Goal: Task Accomplishment & Management: Manage account settings

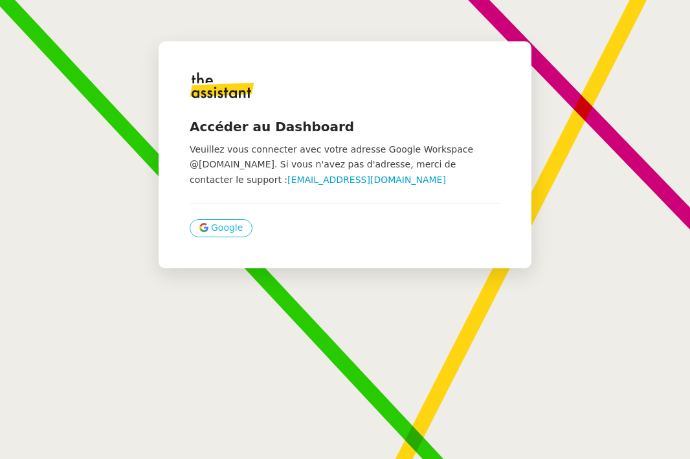
click at [226, 228] on span "Google" at bounding box center [227, 228] width 32 height 15
click at [219, 230] on span "Google" at bounding box center [227, 228] width 32 height 15
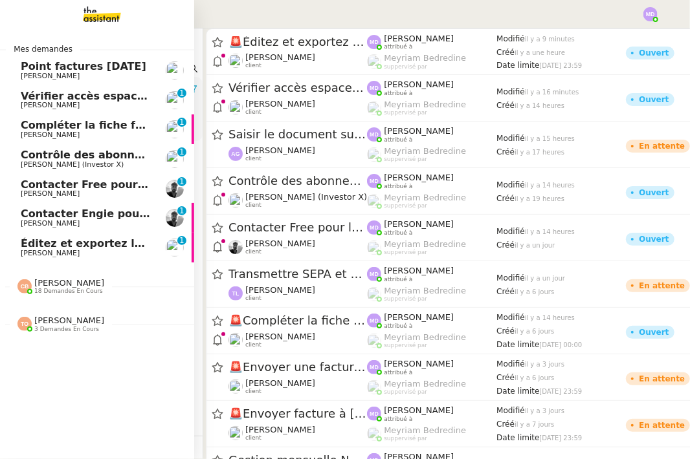
click at [93, 256] on span "[PERSON_NAME]" at bounding box center [86, 254] width 131 height 8
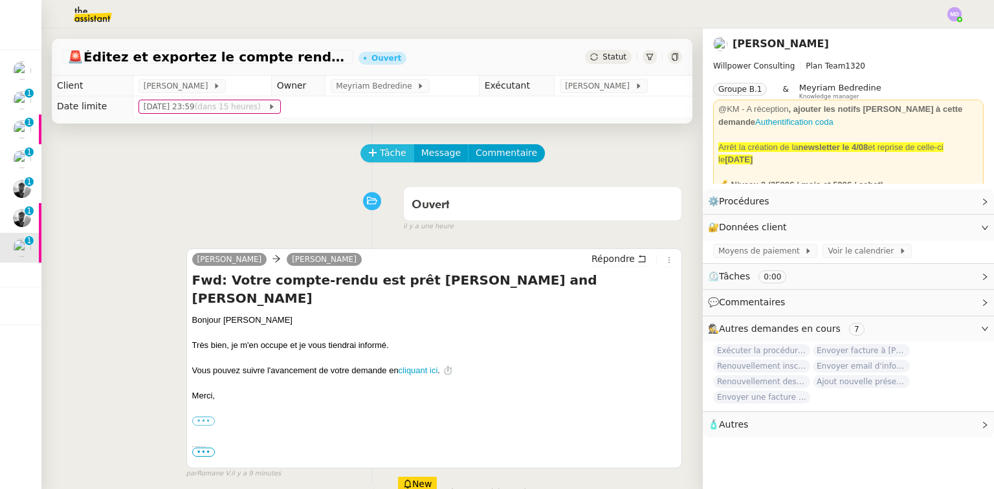
click at [380, 153] on span "Tâche" at bounding box center [393, 153] width 27 height 15
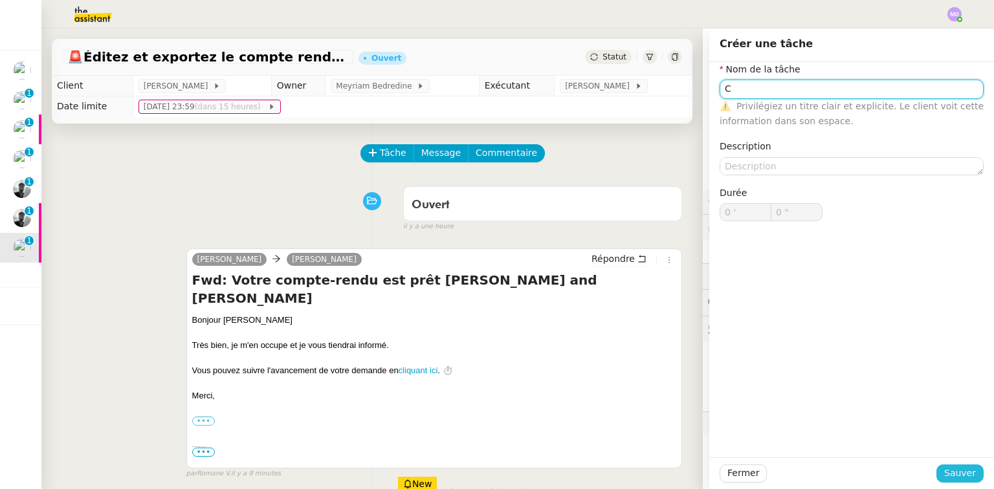
type input "C"
click at [689, 459] on span "Sauver" at bounding box center [960, 473] width 32 height 15
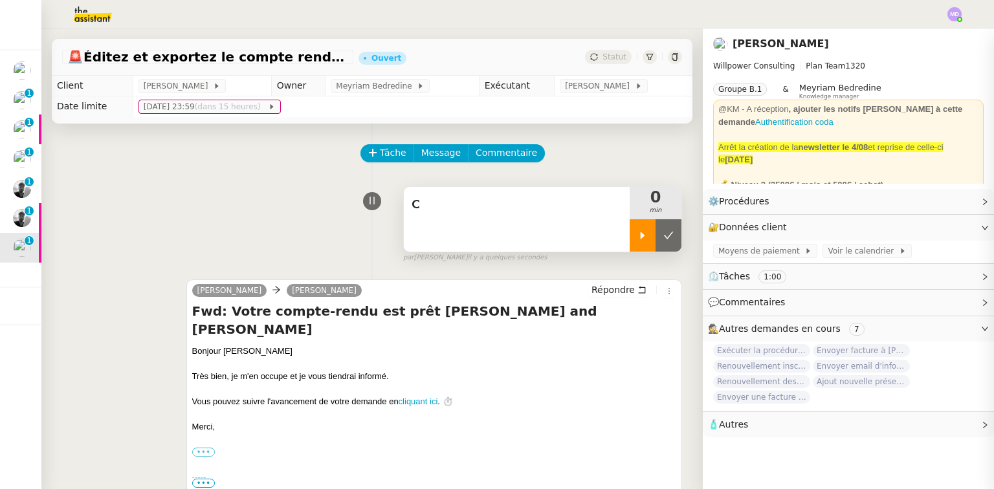
click at [632, 243] on div at bounding box center [643, 235] width 26 height 32
click at [583, 227] on div "C" at bounding box center [517, 219] width 226 height 65
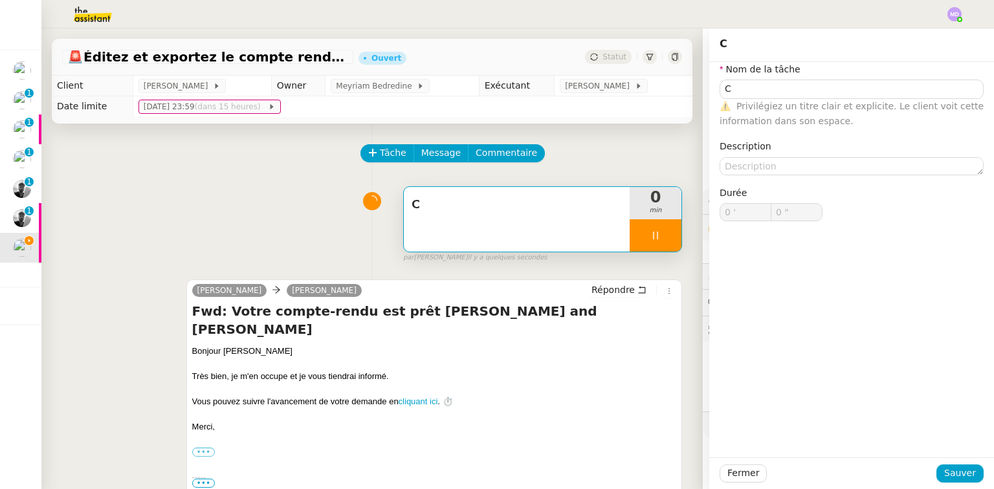
type input "C"
type input "0 '"
click at [689, 77] on nz-form-item "Nom de la tâche C ⚠️ Privilégiez un titre clair et explicite. Le client voit ce…" at bounding box center [852, 95] width 264 height 67
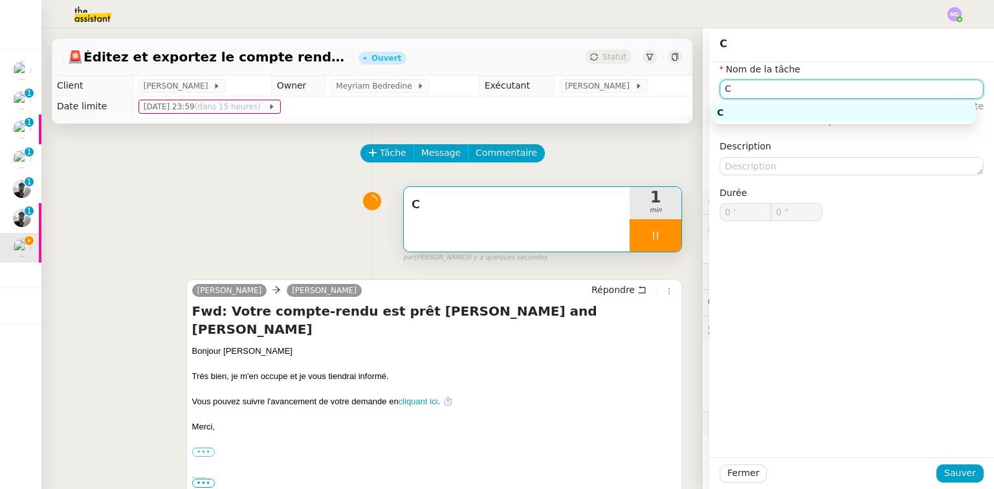
click at [689, 85] on input "C" at bounding box center [852, 89] width 264 height 19
type input "1 ""
type input "Compte-rend"
type input "2 ""
type input "Compte-rendu"
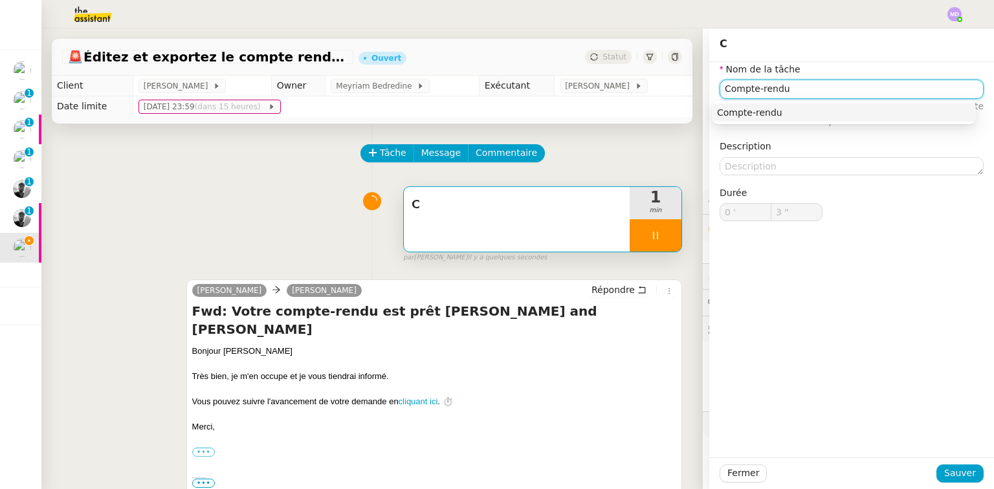
type input "4 ""
type input "Compte-rendu Noota"
type input "6 ""
type input "Compte-rendu Noota"
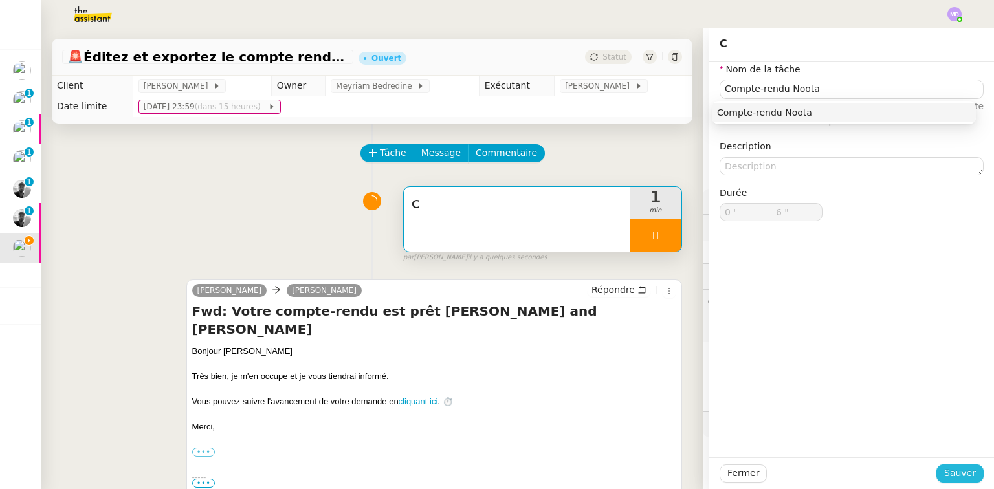
click at [689, 459] on button "Sauver" at bounding box center [959, 474] width 47 height 18
type input "7 ""
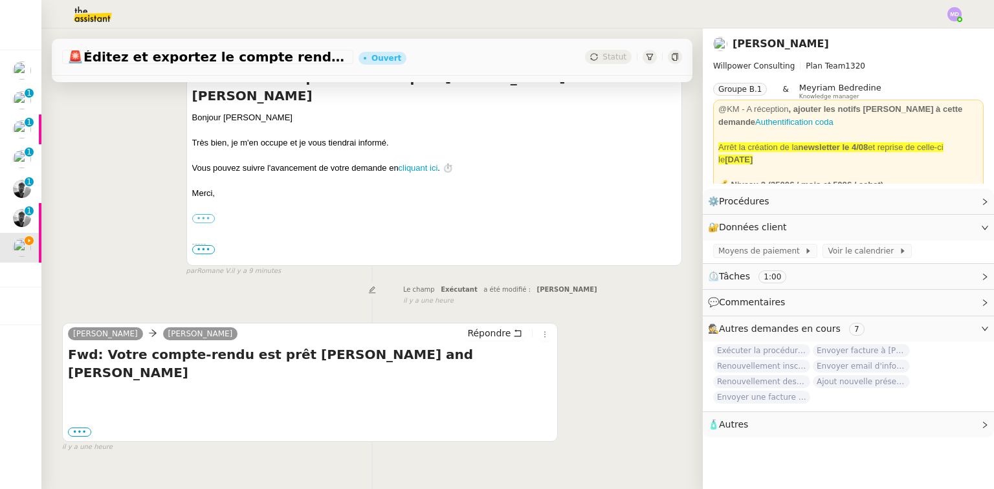
scroll to position [248, 0]
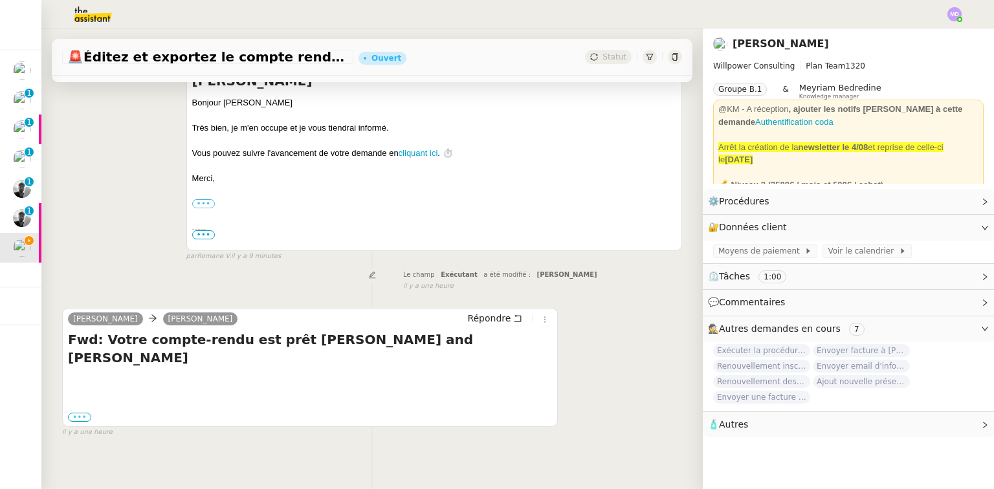
click at [82, 413] on label "•••" at bounding box center [79, 417] width 23 height 9
click at [0, 0] on input "•••" at bounding box center [0, 0] width 0 height 0
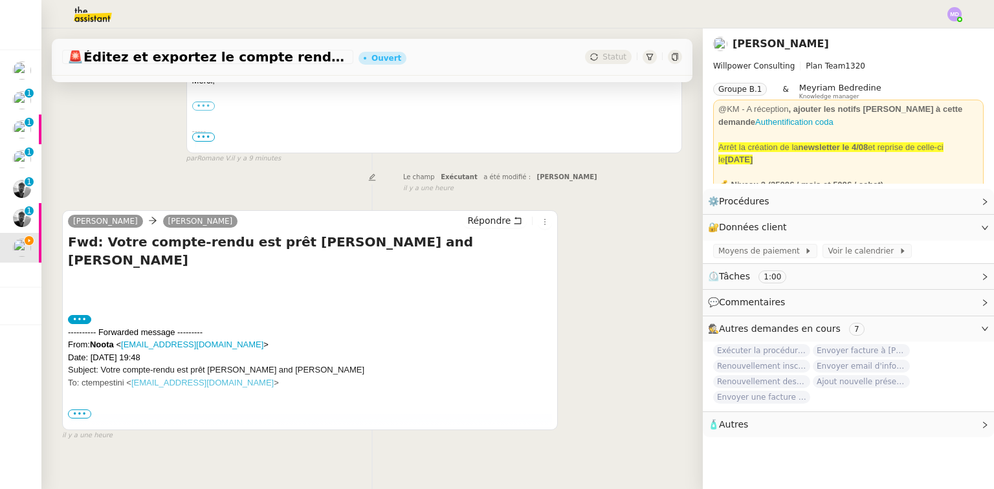
scroll to position [368, 0]
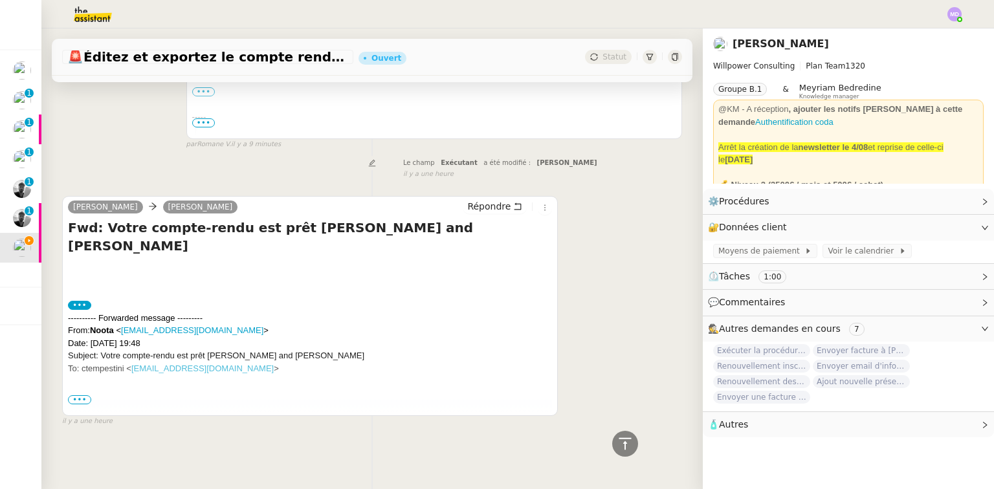
click at [82, 396] on span "•••" at bounding box center [79, 399] width 23 height 9
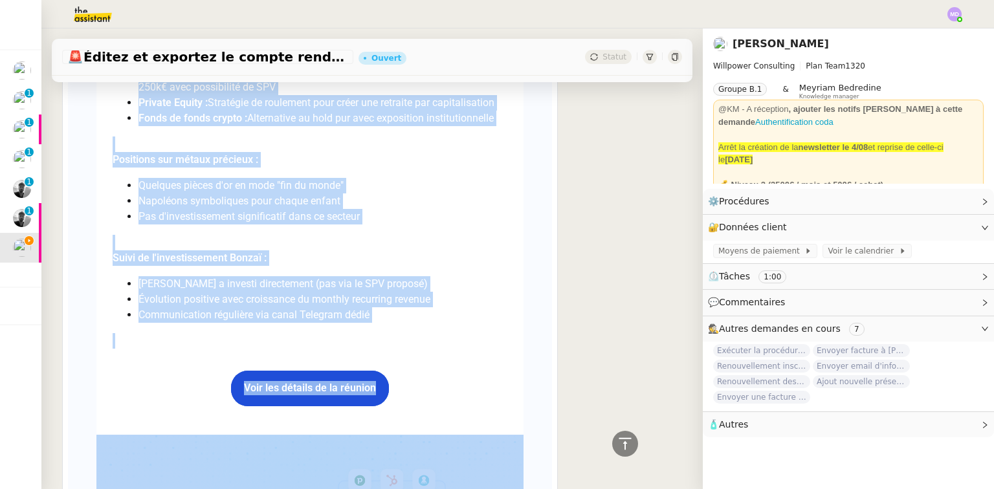
scroll to position [3284, 0]
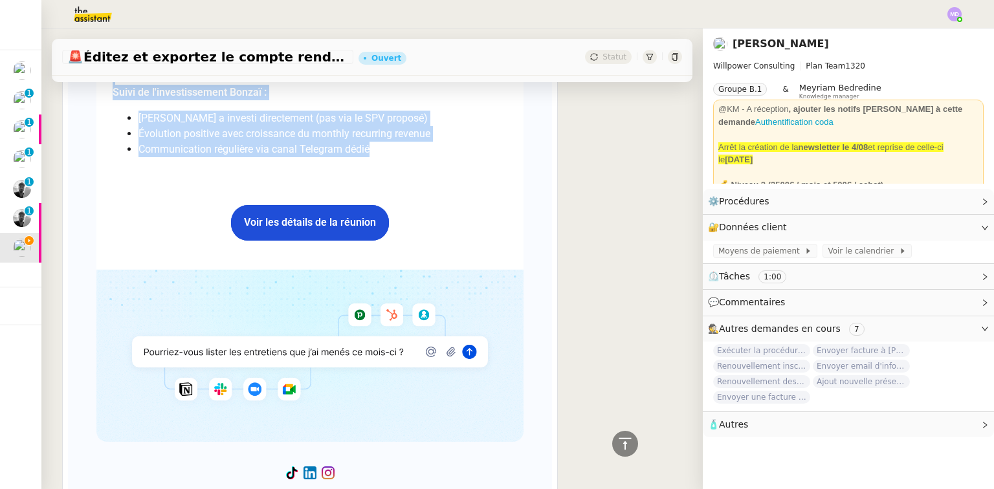
drag, startPoint x: 109, startPoint y: 203, endPoint x: 366, endPoint y: 120, distance: 270.3
copy div "Discussion réseau Cédric Informations personnelles Stéphane Gerart Âge : 42 ans…"
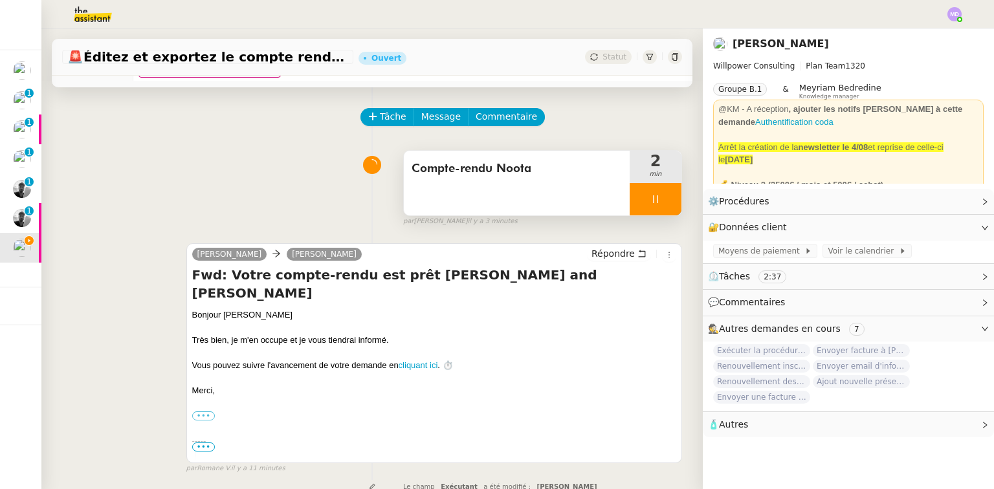
scroll to position [0, 0]
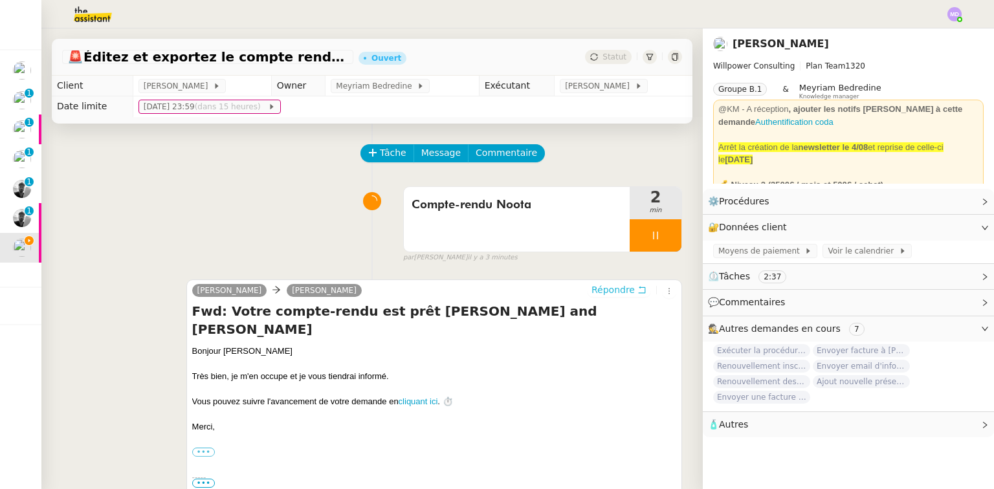
click at [621, 298] on div "Répondre" at bounding box center [631, 291] width 89 height 16
click at [621, 294] on span "Répondre" at bounding box center [612, 289] width 43 height 13
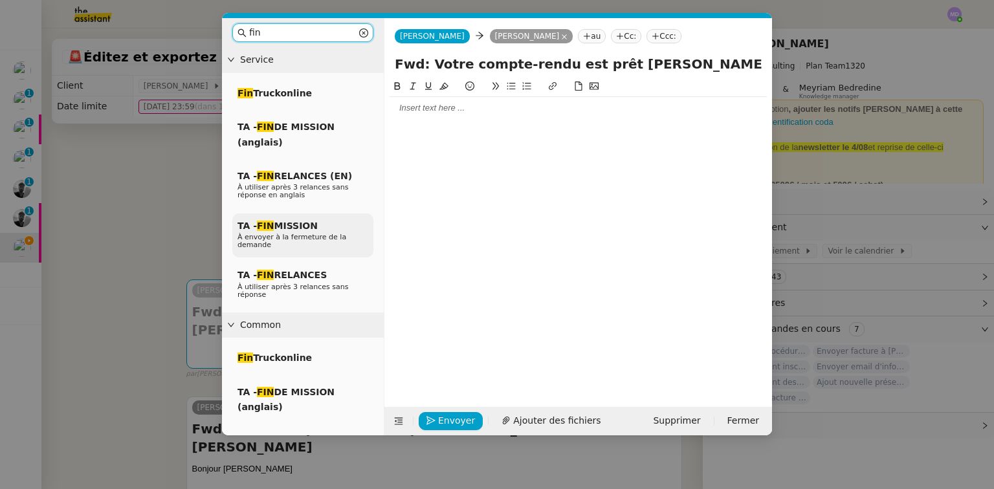
type input "fin"
click at [306, 237] on span "À envoyer à la fermeture de la demande" at bounding box center [291, 241] width 109 height 16
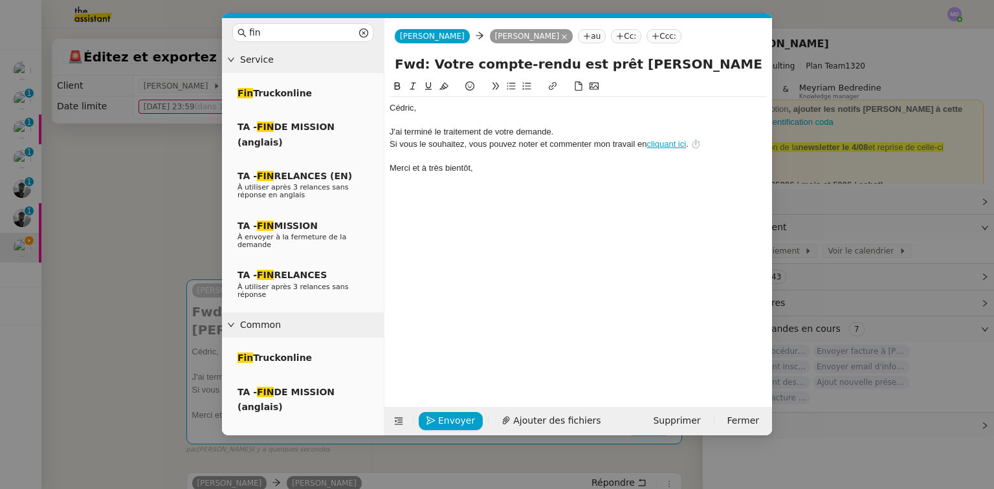
click at [391, 118] on div at bounding box center [578, 121] width 377 height 12
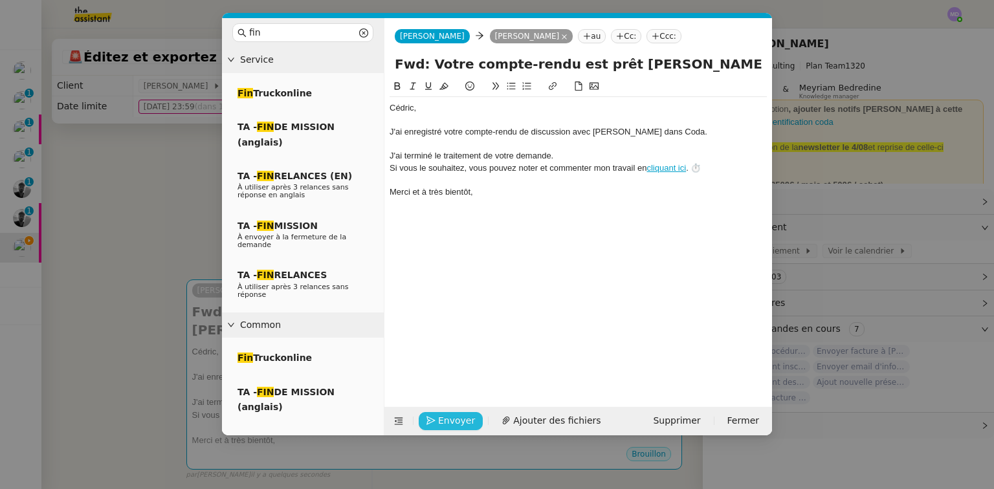
click at [466, 428] on button "Envoyer" at bounding box center [451, 421] width 64 height 18
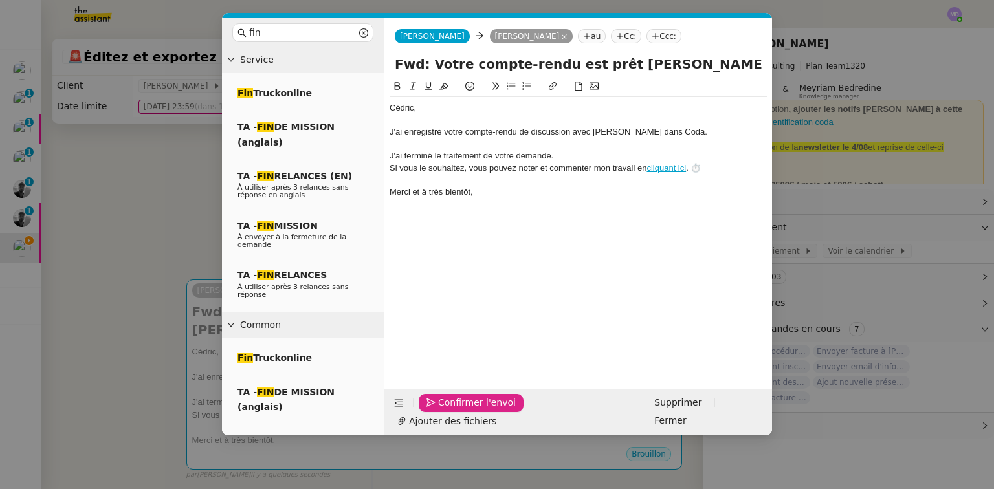
drag, startPoint x: 465, startPoint y: 426, endPoint x: 466, endPoint y: 411, distance: 15.5
click at [465, 410] on span "Confirmer l'envoi" at bounding box center [477, 402] width 78 height 15
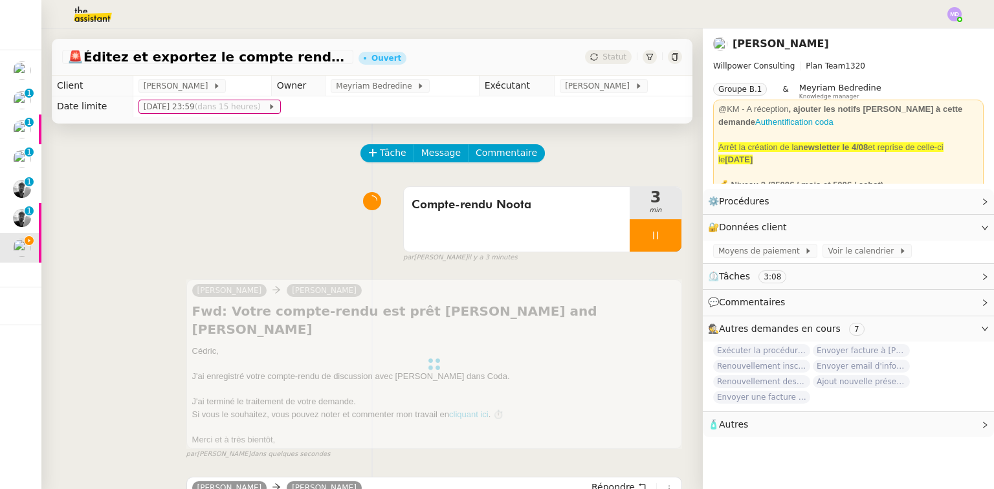
click at [663, 239] on div at bounding box center [656, 235] width 52 height 32
drag, startPoint x: 663, startPoint y: 239, endPoint x: 653, endPoint y: 223, distance: 19.4
click at [661, 237] on button at bounding box center [668, 235] width 26 height 32
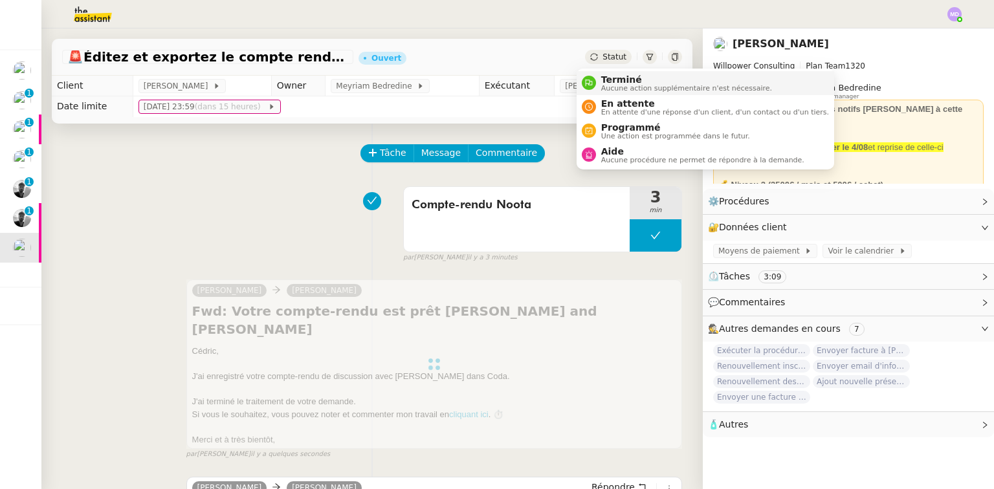
click at [598, 77] on div "Terminé Aucune action supplémentaire n'est nécessaire." at bounding box center [684, 82] width 176 height 17
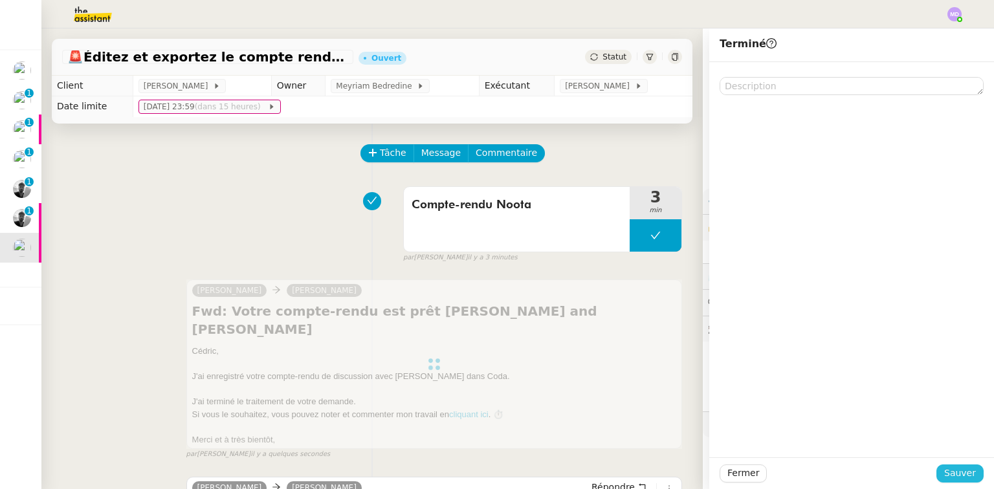
drag, startPoint x: 958, startPoint y: 473, endPoint x: 840, endPoint y: 453, distance: 120.1
click at [689, 459] on span "Sauver" at bounding box center [960, 473] width 32 height 15
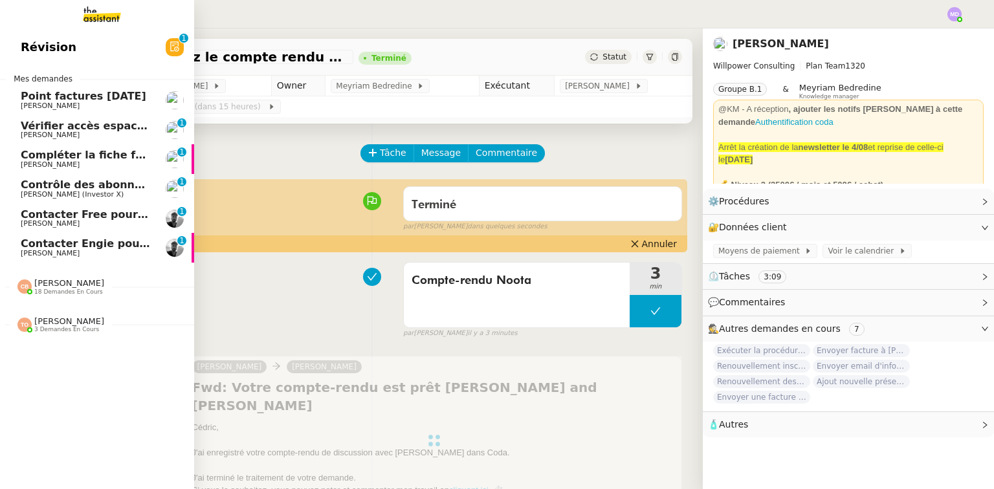
click at [98, 245] on span "Contacter Engie pour remboursement et geste commercial" at bounding box center [192, 243] width 343 height 12
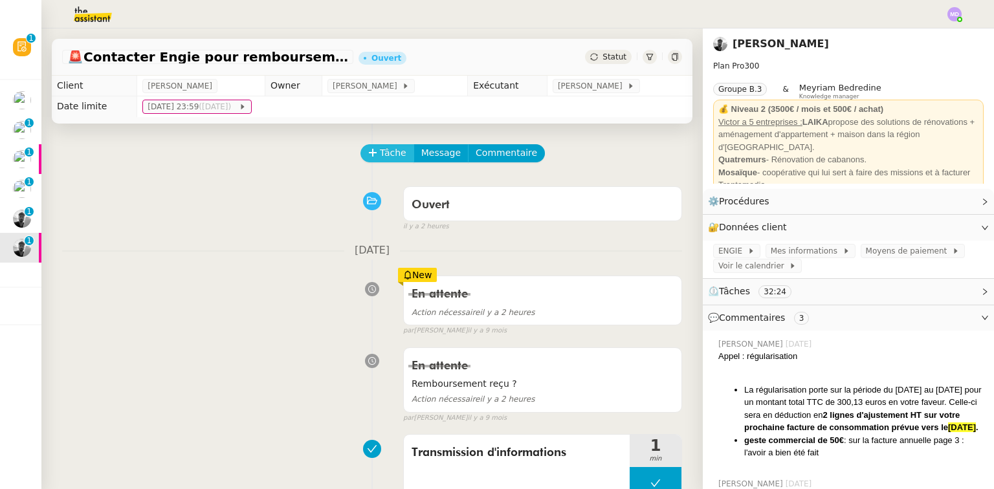
click at [380, 155] on span "Tâche" at bounding box center [393, 153] width 27 height 15
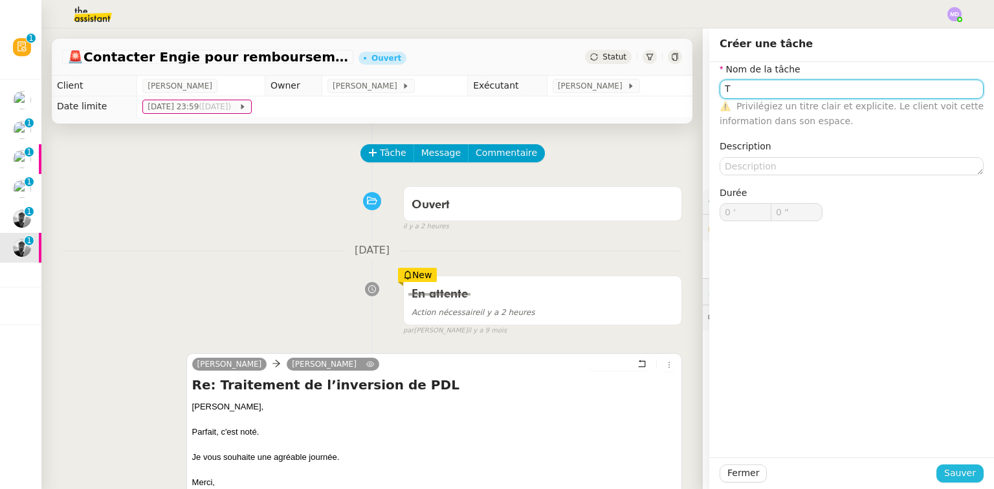
type input "T"
click at [689, 459] on span "Sauver" at bounding box center [960, 473] width 32 height 15
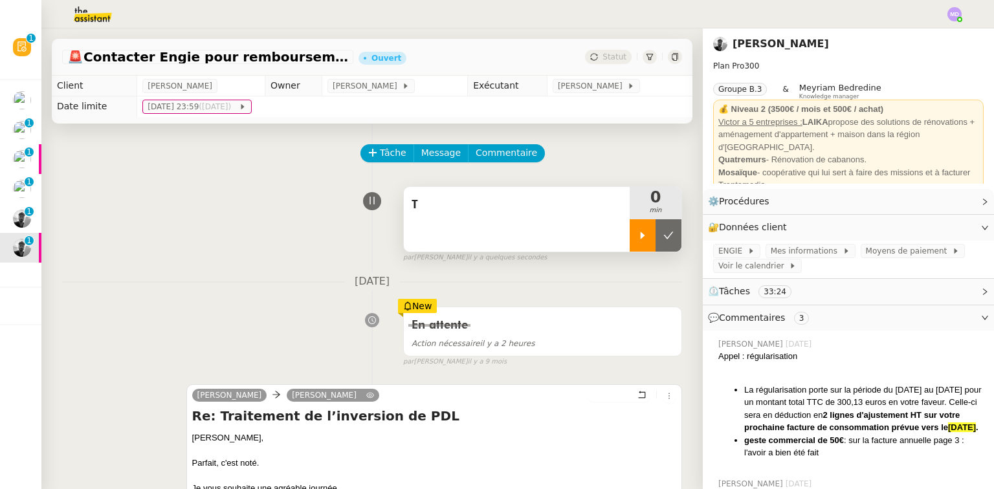
click at [634, 245] on div at bounding box center [643, 235] width 26 height 32
click at [570, 223] on div "T" at bounding box center [517, 219] width 226 height 65
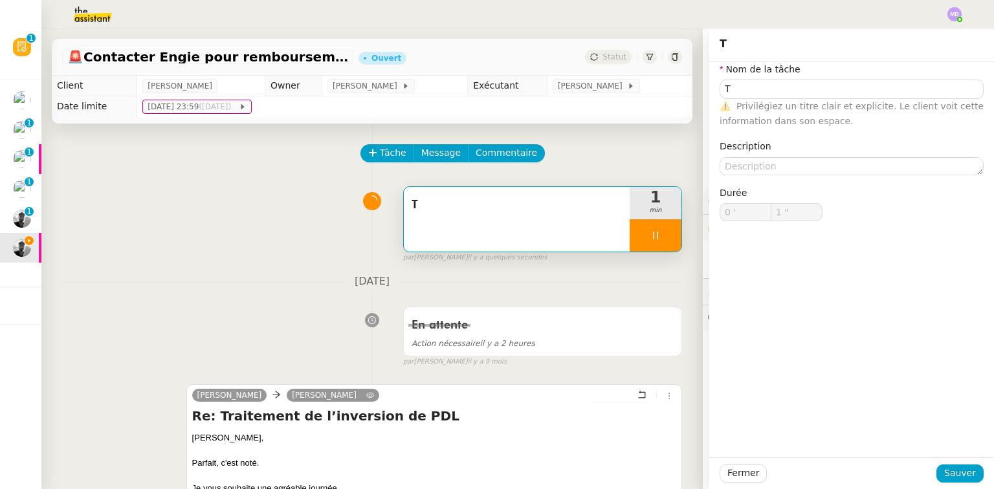
click at [300, 247] on div "T 1 min false par Marylou D. il y a quelques secondes" at bounding box center [372, 222] width 620 height 83
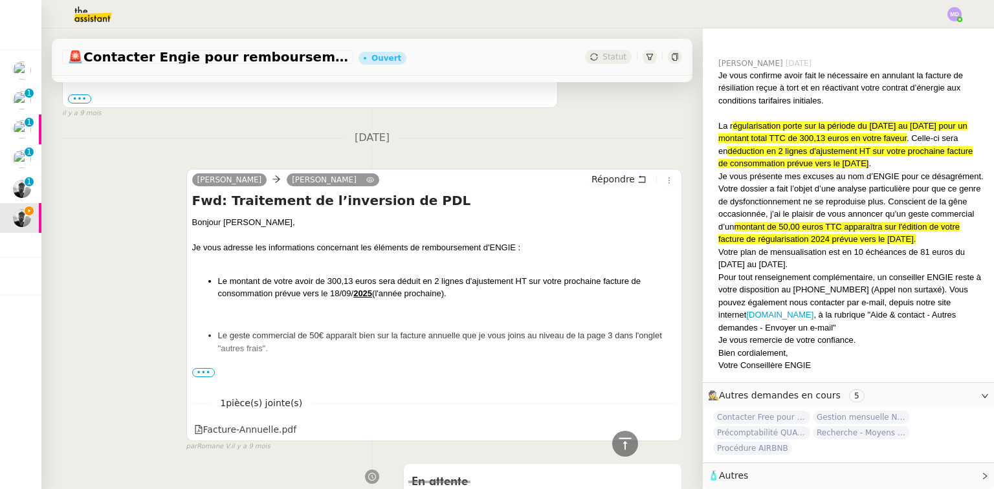
scroll to position [1541, 0]
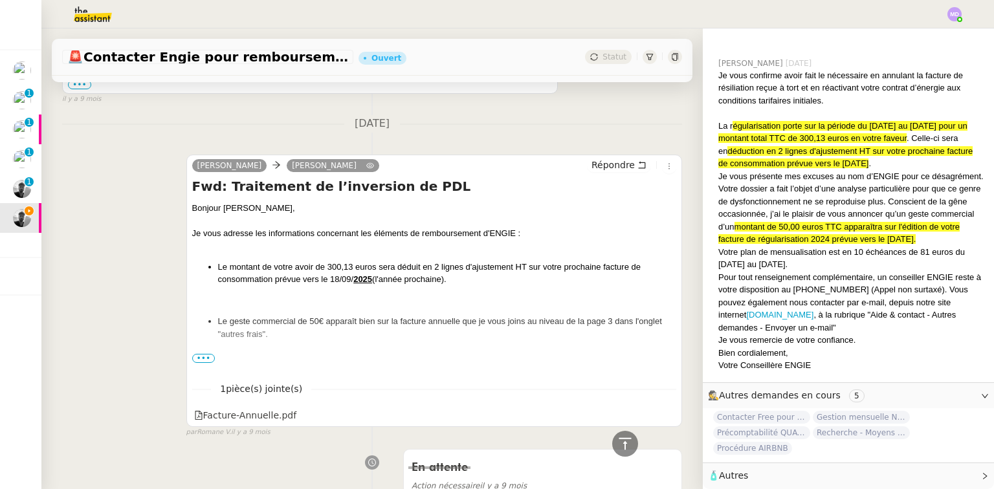
drag, startPoint x: 455, startPoint y: 283, endPoint x: 189, endPoint y: 235, distance: 270.2
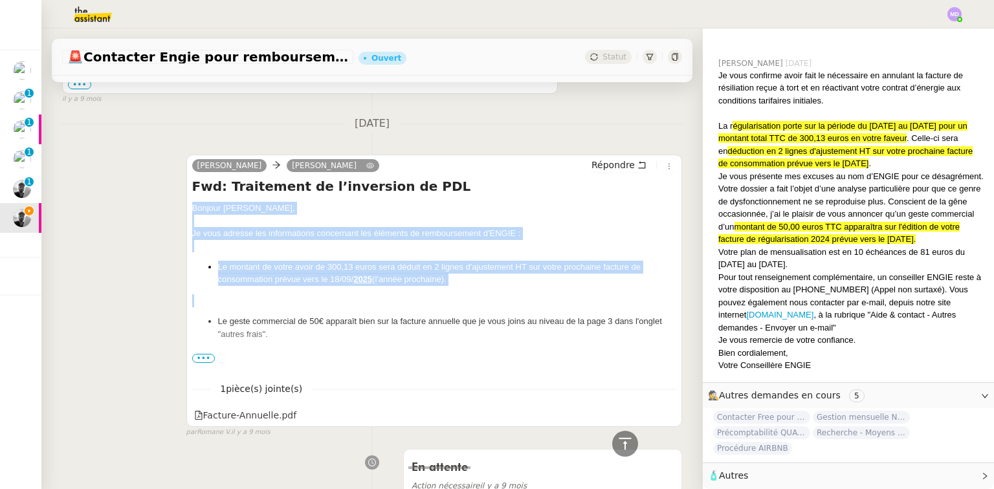
drag, startPoint x: 192, startPoint y: 209, endPoint x: 461, endPoint y: 294, distance: 282.4
copy div "Bonjour Victor, Je vous adresse les informations concernant les éléments de rem…"
click at [612, 172] on button "Répondre" at bounding box center [619, 165] width 64 height 14
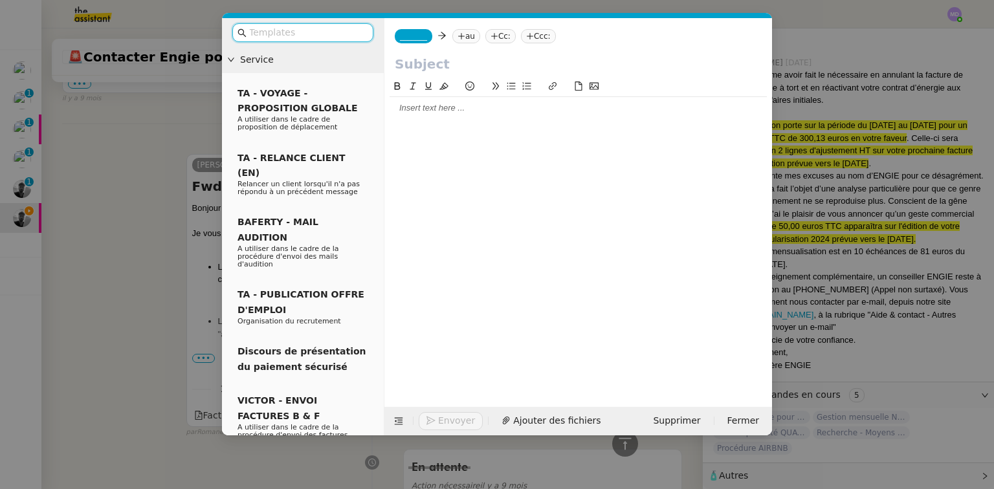
scroll to position [1620, 0]
click at [450, 105] on div at bounding box center [578, 108] width 377 height 12
click at [676, 421] on span "Supprimer" at bounding box center [676, 420] width 47 height 15
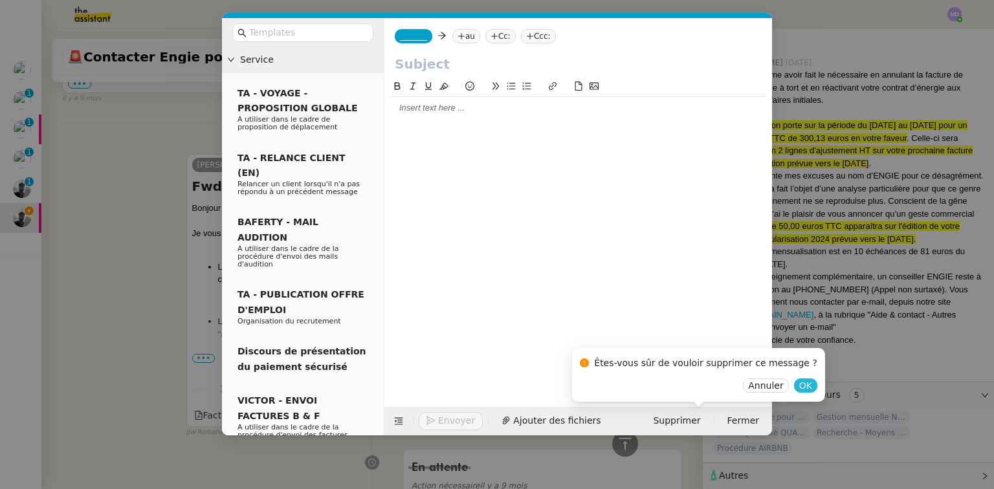
drag, startPoint x: 779, startPoint y: 388, endPoint x: 733, endPoint y: 369, distance: 49.9
click at [689, 388] on span "OK" at bounding box center [805, 385] width 13 height 13
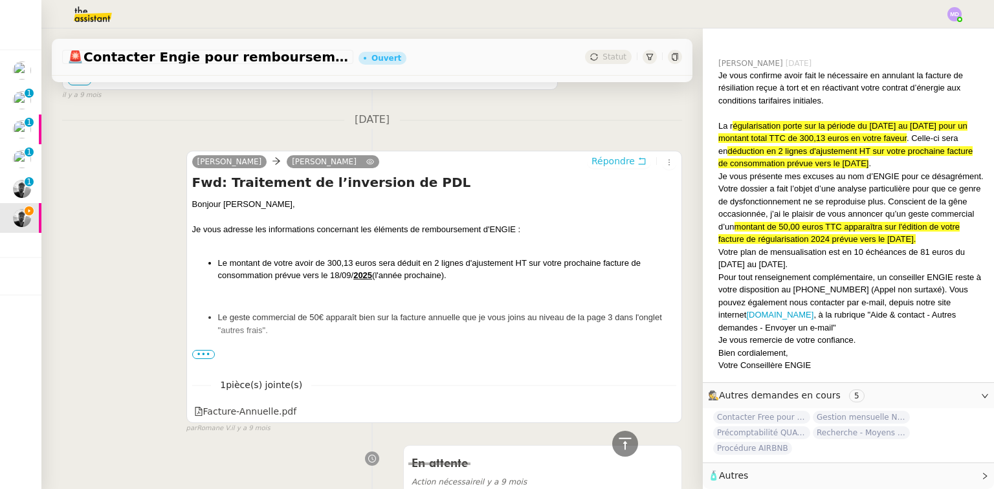
scroll to position [642, 0]
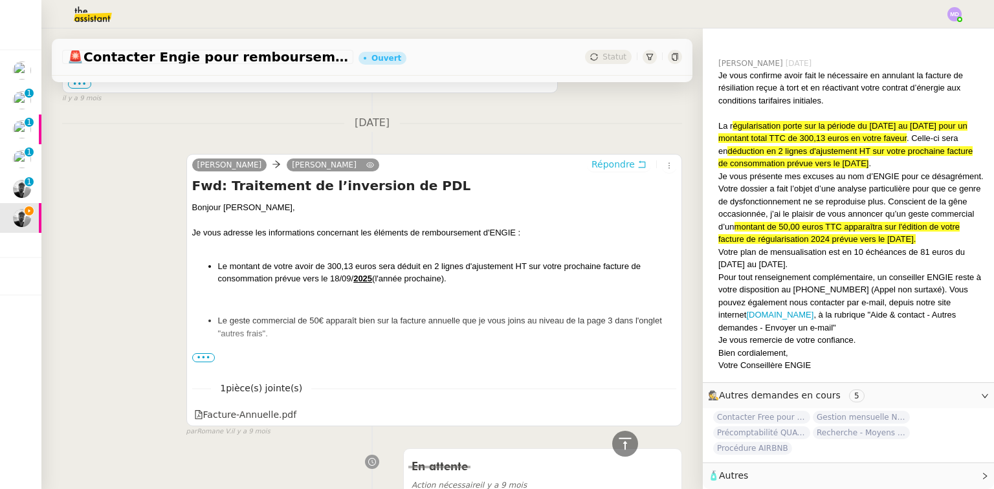
click at [613, 160] on span "Répondre" at bounding box center [612, 164] width 43 height 13
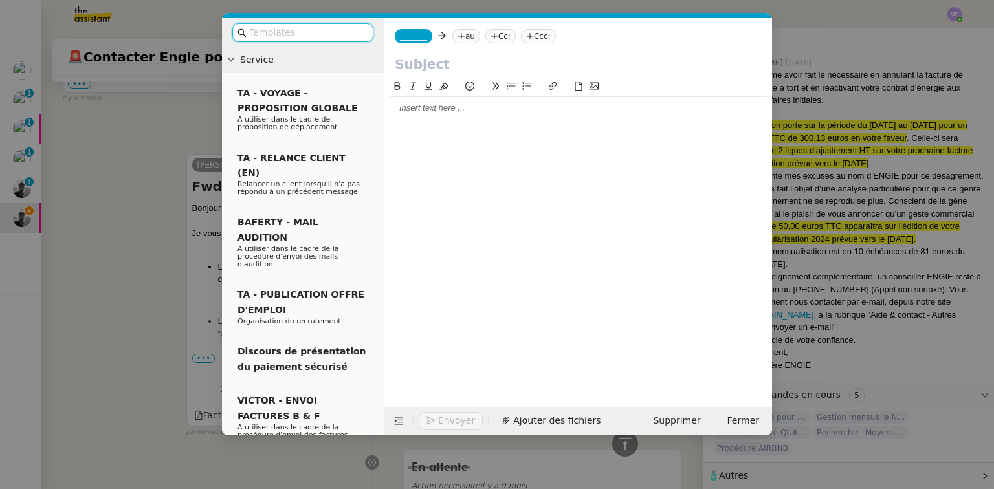
scroll to position [644, 0]
click at [175, 107] on nz-modal-container "Service TA - VOYAGE - PROPOSITION GLOBALE A utiliser dans le cadre de propositi…" at bounding box center [497, 244] width 994 height 489
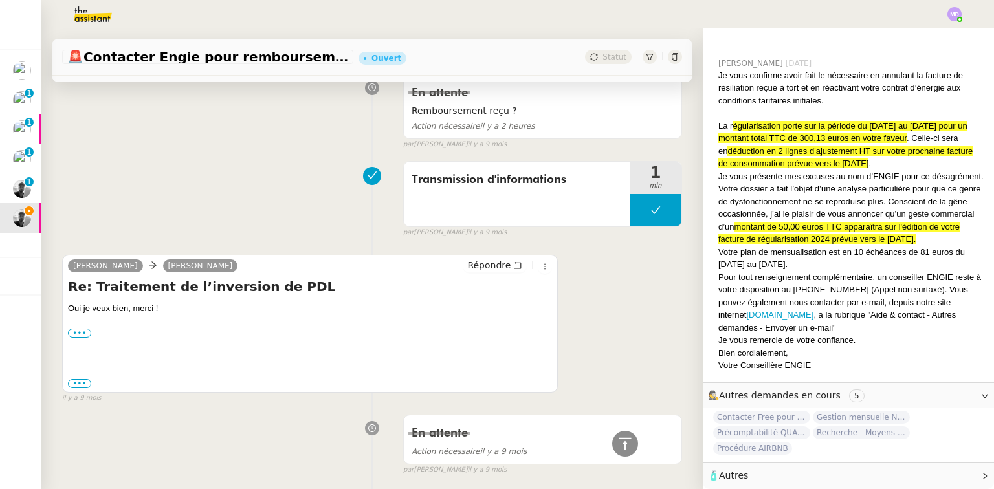
scroll to position [634, 0]
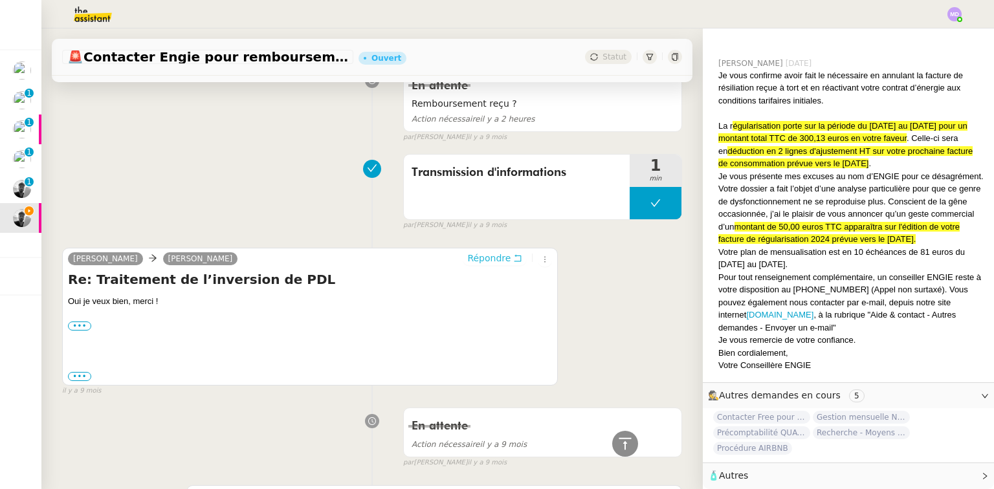
click at [498, 260] on span "Répondre" at bounding box center [488, 258] width 43 height 13
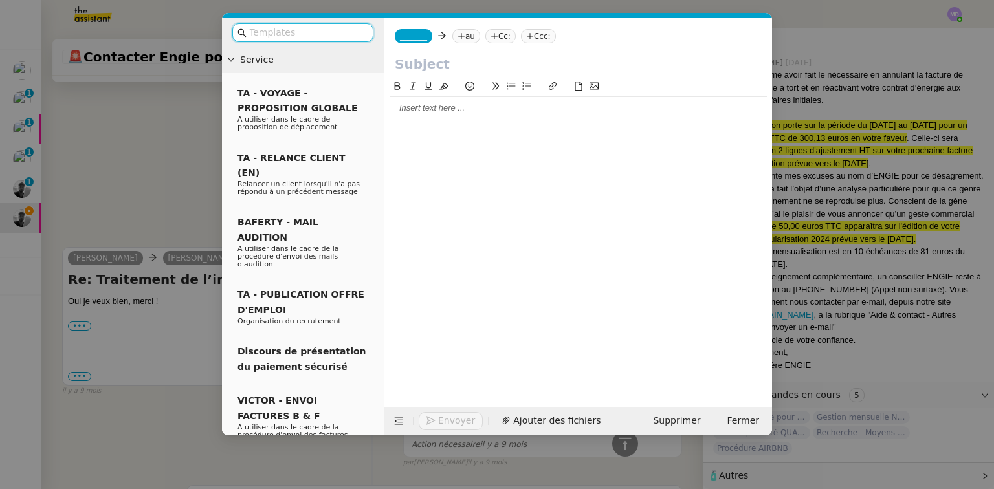
scroll to position [644, 0]
click at [426, 109] on div at bounding box center [578, 108] width 377 height 12
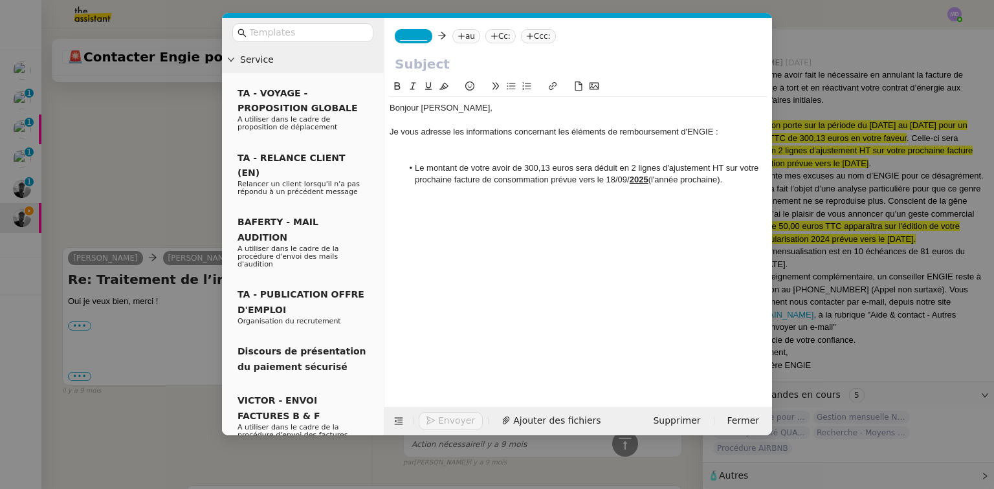
scroll to position [0, 0]
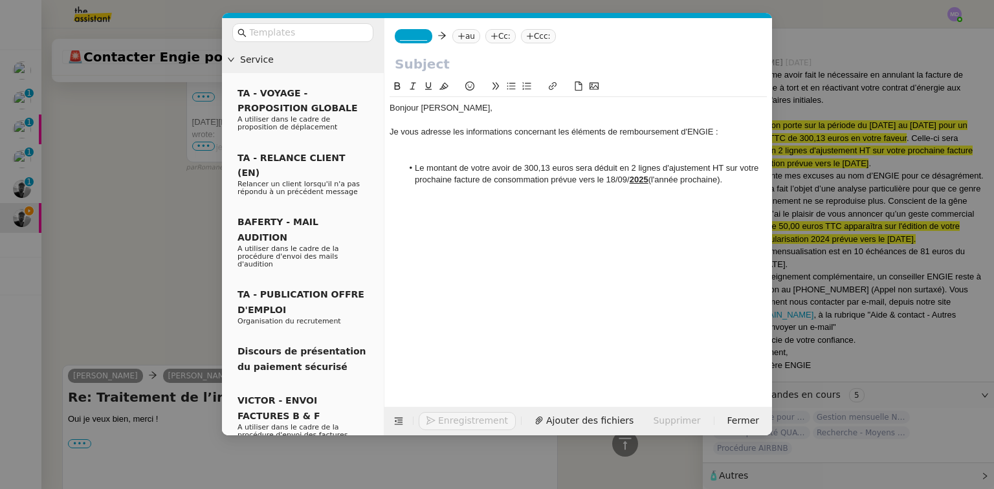
click at [406, 39] on span "_______" at bounding box center [413, 36] width 27 height 9
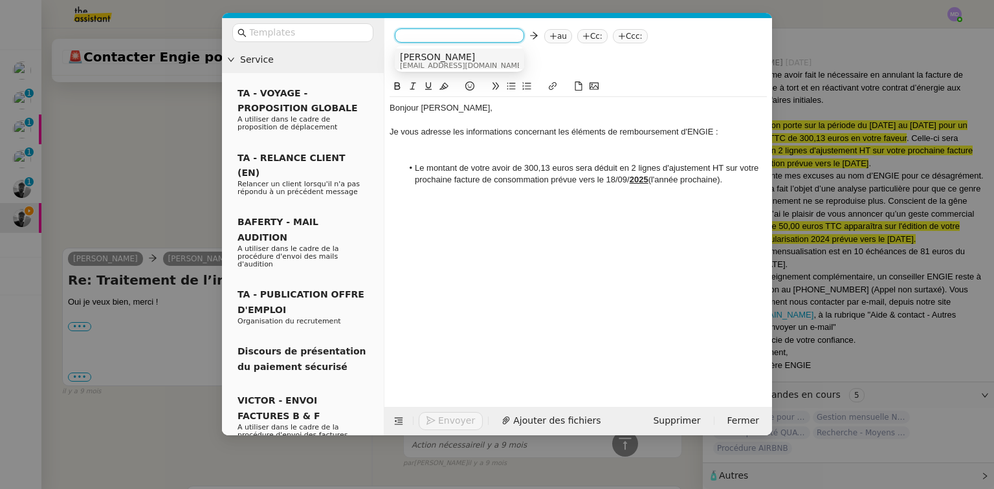
click at [409, 54] on span "Marion" at bounding box center [462, 57] width 124 height 10
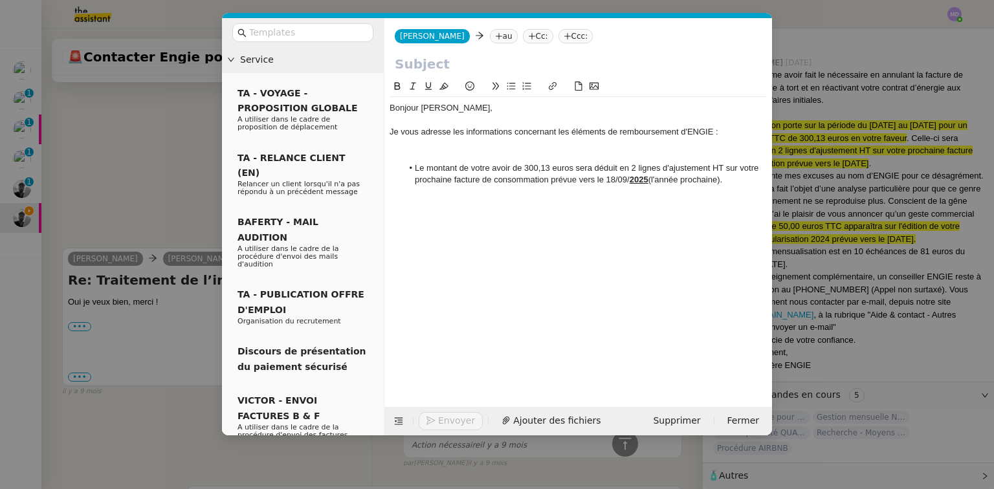
scroll to position [835, 0]
click at [495, 33] on icon at bounding box center [499, 36] width 8 height 8
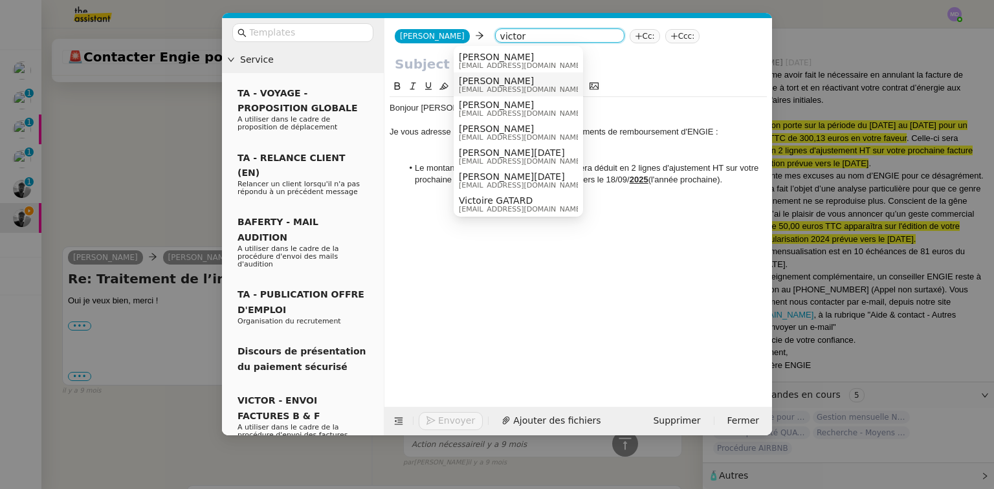
type input "victor"
click at [472, 88] on span "victorpeyre@gmail.com" at bounding box center [521, 89] width 124 height 7
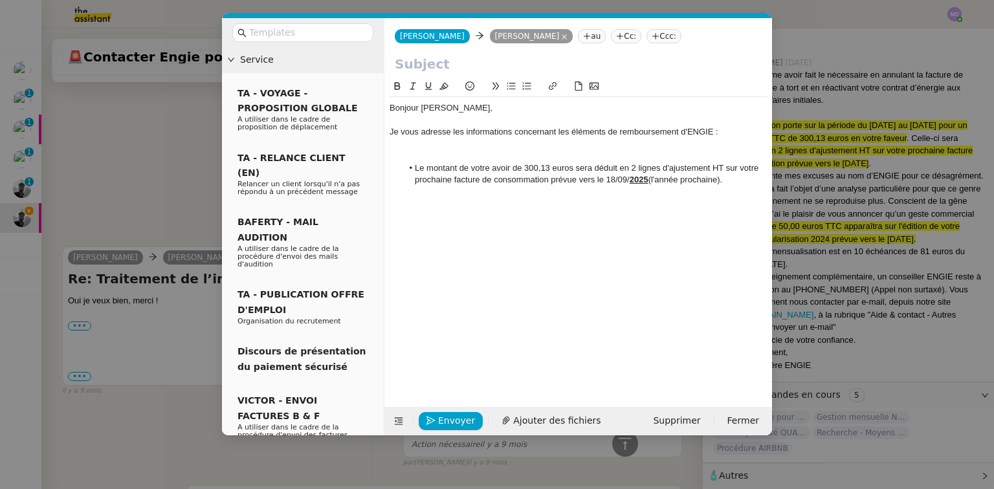
click at [165, 195] on nz-modal-container "Service TA - VOYAGE - PROPOSITION GLOBALE A utiliser dans le cadre de propositi…" at bounding box center [497, 244] width 994 height 489
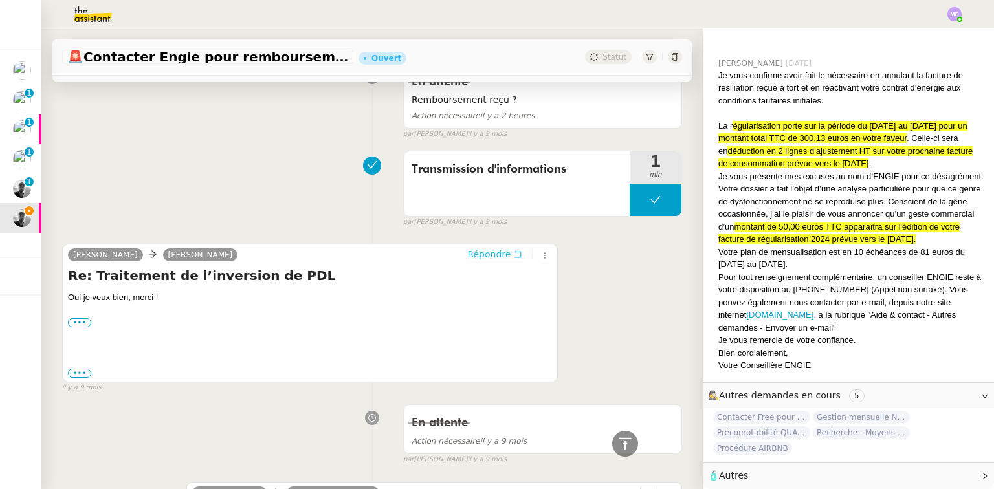
scroll to position [642, 0]
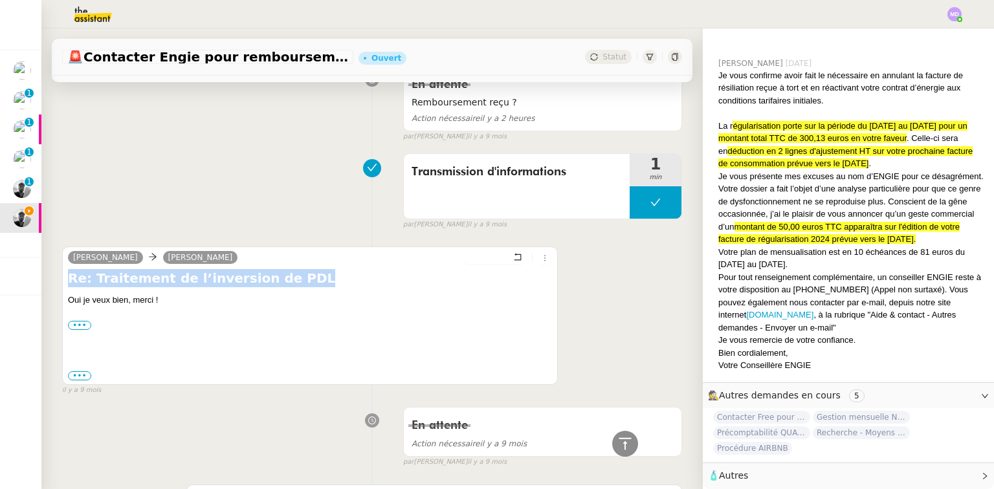
drag, startPoint x: 199, startPoint y: 283, endPoint x: 52, endPoint y: 285, distance: 146.2
copy h4 "Re: Traitement de l’inversion de PDL"
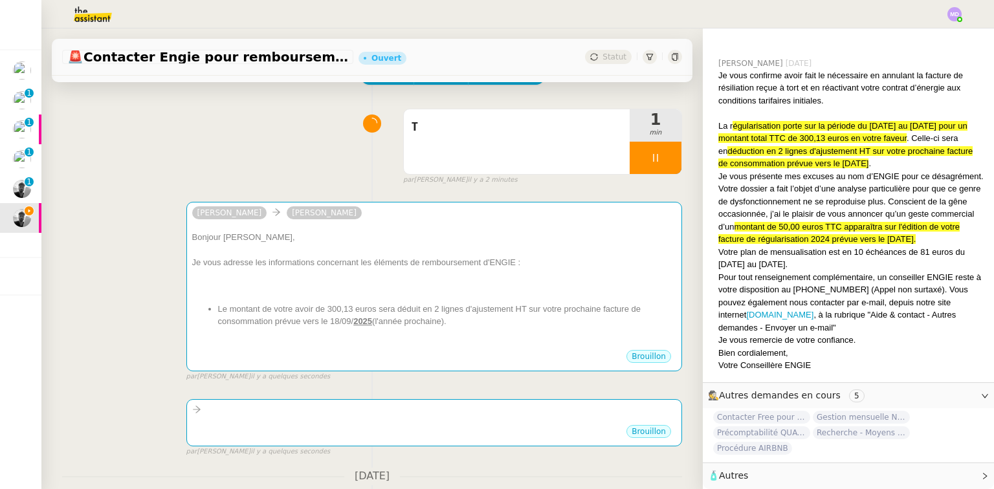
scroll to position [0, 0]
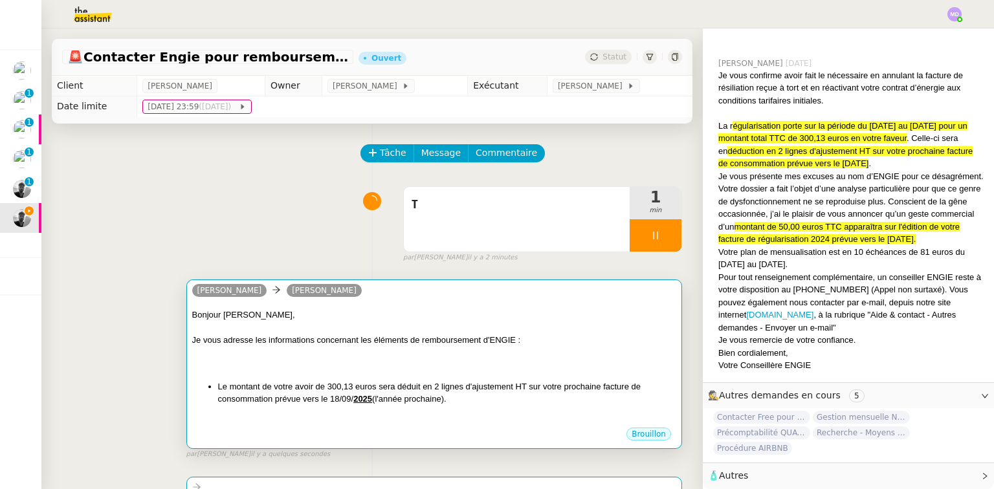
click at [335, 327] on div at bounding box center [434, 328] width 484 height 13
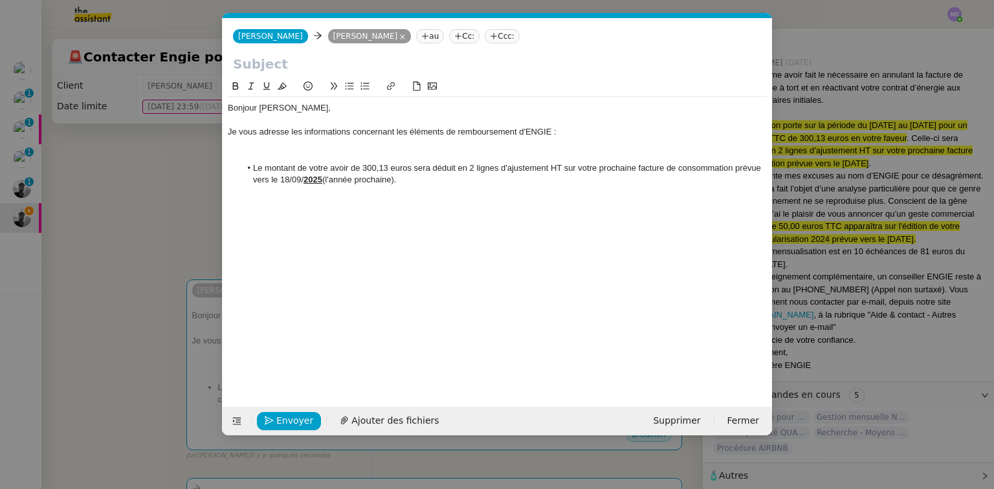
scroll to position [0, 27]
click at [285, 68] on input "text" at bounding box center [497, 63] width 529 height 19
paste input "Re: Traitement de l’inversion de PDL"
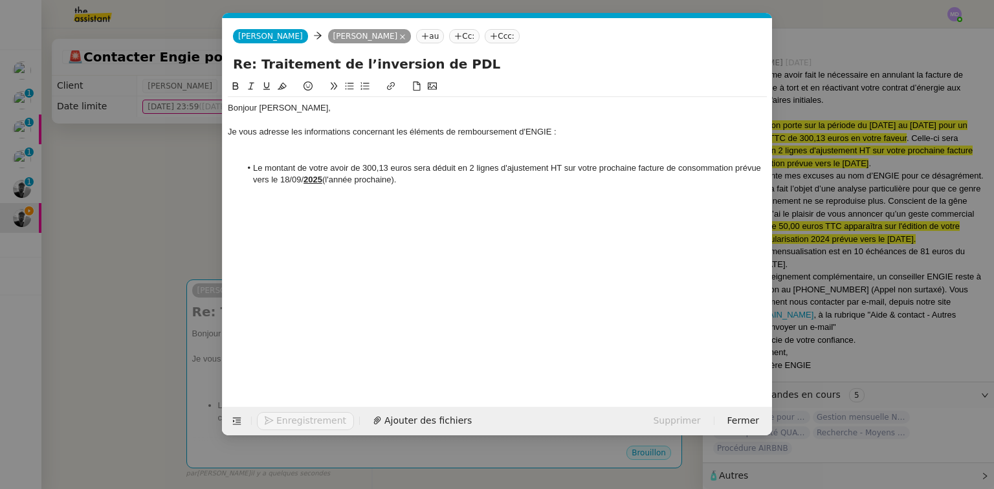
type input "Re: Traitement de l’inversion de PDL"
drag, startPoint x: 239, startPoint y: 132, endPoint x: 348, endPoint y: 135, distance: 109.4
click at [348, 135] on div "Je vous adresse les informations concernant les éléments de remboursement d'ENG…" at bounding box center [497, 132] width 539 height 12
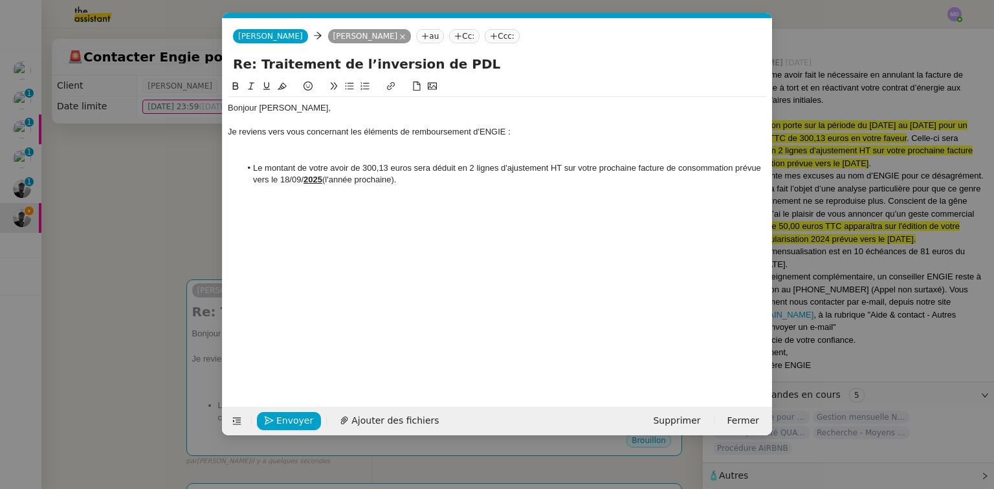
drag, startPoint x: 348, startPoint y: 129, endPoint x: 354, endPoint y: 135, distance: 7.8
click at [349, 129] on div "Je reviens vers vous concernant les éléments de remboursement d'ENGIE :" at bounding box center [497, 132] width 539 height 12
click at [355, 125] on div at bounding box center [497, 121] width 539 height 12
click at [362, 134] on div "Je reviens vers vous concernant les éléments de remboursement d'ENGIE :" at bounding box center [497, 132] width 539 height 12
drag, startPoint x: 360, startPoint y: 133, endPoint x: 406, endPoint y: 131, distance: 46.0
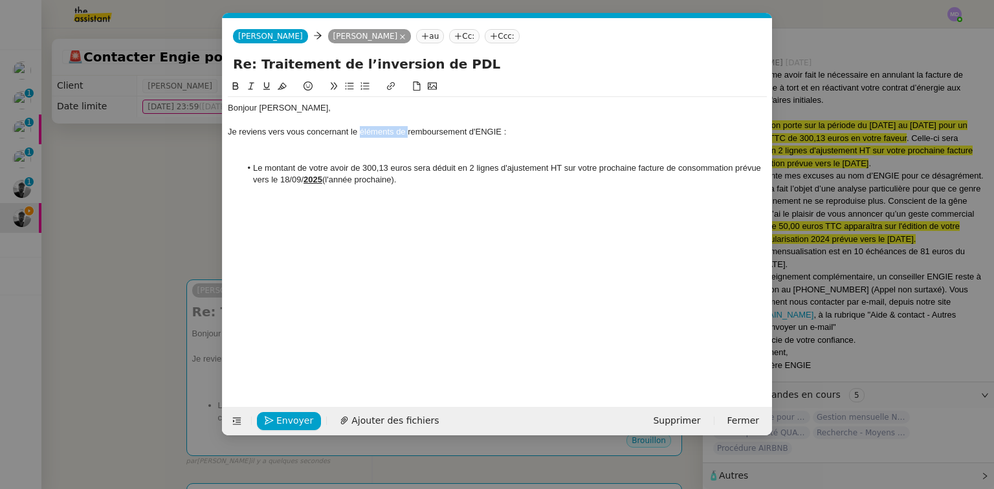
click at [406, 131] on div "Je reviens vers vous concernant le éléments de remboursement d'ENGIE :" at bounding box center [497, 132] width 539 height 12
click at [427, 133] on div "Je reviens vers vous concernant le remboursement d'ENGIE :" at bounding box center [497, 132] width 539 height 12
click at [465, 133] on div "Je reviens vers vous concernant le remboursement qu'ENGIE :" at bounding box center [497, 132] width 539 height 12
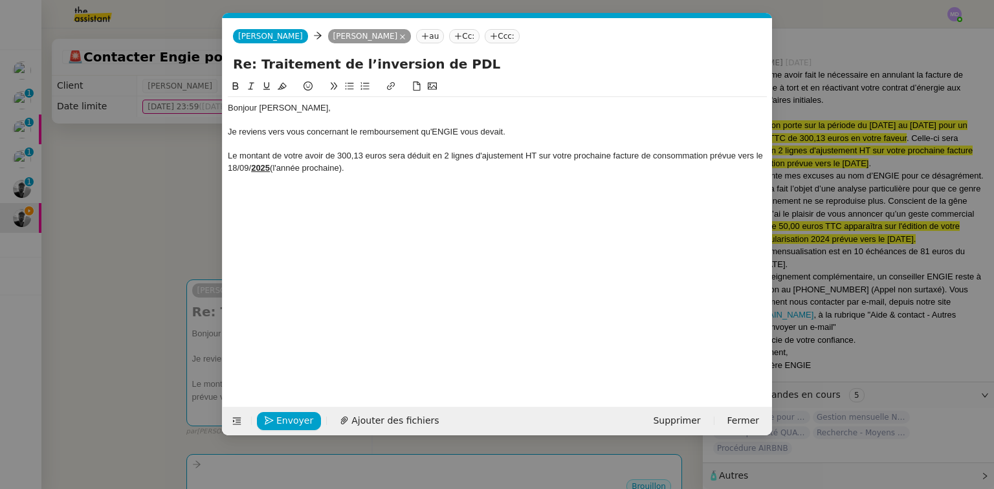
click at [297, 157] on div "Le montant de votre avoir de 300,13 euros sera déduit en 2 lignes d'ajustement …" at bounding box center [497, 162] width 539 height 24
click at [390, 155] on div "Le montant de cet avoir de 300,13 euros sera déduit en 2 lignes d'ajustement HT…" at bounding box center [497, 162] width 539 height 24
click at [603, 157] on div "Le montant de cet avoir de 300,13 euros devait être déduit en 2 lignes d'ajuste…" at bounding box center [497, 162] width 539 height 24
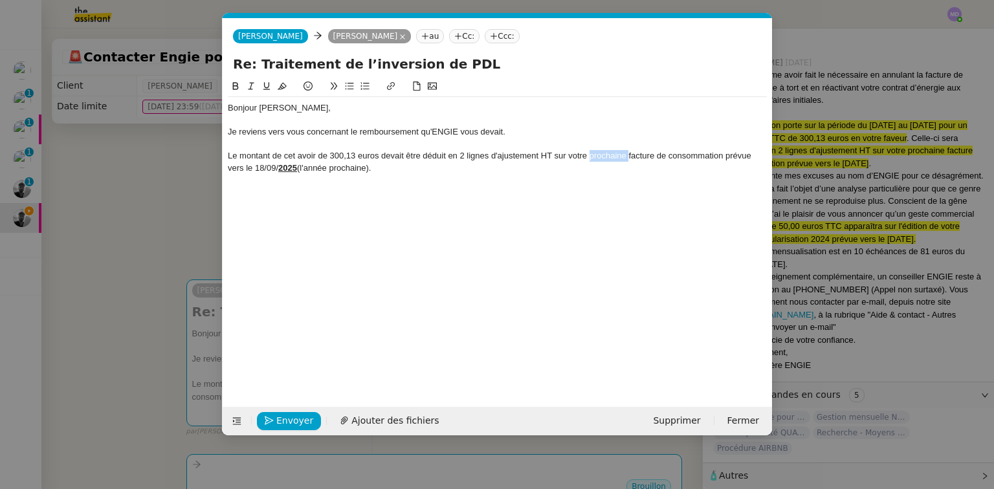
click at [603, 157] on div "Le montant de cet avoir de 300,13 euros devait être déduit en 2 lignes d'ajuste…" at bounding box center [497, 162] width 539 height 24
drag, startPoint x: 685, startPoint y: 158, endPoint x: 638, endPoint y: 154, distance: 46.7
click at [677, 157] on div "Le montant de cet avoir de 300,13 euros devait être déduit en 2 lignes d'ajuste…" at bounding box center [497, 162] width 539 height 24
drag, startPoint x: 268, startPoint y: 167, endPoint x: 253, endPoint y: 168, distance: 14.9
click at [253, 168] on u "2025" at bounding box center [260, 168] width 19 height 10
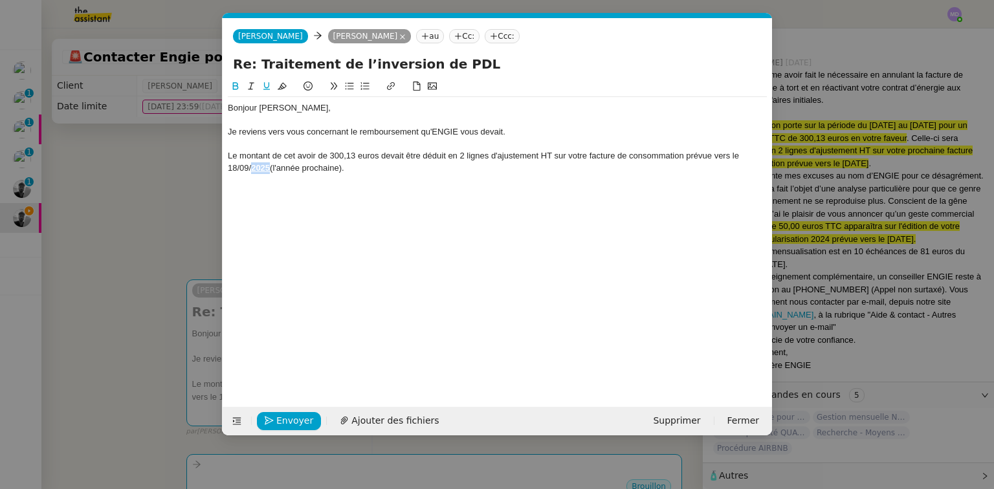
click at [265, 88] on icon at bounding box center [266, 86] width 9 height 9
click at [235, 84] on icon at bounding box center [236, 86] width 6 height 8
click at [291, 172] on div "Le montant de cet avoir de 300,13 euros devait être déduit en 2 lignes d'ajuste…" at bounding box center [497, 162] width 539 height 24
click at [262, 168] on strong "2025" at bounding box center [260, 168] width 19 height 10
drag, startPoint x: 267, startPoint y: 166, endPoint x: 252, endPoint y: 166, distance: 14.9
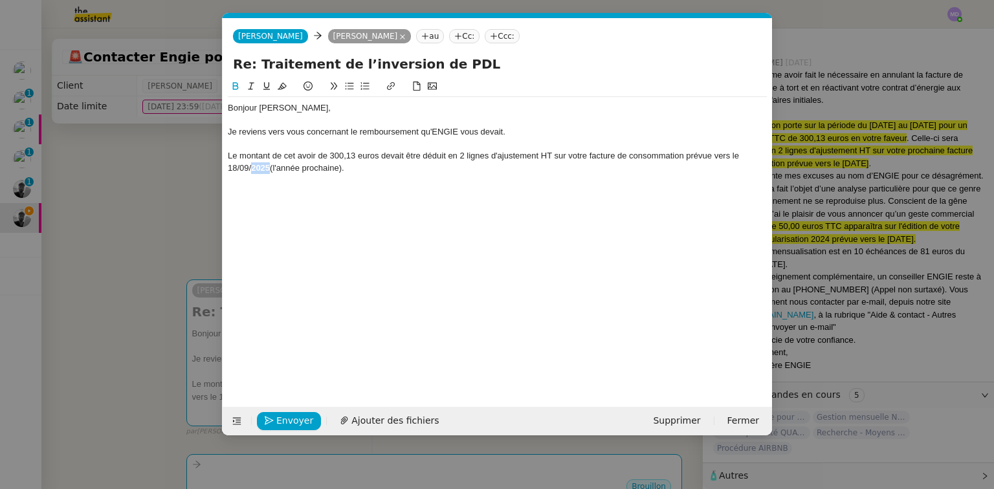
click at [252, 166] on strong "2025" at bounding box center [260, 168] width 19 height 10
click at [236, 90] on icon at bounding box center [235, 86] width 9 height 9
click at [298, 165] on div "Le montant de cet avoir de 300,13 euros devait être déduit en 2 lignes d'ajuste…" at bounding box center [497, 162] width 539 height 24
drag, startPoint x: 286, startPoint y: 170, endPoint x: 351, endPoint y: 170, distance: 65.4
click at [351, 170] on div "Le montant de cet avoir de 300,13 euros devait être déduit en 2 lignes d'ajuste…" at bounding box center [497, 162] width 539 height 24
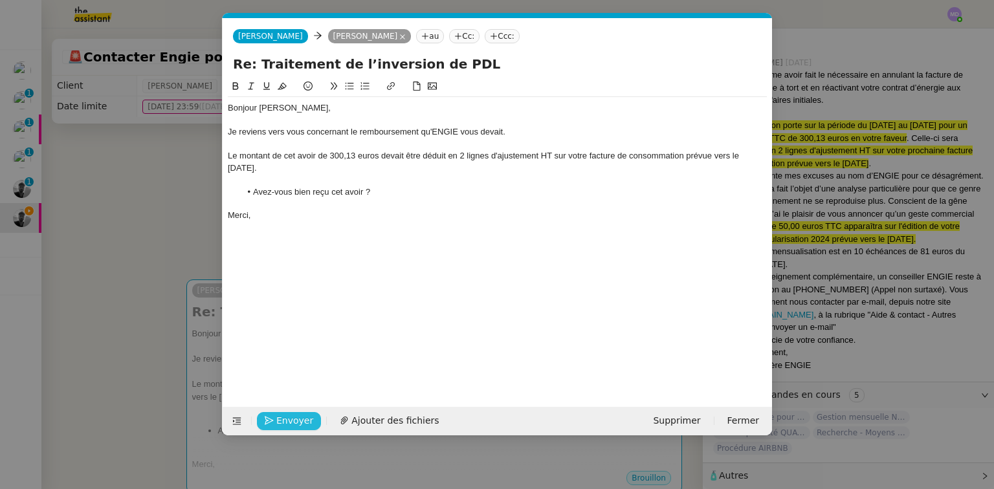
click at [281, 424] on span "Envoyer" at bounding box center [294, 420] width 37 height 15
click at [281, 424] on span "Confirmer l'envoi" at bounding box center [315, 420] width 78 height 15
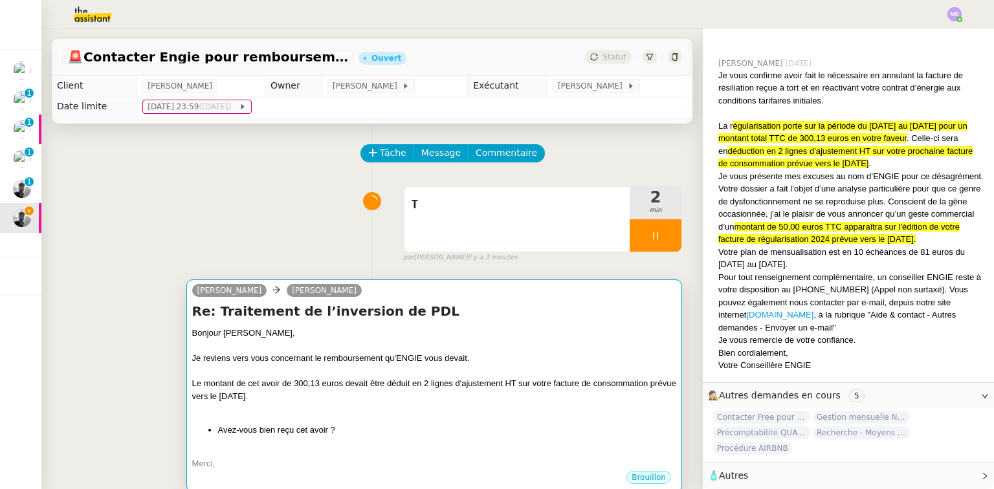
scroll to position [642, 0]
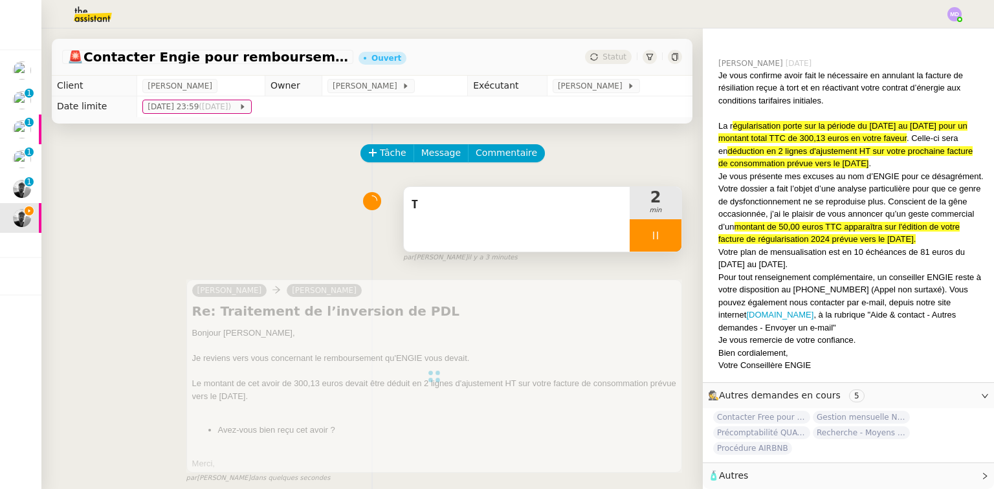
click at [516, 229] on div "T" at bounding box center [517, 219] width 226 height 65
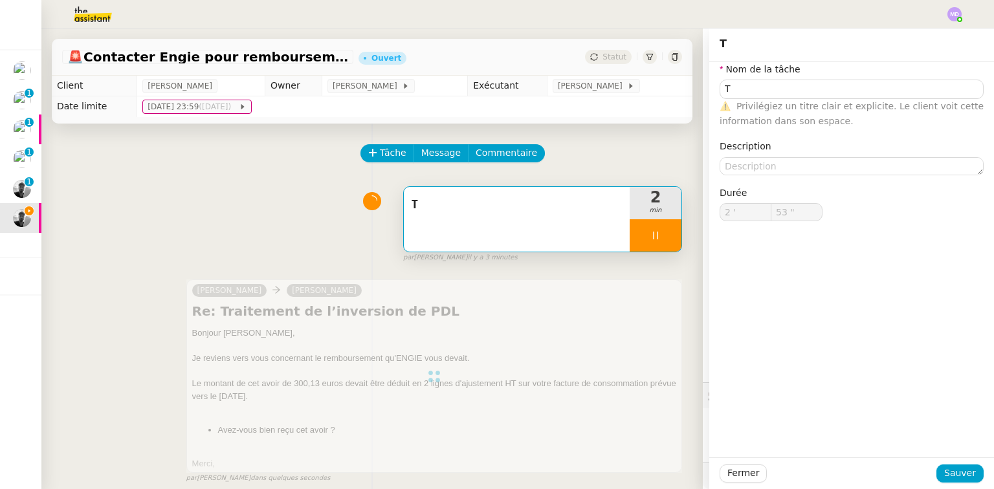
type input "54 ""
click at [689, 91] on input "T" at bounding box center [852, 89] width 264 height 19
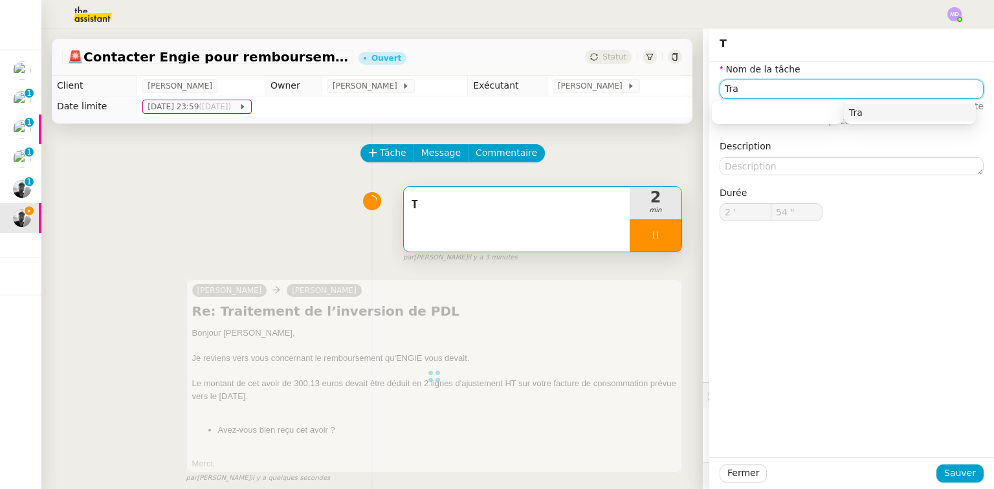
type input "Tran"
type input "55 ""
type input "Transmis"
type input "56 ""
type input "T"
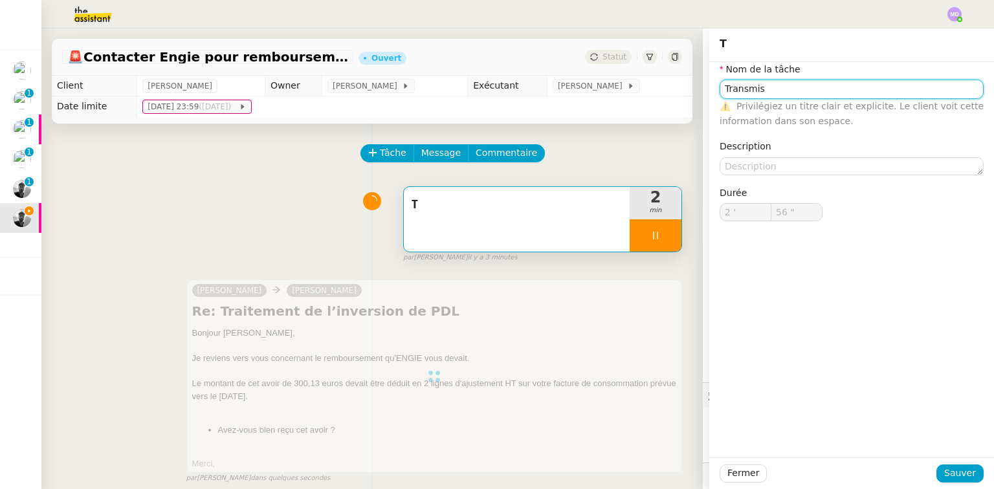
type input "2 '"
type input "56 ""
type input "Tra"
type input "57 ""
type input "Transm"
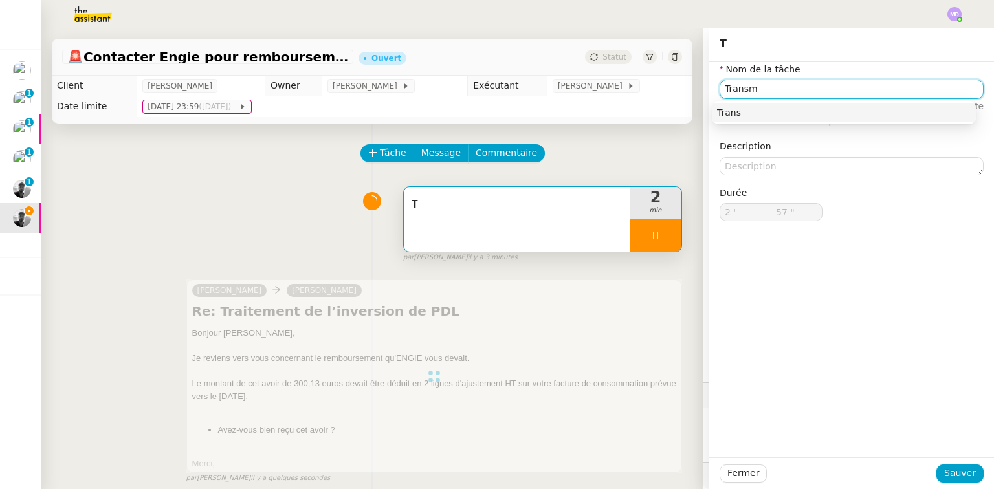
type input "58 ""
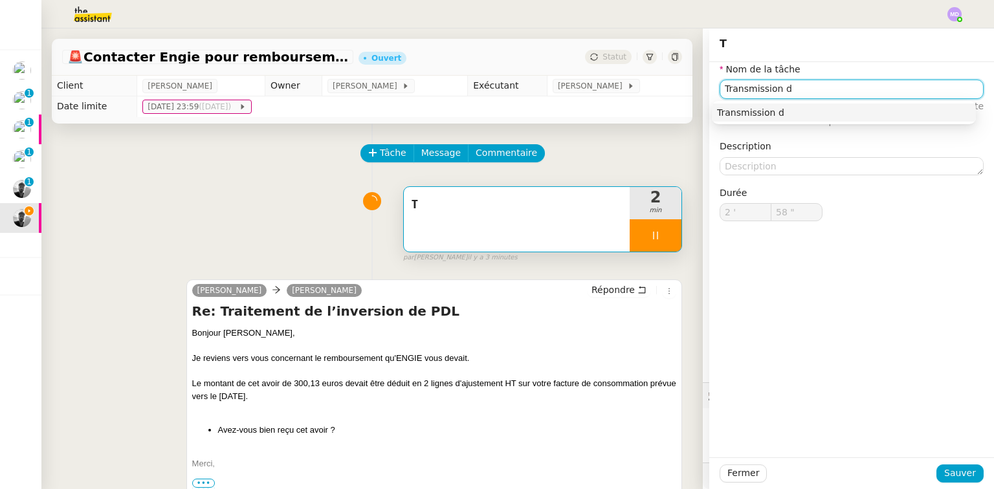
type input "Transmission d'"
type input "59 ""
type input "T"
type input "2 '"
type input "59 ""
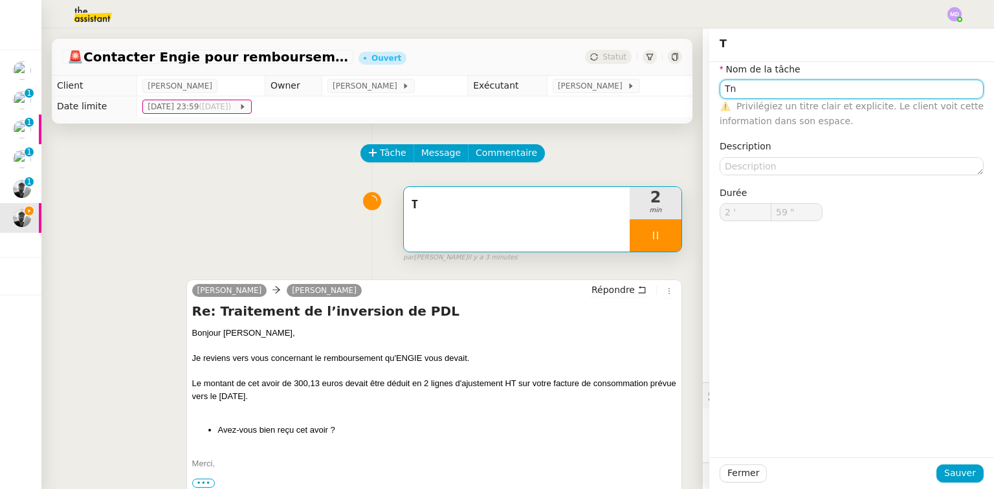
type input "T"
type input "2 '"
type input "59 ""
type input "T"
type input "3 '"
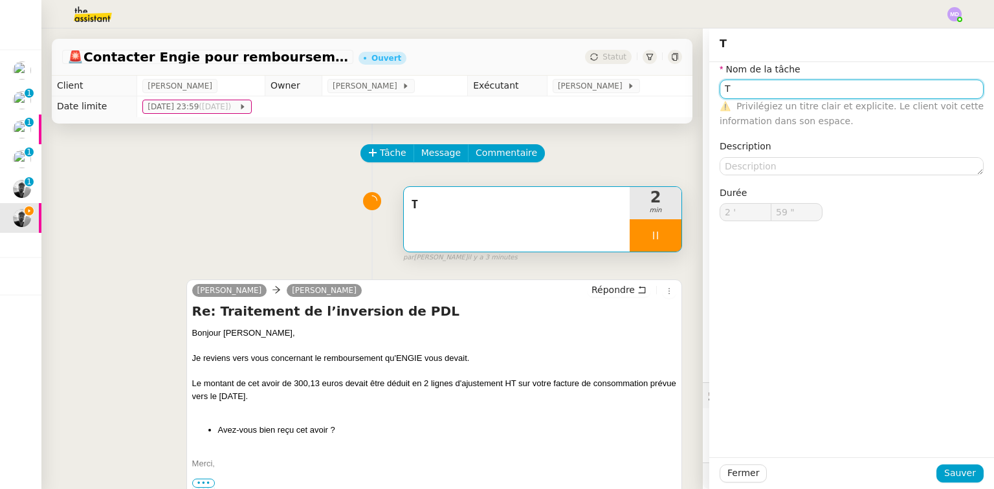
type input "0 ""
type input "r"
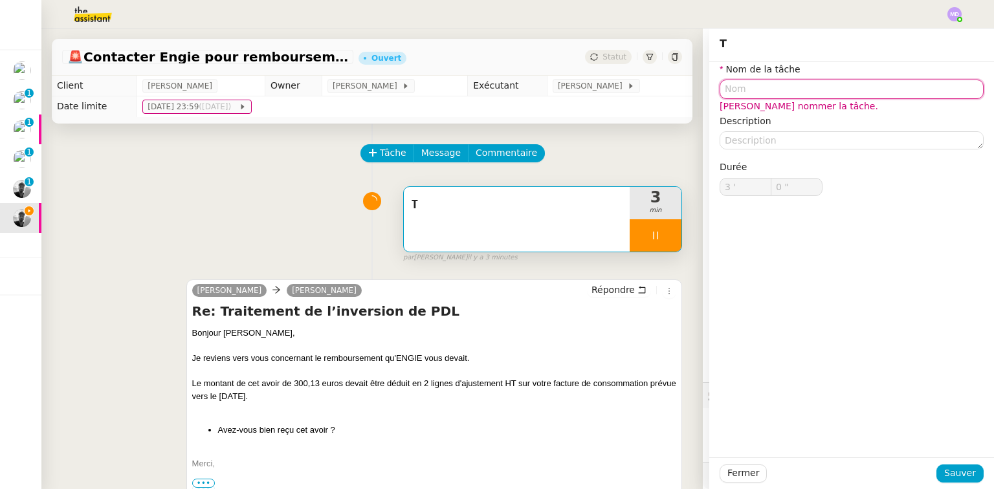
type input "1 ""
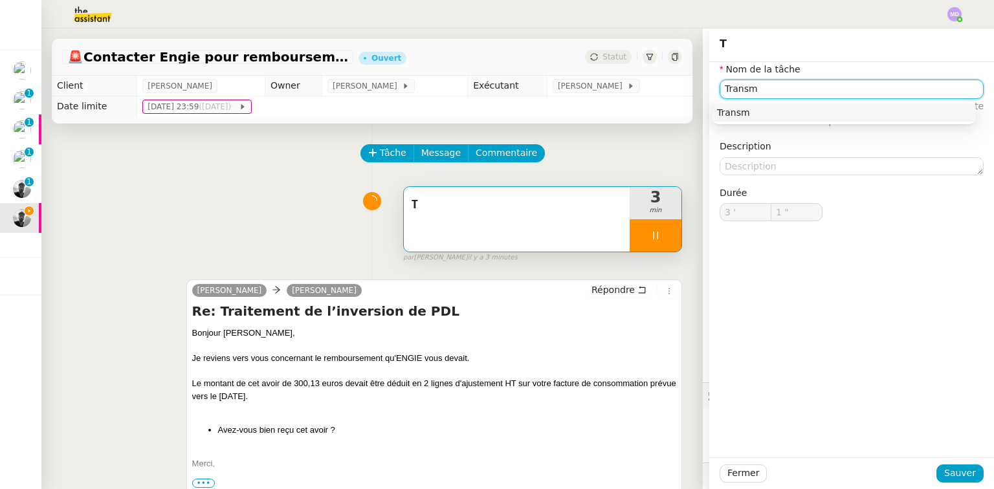
type input "Transmi"
type input "2 ""
type input "Transmission d'"
type input "3 ""
type input "Transmission d'inf"
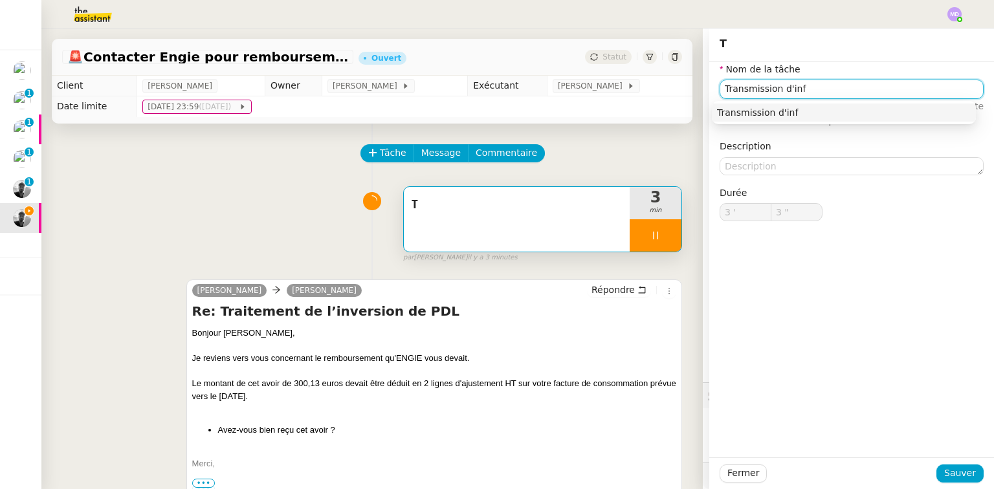
type input "4 ""
type input "Transmission d'informations"
type input "5 ""
type input "Transmission d'informations"
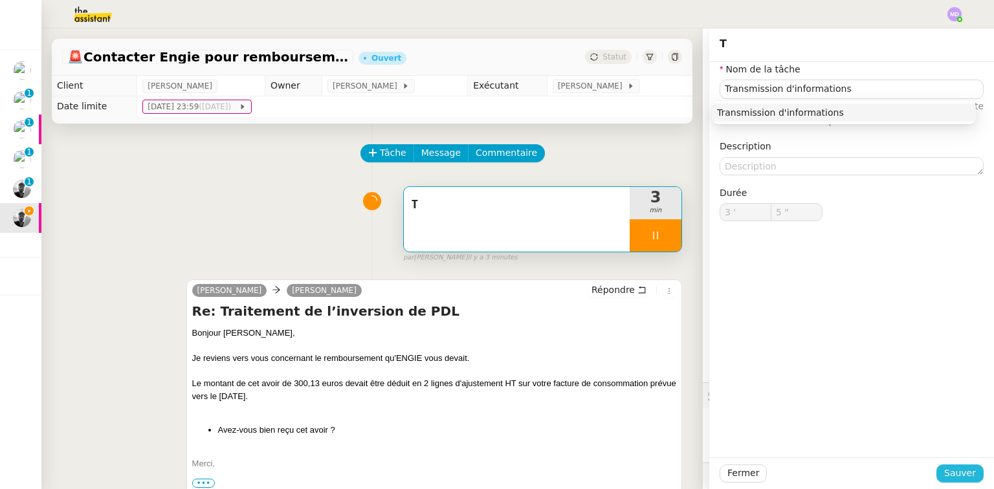
click at [689, 459] on span "Sauver" at bounding box center [960, 473] width 32 height 15
type input "6 ""
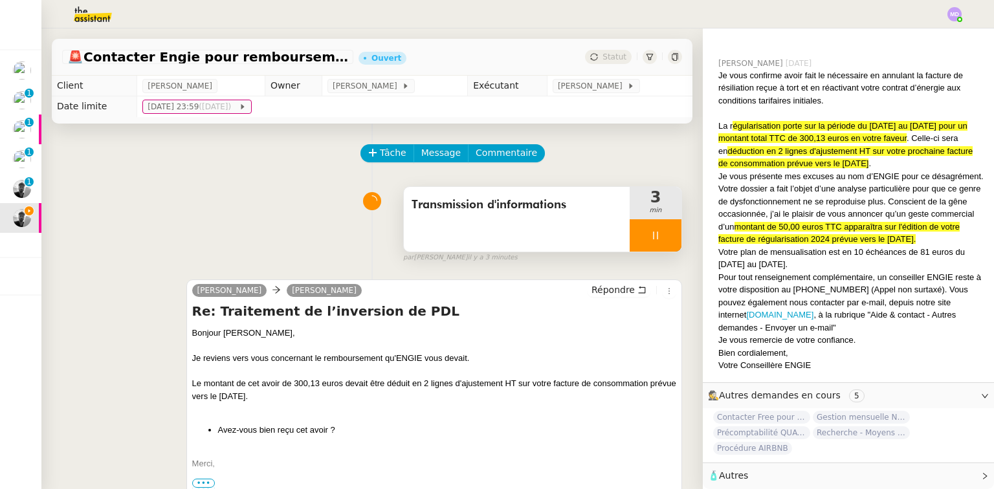
click at [650, 241] on icon at bounding box center [655, 235] width 10 height 10
click at [655, 242] on button at bounding box center [668, 235] width 26 height 32
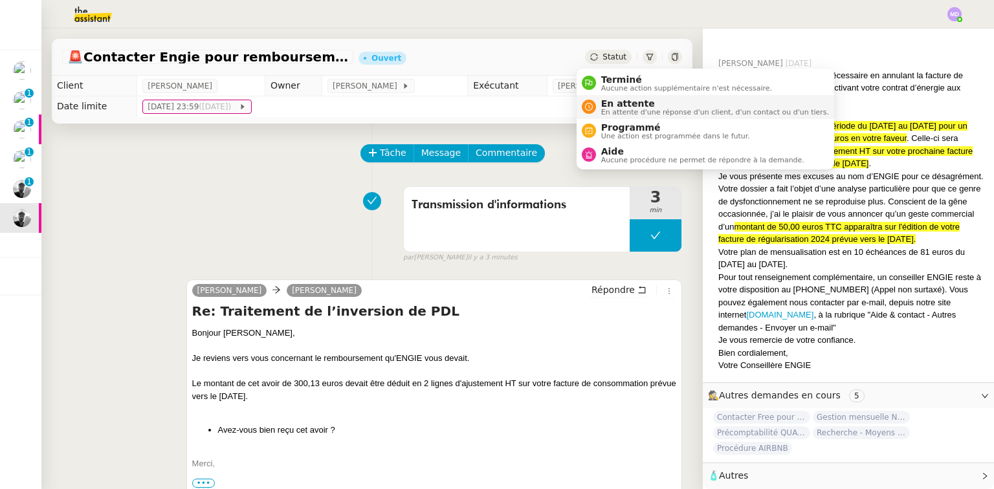
click at [619, 106] on span "En attente" at bounding box center [715, 103] width 228 height 10
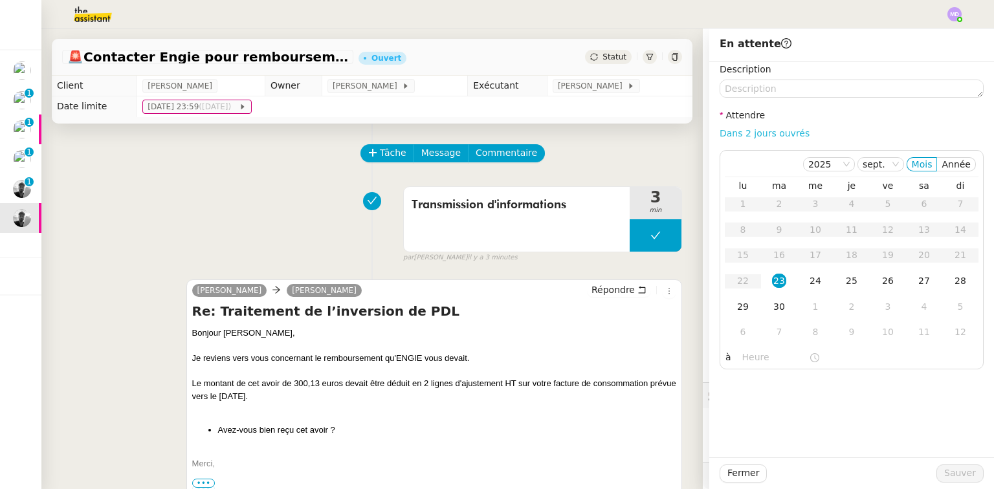
click at [689, 131] on link "Dans 2 jours ouvrés" at bounding box center [765, 133] width 90 height 10
type input "07:00"
drag, startPoint x: 949, startPoint y: 477, endPoint x: 940, endPoint y: 474, distance: 9.4
click at [689, 459] on span "Sauver" at bounding box center [960, 473] width 32 height 15
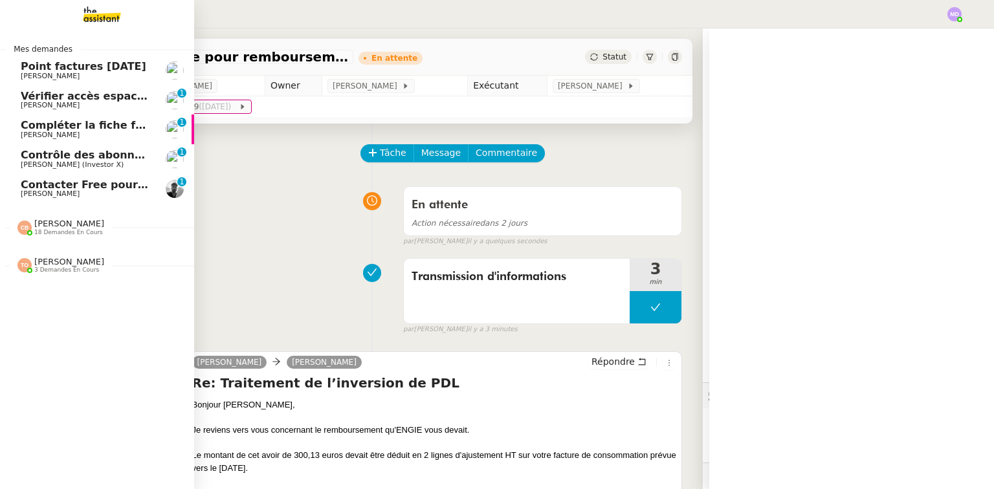
click at [13, 183] on link "Contacter Free pour la Freebox Victor Peyre 0 1 2 3 4 5 6 7 8 9" at bounding box center [97, 189] width 194 height 30
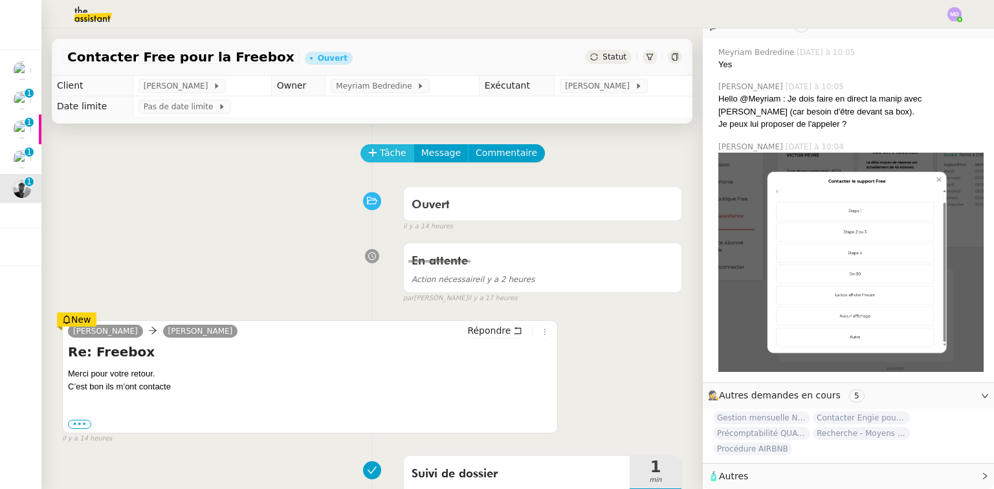
click at [380, 154] on span "Tâche" at bounding box center [393, 153] width 27 height 15
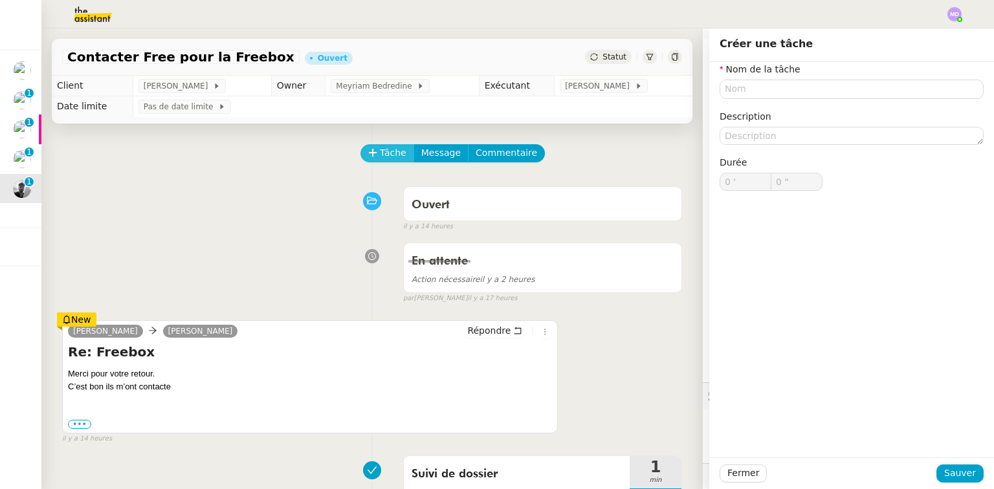
scroll to position [278, 0]
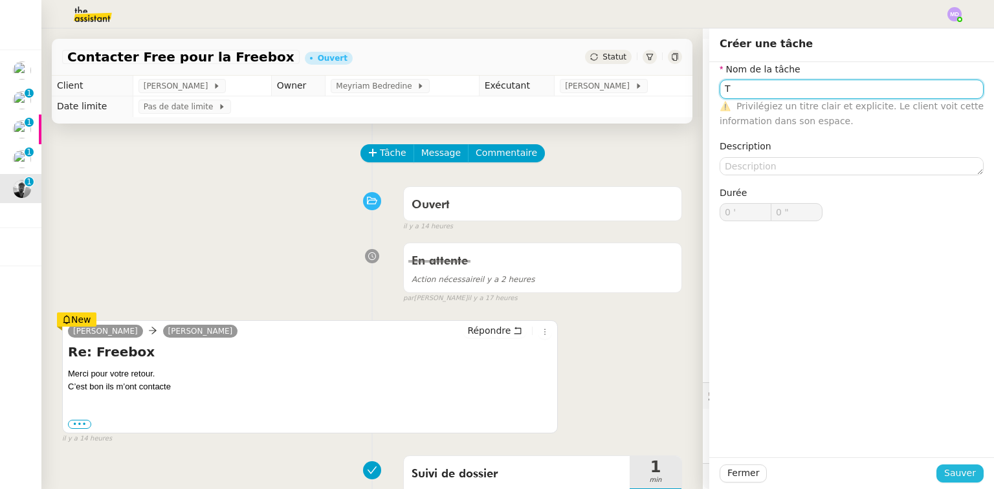
type input "T"
click at [689, 459] on span "Sauver" at bounding box center [960, 473] width 32 height 15
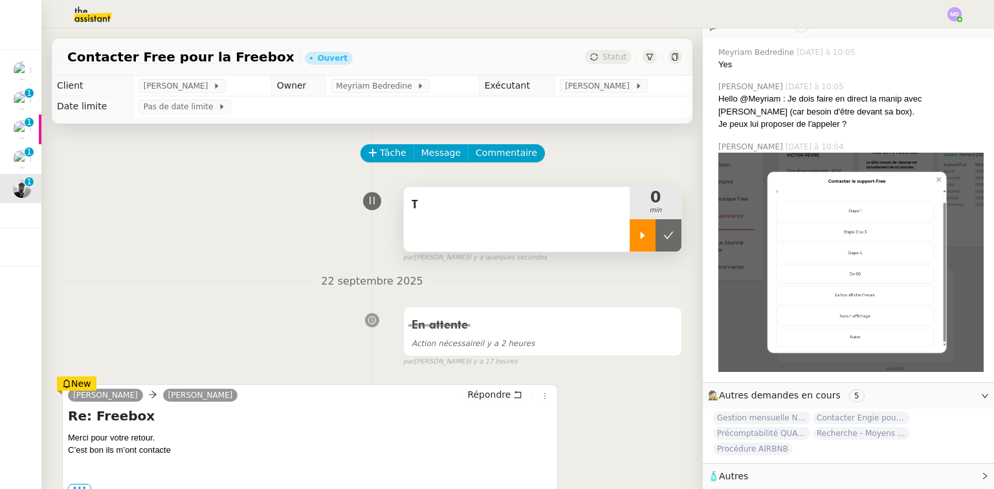
click at [637, 237] on icon at bounding box center [642, 235] width 10 height 10
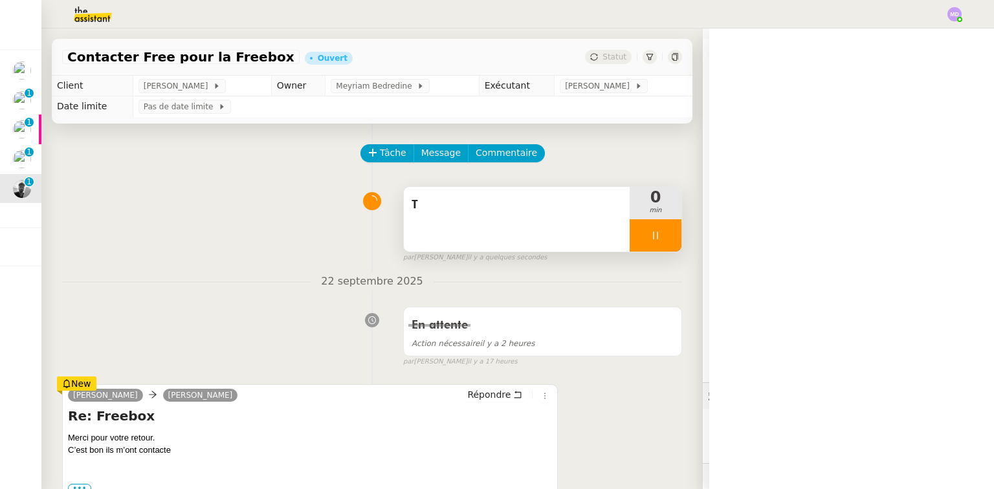
click at [580, 225] on div "T" at bounding box center [517, 219] width 226 height 65
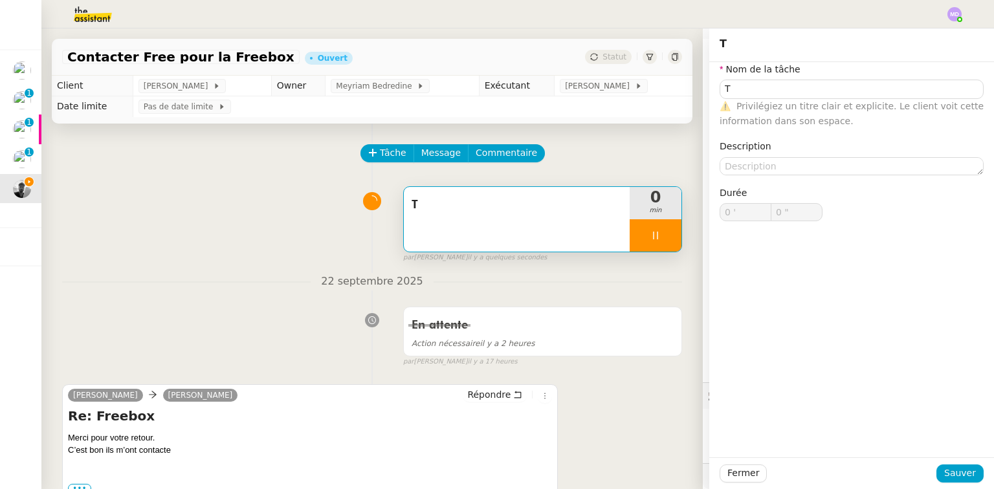
type input "T"
type input "0 '"
type input "1 ""
click at [689, 78] on nz-form-label "Nom de la tâche" at bounding box center [760, 70] width 81 height 17
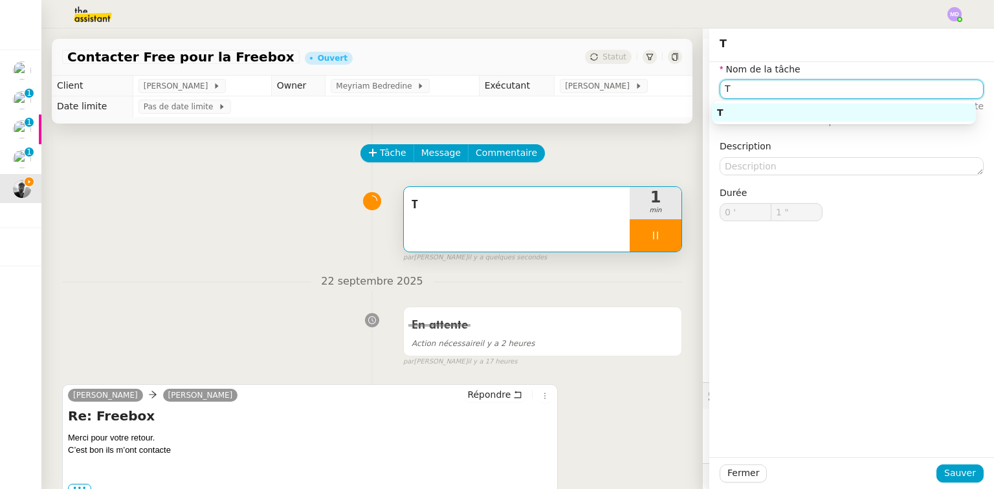
click at [689, 93] on input "T" at bounding box center [852, 89] width 264 height 19
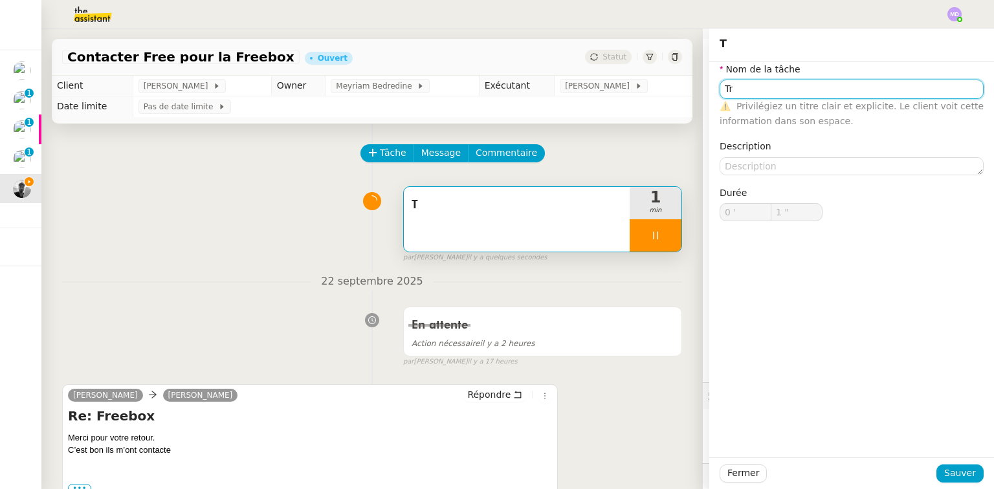
type input "Tra"
type input "2 ""
type input "Transmissio"
type input "3 ""
type input "Transmission d"infor"
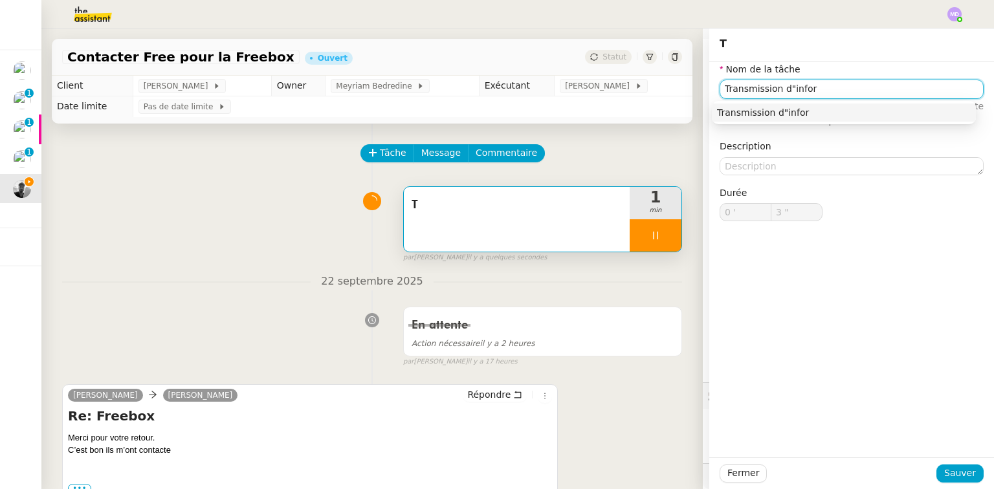
type input "4 ""
type input "Transmission d"
type input "5 ""
type input "Transmission d'informatio"
type input "6 ""
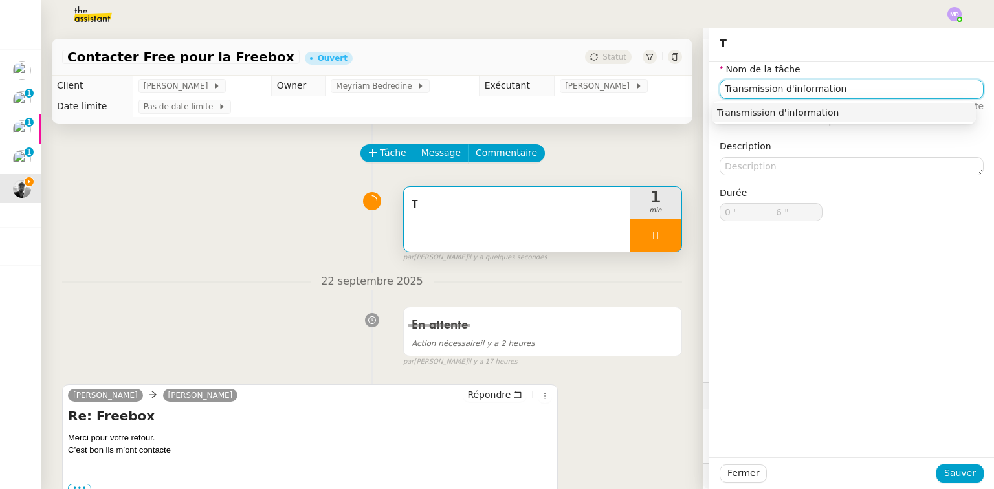
type input "Transmission d'informations"
type input "7 ""
type input "Transmission d'informations"
drag, startPoint x: 951, startPoint y: 467, endPoint x: 879, endPoint y: 469, distance: 71.2
click at [689, 459] on span "Sauver" at bounding box center [960, 473] width 32 height 15
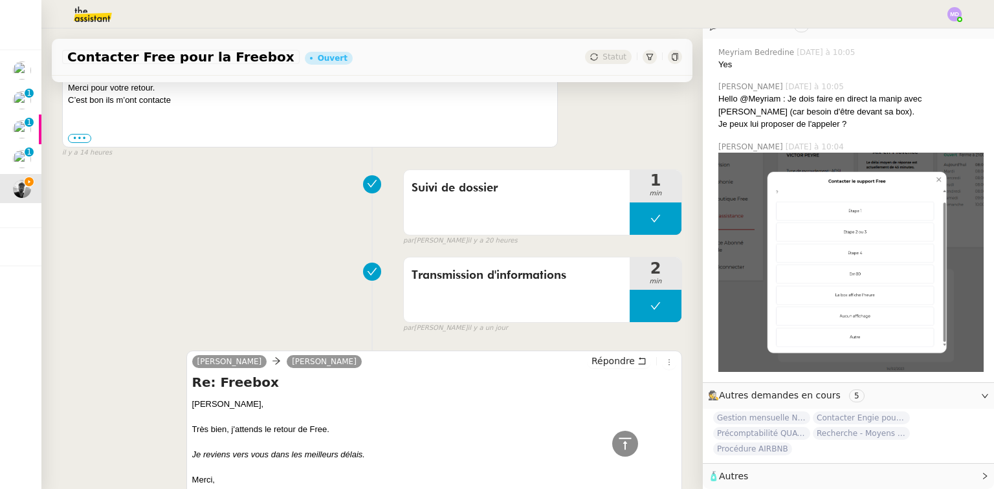
scroll to position [155, 0]
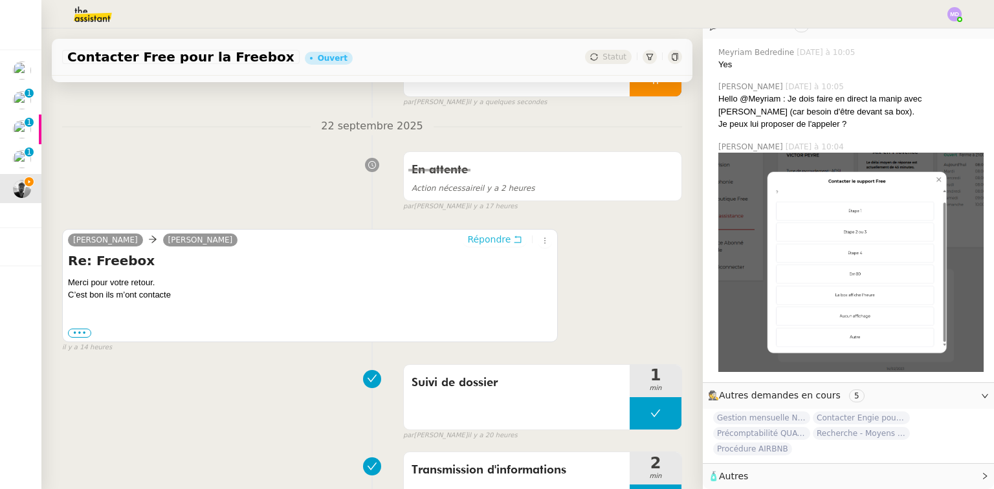
click at [484, 245] on span "Répondre" at bounding box center [488, 239] width 43 height 13
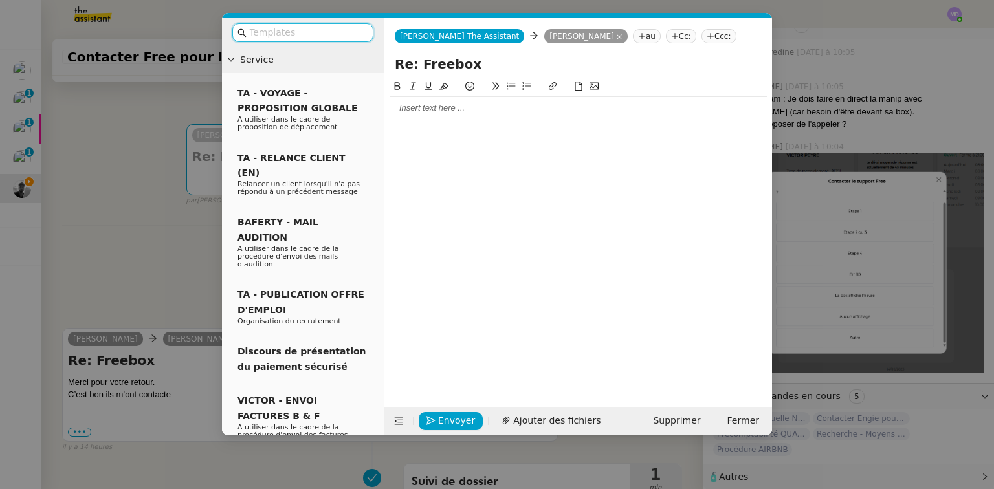
scroll to position [281, 0]
click at [422, 113] on div at bounding box center [578, 108] width 377 height 12
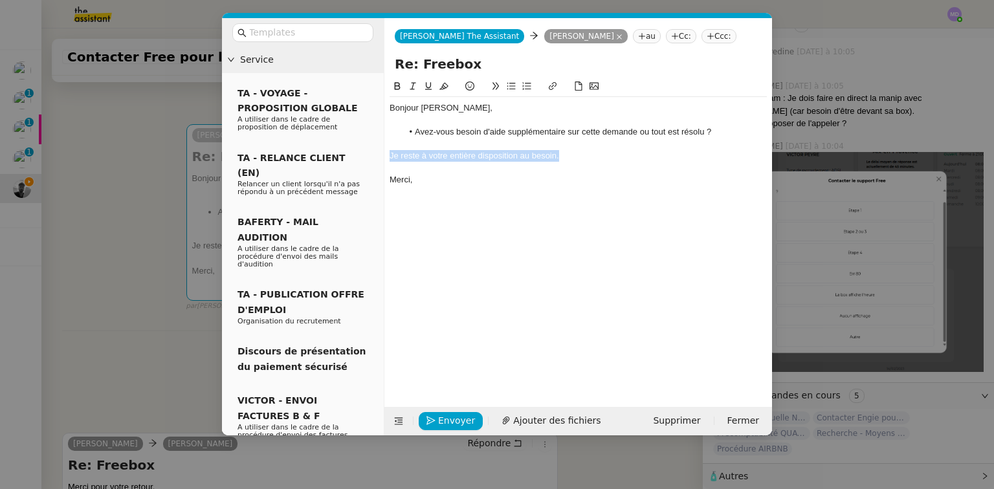
drag, startPoint x: 564, startPoint y: 158, endPoint x: 384, endPoint y: 156, distance: 179.2
click at [384, 156] on nz-spin "Bonjour Victor, Avez-vous besoin d'aide supplémentaire sur cette demande ou tou…" at bounding box center [578, 235] width 388 height 313
click at [412, 81] on button at bounding box center [413, 86] width 16 height 15
click at [451, 287] on div "Bonjour Victor, Avez-vous besoin d'aide supplémentaire sur cette demande ou tou…" at bounding box center [578, 233] width 377 height 308
click at [450, 419] on span "Envoyer" at bounding box center [456, 420] width 37 height 15
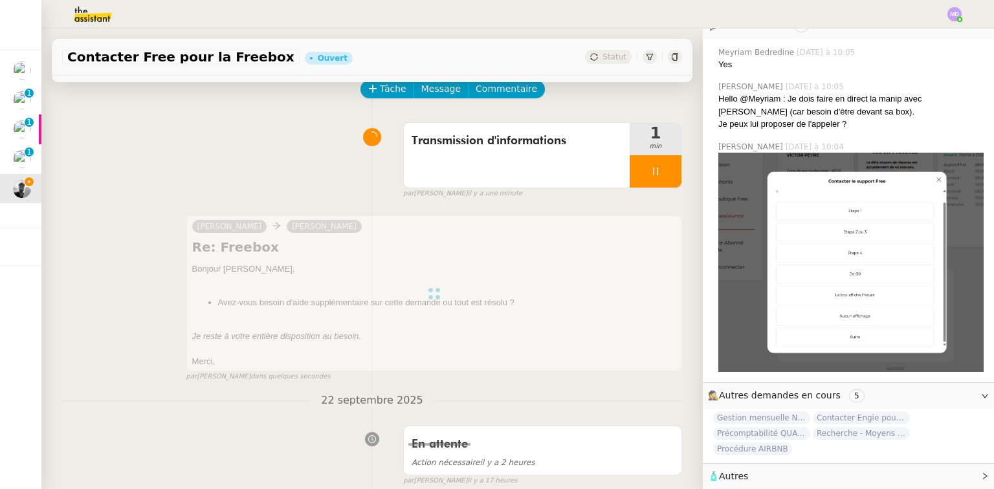
scroll to position [0, 0]
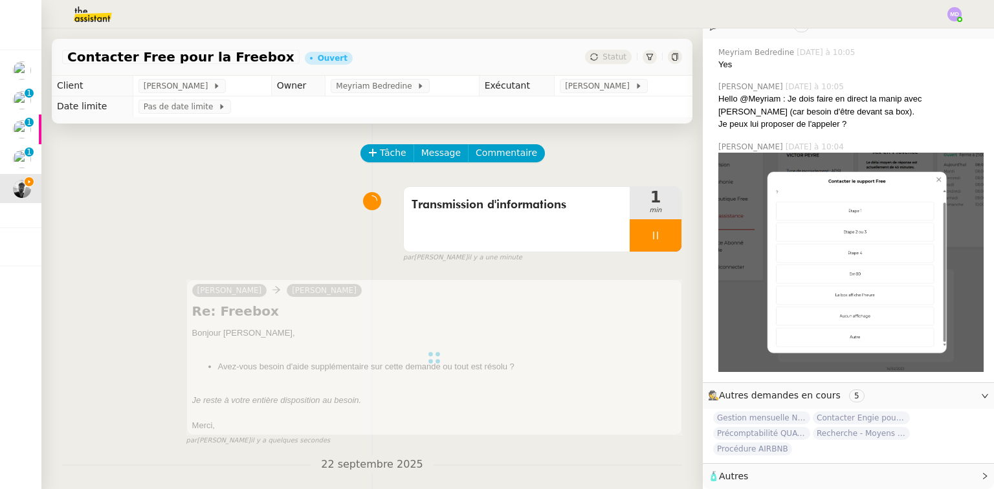
click at [653, 239] on icon at bounding box center [655, 236] width 5 height 8
drag, startPoint x: 651, startPoint y: 240, endPoint x: 619, endPoint y: 155, distance: 91.1
click at [663, 239] on icon at bounding box center [668, 235] width 10 height 10
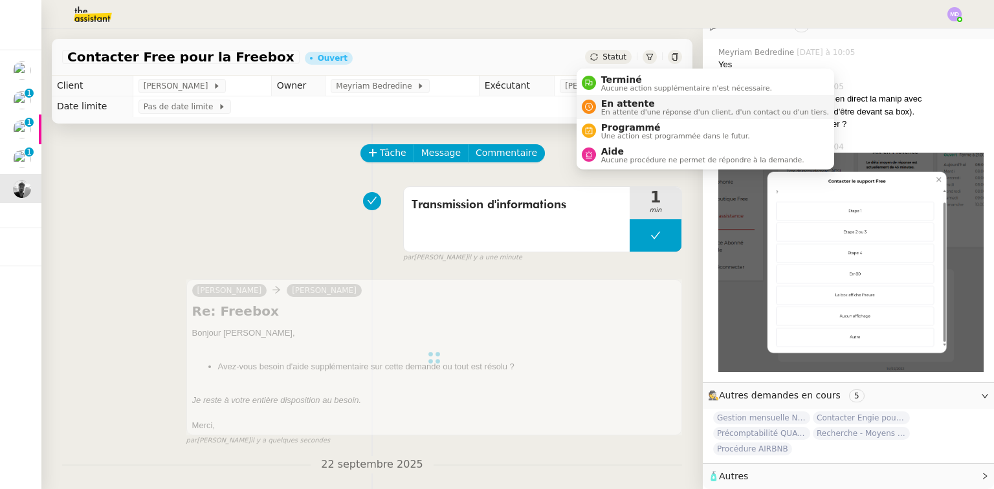
click at [606, 105] on span "En attente" at bounding box center [715, 103] width 228 height 10
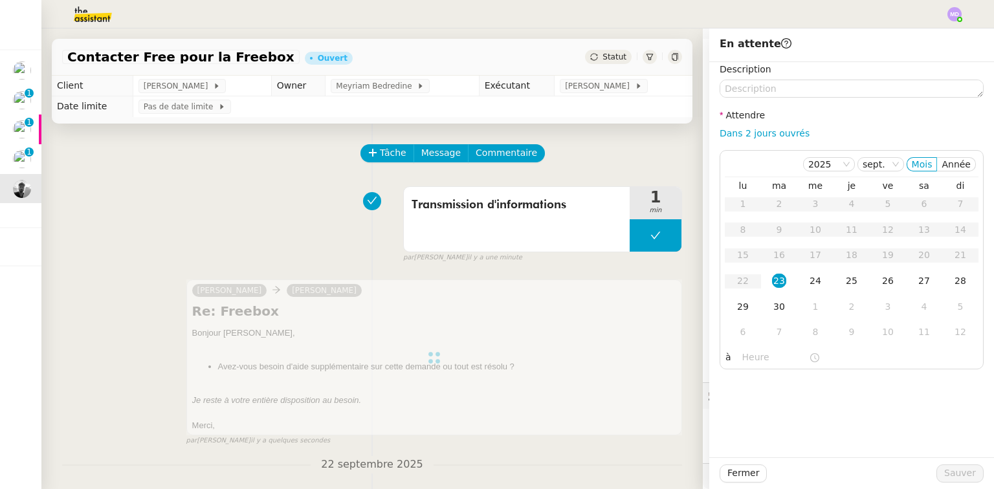
scroll to position [278, 0]
click at [689, 140] on div "Description Attendre Dans 2 jours ouvrés 2025 sept. Mois Année lu ma me je ve s…" at bounding box center [852, 215] width 264 height 307
click at [689, 135] on link "Dans 2 jours ouvrés" at bounding box center [765, 133] width 90 height 10
type input "07:00"
click at [689, 459] on span "Sauver" at bounding box center [960, 473] width 32 height 15
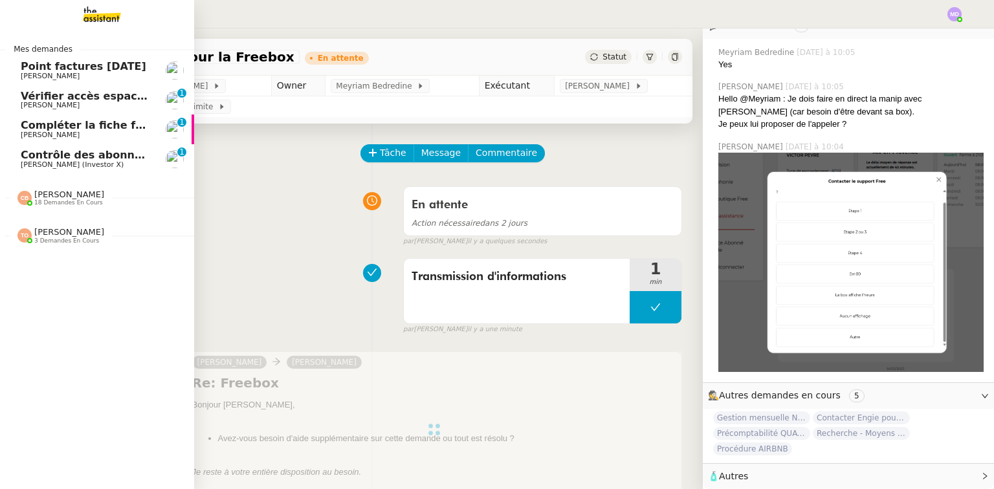
click at [26, 162] on span "[PERSON_NAME] (Investor X)" at bounding box center [72, 164] width 103 height 8
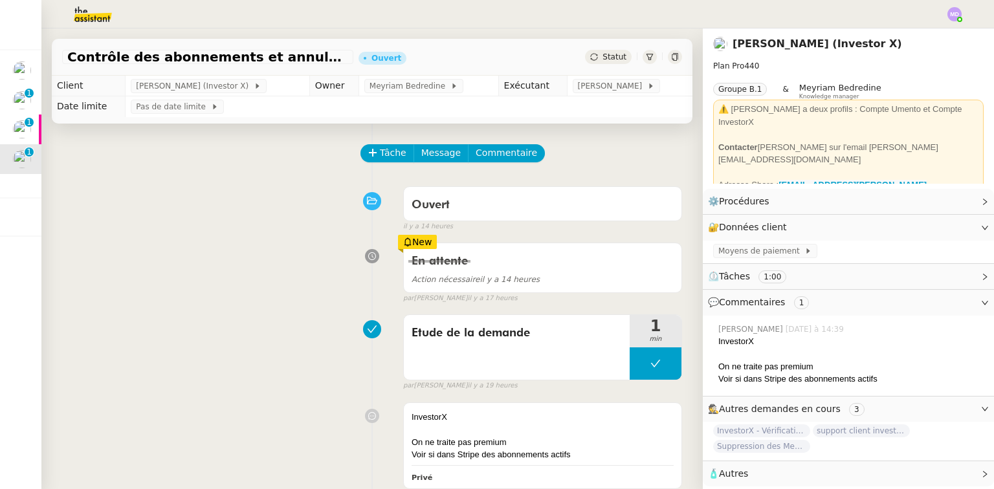
scroll to position [3, 0]
click at [632, 357] on button at bounding box center [656, 363] width 52 height 32
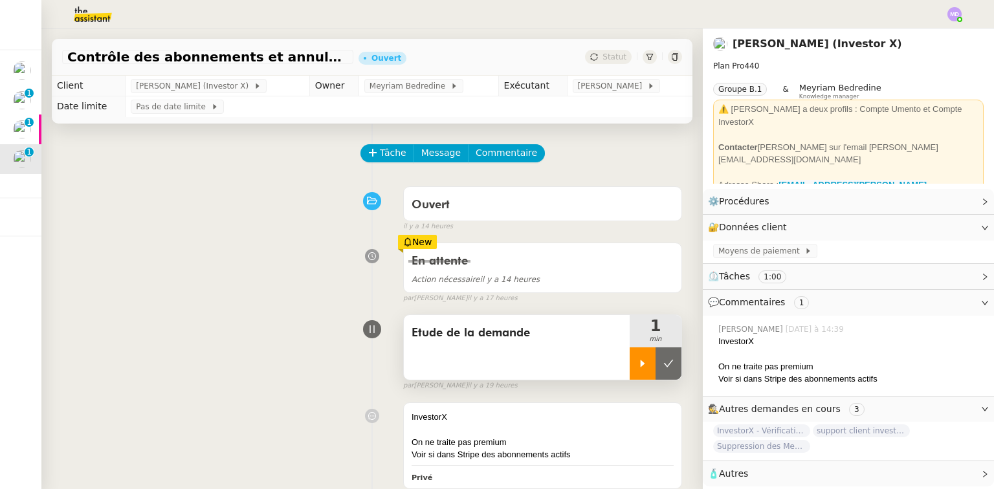
drag, startPoint x: 628, startPoint y: 359, endPoint x: 621, endPoint y: 365, distance: 8.7
click at [630, 360] on div at bounding box center [643, 363] width 26 height 32
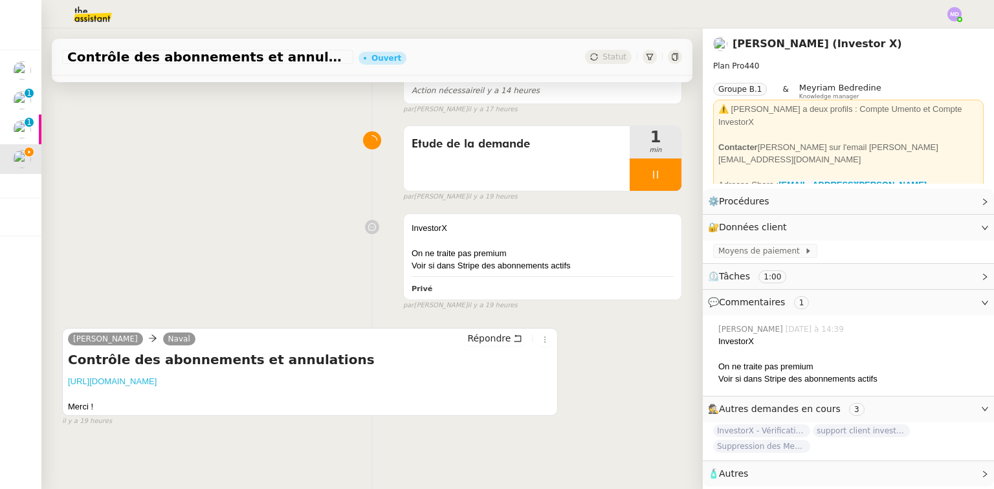
click at [157, 379] on link "https://www.loom.com/share/a04f27c8fab74ea185d811185dae5f97?sid=787a600b-03d2-4…" at bounding box center [112, 382] width 89 height 10
click at [498, 236] on div at bounding box center [543, 240] width 262 height 13
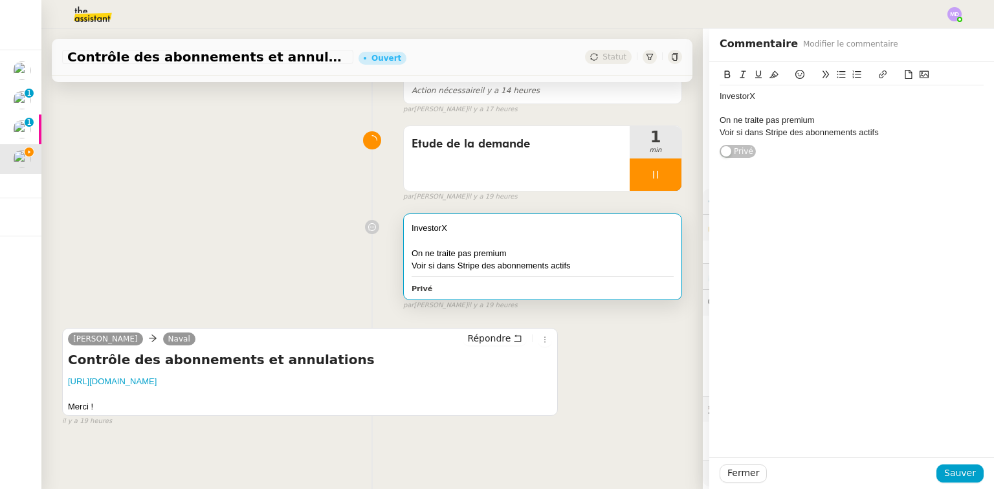
scroll to position [3, 0]
click at [689, 107] on div at bounding box center [852, 109] width 264 height 12
drag, startPoint x: 948, startPoint y: 473, endPoint x: 868, endPoint y: 487, distance: 81.4
click at [689, 459] on span "Sauver" at bounding box center [960, 473] width 32 height 15
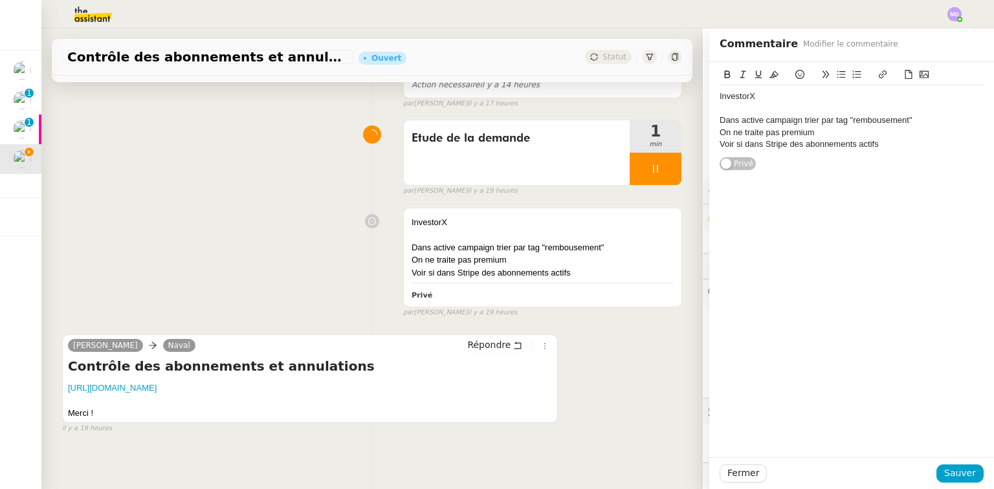
scroll to position [16, 0]
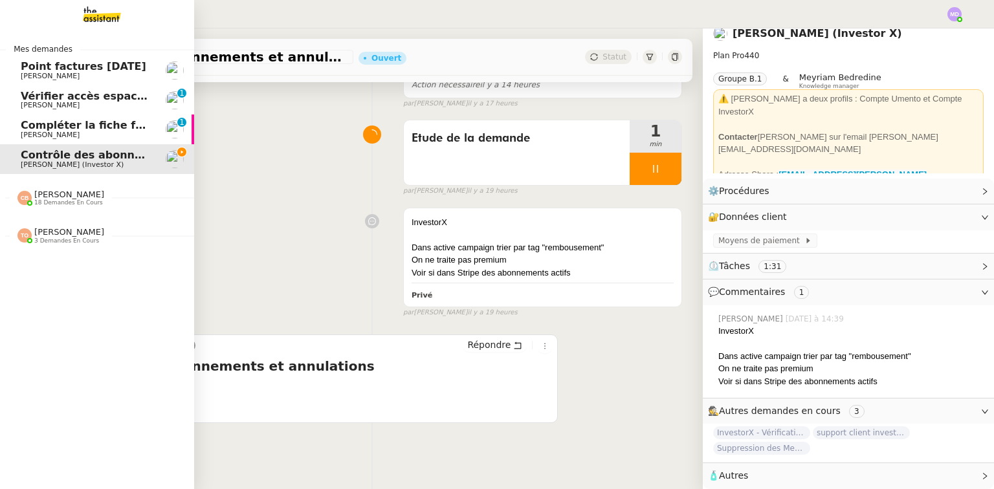
click at [13, 124] on link "Compléter la fiche fournisseur Laurence de Nervaux 0 1 2 3 4 5 6 7 8 9" at bounding box center [97, 130] width 194 height 30
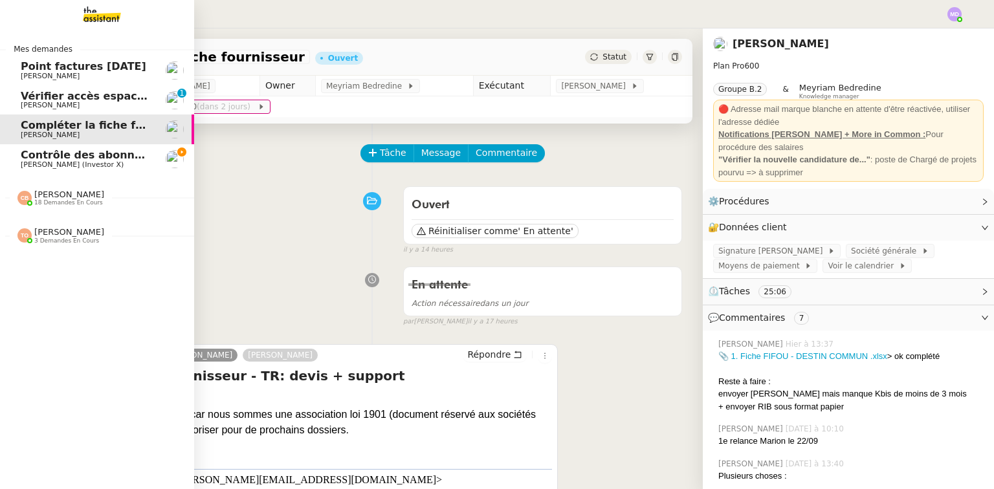
click at [32, 155] on span "Contrôle des abonnements et annulations" at bounding box center [143, 155] width 245 height 12
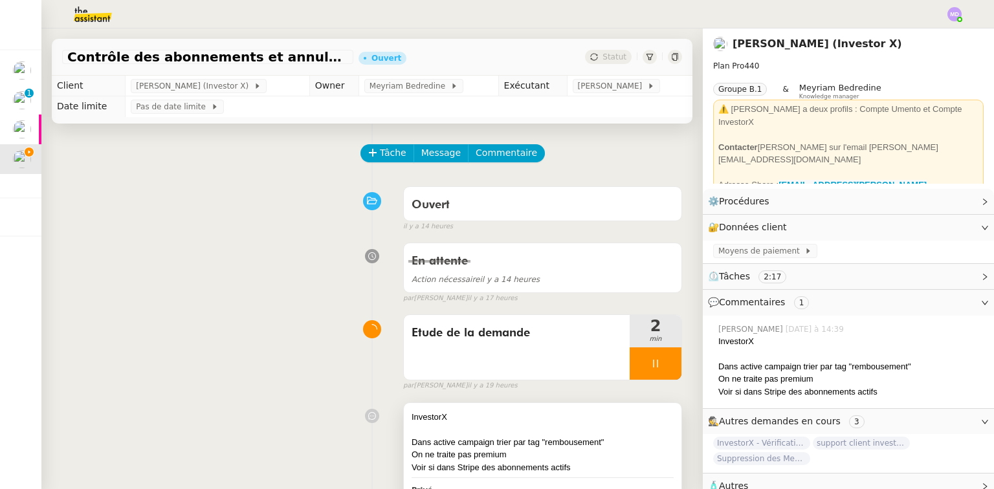
click at [543, 411] on div "InvestorX Dans active campaign trier par tag "rembousement" On ne traite pas pr…" at bounding box center [543, 452] width 278 height 98
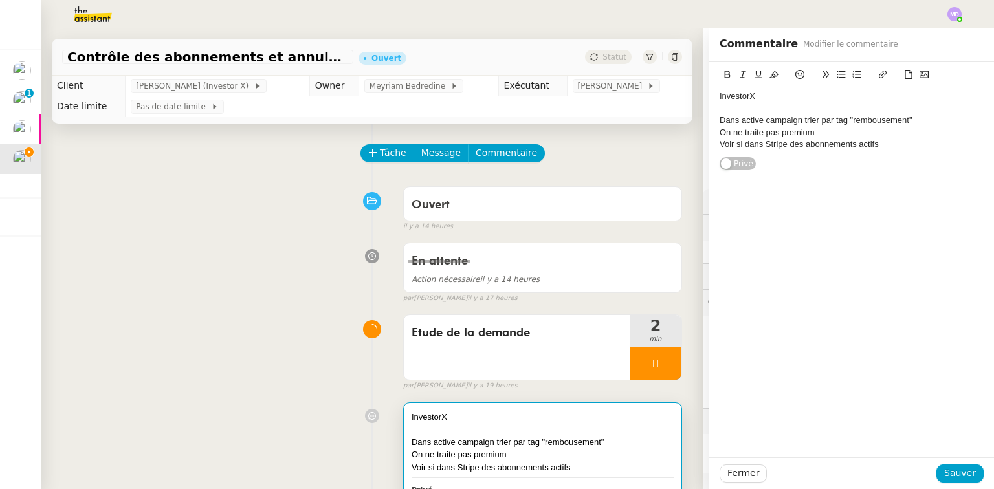
click at [689, 135] on div "On ne traite pas premium" at bounding box center [852, 133] width 264 height 12
drag, startPoint x: 958, startPoint y: 480, endPoint x: 767, endPoint y: 362, distance: 224.8
click at [689, 459] on span "Sauver" at bounding box center [960, 473] width 32 height 15
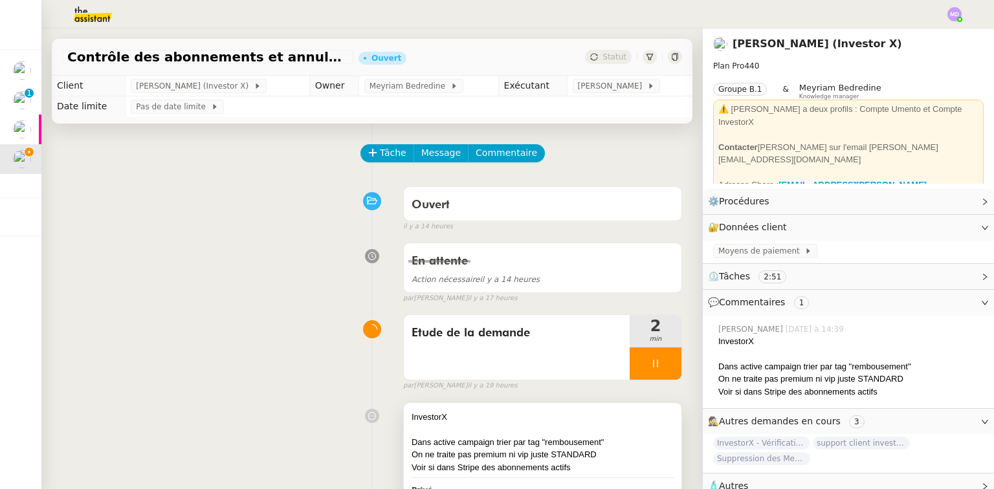
click at [533, 434] on div at bounding box center [543, 429] width 262 height 13
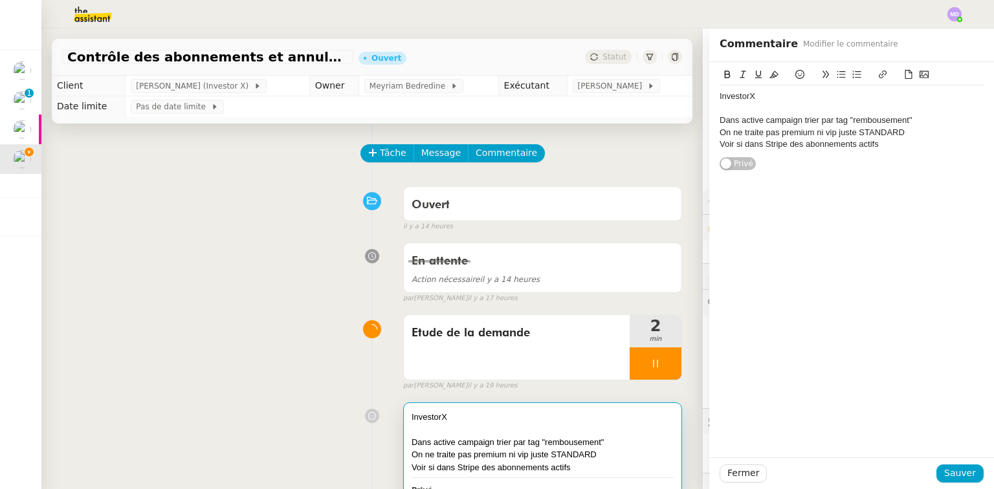
click at [689, 148] on div "Voir si dans Stripe des abonnements actifs" at bounding box center [852, 144] width 264 height 12
click at [689, 459] on div "Fermer Sauver" at bounding box center [851, 473] width 285 height 32
click at [689, 172] on div "Dans le cas où un abonnement est actif il faut l'annuler >>>" at bounding box center [852, 168] width 264 height 12
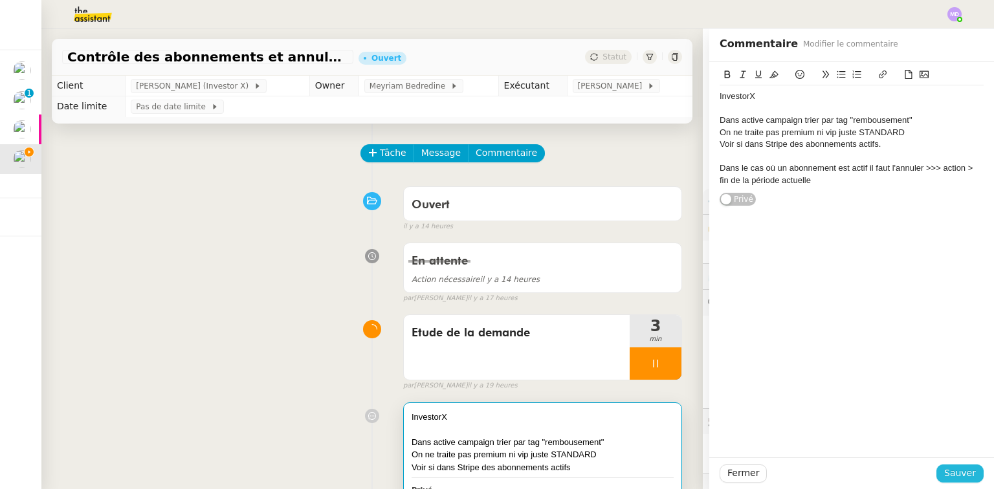
click at [689, 459] on span "Sauver" at bounding box center [960, 473] width 32 height 15
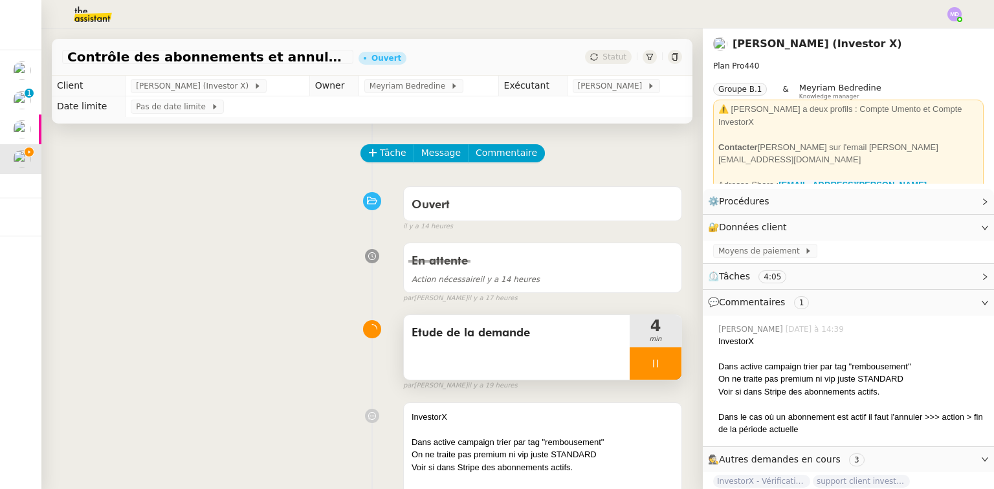
click at [657, 372] on div at bounding box center [656, 363] width 52 height 32
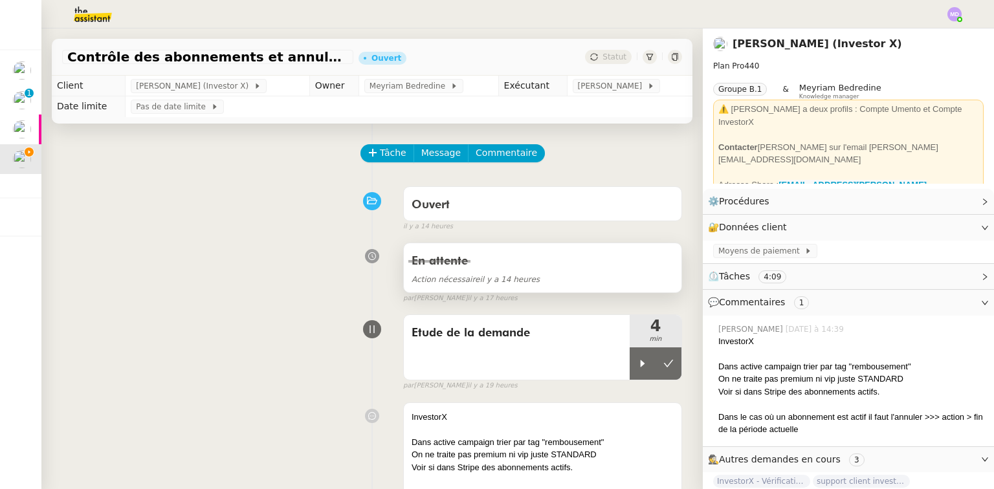
drag, startPoint x: 659, startPoint y: 371, endPoint x: 487, endPoint y: 274, distance: 197.0
click at [655, 368] on button at bounding box center [668, 363] width 26 height 32
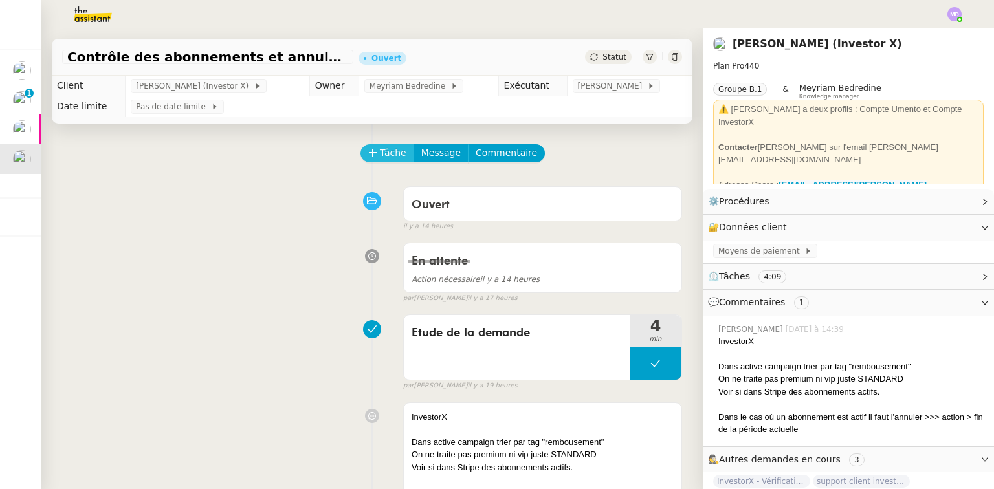
click at [388, 160] on span "Tâche" at bounding box center [393, 153] width 27 height 15
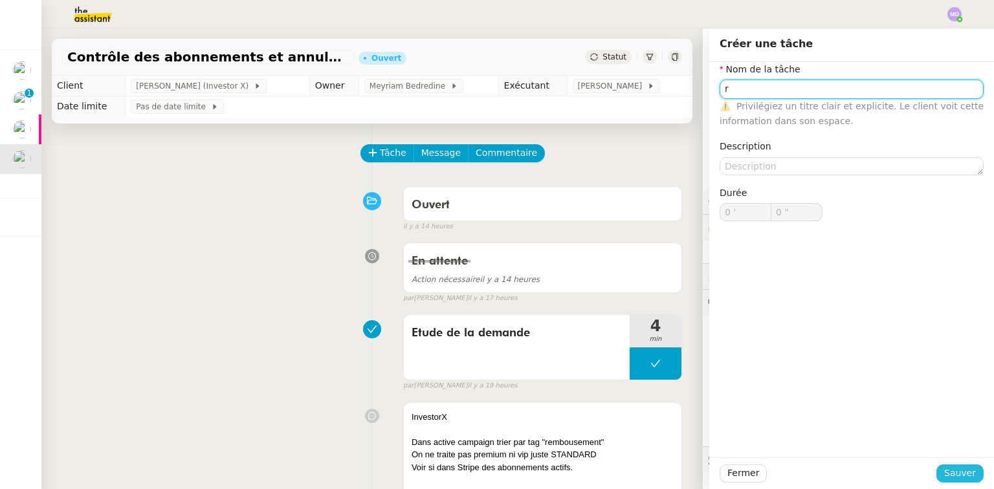
type input "r"
click at [689, 459] on span "Sauver" at bounding box center [960, 473] width 32 height 15
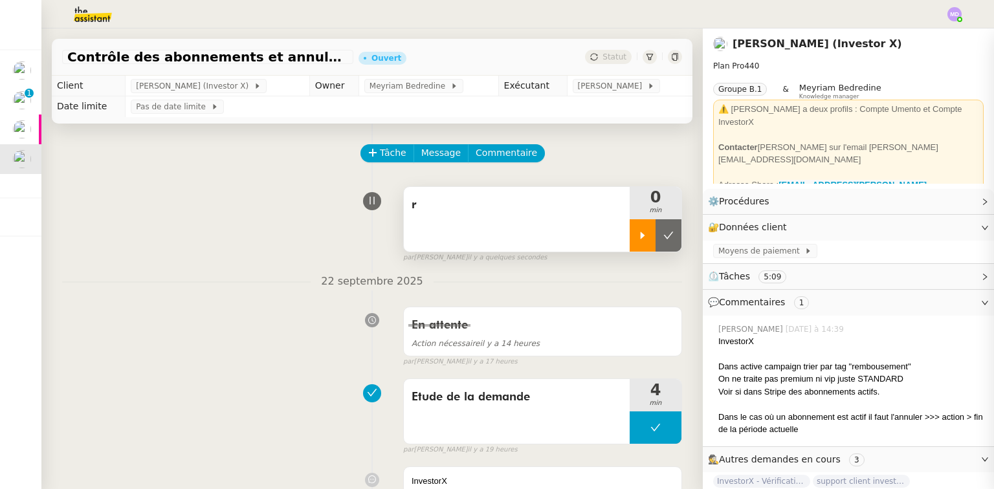
click at [630, 250] on div at bounding box center [643, 235] width 26 height 32
click at [544, 234] on div "r" at bounding box center [517, 219] width 226 height 65
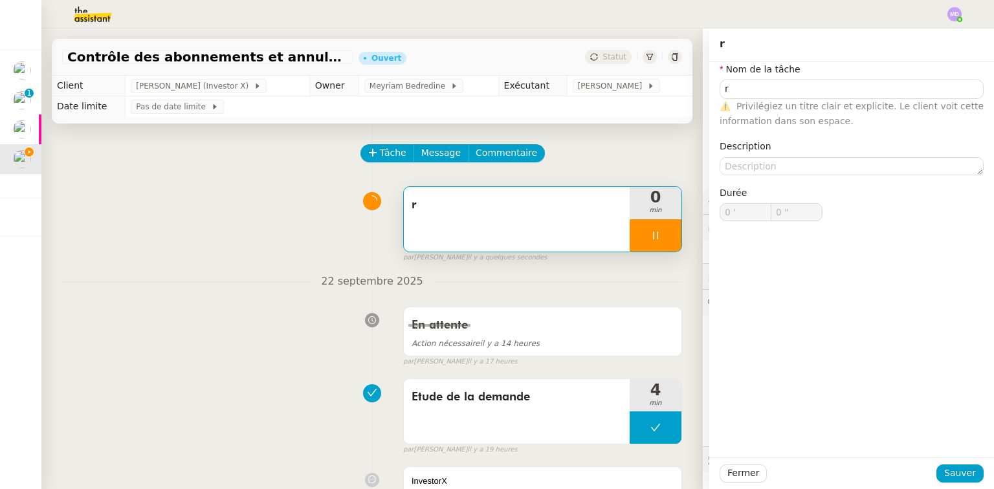
type input "r"
type input "0 '"
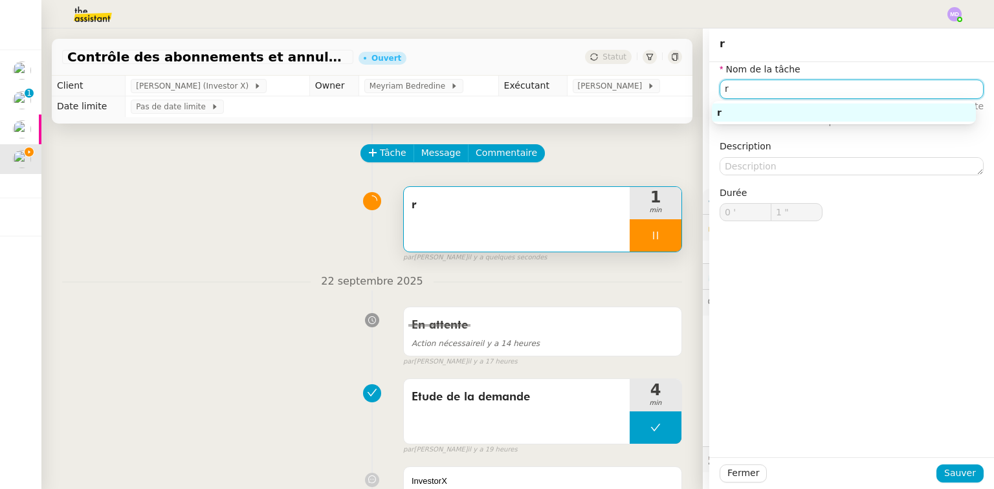
click at [689, 86] on input "r" at bounding box center [852, 89] width 264 height 19
type input "2 ""
drag, startPoint x: 725, startPoint y: 89, endPoint x: 677, endPoint y: 92, distance: 48.0
click at [677, 92] on app-ticket "Contrôle des abonnements et annulations Ouvert Statut Client Cédric Tempestini …" at bounding box center [517, 258] width 952 height 461
type input "Fin"
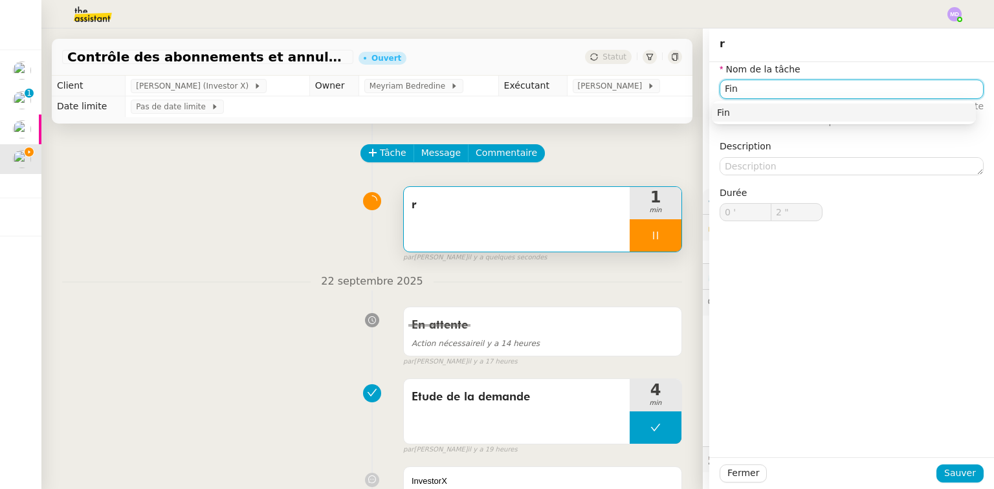
type input "3 ""
type input "Fin aboonem"
type input "4 ""
type input "Fin aboo"
type input "5 ""
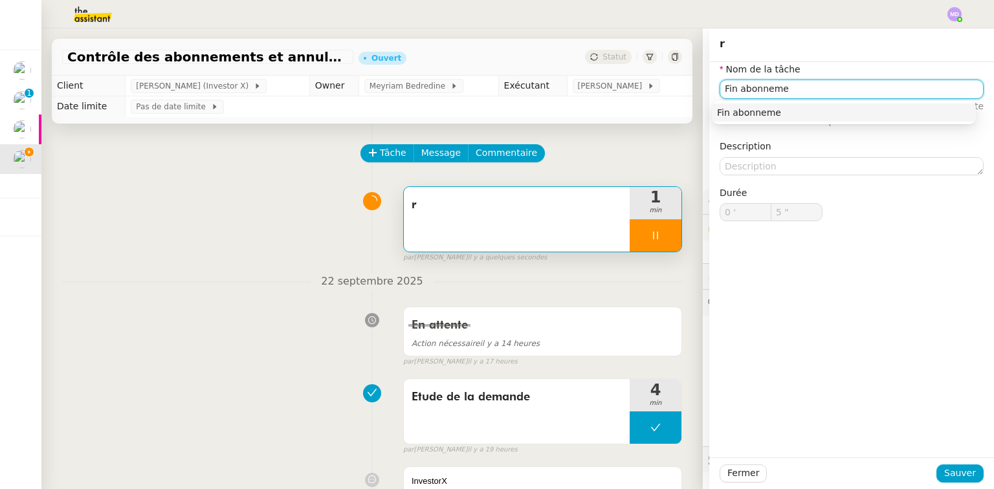
type input "Fin abonnemen"
type input "6 ""
type input "Fin abonnement"
type input "7 ""
type input "Fin abonnement Stripe"
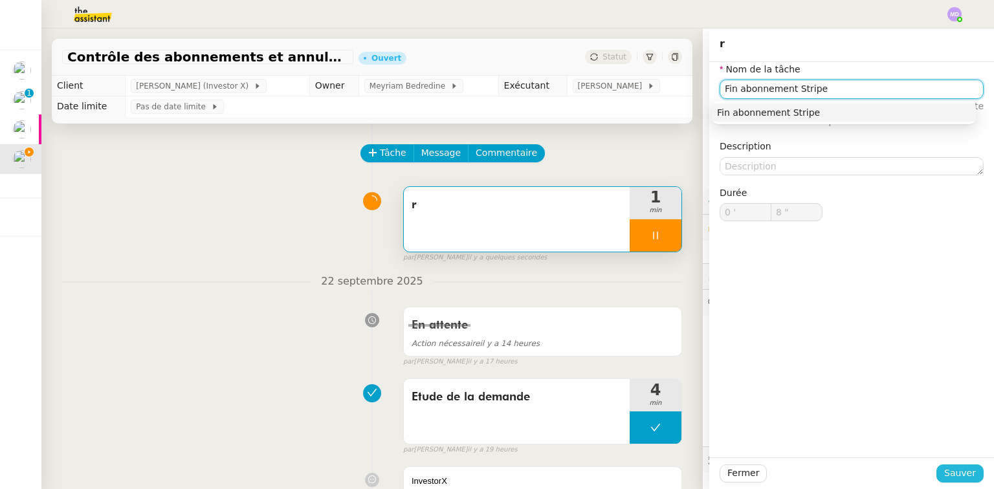
type input "9 ""
type input "Fin abonnement Stripe"
click at [689, 459] on span "Sauver" at bounding box center [960, 473] width 32 height 15
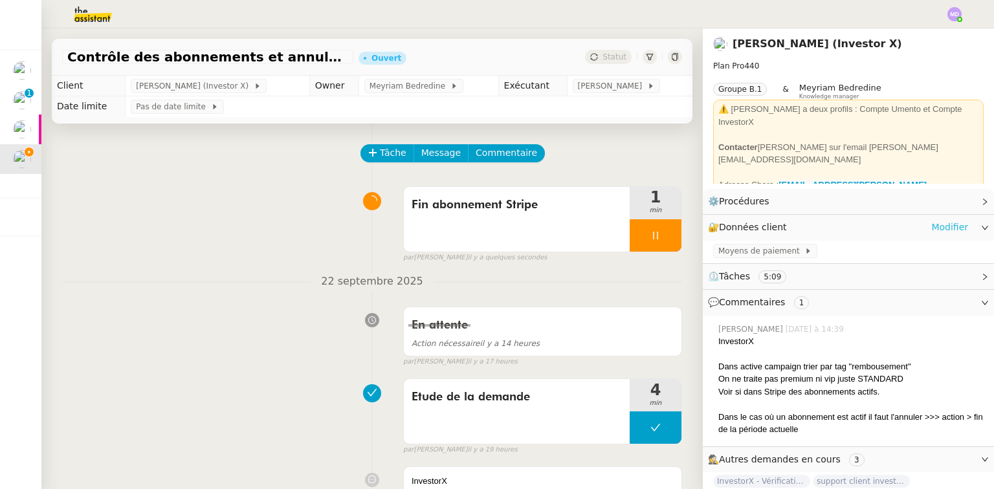
click at [689, 228] on link "Modifier" at bounding box center [949, 227] width 37 height 15
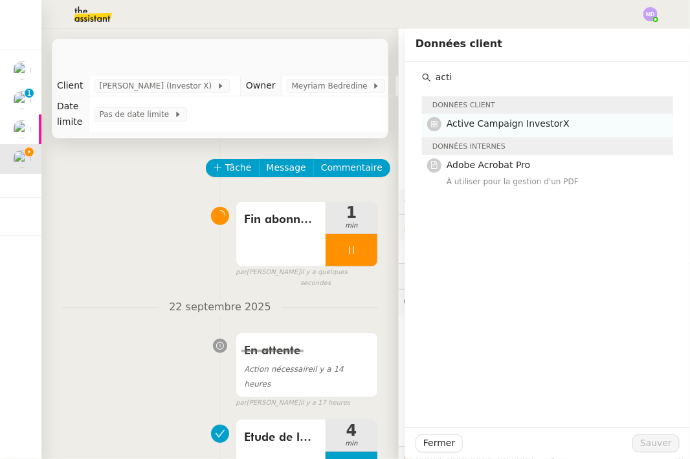
type input "acti"
click at [489, 118] on span "Active Campaign InvestorX" at bounding box center [507, 123] width 123 height 10
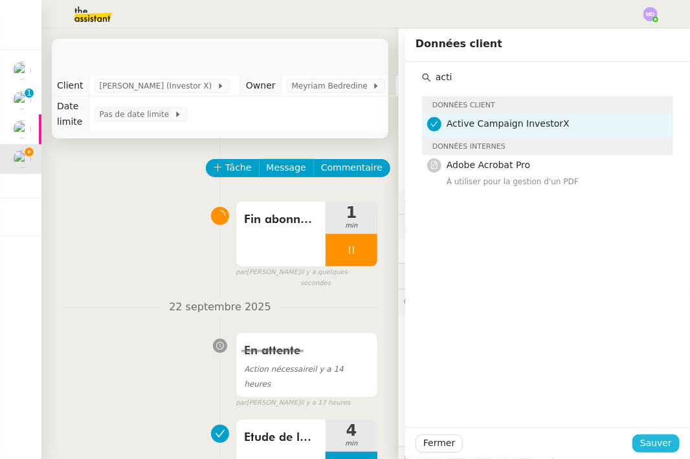
click at [650, 444] on span "Sauver" at bounding box center [656, 443] width 32 height 15
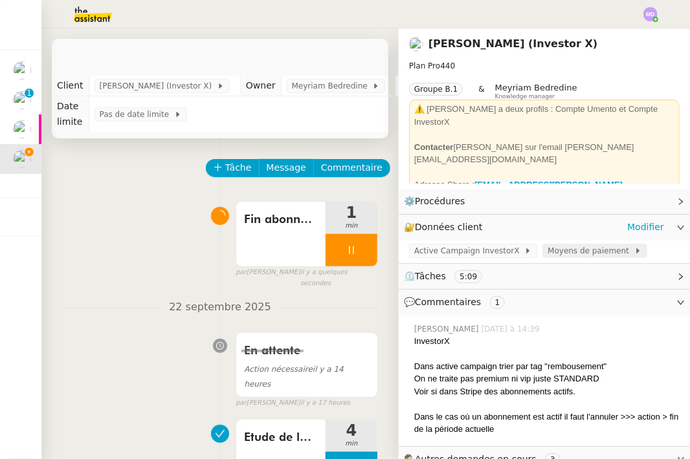
click at [583, 255] on span "Moyens de paiement" at bounding box center [590, 251] width 86 height 13
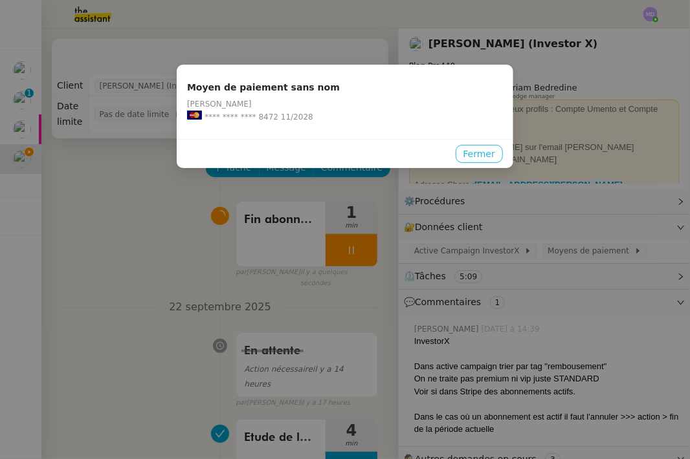
click at [480, 155] on span "Fermer" at bounding box center [479, 154] width 32 height 15
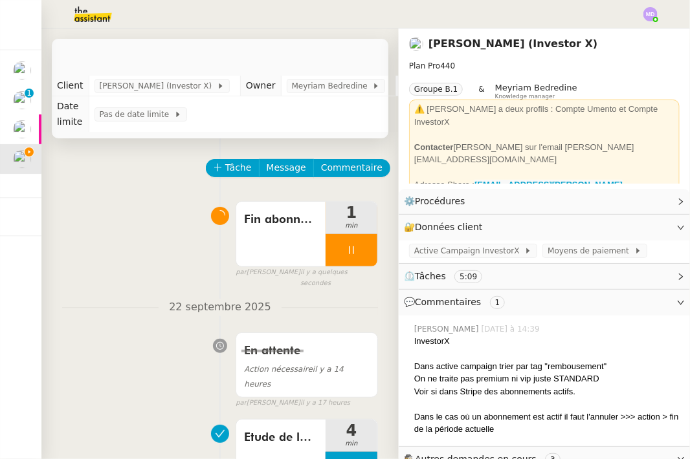
click at [470, 269] on div "⏲️ Tâches 5:09" at bounding box center [544, 276] width 291 height 25
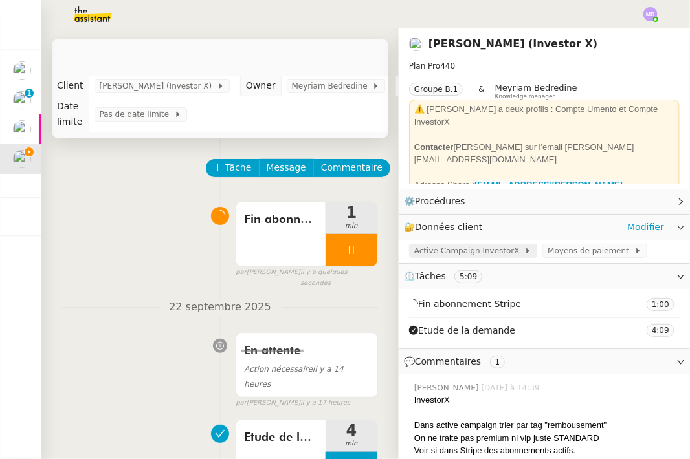
click at [472, 248] on span "Active Campaign InvestorX" at bounding box center [469, 251] width 110 height 13
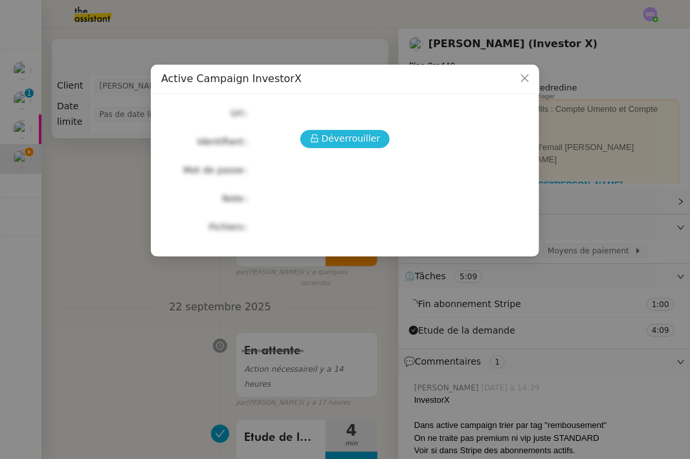
click at [372, 142] on span "Déverrouiller" at bounding box center [351, 138] width 59 height 15
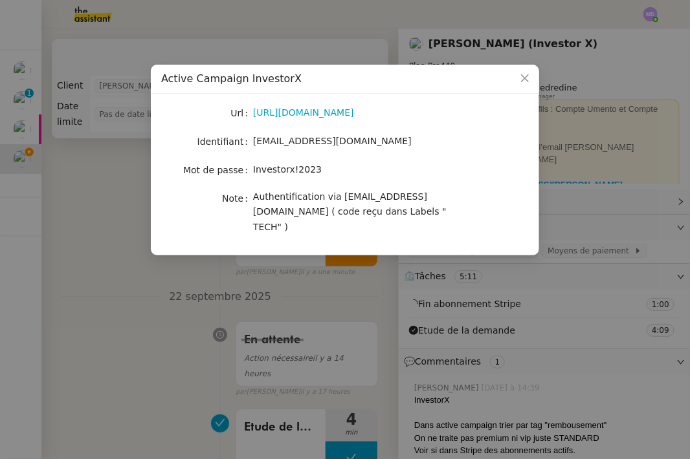
click at [271, 168] on span "Investorx!2023" at bounding box center [287, 169] width 69 height 10
click at [100, 239] on nz-modal-container "Active Campaign InvestorX Url https://investorx84401.activehosted.com/admin/ Id…" at bounding box center [345, 229] width 690 height 459
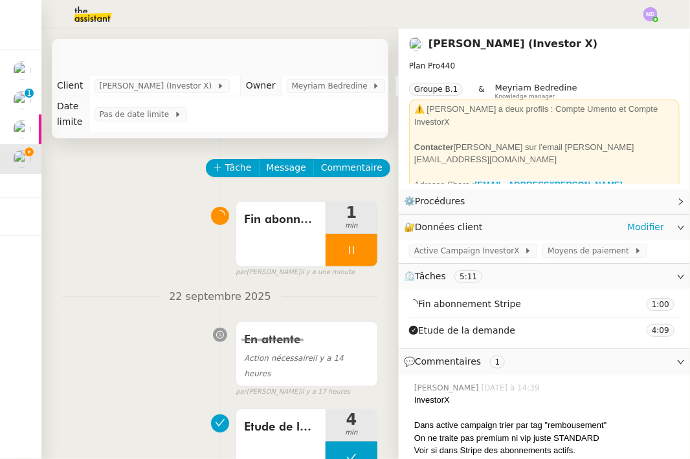
click at [626, 217] on div "🔐 Données client Modifier" at bounding box center [544, 227] width 291 height 25
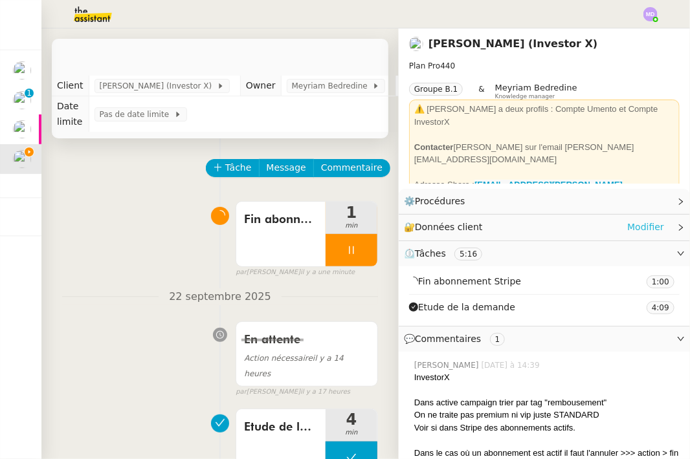
click at [627, 224] on link "Modifier" at bounding box center [645, 227] width 37 height 15
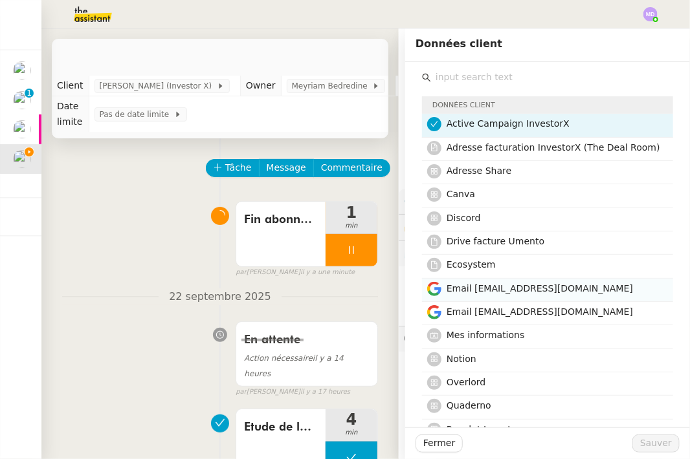
click at [484, 289] on span "Email contact@investorx.deals" at bounding box center [539, 288] width 186 height 10
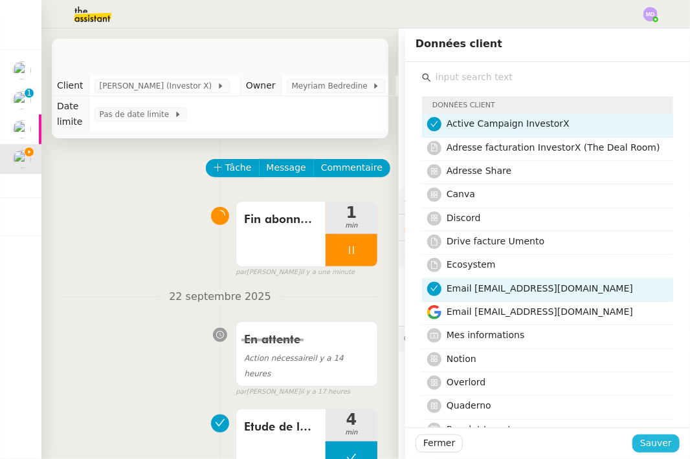
click at [644, 444] on span "Sauver" at bounding box center [656, 443] width 32 height 15
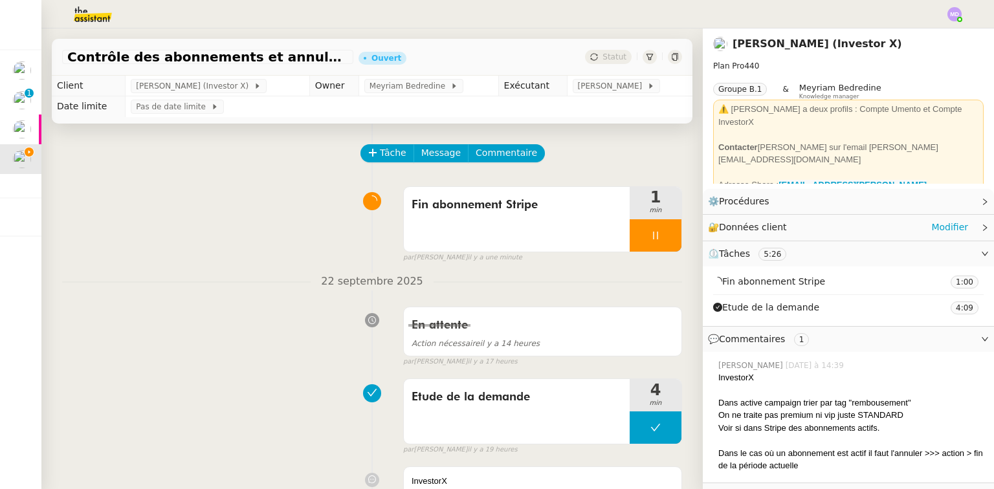
click at [689, 226] on div "🔐 Données client Modifier" at bounding box center [838, 227] width 260 height 15
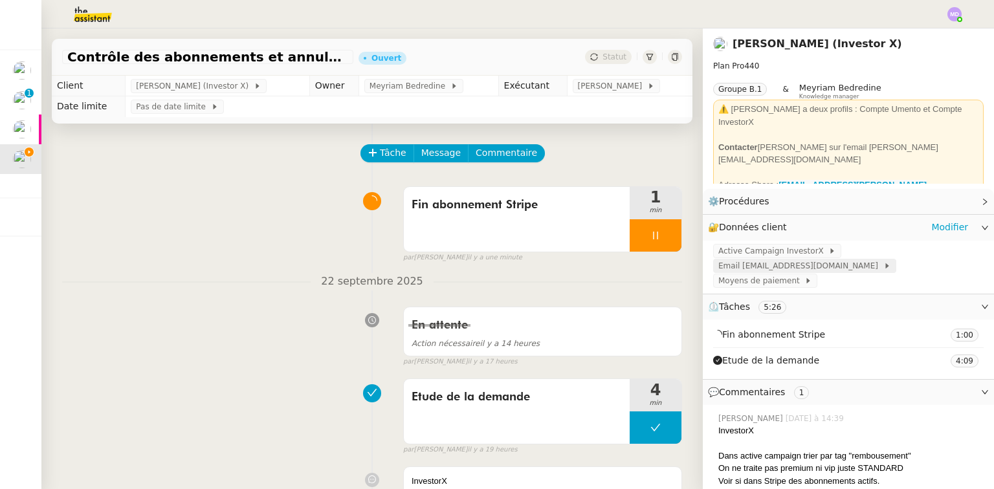
click at [689, 259] on span "Email contact@investorx.deals" at bounding box center [800, 265] width 165 height 13
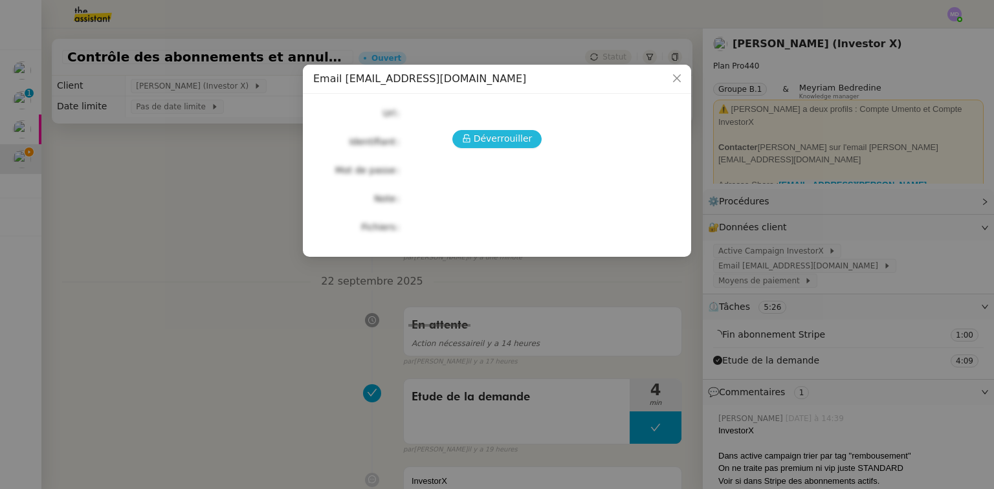
click at [485, 133] on span "Déverrouiller" at bounding box center [503, 138] width 59 height 15
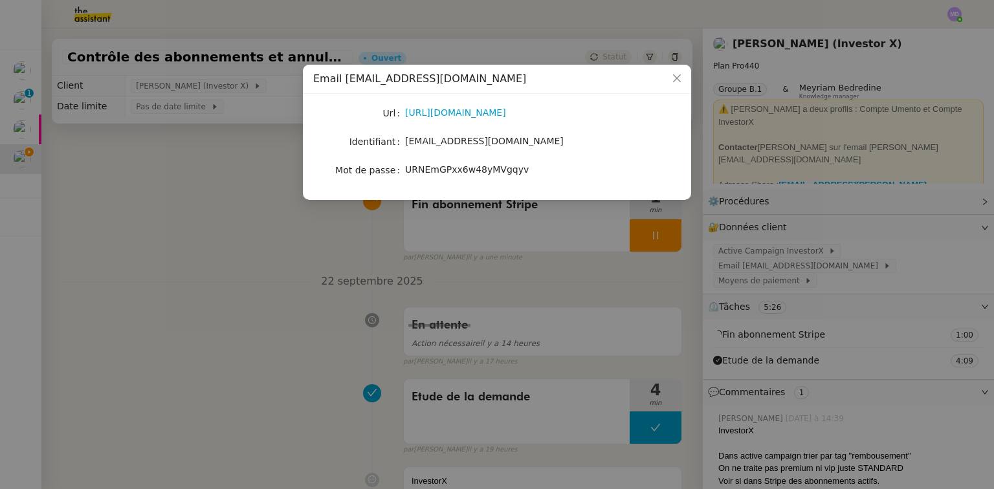
click at [433, 172] on span "URNEmGPxx6w48yMVgqyv" at bounding box center [467, 169] width 124 height 10
copy span "URNEmGPxx6w48yMVgqyv"
click at [689, 212] on nz-modal-container "Email contact@investorx.deals Url https://accounts.google.com/ Identifiant cont…" at bounding box center [497, 244] width 994 height 489
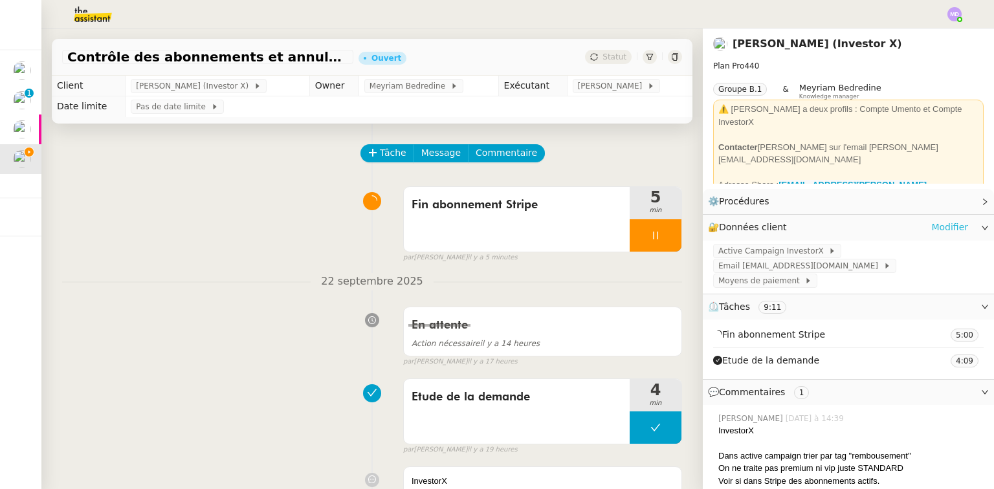
click at [689, 229] on link "Modifier" at bounding box center [949, 227] width 37 height 15
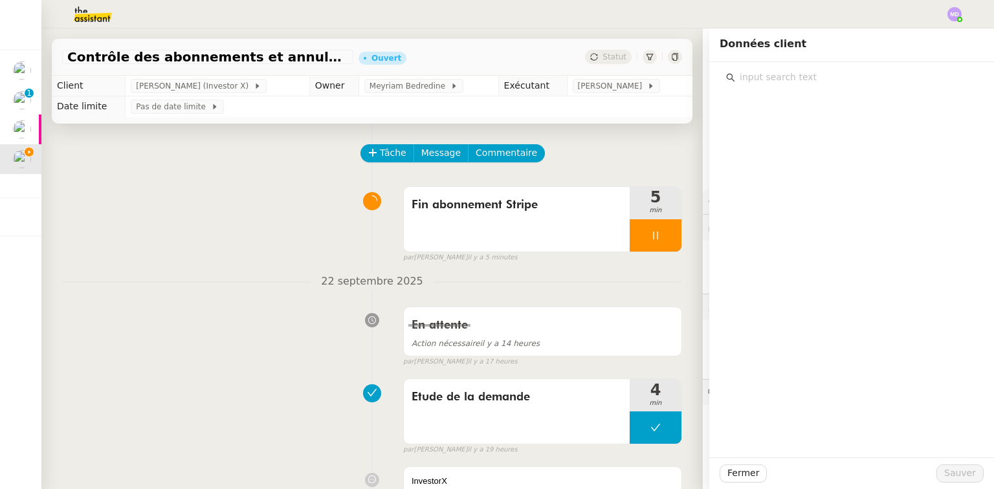
click at [689, 78] on input "text" at bounding box center [856, 77] width 242 height 17
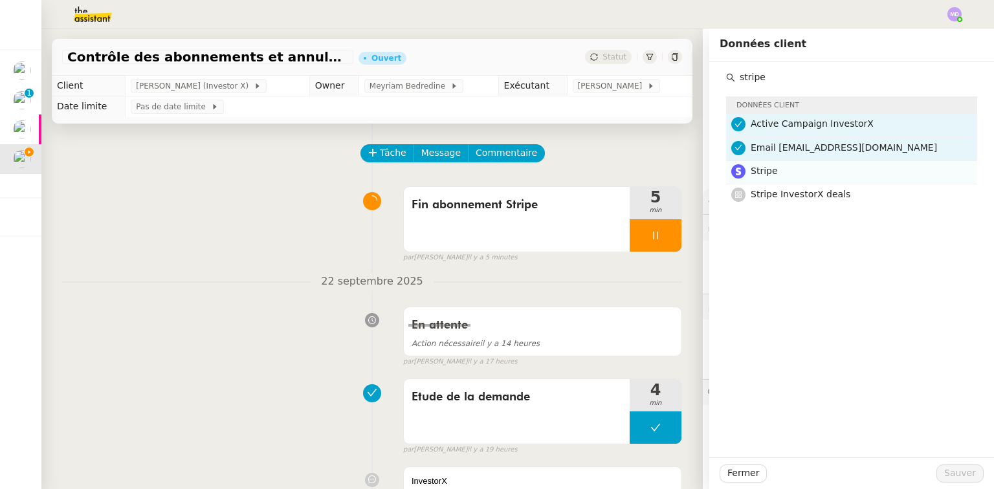
type input "stripe"
click at [689, 171] on h4 "Stripe" at bounding box center [860, 171] width 219 height 15
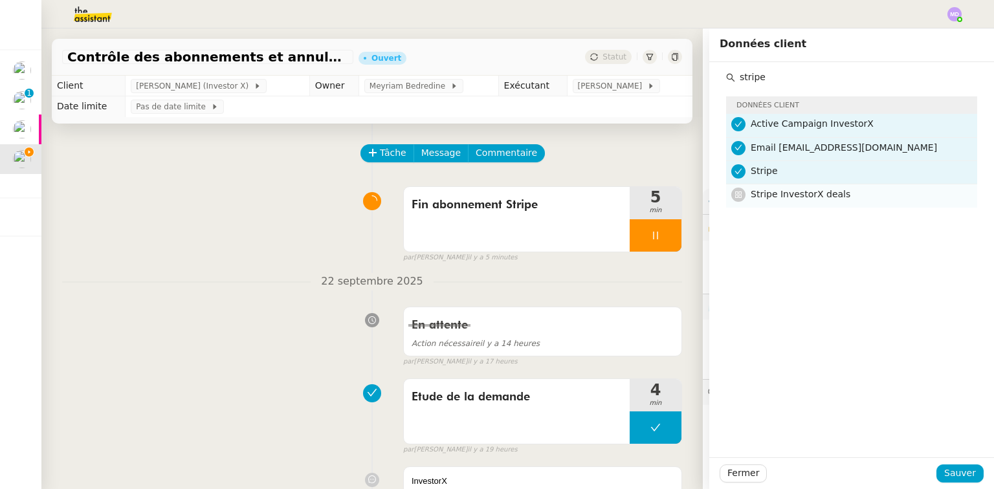
click at [689, 189] on span "Stripe InvestorX deals" at bounding box center [801, 194] width 100 height 10
click at [689, 459] on span "Sauver" at bounding box center [960, 473] width 32 height 15
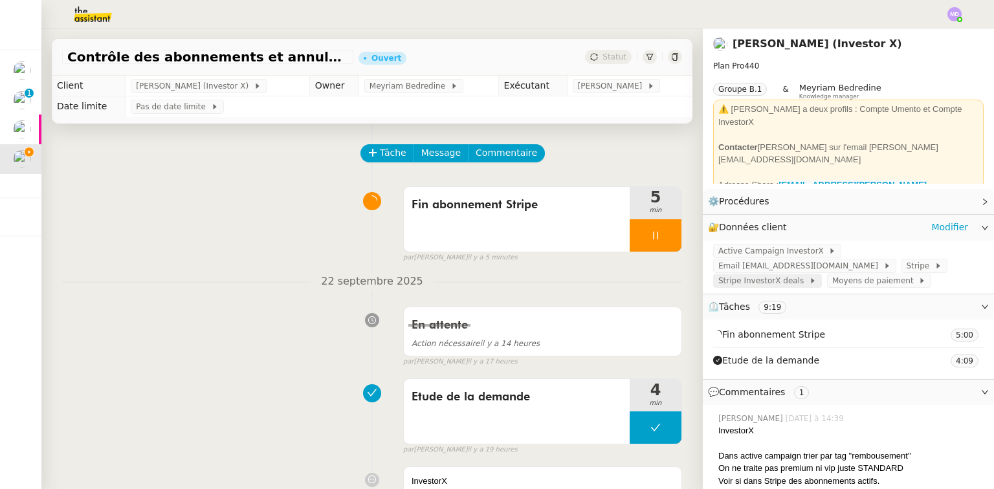
click at [689, 274] on span "Stripe InvestorX deals" at bounding box center [763, 280] width 91 height 13
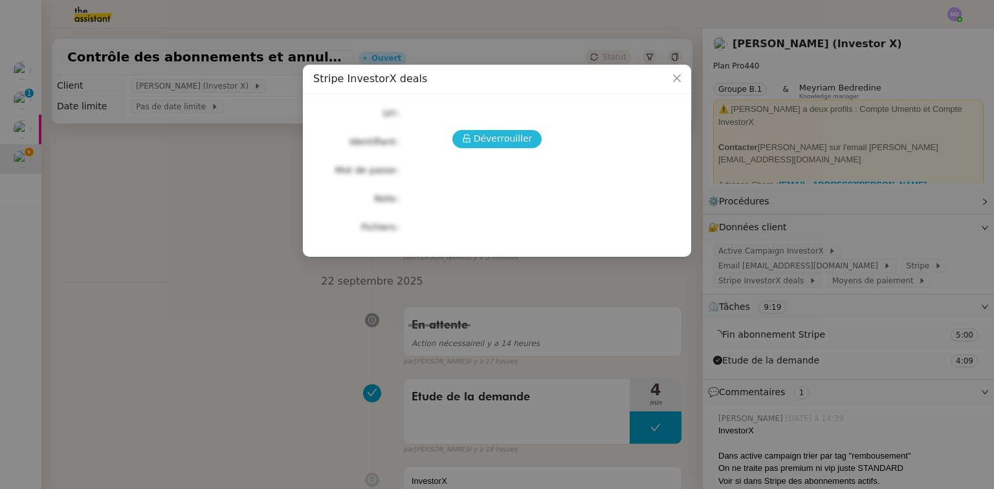
click at [509, 145] on span "Déverrouiller" at bounding box center [503, 138] width 59 height 15
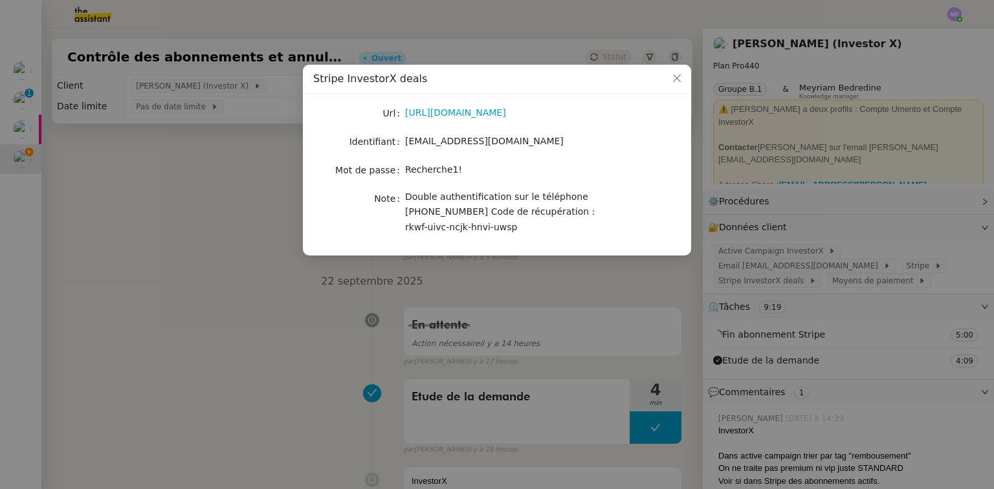
click at [468, 140] on span "support@investorx.deals" at bounding box center [484, 141] width 159 height 10
copy span "support@investorx.deals"
click at [286, 228] on nz-modal-container "Stripe InvestorX deals Url https://stripe.com/fr Identifiant support@investorx.…" at bounding box center [497, 244] width 994 height 489
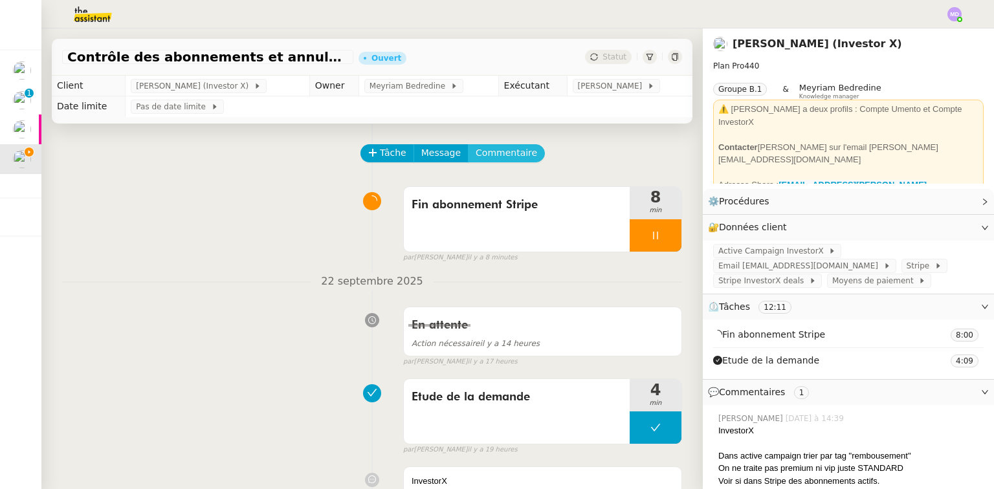
click at [484, 158] on span "Commentaire" at bounding box center [506, 153] width 61 height 15
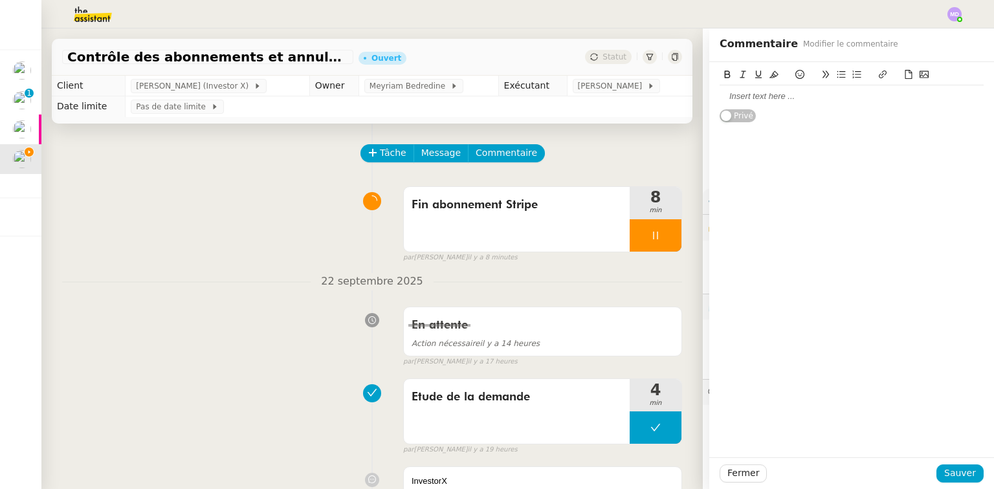
click at [689, 95] on div at bounding box center [852, 97] width 264 height 12
click at [689, 459] on span "Sauver" at bounding box center [960, 473] width 32 height 15
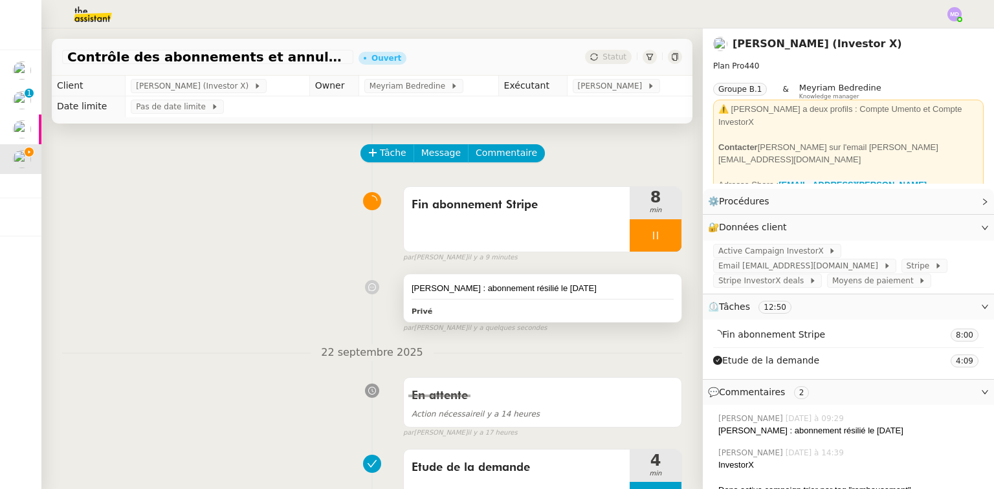
click at [601, 285] on div "Thomas HAYE : abonnement résilié le 18/02/2025" at bounding box center [543, 288] width 262 height 13
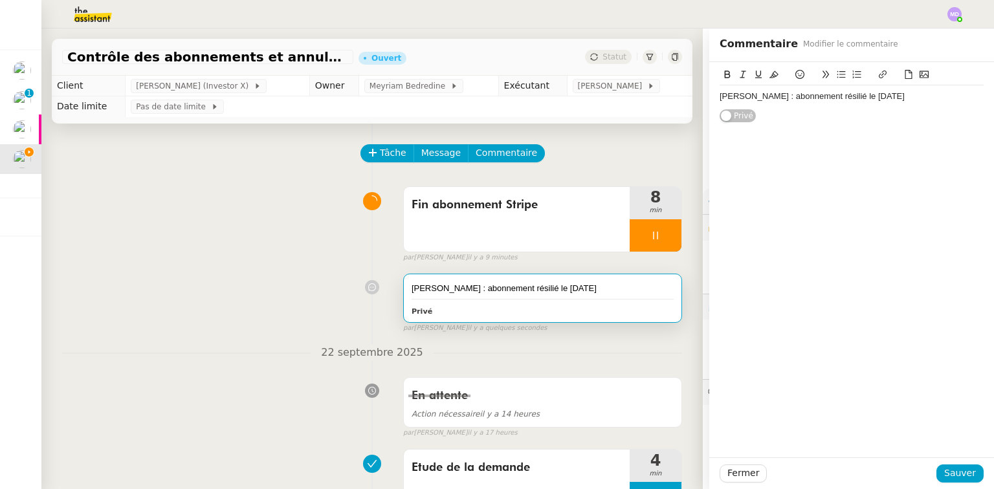
click at [689, 94] on div "Thomas HAYE : abonnement résilié le 18/02/2025" at bounding box center [852, 97] width 264 height 12
click at [689, 110] on div at bounding box center [852, 109] width 264 height 12
drag, startPoint x: 774, startPoint y: 96, endPoint x: 901, endPoint y: 96, distance: 126.8
click at [689, 96] on div "Thomas HAYE : abonnement résilié le 18/02/2025" at bounding box center [852, 97] width 264 height 12
copy div "abonnement résilié le 18/02/2025"
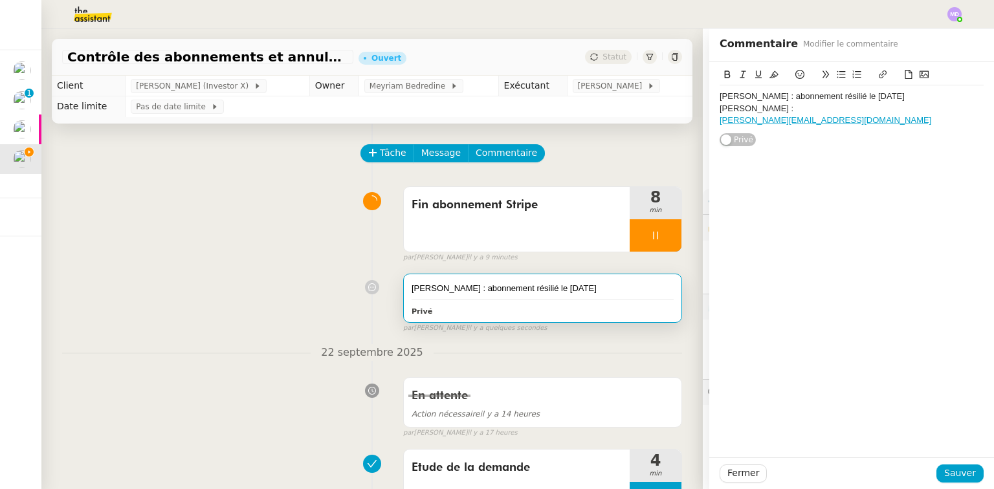
click at [689, 109] on div "Kriss Bettenfeld :" at bounding box center [852, 109] width 264 height 12
drag, startPoint x: 775, startPoint y: 123, endPoint x: 694, endPoint y: 129, distance: 80.4
click at [689, 129] on app-ticket "Contrôle des abonnements et annulations Ouvert Statut Client Cédric Tempestini …" at bounding box center [517, 258] width 952 height 461
click at [689, 459] on span "Sauver" at bounding box center [960, 473] width 32 height 15
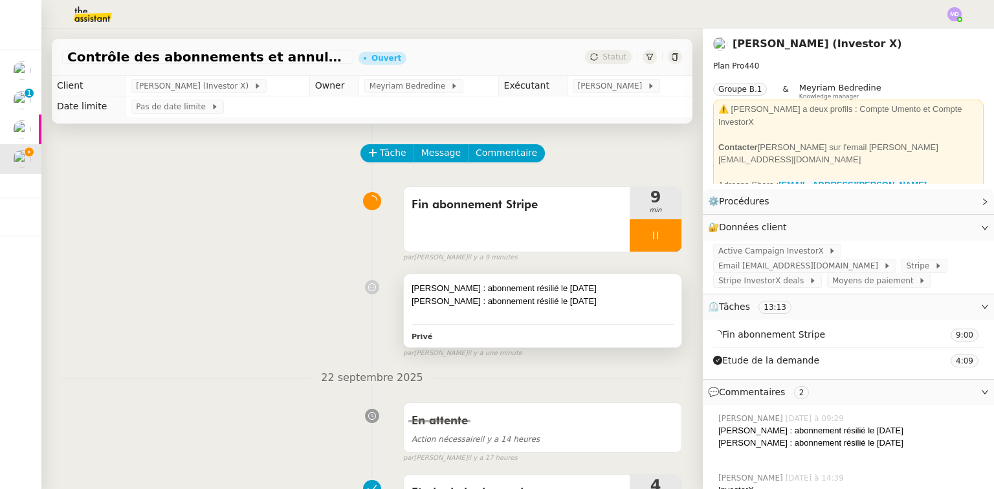
click at [544, 301] on div "Kriss Bettenfeld : abonnement résilié le 18/02/2025" at bounding box center [543, 301] width 262 height 13
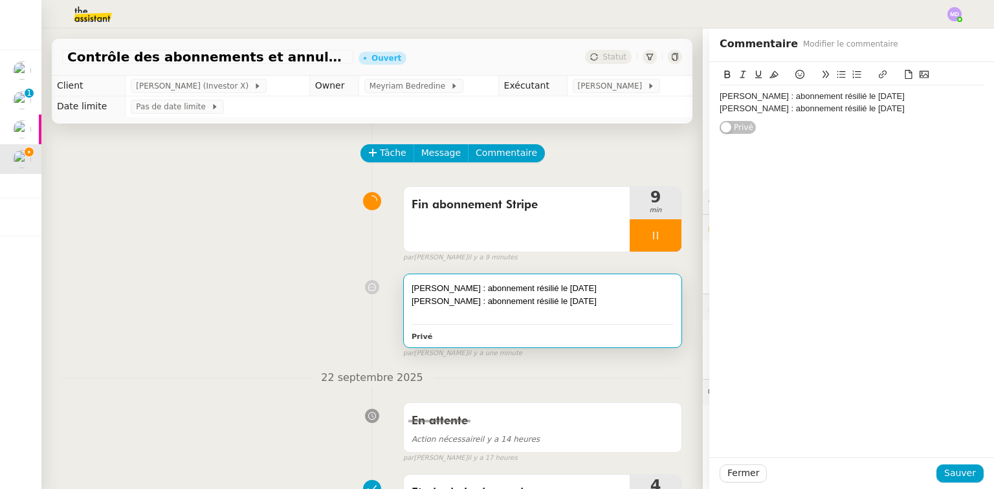
click at [689, 108] on div "Kriss Bettenfeld : abonnement résilié le 18/02/2025" at bounding box center [852, 109] width 264 height 12
click at [689, 459] on span "Sauver" at bounding box center [960, 473] width 32 height 15
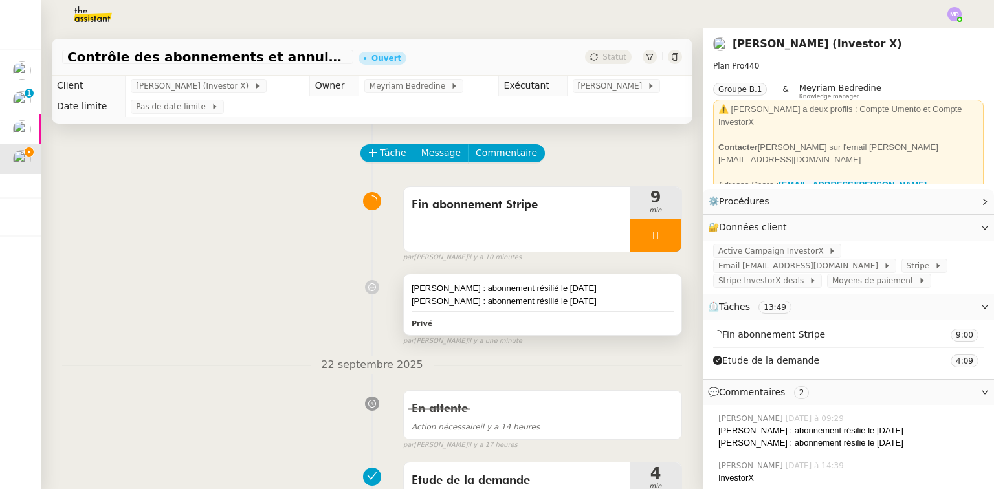
click at [623, 298] on div "Kriss YBGHI : abonnement résilié le 18/02/2025" at bounding box center [543, 301] width 262 height 13
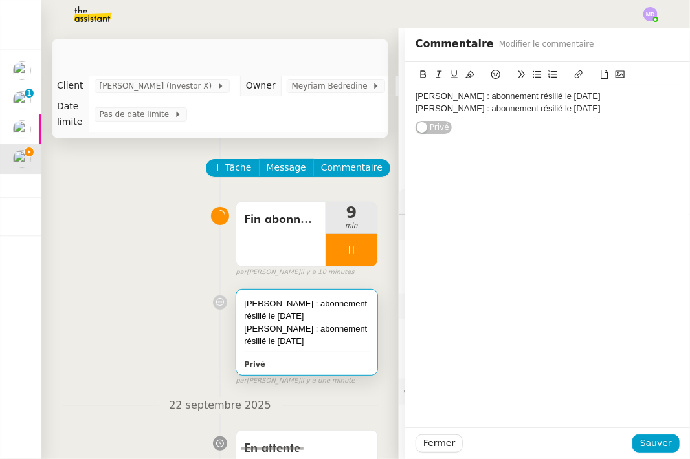
click at [597, 109] on div "Kriss YBGHI : abonnement résilié le 18/02/2025" at bounding box center [547, 109] width 264 height 12
click at [660, 445] on span "Sauver" at bounding box center [656, 443] width 32 height 15
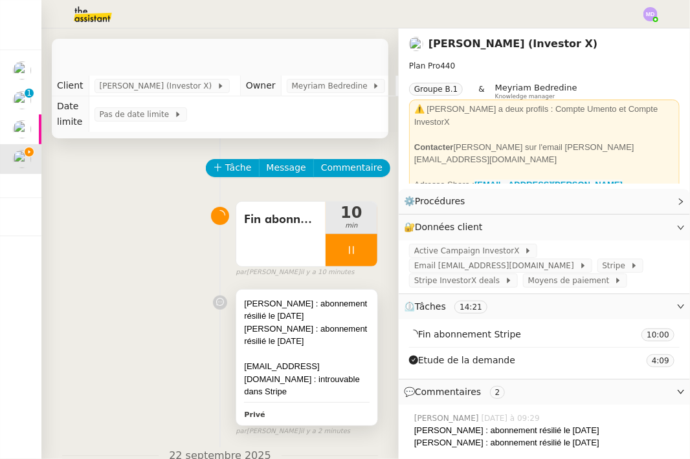
click at [326, 360] on div at bounding box center [307, 354] width 126 height 13
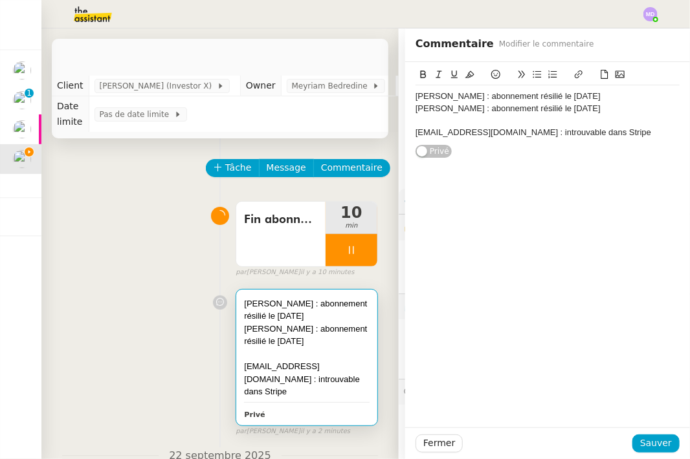
click at [617, 131] on div "miren.desolaun@gmail.com : introuvable dans Stripe" at bounding box center [547, 133] width 264 height 12
drag, startPoint x: 518, startPoint y: 133, endPoint x: 608, endPoint y: 133, distance: 89.9
click at [608, 133] on div "miren.desolaun@gmail.com : introuvable dans Stripe" at bounding box center [547, 133] width 264 height 12
copy div "introuvable dans Stripe"
click at [577, 145] on div "nb.bricard@laposte.net :" at bounding box center [547, 144] width 264 height 12
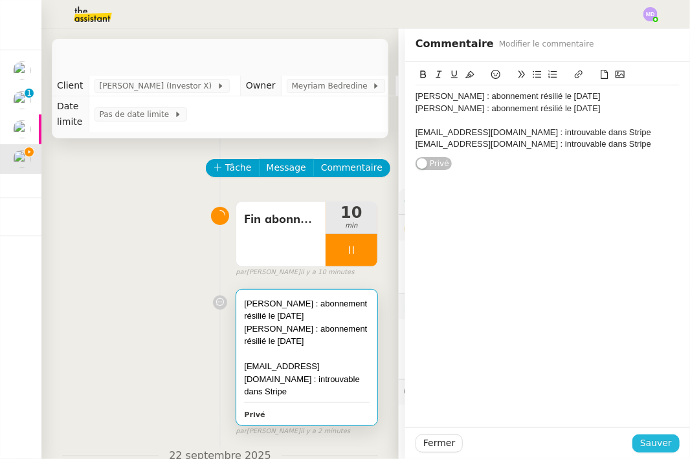
click at [648, 439] on span "Sauver" at bounding box center [656, 443] width 32 height 15
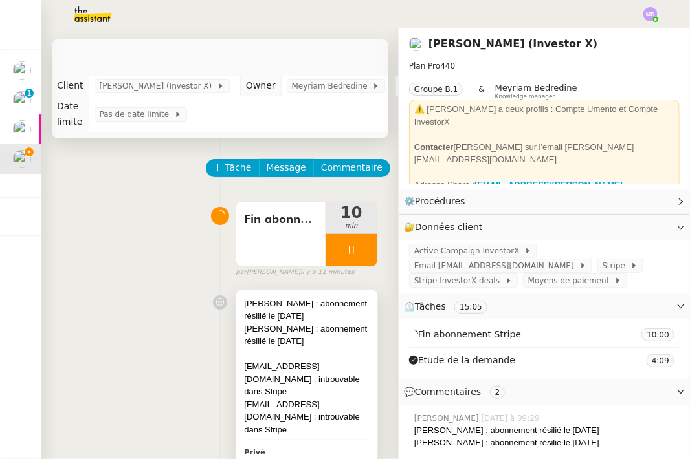
click at [287, 351] on div at bounding box center [307, 354] width 126 height 13
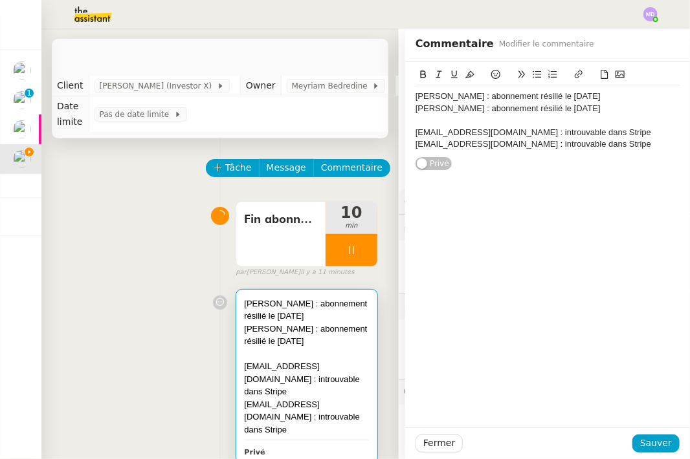
click at [608, 109] on div "Kriss YBGHI : abonnement résilié le 18/02/2025" at bounding box center [547, 109] width 264 height 12
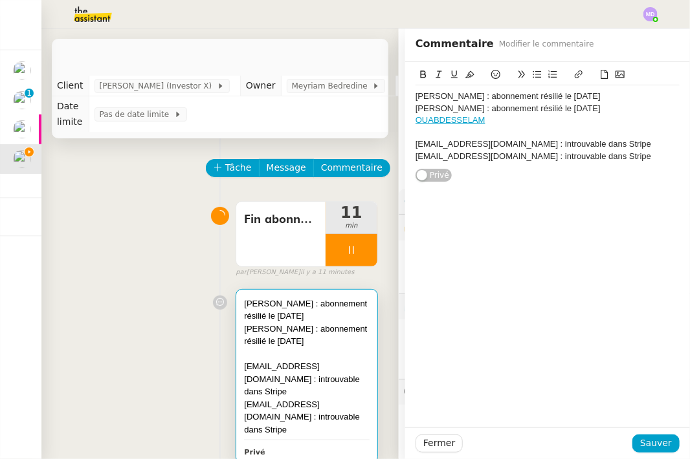
click at [415, 121] on link "OUABDESSELAM" at bounding box center [450, 120] width 70 height 10
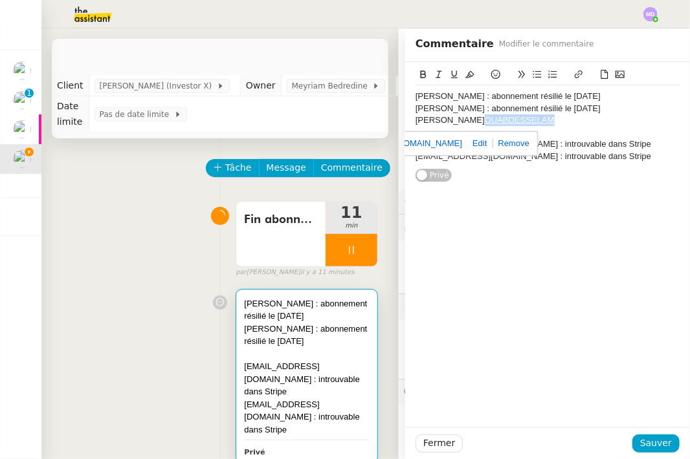
drag, startPoint x: 495, startPoint y: 116, endPoint x: 427, endPoint y: 119, distance: 68.0
click at [427, 119] on div "Nora OUABDESSELAM" at bounding box center [547, 121] width 264 height 12
click at [574, 73] on icon at bounding box center [578, 74] width 9 height 9
click at [502, 120] on div "Nora OUABDESSELAM" at bounding box center [547, 121] width 264 height 12
drag, startPoint x: 462, startPoint y: 112, endPoint x: 586, endPoint y: 111, distance: 123.6
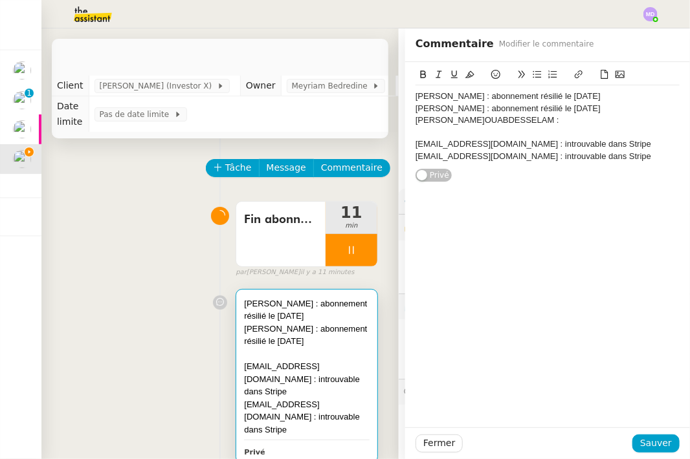
click at [586, 111] on div "Kriss YBGHI : abonnement résilié le 18/02/2025" at bounding box center [547, 109] width 264 height 12
copy div "abonnement résilié le 18/02/2025"
click at [575, 116] on div "Nora OUABDESSELAM :" at bounding box center [547, 121] width 264 height 12
click at [591, 120] on div "Nora OUABDESSELAM : abonnement résilié le 18/02/2025" at bounding box center [547, 121] width 264 height 12
click at [641, 443] on span "Sauver" at bounding box center [656, 443] width 32 height 15
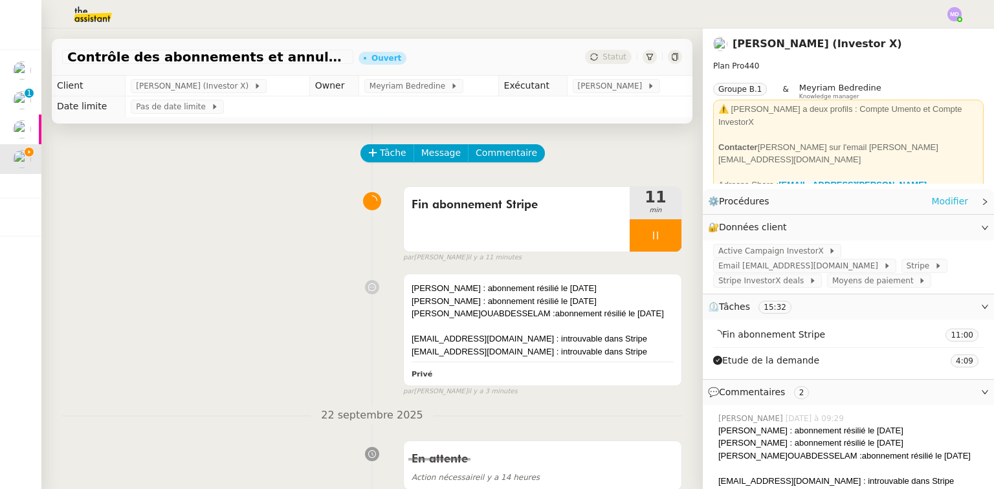
click at [689, 197] on link "Modifier" at bounding box center [949, 201] width 37 height 15
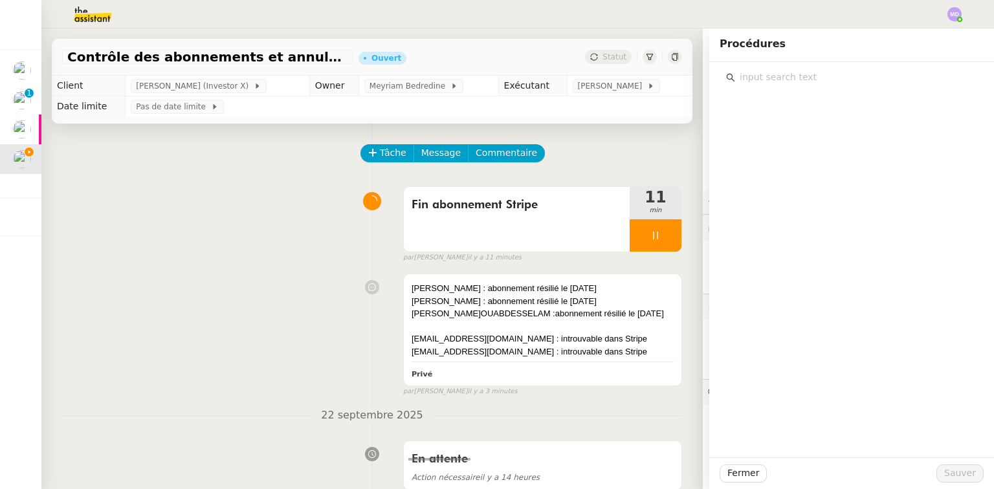
click at [689, 76] on input "text" at bounding box center [856, 77] width 242 height 17
type input "a"
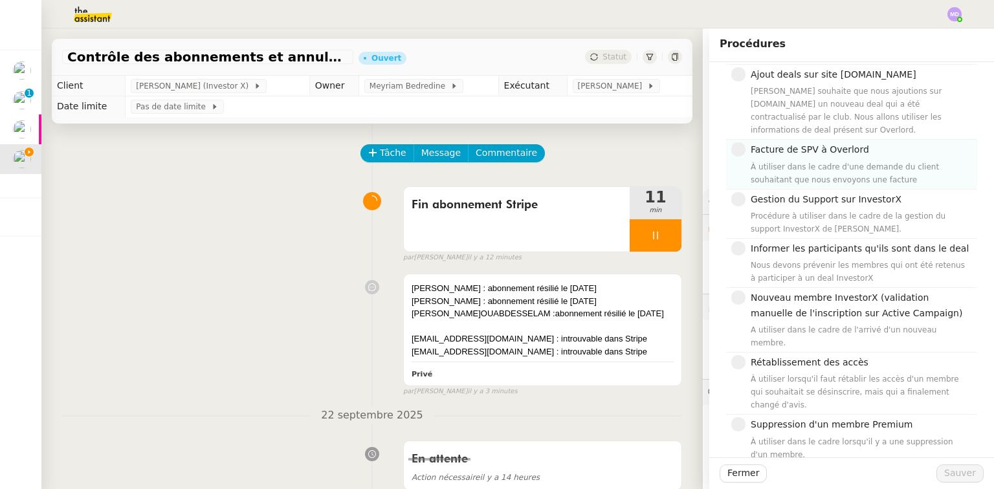
scroll to position [155, 0]
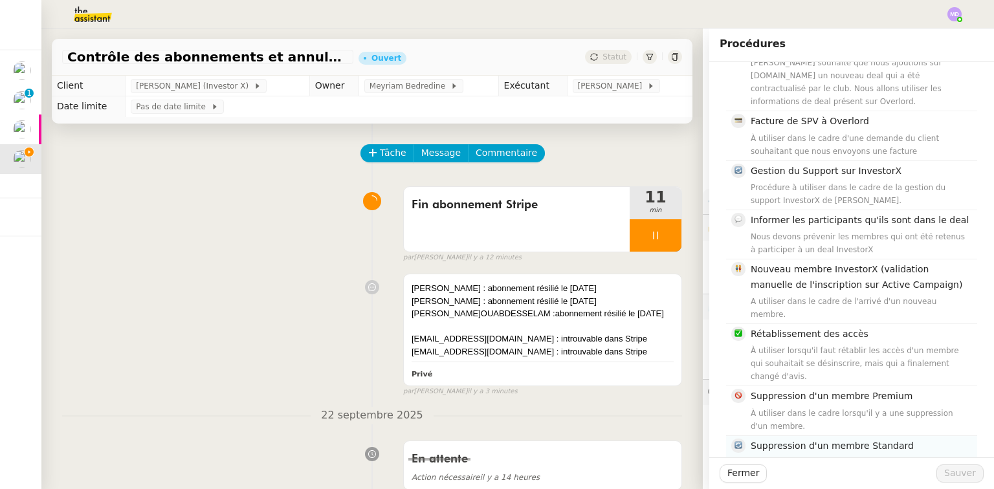
click at [689, 439] on div "Suppression d'un membre Standard À utiliser dans le cadre de la suppression d'u…" at bounding box center [860, 460] width 219 height 43
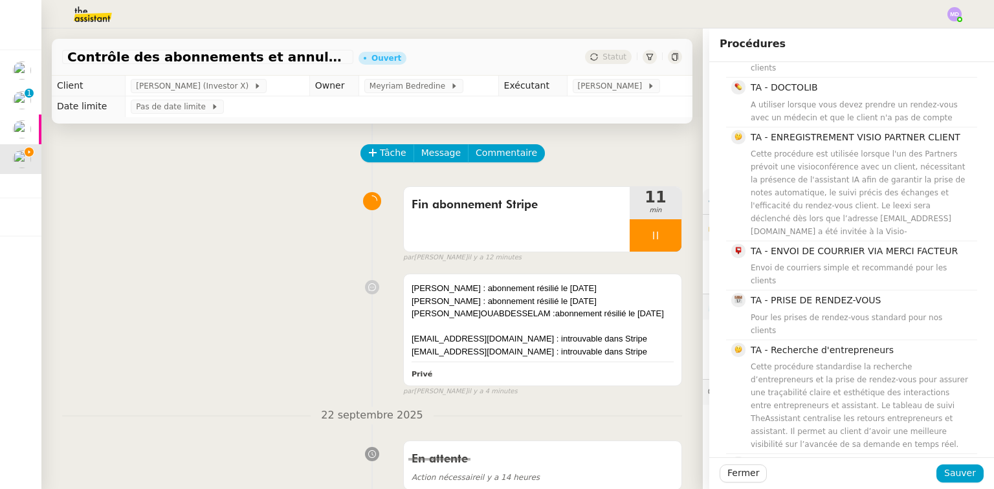
scroll to position [927, 0]
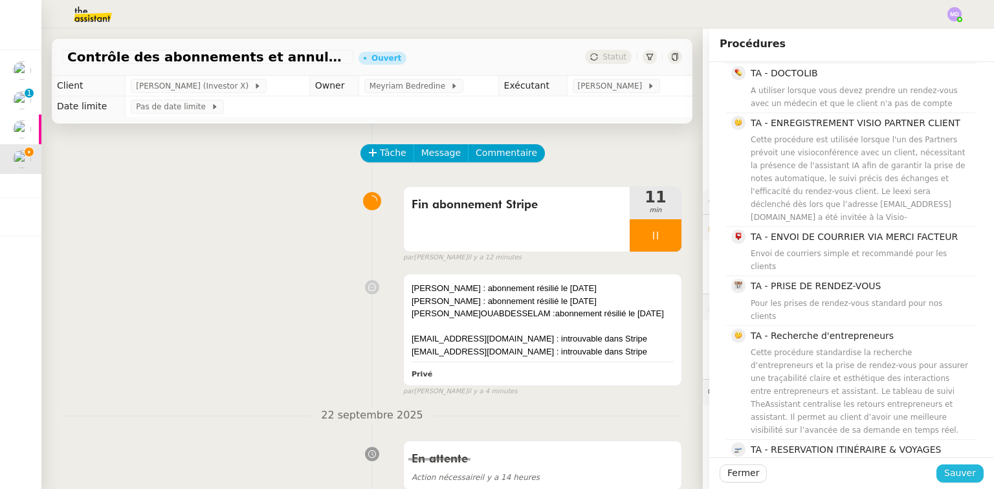
click at [689, 459] on span "Sauver" at bounding box center [960, 473] width 32 height 15
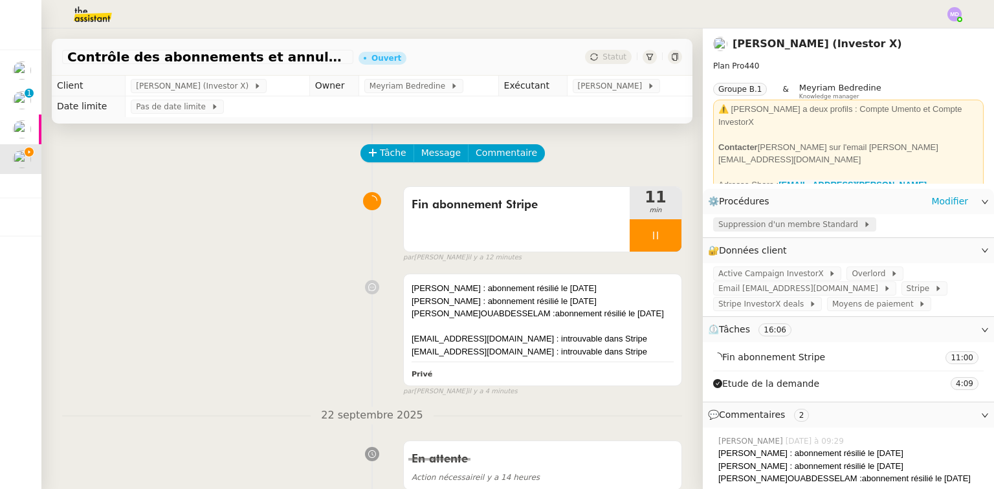
click at [689, 225] on span "Suppression d'un membre Standard" at bounding box center [790, 224] width 145 height 13
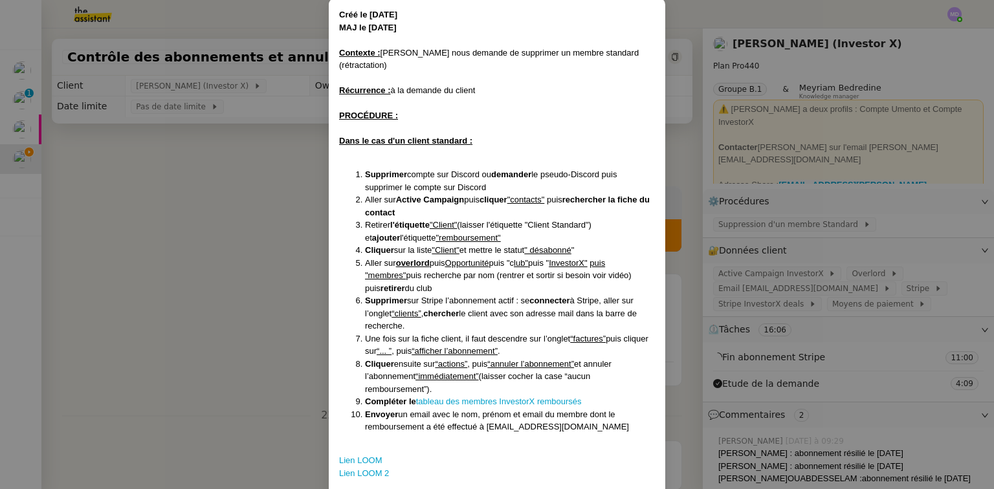
scroll to position [95, 0]
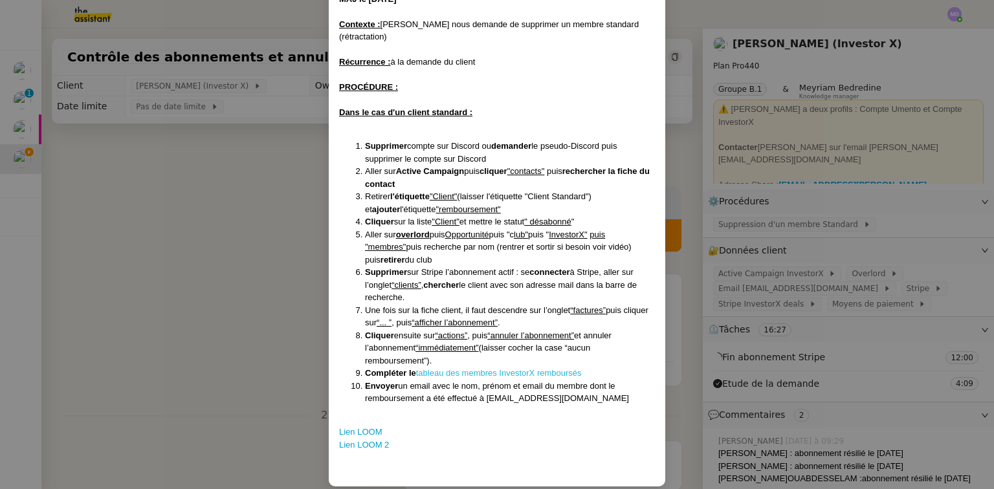
click at [532, 368] on link "tableau des membres InvestorX remboursés" at bounding box center [499, 373] width 166 height 10
click at [248, 213] on nz-modal-container "Créé le 03/12/24 MAJ le 18/02/25 Contexte : Cédric nous demande de supprimer un…" at bounding box center [497, 244] width 994 height 489
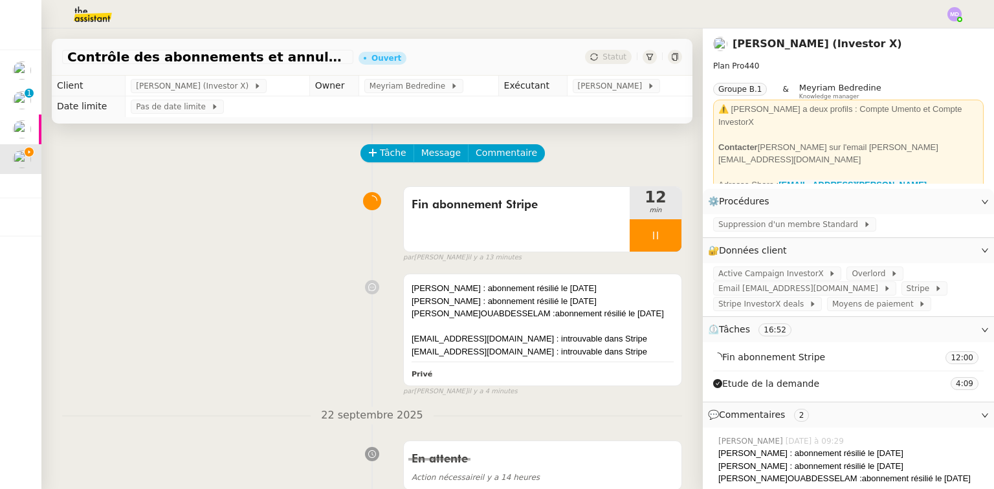
scroll to position [30, 0]
click at [493, 157] on span "Commentaire" at bounding box center [506, 153] width 61 height 15
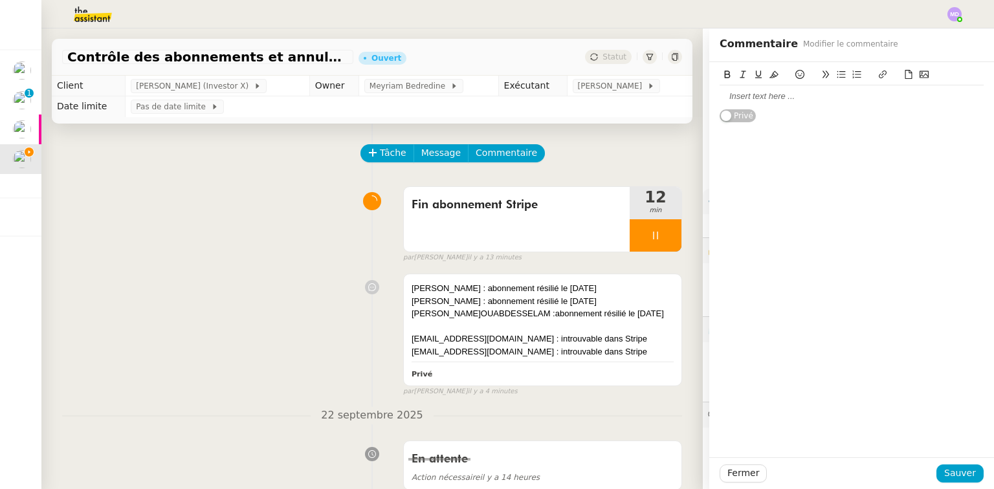
click at [689, 96] on div at bounding box center [852, 97] width 264 height 12
click at [689, 96] on div "Est-ce que je complète ce tableau ?" at bounding box center [852, 97] width 264 height 12
click at [689, 74] on icon at bounding box center [883, 75] width 8 height 8
paste input "https://docs.google.com/spreadsheets/d/1q3a4xy749VKti69clK6TMYfAsQ5u_qDVv-4Jprd…"
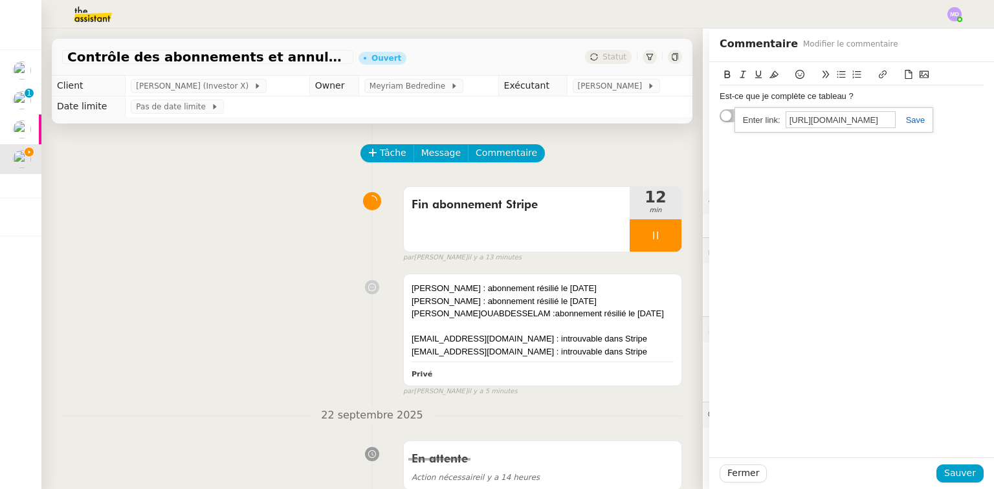
scroll to position [0, 320]
type input "https://docs.google.com/spreadsheets/d/1q3a4xy749VKti69clK6TMYfAsQ5u_qDVv-4Jprd…"
click at [689, 122] on link at bounding box center [911, 120] width 30 height 10
drag, startPoint x: 965, startPoint y: 478, endPoint x: 950, endPoint y: 474, distance: 15.6
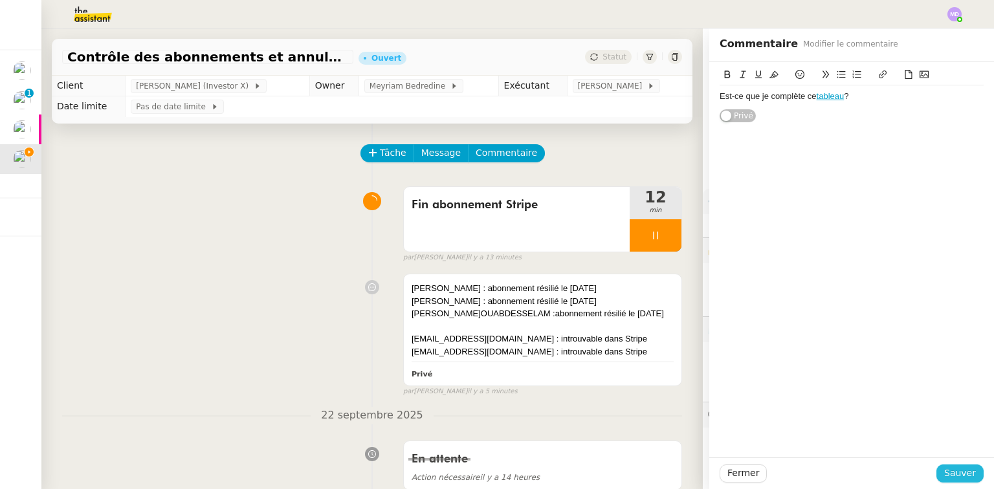
click at [689, 459] on span "Sauver" at bounding box center [960, 473] width 32 height 15
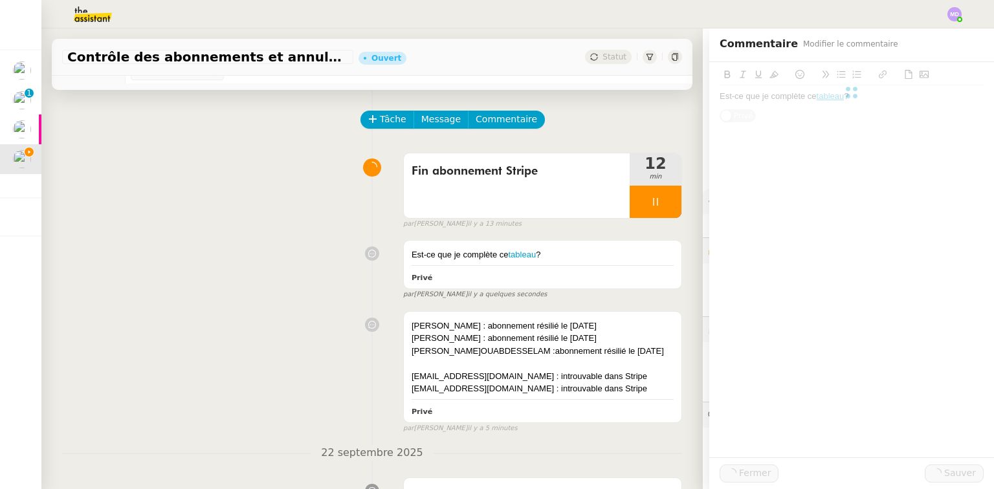
scroll to position [52, 0]
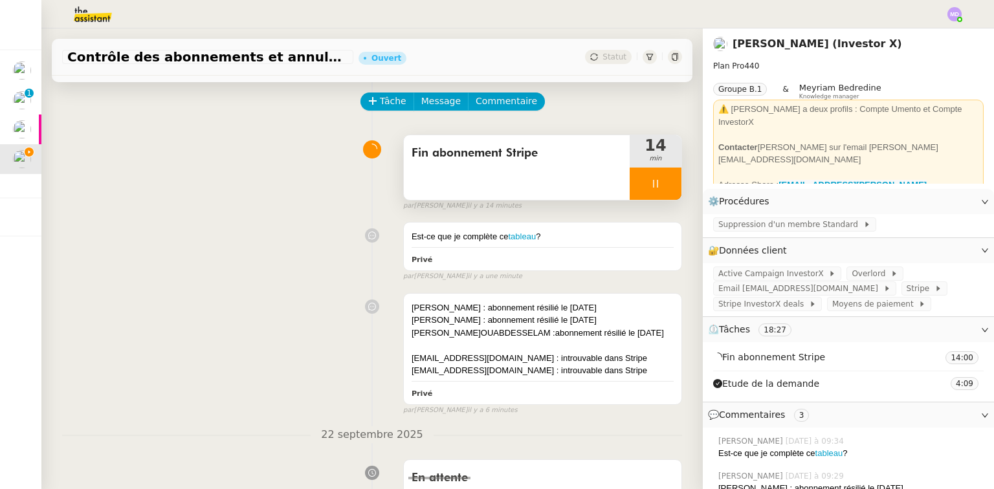
click at [630, 180] on div at bounding box center [656, 184] width 52 height 32
click at [664, 186] on icon at bounding box center [669, 183] width 10 height 7
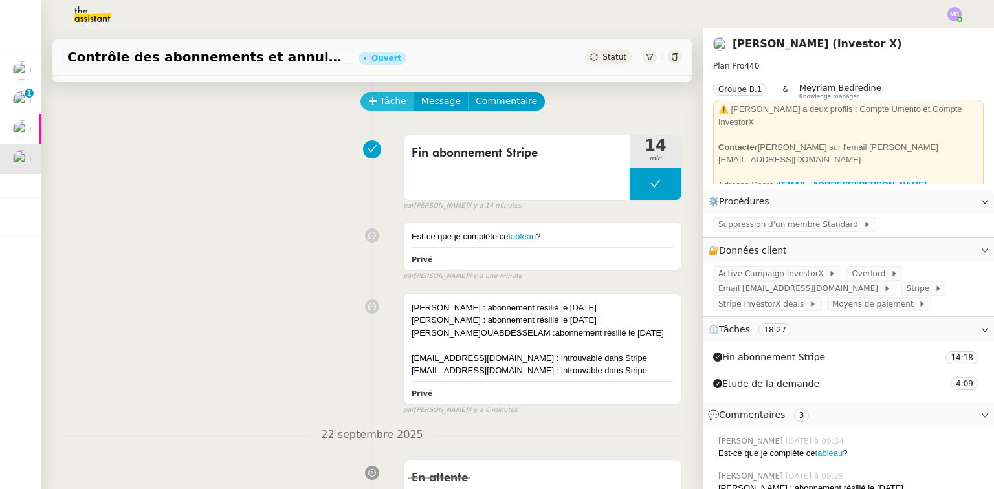
click at [380, 105] on span "Tâche" at bounding box center [393, 101] width 27 height 15
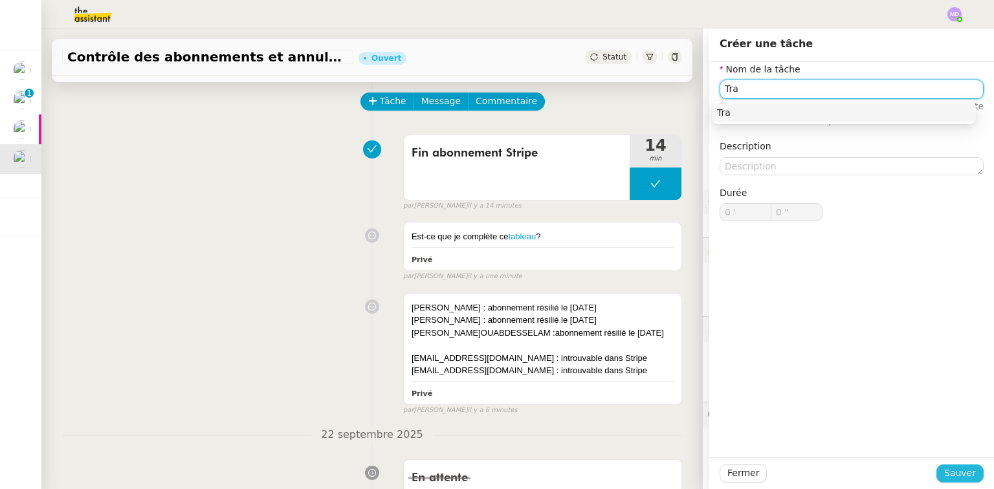
type input "Tra"
click at [689, 459] on span "Sauver" at bounding box center [960, 473] width 32 height 15
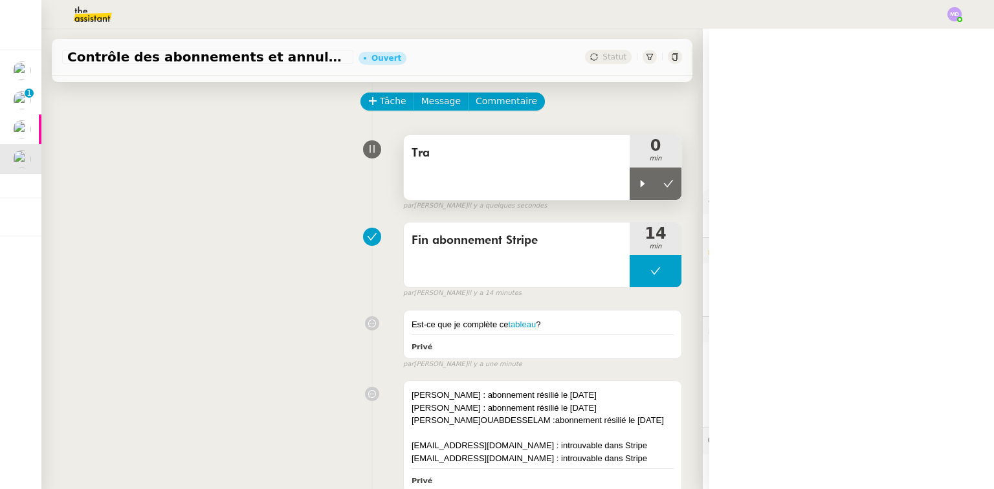
drag, startPoint x: 622, startPoint y: 189, endPoint x: 591, endPoint y: 188, distance: 30.4
click at [630, 189] on div at bounding box center [643, 184] width 26 height 32
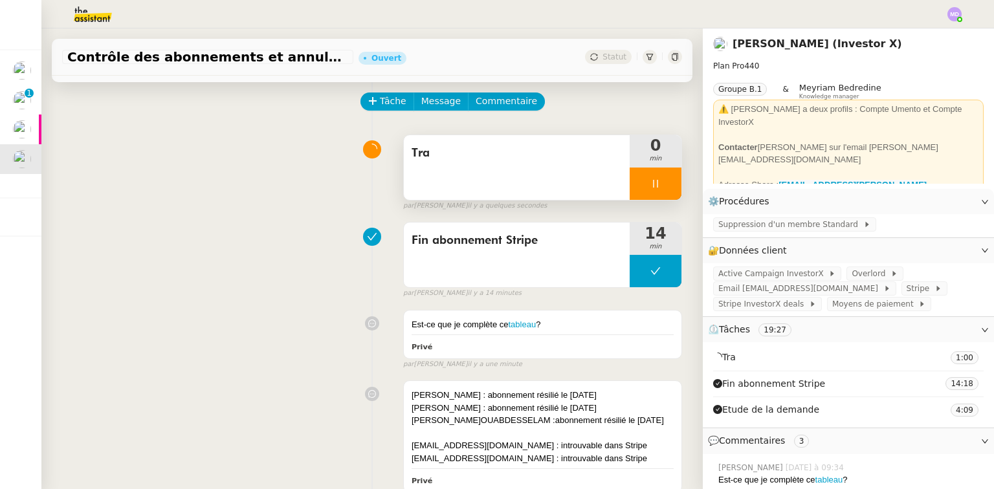
click at [583, 186] on div "Tra" at bounding box center [517, 167] width 226 height 65
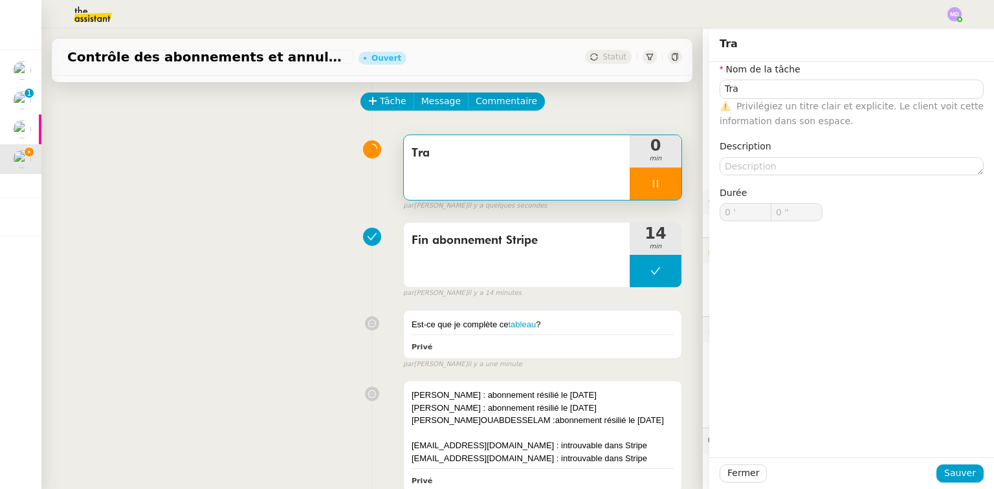
type input "1 ""
click at [689, 94] on input "Tra" at bounding box center [852, 89] width 264 height 19
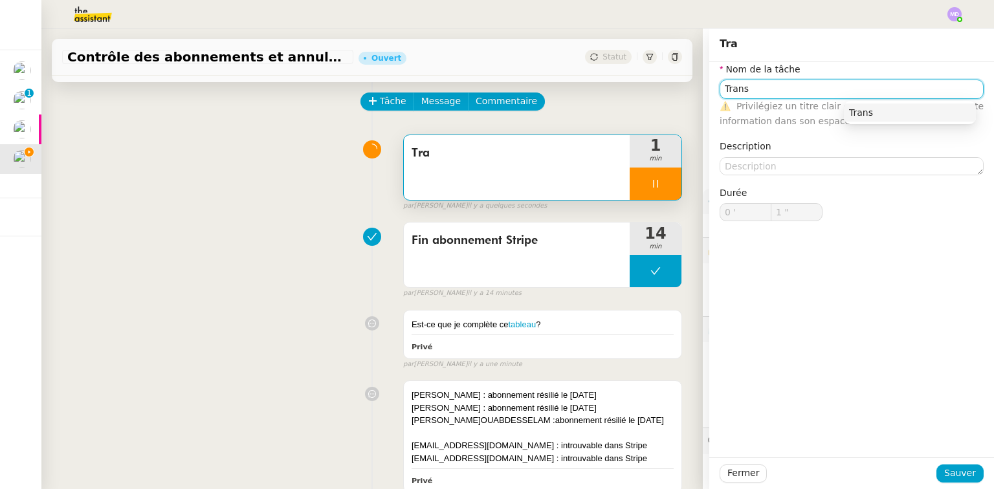
type input "Transm"
type input "2 ""
type input "Transmission d"
type input "3 ""
type input "Transmission d'inf"
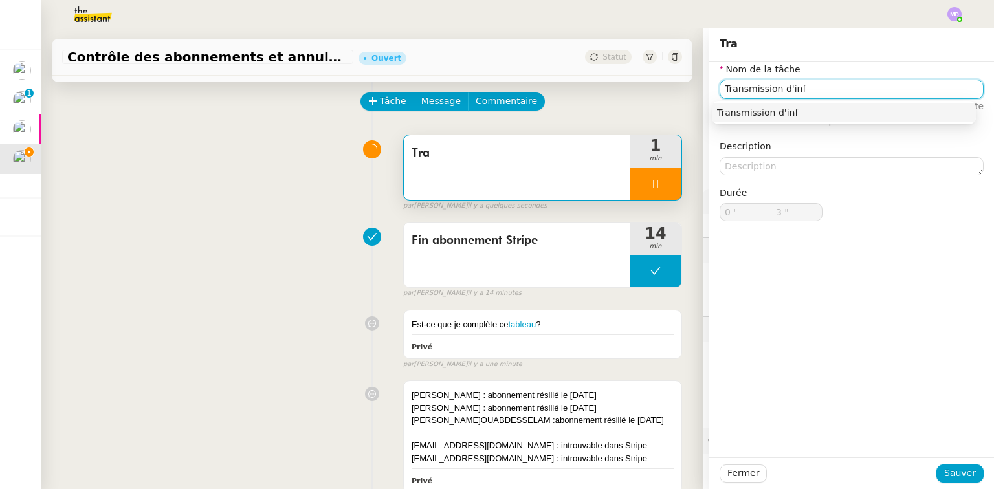
type input "4 ""
type input "Transmission d'informations"
type input "5 ""
type input "Transmission d'informations"
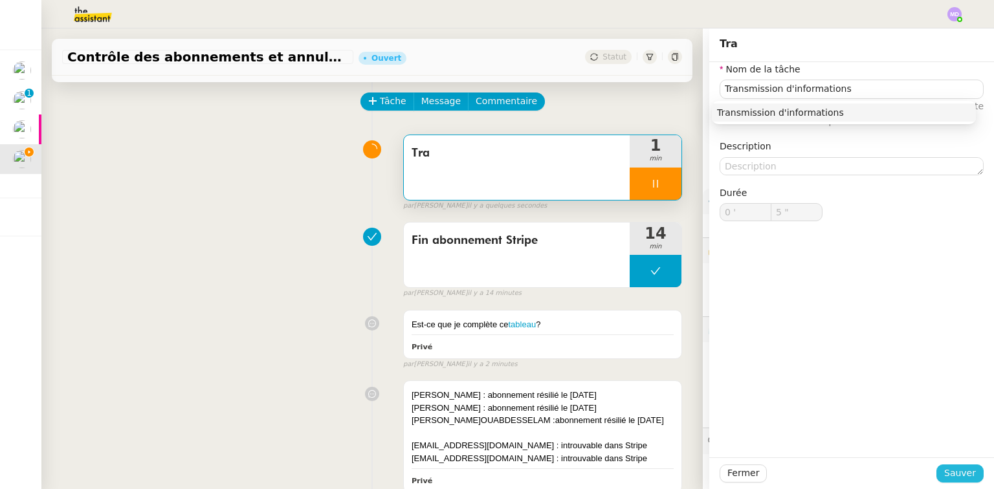
click at [689, 459] on span "Sauver" at bounding box center [960, 473] width 32 height 15
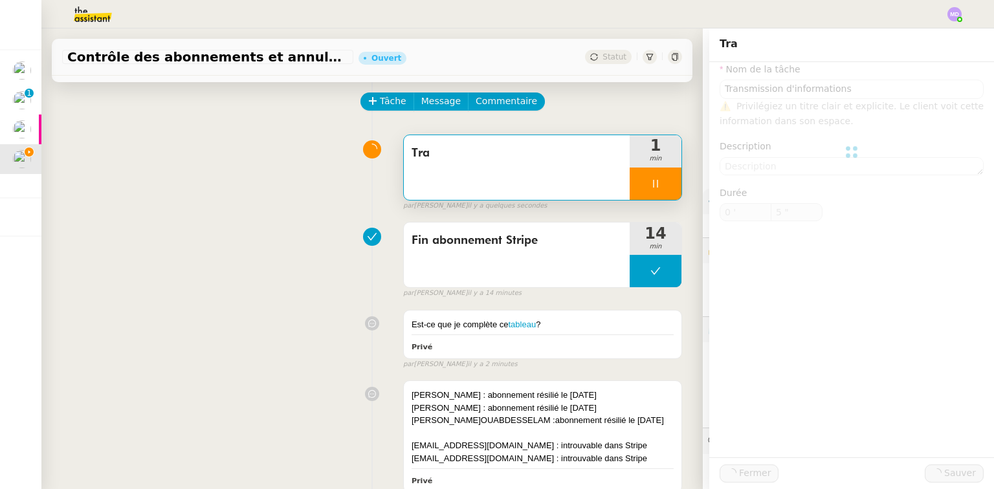
type input "6 ""
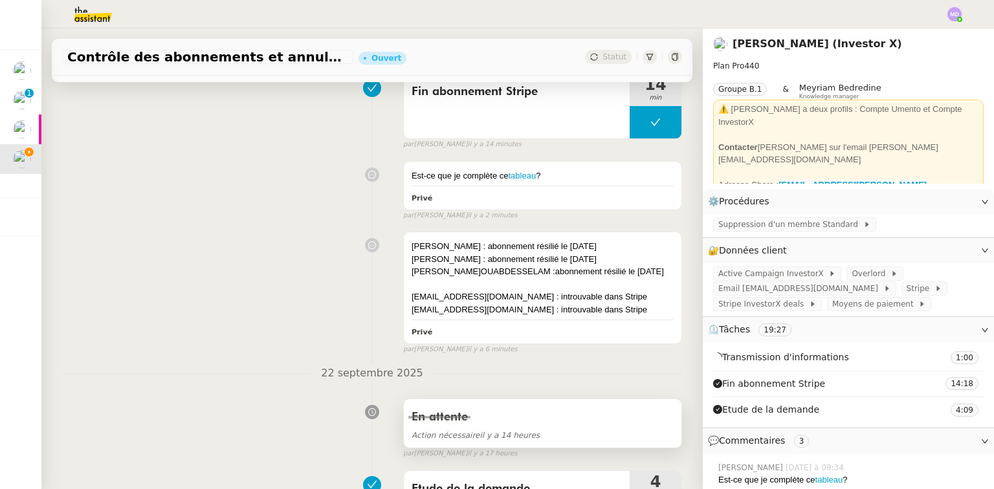
scroll to position [259, 0]
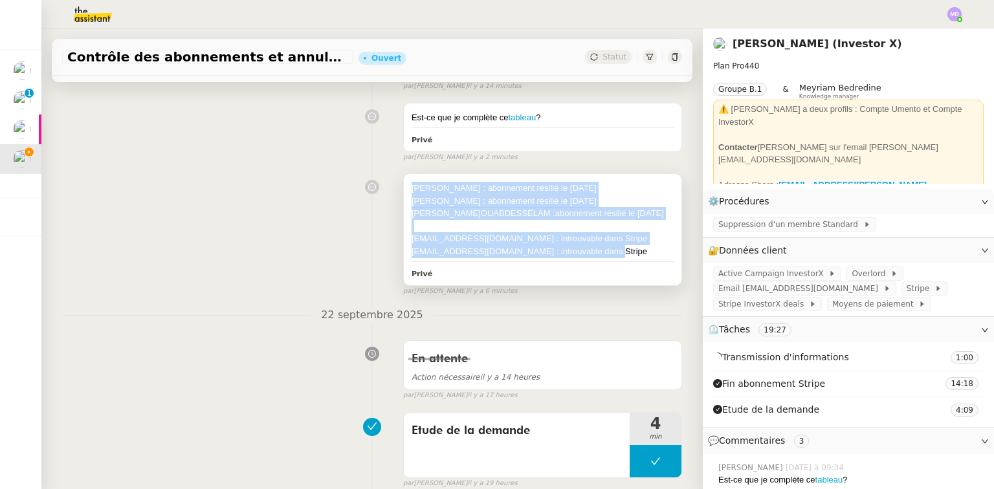
drag, startPoint x: 606, startPoint y: 254, endPoint x: 401, endPoint y: 189, distance: 214.5
click at [404, 189] on div "Thomas HAYE : abonnement résilié le 18/02/2025 Kriss YBGHI : abonnement résilié…" at bounding box center [543, 229] width 278 height 111
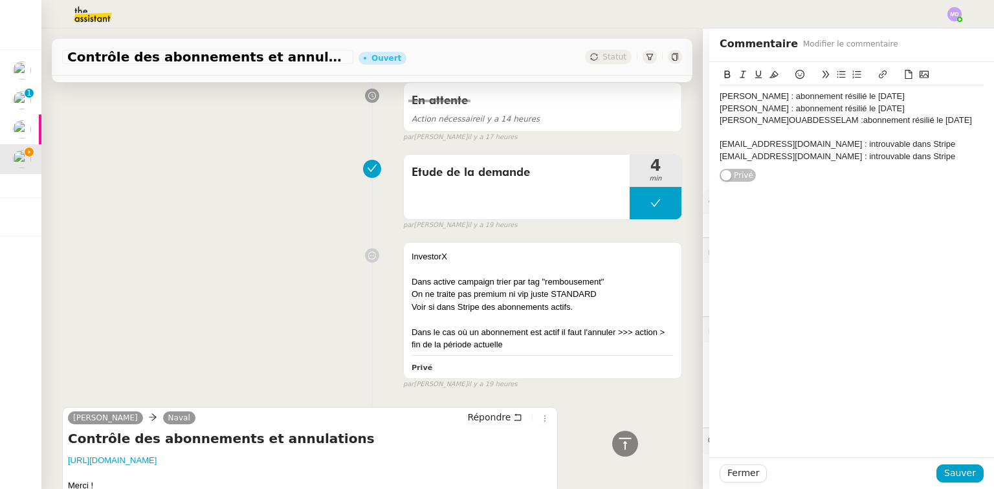
scroll to position [601, 0]
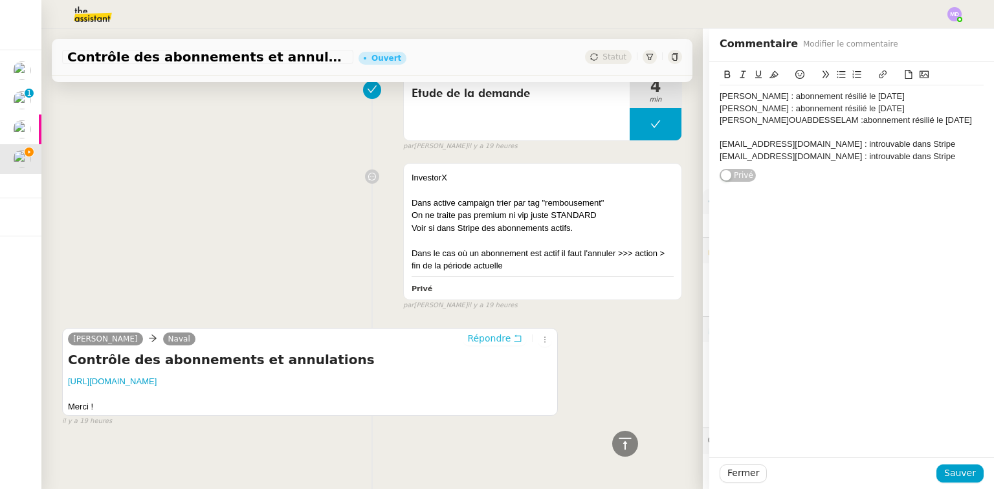
click at [501, 331] on button "Répondre" at bounding box center [495, 338] width 64 height 14
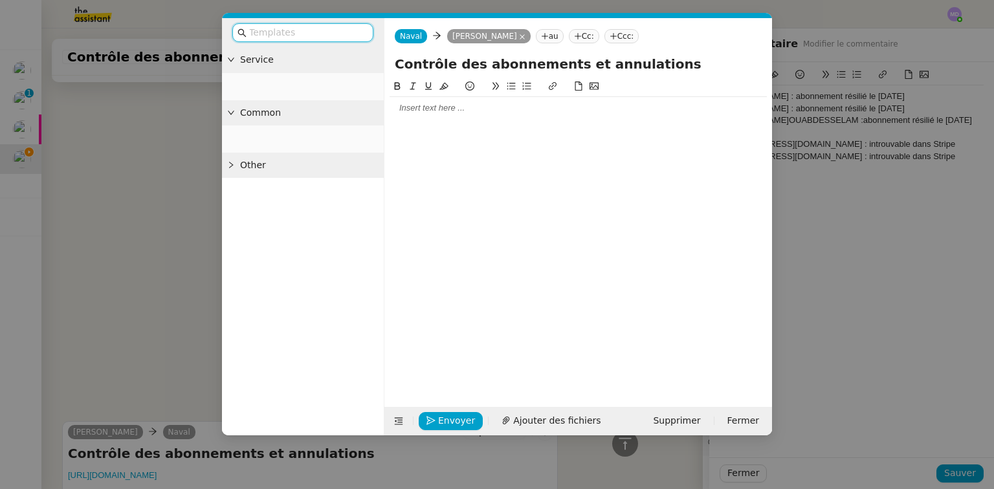
scroll to position [701, 0]
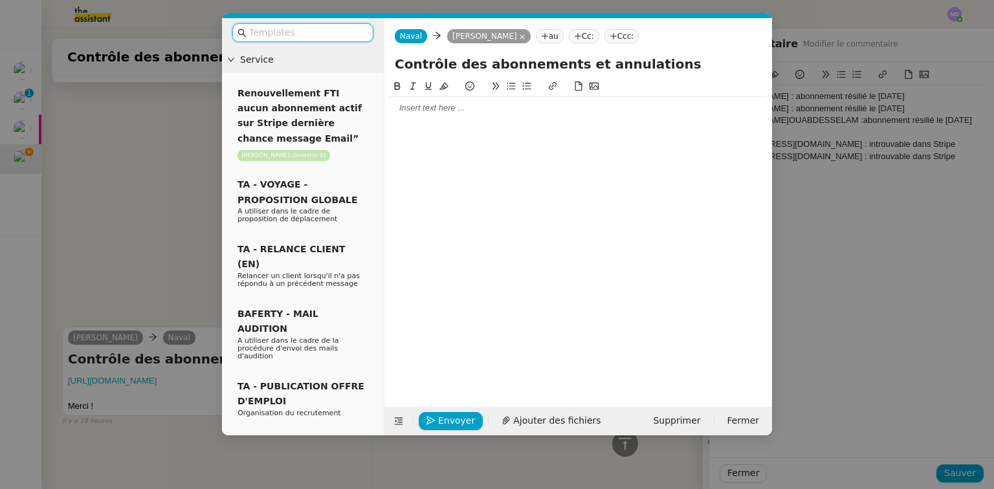
click at [413, 111] on div at bounding box center [578, 108] width 377 height 12
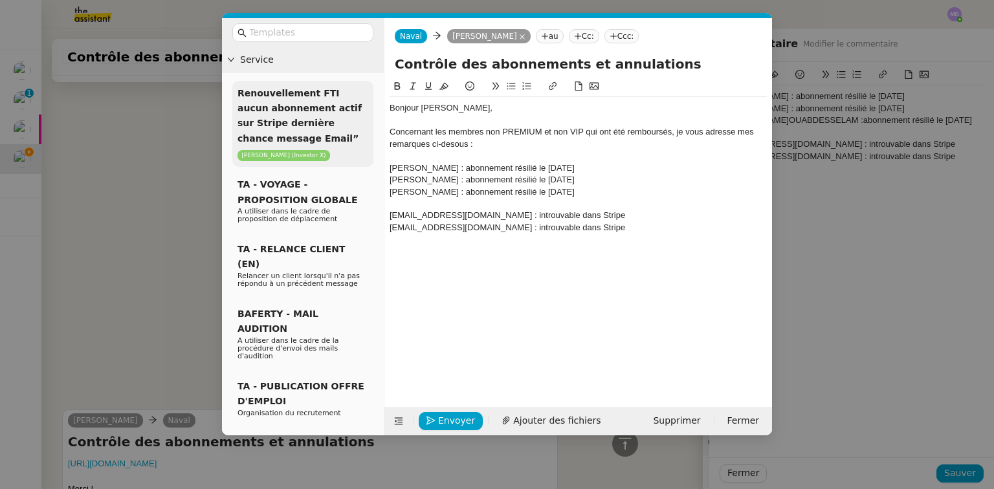
scroll to position [827, 0]
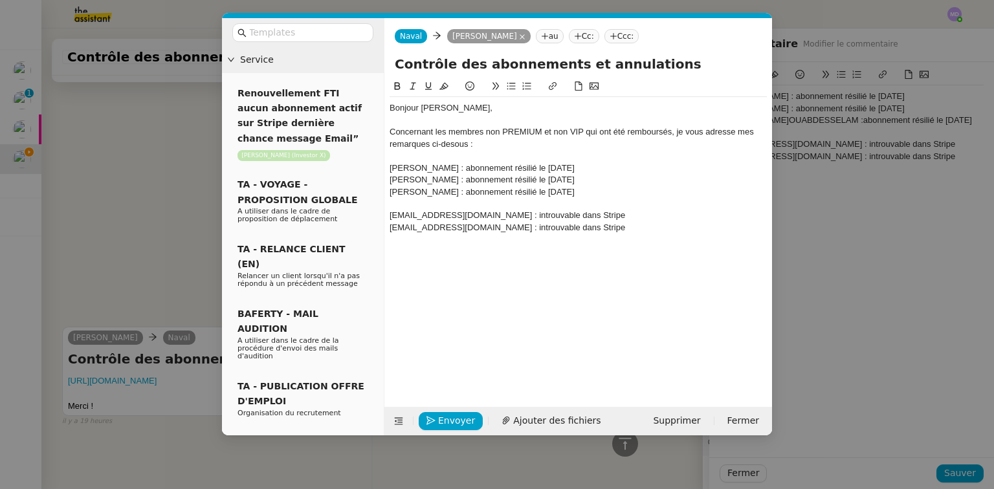
click at [392, 168] on div "Thomas HAYE : abonnement résilié le 18/02/2025" at bounding box center [578, 168] width 377 height 12
click at [605, 177] on li "Kriss YBGHI : abonnement résilié le 18/02/2025" at bounding box center [584, 180] width 365 height 12
click at [390, 215] on div "miren.desolaun@gmail.com : introuvable dans Stripe" at bounding box center [578, 216] width 377 height 12
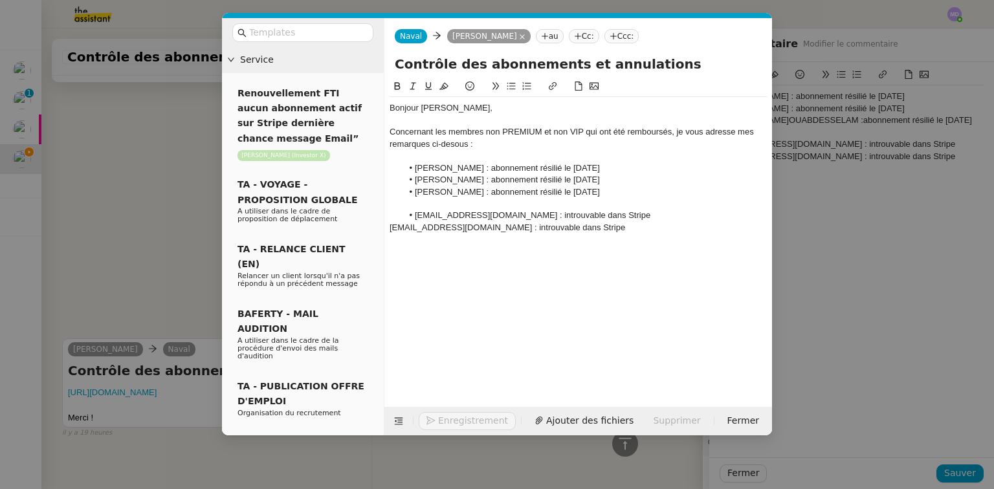
scroll to position [861, 0]
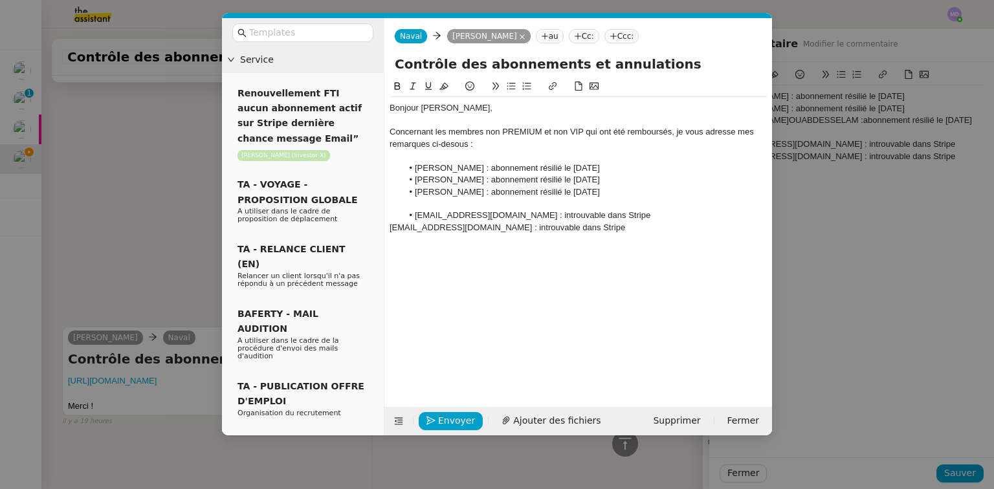
click at [528, 215] on li "miren.desolaun@gmail.com : introuvable dans Stripe" at bounding box center [584, 216] width 365 height 12
click at [527, 215] on li "miren.desolaun@gmail.com : introuvable dans Stripe" at bounding box center [584, 216] width 365 height 12
click at [689, 217] on li "Miren DE SOLAUN (miren.desolaun@gmail.com) : elle est introuvable dans Stripe" at bounding box center [584, 216] width 365 height 12
click at [689, 228] on li "Nathalie BRICARD (nb.bricard@laposte.net) : elle est introuvable dans Stripe" at bounding box center [584, 228] width 365 height 12
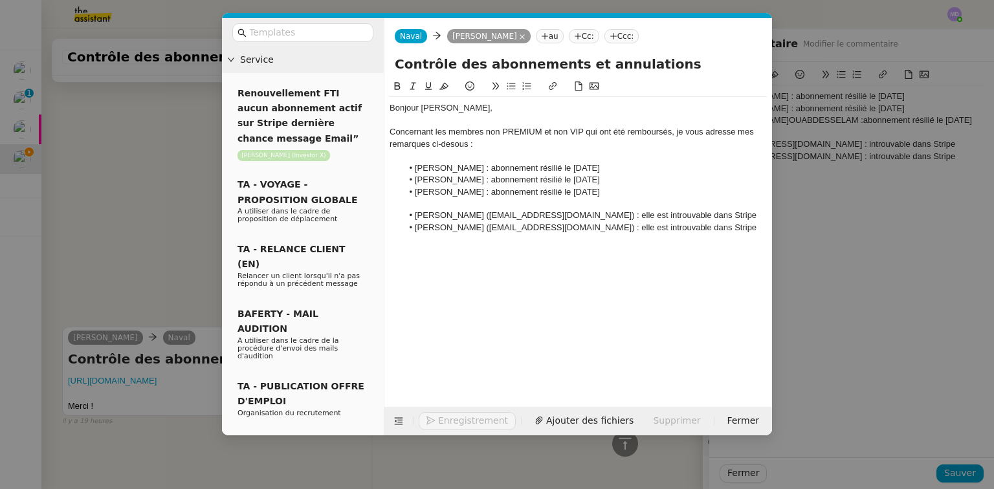
scroll to position [870, 0]
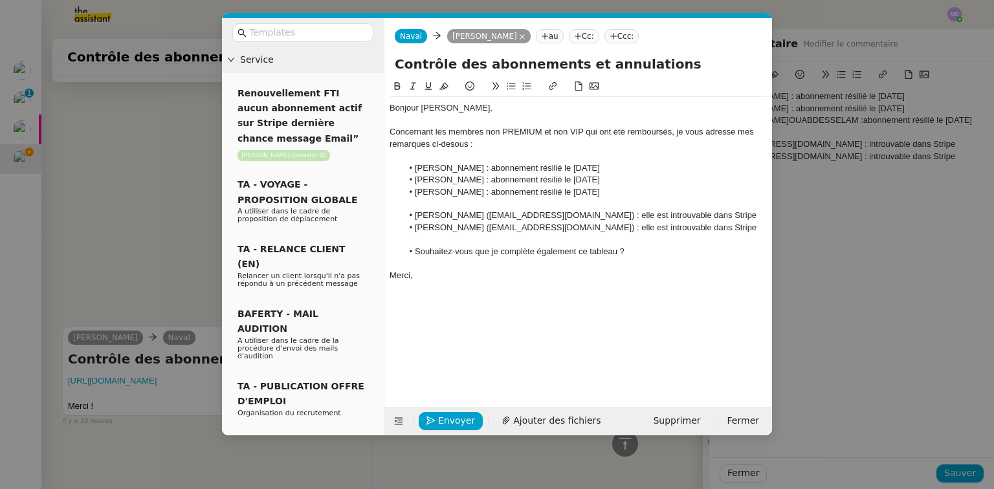
click at [596, 255] on li "Souhaitez-vous que je complète également ce tableau ?" at bounding box center [584, 252] width 365 height 12
click at [555, 84] on icon at bounding box center [553, 86] width 8 height 8
paste input "https://docs.google.com/spreadsheets/d/1q3a4xy749VKti69clK6TMYfAsQ5u_qDVv-4Jprd…"
type input "https://docs.google.com/spreadsheets/d/1q3a4xy749VKti69clK6TMYfAsQ5u_qDVv-4Jprd…"
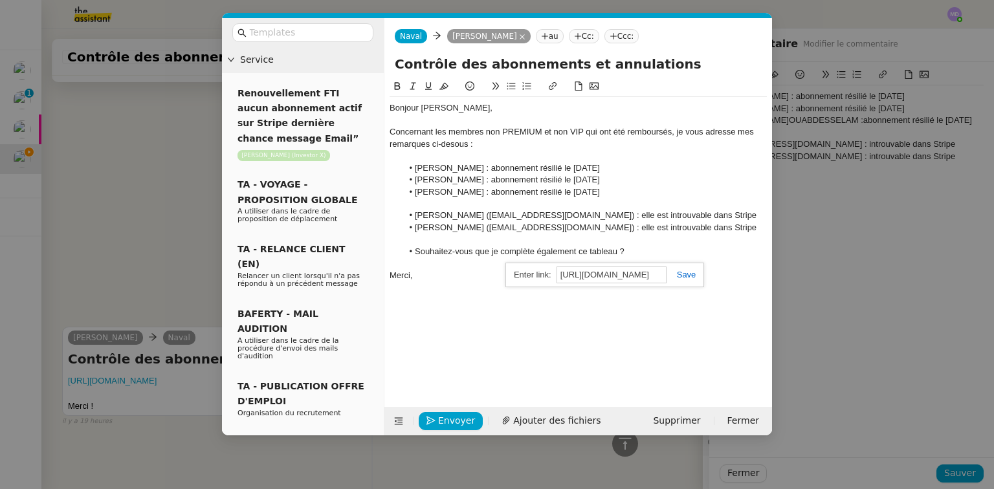
scroll to position [0, 320]
click at [686, 274] on link at bounding box center [681, 275] width 30 height 10
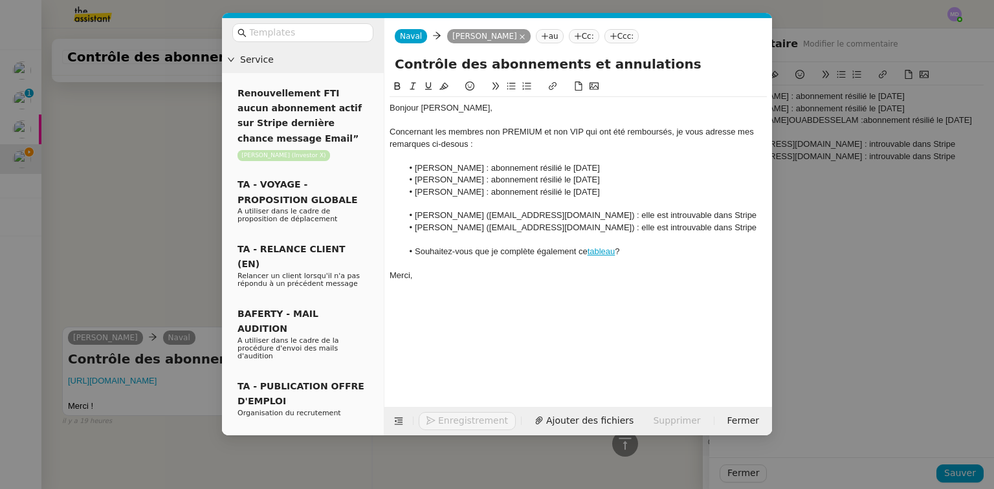
click at [445, 147] on div "Concernant les membres non PREMIUM et non VIP qui ont été remboursés, je vous a…" at bounding box center [578, 138] width 377 height 24
click at [451, 148] on div "Concernant les membres non PREMIUM et non VIP qui ont été remboursés, je vous a…" at bounding box center [578, 138] width 377 height 24
click at [670, 132] on div "Concernant les membres non PREMIUM et non VIP qui ont été remboursés, je vous a…" at bounding box center [578, 138] width 377 height 24
click at [447, 415] on span "Envoyer" at bounding box center [456, 420] width 37 height 15
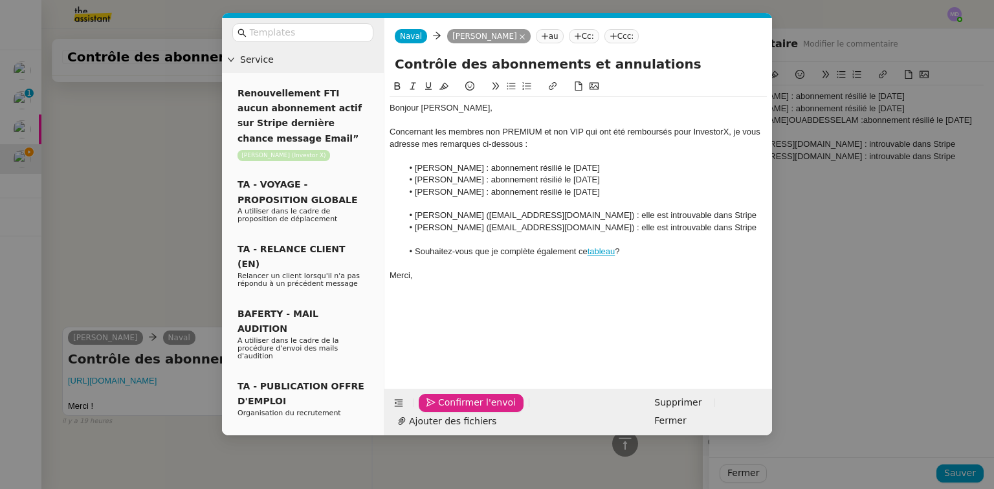
click at [447, 410] on span "Confirmer l'envoi" at bounding box center [477, 402] width 78 height 15
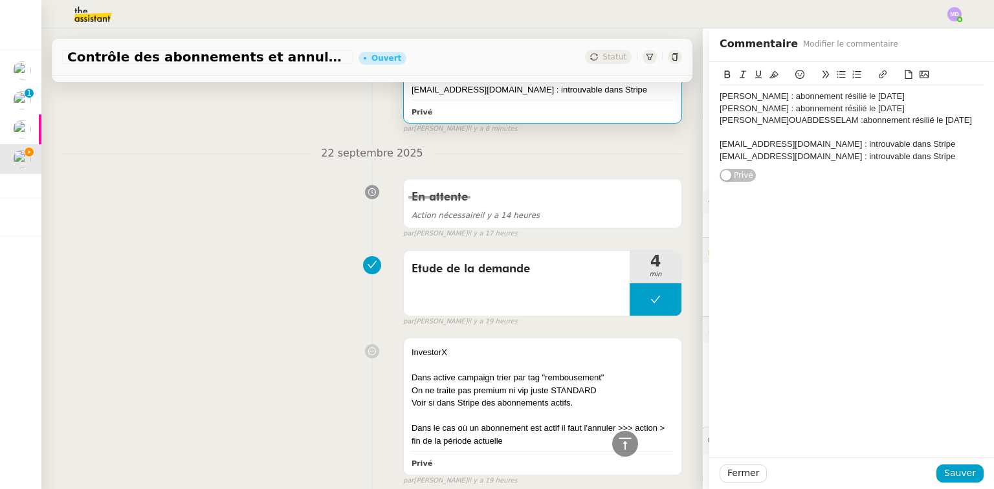
scroll to position [642, 0]
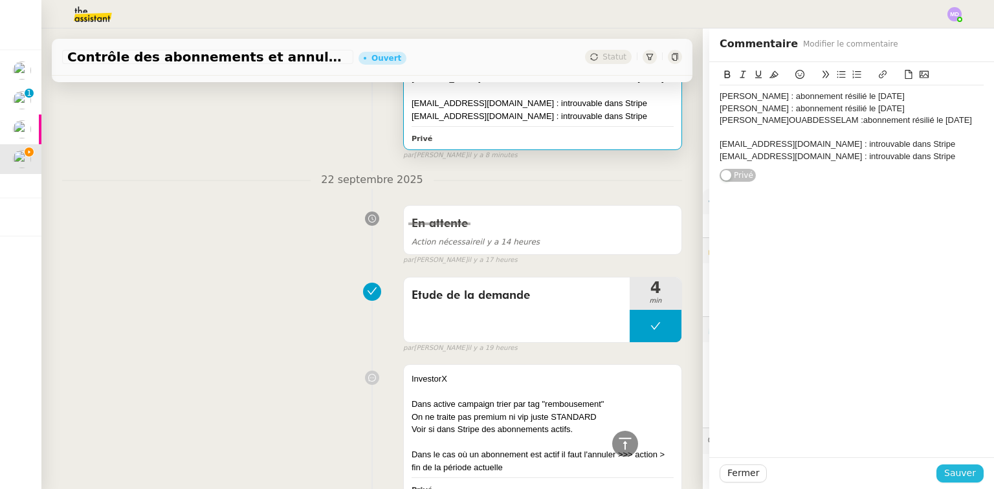
click at [689, 459] on span "Sauver" at bounding box center [960, 473] width 32 height 15
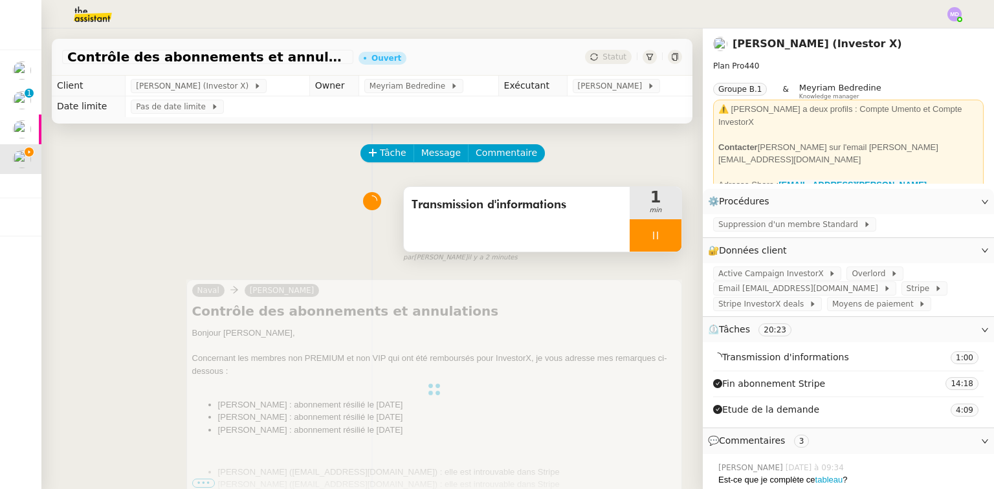
click at [650, 232] on icon at bounding box center [655, 235] width 10 height 10
click at [663, 233] on icon at bounding box center [668, 235] width 10 height 10
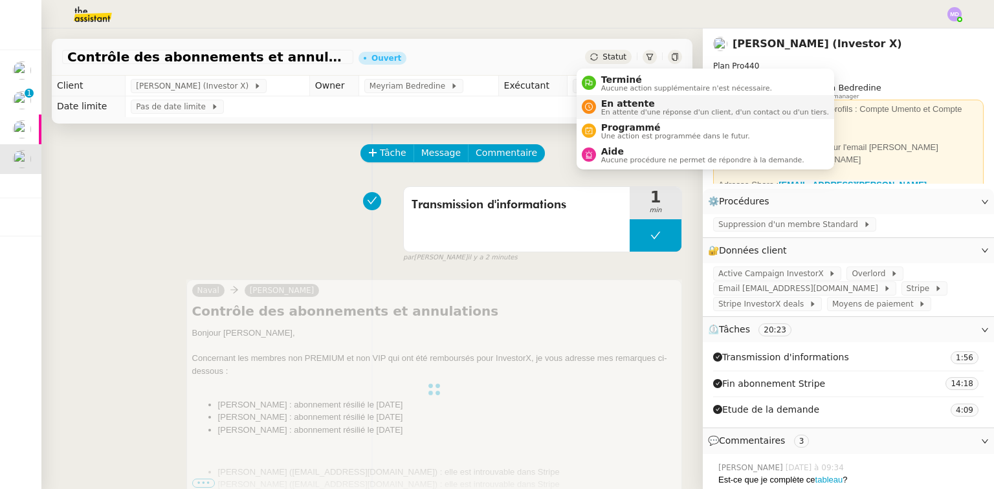
click at [607, 104] on span "En attente" at bounding box center [715, 103] width 228 height 10
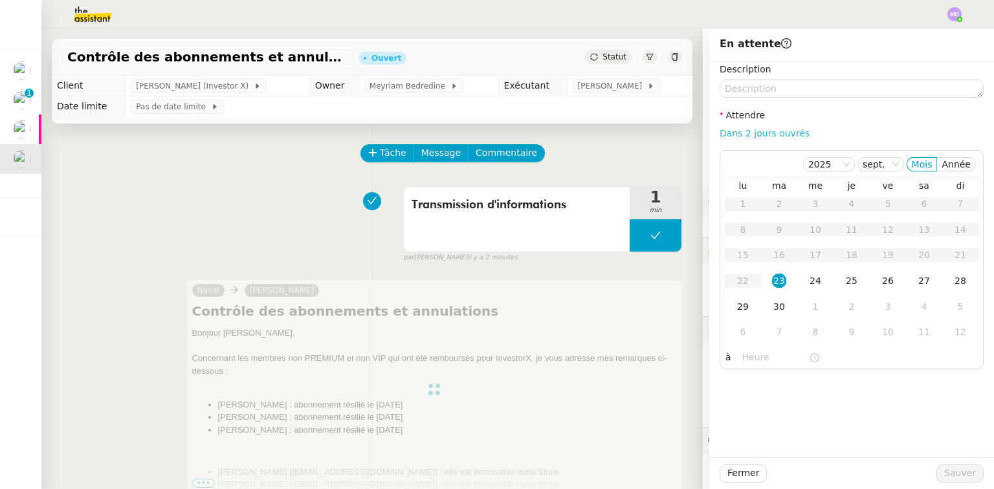
click at [689, 135] on link "Dans 2 jours ouvrés" at bounding box center [765, 133] width 90 height 10
type input "07:00"
click at [689, 459] on span "Sauver" at bounding box center [960, 473] width 32 height 15
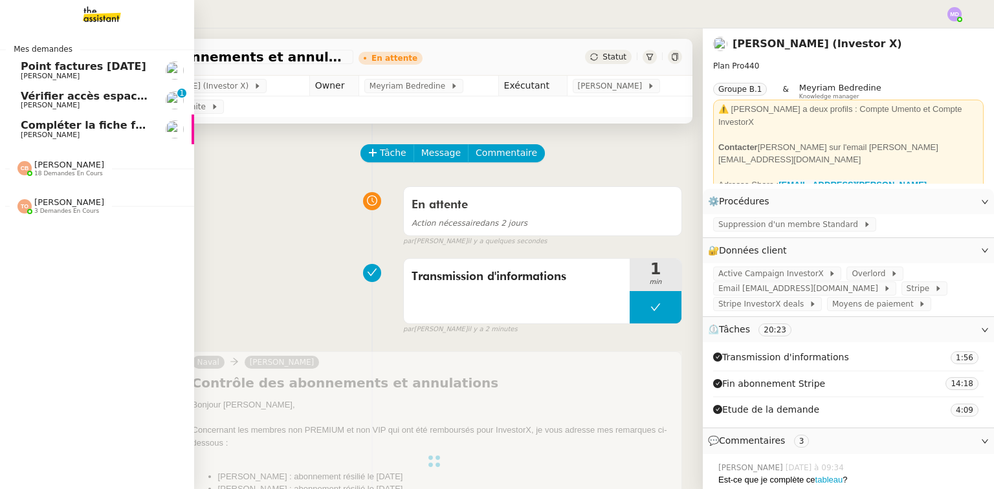
click at [75, 133] on span "[PERSON_NAME]" at bounding box center [50, 135] width 59 height 8
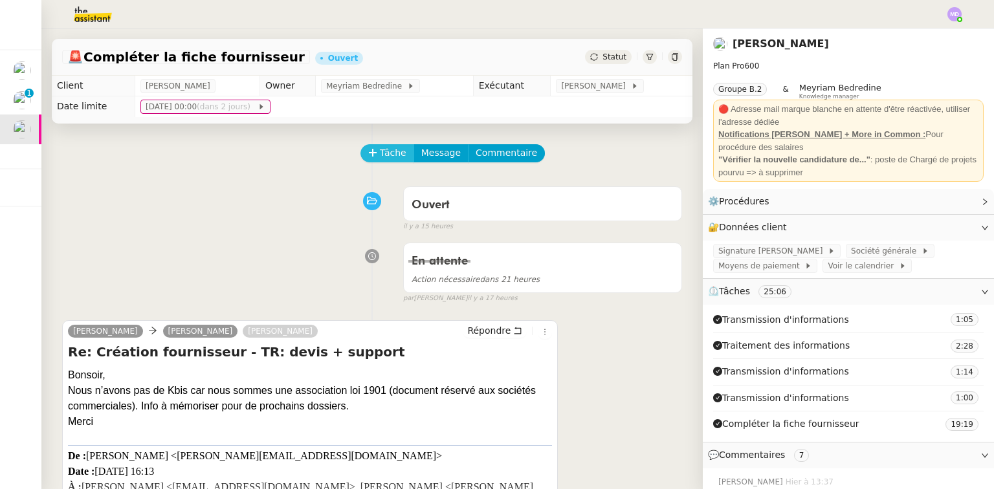
click at [380, 153] on span "Tâche" at bounding box center [393, 153] width 27 height 15
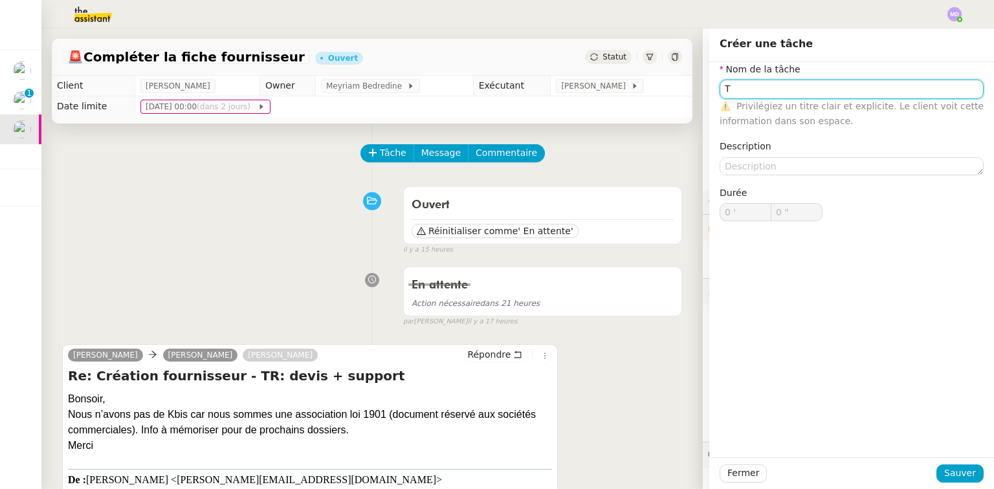
type input "T"
click at [689, 459] on span "Sauver" at bounding box center [960, 473] width 32 height 15
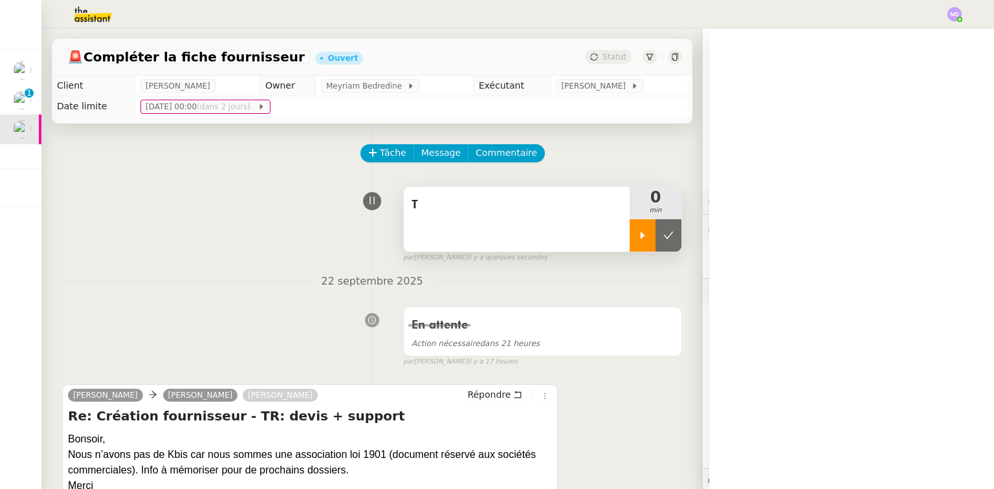
click at [630, 231] on div at bounding box center [643, 235] width 26 height 32
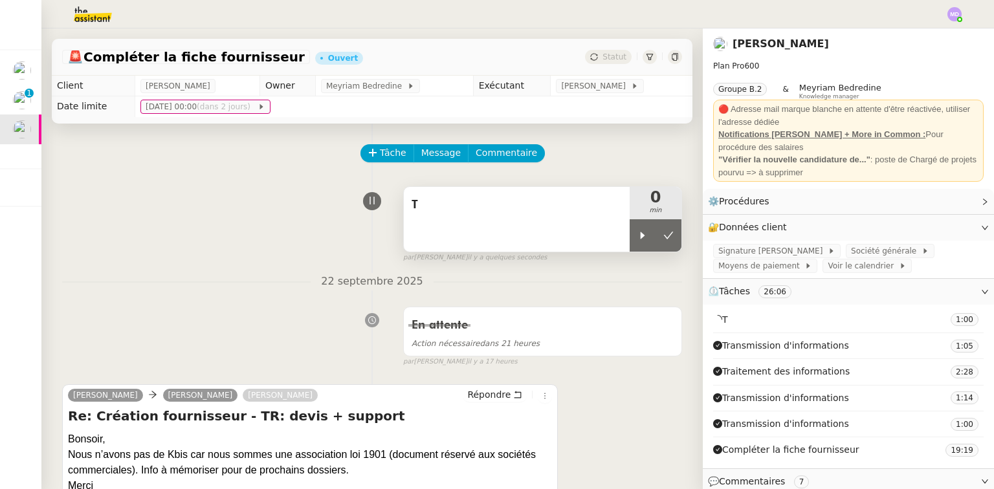
click at [562, 219] on div "T" at bounding box center [517, 219] width 226 height 65
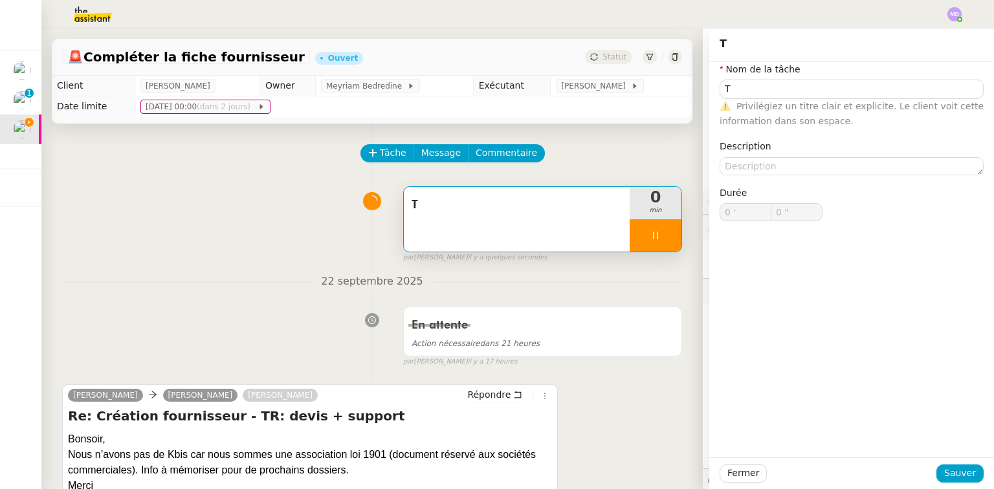
type input "T"
type input "0 '"
type input "1 ""
click at [689, 85] on input "T" at bounding box center [852, 89] width 264 height 19
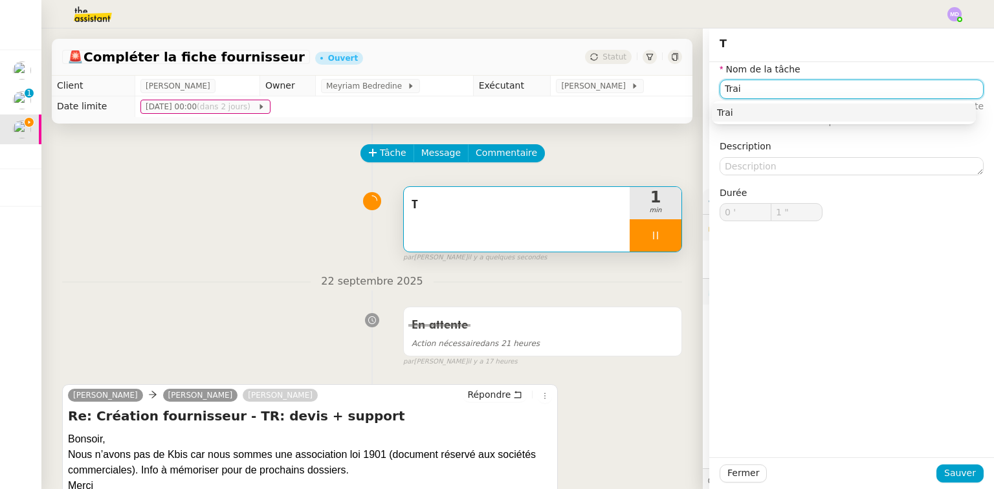
type input "Trait"
type input "2 ""
type input "Traitement de sin"
type input "3 ""
type input "Traitement de si"
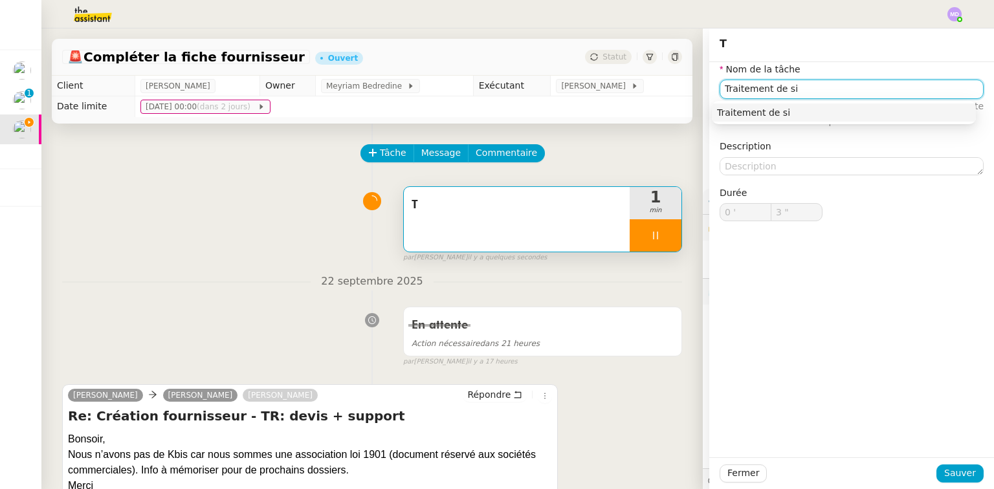
type input "4 ""
type input "Traitement des inor"
type input "5 ""
type input "Traitement des info"
type input "6 ""
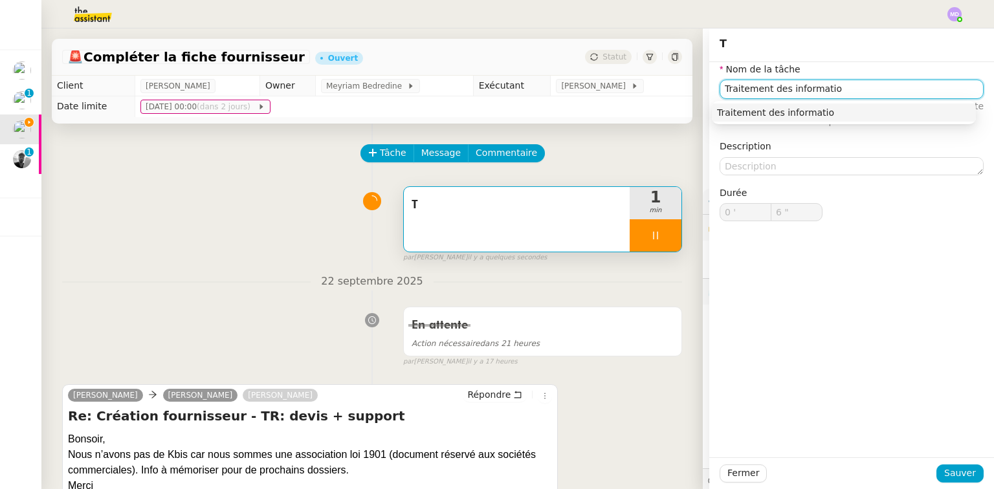
type input "Traitement des information"
type input "7 ""
type input "Traitement des informations"
type input "8 ""
type input "Traitement des informations"
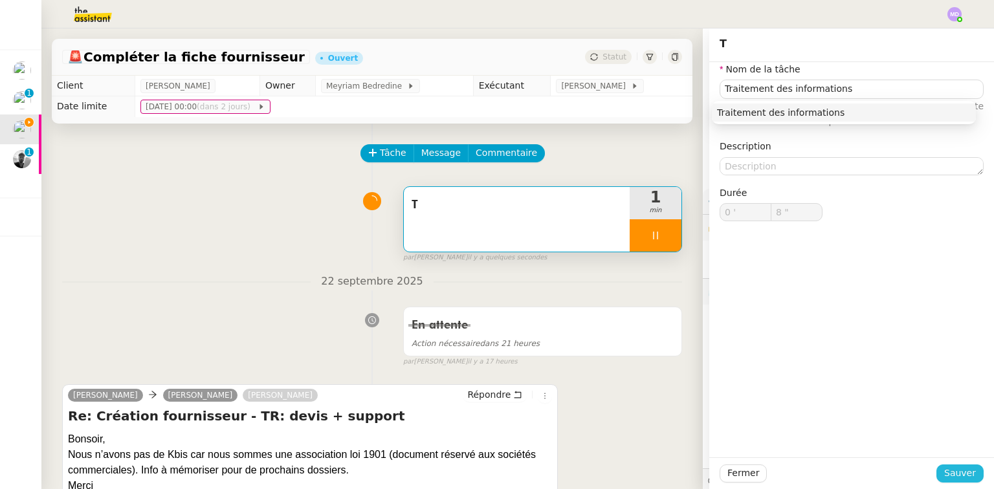
click at [689, 459] on span "Sauver" at bounding box center [960, 473] width 32 height 15
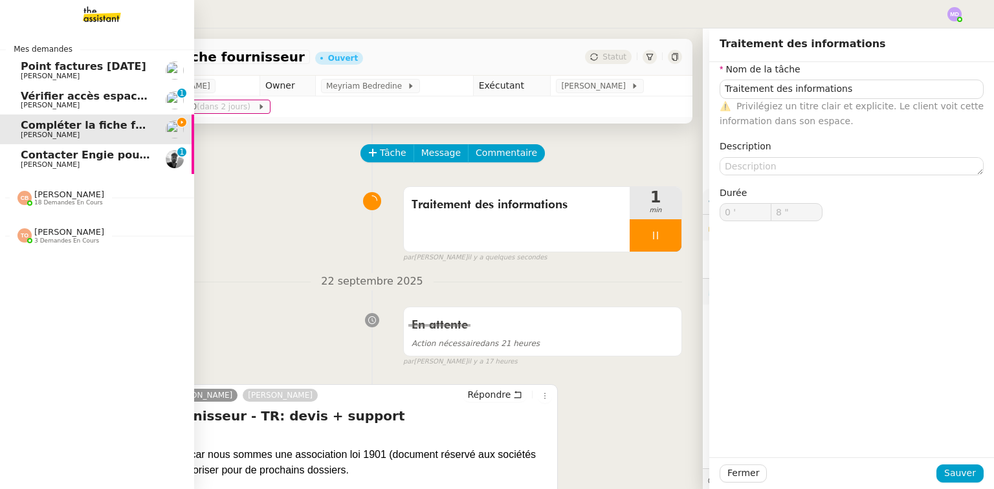
click at [62, 158] on span "Contacter Engie pour remboursement et geste commercial" at bounding box center [192, 155] width 343 height 12
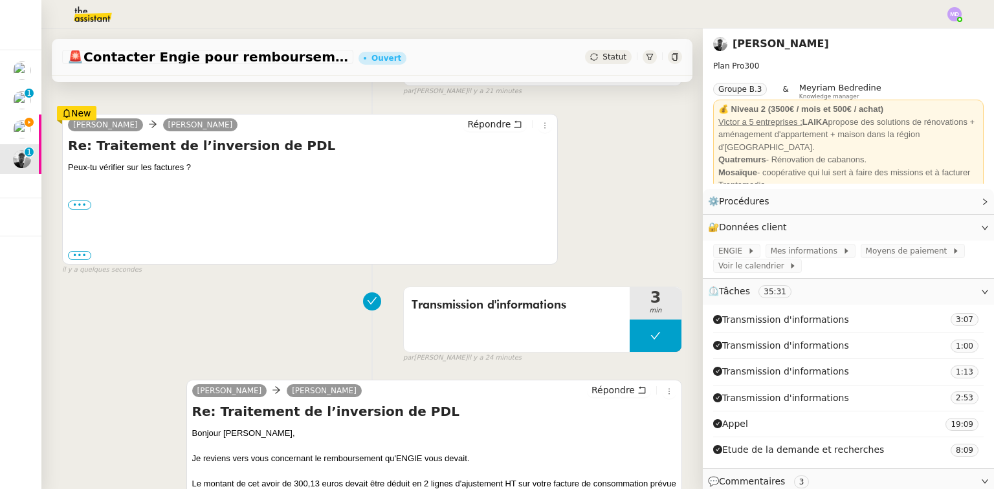
scroll to position [259, 0]
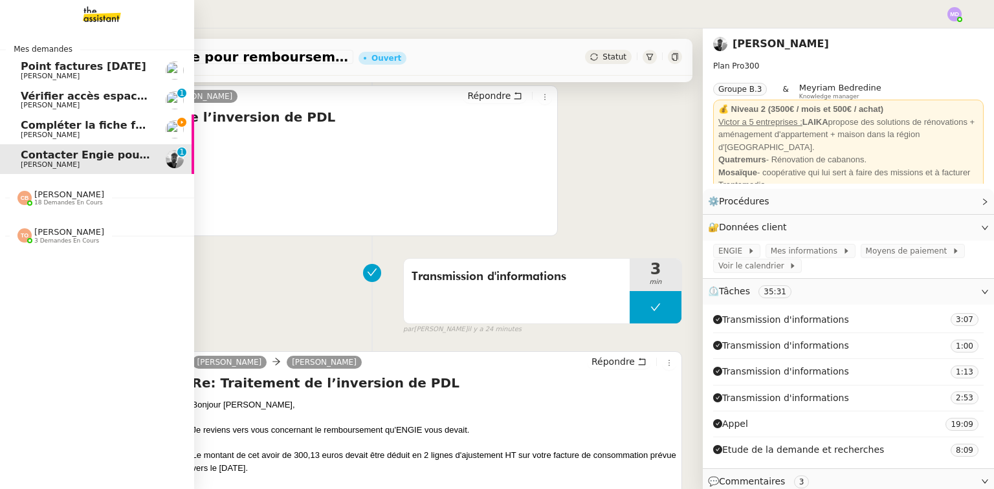
click at [19, 120] on link "Compléter la fiche fournisseur Laurence de Nervaux" at bounding box center [97, 130] width 194 height 30
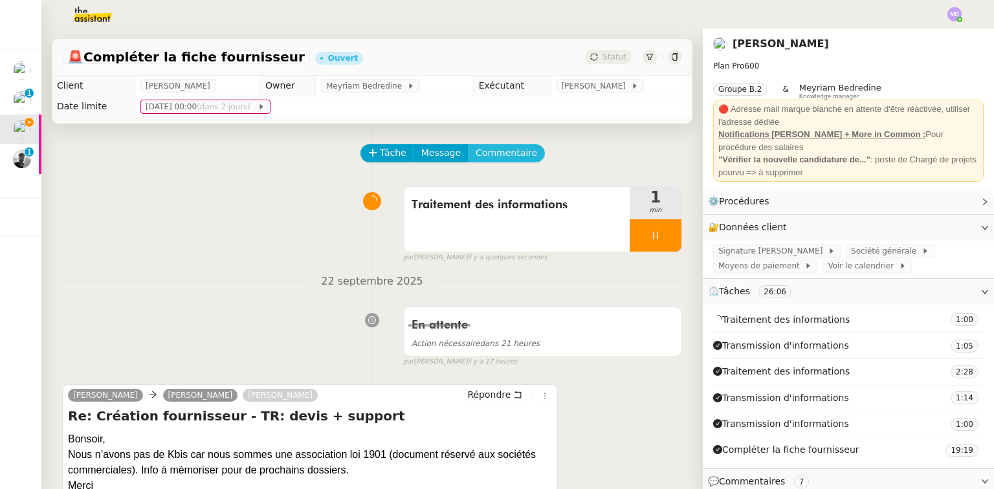
click at [515, 160] on button "Commentaire" at bounding box center [506, 153] width 77 height 18
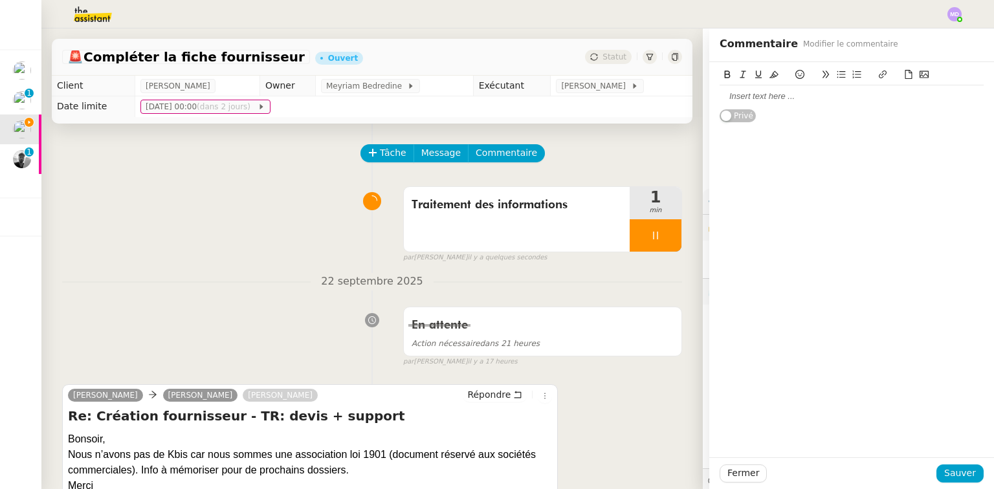
click at [689, 91] on div at bounding box center [852, 97] width 264 height 12
drag, startPoint x: 855, startPoint y: 99, endPoint x: 901, endPoint y: 96, distance: 45.4
click at [689, 96] on div "Hello @Meyriam : peux-tu enregistrer quelque part cette info "Note : Destin Com…" at bounding box center [852, 103] width 264 height 24
click at [689, 111] on div "Hello @Meyriam : peux-tu enregistrer dans le coffre-fort dans une donnée "Kbis"…" at bounding box center [852, 103] width 264 height 24
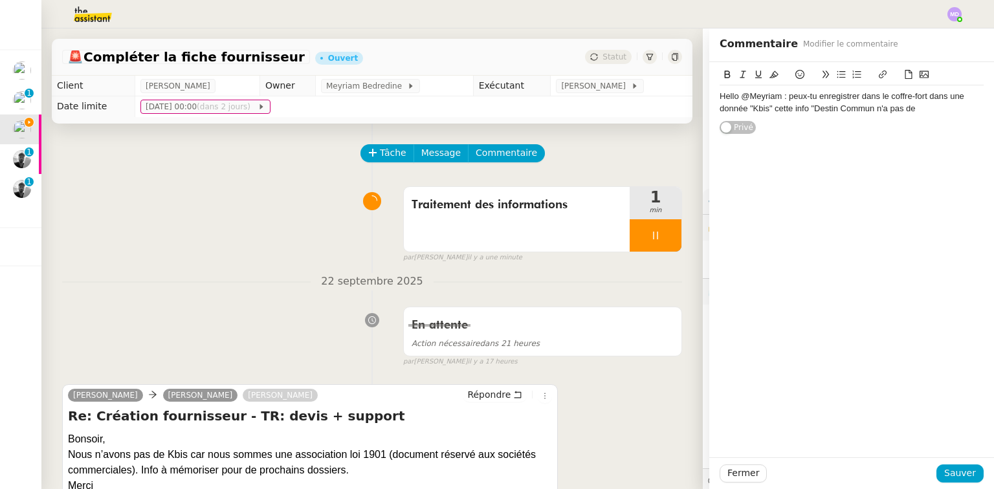
click at [689, 109] on div "Hello @Meyriam : peux-tu enregistrer dans le coffre-fort dans une donnée "Kbis"…" at bounding box center [852, 103] width 264 height 24
click at [689, 459] on span "Sauver" at bounding box center [960, 473] width 32 height 15
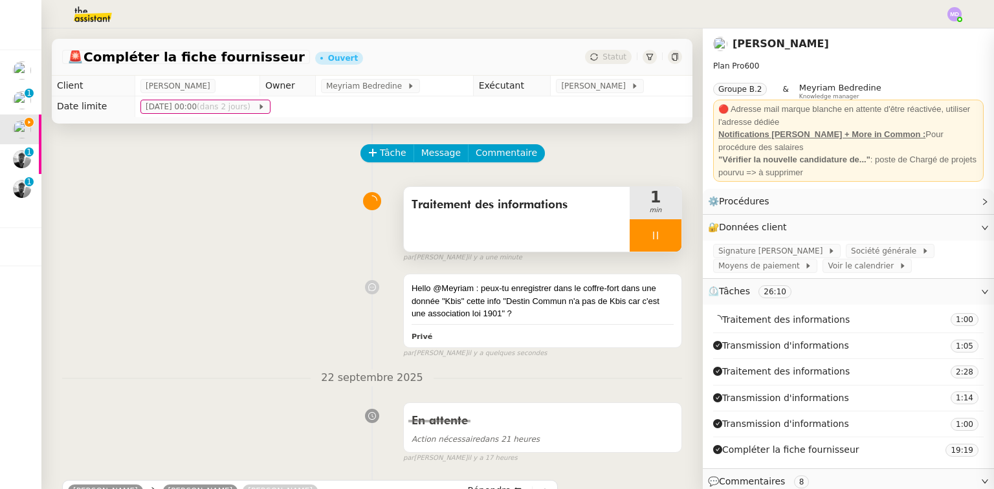
click at [639, 225] on div at bounding box center [656, 235] width 52 height 32
click at [663, 233] on icon at bounding box center [668, 235] width 10 height 10
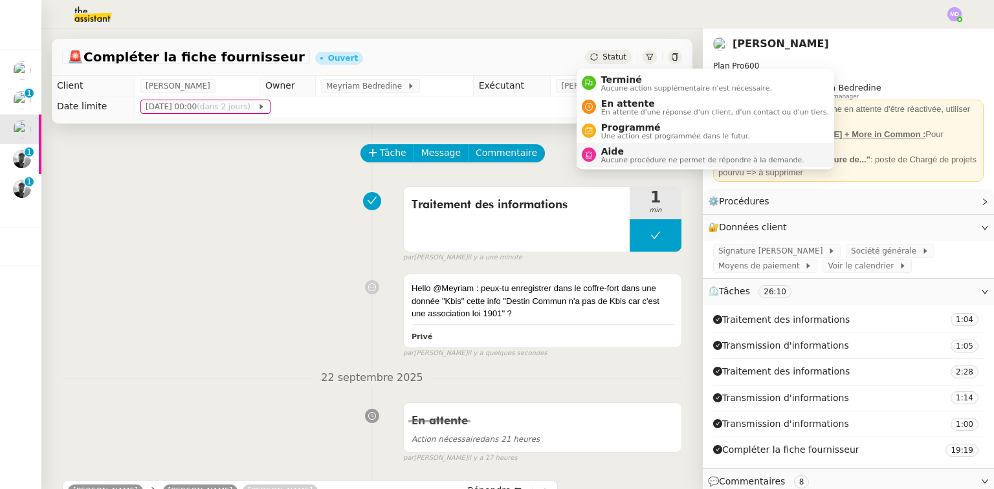
drag, startPoint x: 610, startPoint y: 146, endPoint x: 632, endPoint y: 173, distance: 35.4
click at [610, 148] on span "Aide" at bounding box center [702, 151] width 203 height 10
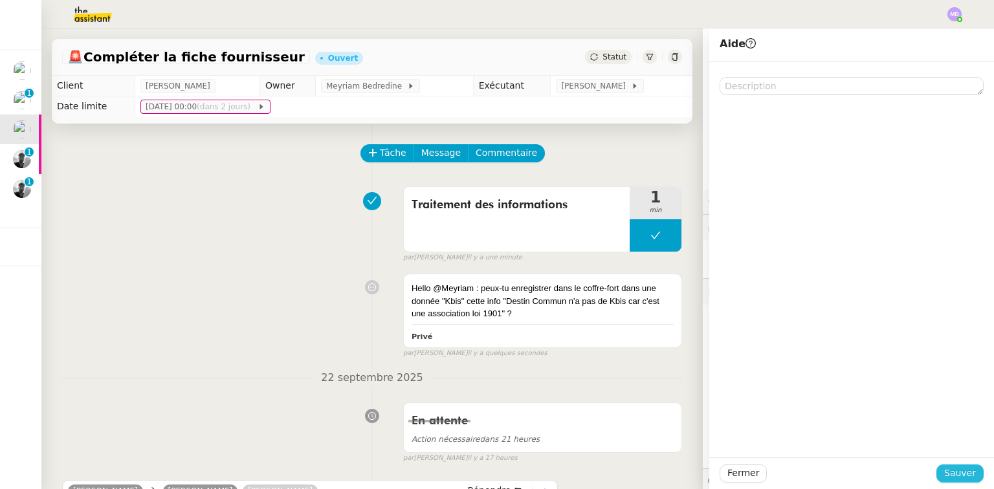
click at [689, 459] on span "Sauver" at bounding box center [960, 473] width 32 height 15
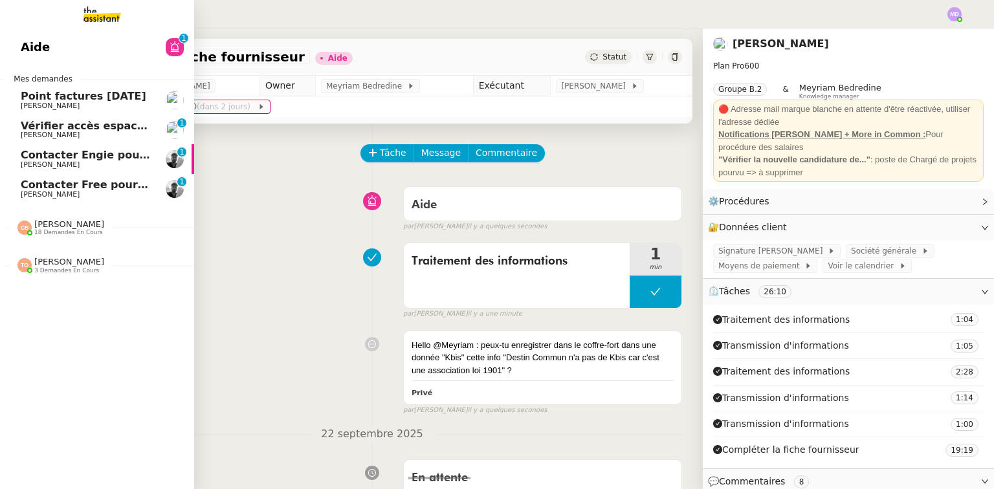
click at [36, 160] on span "[PERSON_NAME]" at bounding box center [50, 164] width 59 height 8
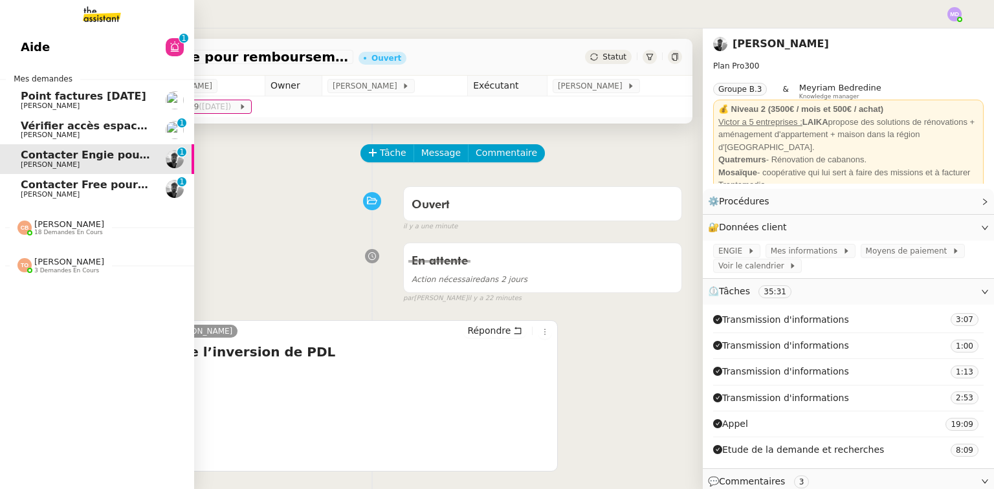
click at [71, 188] on span "Contacter Free pour la Freebox" at bounding box center [112, 185] width 182 height 12
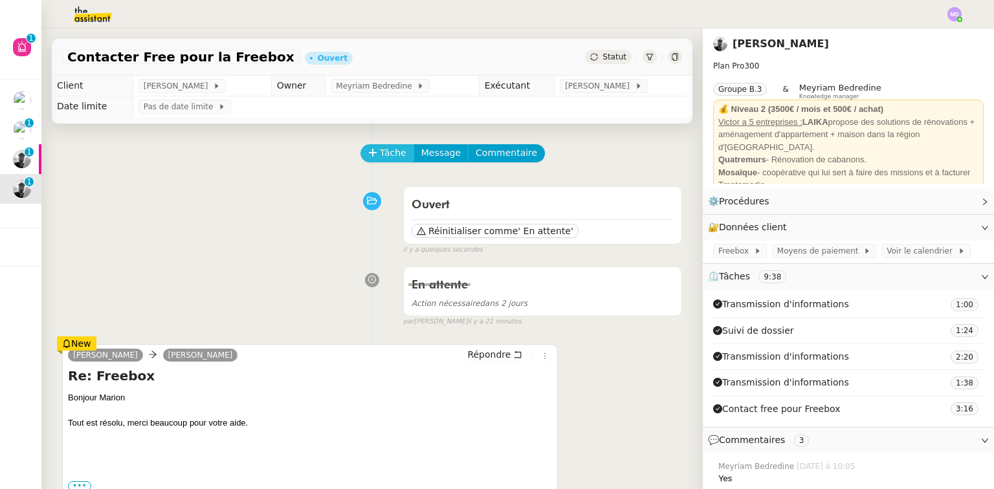
click at [380, 153] on span "Tâche" at bounding box center [393, 153] width 27 height 15
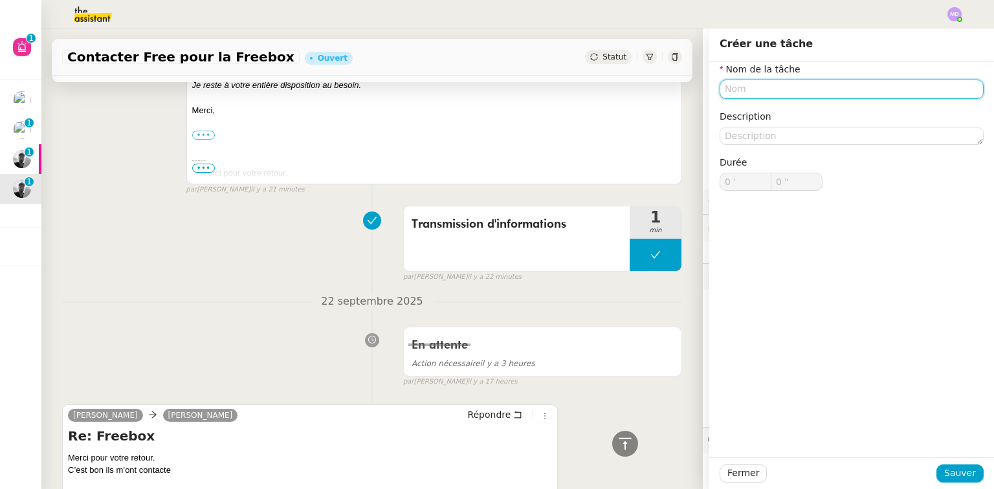
scroll to position [621, 0]
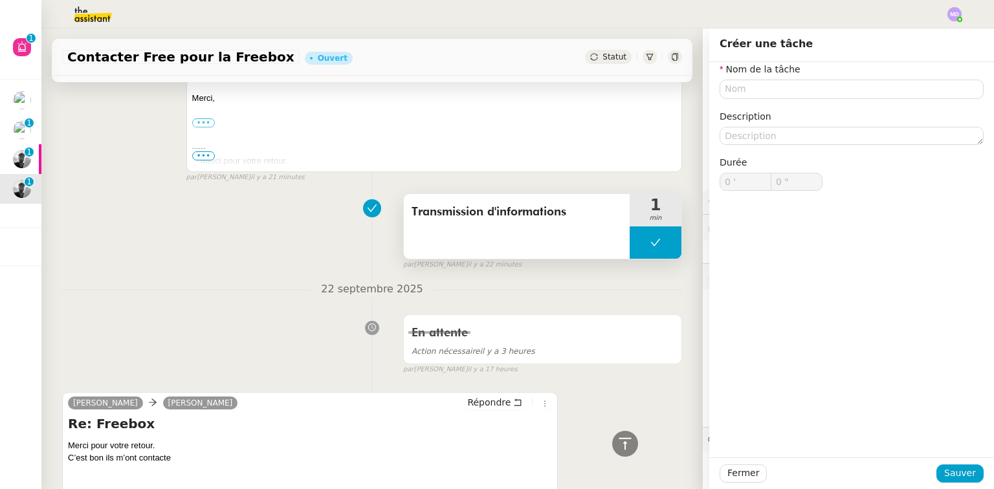
click at [637, 243] on button at bounding box center [656, 242] width 52 height 32
drag, startPoint x: 632, startPoint y: 243, endPoint x: 584, endPoint y: 215, distance: 55.4
click at [637, 243] on icon at bounding box center [642, 242] width 10 height 10
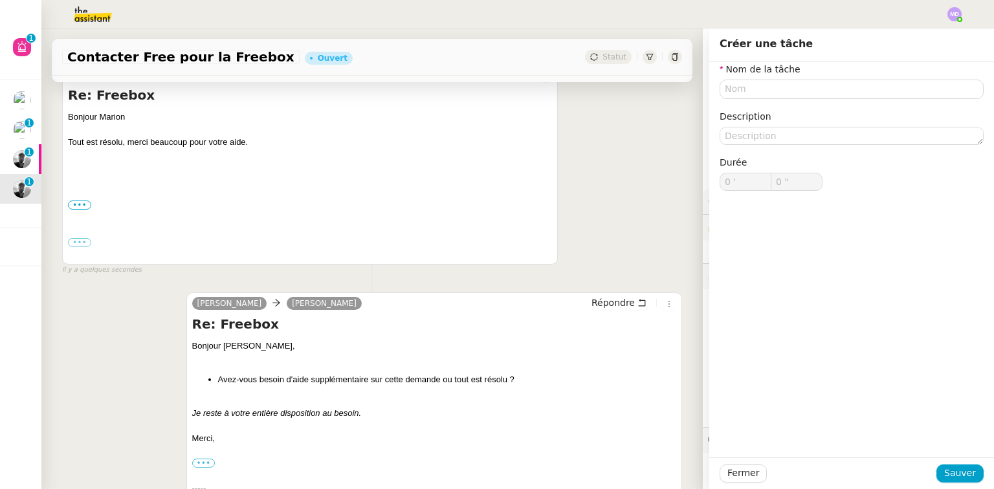
scroll to position [207, 0]
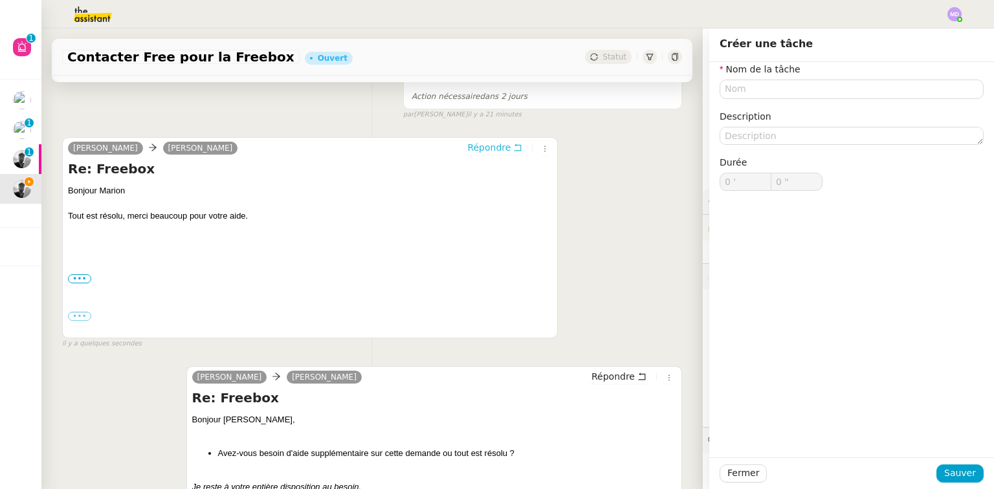
click at [500, 148] on button "Répondre" at bounding box center [495, 147] width 64 height 14
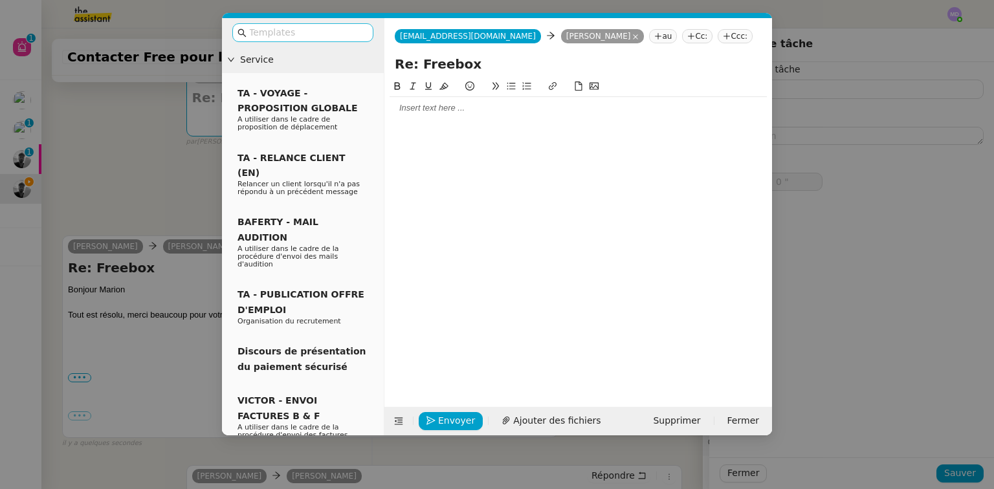
click at [344, 35] on input "text" at bounding box center [307, 32] width 116 height 15
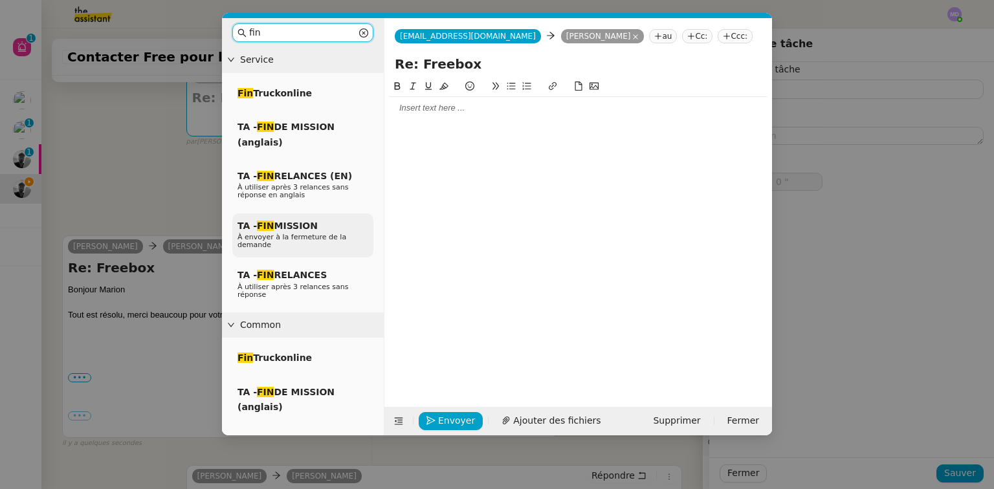
type input "fin"
click at [289, 231] on span "TA - FIN MISSION" at bounding box center [277, 226] width 80 height 10
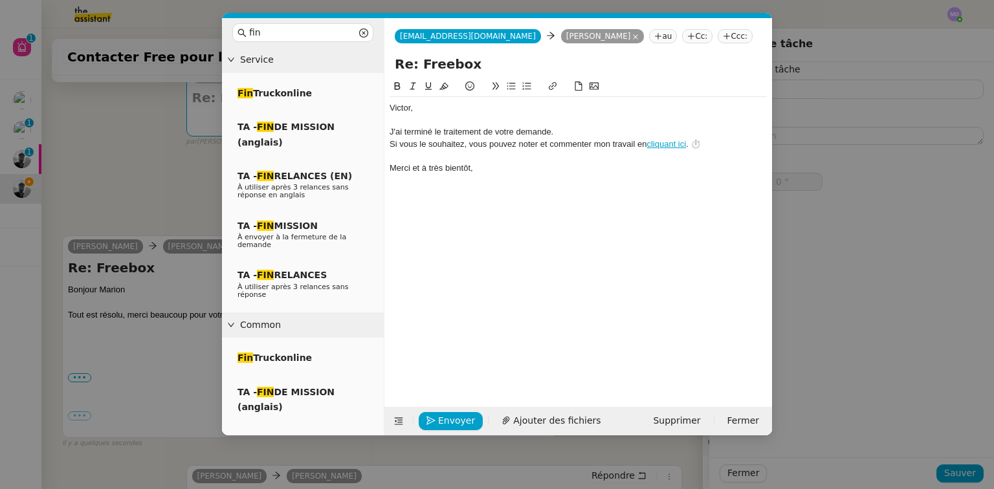
click at [414, 120] on div at bounding box center [578, 121] width 377 height 12
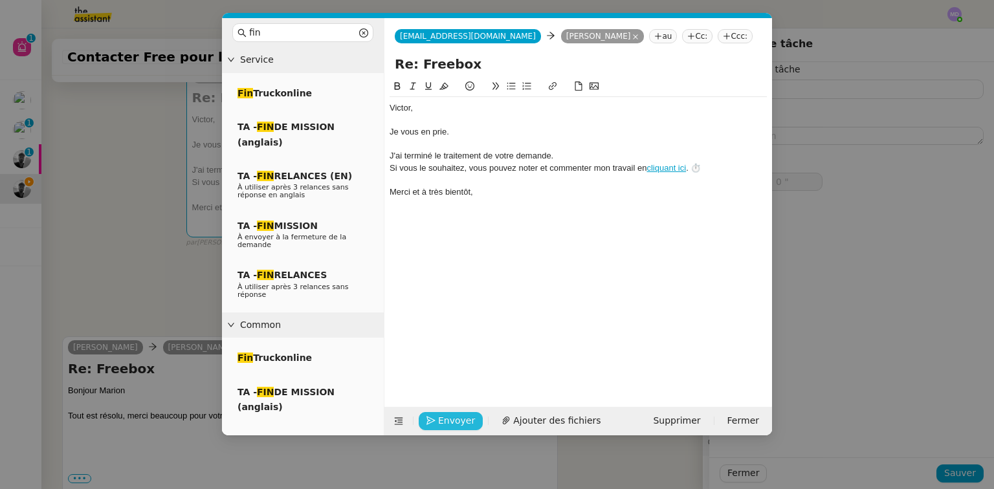
click at [449, 414] on span "Envoyer" at bounding box center [456, 420] width 37 height 15
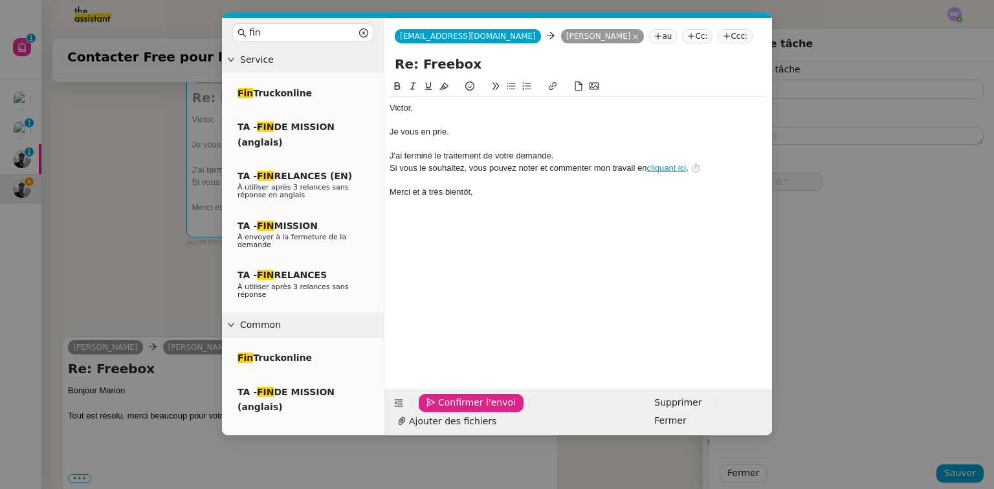
click at [449, 410] on span "Confirmer l'envoi" at bounding box center [477, 402] width 78 height 15
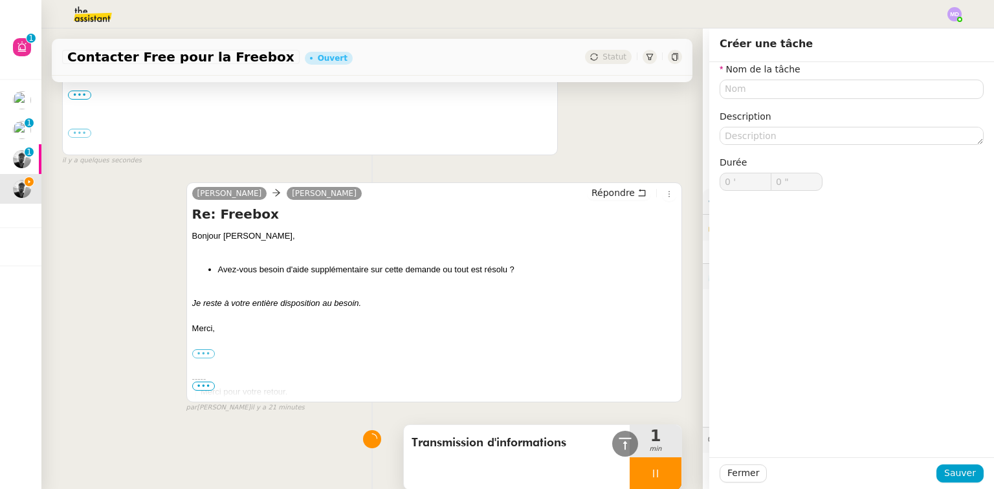
scroll to position [725, 0]
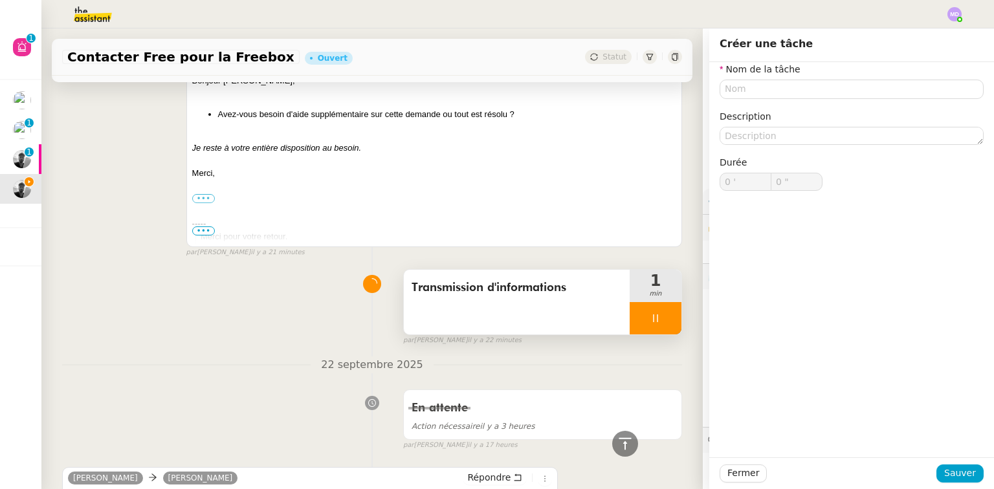
click at [654, 316] on div at bounding box center [656, 318] width 52 height 32
click at [663, 320] on icon at bounding box center [668, 318] width 10 height 10
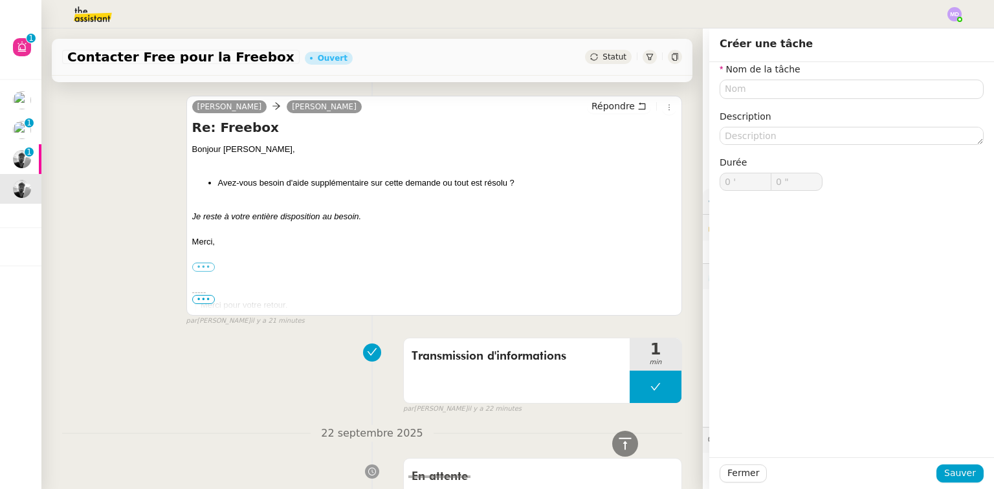
scroll to position [793, 0]
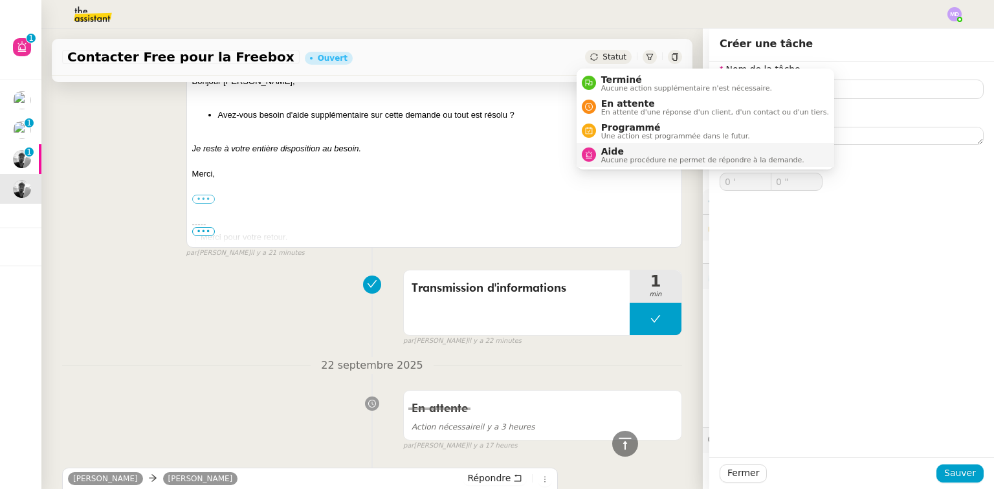
drag, startPoint x: 604, startPoint y: 79, endPoint x: 655, endPoint y: 147, distance: 85.0
click at [605, 80] on span "Terminé" at bounding box center [686, 79] width 171 height 10
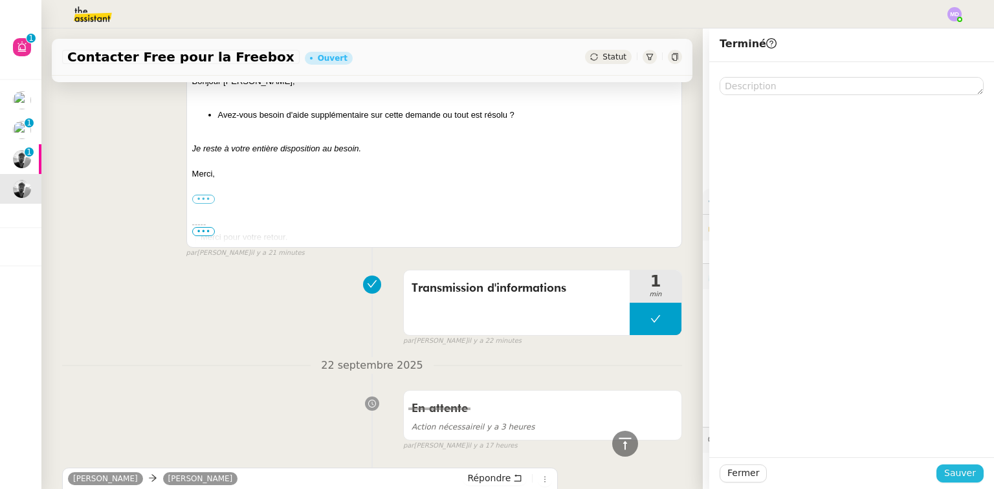
click at [689, 459] on span "Sauver" at bounding box center [960, 473] width 32 height 15
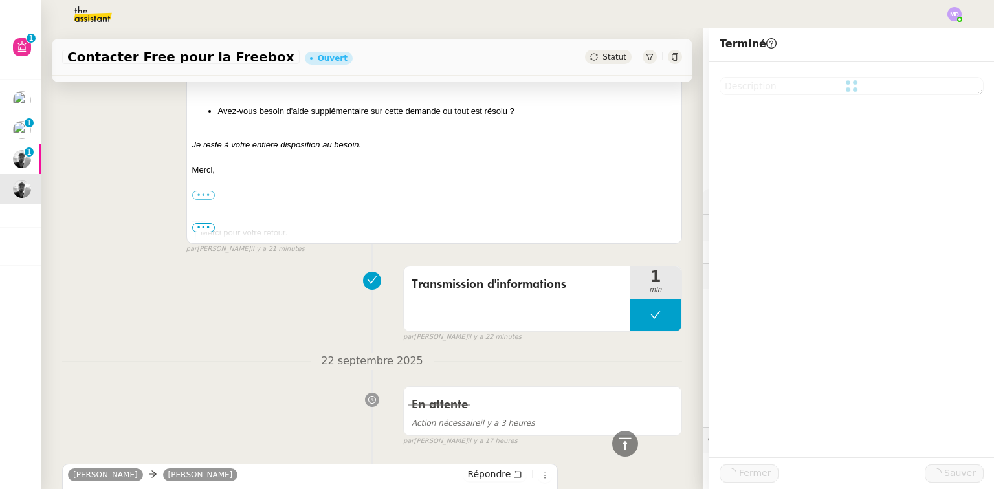
scroll to position [789, 0]
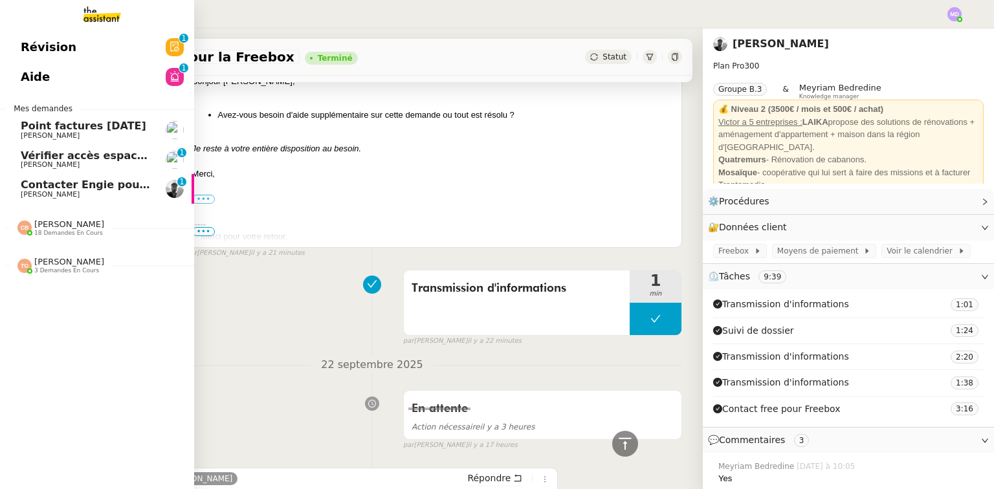
click at [85, 121] on span "Point factures [DATE]" at bounding box center [84, 126] width 126 height 12
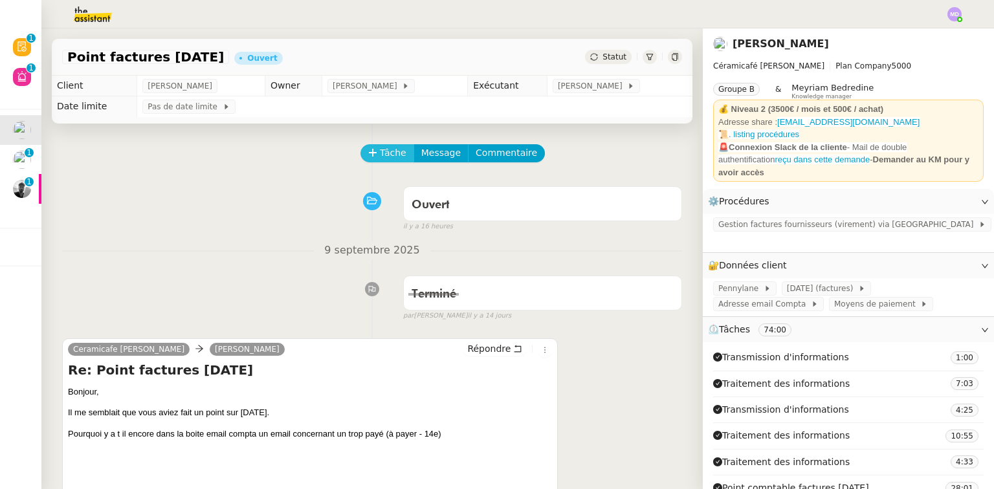
click at [384, 156] on span "Tâche" at bounding box center [393, 153] width 27 height 15
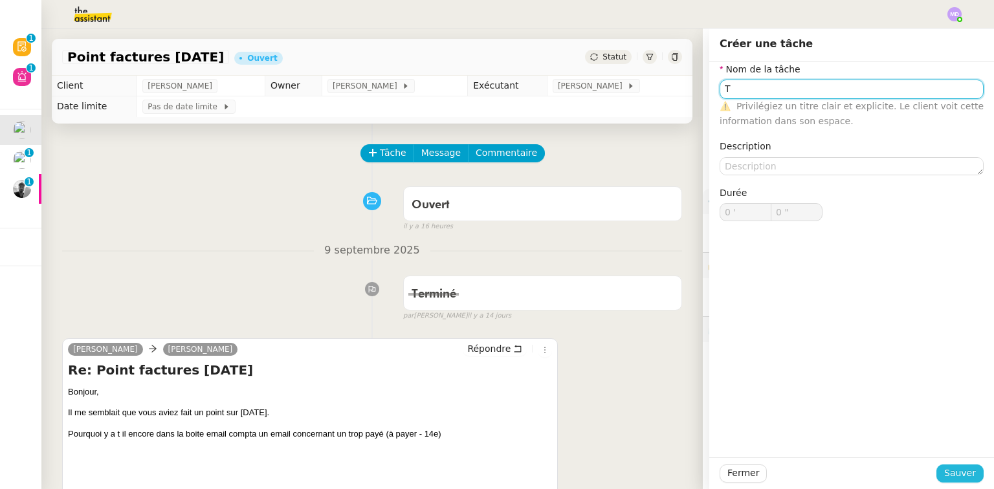
type input "T"
click at [689, 459] on span "Sauver" at bounding box center [960, 473] width 32 height 15
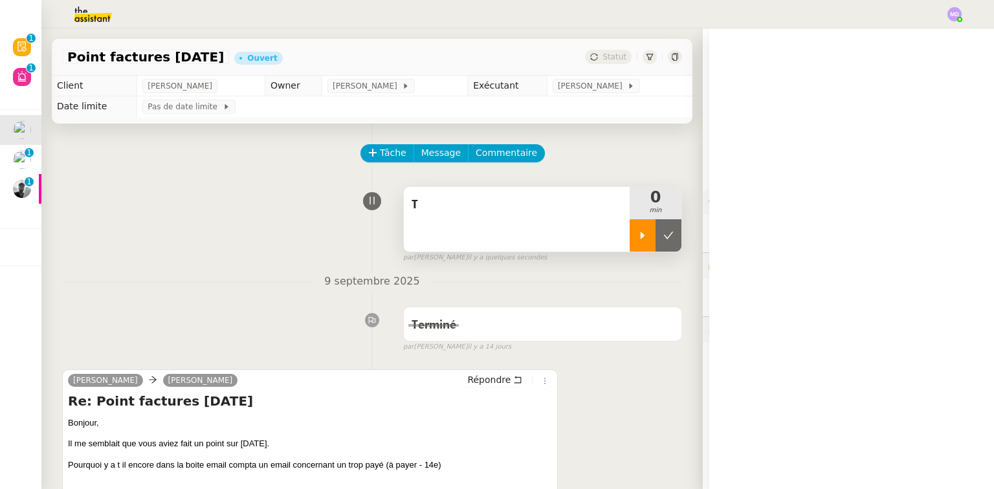
click at [637, 239] on icon at bounding box center [642, 235] width 10 height 10
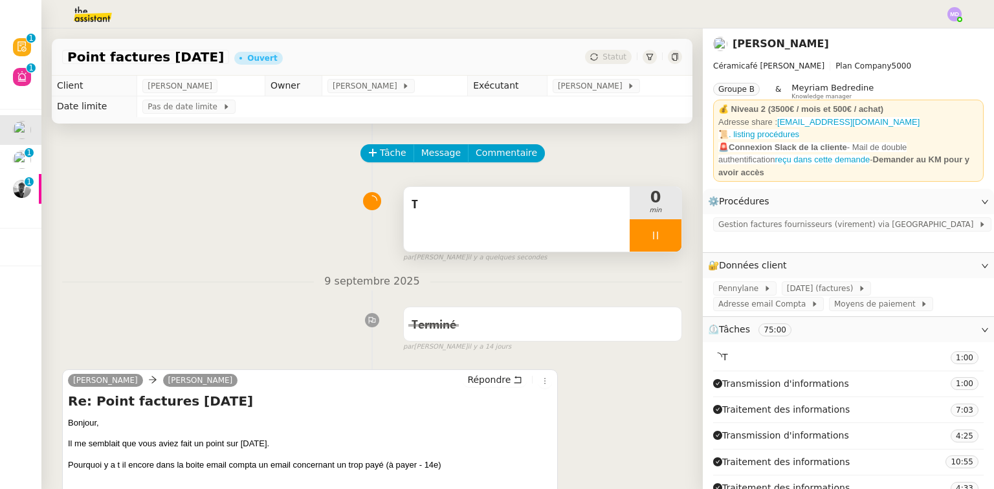
click at [578, 236] on div "T" at bounding box center [517, 219] width 226 height 65
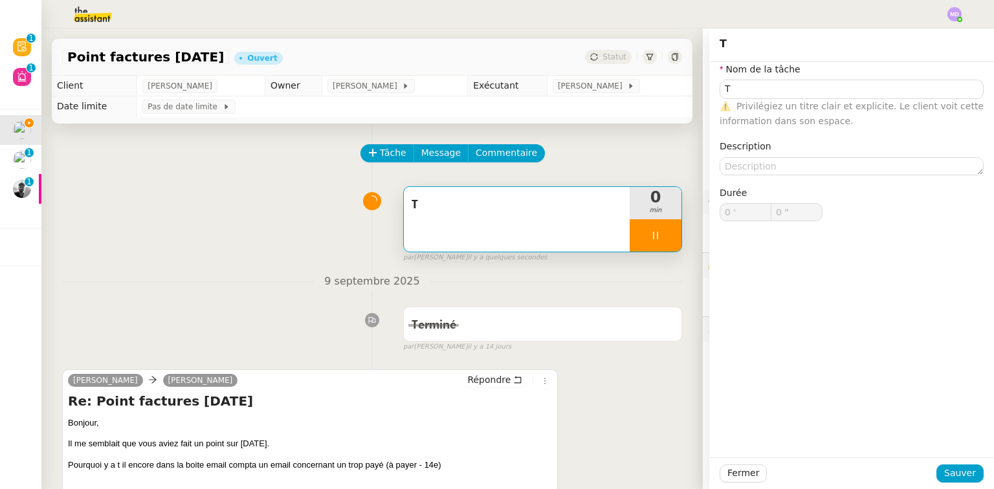
type input "T"
type input "0 '"
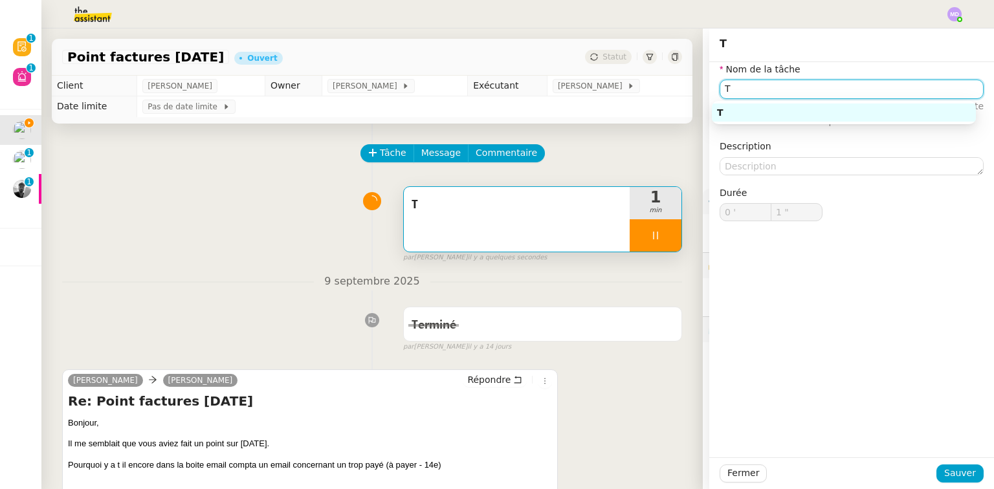
drag, startPoint x: 725, startPoint y: 93, endPoint x: 692, endPoint y: 89, distance: 32.6
click at [689, 89] on app-ticket "Point factures Raja Ouvert Statut Client Genevieve Landsmann Owner Coralie Bord…" at bounding box center [517, 258] width 952 height 461
type input "2 ""
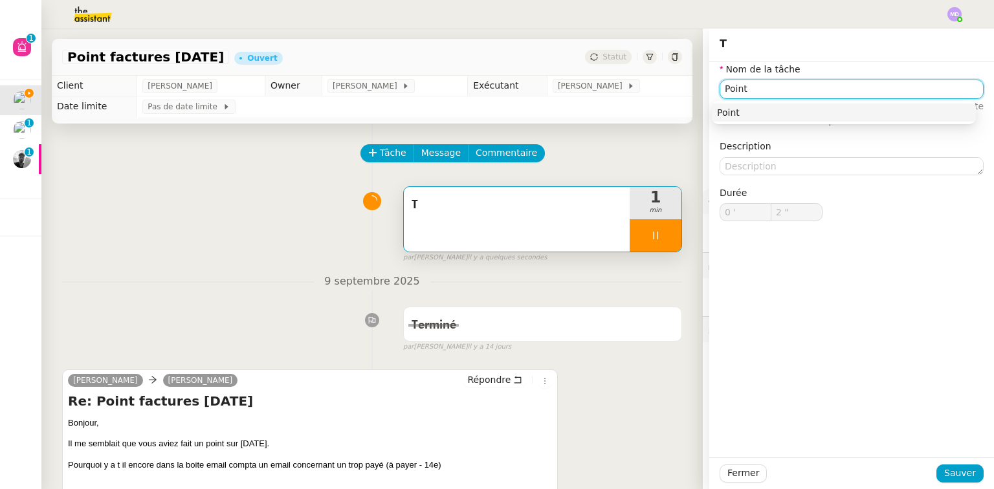
type input "Point"
type input "3 ""
type input "Point fatcures"
type input "4 ""
type input "Point fatcures Raha"
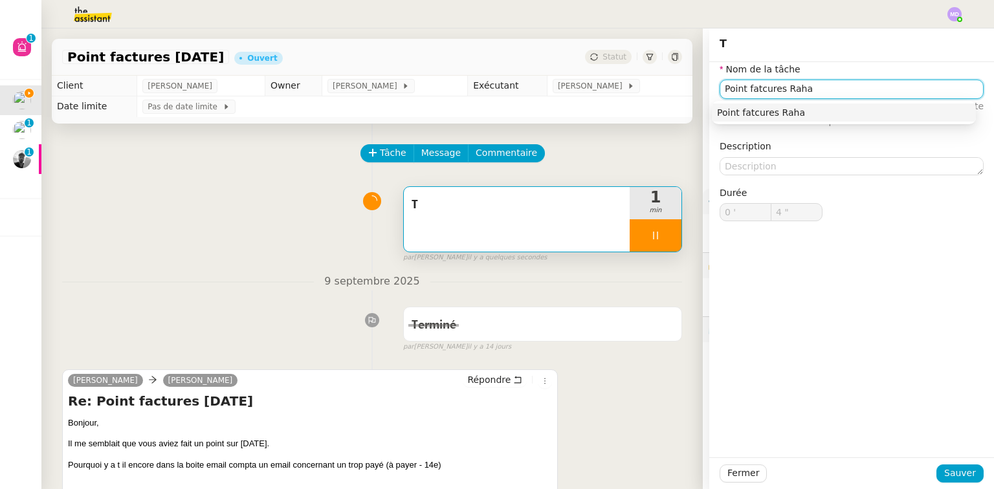
type input "5 ""
type input "Point fatcures Raja"
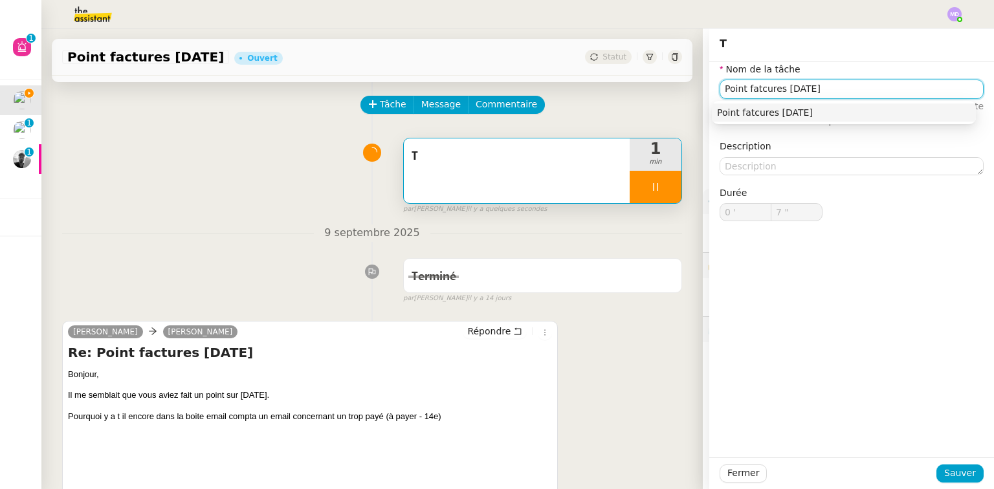
scroll to position [104, 0]
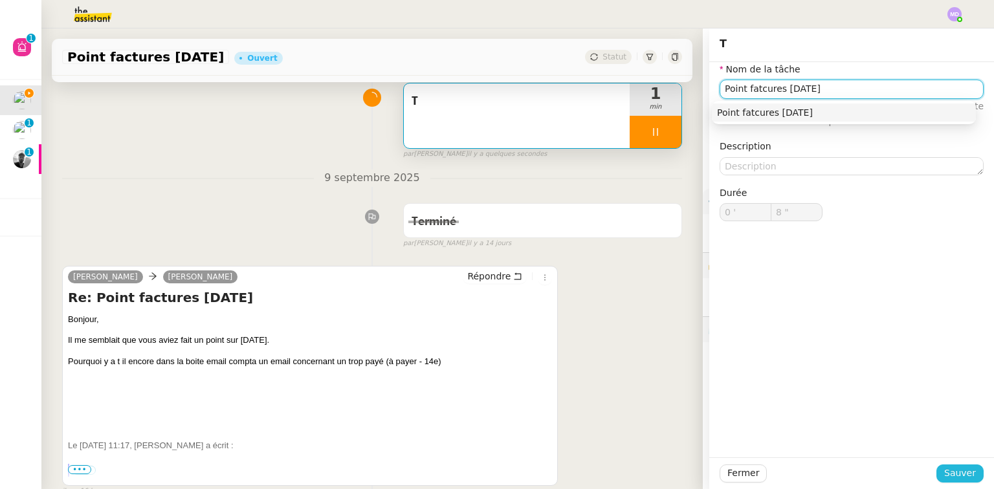
type input "9 ""
type input "Point fatcures Raja"
click at [689, 459] on span "Sauver" at bounding box center [960, 473] width 32 height 15
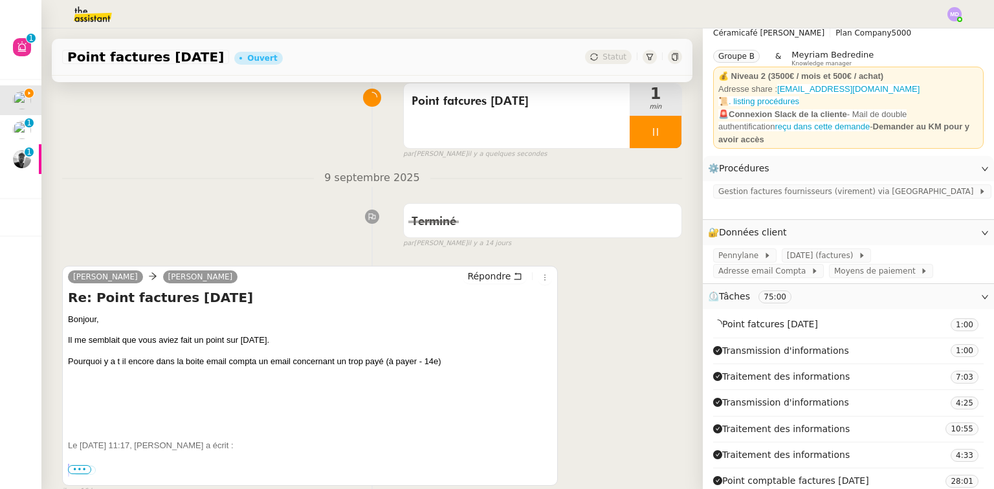
scroll to position [52, 0]
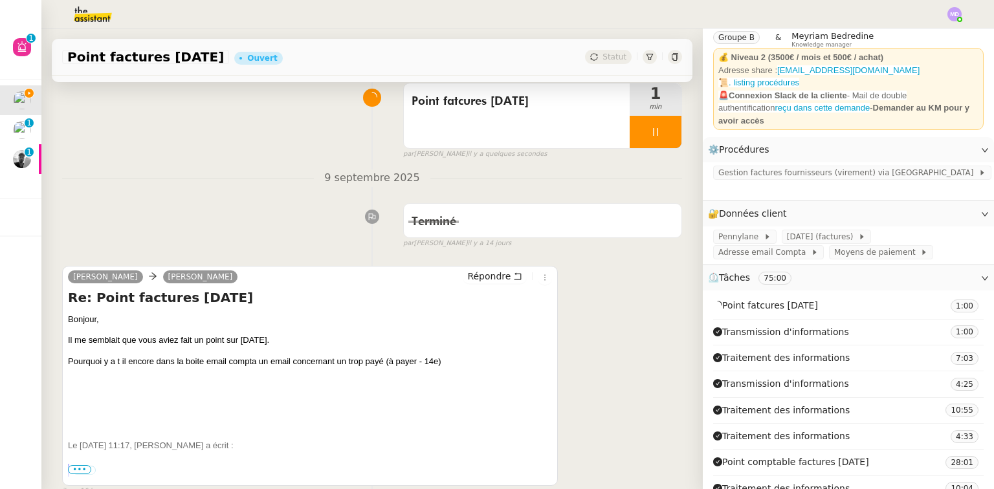
click at [689, 270] on span "⏲️ Tâches 75:00" at bounding box center [838, 277] width 260 height 15
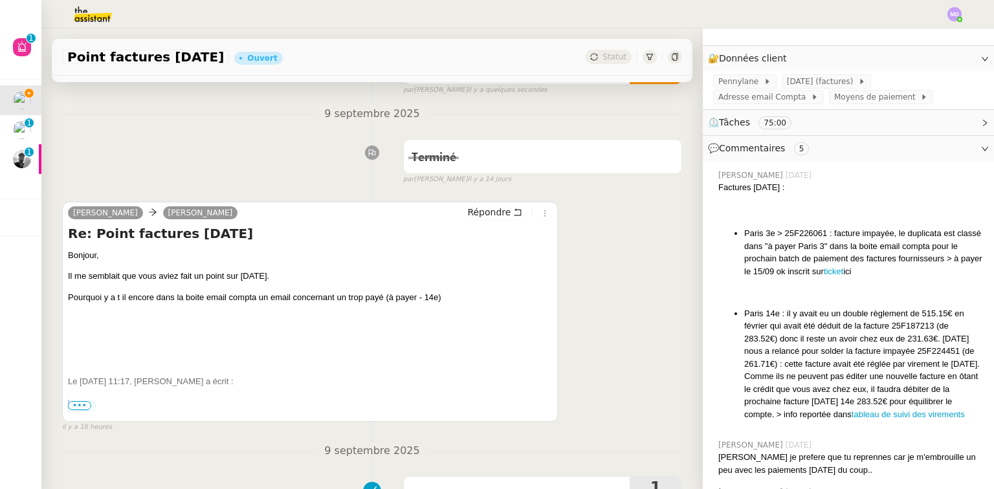
scroll to position [104, 0]
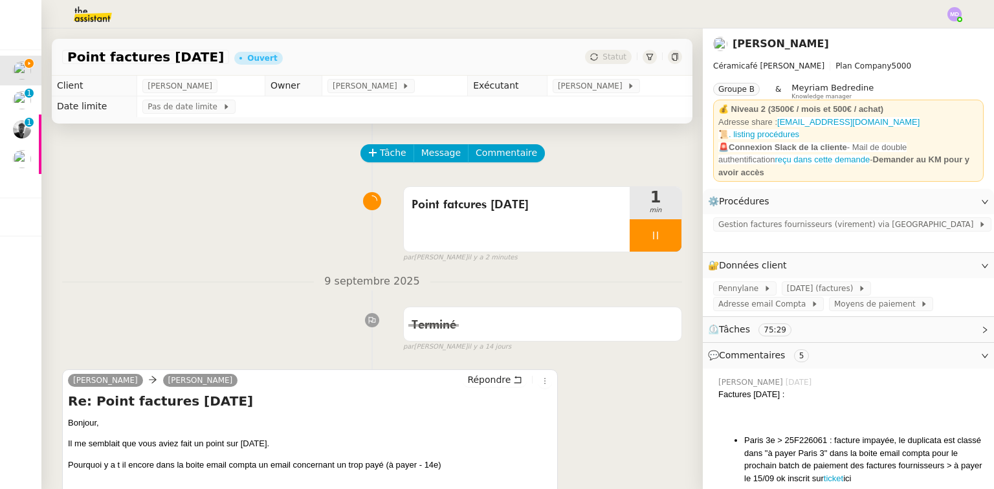
scroll to position [207, 0]
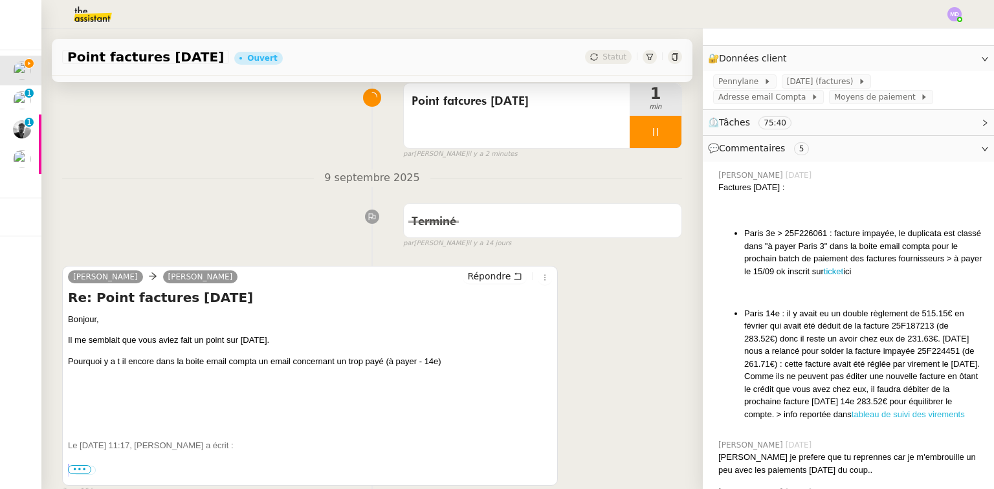
click at [907, 410] on link "tableau de suivi des virements" at bounding box center [908, 415] width 113 height 10
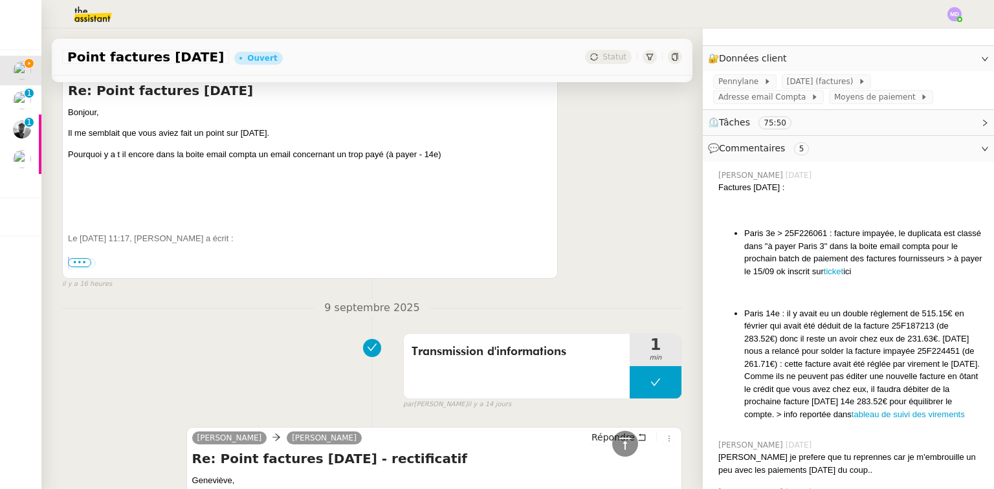
scroll to position [362, 0]
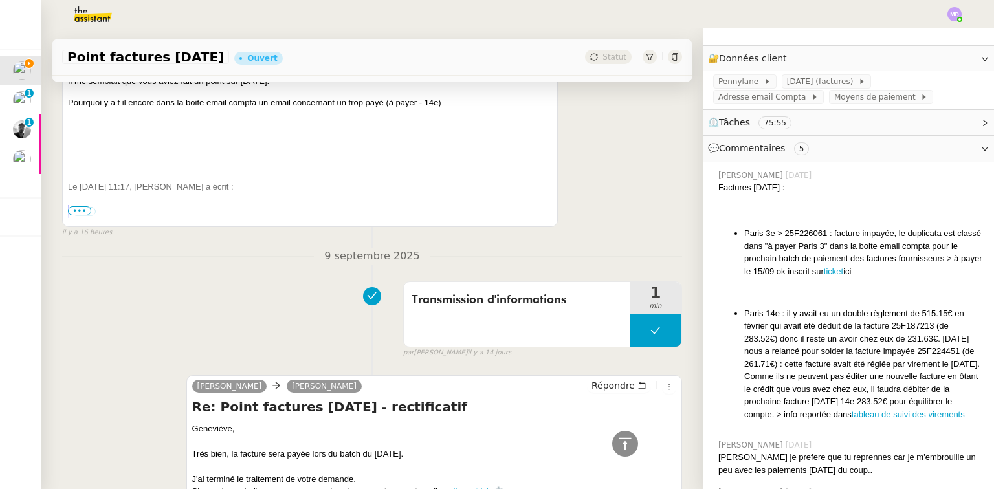
click at [83, 211] on span "•••" at bounding box center [79, 210] width 23 height 9
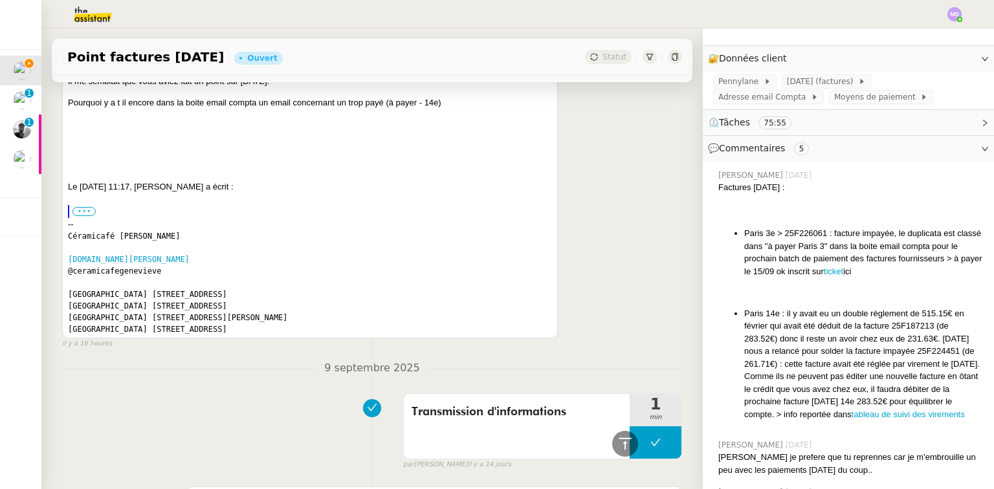
click at [88, 214] on label "•••" at bounding box center [83, 211] width 23 height 9
click at [0, 0] on input "•••" at bounding box center [0, 0] width 0 height 0
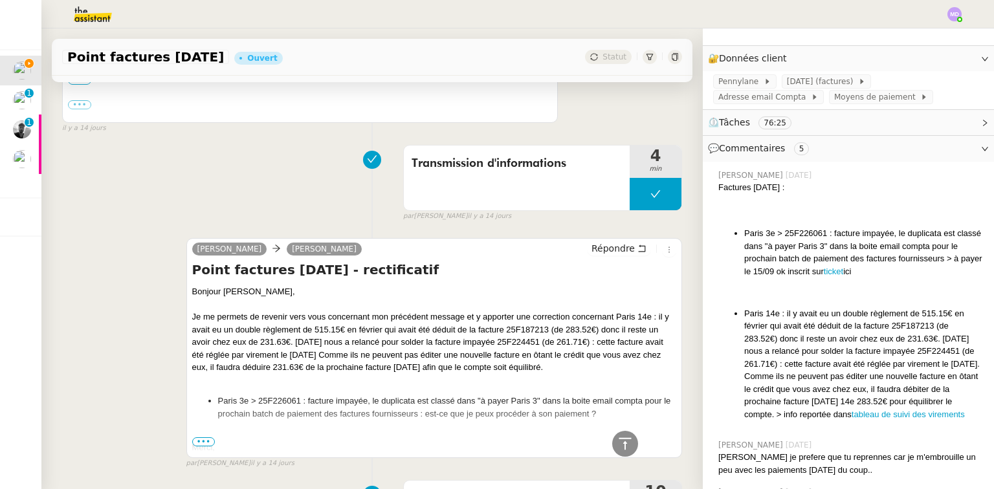
scroll to position [1708, 0]
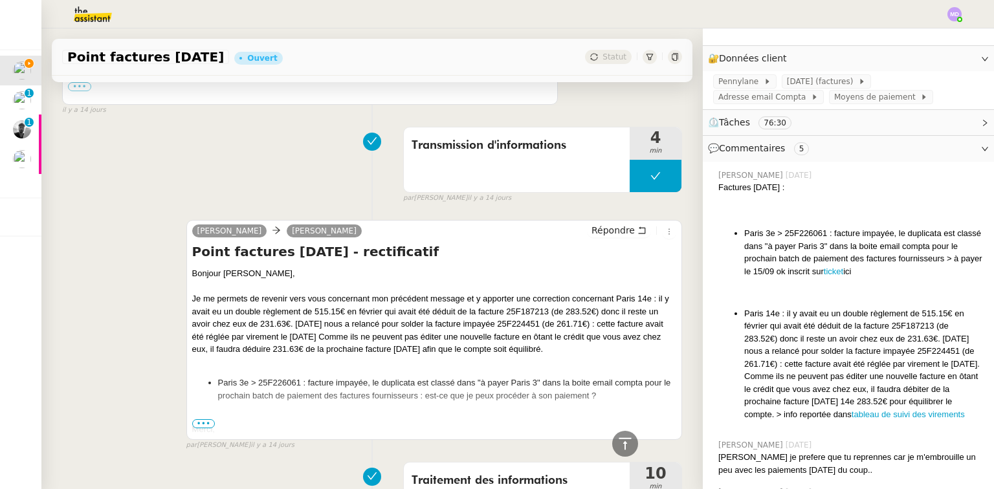
click at [199, 426] on span "•••" at bounding box center [203, 423] width 23 height 9
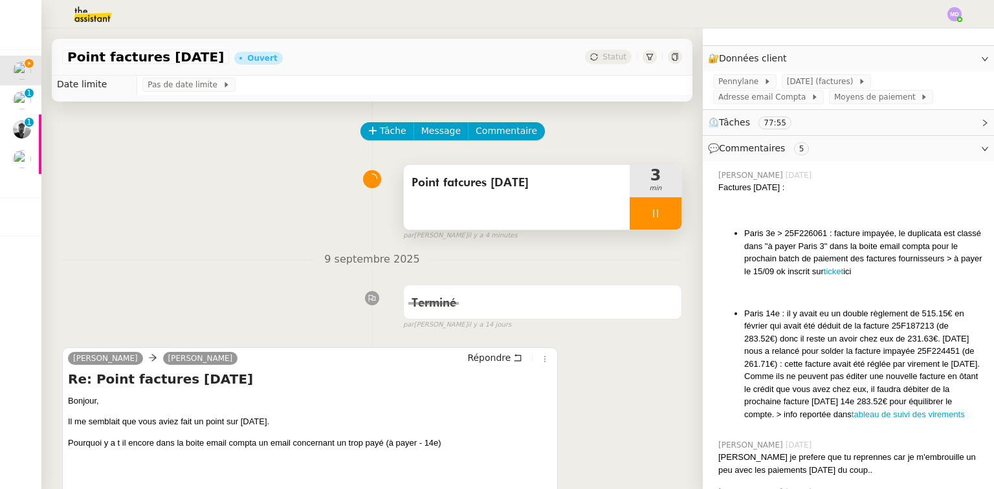
scroll to position [0, 0]
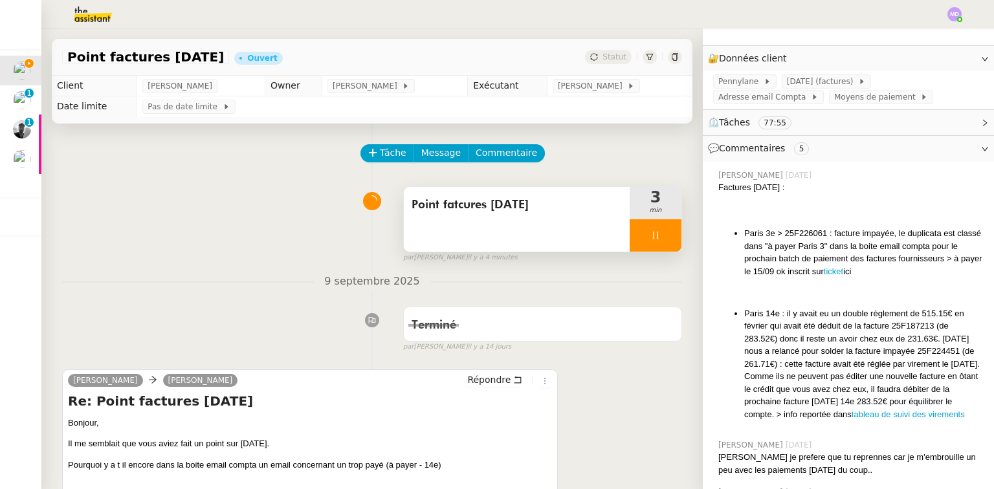
click at [655, 238] on div at bounding box center [656, 235] width 52 height 32
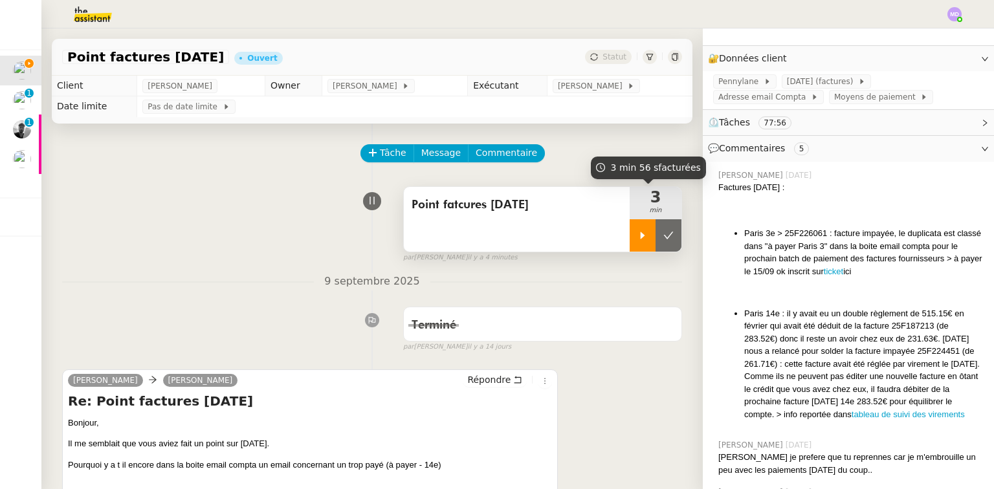
click at [664, 238] on icon at bounding box center [669, 235] width 10 height 7
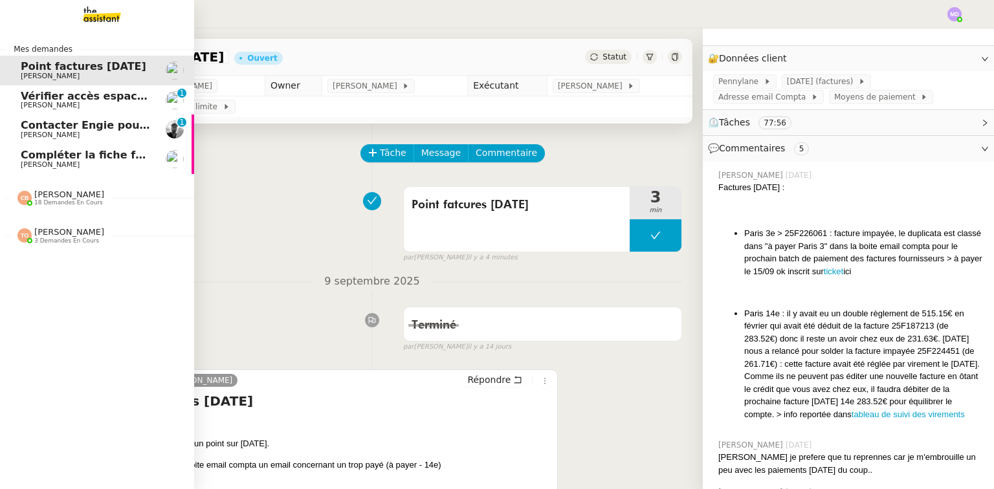
click at [34, 158] on span "Compléter la fiche fournisseur" at bounding box center [109, 155] width 177 height 12
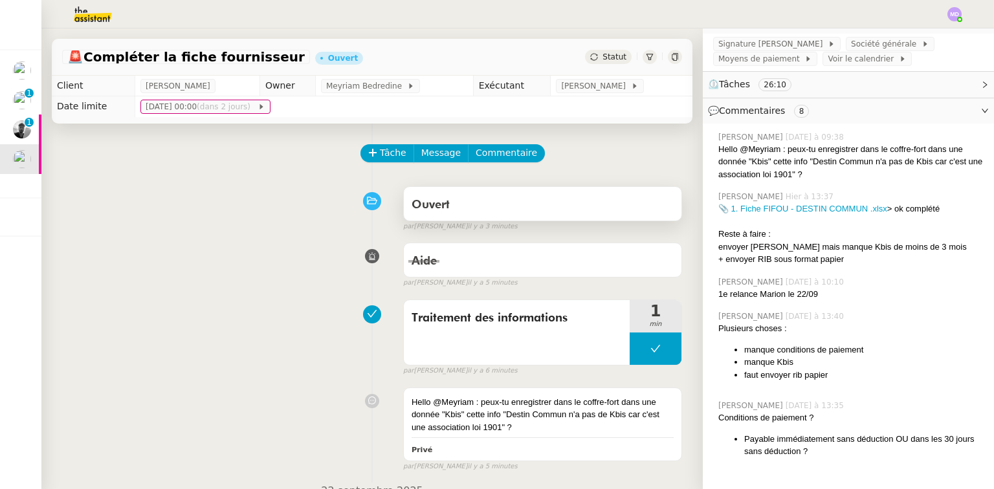
scroll to position [191, 0]
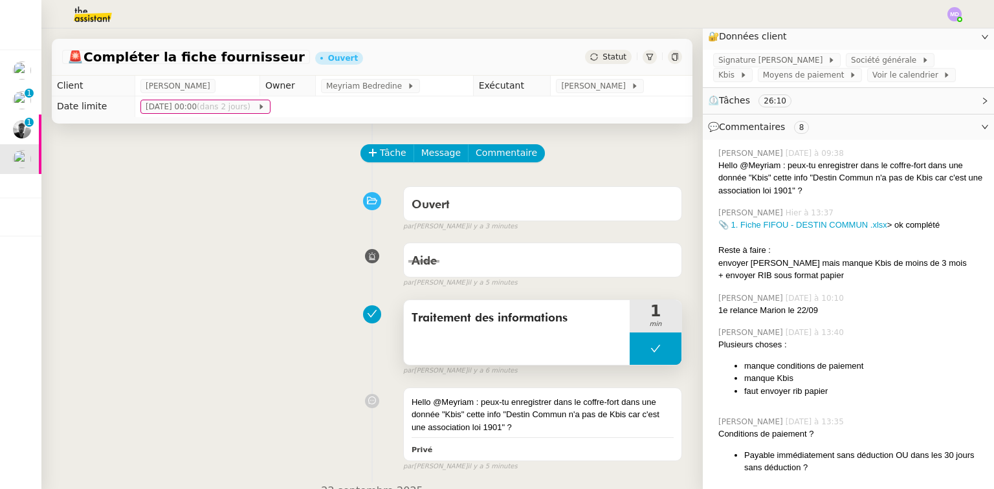
click at [650, 354] on icon at bounding box center [655, 349] width 10 height 10
click at [630, 357] on div at bounding box center [643, 349] width 26 height 32
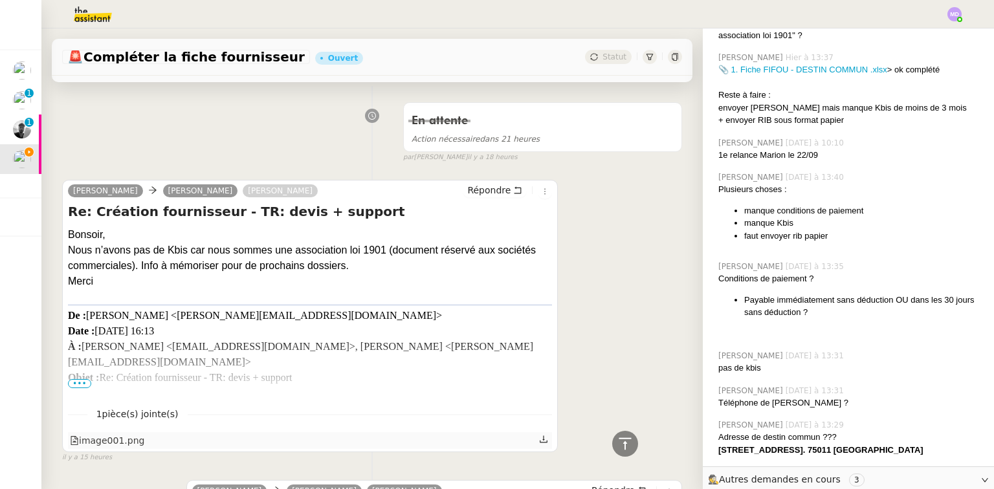
scroll to position [466, 0]
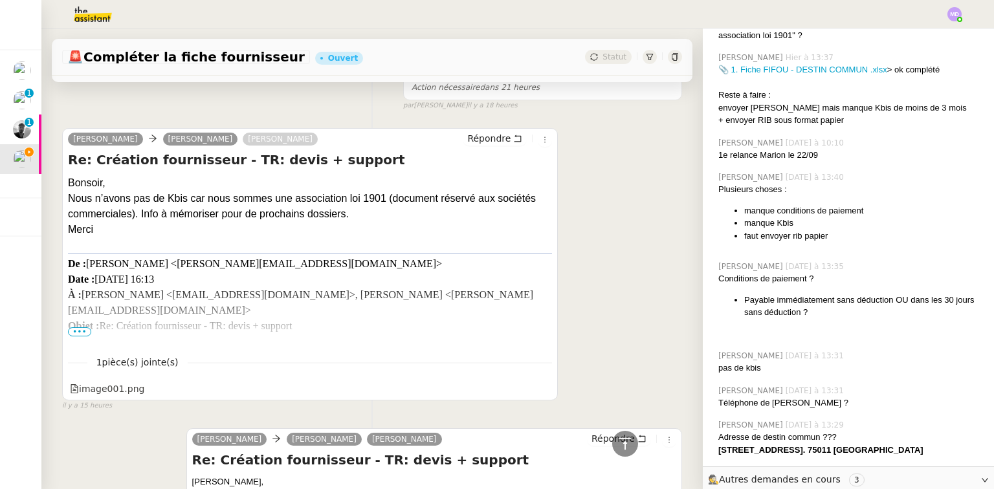
click at [80, 334] on span "•••" at bounding box center [79, 331] width 23 height 9
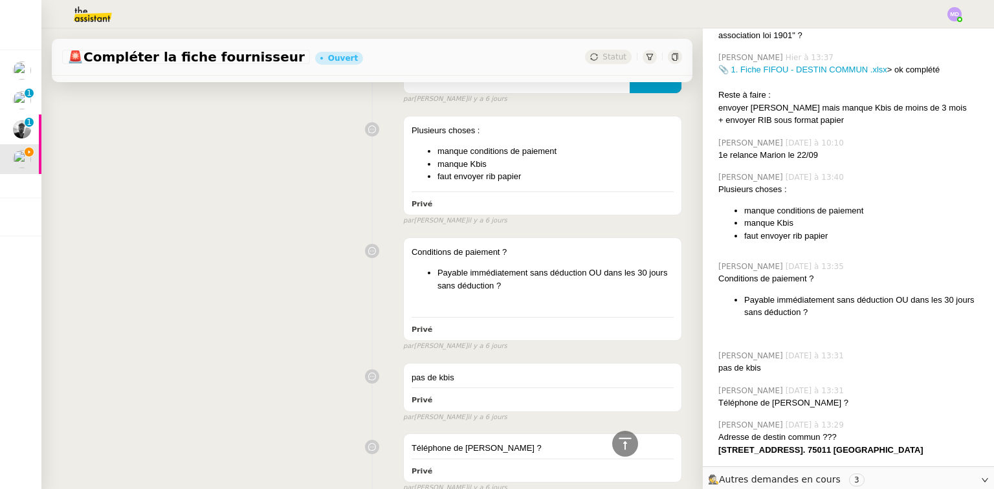
scroll to position [4828, 0]
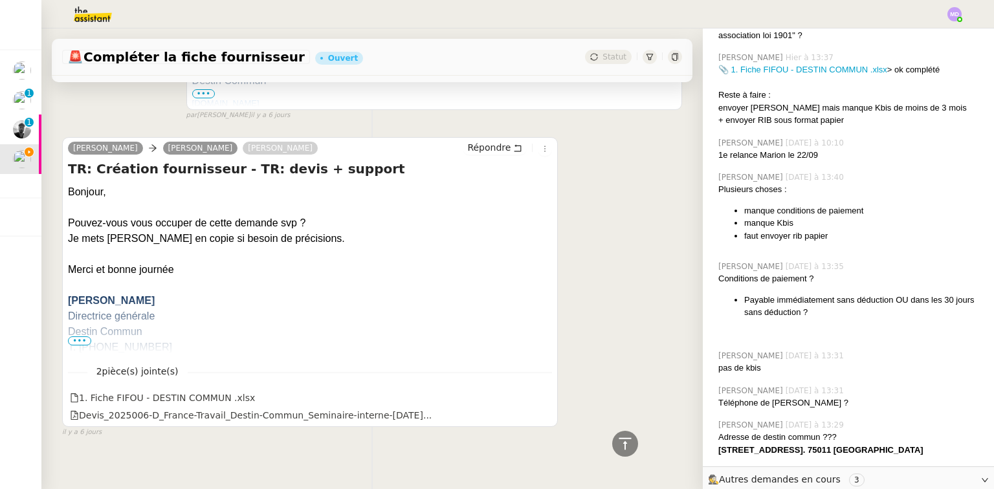
click at [79, 336] on span "•••" at bounding box center [79, 340] width 23 height 9
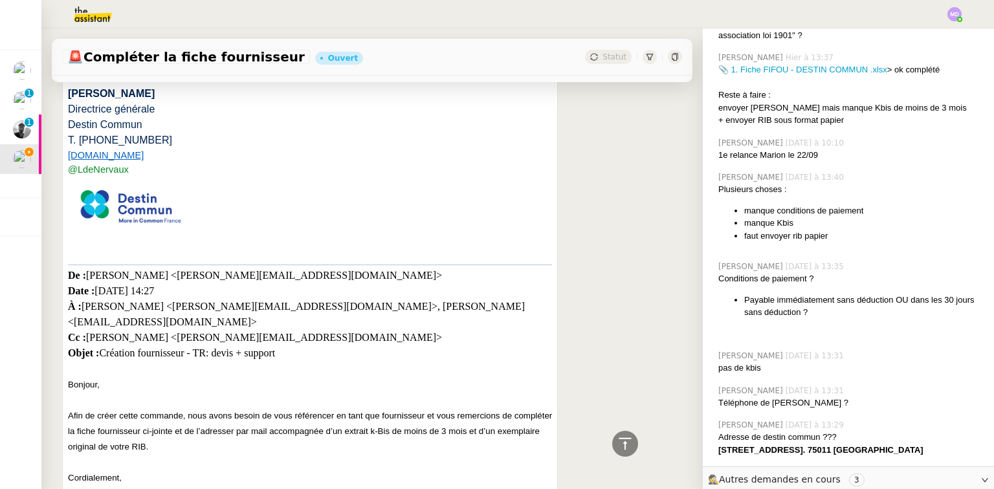
scroll to position [5087, 0]
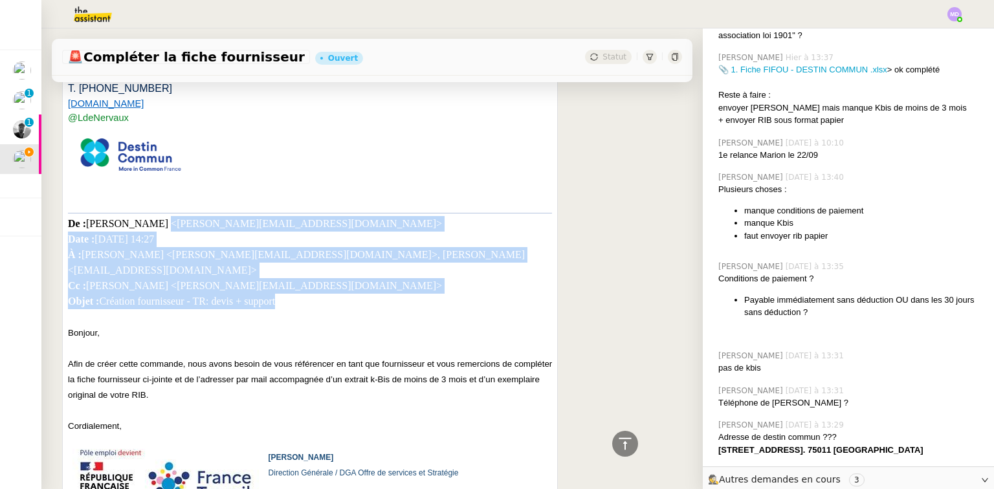
drag, startPoint x: 158, startPoint y: 211, endPoint x: 303, endPoint y: 270, distance: 156.7
click at [303, 270] on div "De : KIRK Martine <martine.kirk@francetravail.fr> Date : mardi, 16 septembre 20…" at bounding box center [310, 269] width 484 height 112
copy div "martine.kirk@francetravail.fr> Date : mardi, 16 septembre 2025 à 14:27 À : Laur…"
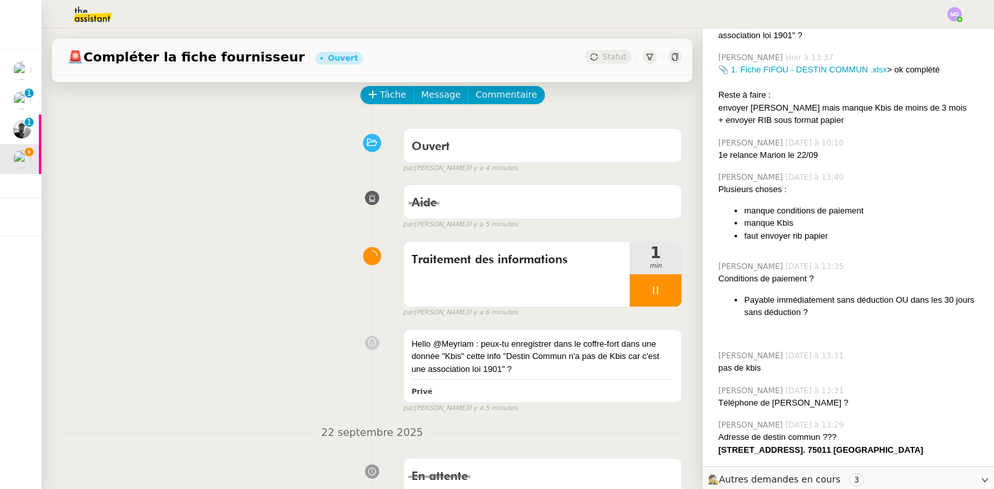
scroll to position [0, 0]
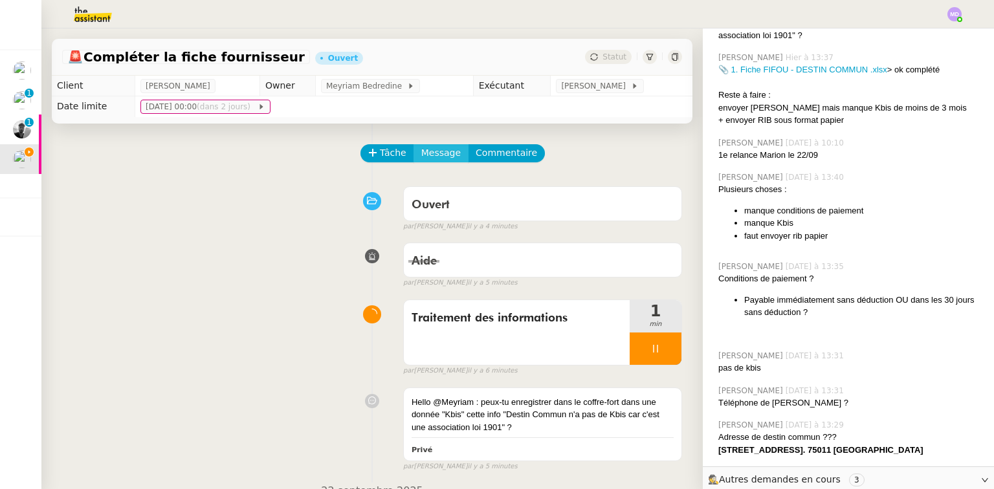
click at [437, 158] on span "Message" at bounding box center [440, 153] width 39 height 15
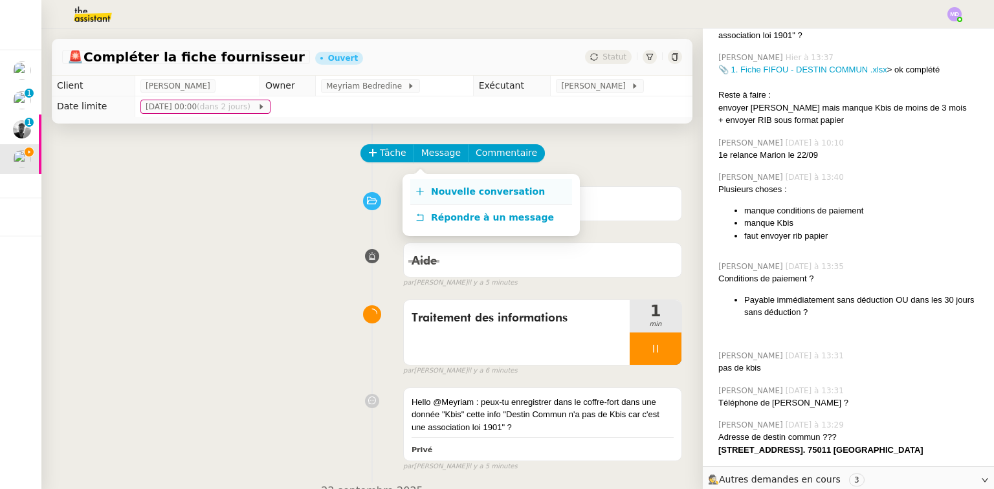
click at [441, 186] on span "Nouvelle conversation" at bounding box center [488, 191] width 114 height 10
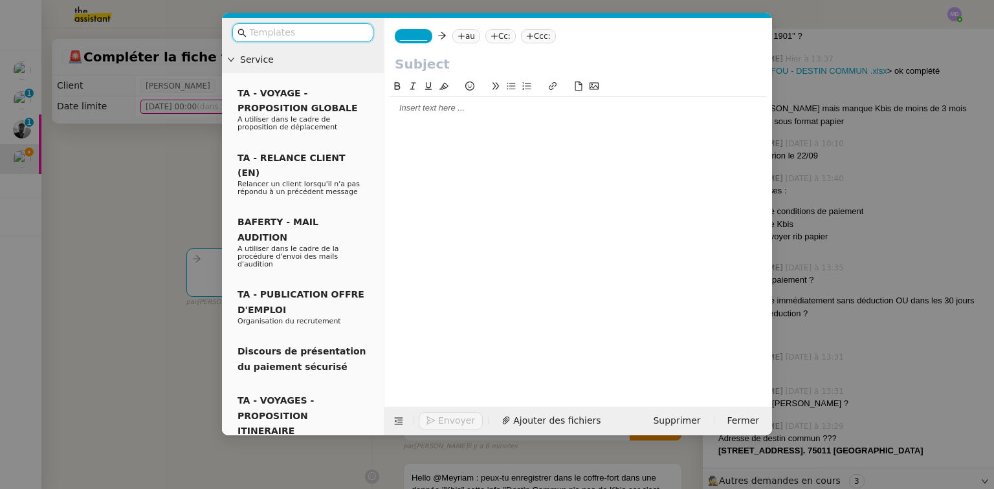
scroll to position [348, 0]
click at [440, 107] on div at bounding box center [578, 108] width 377 height 12
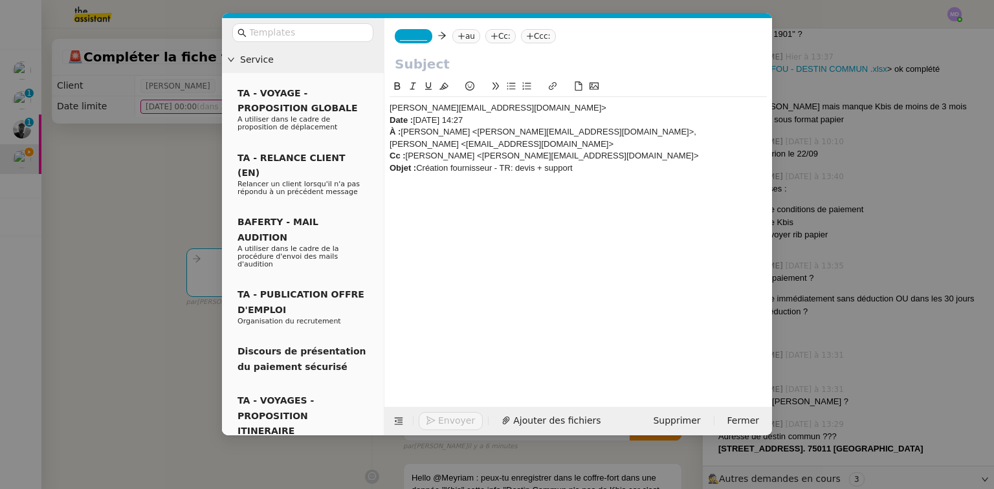
scroll to position [0, 0]
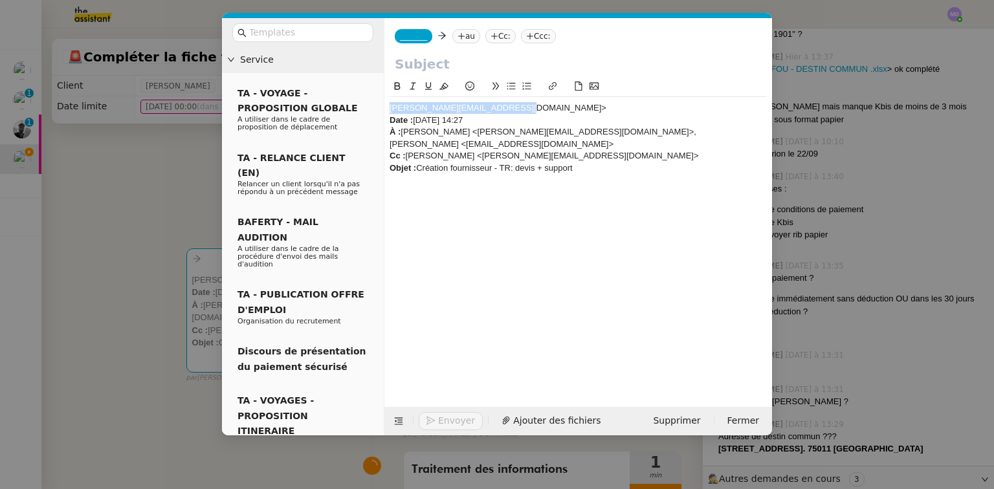
drag, startPoint x: 496, startPoint y: 110, endPoint x: 380, endPoint y: 111, distance: 115.2
click at [380, 111] on nz-layout "Service TA - VOYAGE - PROPOSITION GLOBALE A utiliser dans le cadre de propositi…" at bounding box center [497, 226] width 550 height 417
click at [461, 34] on nz-tag "au" at bounding box center [466, 36] width 28 height 14
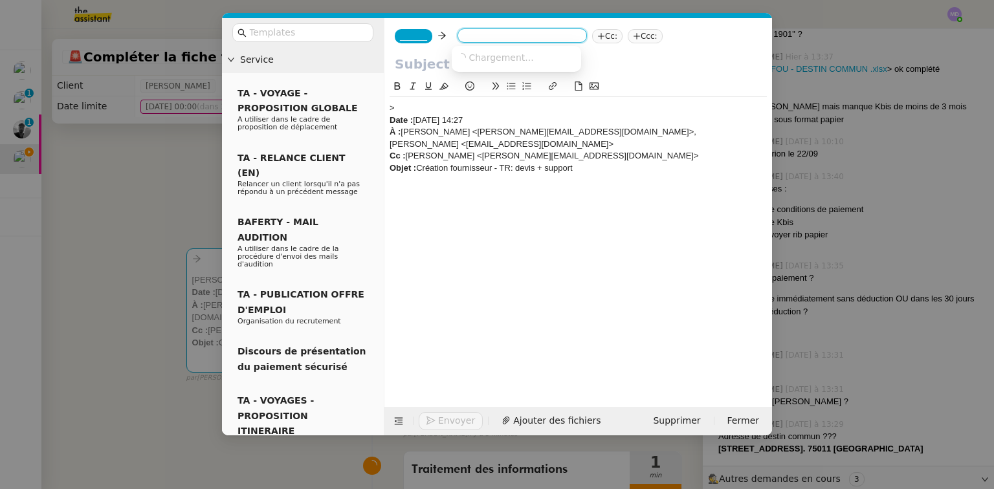
paste input "martine.kirk@francetravail.fr"
type input "martine.kirk@francetravail.fr"
click at [481, 52] on span "martine.kirk@francetravail.fr" at bounding box center [574, 57] width 234 height 10
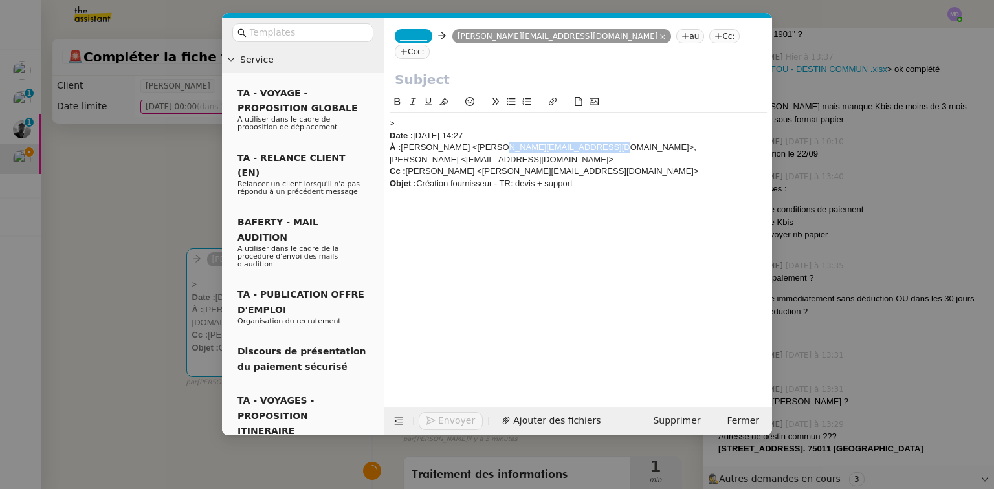
drag, startPoint x: 490, startPoint y: 131, endPoint x: 597, endPoint y: 133, distance: 106.8
click at [597, 142] on div "À : Laurence de Nervaux <Laurence@destincommun.fr>, Marion Cosperec <marion@des…" at bounding box center [578, 154] width 377 height 24
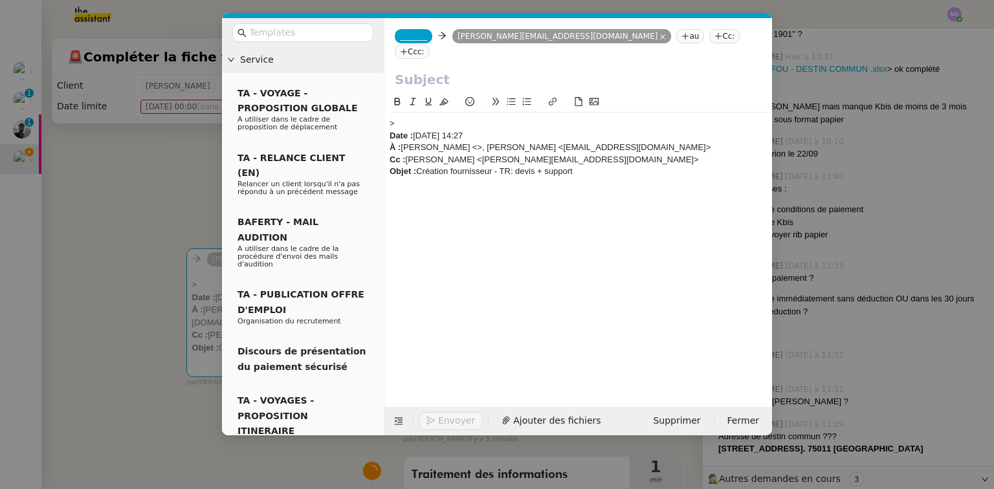
click at [709, 36] on nz-tag "Cc:" at bounding box center [724, 36] width 30 height 14
paste input "Laurence@destincommun.fr"
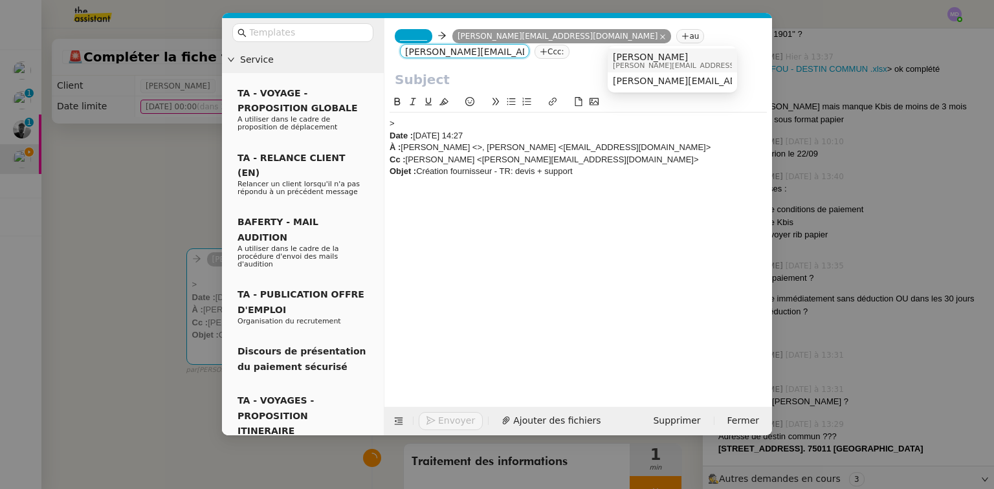
click at [641, 58] on span "[PERSON_NAME]" at bounding box center [705, 57] width 184 height 10
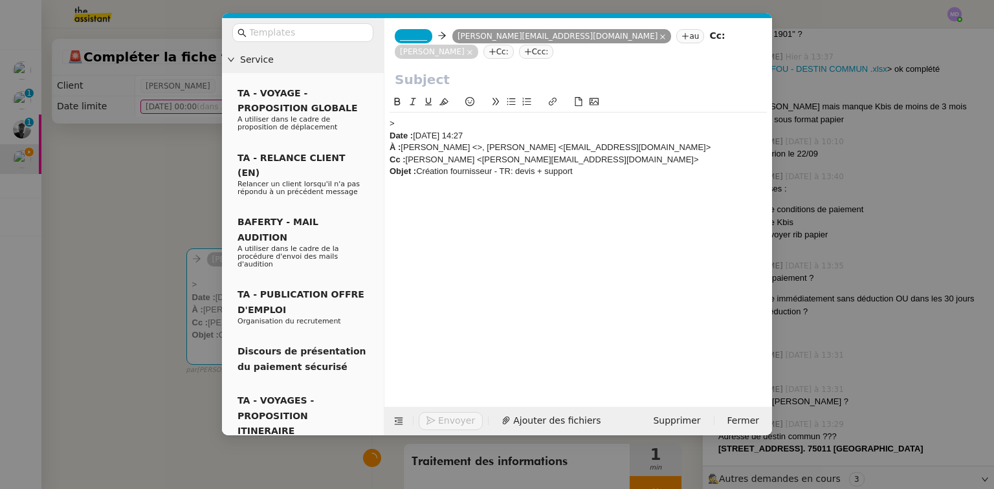
drag, startPoint x: 572, startPoint y: 150, endPoint x: 668, endPoint y: 150, distance: 95.8
click at [668, 150] on div "À : Laurence de Nervaux <>, Marion Cosperec <marion@destincommun.fr>" at bounding box center [578, 148] width 377 height 12
click at [514, 45] on nz-tag "Cc:" at bounding box center [498, 52] width 30 height 14
paste input "marion@destincommun.fr"
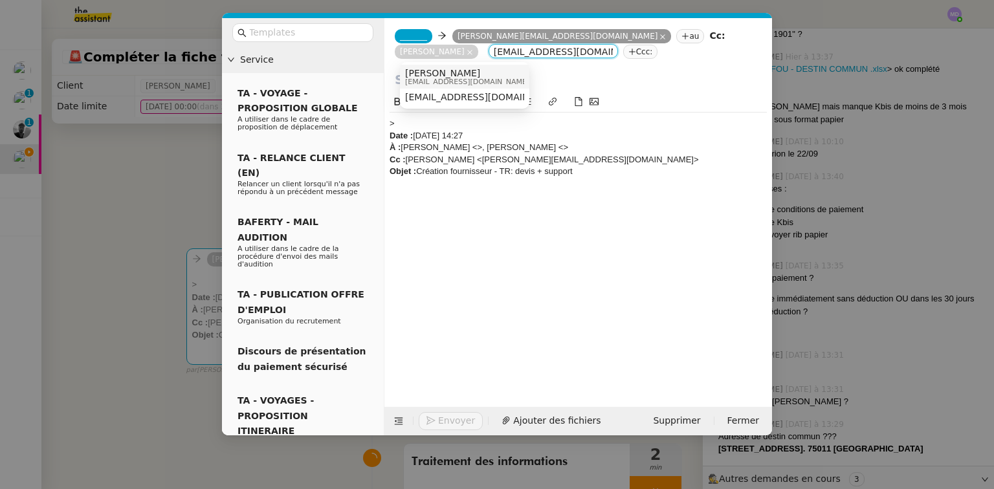
click at [474, 70] on span "Marion Cosperec" at bounding box center [467, 73] width 124 height 10
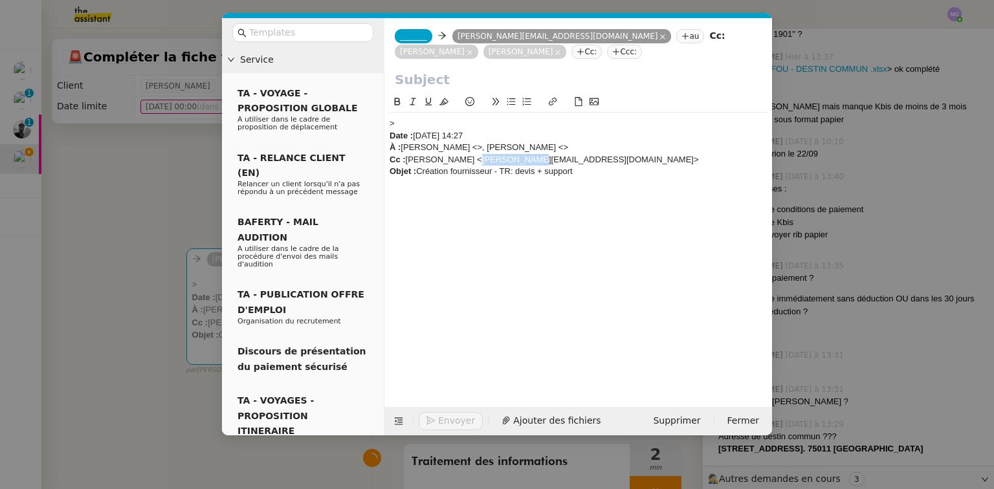
drag, startPoint x: 489, startPoint y: 160, endPoint x: 531, endPoint y: 160, distance: 42.7
click at [531, 160] on div "Cc : BAYER Carole <carole.bayer@francetravail.fr>" at bounding box center [578, 160] width 377 height 12
drag, startPoint x: 578, startPoint y: 160, endPoint x: 468, endPoint y: 164, distance: 110.1
click at [468, 164] on div "Cc : BAYER Carole <carole.bayer@francetravail.fr>" at bounding box center [578, 160] width 377 height 12
click at [571, 52] on nz-tag "Cc:" at bounding box center [586, 52] width 30 height 14
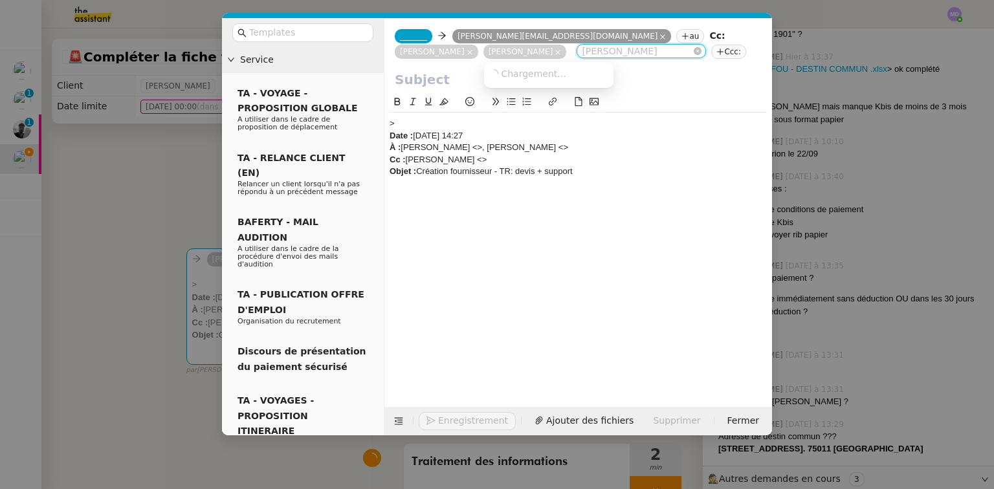
paste input "carole.bayer@francetravail.fr"
type input "carole.bayer@francetravail.fr"
click at [523, 72] on span "carole.bayer@francetravail.fr" at bounding box center [606, 73] width 234 height 10
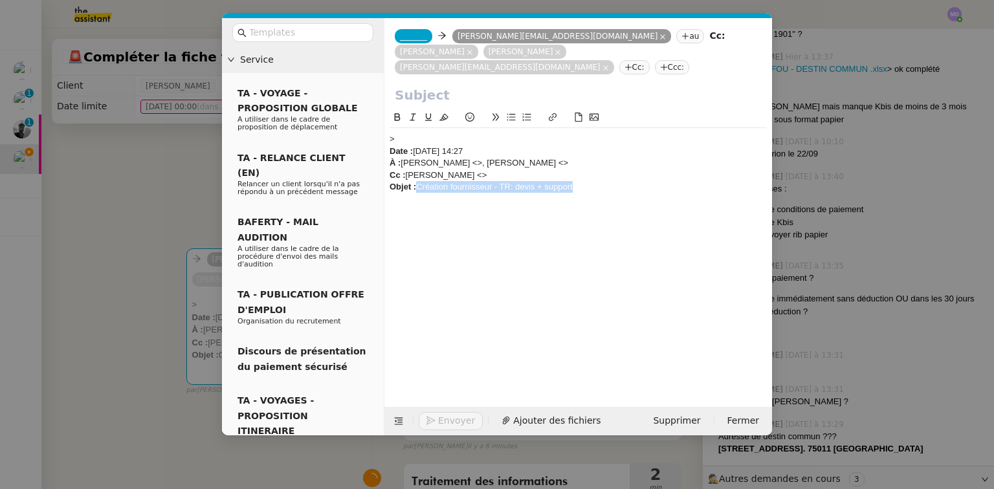
drag, startPoint x: 419, startPoint y: 173, endPoint x: 576, endPoint y: 182, distance: 156.8
click at [576, 182] on div "> Date : mardi, 16 septembre 2025 à 14:27 À : Laurence de Nervaux <>, Marion Co…" at bounding box center [578, 163] width 377 height 70
click at [424, 85] on input "text" at bounding box center [578, 94] width 367 height 19
paste input "Création fournisseur - TR: devis + support"
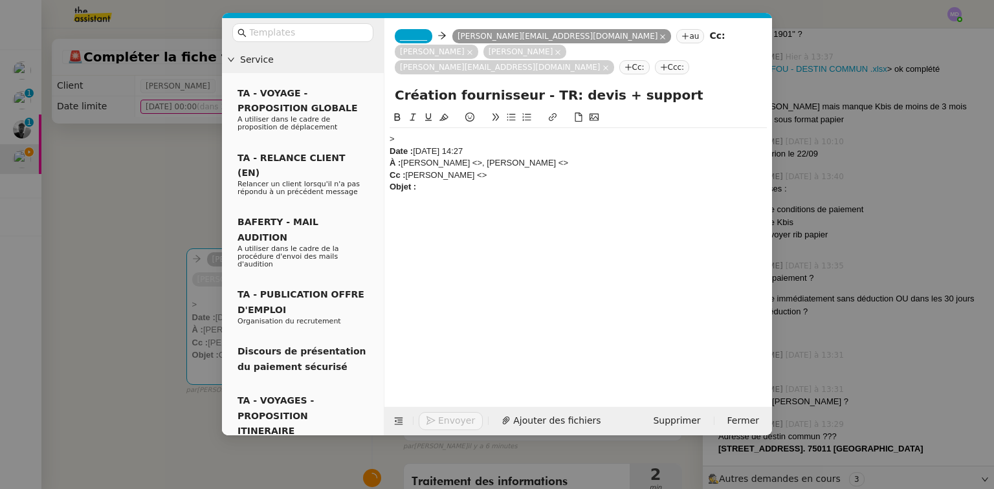
type input "Création fournisseur - TR: devis + support"
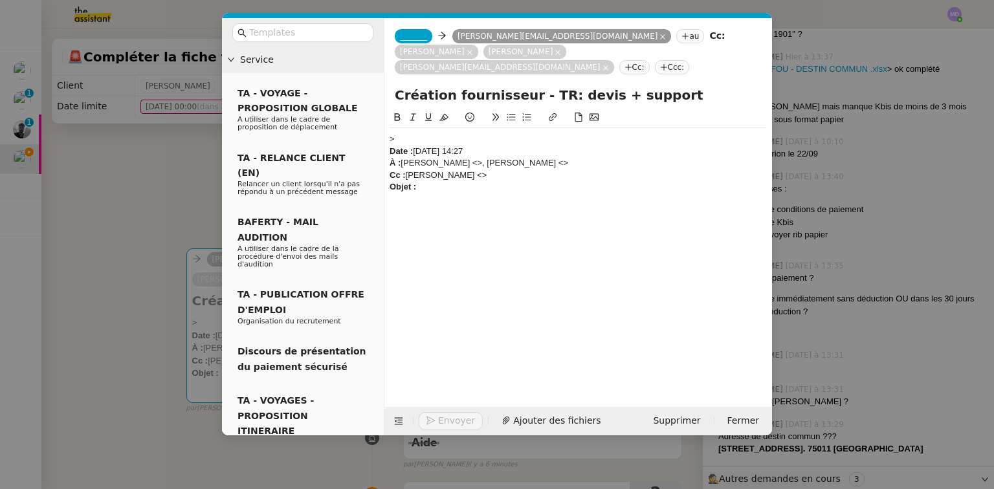
drag, startPoint x: 433, startPoint y: 183, endPoint x: 377, endPoint y: 111, distance: 91.8
click at [377, 111] on nz-layout "Service TA - VOYAGE - PROPOSITION GLOBALE A utiliser dans le cadre de propositi…" at bounding box center [497, 226] width 550 height 417
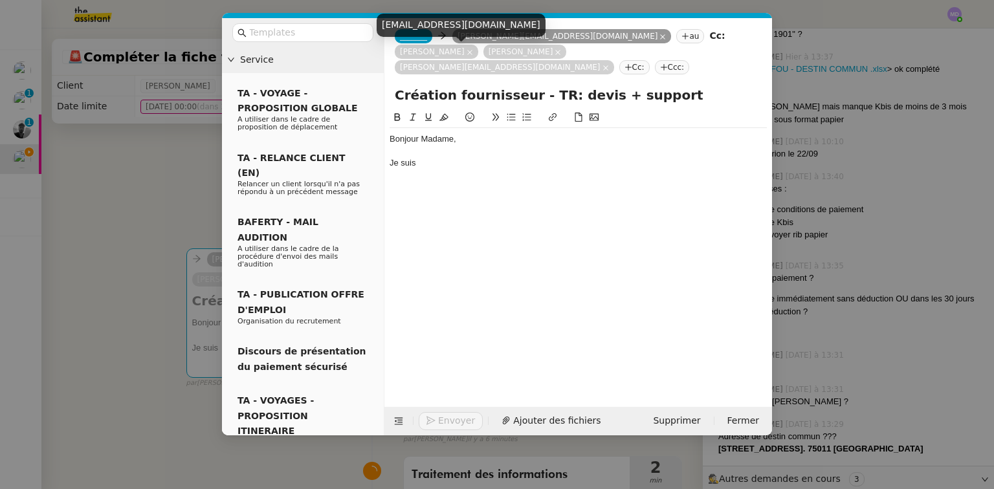
click at [410, 36] on div "marion@destincommun.fr" at bounding box center [461, 30] width 169 height 32
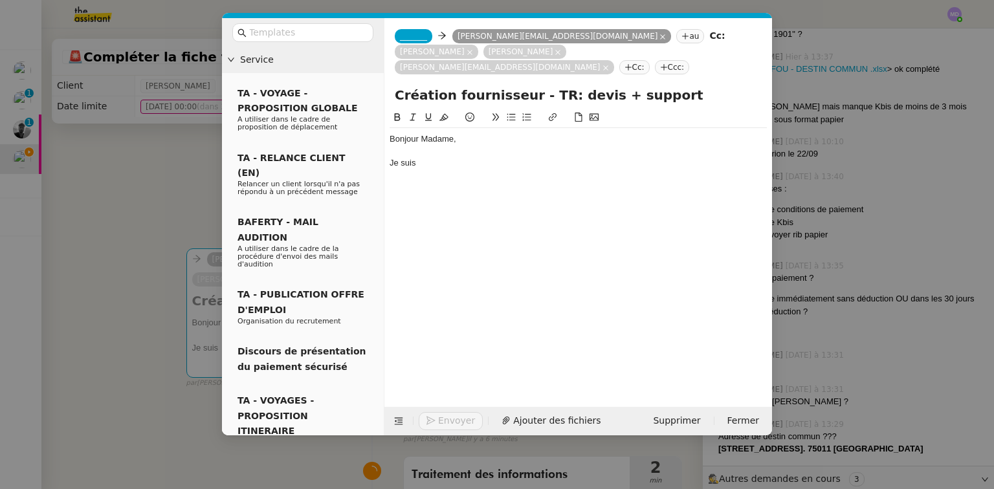
click at [448, 166] on div "Bonjour Madame, Je suis" at bounding box center [578, 248] width 377 height 277
click at [441, 155] on div "Bonjour Madame, Je suis" at bounding box center [578, 151] width 377 height 46
click at [404, 36] on span "_______" at bounding box center [413, 36] width 27 height 9
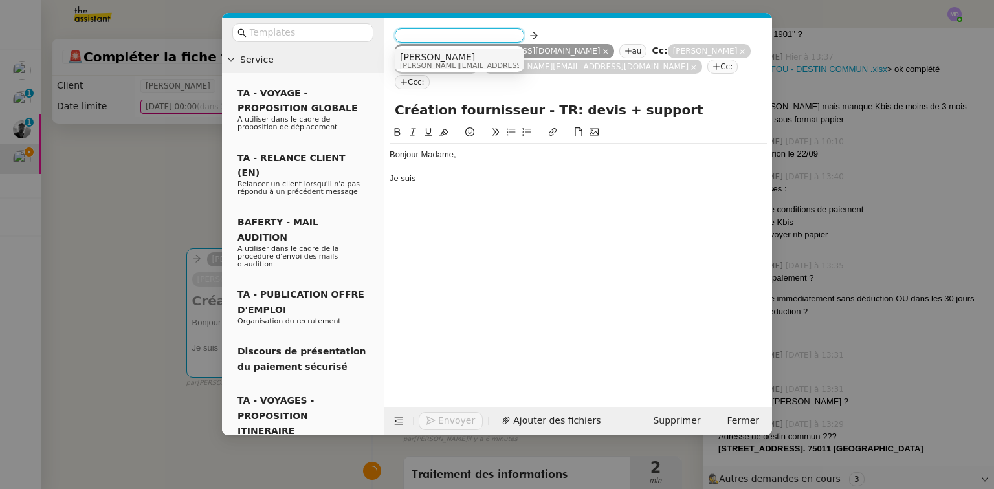
click at [412, 62] on span "camillebeau@theassistant.com" at bounding box center [492, 65] width 184 height 7
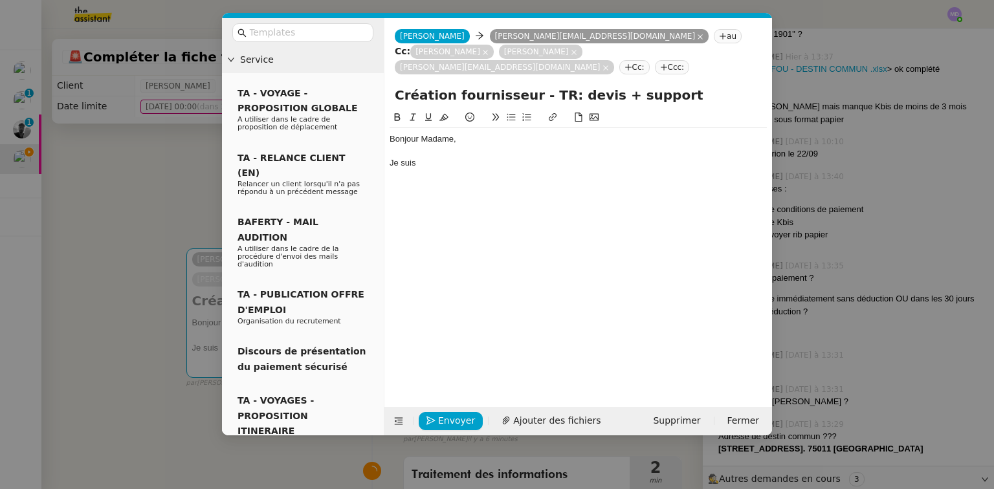
click at [846, 378] on nz-modal-container "Service TA - VOYAGE - PROPOSITION GLOBALE A utiliser dans le cadre de propositi…" at bounding box center [497, 244] width 994 height 489
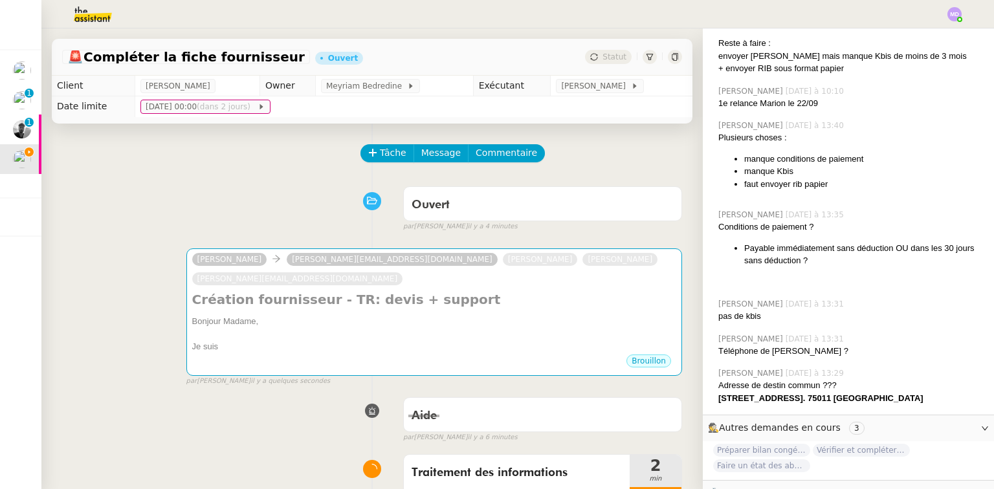
scroll to position [421, 0]
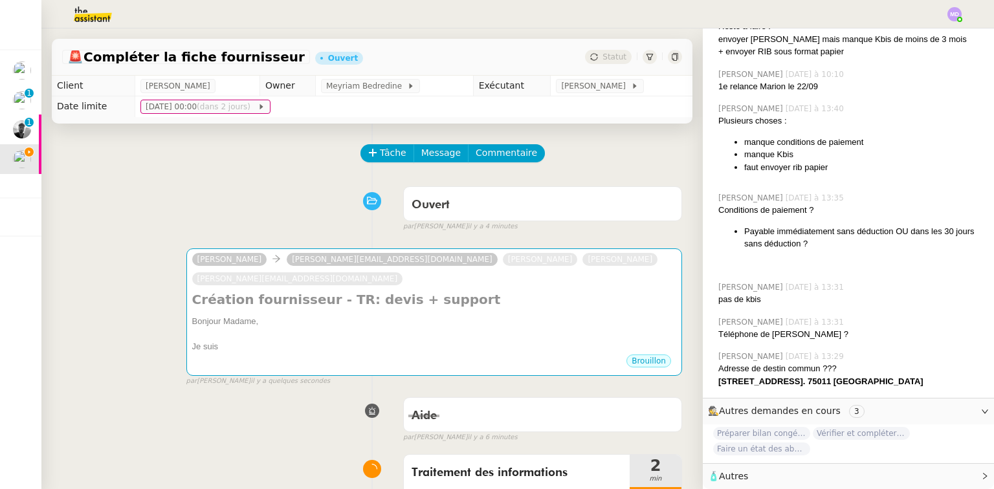
click at [740, 464] on div "🧴 Autres" at bounding box center [848, 476] width 291 height 25
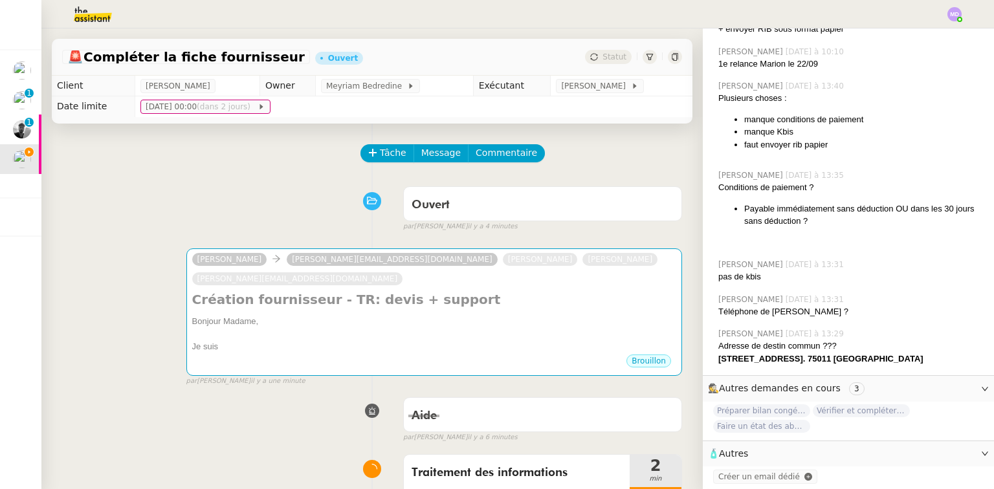
scroll to position [445, 0]
click at [756, 472] on span "Créer un email dédié" at bounding box center [759, 476] width 82 height 9
click at [745, 473] on icon "button" at bounding box center [749, 477] width 8 height 8
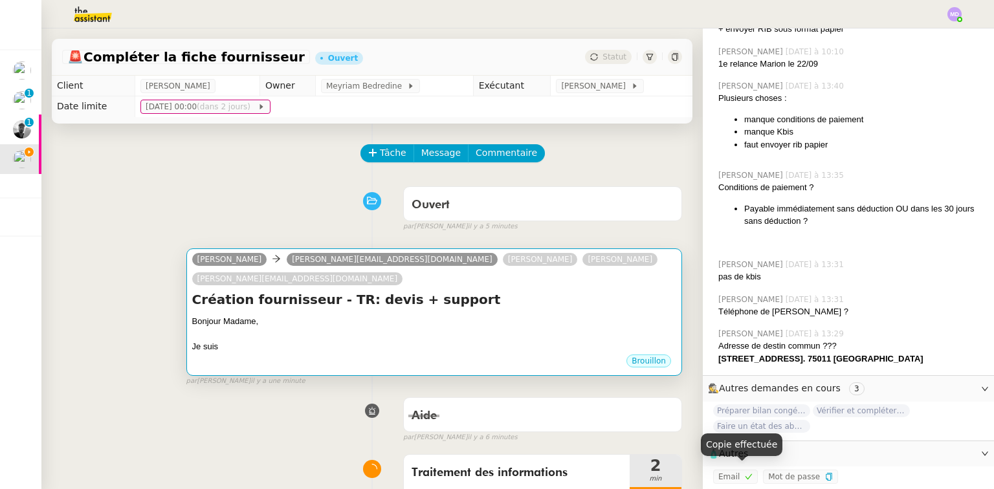
click at [298, 328] on div at bounding box center [434, 334] width 484 height 13
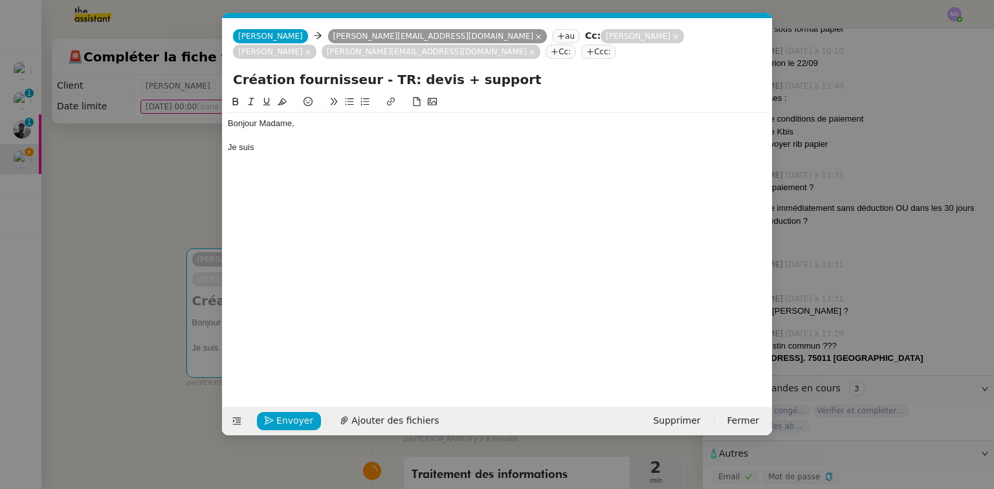
scroll to position [0, 27]
click at [265, 35] on span "Camille Beau" at bounding box center [270, 36] width 65 height 9
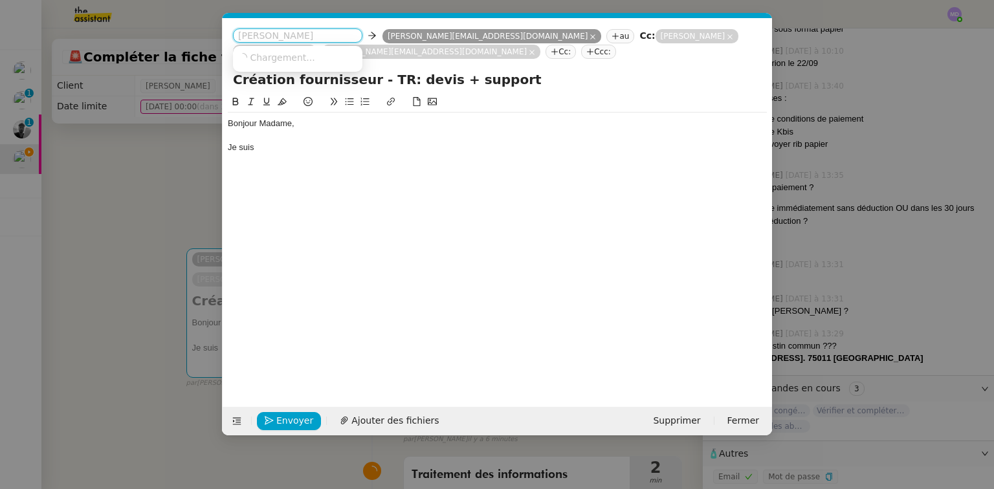
paste input "camillebeau.t5rk@theassistant.com"
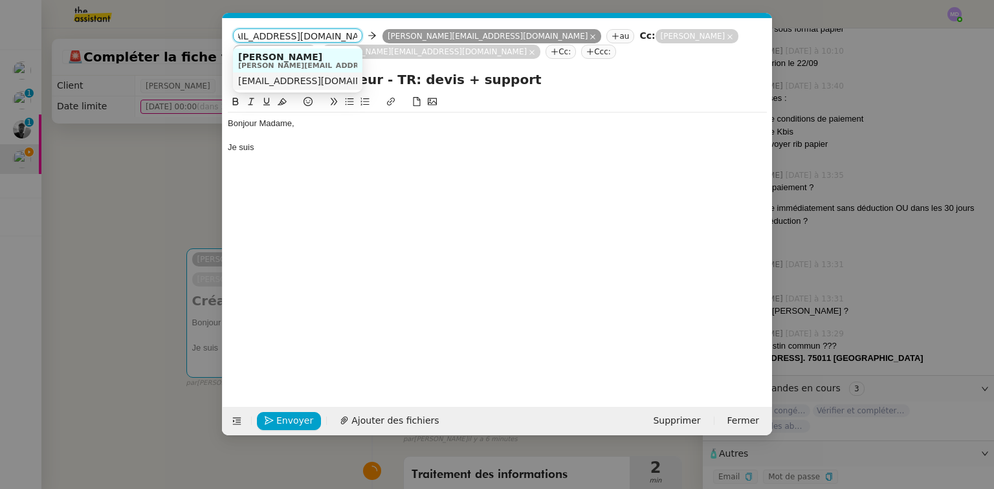
type input "camillebeau.t5rk@theassistant.com"
click at [280, 83] on span "camillebeau.t5rk@theassistant.com" at bounding box center [317, 81] width 159 height 10
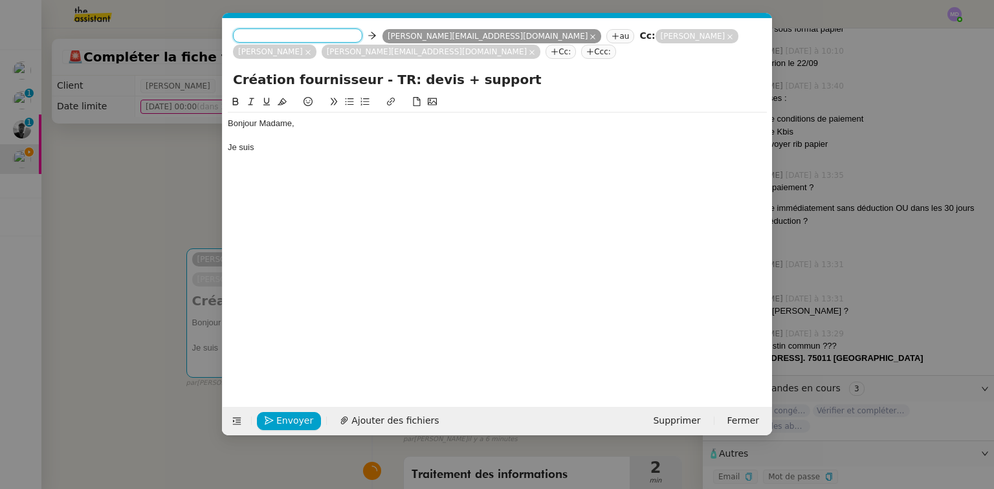
scroll to position [0, 0]
click at [269, 149] on div "Je suis" at bounding box center [497, 148] width 539 height 12
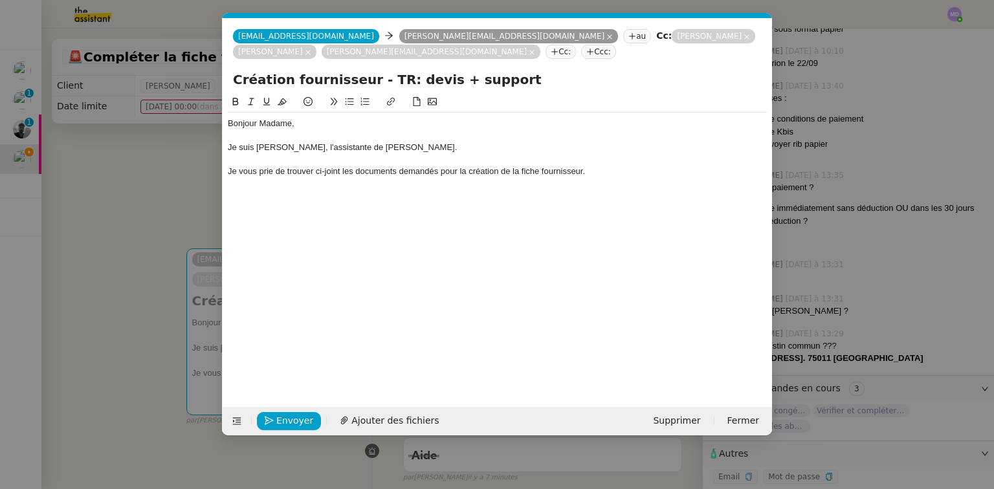
click at [859, 258] on nz-modal-container "Service TA - VOYAGE - PROPOSITION GLOBALE A utiliser dans le cadre de propositi…" at bounding box center [497, 244] width 994 height 489
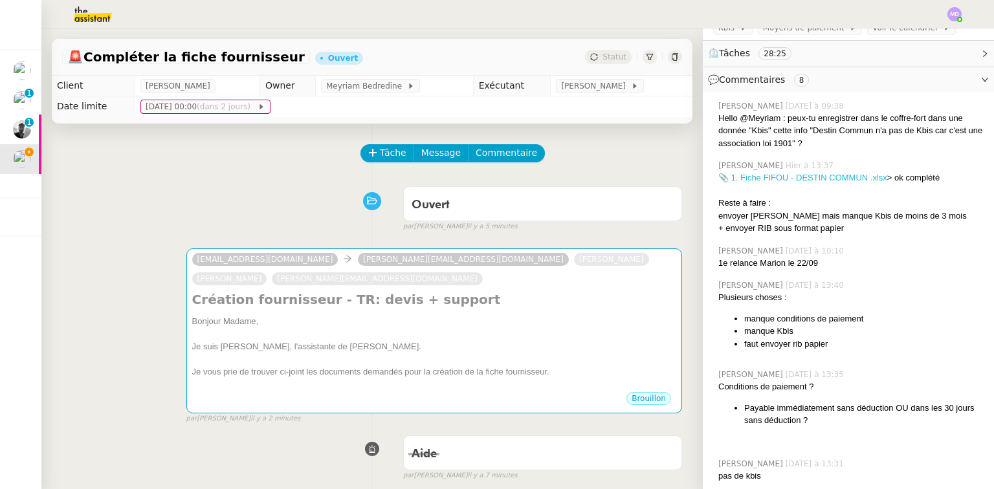
scroll to position [31, 0]
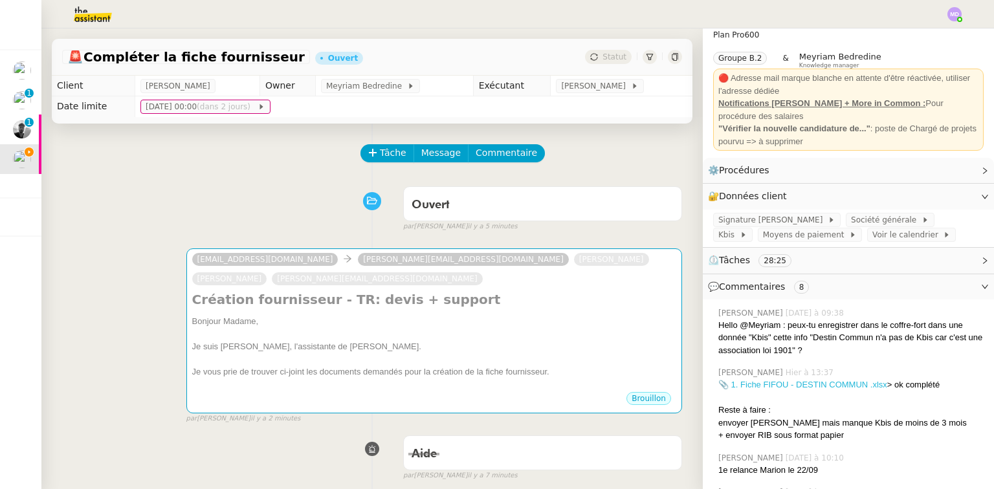
click at [785, 388] on link "📎 1. Fiche FIFOU - DESTIN COMMUN .xlsx" at bounding box center [802, 385] width 169 height 10
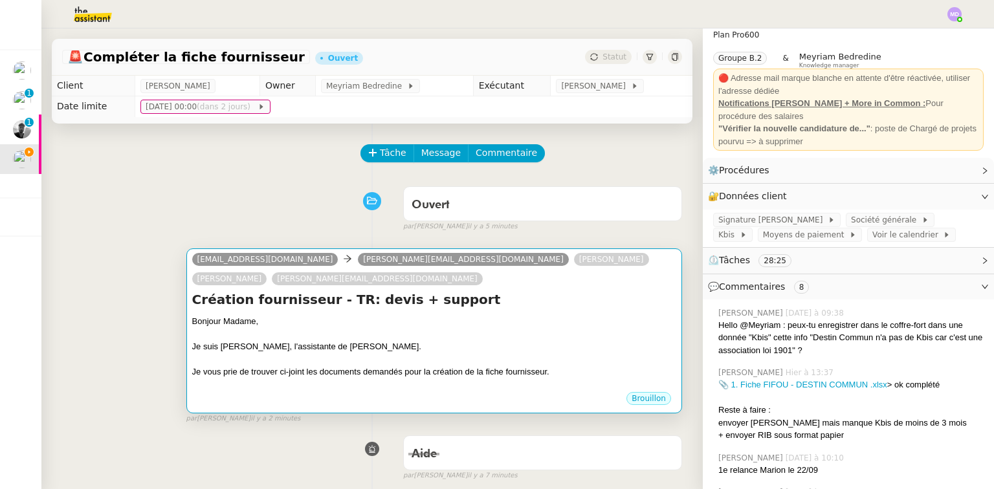
click at [483, 315] on div "Création fournisseur - TR: devis + support Bonjour Madame, Je suis Camille Beau…" at bounding box center [434, 341] width 484 height 100
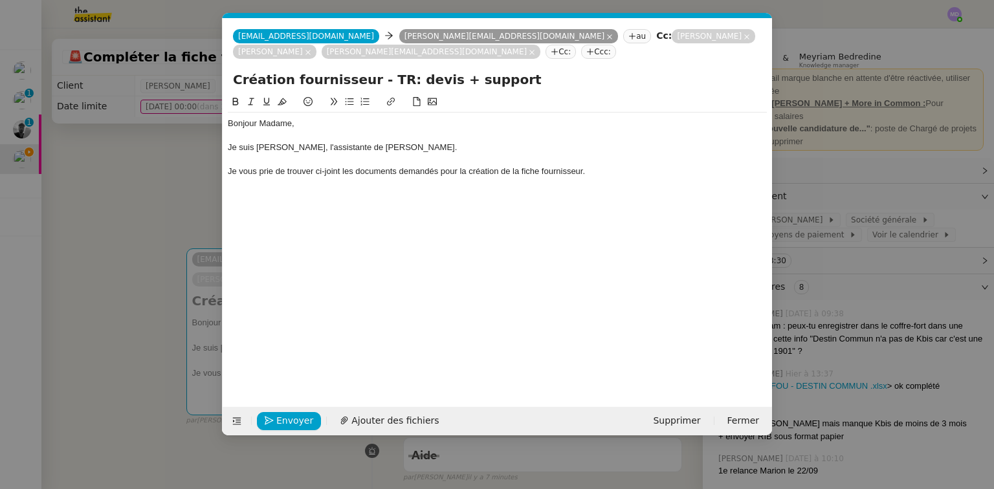
scroll to position [0, 27]
click at [395, 419] on span "Ajouter des fichiers" at bounding box center [394, 420] width 87 height 15
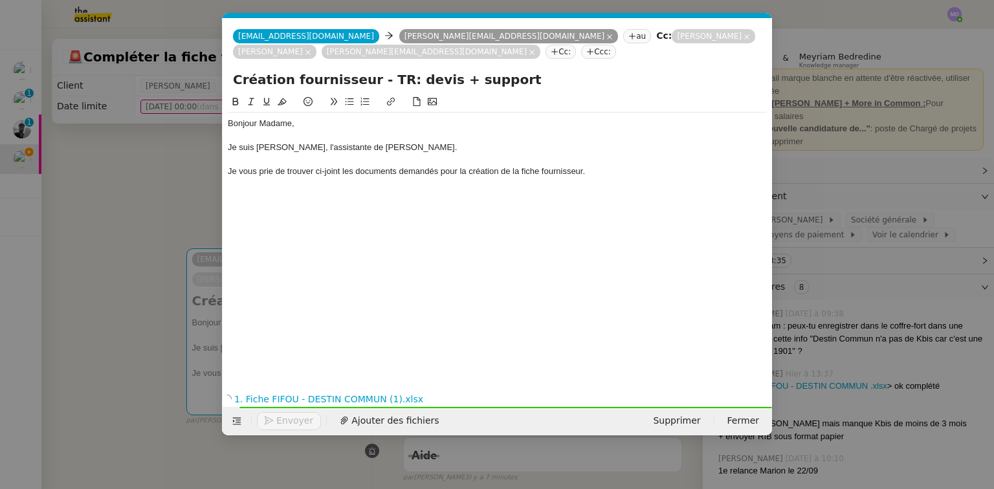
click at [588, 164] on div at bounding box center [497, 160] width 539 height 12
click at [589, 171] on div "Je vous prie de trouver ci-joint les documents demandés pour la création de la …" at bounding box center [497, 172] width 539 height 12
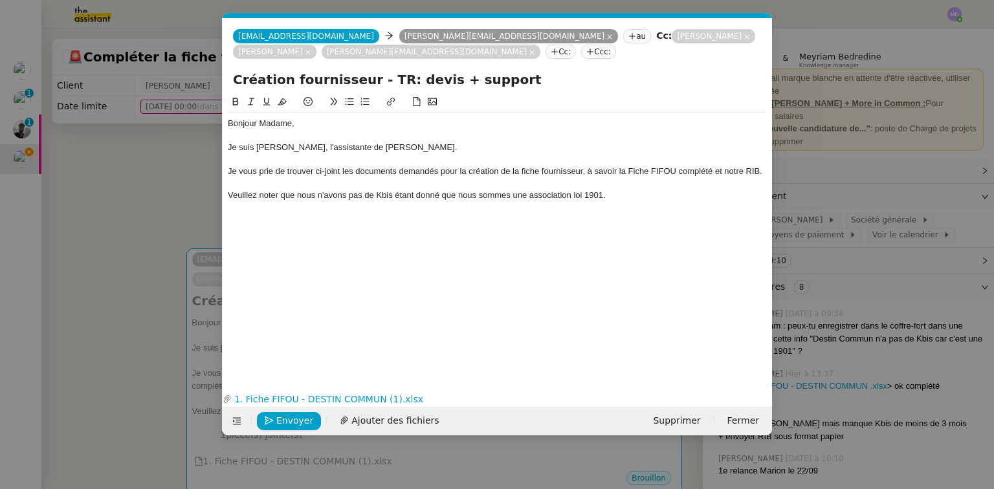
click at [936, 336] on nz-modal-container "Service TA - VOYAGE - PROPOSITION GLOBALE A utiliser dans le cadre de propositi…" at bounding box center [497, 244] width 994 height 489
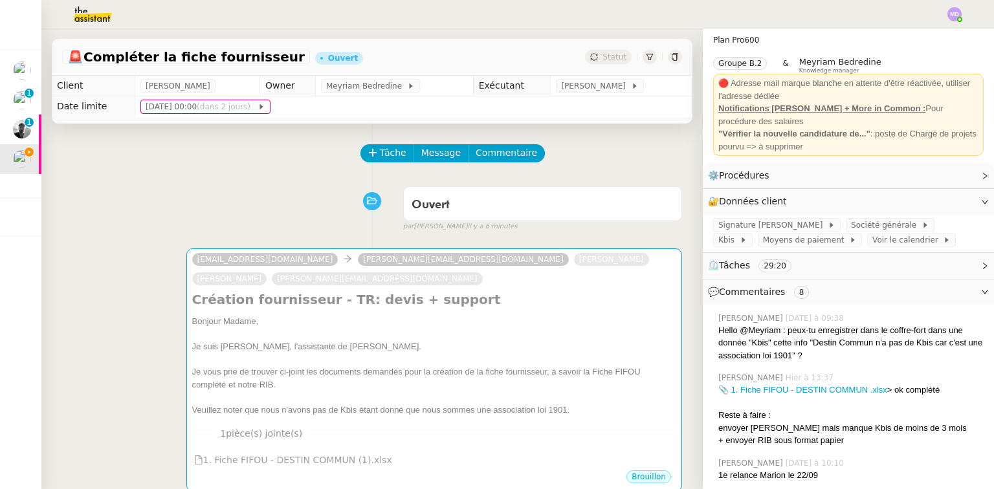
scroll to position [0, 0]
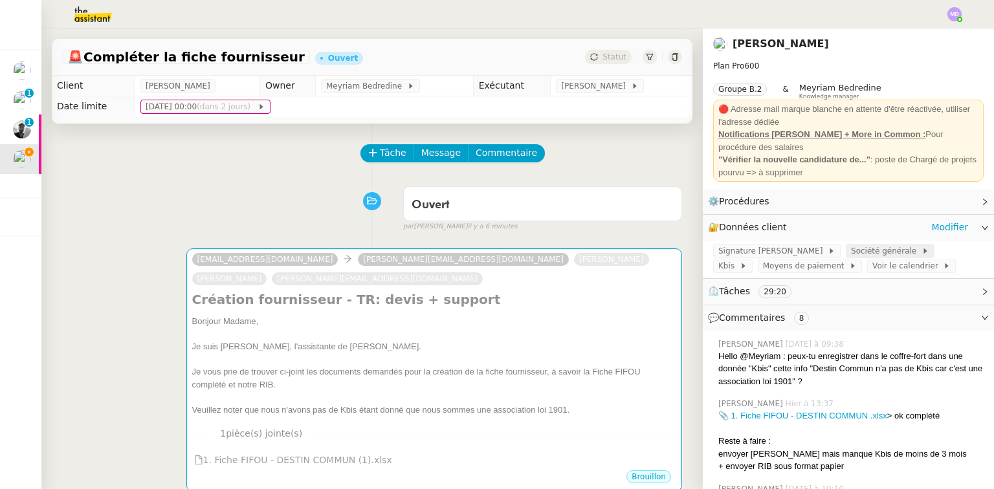
click at [884, 251] on span "Société générale" at bounding box center [886, 251] width 71 height 13
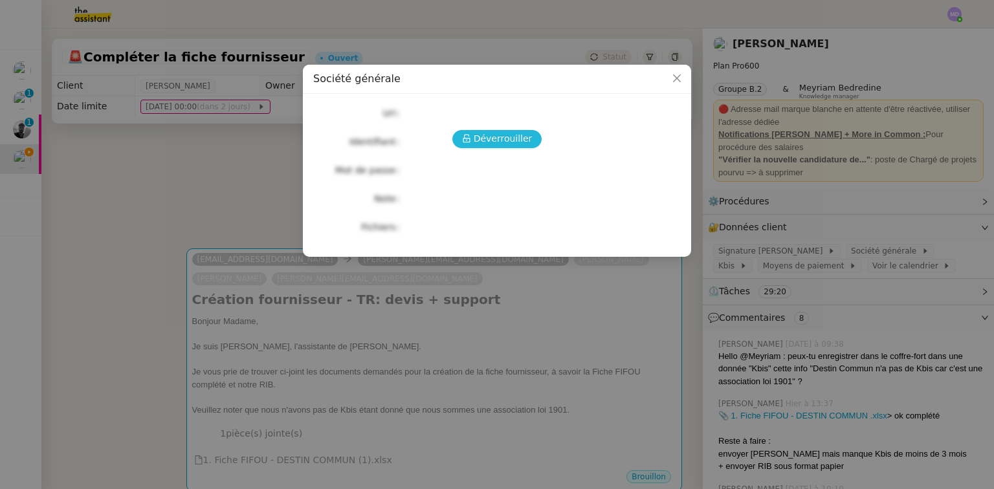
click at [501, 142] on span "Déverrouiller" at bounding box center [503, 138] width 59 height 15
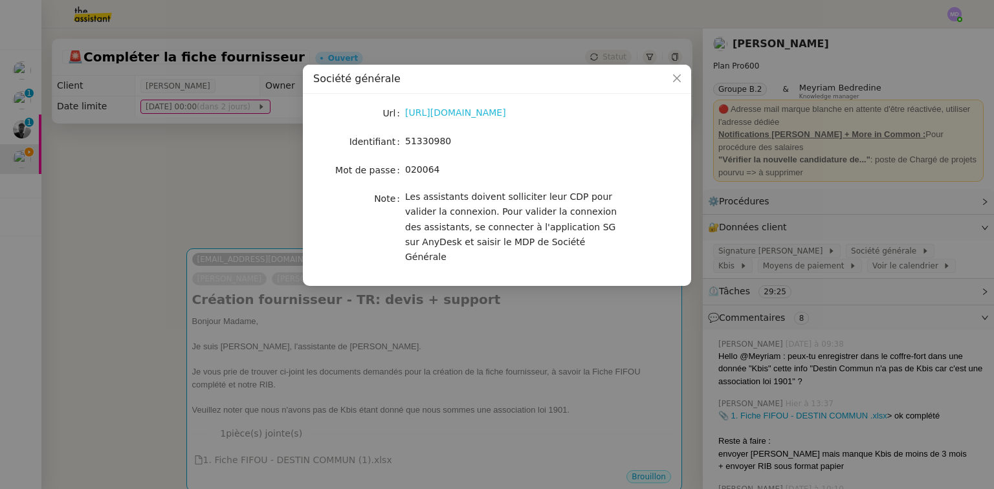
click at [467, 110] on link "https://entreprises.sg.fr/icd-web/syd-front/index-comptes.html#comptes" at bounding box center [455, 112] width 101 height 10
click at [424, 142] on span "51330980" at bounding box center [428, 141] width 46 height 10
copy span "51330980"
click at [456, 380] on nz-modal-container "Société générale Url https://entreprises.sg.fr/icd-web/syd-front/index-comptes.…" at bounding box center [497, 244] width 994 height 489
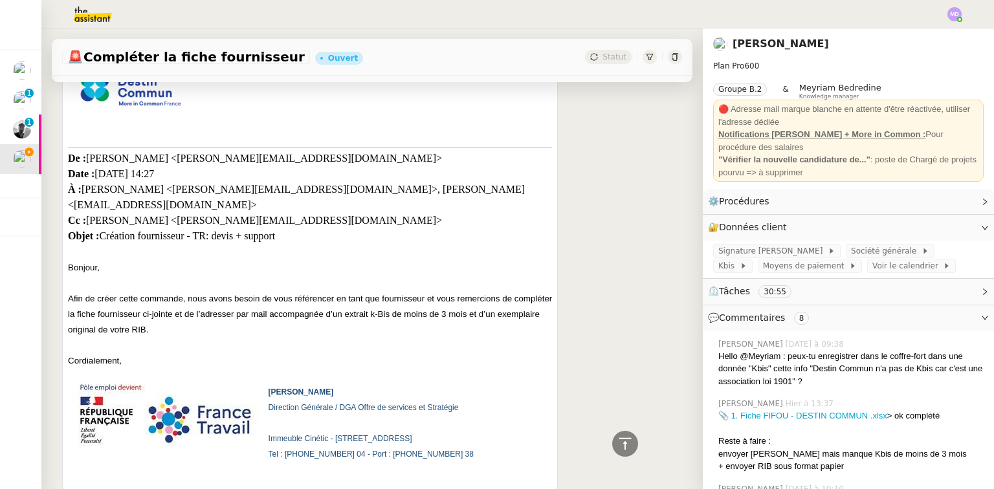
scroll to position [5443, 0]
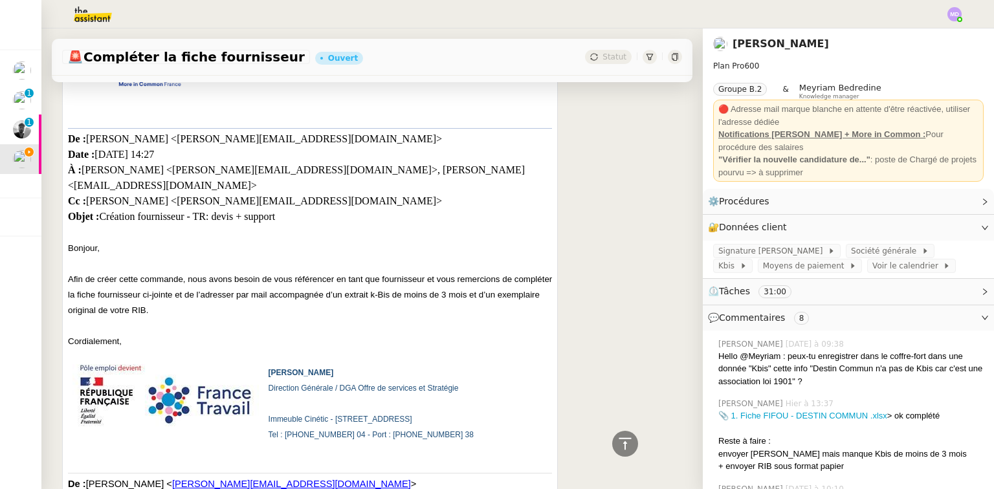
drag, startPoint x: 487, startPoint y: 390, endPoint x: 263, endPoint y: 384, distance: 223.3
click at [263, 384] on td "Martine Kirk Direction Générale / DGA Offre de services et Stratégie Immeuble C…" at bounding box center [382, 403] width 239 height 78
copy span "Immeuble Cinétic - 1 avenue du Docteur Gley - 75020 PARIS"
click at [457, 395] on p "Immeuble Cinétic - 1 avenue du Docteur Gley - 75020 PARIS" at bounding box center [383, 410] width 229 height 31
drag, startPoint x: 478, startPoint y: 388, endPoint x: 272, endPoint y: 342, distance: 211.5
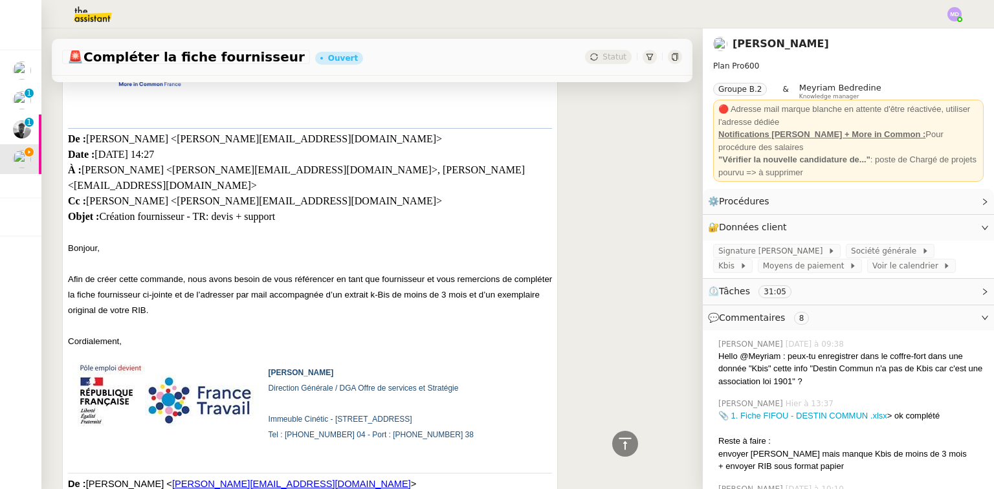
click at [267, 364] on td "Martine Kirk Direction Générale / DGA Offre de services et Stratégie Immeuble C…" at bounding box center [382, 403] width 239 height 78
copy td "Martine Kirk Direction Générale / DGA Offre de services et Stratégie Immeuble C…"
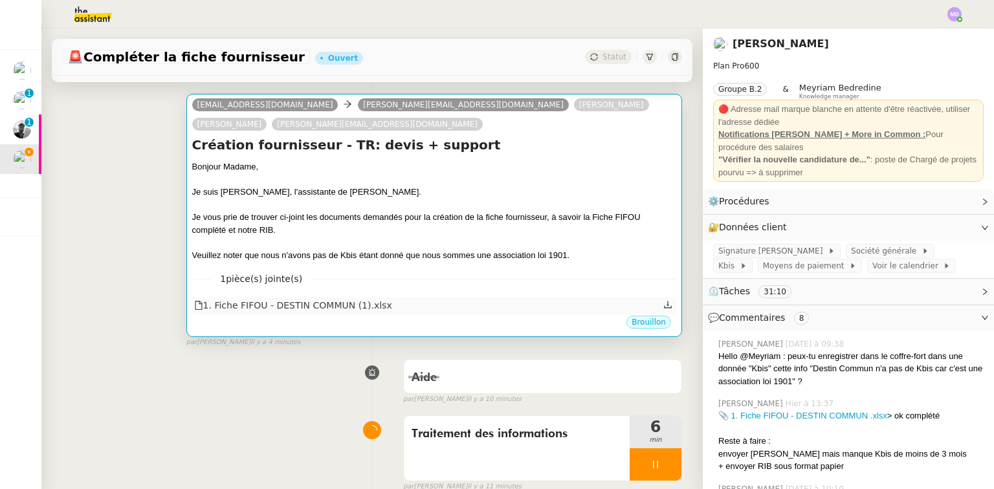
scroll to position [155, 0]
click at [445, 241] on div at bounding box center [434, 242] width 484 height 13
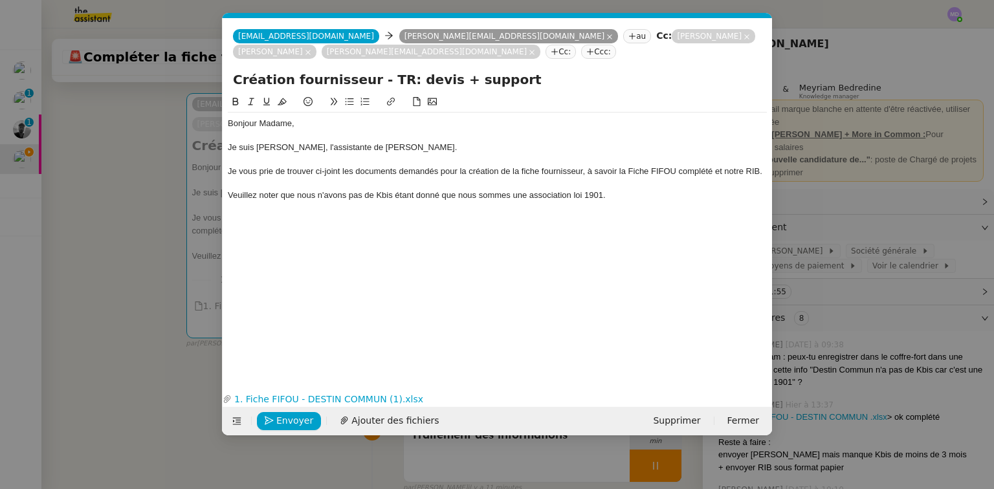
scroll to position [0, 27]
click at [373, 417] on span "Ajouter des fichiers" at bounding box center [394, 420] width 87 height 15
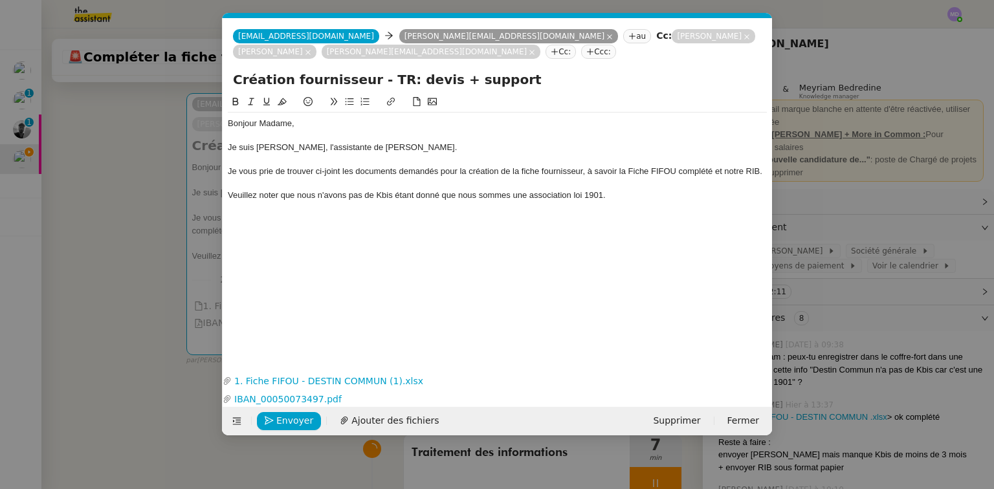
click at [151, 194] on nz-modal-container "Service TA - VOYAGE - PROPOSITION GLOBALE A utiliser dans le cadre de propositi…" at bounding box center [497, 244] width 994 height 489
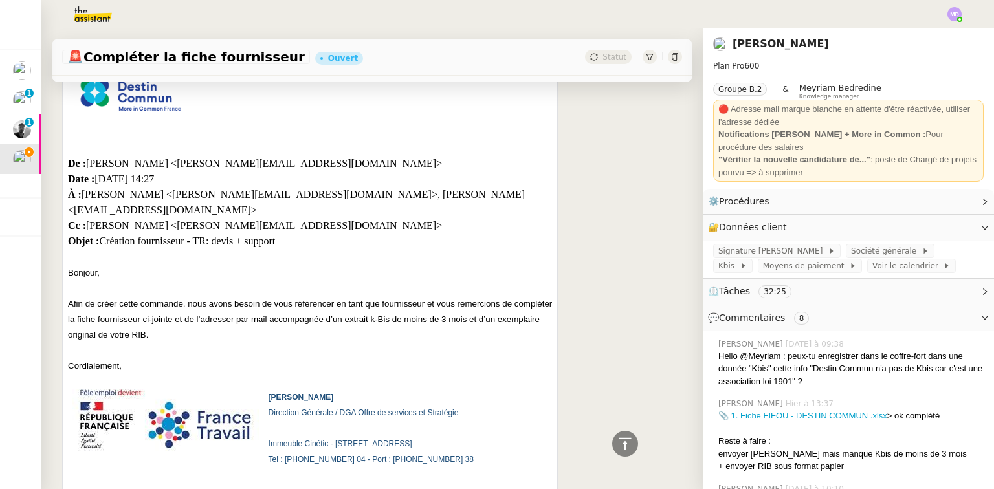
scroll to position [5487, 0]
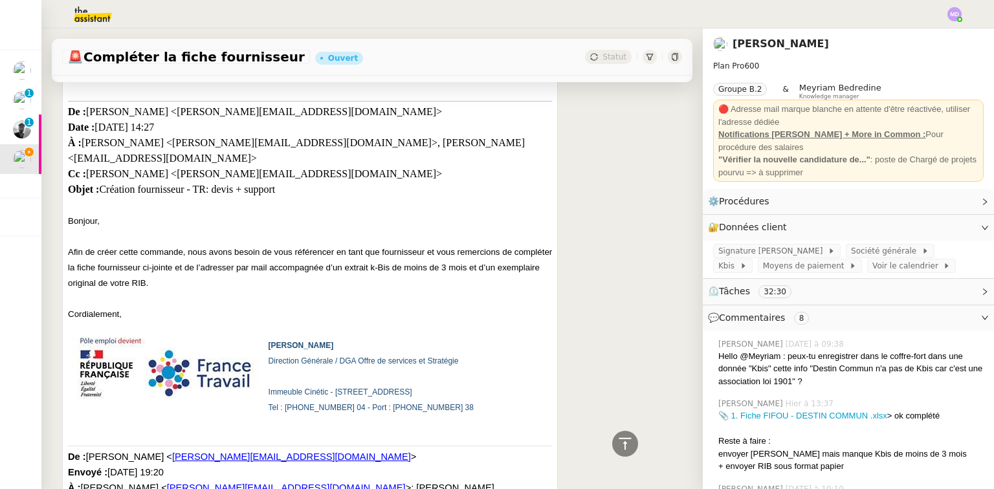
drag, startPoint x: 269, startPoint y: 331, endPoint x: 484, endPoint y: 365, distance: 217.4
click at [484, 365] on td "Martine Kirk Direction Générale / DGA Offre de services et Stratégie Immeuble C…" at bounding box center [382, 376] width 239 height 78
copy td "Direction Générale / DGA Offre de services et Stratégie Immeuble Cinétic - 1 av…"
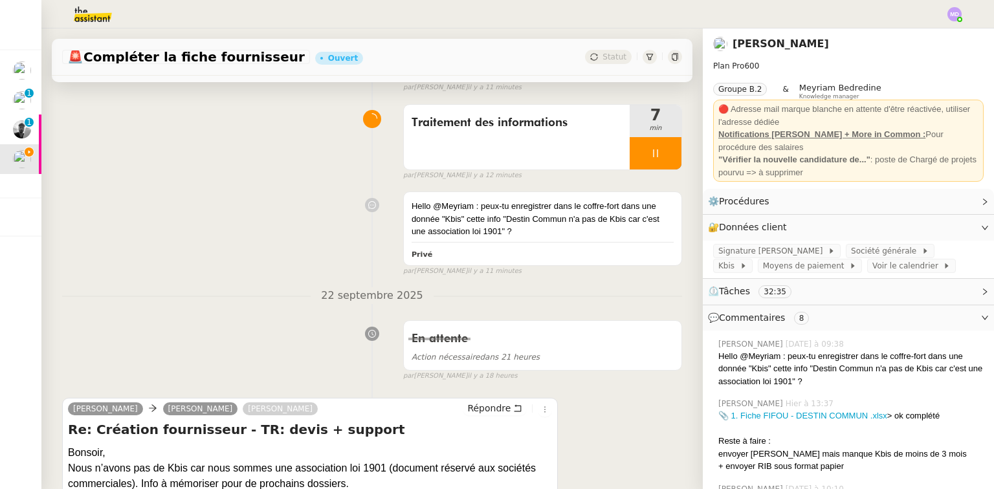
scroll to position [0, 0]
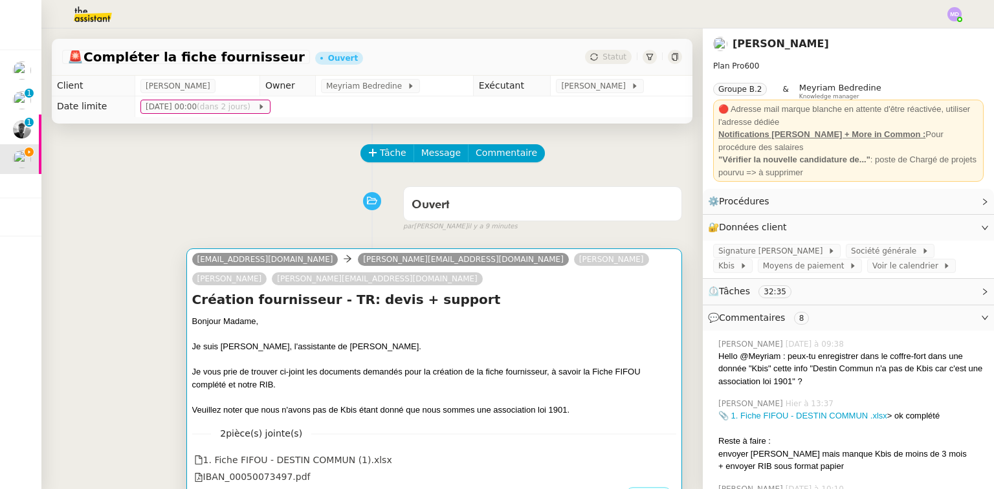
click at [466, 365] on div at bounding box center [434, 359] width 484 height 13
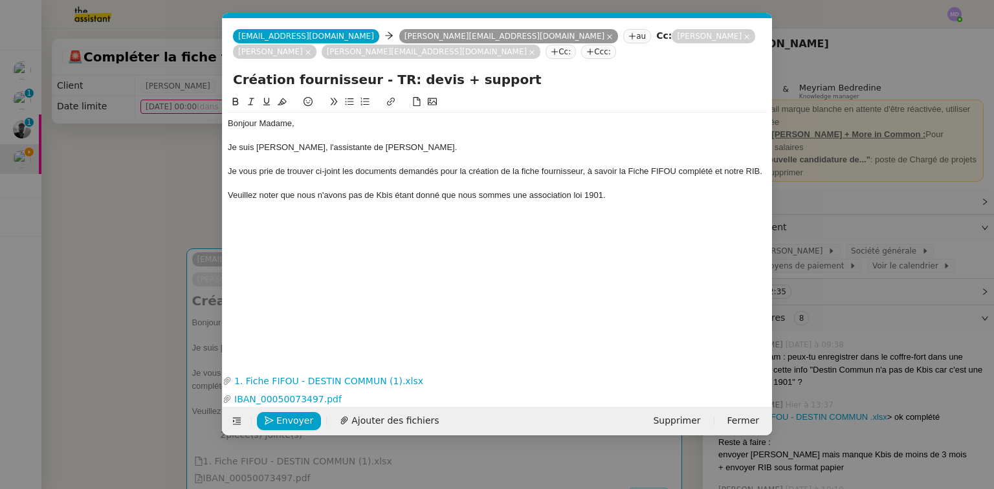
scroll to position [0, 27]
click at [617, 198] on div "Veuillez noter que nous n'avons pas de Kbis étant donné que nous sommes une ass…" at bounding box center [497, 196] width 539 height 12
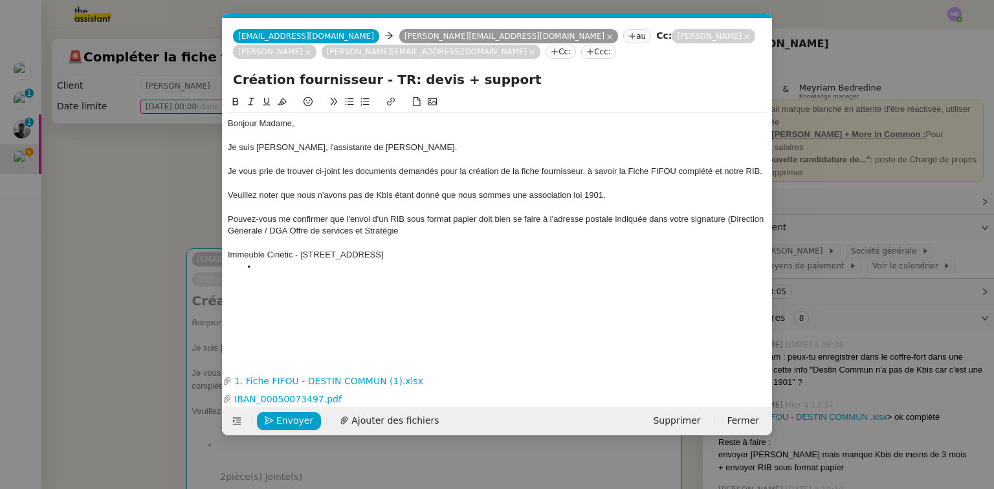
scroll to position [0, 0]
click at [510, 229] on div "Pouvez-vous me confirmer que l'envoi d'un RIB sous format papier doit bien se f…" at bounding box center [497, 226] width 539 height 24
click at [672, 237] on div "Pouvez-vous me confirmer que l'envoi d'un RIB sous format papier doit bien se f…" at bounding box center [497, 226] width 539 height 24
click at [228, 219] on div "Pouvez-vous me confirmer que l'envoi d'un RIB sous format papier doit bien se f…" at bounding box center [497, 226] width 539 height 24
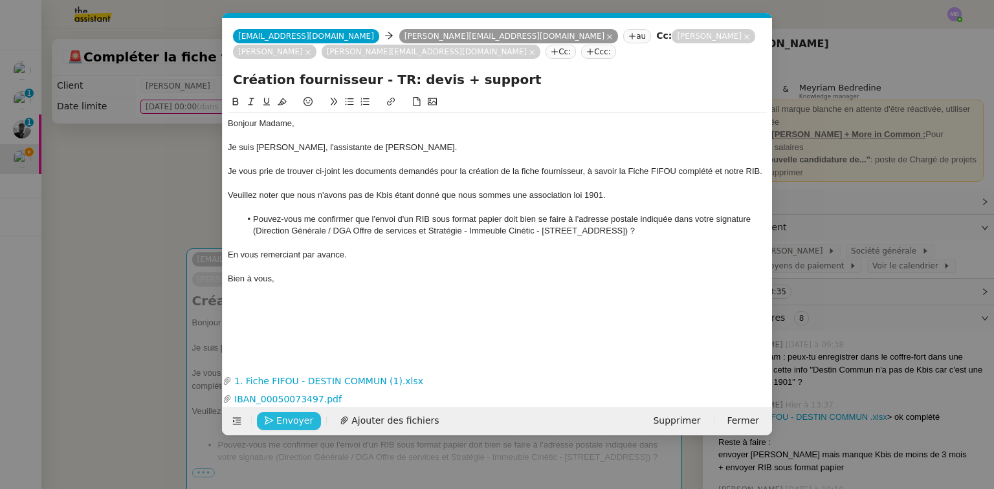
click at [292, 421] on span "Envoyer" at bounding box center [294, 420] width 37 height 15
click at [292, 421] on span "Confirmer l'envoi" at bounding box center [315, 420] width 78 height 15
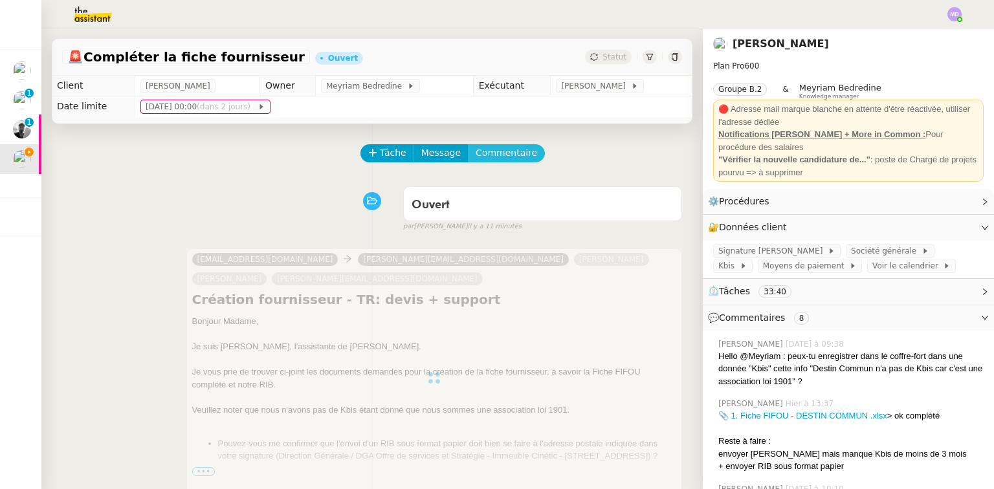
click at [493, 153] on span "Commentaire" at bounding box center [506, 153] width 61 height 15
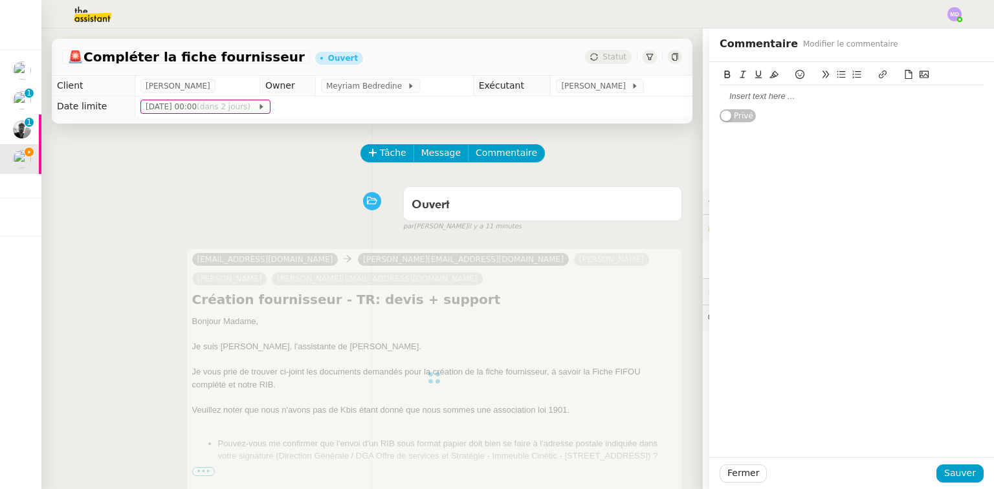
click at [794, 94] on div at bounding box center [852, 97] width 264 height 12
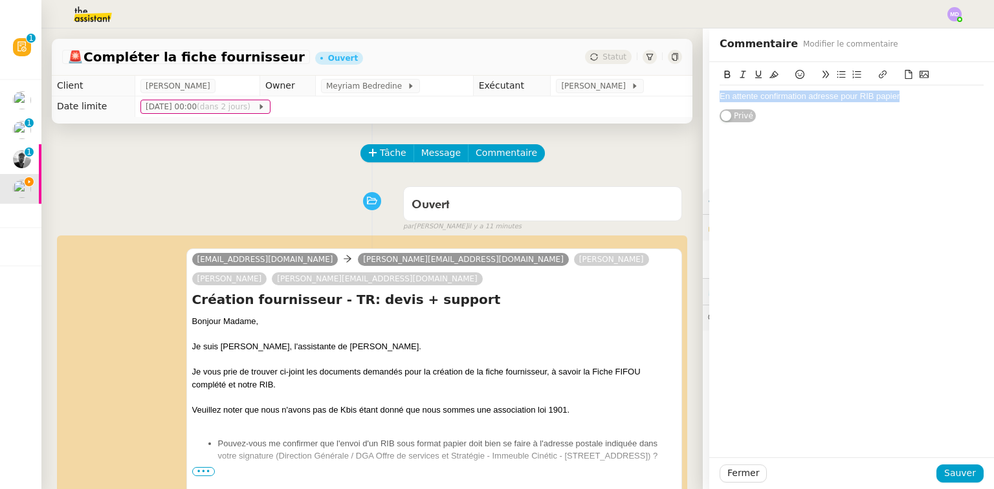
drag, startPoint x: 901, startPoint y: 96, endPoint x: 693, endPoint y: 97, distance: 207.7
click at [693, 97] on app-ticket "🚨 Compléter la fiche fournisseur Ouvert Statut Client Laurence de Nervaux Owner…" at bounding box center [517, 258] width 952 height 461
click at [769, 72] on icon at bounding box center [773, 74] width 9 height 9
click at [853, 93] on span "En attente confirmation adresse pour RIB papier" at bounding box center [810, 96] width 180 height 10
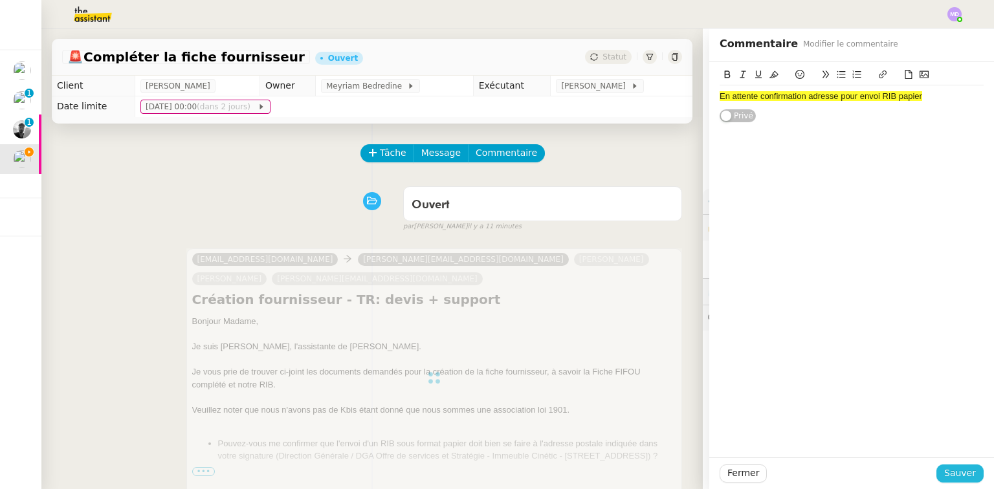
click at [958, 468] on span "Sauver" at bounding box center [960, 473] width 32 height 15
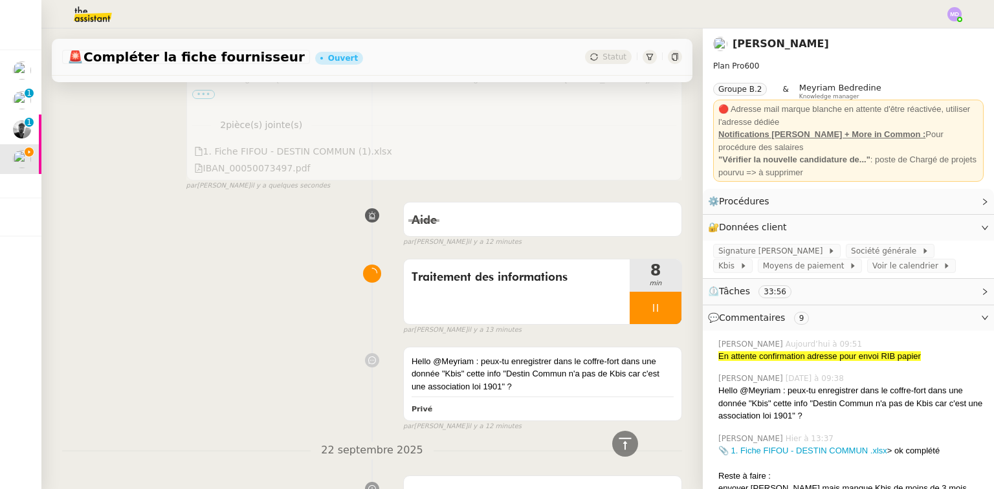
scroll to position [518, 0]
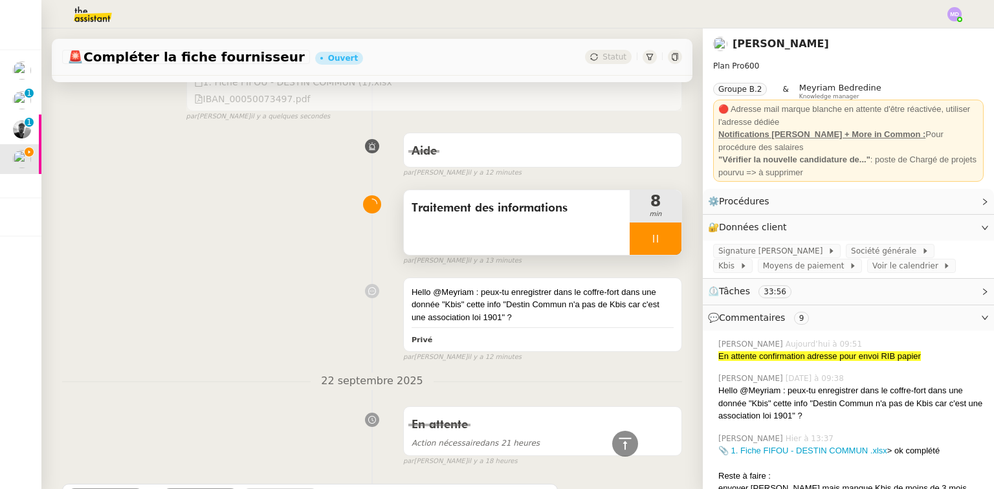
click at [655, 242] on div at bounding box center [656, 239] width 52 height 32
click at [663, 242] on icon at bounding box center [668, 239] width 10 height 10
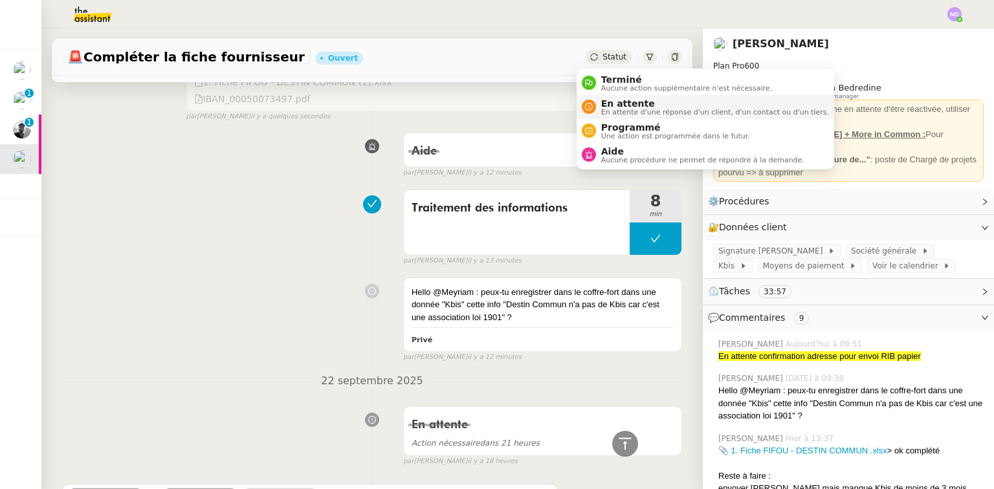
click at [608, 105] on span "En attente" at bounding box center [715, 103] width 228 height 10
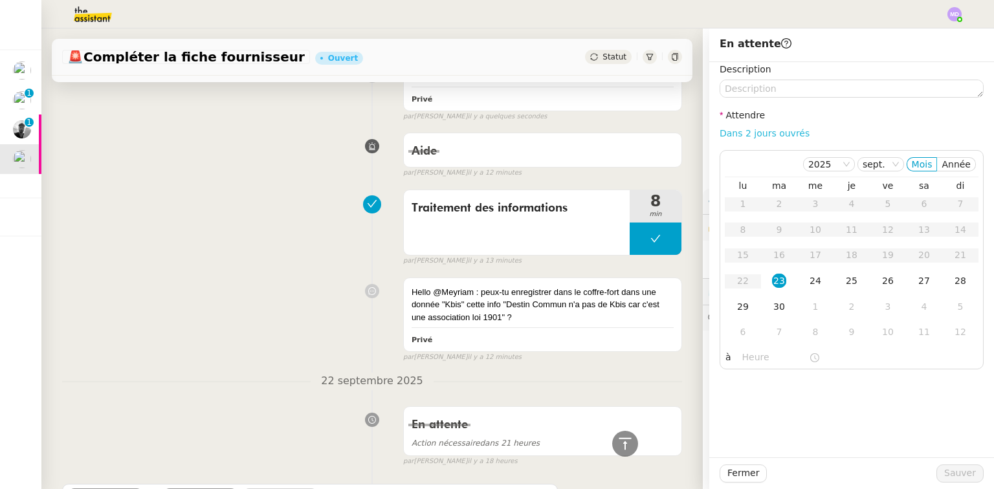
click at [773, 133] on link "Dans 2 jours ouvrés" at bounding box center [765, 133] width 90 height 10
type input "07:00"
drag, startPoint x: 251, startPoint y: 247, endPoint x: 228, endPoint y: 242, distance: 23.1
click at [228, 242] on div "Traitement des informations 8 min false par Marylou D. il y a 13 minutes" at bounding box center [372, 225] width 620 height 83
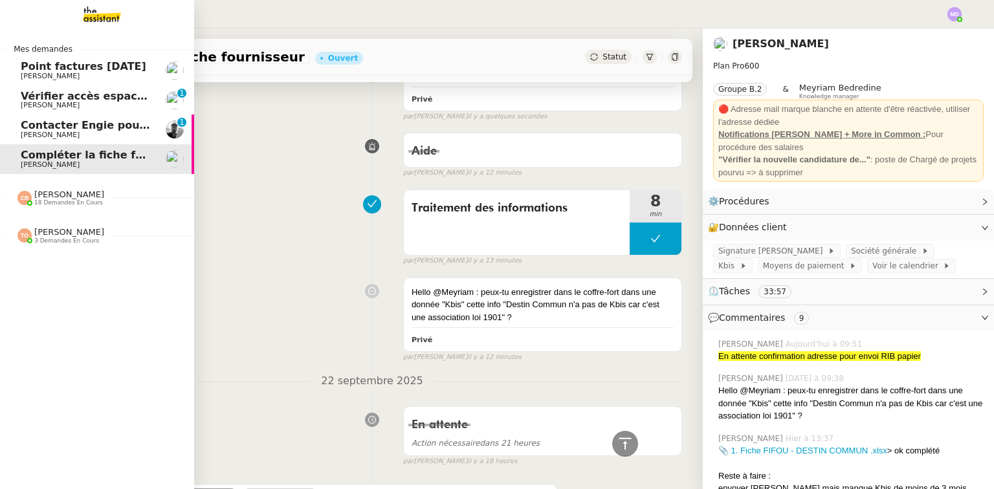
click at [12, 129] on link "Contacter Engie pour remboursement et geste commercial Victor Peyre 0 1 2 3 4 5…" at bounding box center [97, 130] width 194 height 30
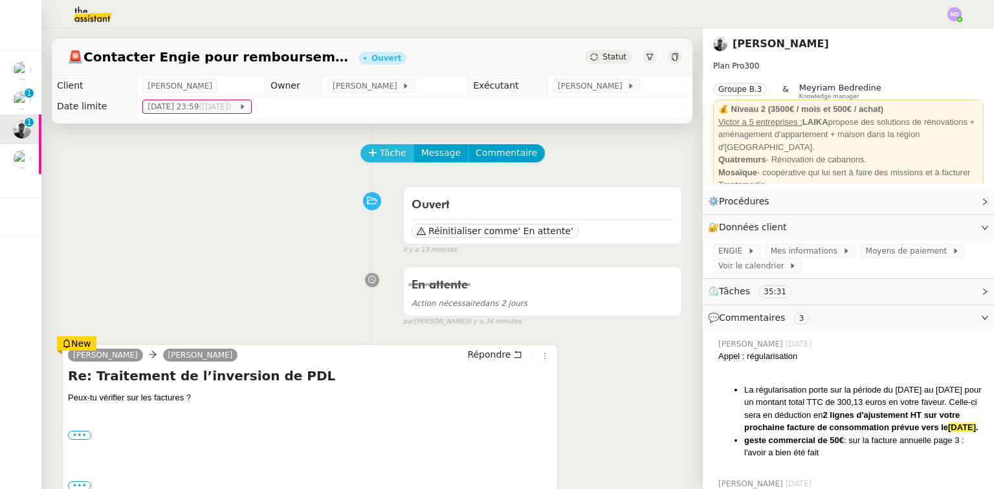
click at [369, 150] on button "Tâche" at bounding box center [387, 153] width 54 height 18
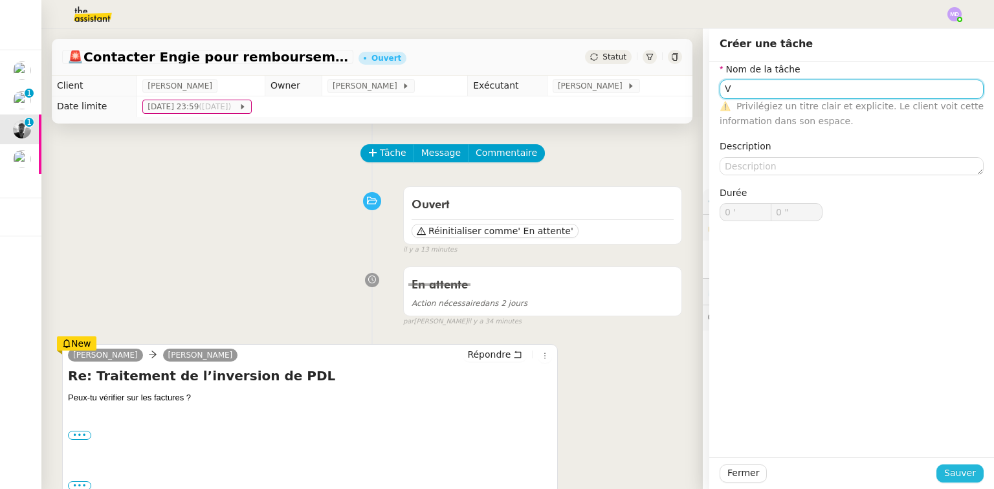
type input "V"
click at [944, 478] on span "Sauver" at bounding box center [960, 473] width 32 height 15
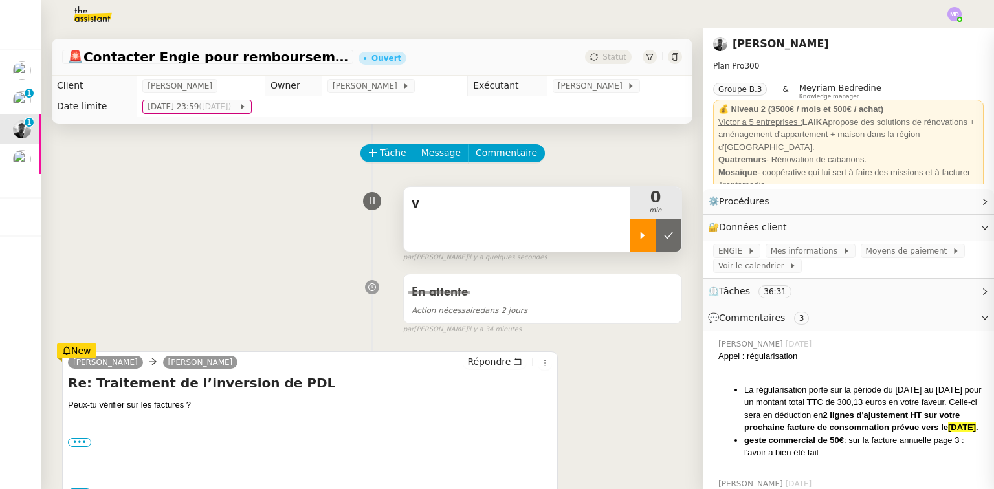
click at [637, 241] on div at bounding box center [643, 235] width 26 height 32
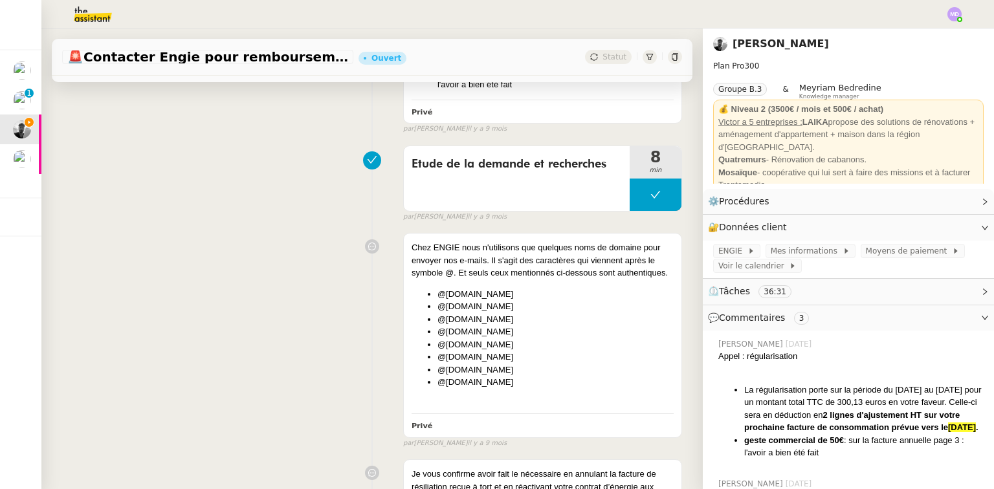
scroll to position [3858, 0]
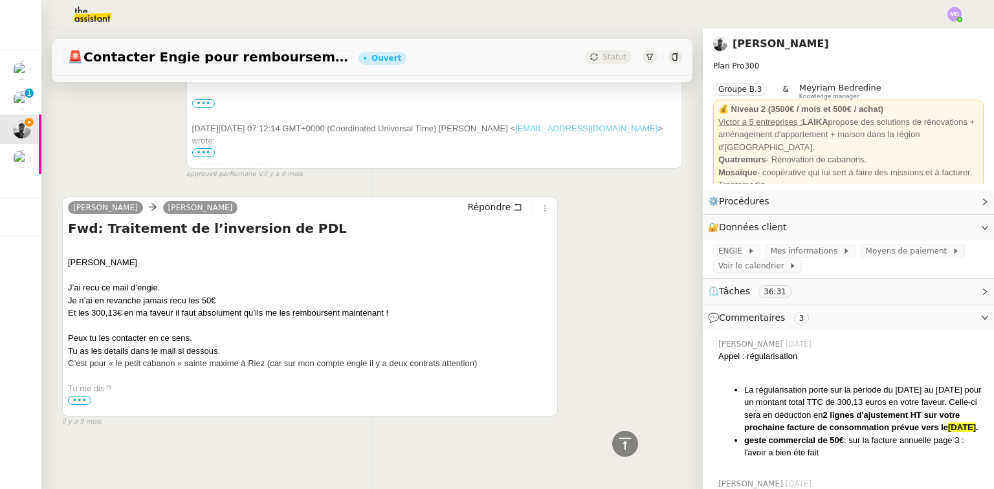
click at [83, 396] on span "•••" at bounding box center [79, 400] width 23 height 9
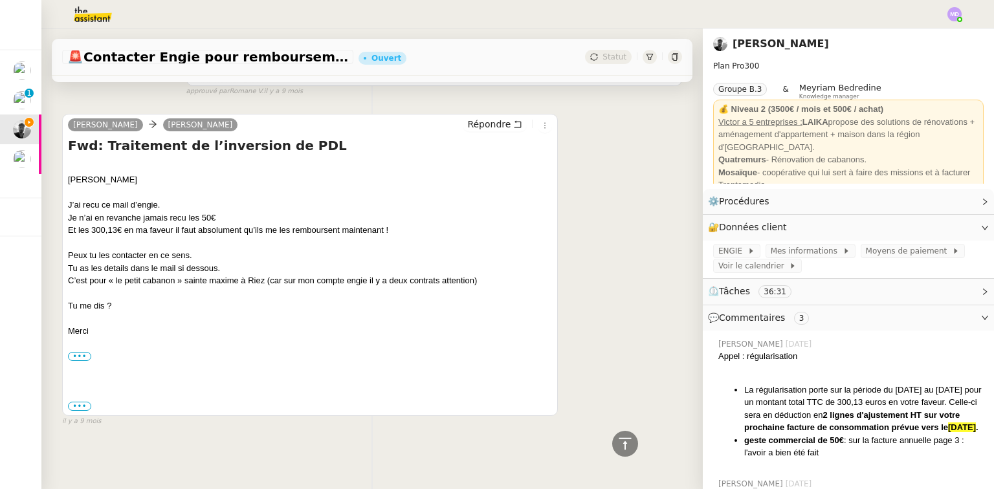
scroll to position [3940, 0]
click at [74, 406] on label "•••" at bounding box center [79, 406] width 23 height 9
click at [0, 0] on input "•••" at bounding box center [0, 0] width 0 height 0
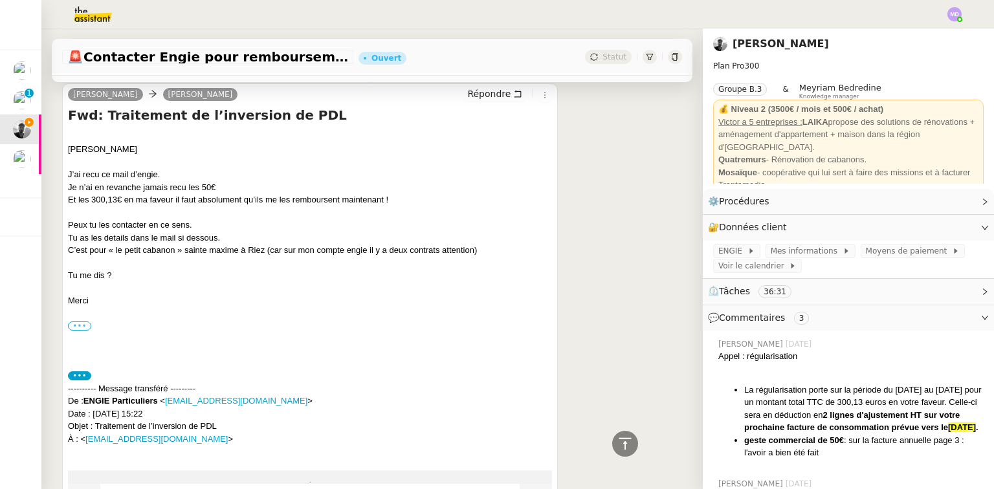
click at [76, 331] on label "•••" at bounding box center [79, 326] width 23 height 9
click at [0, 0] on input "•••" at bounding box center [0, 0] width 0 height 0
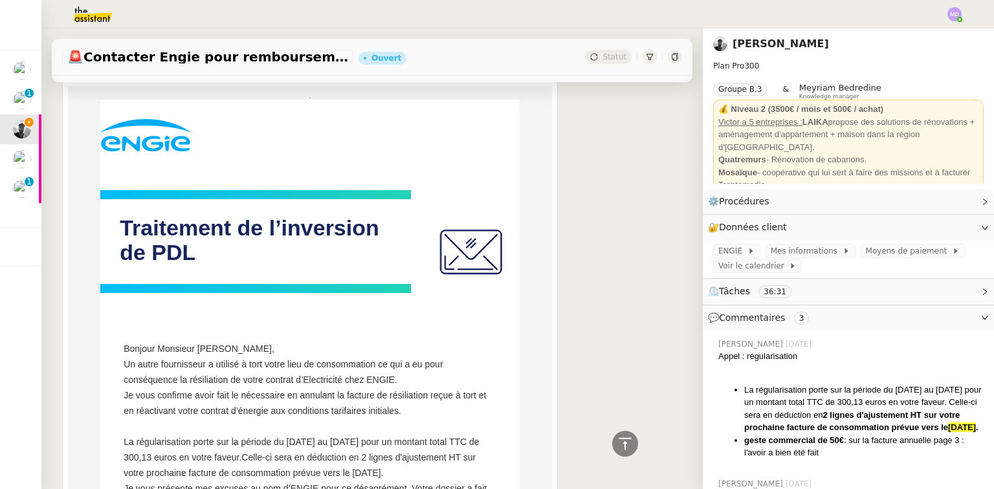
scroll to position [4289, 0]
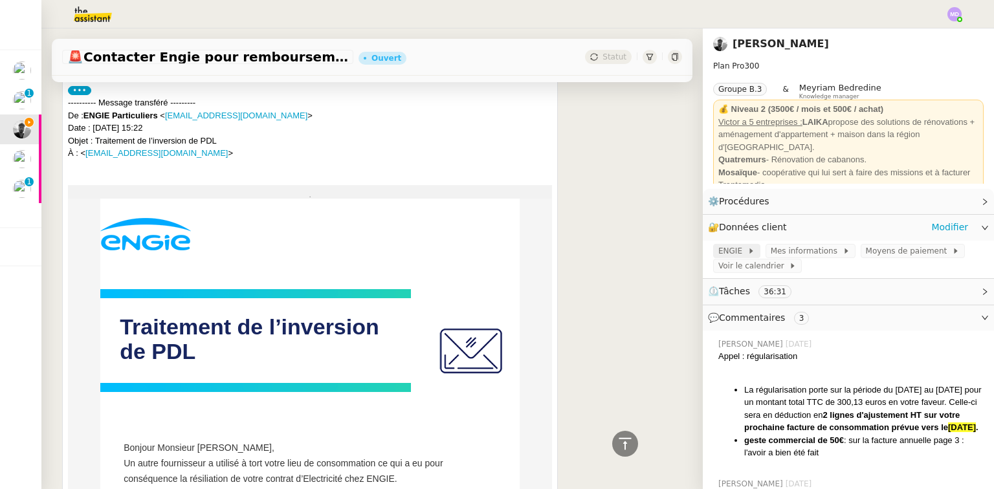
click at [720, 250] on span "ENGIE" at bounding box center [732, 251] width 29 height 13
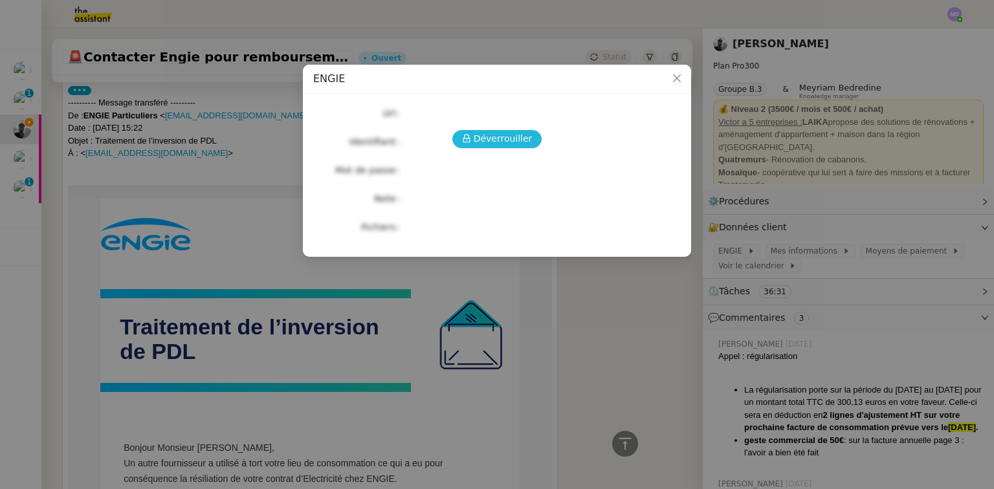
click at [494, 138] on span "Déverrouiller" at bounding box center [503, 138] width 59 height 15
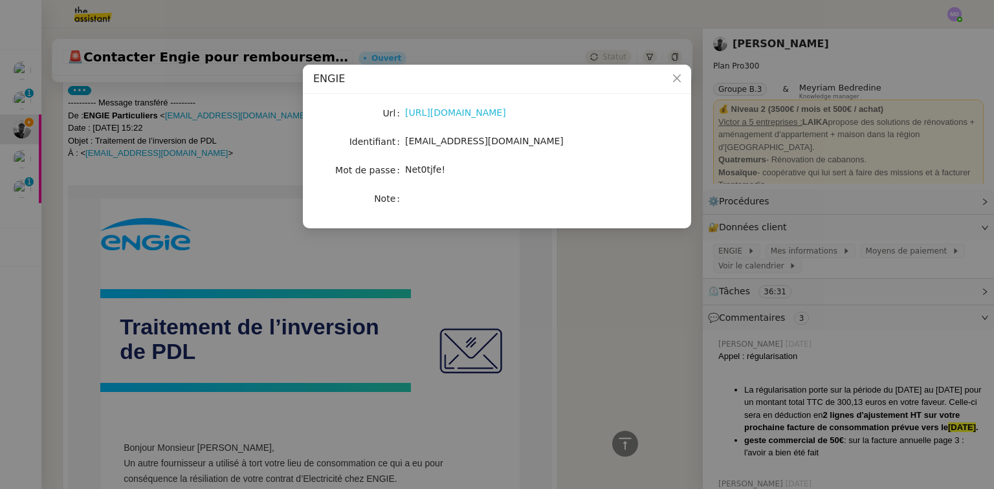
click at [456, 114] on link "https://particuliers.engie.fr/login-page/authentification.html" at bounding box center [455, 112] width 101 height 10
click at [332, 315] on nz-modal-container "ENGIE Url https://particuliers.engie.fr/login-page/authentification.html Identi…" at bounding box center [497, 244] width 994 height 489
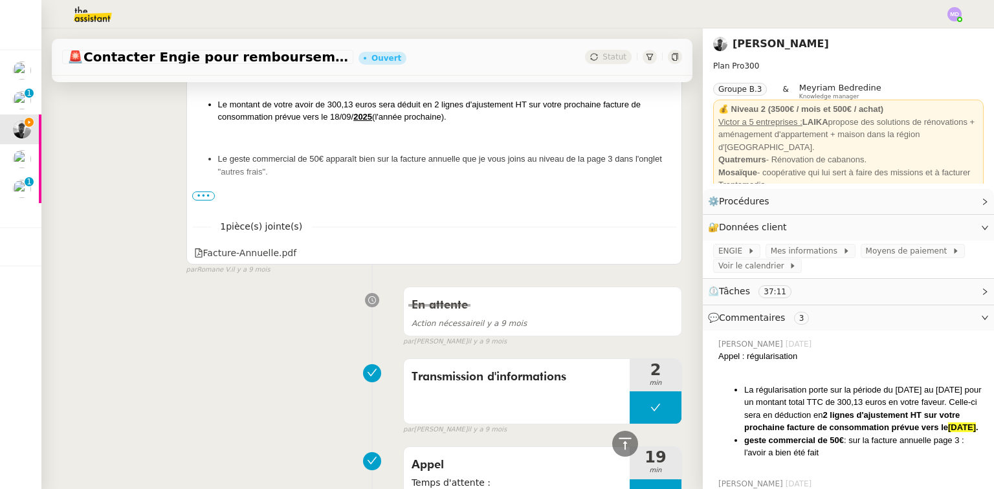
scroll to position [2322, 0]
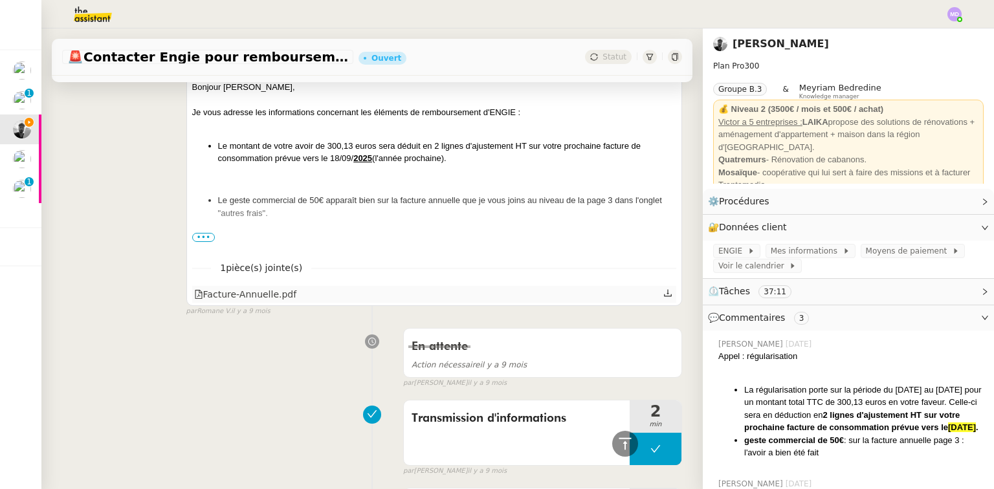
click at [664, 293] on icon at bounding box center [668, 293] width 8 height 7
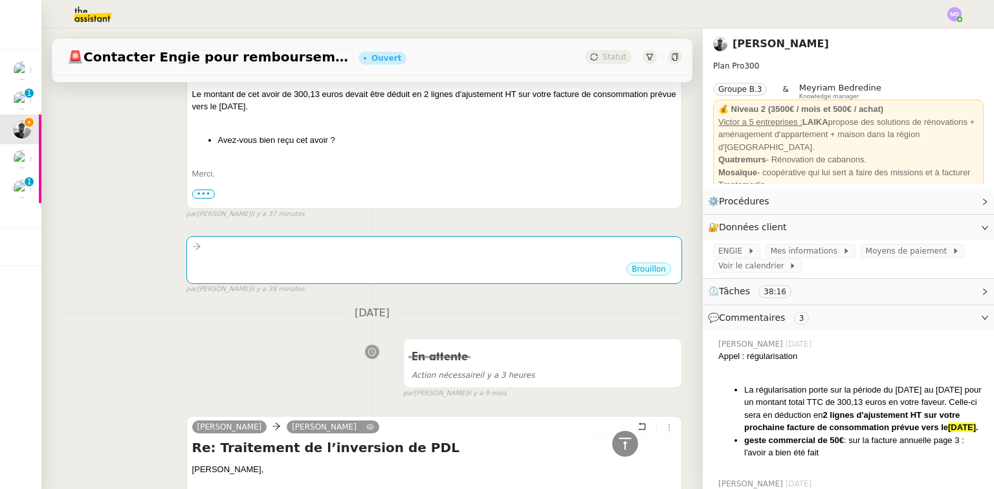
scroll to position [0, 0]
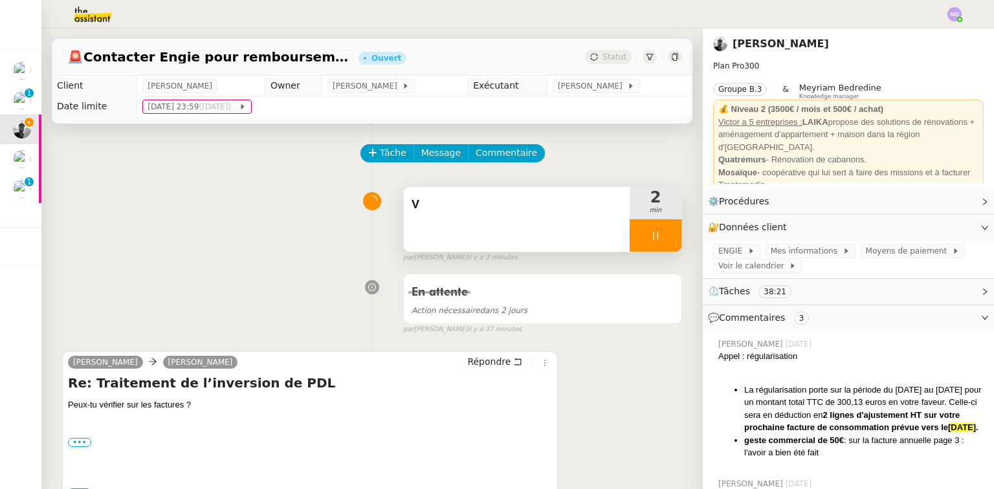
click at [545, 225] on div "V" at bounding box center [517, 219] width 226 height 65
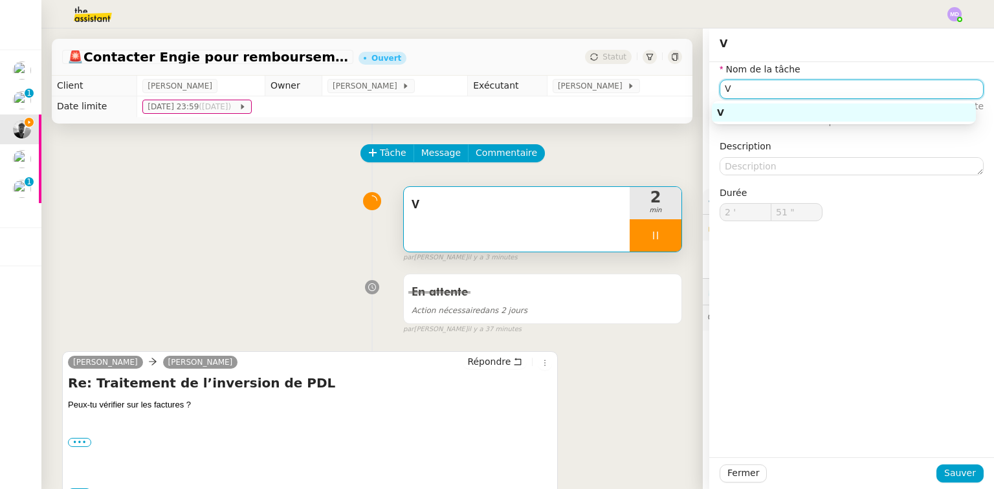
drag, startPoint x: 678, startPoint y: 96, endPoint x: 665, endPoint y: 96, distance: 12.9
click at [666, 96] on app-ticket "🚨 Contacter Engie pour remboursement et geste commercial Ouvert Statut Client V…" at bounding box center [517, 258] width 952 height 461
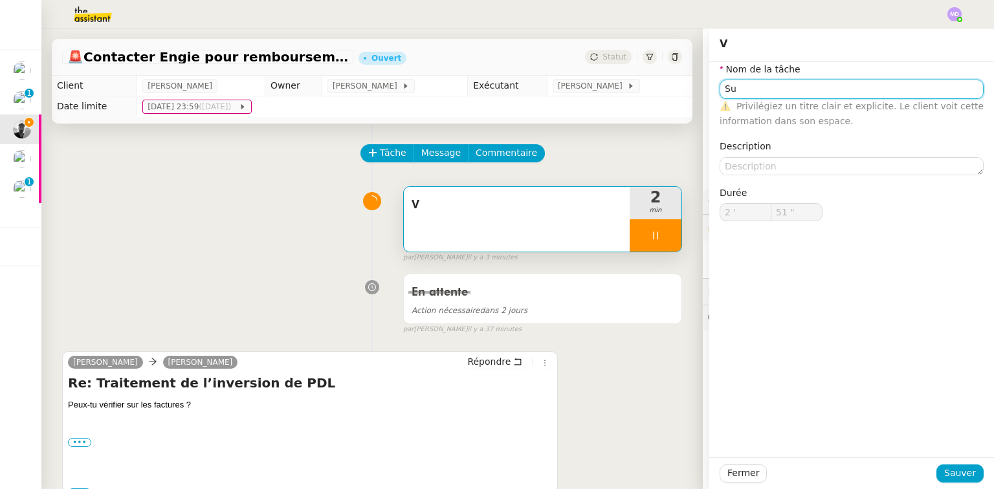
type input "Sui"
type input "52 ""
type input "Suivi des f"
type input "53 ""
type input "Suivi des factures"
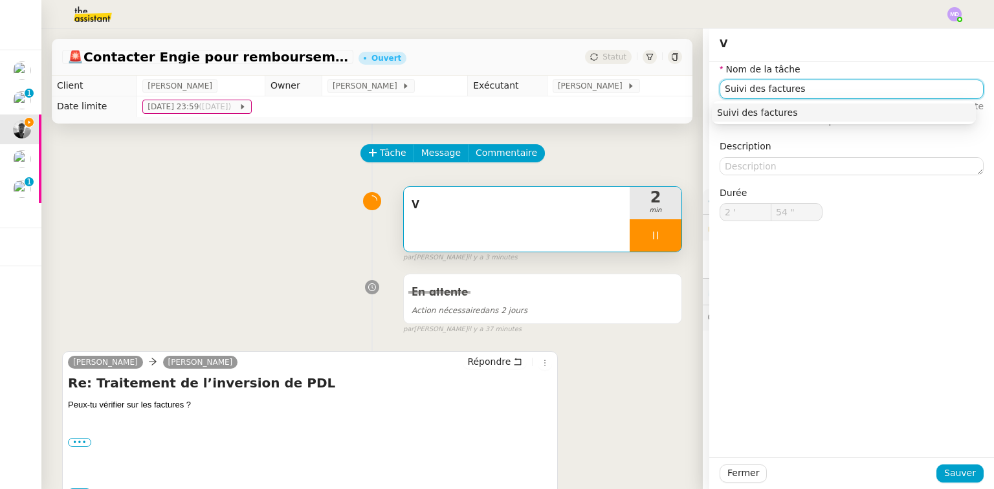
click at [730, 114] on div "Suivi des factures" at bounding box center [844, 113] width 254 height 12
type input "55 ""
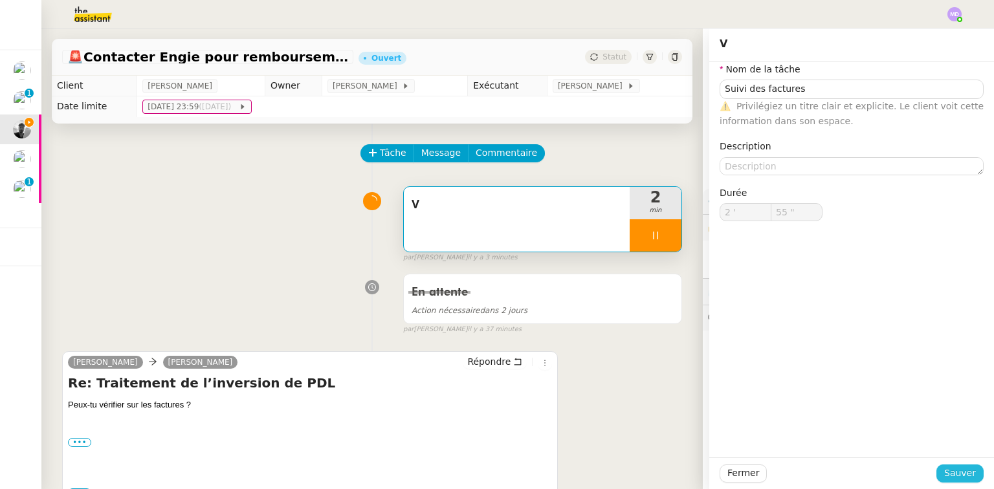
click at [955, 474] on span "Sauver" at bounding box center [960, 473] width 32 height 15
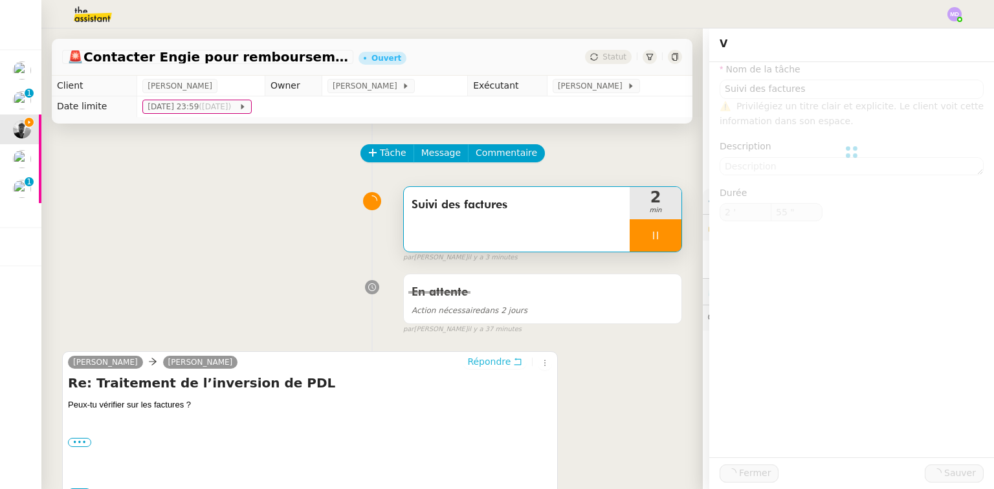
type input "Suivi des factures"
type input "2 '"
type input "56 ""
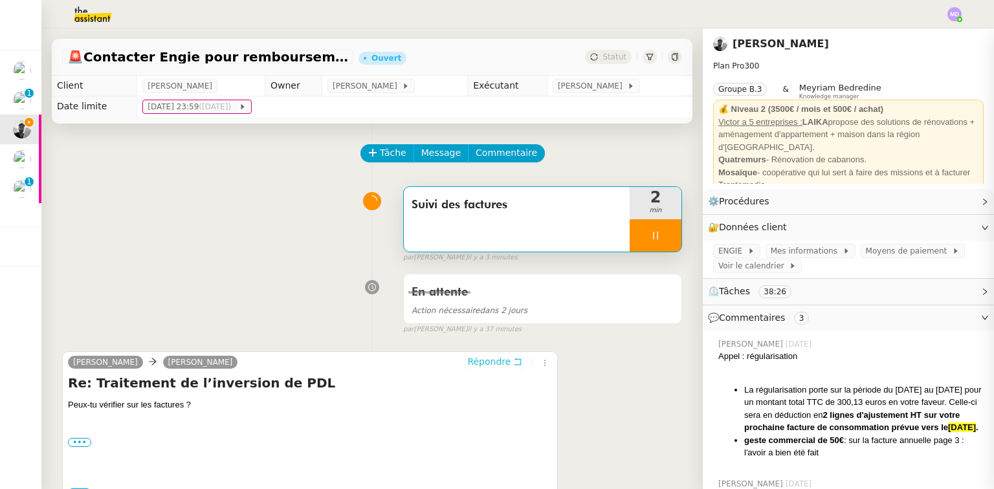
click at [496, 367] on span "Répondre" at bounding box center [488, 361] width 43 height 13
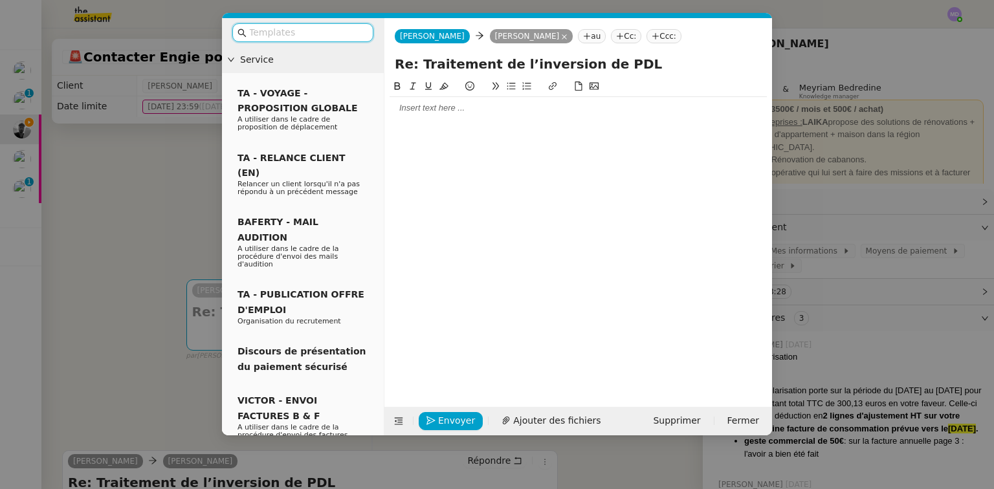
click at [459, 110] on div at bounding box center [578, 108] width 377 height 12
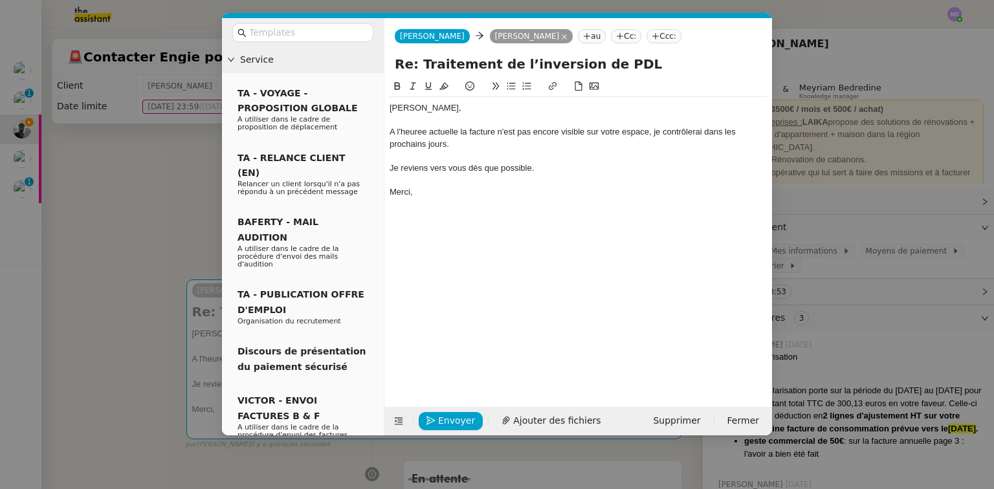
click at [419, 135] on div "A l'heuree actuelle la facture n'est pas encore visible sur votre espace, je co…" at bounding box center [578, 138] width 377 height 24
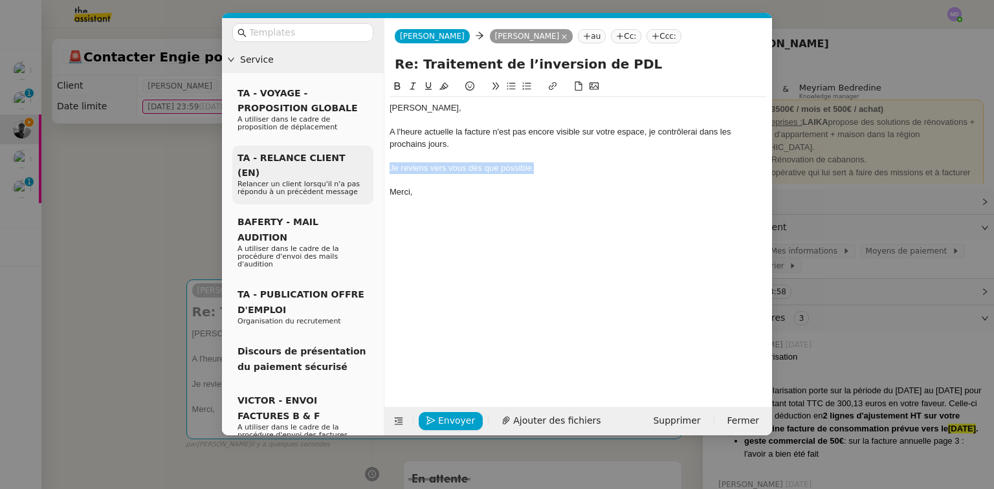
drag, startPoint x: 545, startPoint y: 166, endPoint x: 366, endPoint y: 168, distance: 178.6
click at [366, 168] on nz-layout "Service TA - VOYAGE - PROPOSITION GLOBALE A utiliser dans le cadre de propositi…" at bounding box center [497, 226] width 550 height 417
click at [412, 91] on icon at bounding box center [412, 86] width 9 height 9
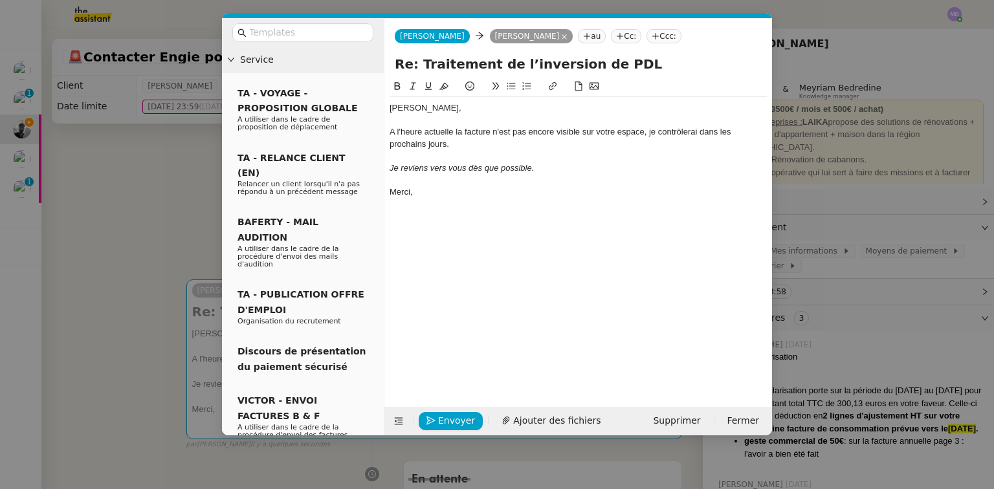
click at [416, 149] on div "A l'heure actuelle la facture n'est pas encore visible sur votre espace, je con…" at bounding box center [578, 138] width 377 height 24
click at [393, 133] on div "A l'heure actuelle la facture n'est pas encore visible sur votre espace, je con…" at bounding box center [578, 138] width 377 height 24
click at [0, 0] on lt-span "À" at bounding box center [0, 0] width 0 height 0
click at [415, 149] on div "À l'heure actuelle la facture n'est pas encore visible sur votre espace, je con…" at bounding box center [578, 138] width 377 height 24
click at [447, 419] on span "Envoyer" at bounding box center [456, 420] width 37 height 15
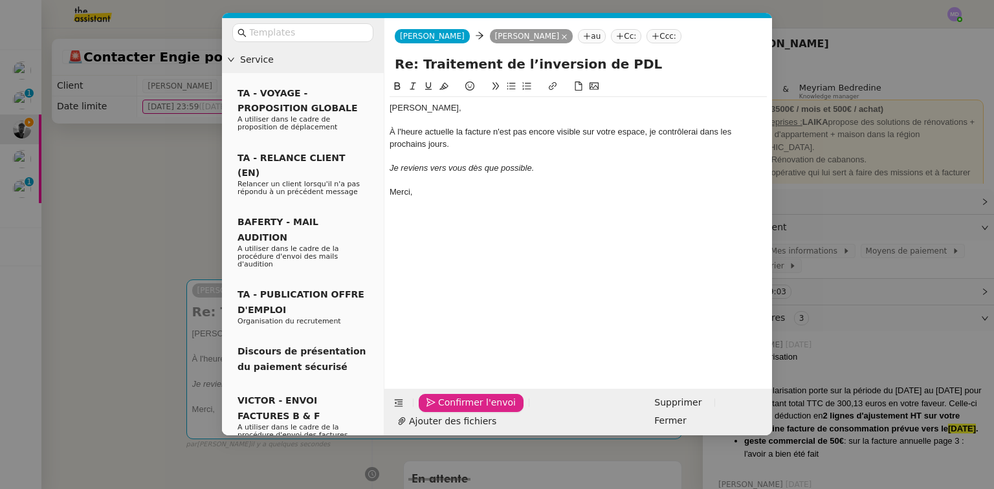
click at [447, 410] on span "Confirmer l'envoi" at bounding box center [477, 402] width 78 height 15
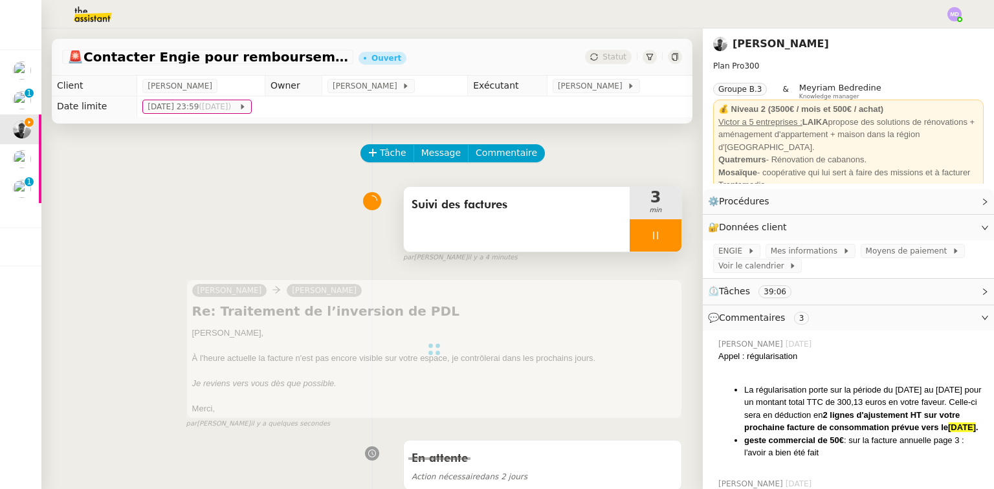
click at [665, 241] on div at bounding box center [656, 235] width 52 height 32
click at [665, 241] on button at bounding box center [668, 235] width 26 height 32
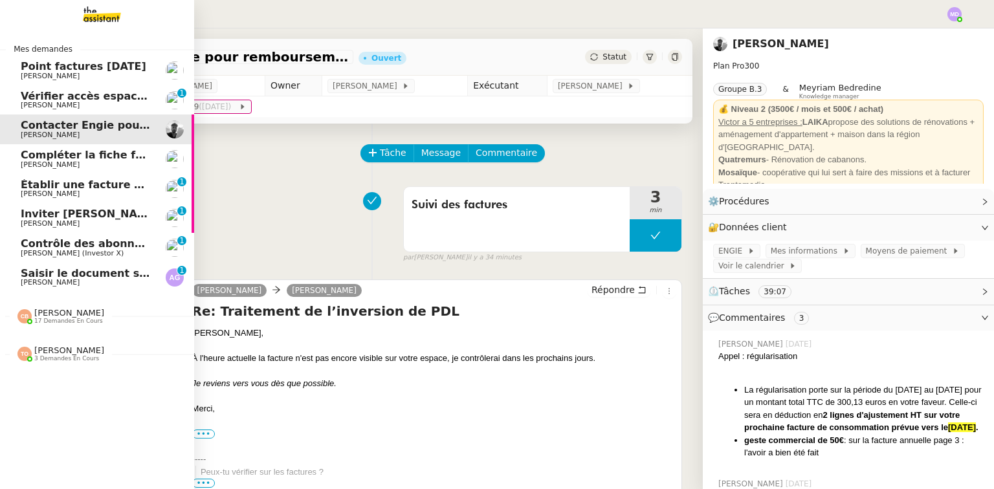
drag, startPoint x: 19, startPoint y: 76, endPoint x: 46, endPoint y: 91, distance: 30.4
click at [19, 76] on link "Point factures Raja Genevieve Landsmann" at bounding box center [97, 71] width 194 height 30
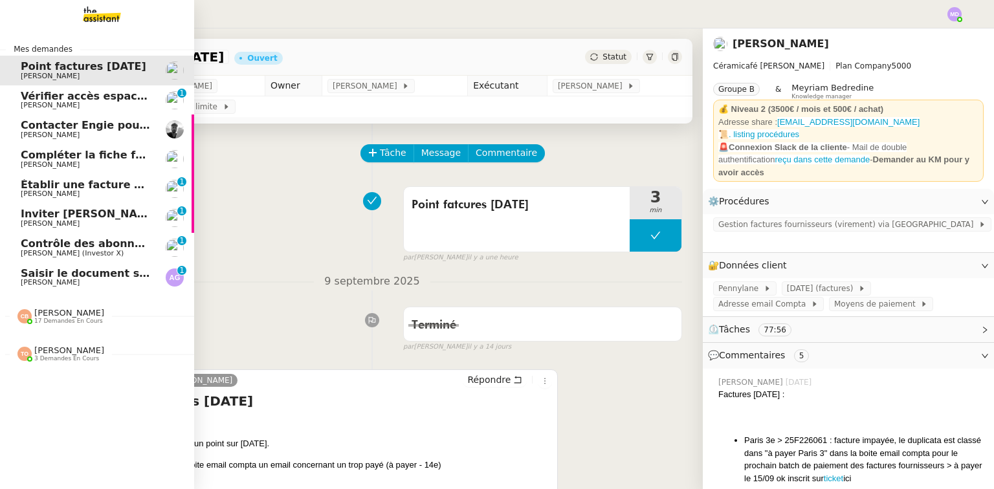
click at [47, 96] on span "Vérifier accès espace EDF" at bounding box center [95, 96] width 149 height 12
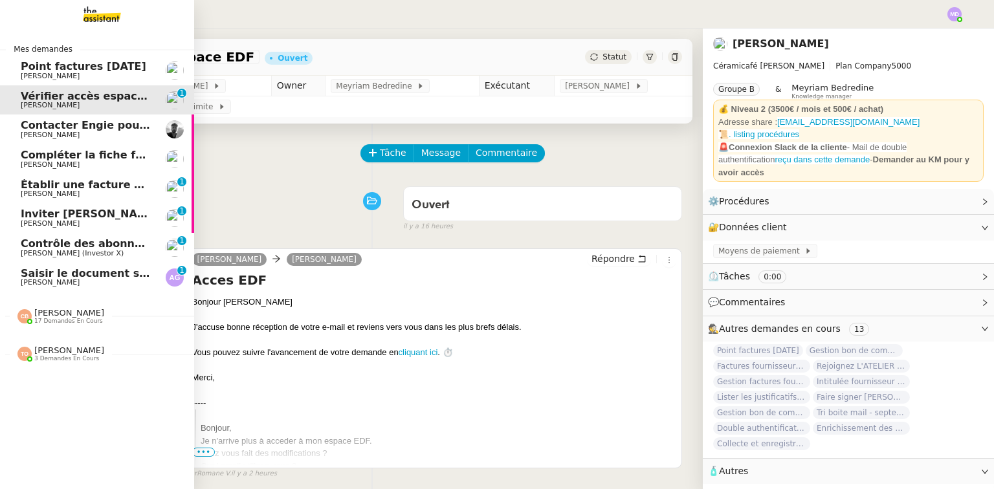
click at [76, 69] on span "Point factures [DATE]" at bounding box center [84, 66] width 126 height 12
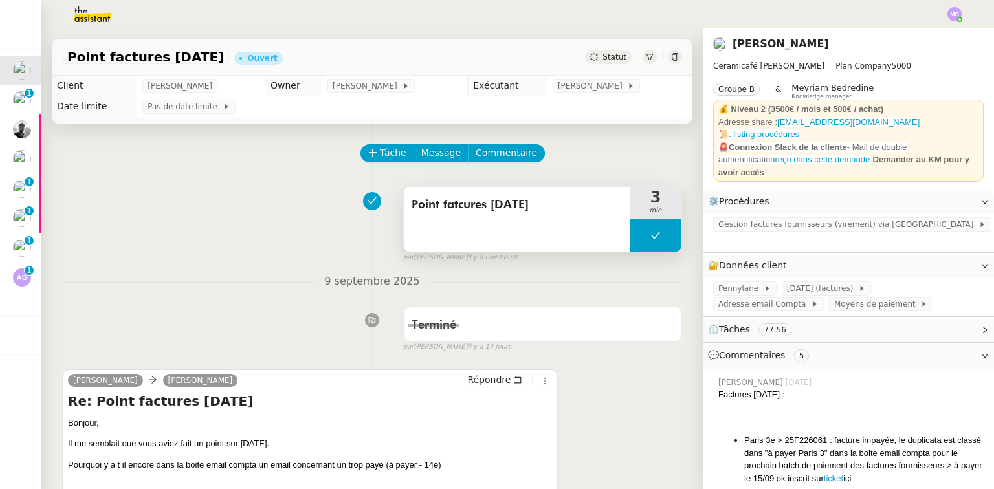
click at [635, 246] on button at bounding box center [656, 235] width 52 height 32
click at [630, 246] on div at bounding box center [643, 235] width 26 height 32
click at [496, 230] on div "Point fatcures Raja" at bounding box center [517, 219] width 226 height 65
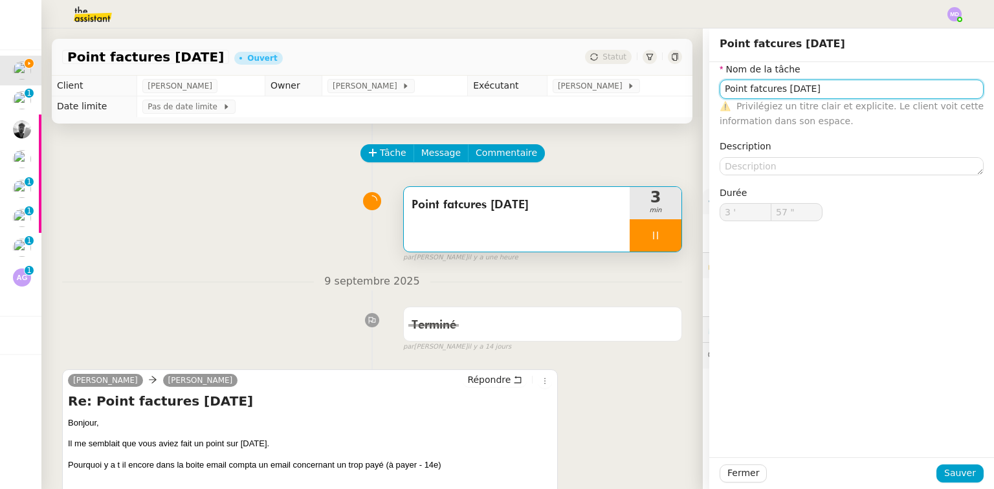
click at [749, 88] on input "Point fatcures Raja" at bounding box center [852, 89] width 264 height 19
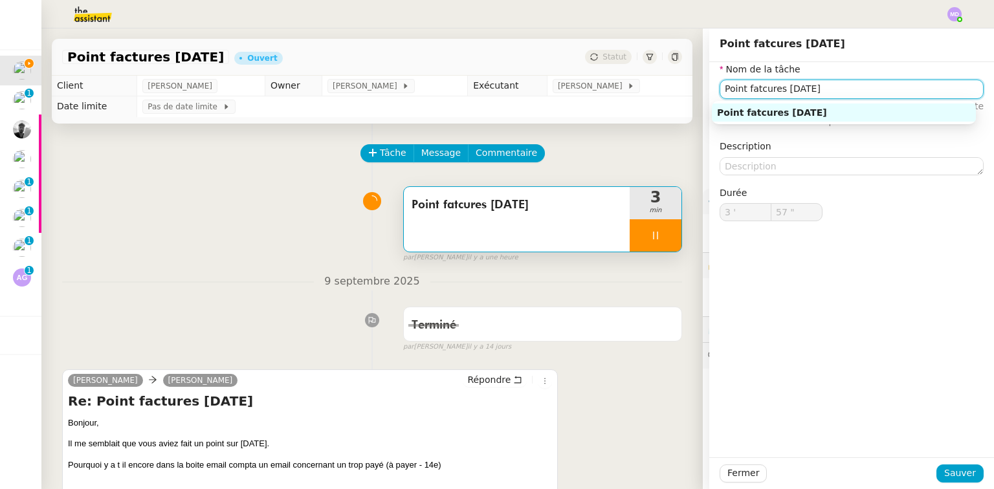
type input "58 ""
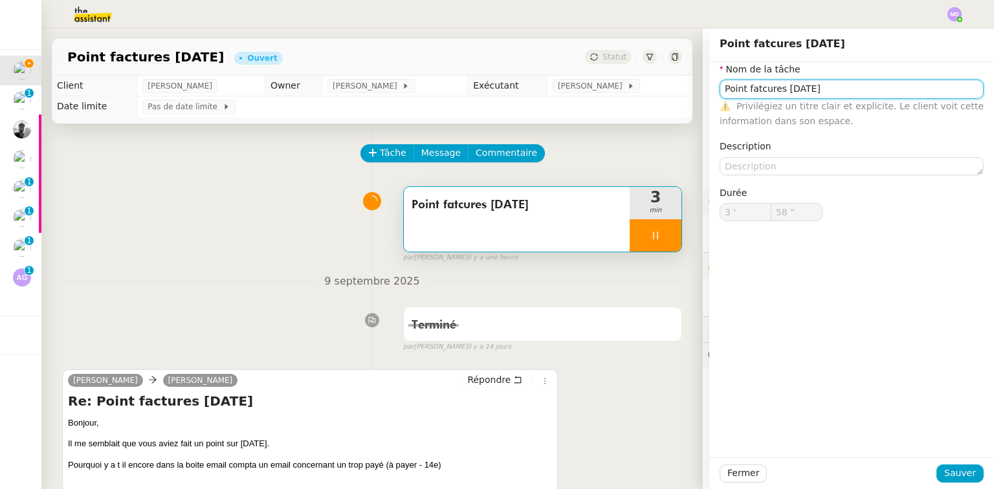
type input "Point facures Raja"
type input "59 ""
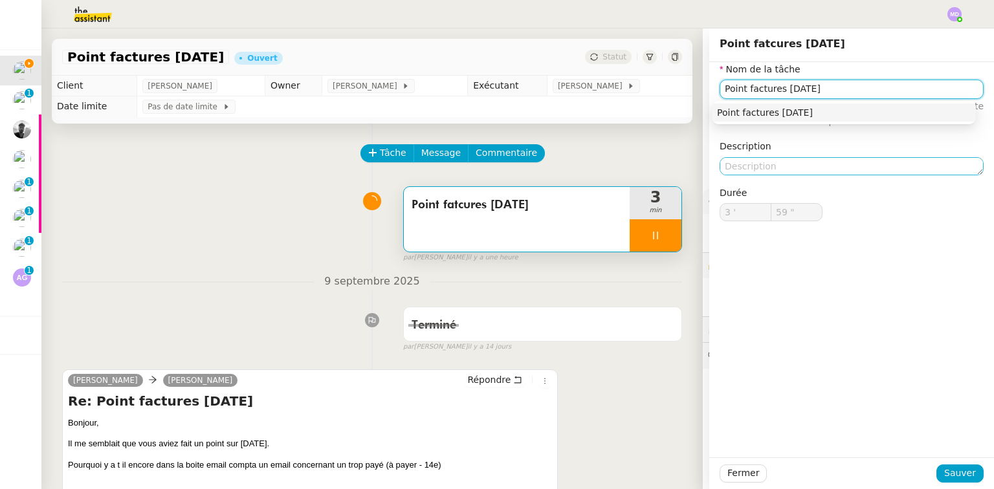
type input "Point factures [DATE]"
click at [749, 161] on textarea at bounding box center [852, 166] width 264 height 18
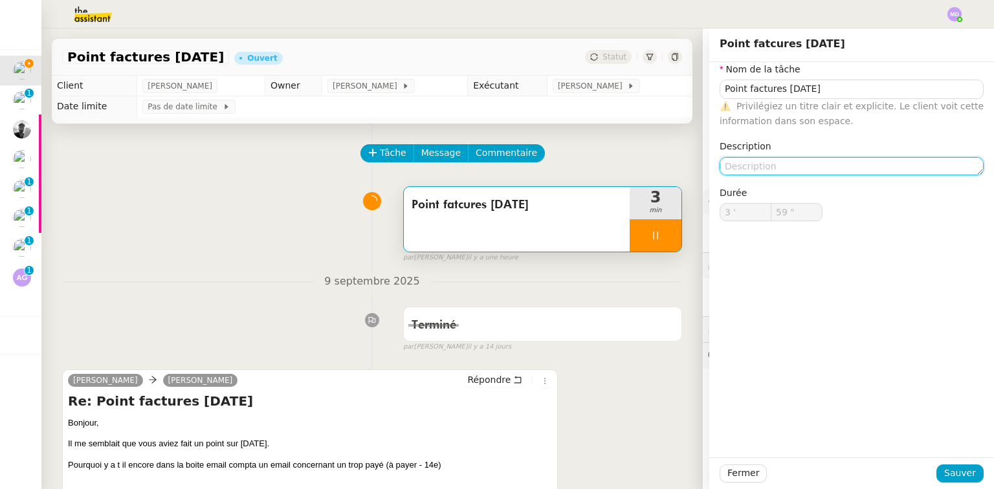
type input "4 '"
type input "0 ""
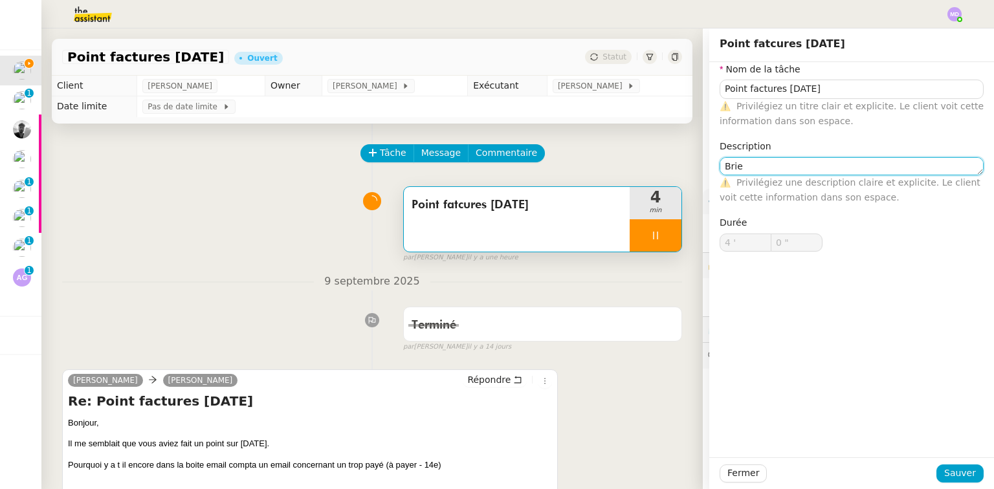
type textarea "Brief"
type input "1 ""
type textarea "Brief"
type input "2 ""
click at [944, 474] on span "Sauver" at bounding box center [960, 473] width 32 height 15
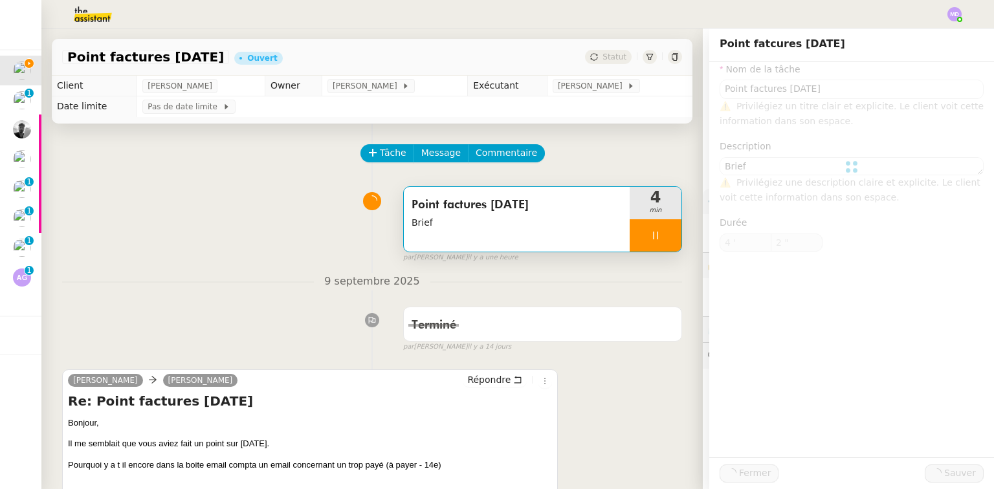
type input "Point factures [DATE]"
type textarea "Brief"
type input "4 '"
type input "2 ""
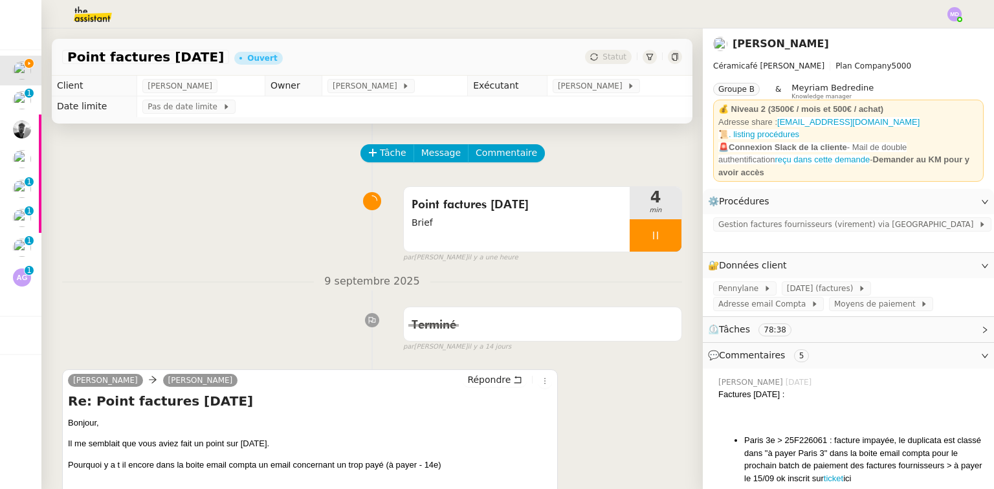
click at [124, 285] on nz-divider "9 septembre 2025" at bounding box center [372, 281] width 620 height 17
click at [188, 220] on div "Point factures Raja Brief 4 min false par Marylou D. il y a une heure" at bounding box center [372, 222] width 620 height 83
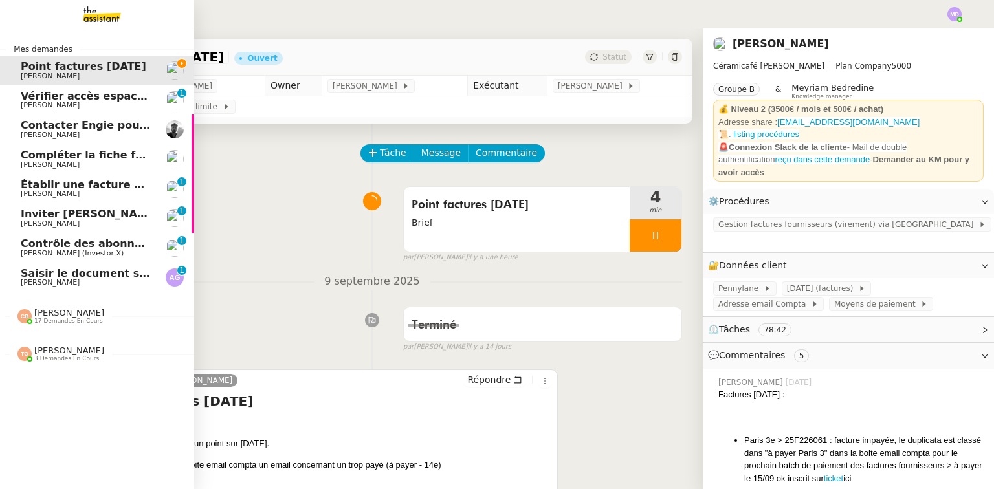
click at [30, 100] on span "Vérifier accès espace EDF" at bounding box center [95, 96] width 149 height 12
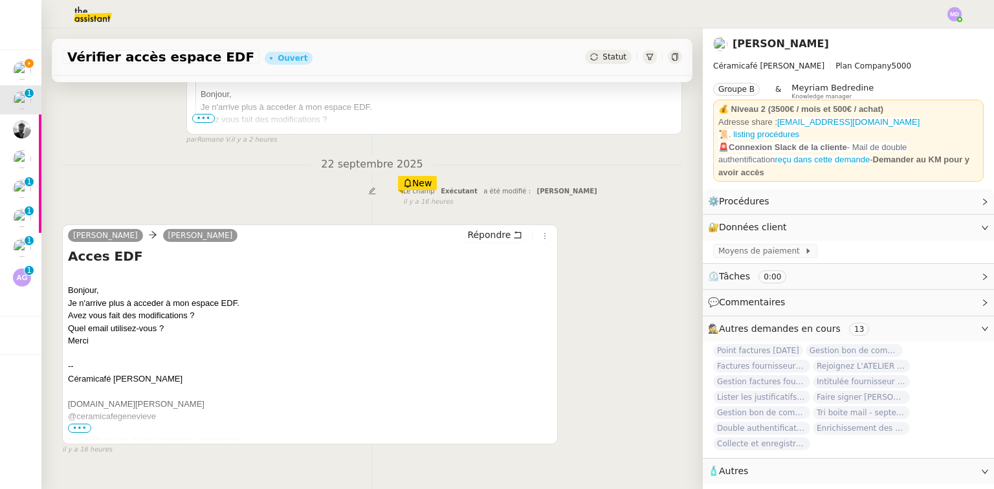
scroll to position [362, 0]
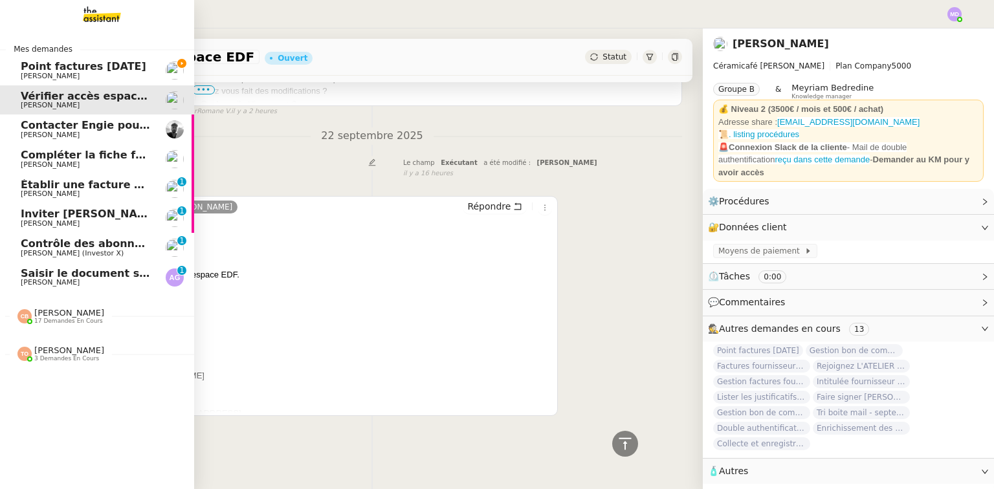
click at [32, 278] on span "Saisir le document sur Word" at bounding box center [103, 273] width 165 height 12
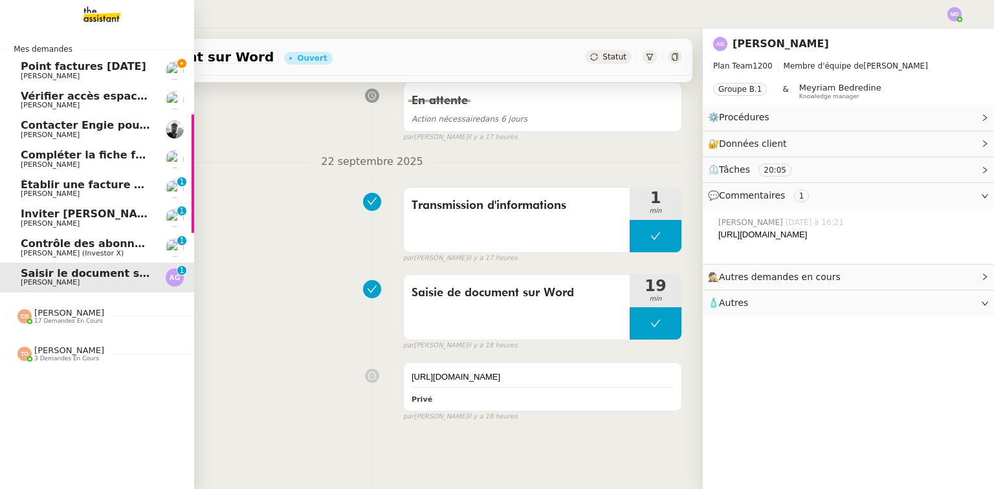
scroll to position [171, 0]
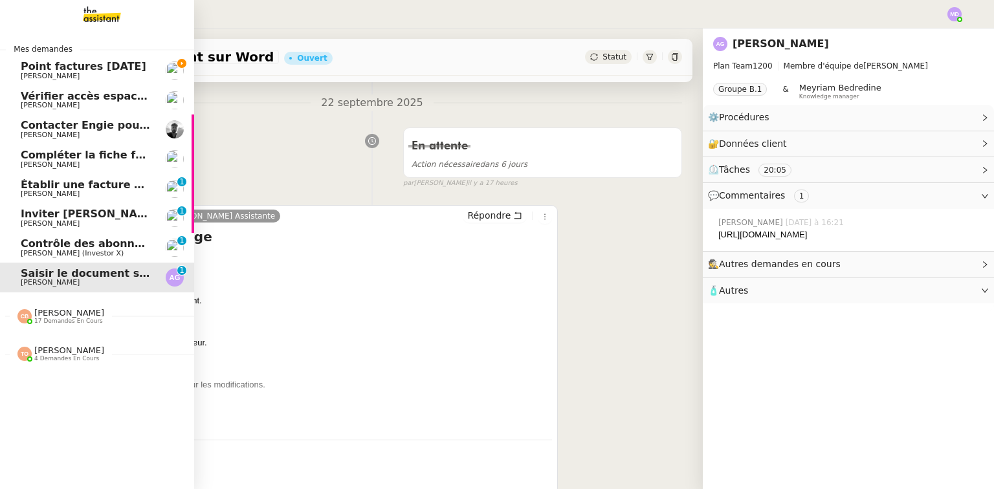
click at [67, 69] on span "Point factures [DATE]" at bounding box center [84, 66] width 126 height 12
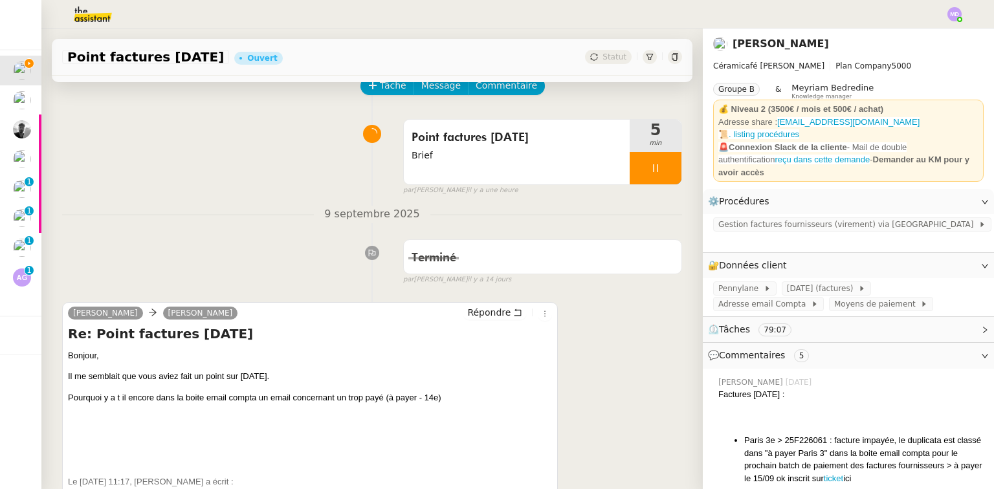
scroll to position [207, 0]
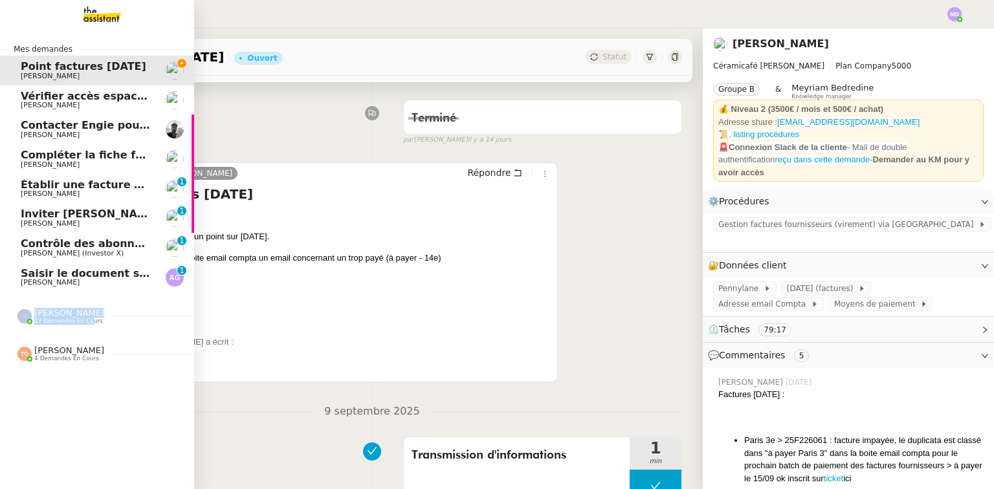
click at [85, 322] on div "Coralie Bordas 17 demandes en cours" at bounding box center [97, 311] width 194 height 38
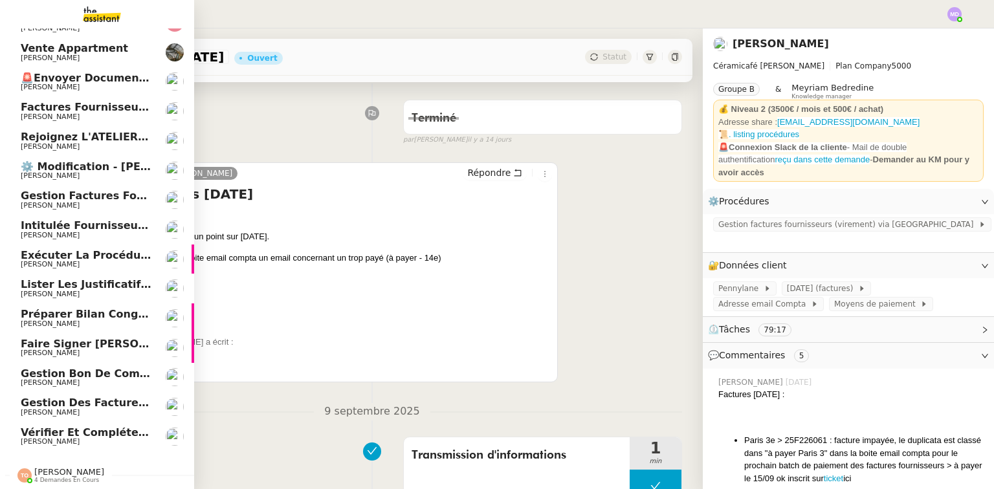
click at [105, 379] on span "[PERSON_NAME]" at bounding box center [86, 383] width 131 height 8
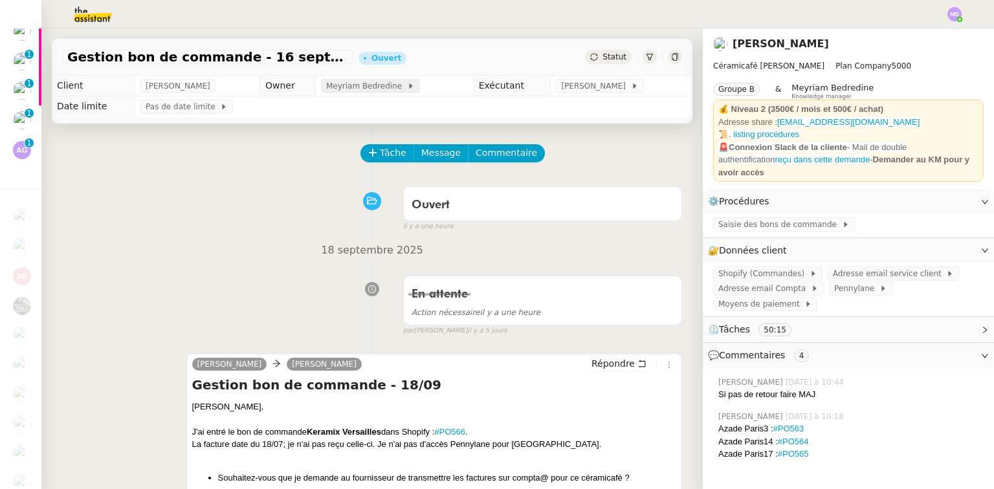
click at [378, 91] on span "Meyriam Bedredine" at bounding box center [366, 86] width 81 height 13
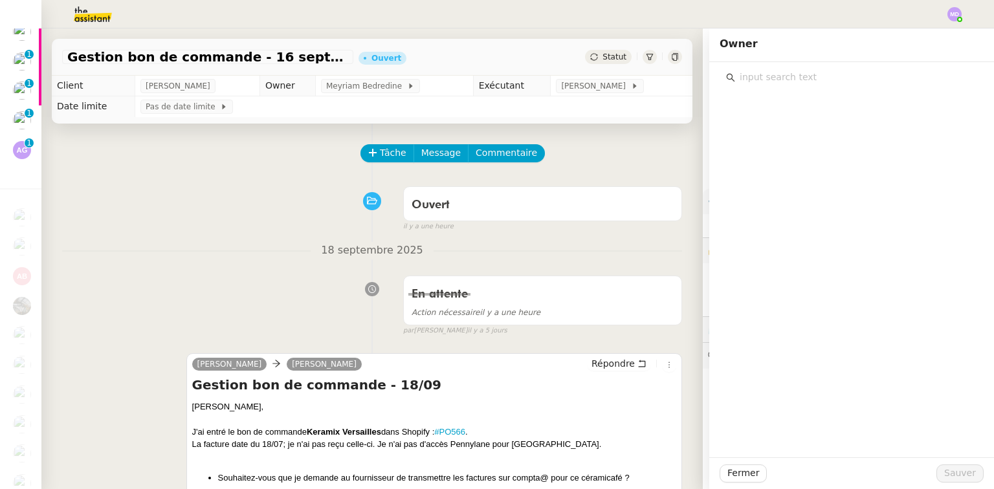
click at [743, 78] on input "text" at bounding box center [856, 77] width 242 height 17
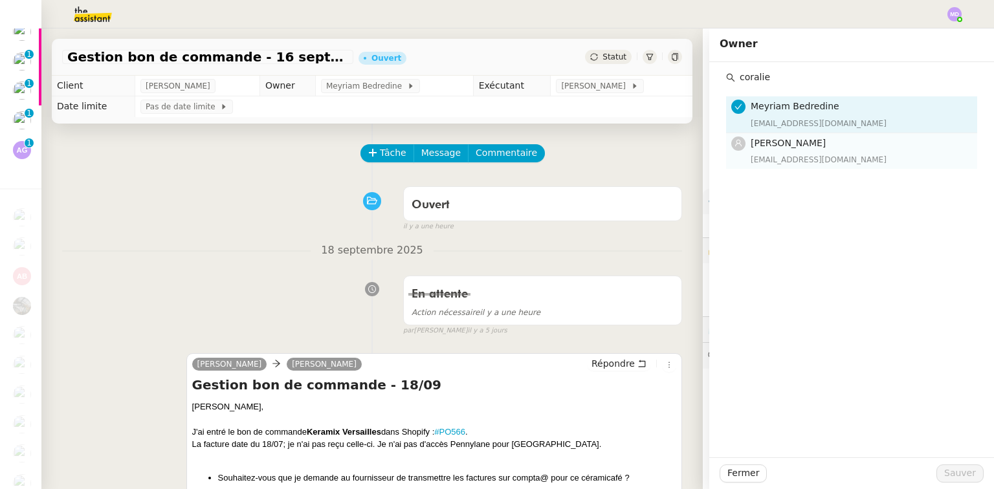
type input "coralie"
click at [788, 142] on span "[PERSON_NAME]" at bounding box center [788, 143] width 75 height 10
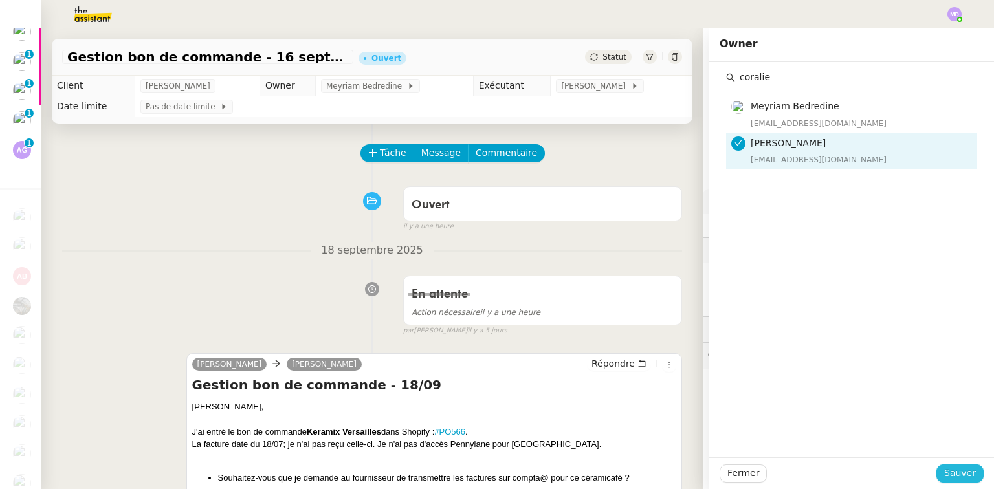
click at [942, 465] on button "Sauver" at bounding box center [959, 474] width 47 height 18
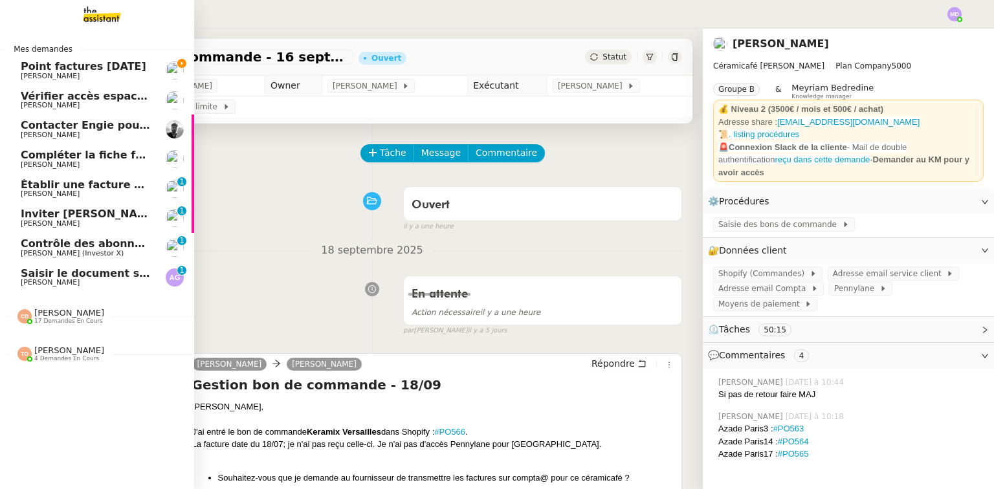
click at [61, 67] on span "Point factures [DATE]" at bounding box center [84, 66] width 126 height 12
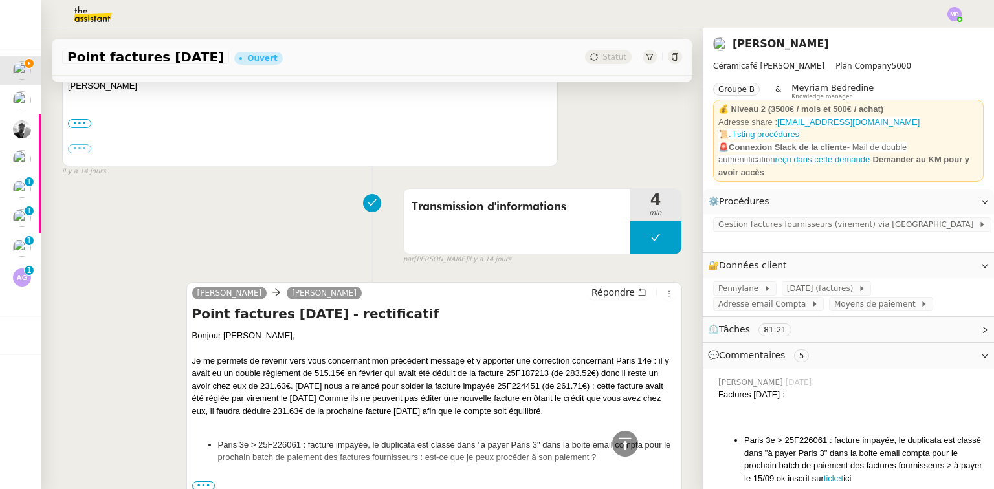
scroll to position [1394, 0]
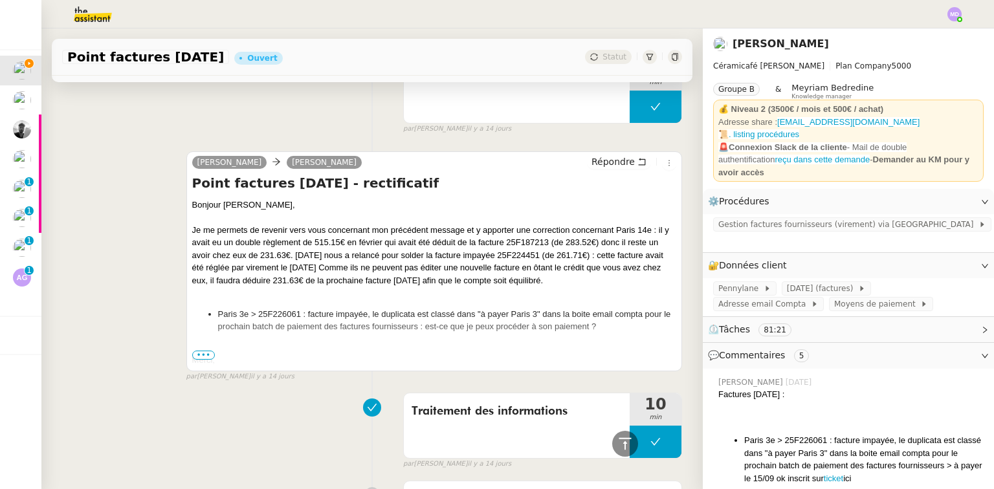
click at [199, 357] on span "•••" at bounding box center [203, 355] width 23 height 9
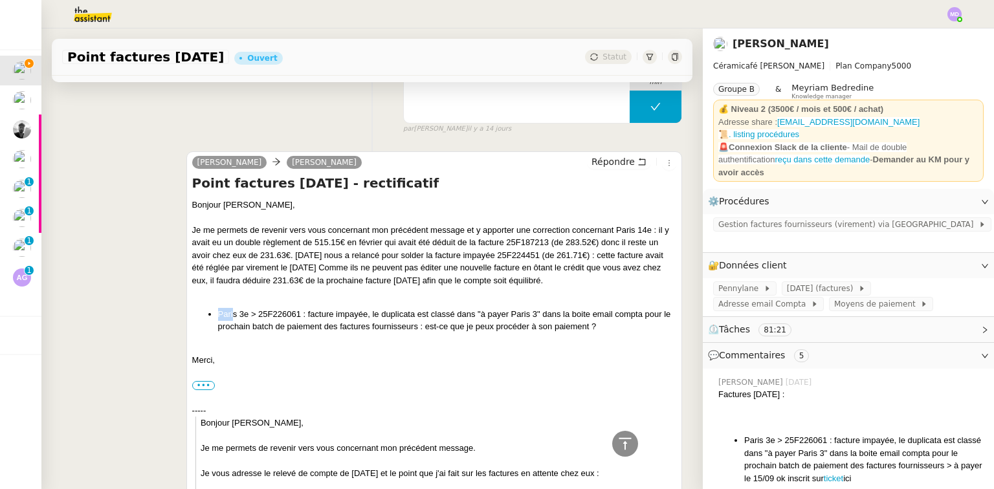
drag, startPoint x: 215, startPoint y: 316, endPoint x: 232, endPoint y: 316, distance: 16.8
click at [232, 316] on li "Paris 3e > 25F226061 : facture impayée, le duplicata est classé dans "à payer P…" at bounding box center [447, 320] width 458 height 25
click at [257, 314] on li "Paris 3e > 25F226061 : facture impayée, le duplicata est classé dans "à payer P…" at bounding box center [447, 320] width 458 height 25
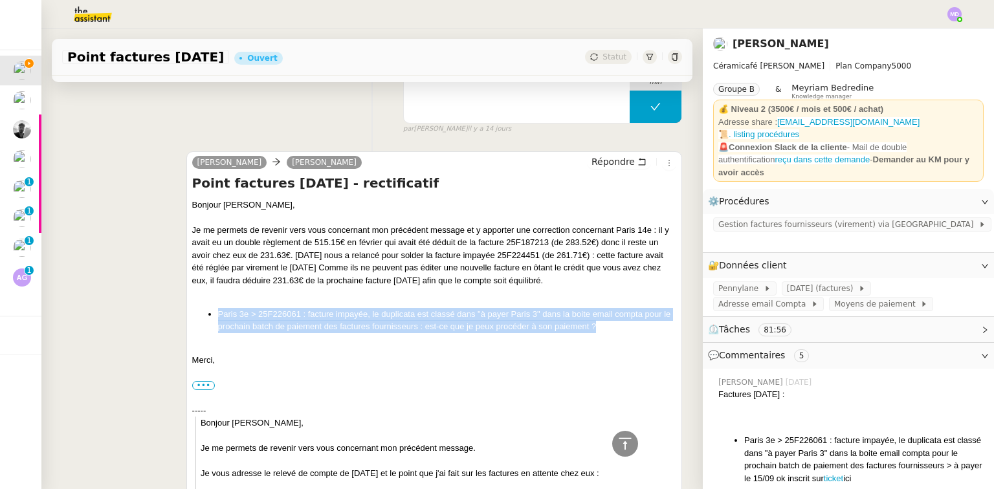
drag, startPoint x: 214, startPoint y: 316, endPoint x: 639, endPoint y: 322, distance: 425.2
click at [639, 322] on ul "Paris 3e > 25F226061 : facture impayée, le duplicata est classé dans "à payer P…" at bounding box center [434, 320] width 484 height 25
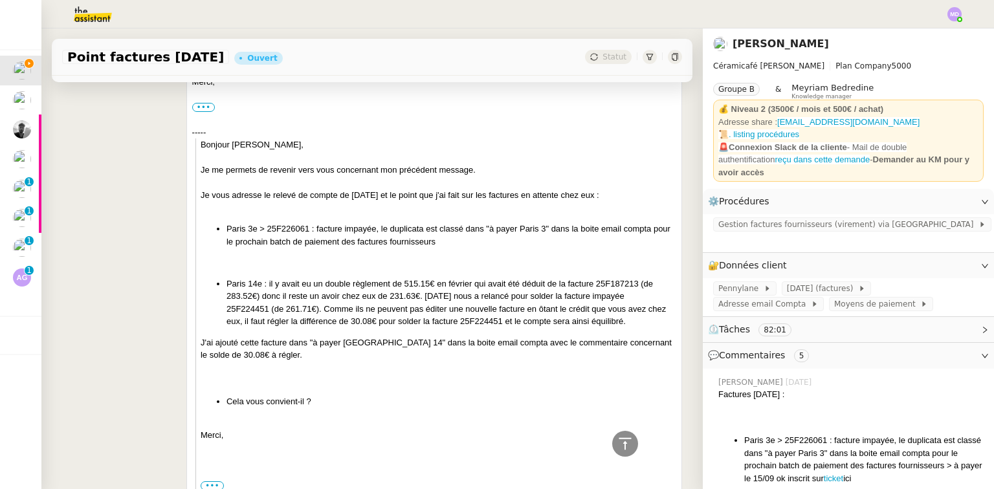
scroll to position [1653, 0]
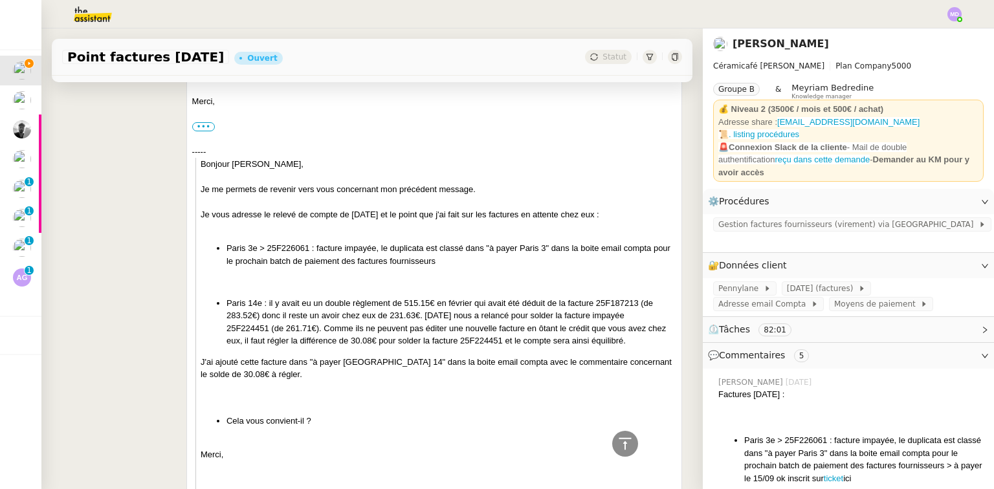
click at [302, 274] on blockquote "Bonjour ﻿Geneviève﻿, Je me permets de revenir vers vous concernant mon précéden…" at bounding box center [435, 492] width 481 height 668
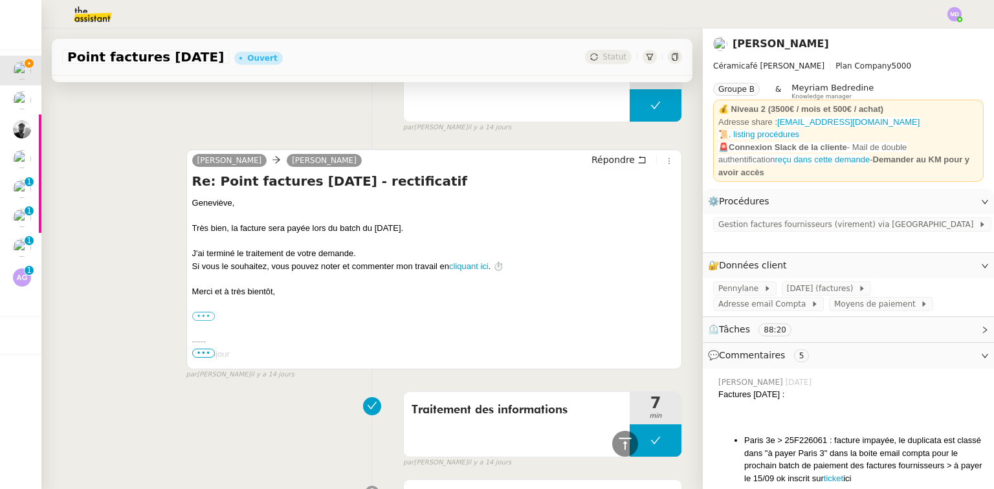
scroll to position [669, 0]
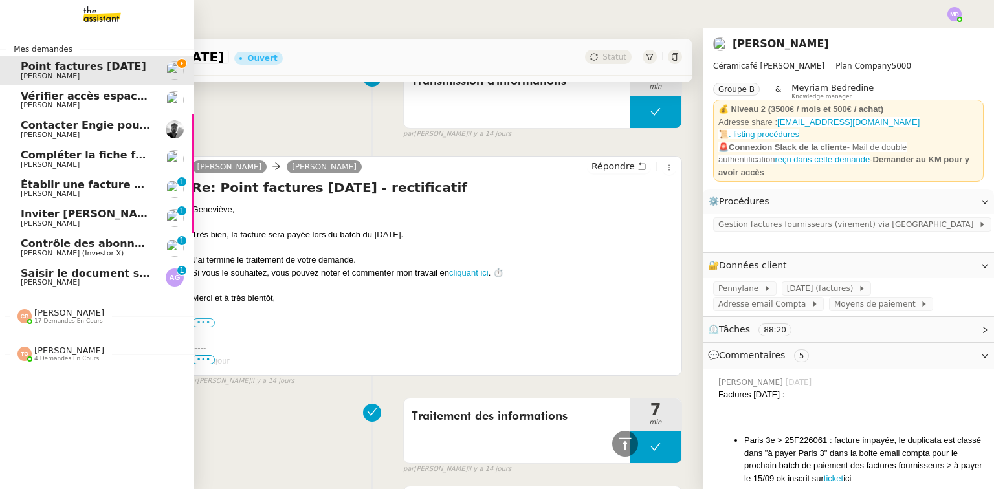
click at [44, 279] on span "Aurelia Goncalves" at bounding box center [50, 282] width 59 height 8
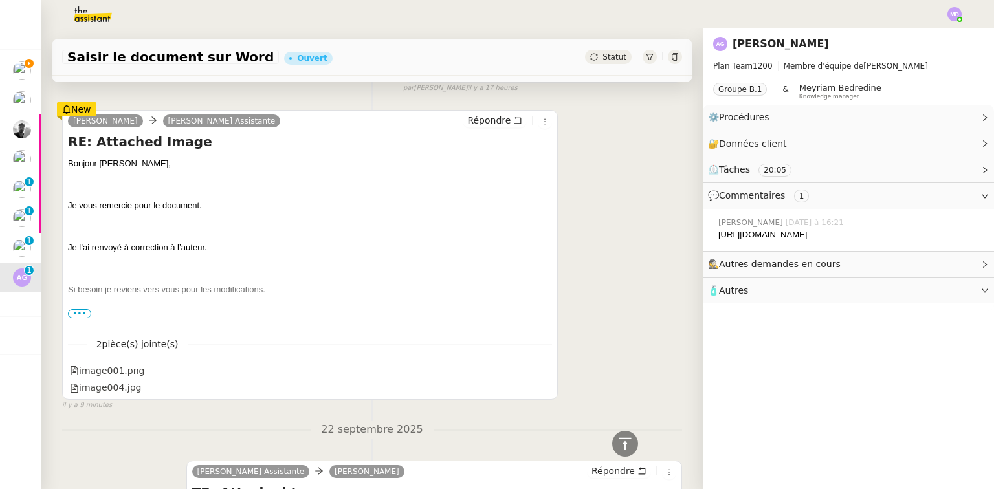
scroll to position [290, 0]
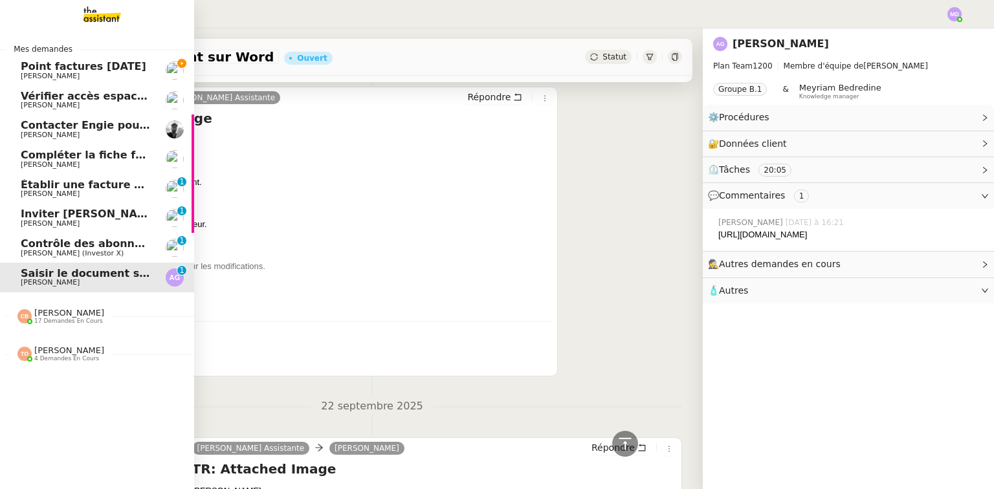
click at [27, 82] on link "Point factures Raja Genevieve Landsmann" at bounding box center [97, 71] width 194 height 30
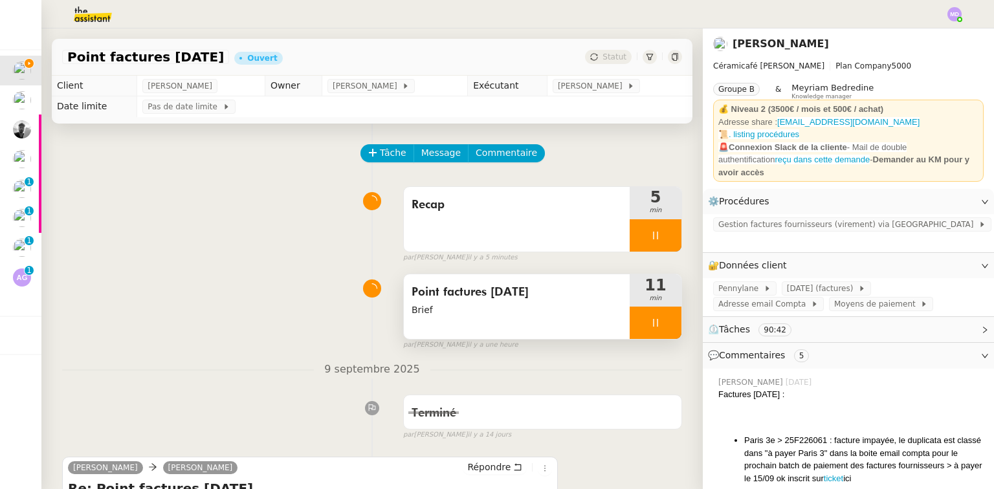
click at [657, 327] on div at bounding box center [656, 323] width 52 height 32
click at [663, 327] on icon at bounding box center [668, 323] width 10 height 10
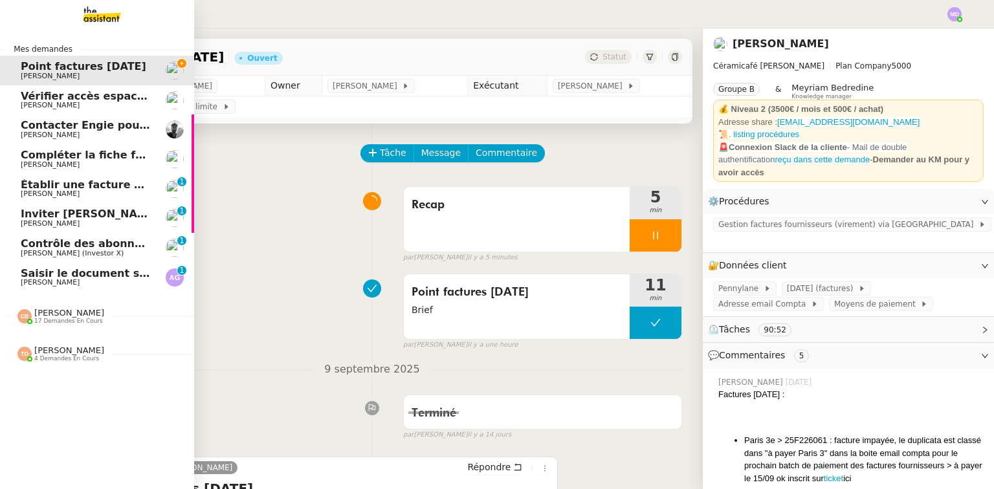
click at [82, 166] on span "[PERSON_NAME]" at bounding box center [86, 165] width 131 height 8
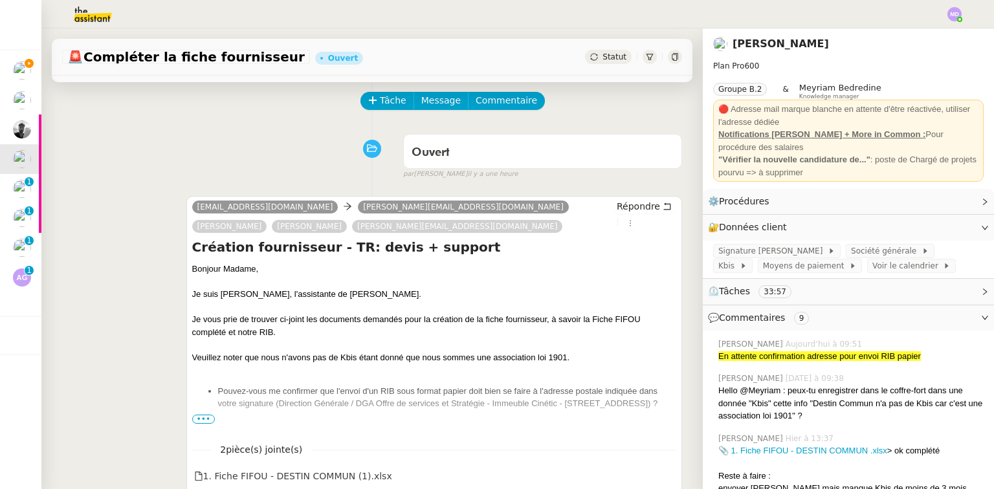
scroll to position [155, 0]
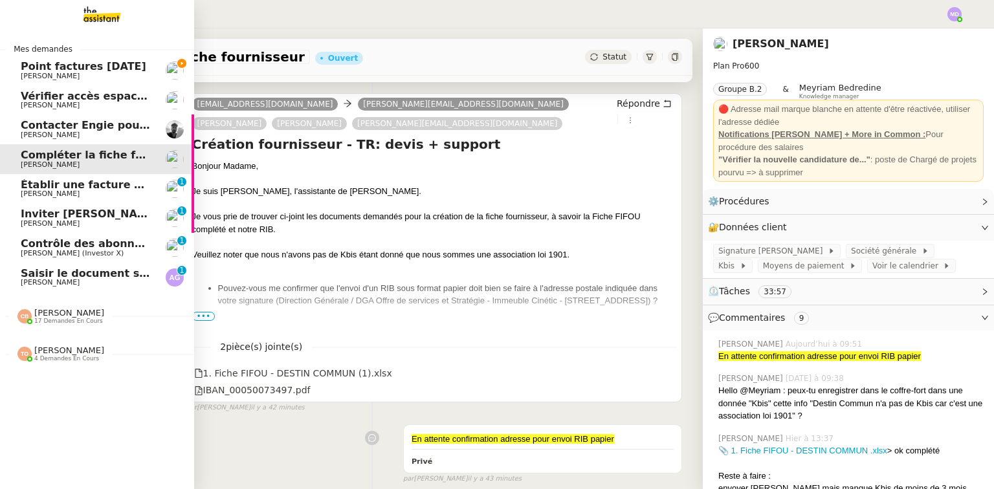
click at [21, 273] on span "Saisir le document sur Word" at bounding box center [103, 273] width 165 height 12
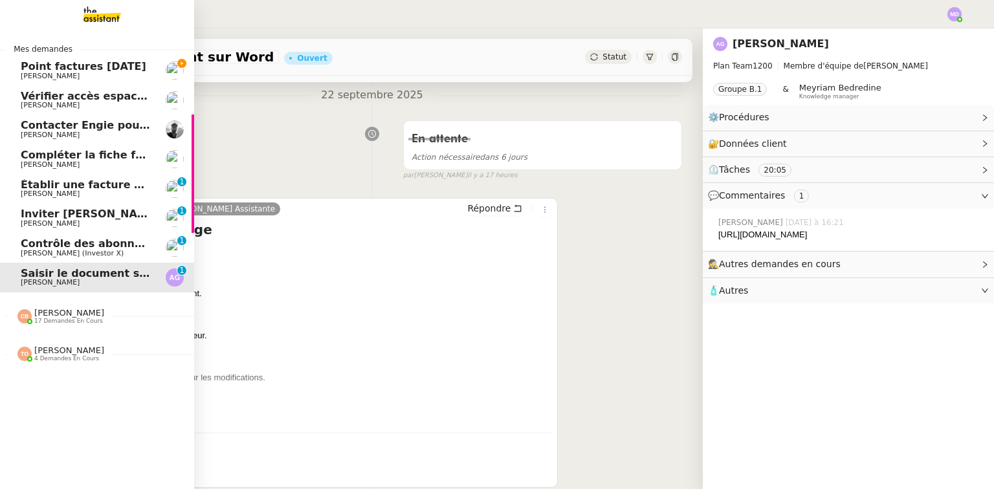
click at [80, 76] on span "[PERSON_NAME]" at bounding box center [50, 76] width 59 height 8
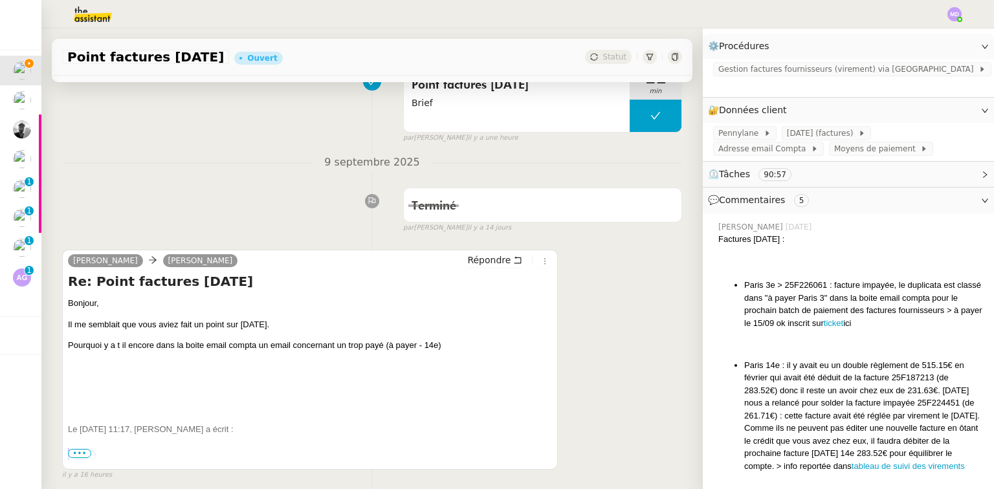
scroll to position [362, 0]
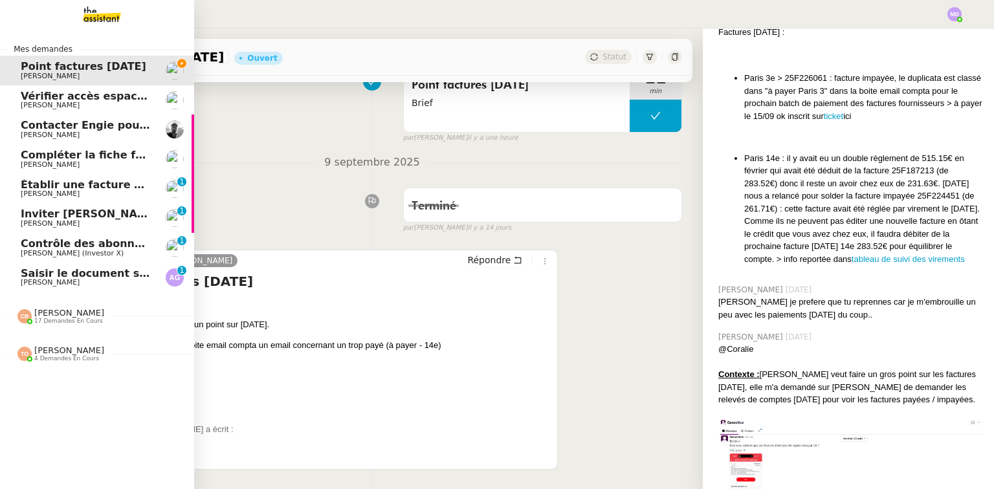
click at [118, 279] on span "Aurelia Goncalves" at bounding box center [86, 283] width 131 height 8
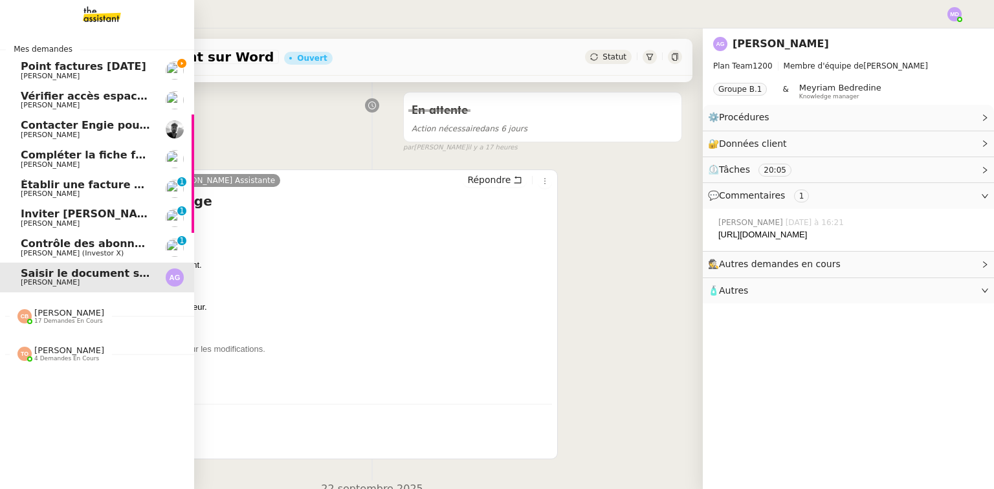
click at [85, 189] on span "Établir une facture pour SAS IMAGINE" at bounding box center [131, 185] width 221 height 12
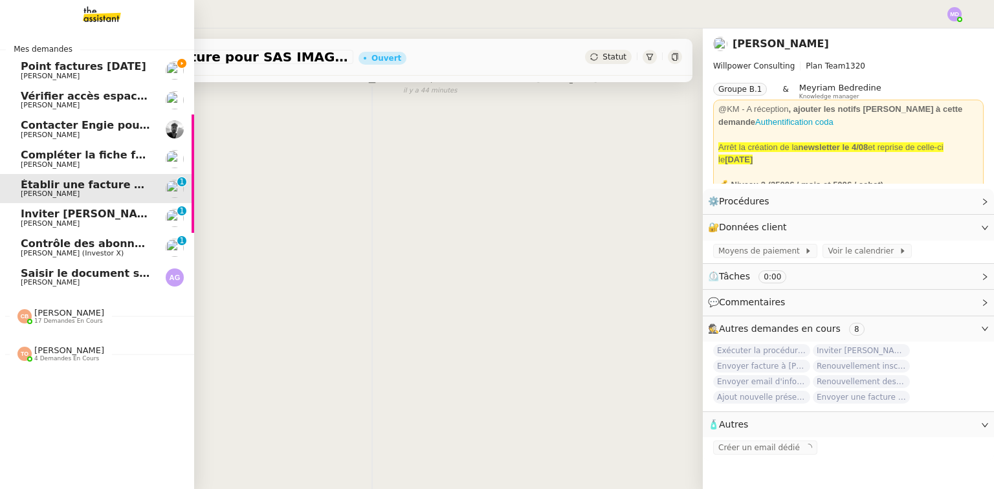
scroll to position [207, 0]
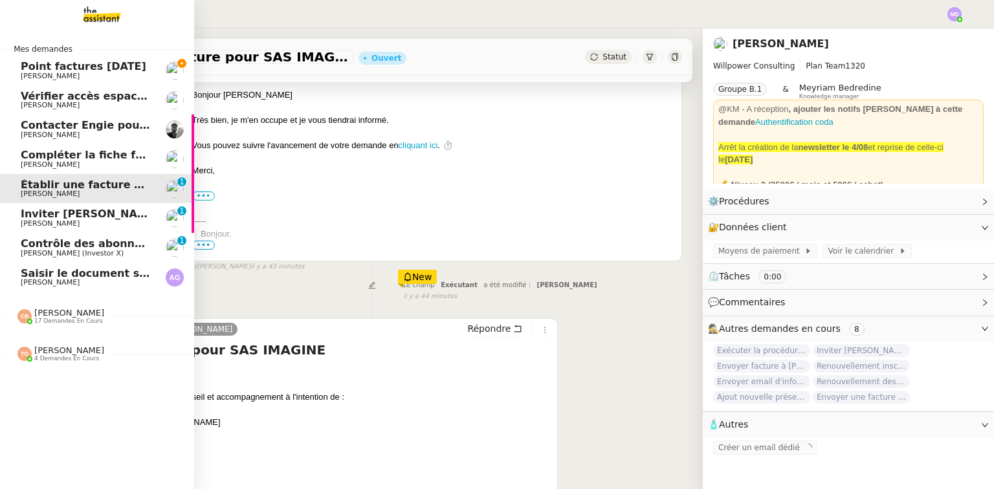
click at [83, 264] on link "Saisir le document sur Word Aurelia Goncalves" at bounding box center [97, 278] width 194 height 30
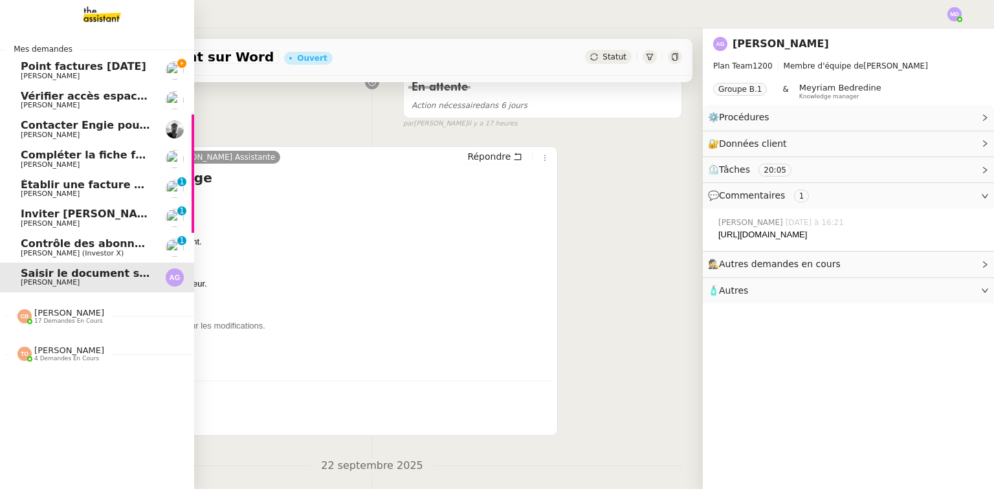
click at [78, 318] on span "17 demandes en cours" at bounding box center [68, 321] width 69 height 7
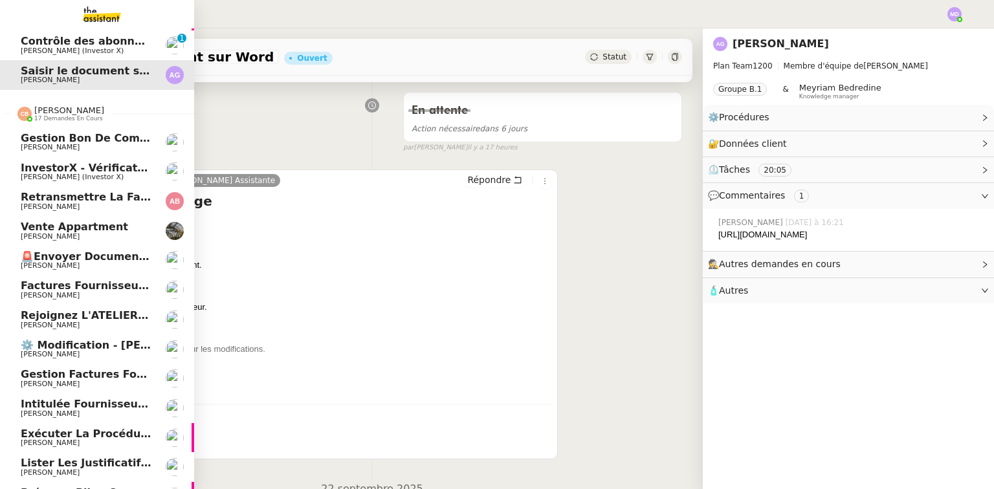
scroll to position [207, 0]
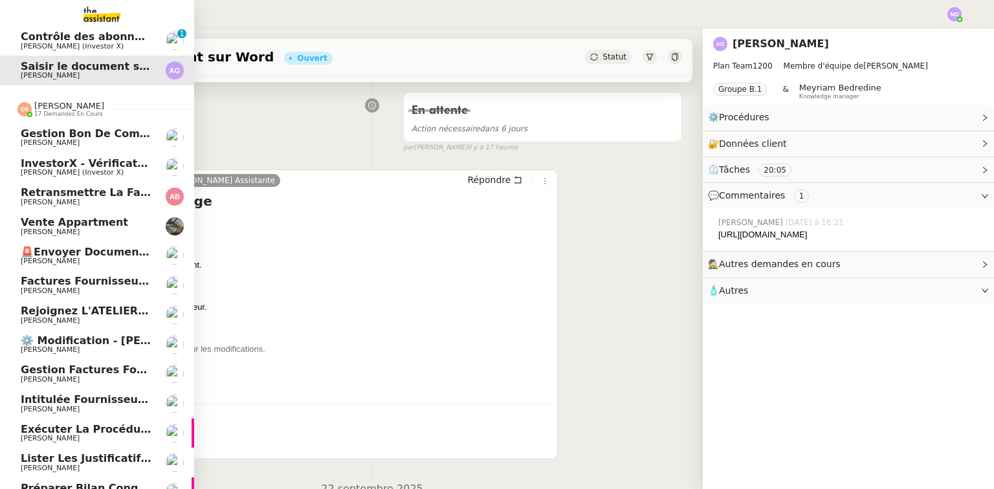
click at [96, 378] on span "[PERSON_NAME]" at bounding box center [86, 380] width 131 height 8
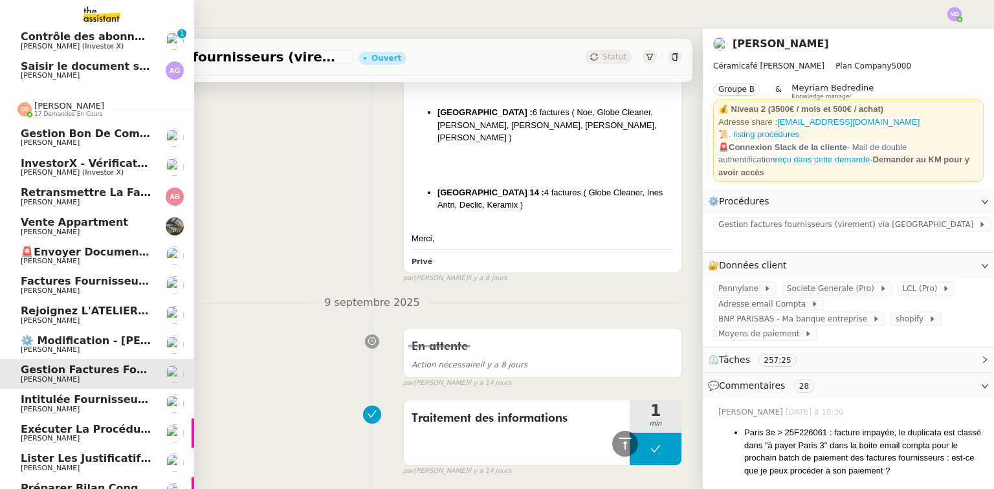
scroll to position [7353, 0]
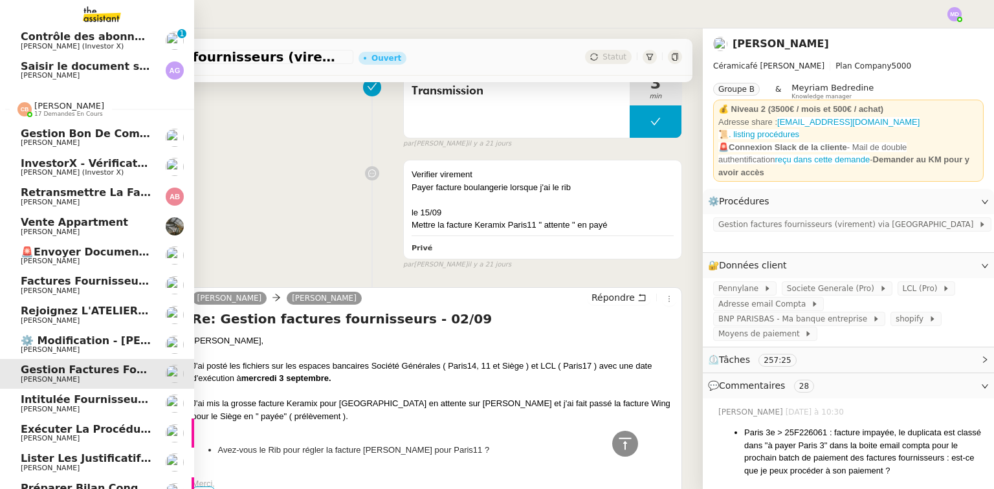
click at [63, 384] on link "Gestion factures fournisseurs (virement) via Pennylane- 2 septembre 2025 Genevi…" at bounding box center [97, 374] width 194 height 30
click at [67, 404] on span "Intitulée fournisseur Céramiques [PERSON_NAME]" at bounding box center [168, 399] width 294 height 12
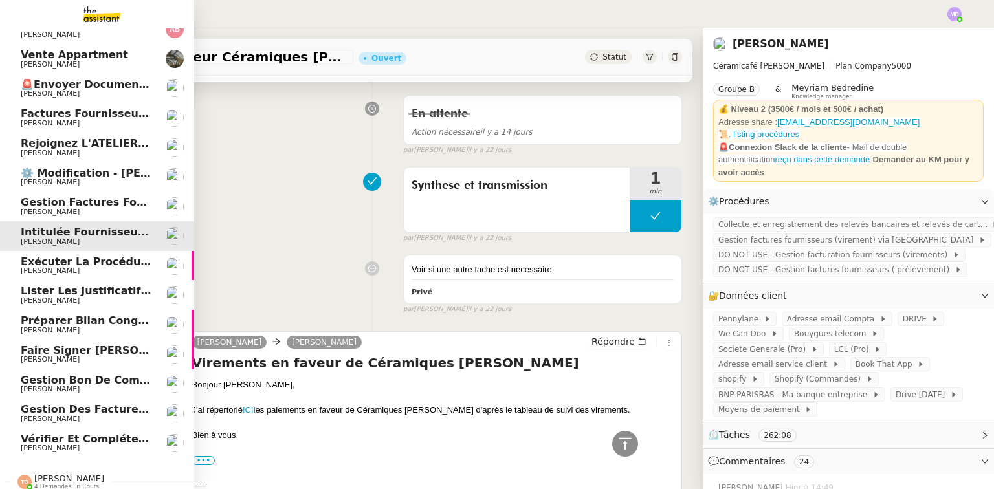
scroll to position [386, 0]
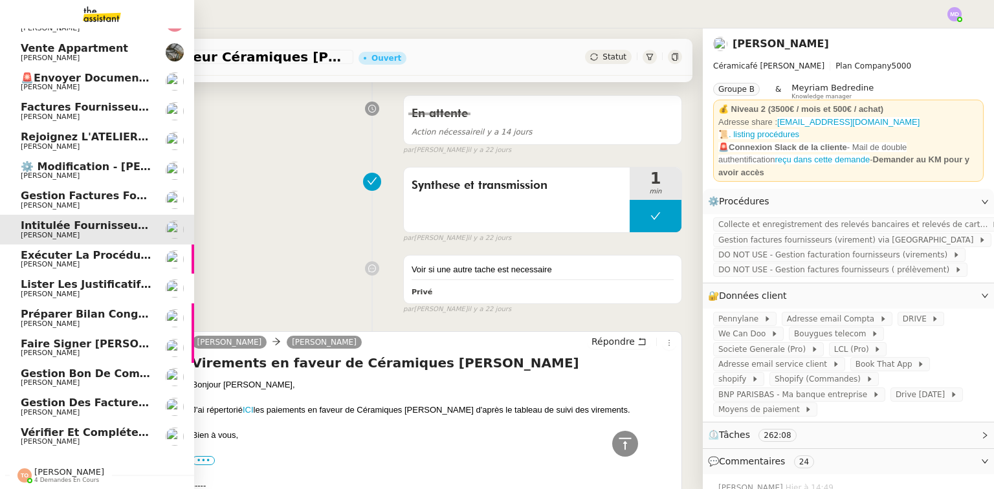
click at [65, 392] on link "Gestion des factures fournisseurs - 1 septembre 2025 Charles Da Conceicao" at bounding box center [97, 407] width 194 height 30
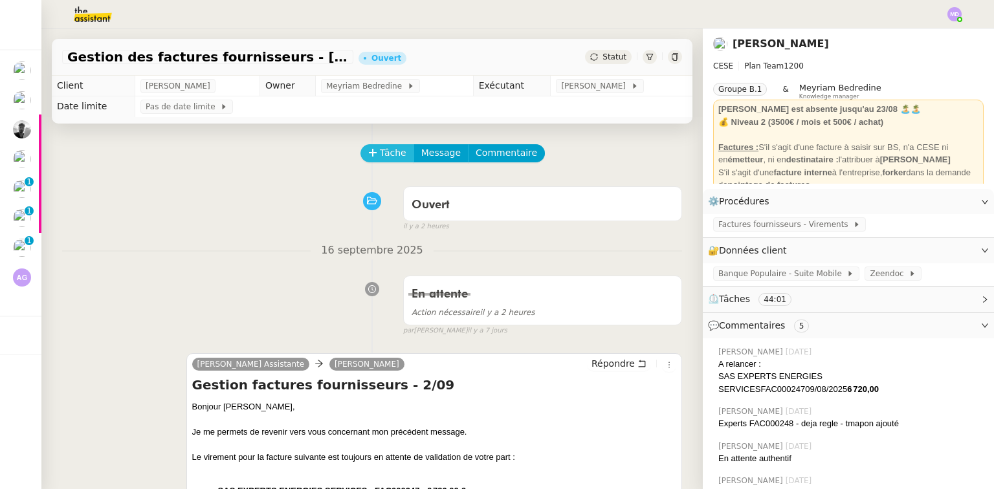
click at [380, 149] on span "Tâche" at bounding box center [393, 153] width 27 height 15
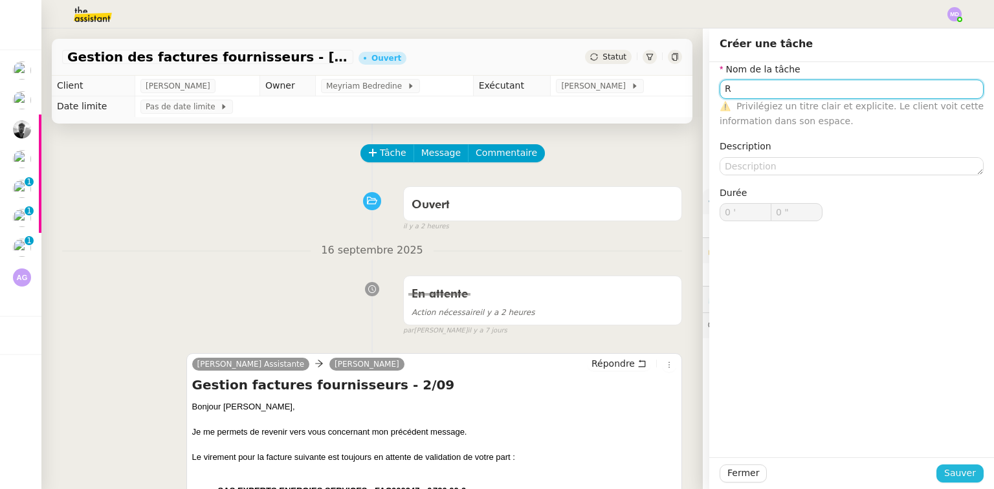
type input "R"
click at [940, 467] on button "Sauver" at bounding box center [959, 474] width 47 height 18
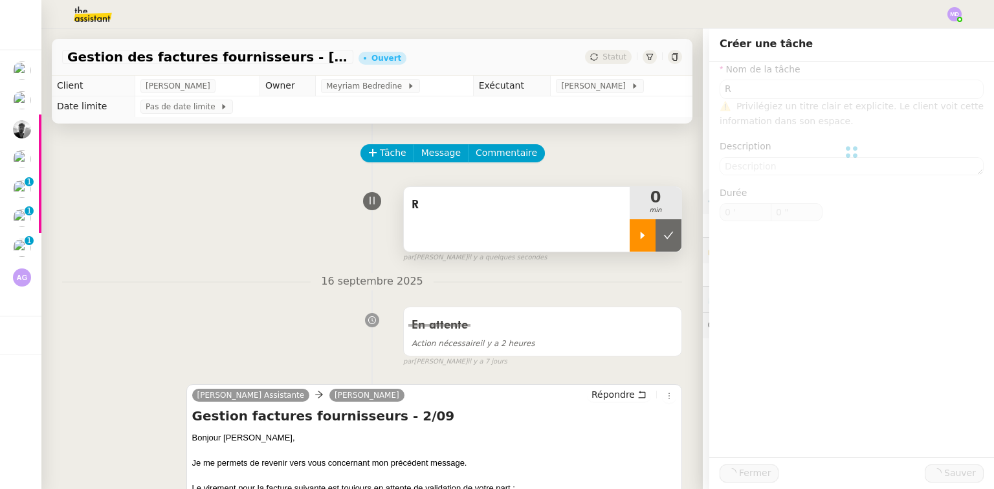
click at [630, 237] on div at bounding box center [643, 235] width 26 height 32
click at [576, 241] on div "R" at bounding box center [517, 219] width 226 height 65
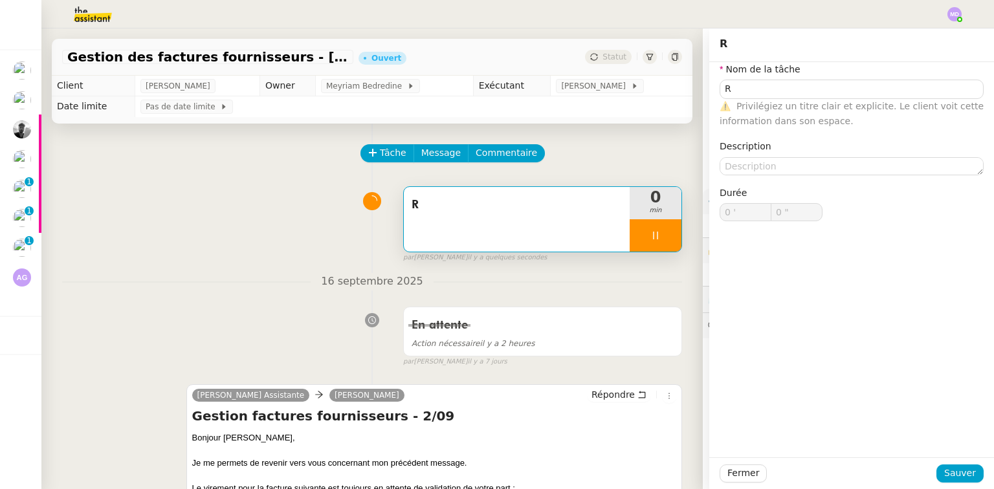
type input "1 ""
click at [736, 85] on input "R" at bounding box center [852, 89] width 264 height 19
type input "Réca"
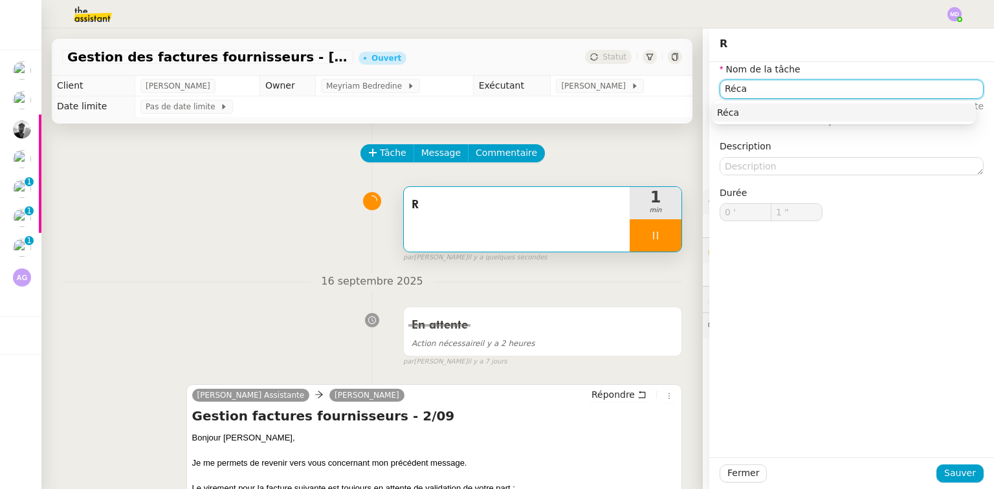
type input "2 ""
type input "Récapitulatif"
type input "3 ""
type input "Récapitulatif des"
type input "4 ""
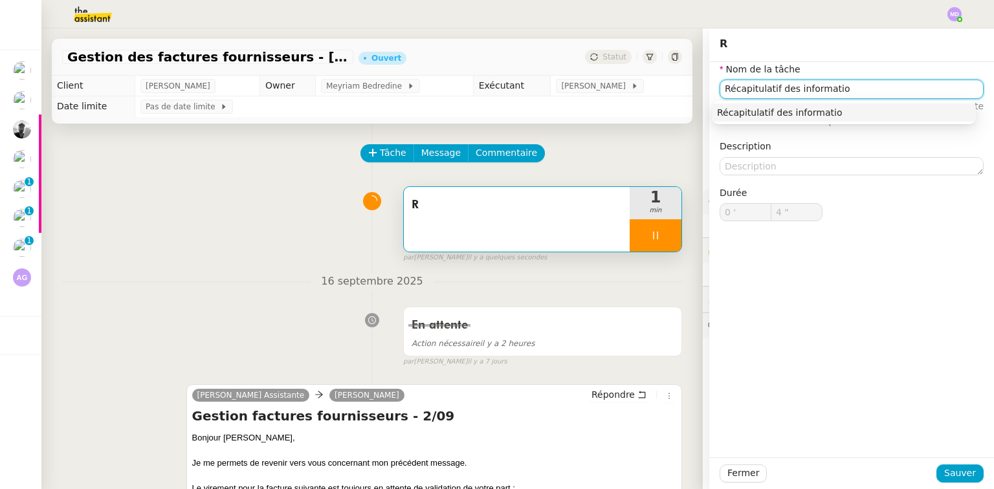
type input "Récapitulatif des informatios"
type input "6 ""
type input "Récapitulatif des informations"
type input "7 ""
type input "Récapitulatif des informations"
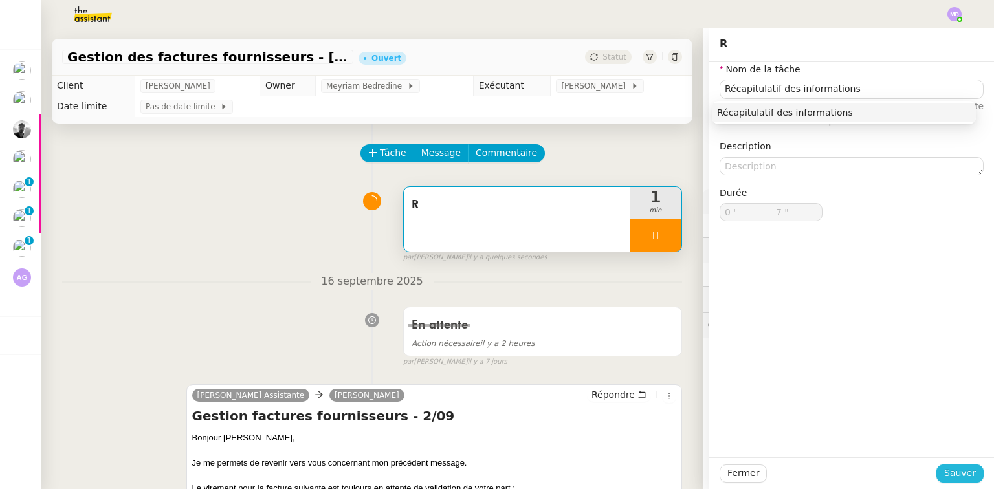
click at [965, 470] on span "Sauver" at bounding box center [960, 473] width 32 height 15
type input "8 ""
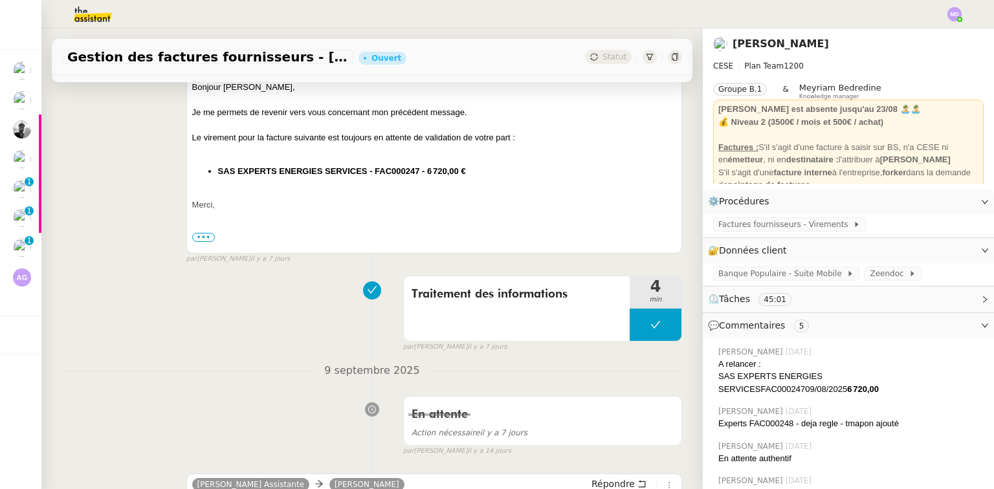
scroll to position [466, 0]
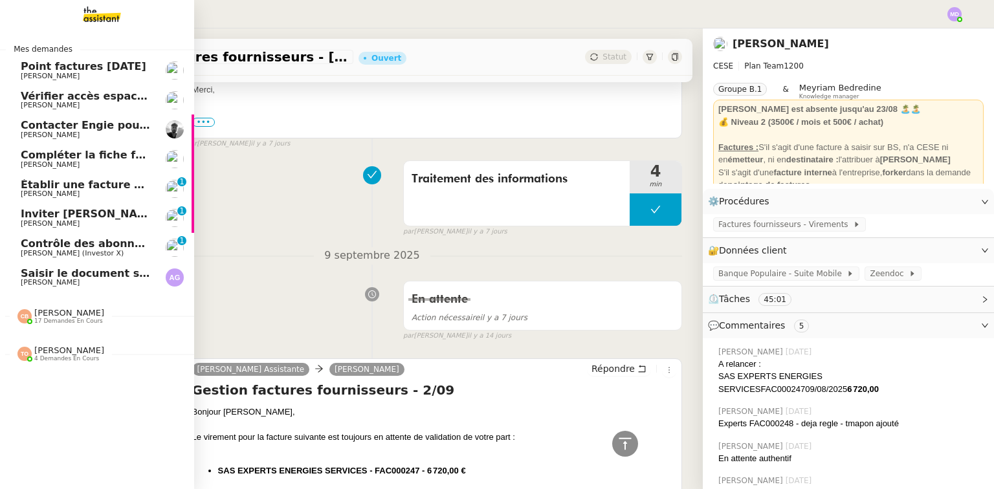
click at [63, 363] on div "Tatyana Orec 4 demandes en cours" at bounding box center [97, 349] width 194 height 38
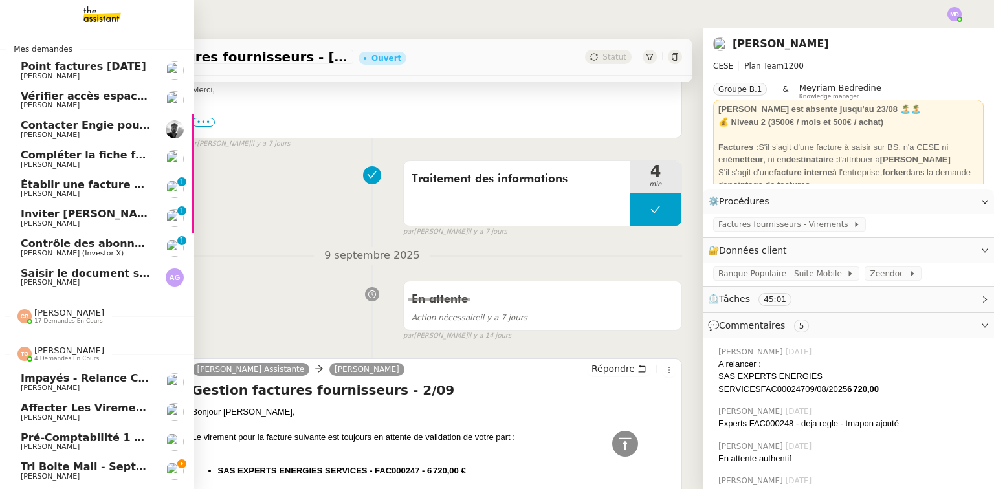
click at [74, 467] on span "Tri boite mail - septembre 2025" at bounding box center [113, 467] width 185 height 12
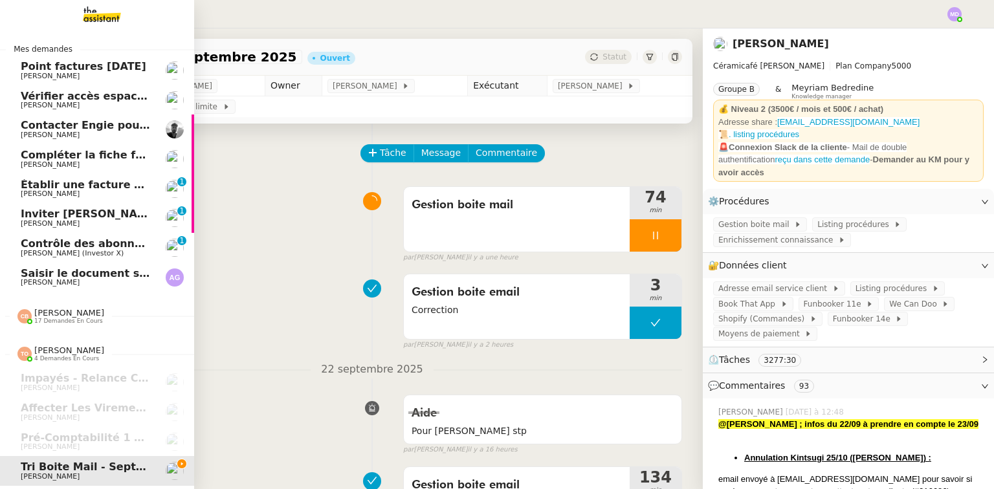
click at [32, 273] on span "Saisir le document sur Word" at bounding box center [103, 273] width 165 height 12
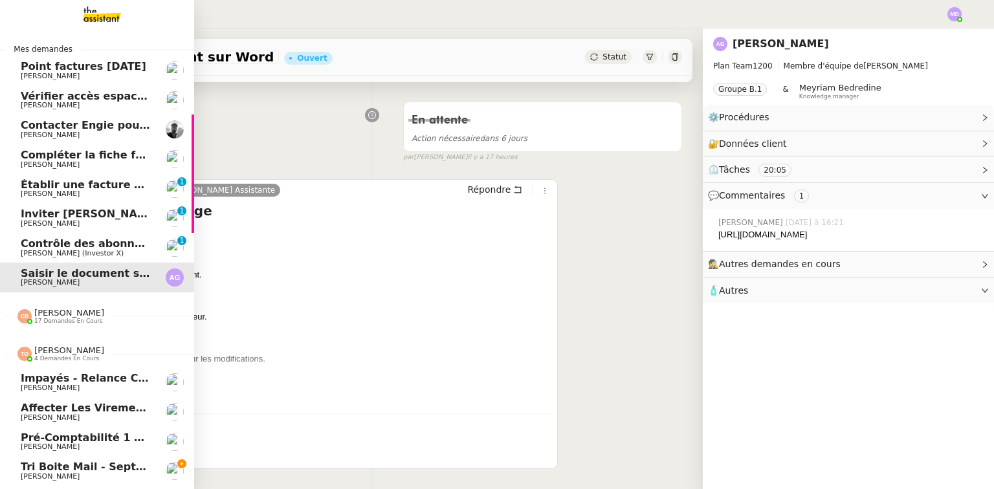
scroll to position [207, 0]
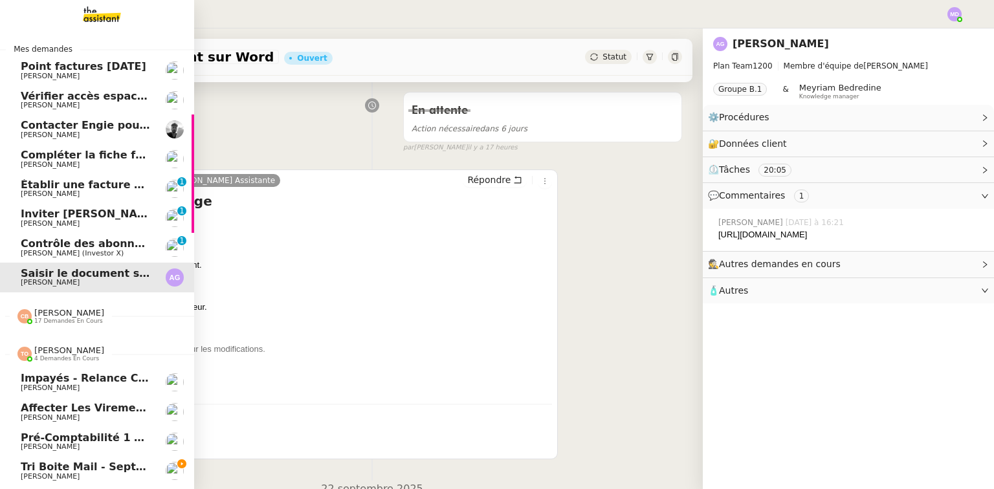
click at [67, 458] on link "Tri boite mail - septembre 2025 Genevieve Landsmann" at bounding box center [97, 471] width 194 height 30
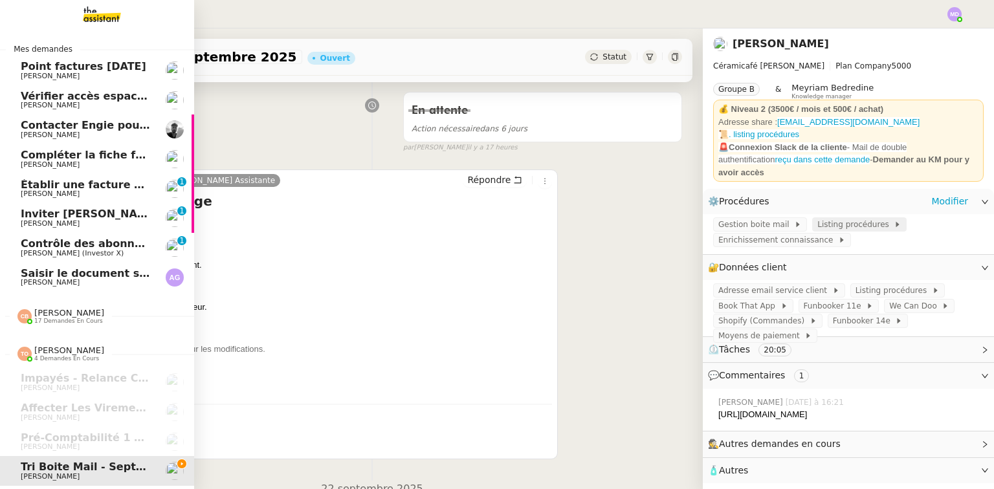
click at [67, 467] on span "Tri boite mail - septembre 2025" at bounding box center [113, 467] width 185 height 12
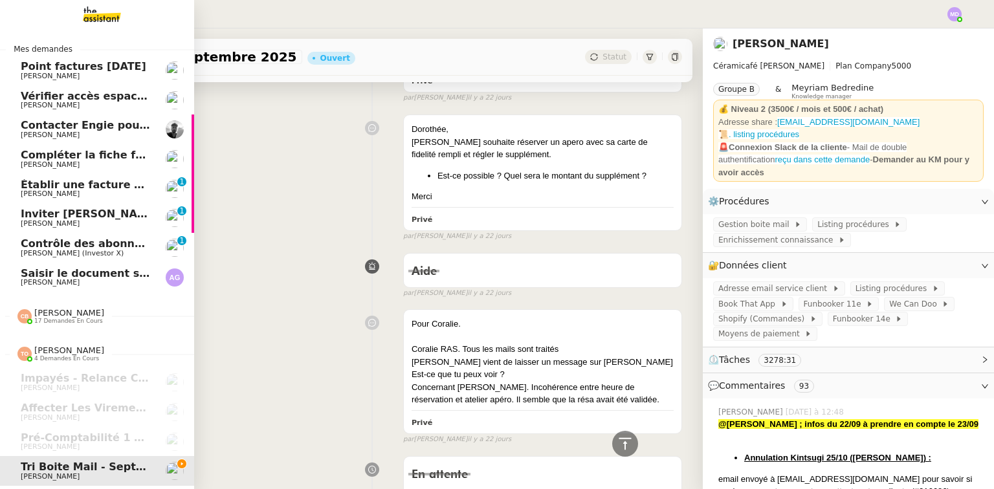
scroll to position [2, 0]
click at [45, 308] on span "[PERSON_NAME]" at bounding box center [69, 313] width 70 height 10
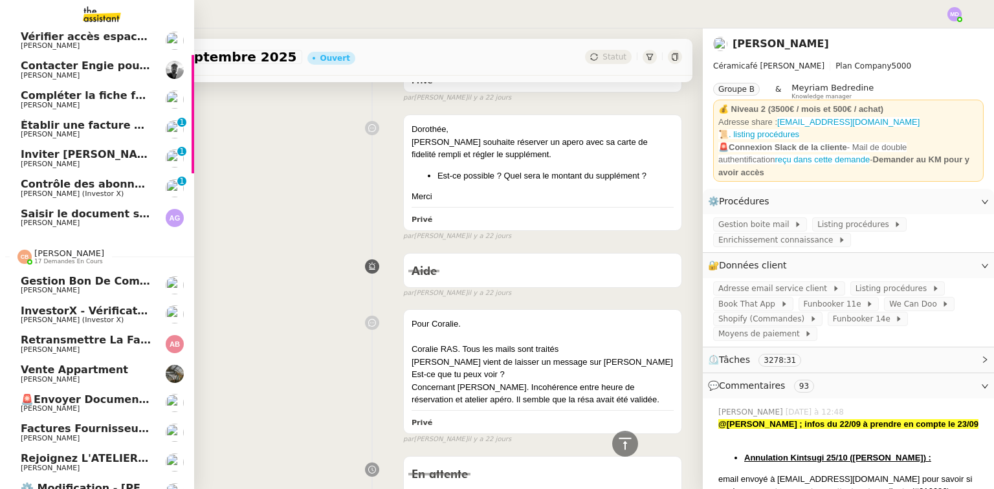
scroll to position [157, 0]
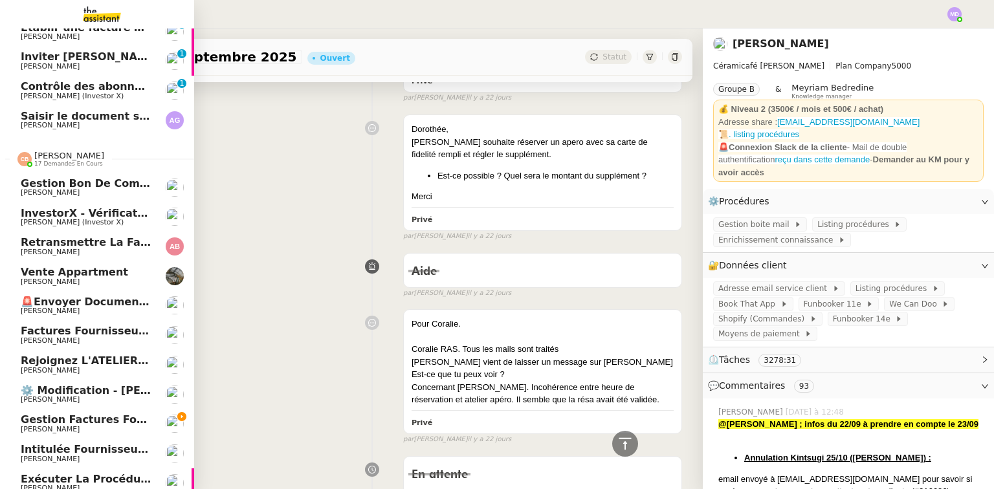
click at [102, 424] on span "Gestion factures fournisseurs (virement) via [GEOGRAPHIC_DATA]- [DATE]" at bounding box center [240, 419] width 438 height 12
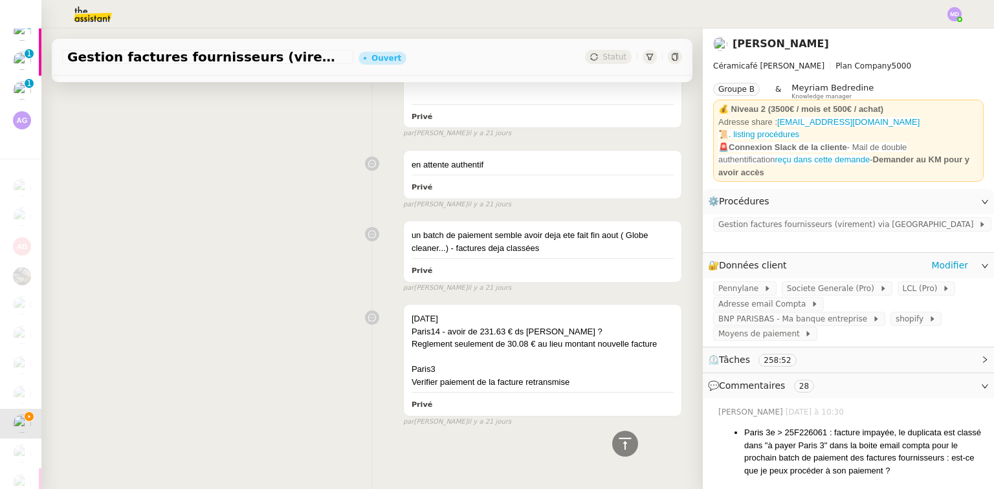
scroll to position [9328, 0]
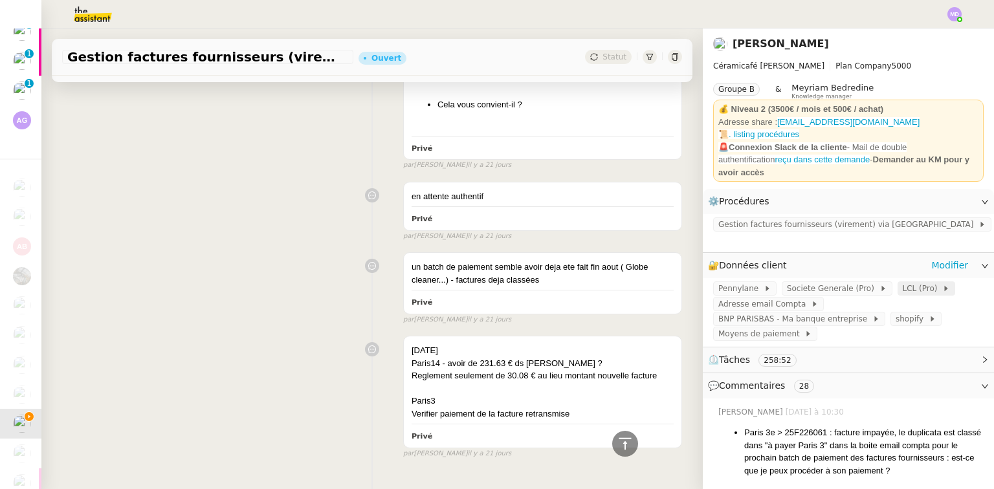
click at [903, 282] on span "LCL (Pro)" at bounding box center [923, 288] width 40 height 13
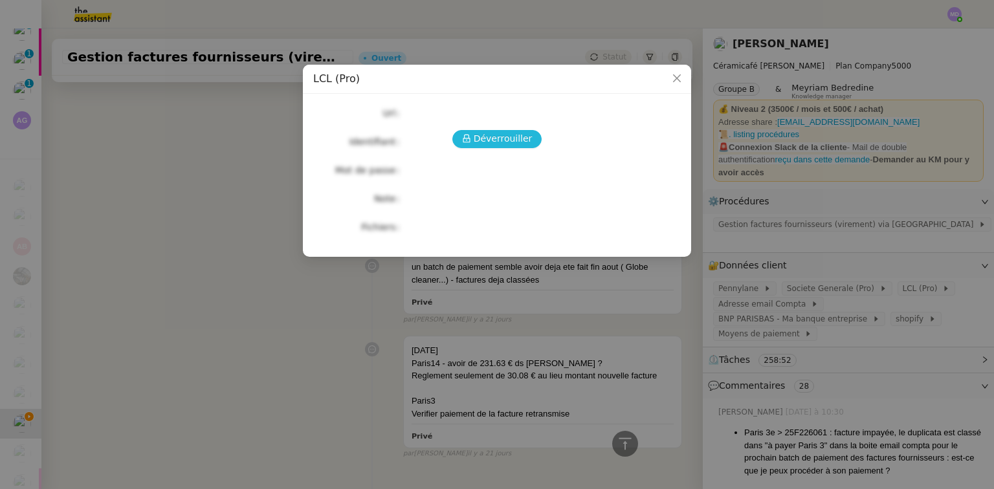
click at [476, 137] on span "Déverrouiller" at bounding box center [503, 138] width 59 height 15
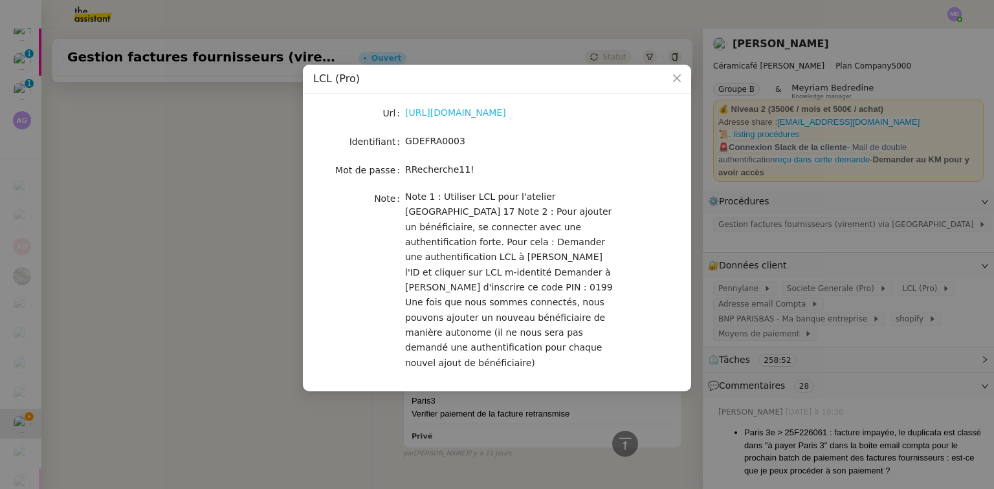
click at [454, 113] on link "https://espacepro.secure.lcl.fr/outil/IQEN/Authentication/" at bounding box center [455, 112] width 101 height 10
click at [434, 142] on span "GDEFRA0003" at bounding box center [435, 141] width 60 height 10
copy span "GDEFRA0003"
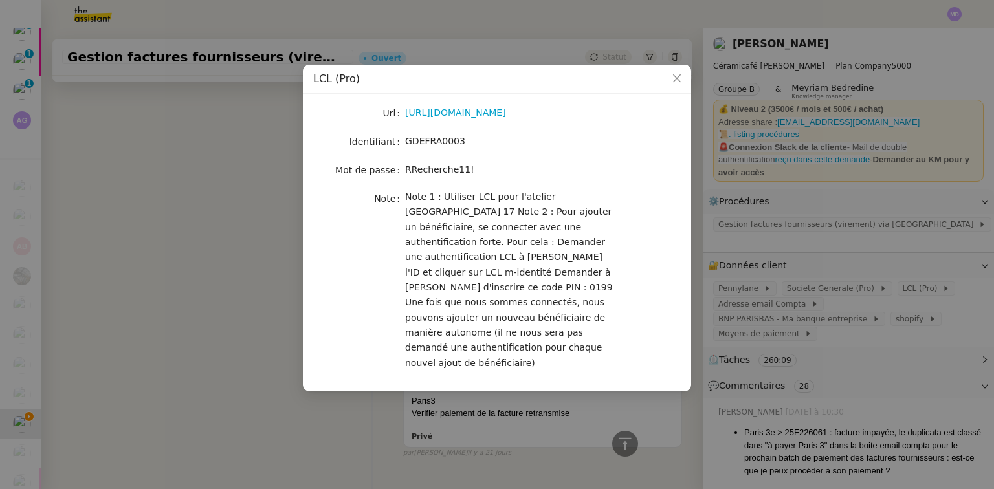
click at [213, 233] on nz-modal-container "LCL (Pro) Url https://espacepro.secure.lcl.fr/outil/IQEN/Authentication/ Identi…" at bounding box center [497, 244] width 994 height 489
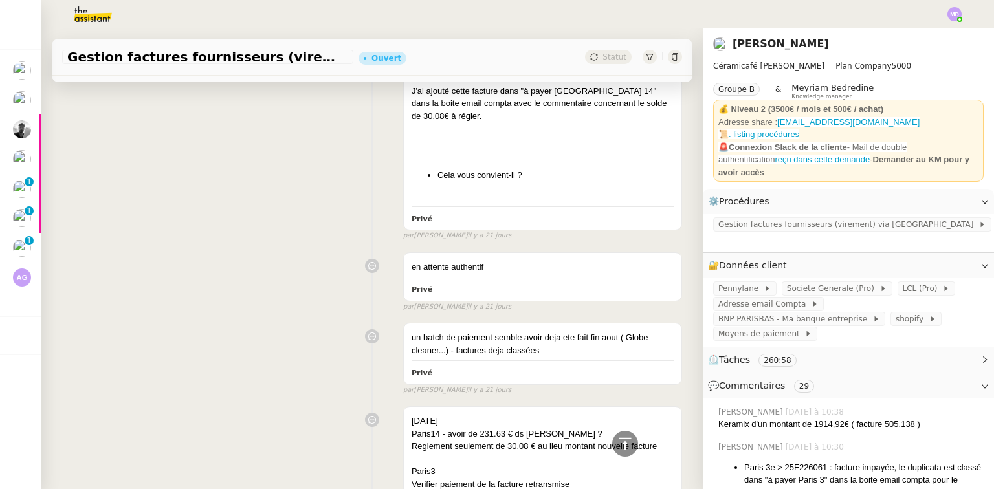
scroll to position [9411, 0]
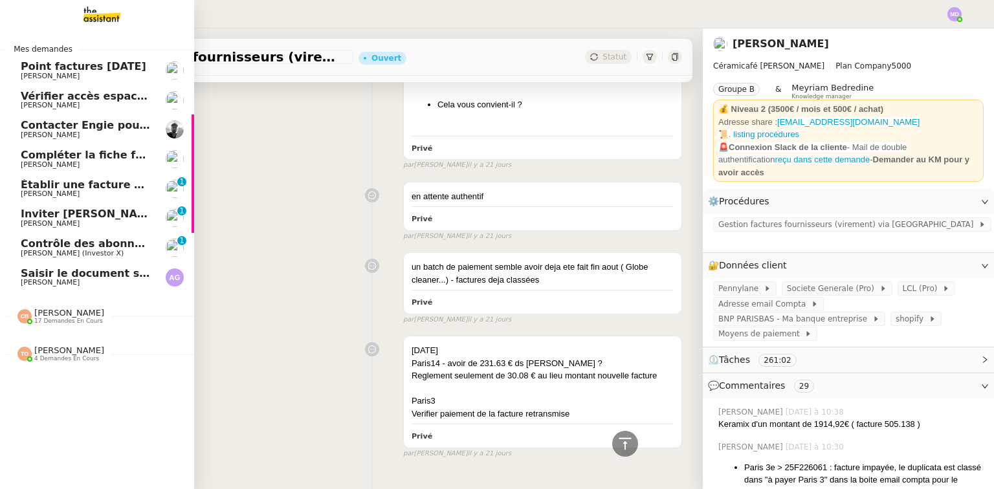
click at [84, 244] on span "Contrôle des abonnements et annulations" at bounding box center [143, 243] width 245 height 12
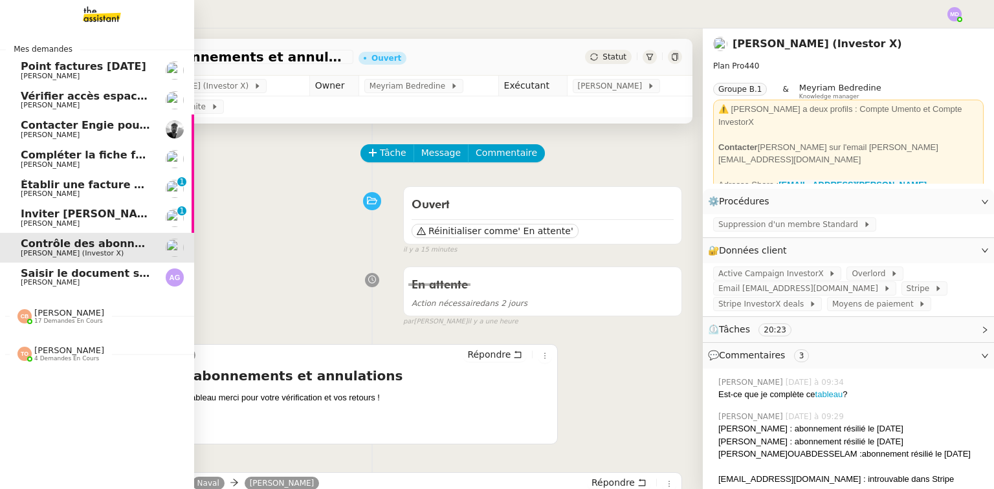
click at [104, 324] on nz-divider "Coralie Bordas 17 demandes en cours" at bounding box center [102, 316] width 194 height 17
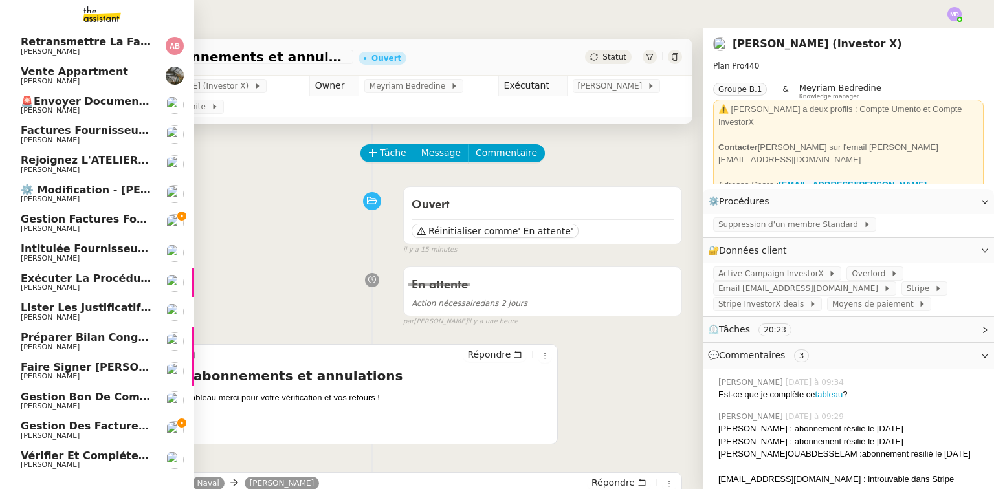
scroll to position [362, 0]
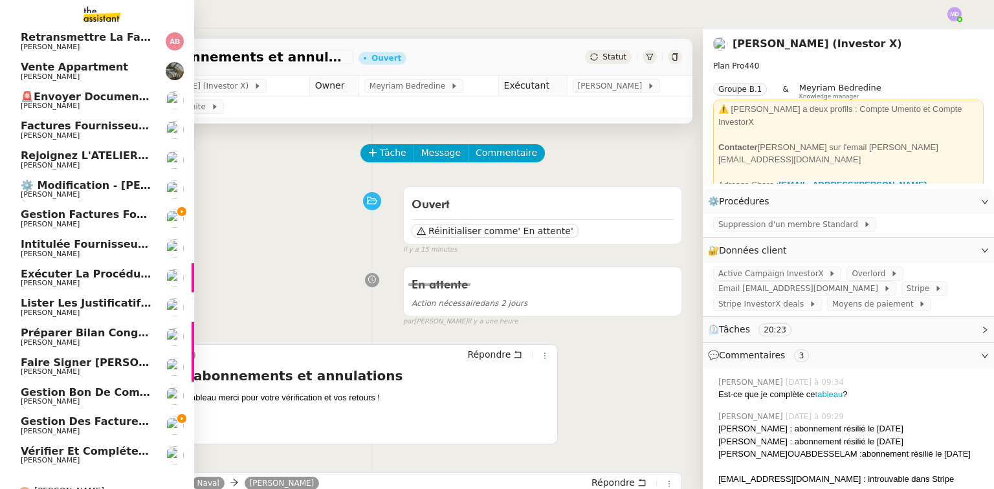
click at [98, 219] on span "Gestion factures fournisseurs (virement) via [GEOGRAPHIC_DATA]- [DATE]" at bounding box center [240, 214] width 438 height 12
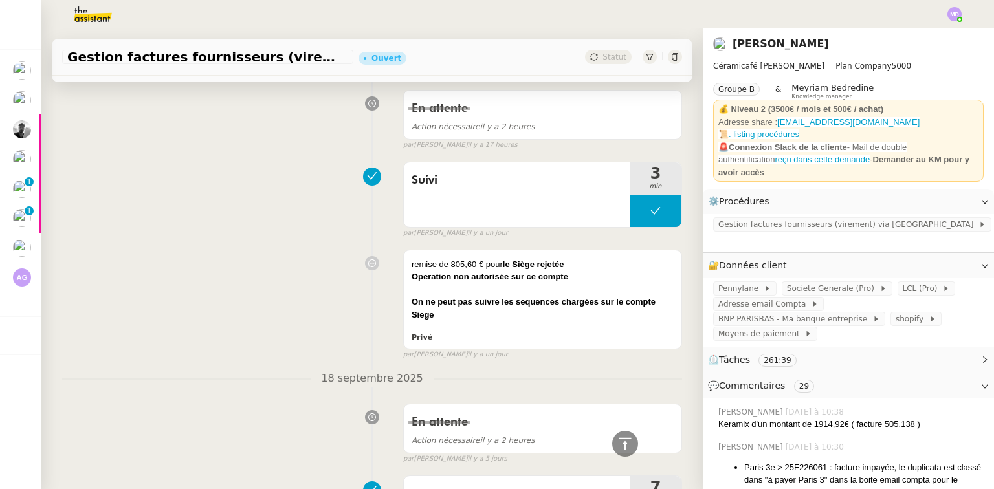
scroll to position [880, 0]
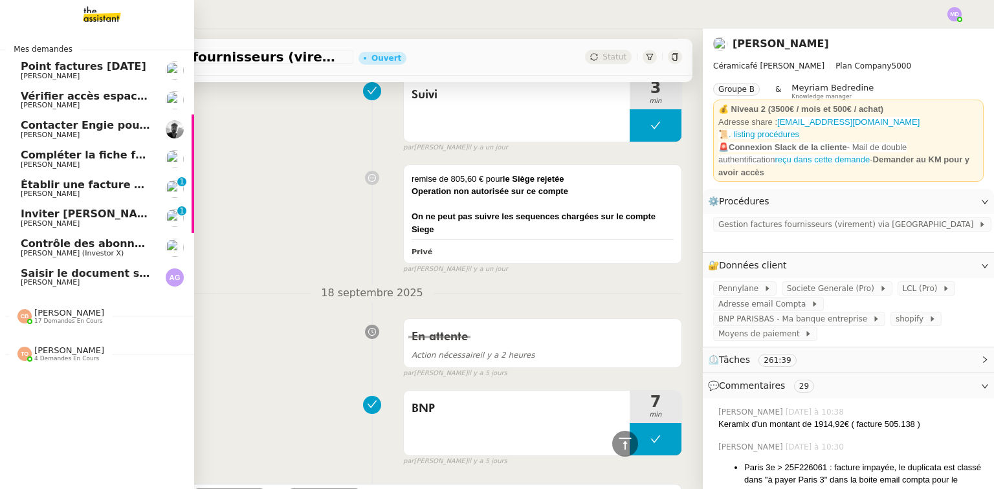
click at [65, 347] on span "[PERSON_NAME]" at bounding box center [69, 351] width 70 height 10
click at [91, 313] on span "Coralie Bordas 17 demandes en cours" at bounding box center [61, 316] width 102 height 17
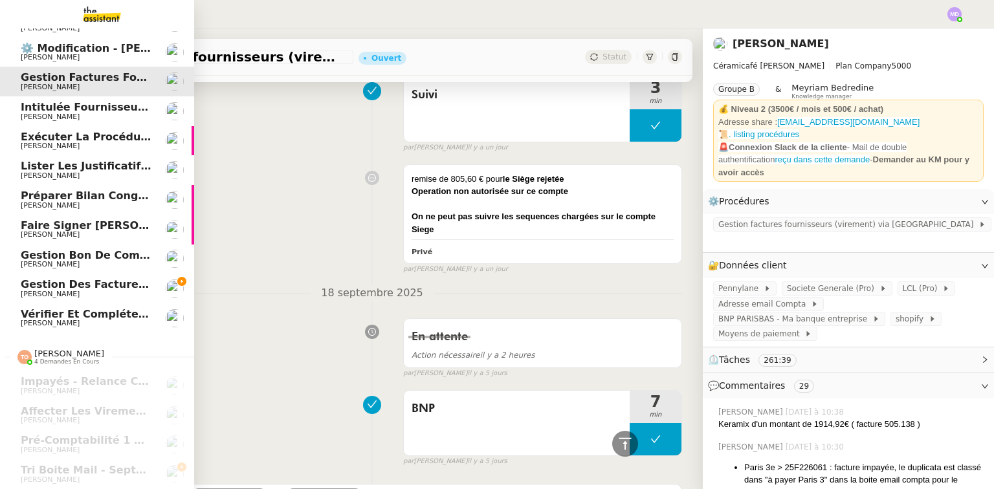
scroll to position [505, 0]
click at [109, 282] on span "Gestion des factures fournisseurs - [DATE]" at bounding box center [148, 284] width 254 height 12
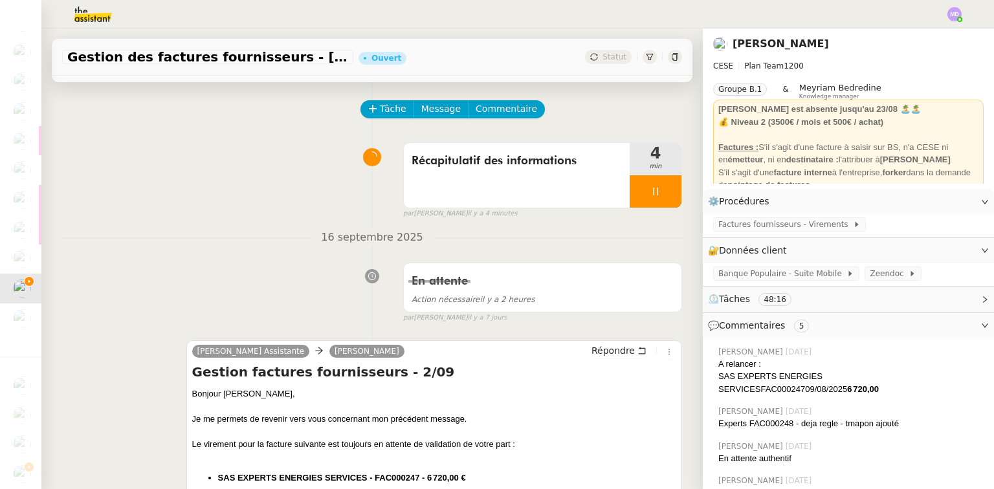
scroll to position [41, 0]
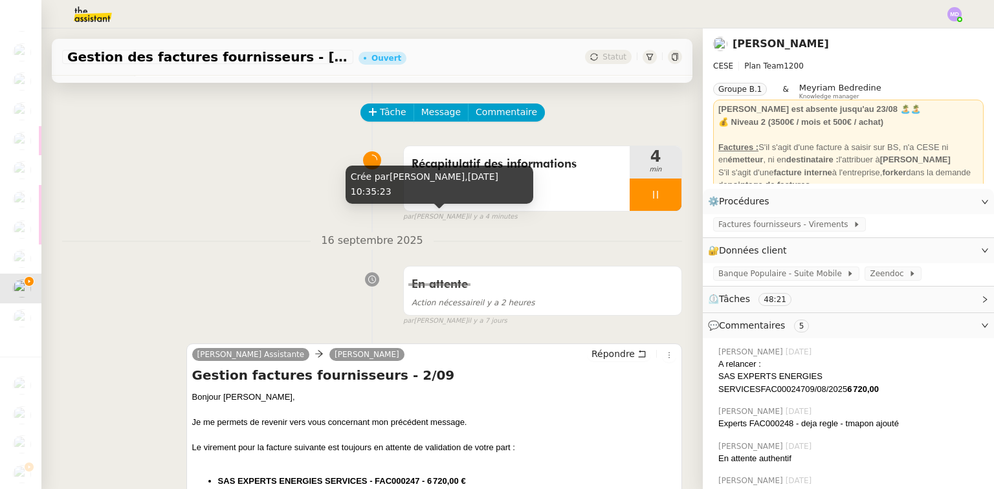
click at [521, 234] on nz-divider "16 septembre 2025" at bounding box center [372, 240] width 620 height 17
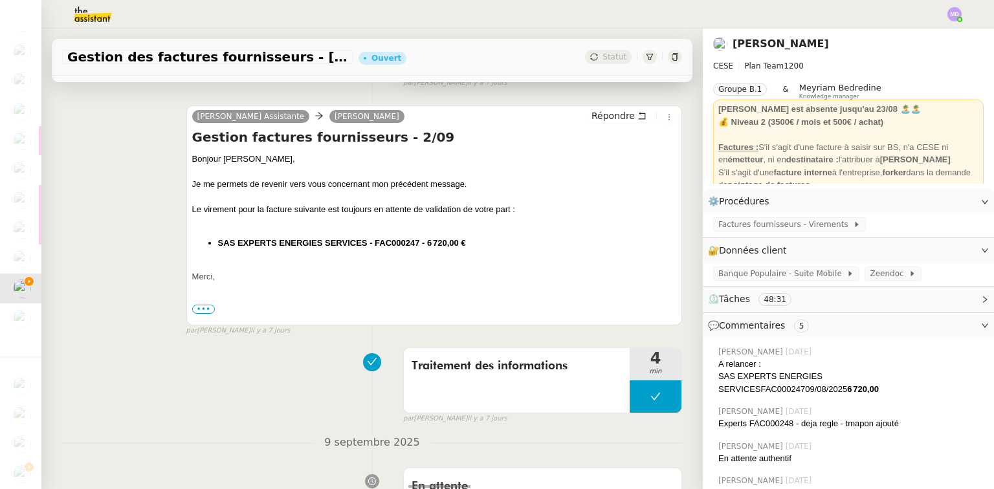
scroll to position [300, 0]
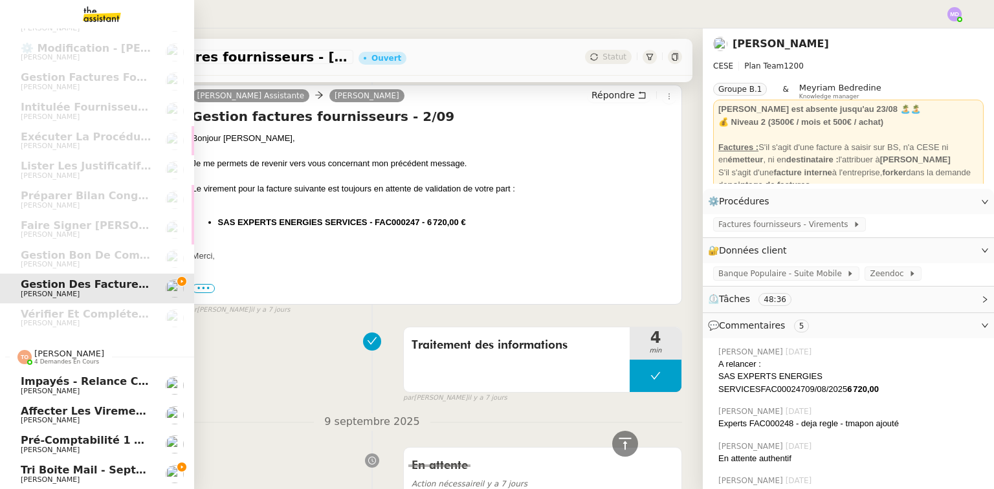
click at [83, 358] on span "4 demandes en cours" at bounding box center [66, 361] width 65 height 7
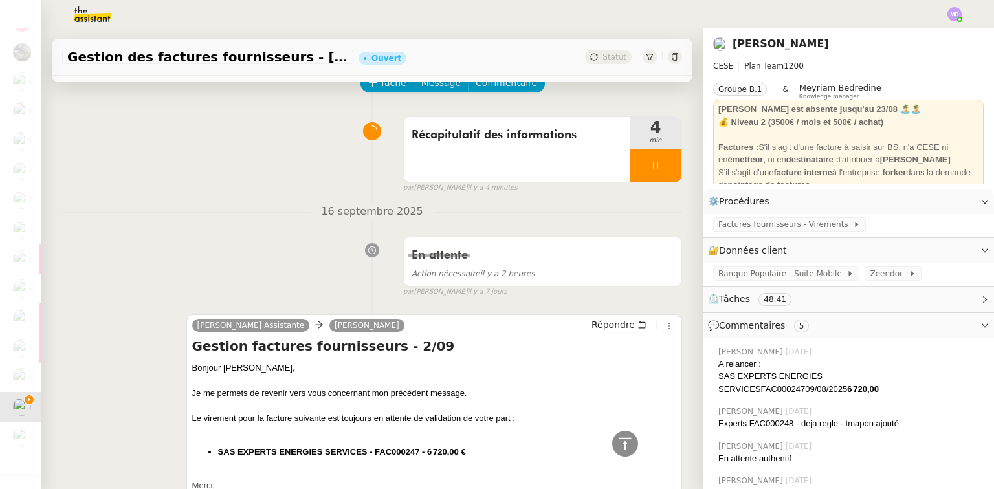
scroll to position [0, 0]
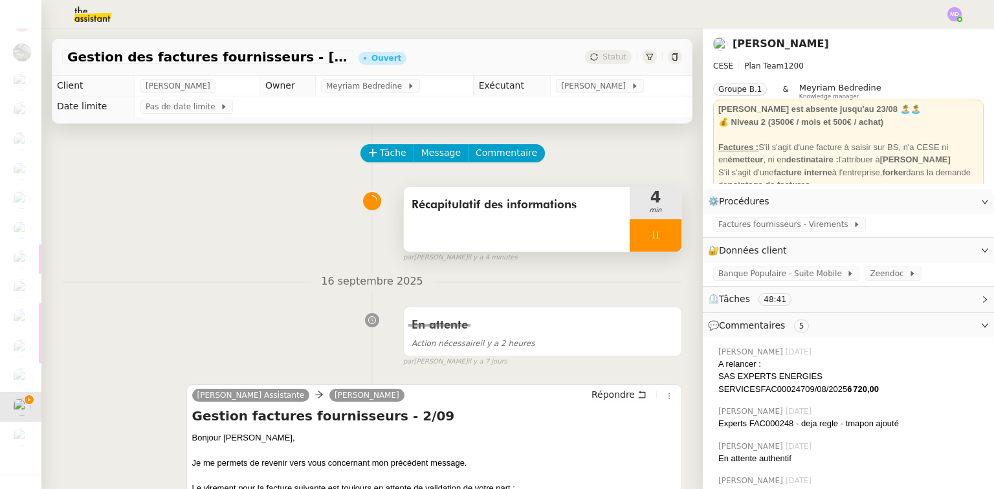
click at [582, 213] on span "Récapitulatif des informations" at bounding box center [517, 204] width 210 height 19
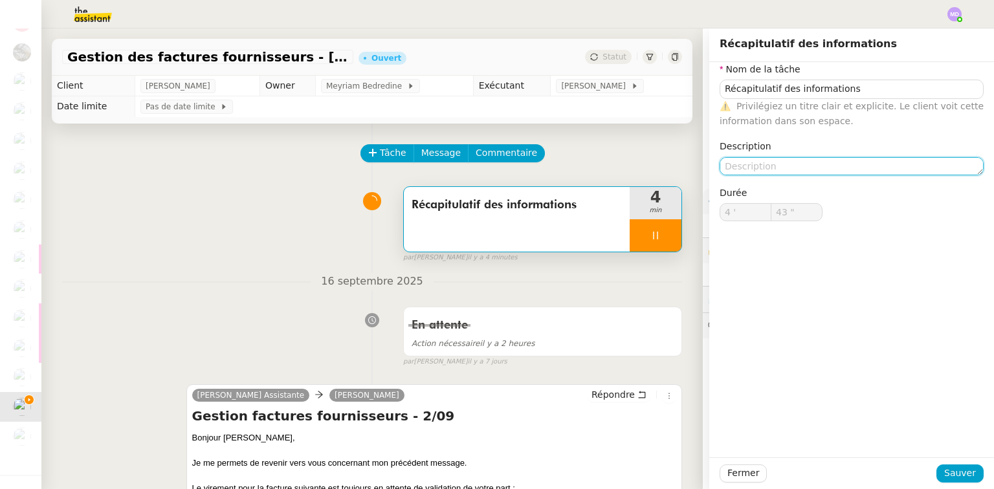
click at [751, 160] on textarea at bounding box center [852, 166] width 264 height 18
click at [751, 162] on textarea at bounding box center [852, 166] width 264 height 18
type input "44 ""
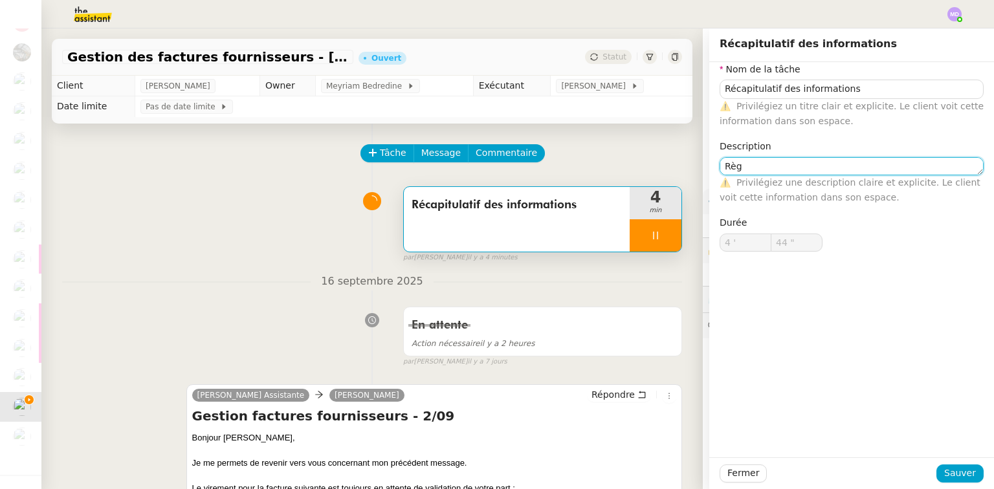
type textarea "Règl"
type input "45 ""
type textarea "Règlement par v"
type input "46 ""
type textarea "Règlement par virement"
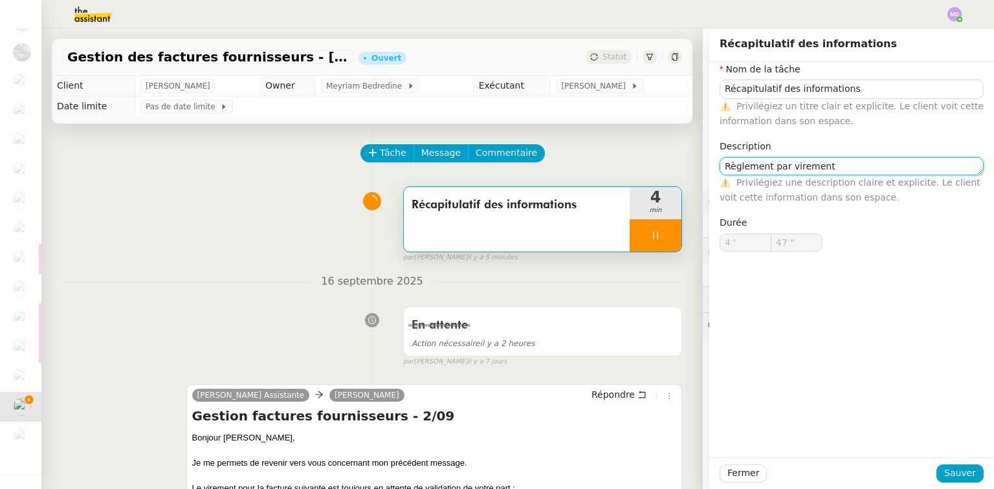
type input "48 ""
type textarea "Règlement par virement"
click at [950, 467] on span "Sauver" at bounding box center [960, 473] width 32 height 15
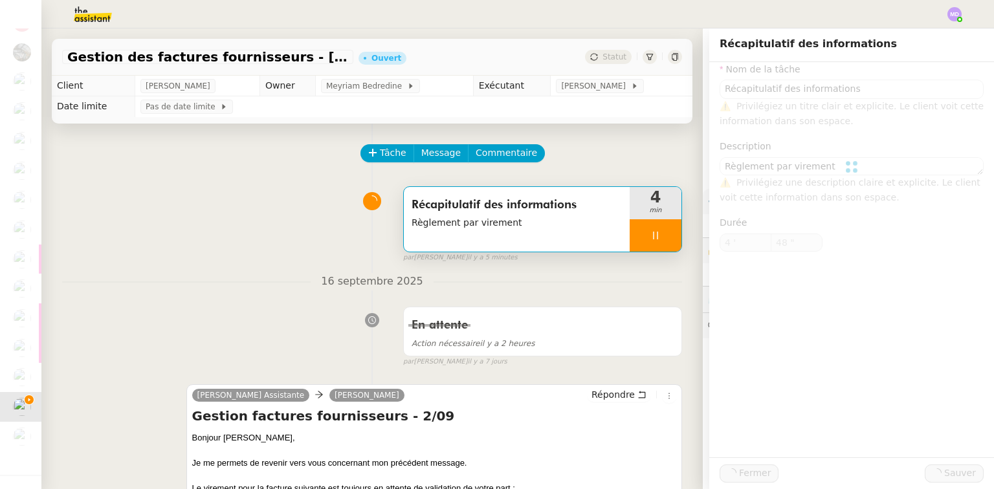
type input "Récapitulatif des informations"
type textarea "Règlement par virement"
type input "4 '"
type input "49 ""
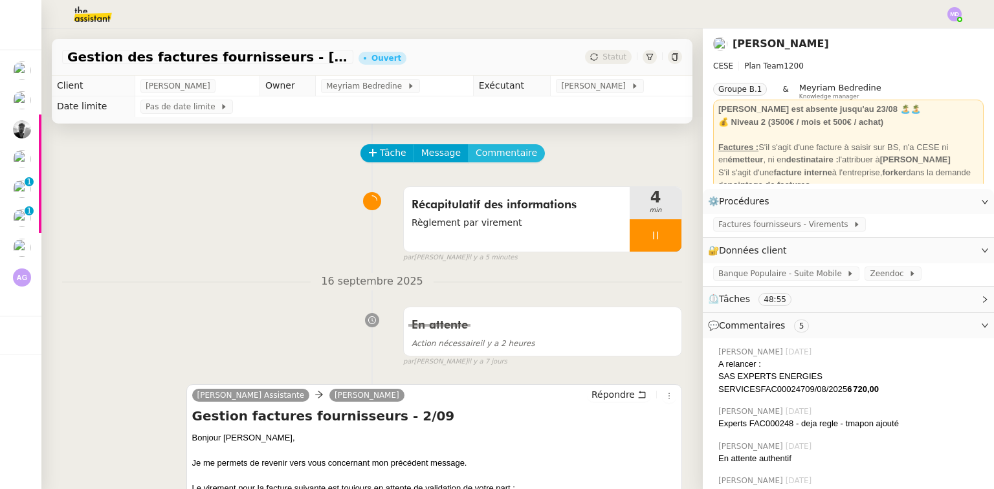
click at [489, 153] on span "Commentaire" at bounding box center [506, 153] width 61 height 15
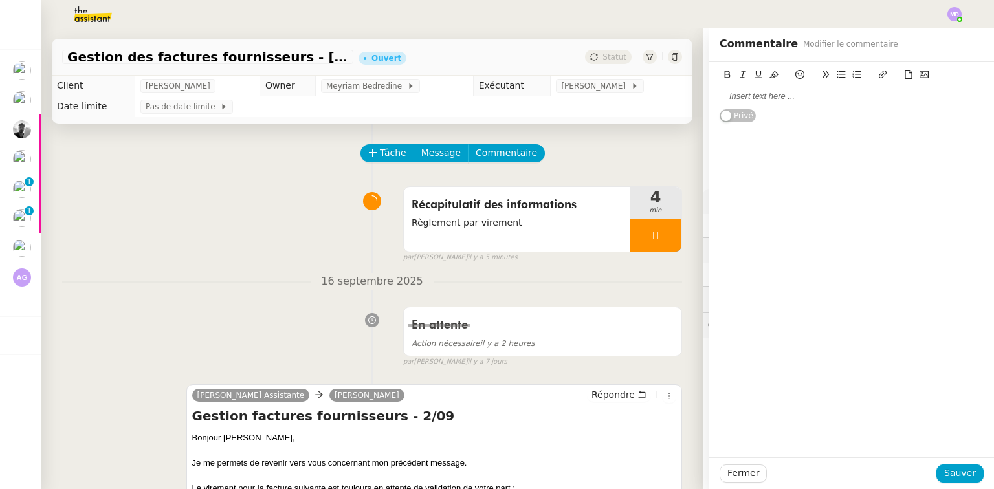
click at [765, 101] on div at bounding box center [852, 97] width 264 height 12
click at [771, 97] on div "@Meyriam : c'set Marylou qui t'écrit" at bounding box center [852, 97] width 264 height 12
drag, startPoint x: 846, startPoint y: 89, endPoint x: 849, endPoint y: 98, distance: 8.8
click at [848, 94] on div "@Meyriam : c'est Marylou qui t'écrit" at bounding box center [852, 96] width 264 height 22
click at [951, 472] on span "Sauver" at bounding box center [960, 473] width 32 height 15
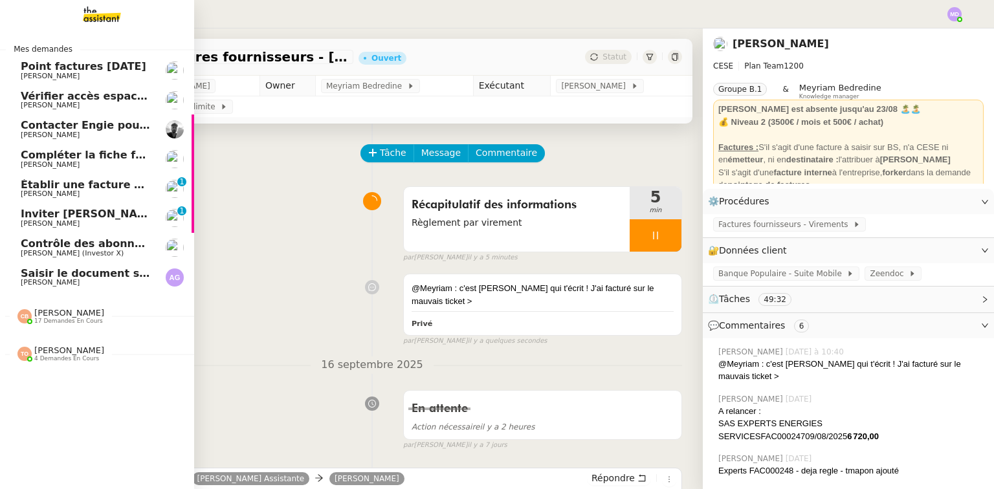
click at [65, 347] on span "[PERSON_NAME]" at bounding box center [69, 351] width 70 height 10
click at [73, 311] on span "[PERSON_NAME]" at bounding box center [69, 313] width 70 height 10
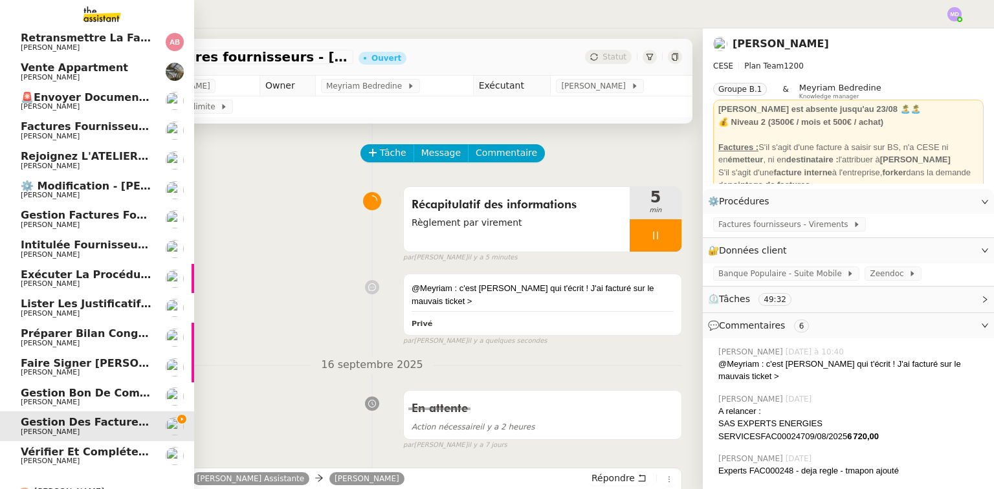
scroll to position [362, 0]
click at [76, 217] on span "Gestion factures fournisseurs (virement) via [GEOGRAPHIC_DATA]- [DATE]" at bounding box center [240, 214] width 438 height 12
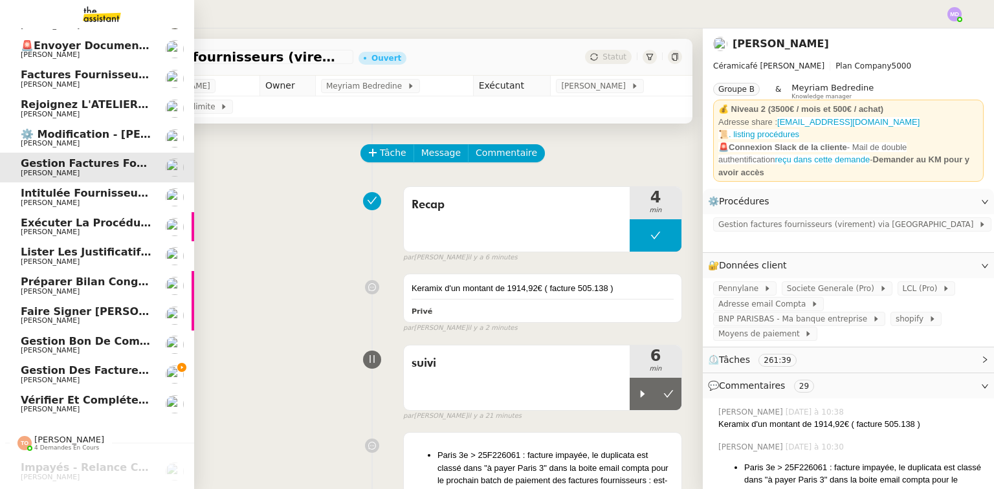
scroll to position [505, 0]
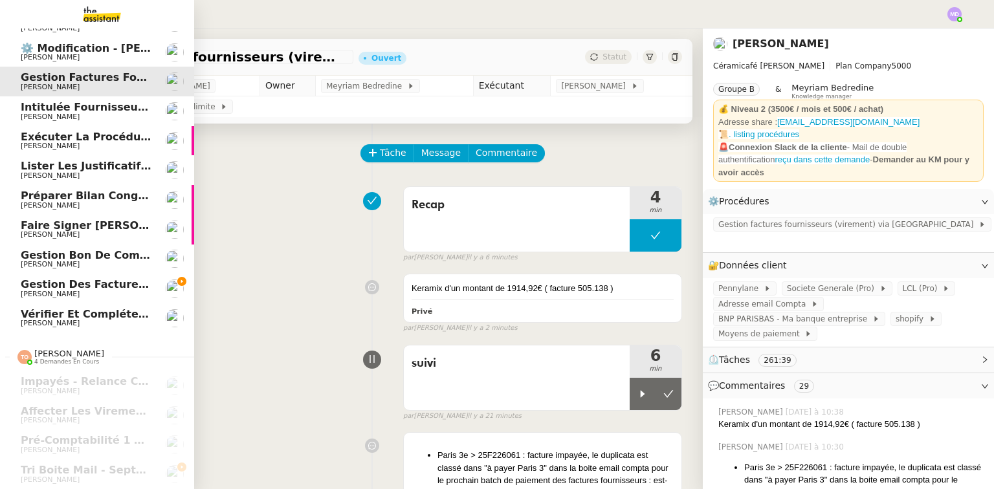
click at [96, 280] on span "Gestion des factures fournisseurs - [DATE]" at bounding box center [148, 284] width 254 height 12
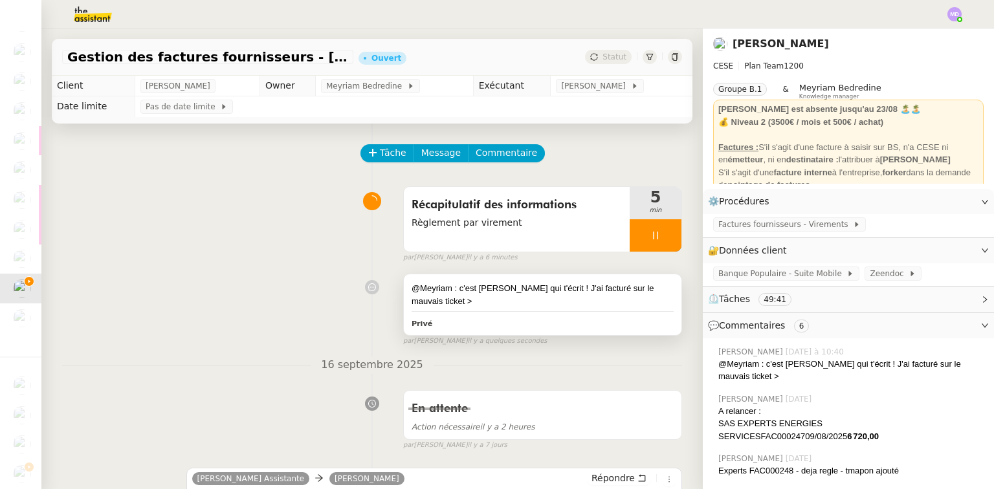
click at [567, 312] on div at bounding box center [543, 311] width 262 height 1
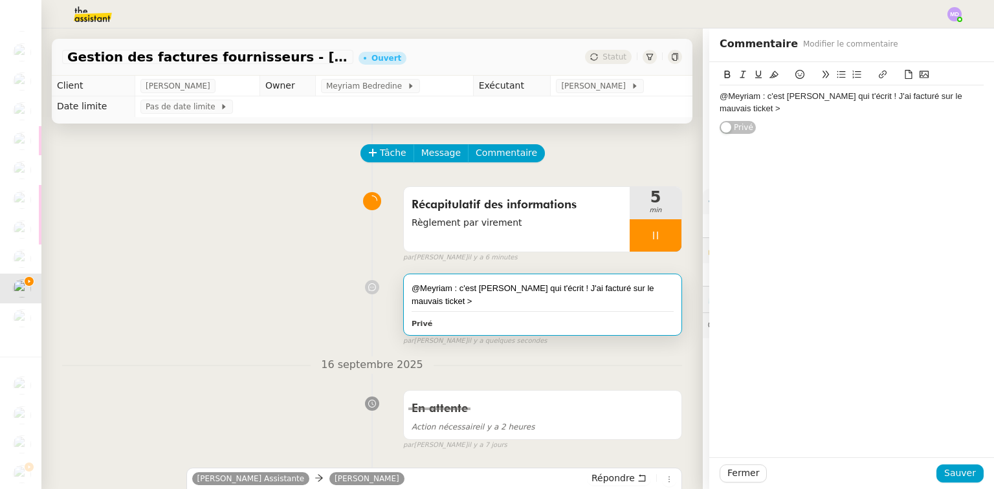
click at [766, 109] on div "@Meyriam : c'est Marylou qui t'écrit ! J'ai facturé sur le mauvais ticket >" at bounding box center [852, 103] width 264 height 24
click at [767, 119] on div "@Meyriam : c'est Marylou qui t'écrit ! J'ai facturé sur le mauvais ticket > peu…" at bounding box center [852, 109] width 264 height 36
drag, startPoint x: 767, startPoint y: 119, endPoint x: 810, endPoint y: 93, distance: 50.5
click at [769, 118] on div "@Meyriam : c'est Marylou qui t'écrit ! J'ai facturé sur le mauvais ticket > peu…" at bounding box center [852, 109] width 264 height 36
click at [879, 70] on button at bounding box center [883, 74] width 16 height 15
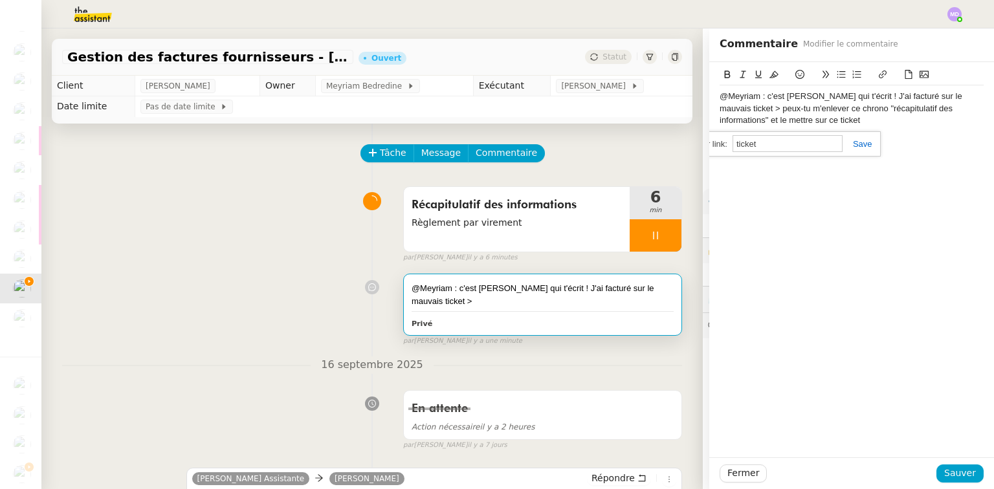
paste input "https://dashboard.theassistant.com/ticket/8dbSzLaONhpgYSvPSoPt/info/general"
type input "https://dashboard.theassistant.com/ticket/8dbSzLaONhpgYSvPSoPt/info/general"
click at [848, 142] on link at bounding box center [857, 144] width 30 height 10
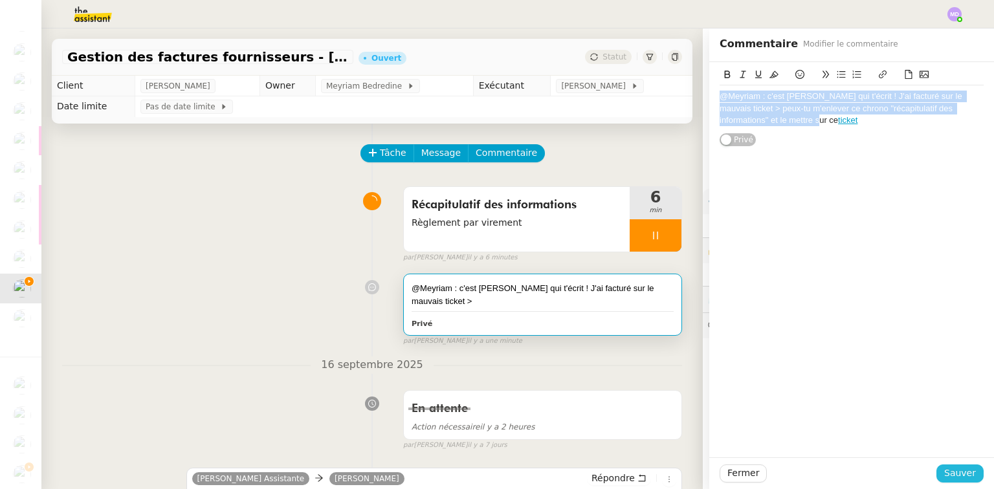
click at [944, 467] on span "Sauver" at bounding box center [960, 473] width 32 height 15
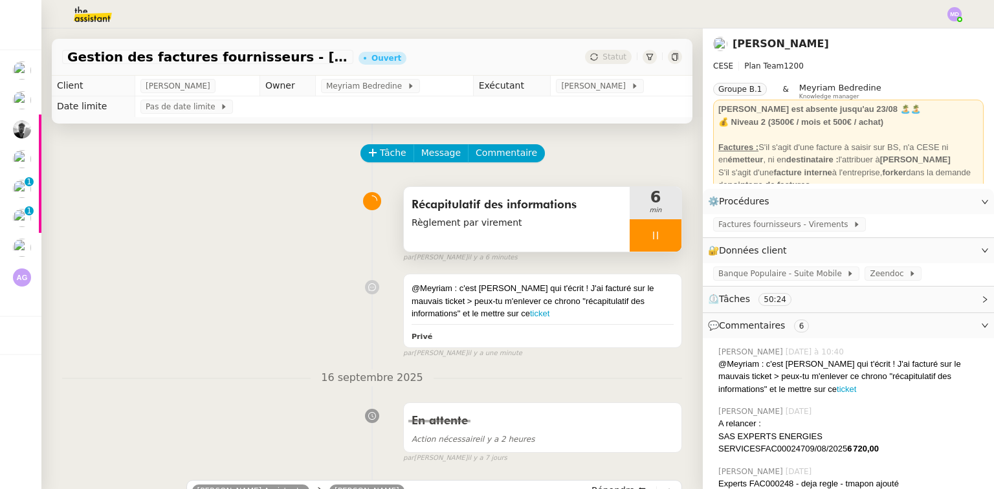
click at [648, 239] on div at bounding box center [656, 235] width 52 height 32
drag, startPoint x: 661, startPoint y: 238, endPoint x: 635, endPoint y: 105, distance: 135.7
click at [660, 233] on button at bounding box center [668, 235] width 26 height 32
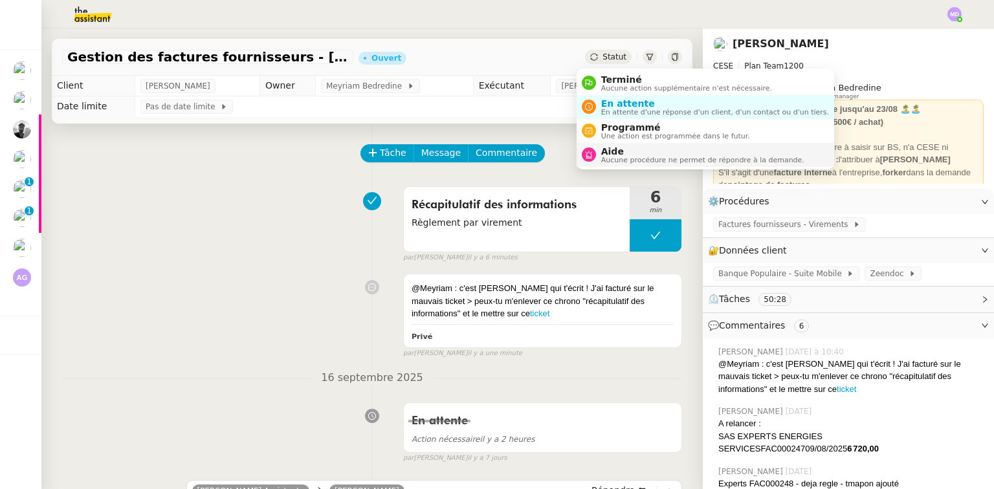
click at [624, 157] on span "Aucune procédure ne permet de répondre à la demande." at bounding box center [702, 160] width 203 height 7
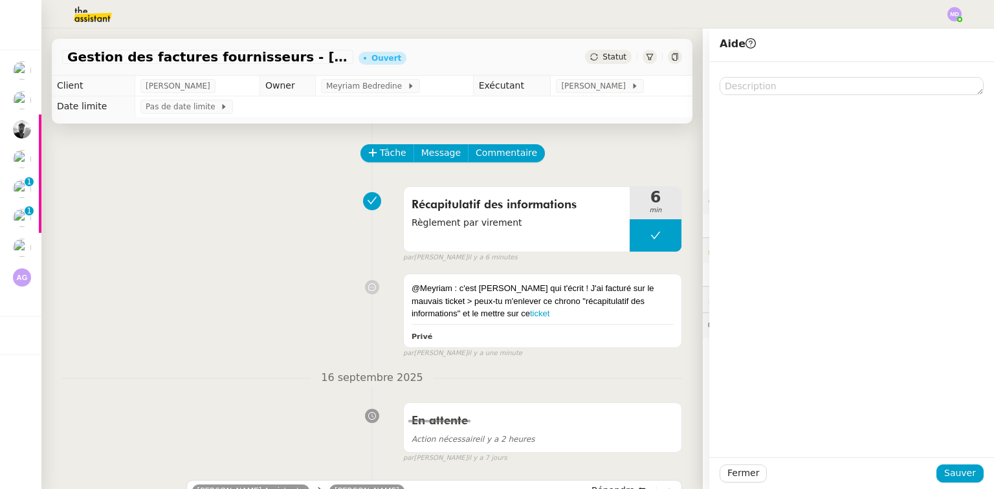
click at [940, 461] on div "Fermer Sauver" at bounding box center [851, 473] width 285 height 32
click at [944, 466] on span "Sauver" at bounding box center [960, 473] width 32 height 15
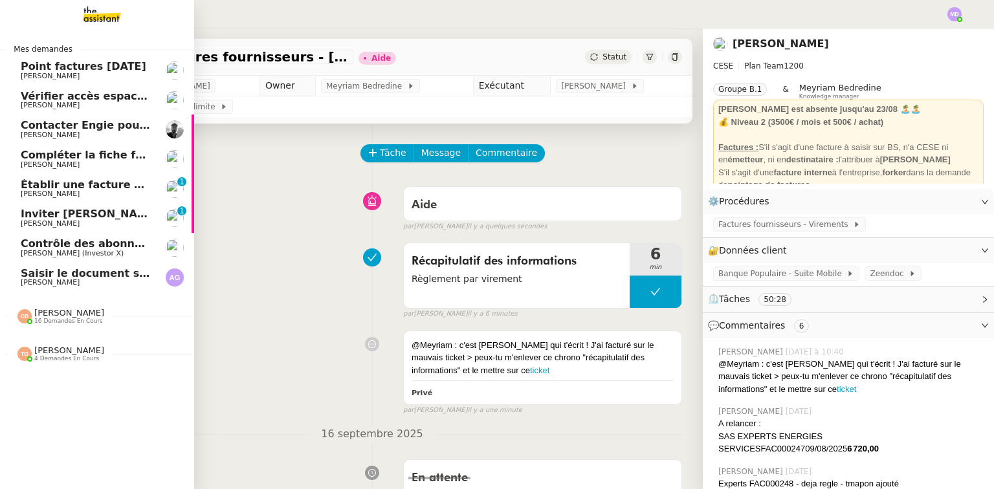
click at [86, 257] on span "[PERSON_NAME] (Investor X)" at bounding box center [72, 253] width 103 height 8
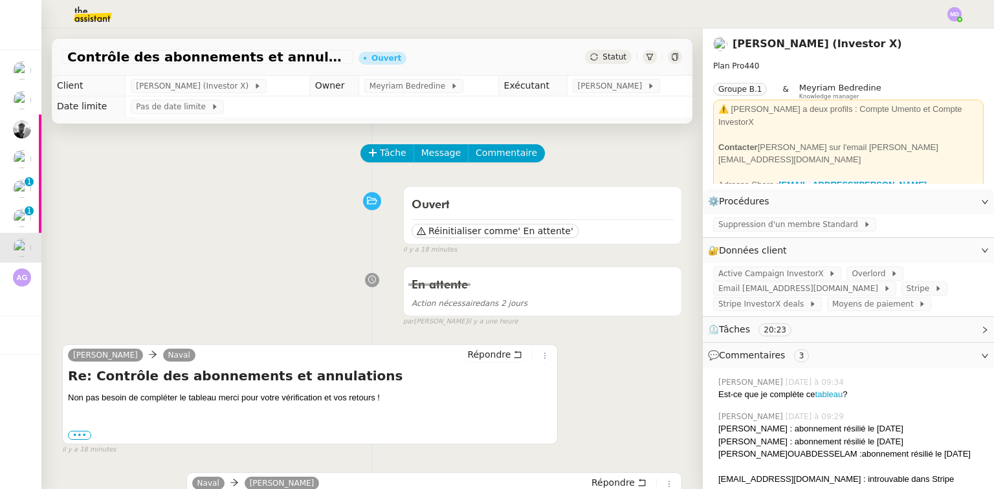
click at [386, 156] on span "Tâche" at bounding box center [393, 153] width 27 height 15
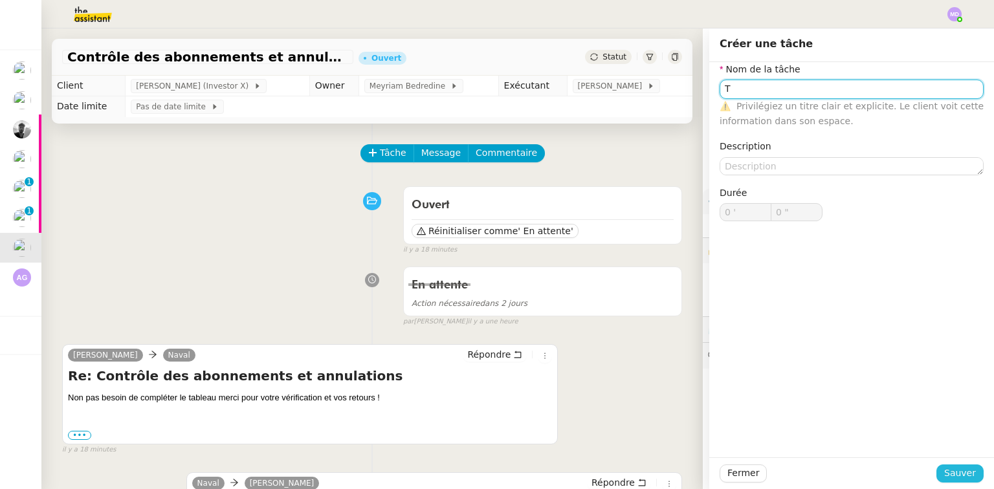
type input "T"
drag, startPoint x: 963, startPoint y: 469, endPoint x: 862, endPoint y: 414, distance: 115.5
click at [962, 470] on span "Sauver" at bounding box center [960, 473] width 32 height 15
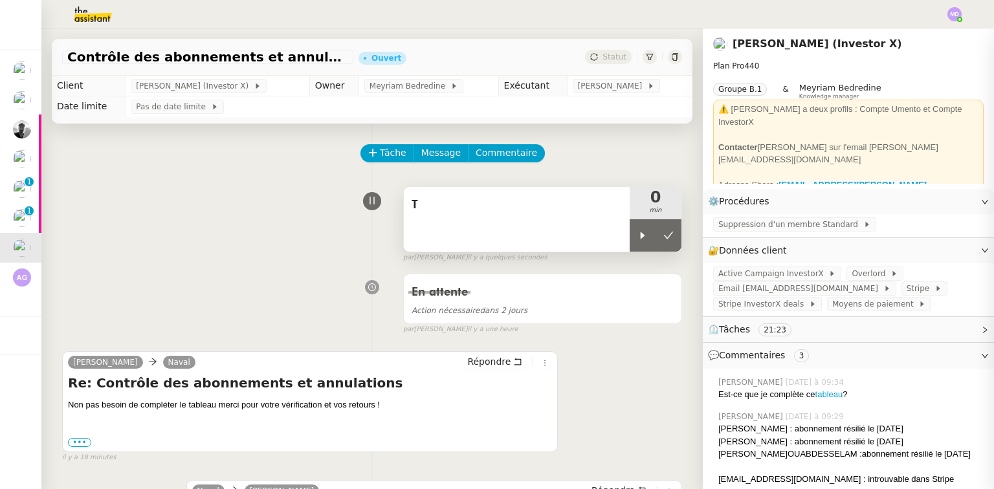
drag, startPoint x: 629, startPoint y: 234, endPoint x: 545, endPoint y: 231, distance: 83.5
click at [630, 234] on div at bounding box center [643, 235] width 26 height 32
click at [545, 231] on div "T" at bounding box center [517, 219] width 226 height 65
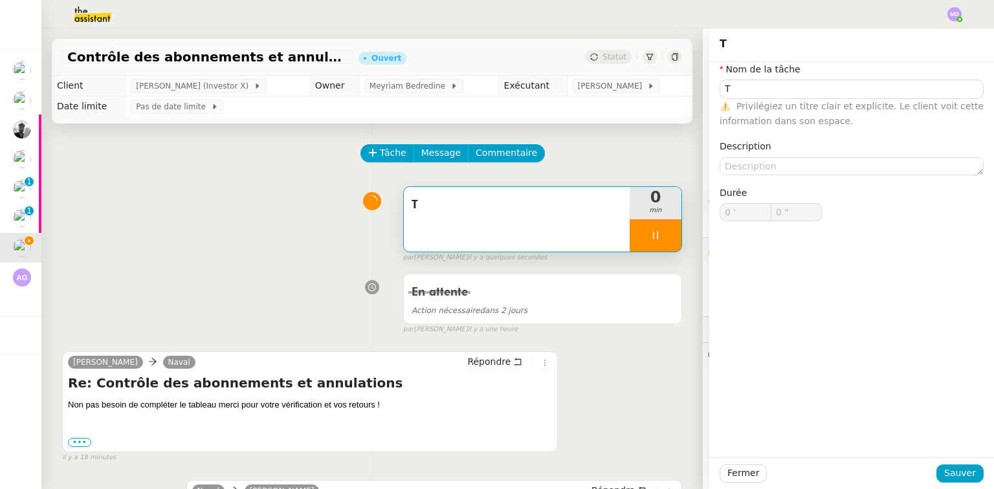
type input "T"
type input "0 '"
type input "0 ""
click at [769, 97] on input "T" at bounding box center [852, 89] width 264 height 19
type input "Tra"
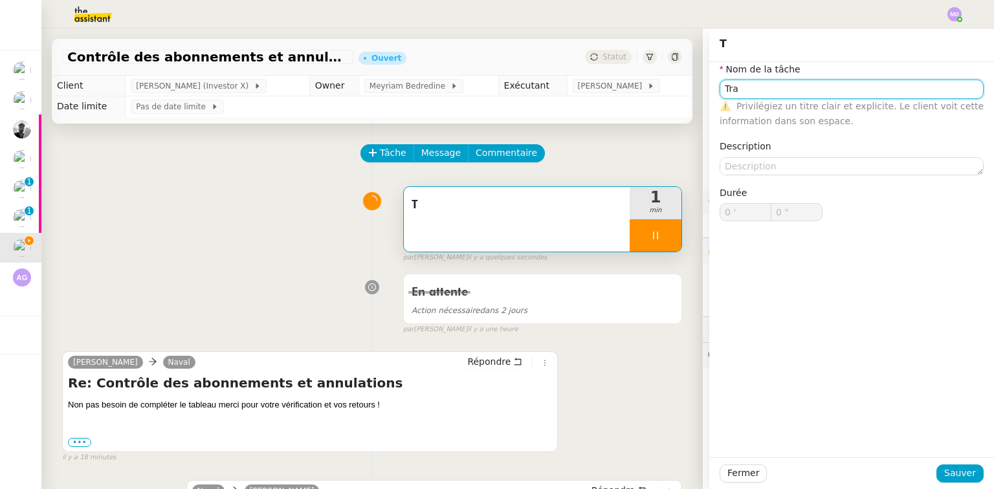
type input "1 ""
type input "Traitement de"
type input "2 ""
type input "Traitement des in"
type input "3 ""
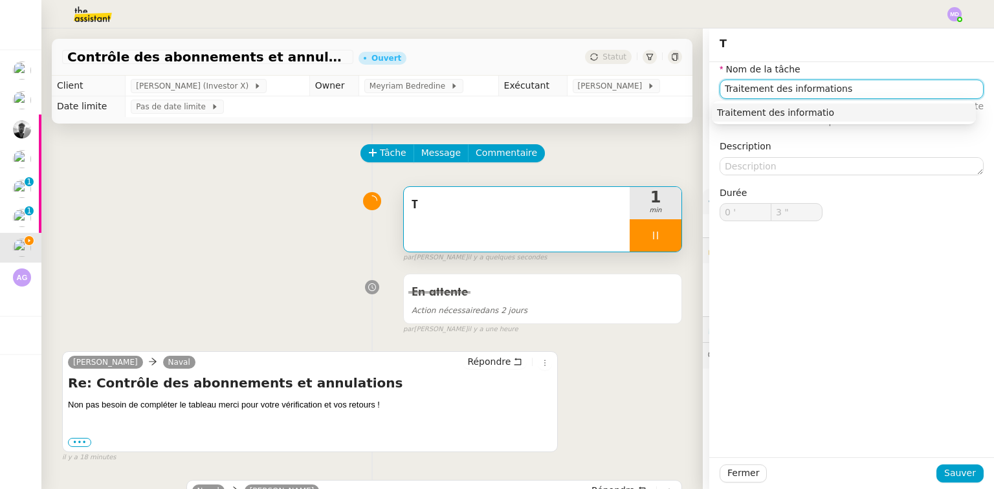
type input "Traitement des informations"
type input "5 ""
type input "Traitement des informations"
click at [773, 104] on div "Traitement des informations" at bounding box center [844, 112] width 264 height 23
click at [770, 113] on div "Traitement des informations" at bounding box center [844, 113] width 254 height 12
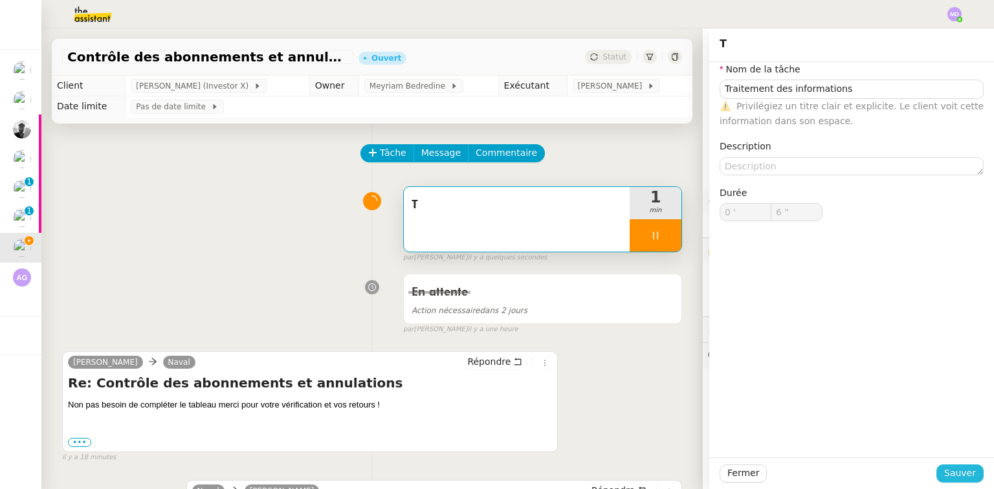
click at [950, 472] on span "Sauver" at bounding box center [960, 473] width 32 height 15
type input "7 ""
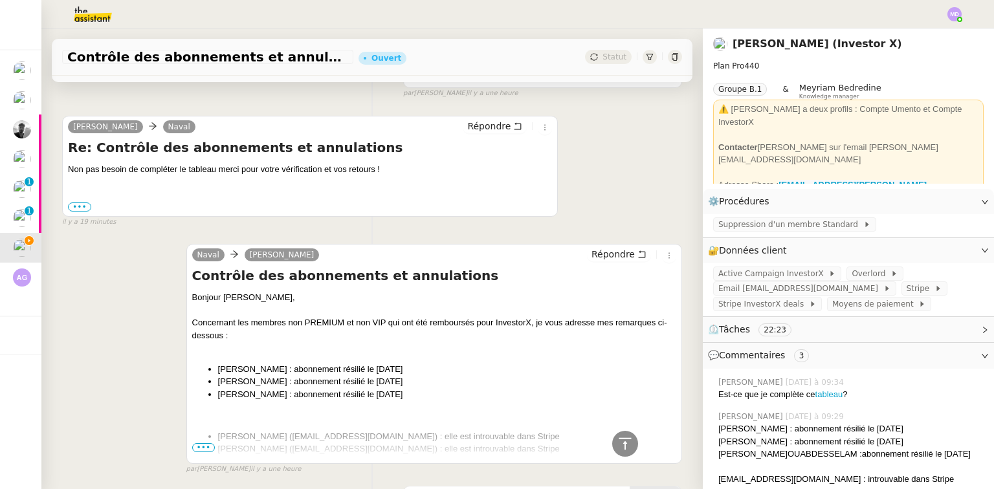
scroll to position [207, 0]
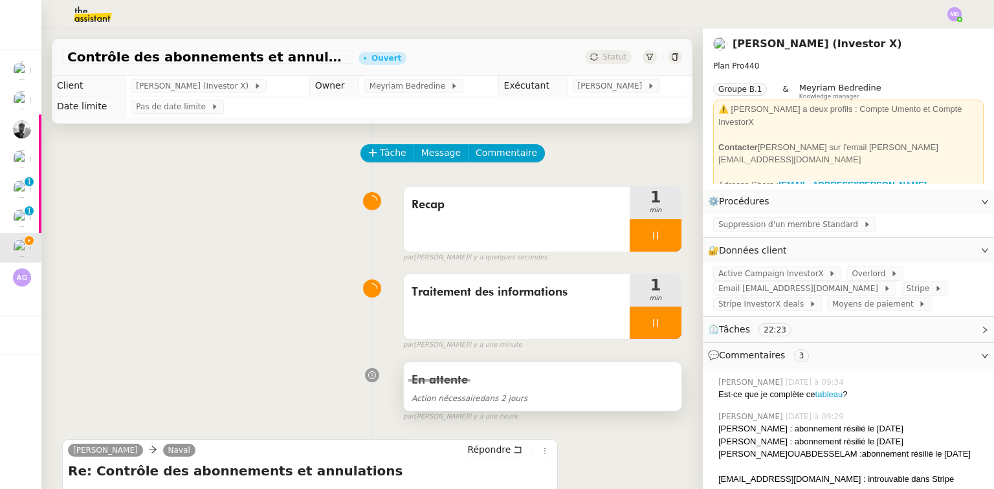
scroll to position [207, 0]
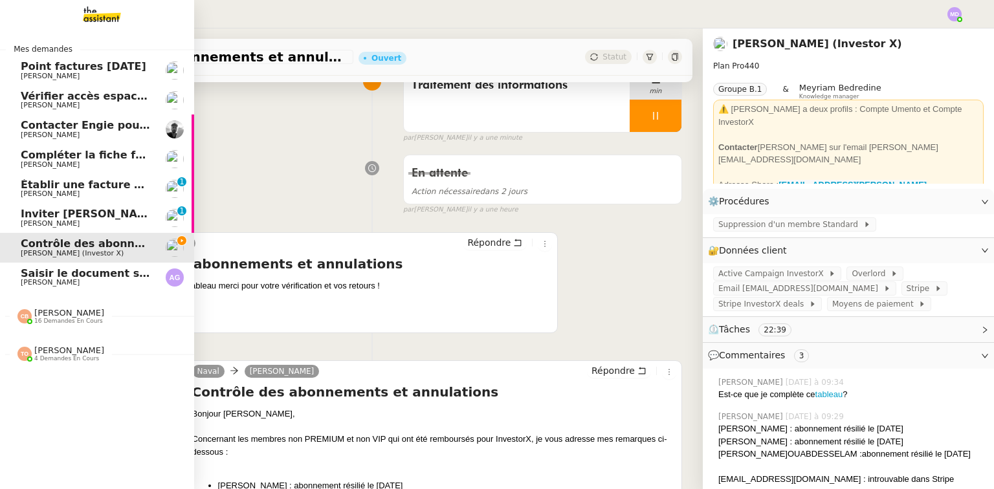
click at [93, 216] on span "Inviter [PERSON_NAME] à l'événement 2025" at bounding box center [149, 214] width 257 height 12
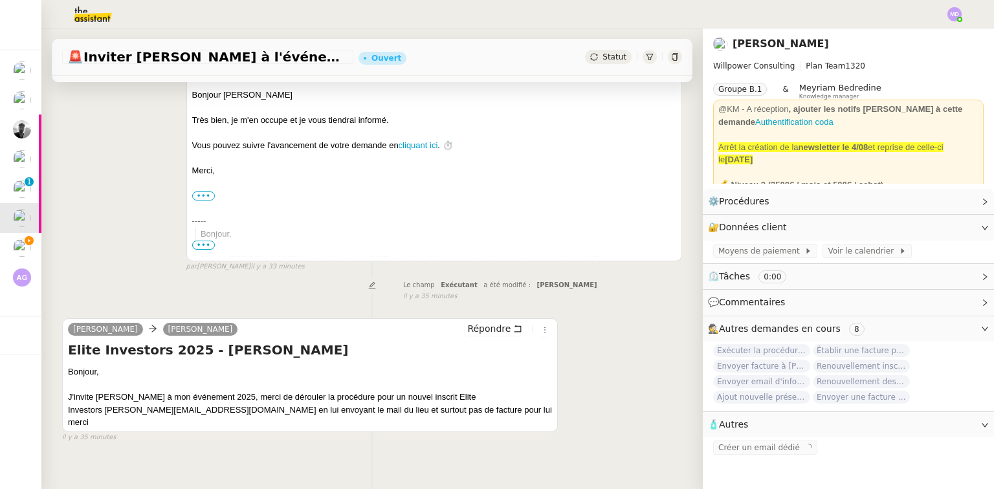
scroll to position [52, 0]
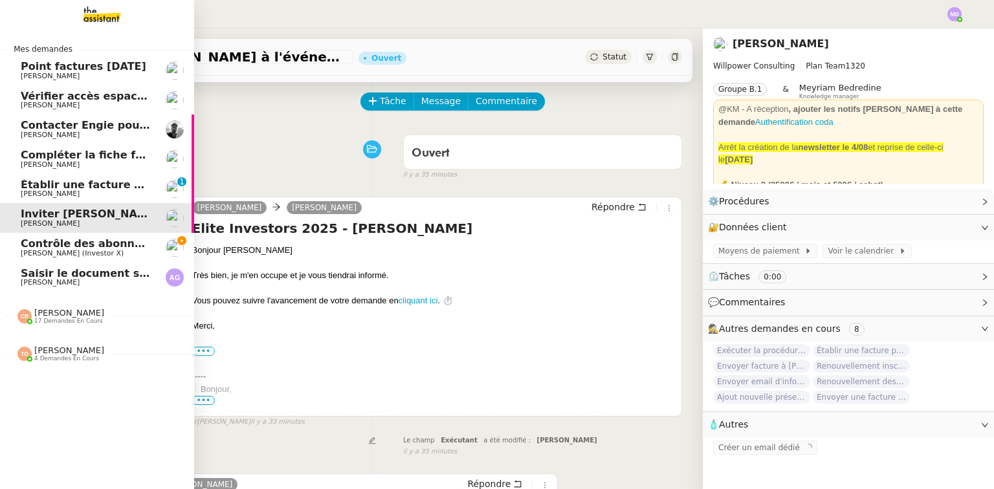
click at [139, 251] on span "[PERSON_NAME] (Investor X)" at bounding box center [86, 254] width 131 height 8
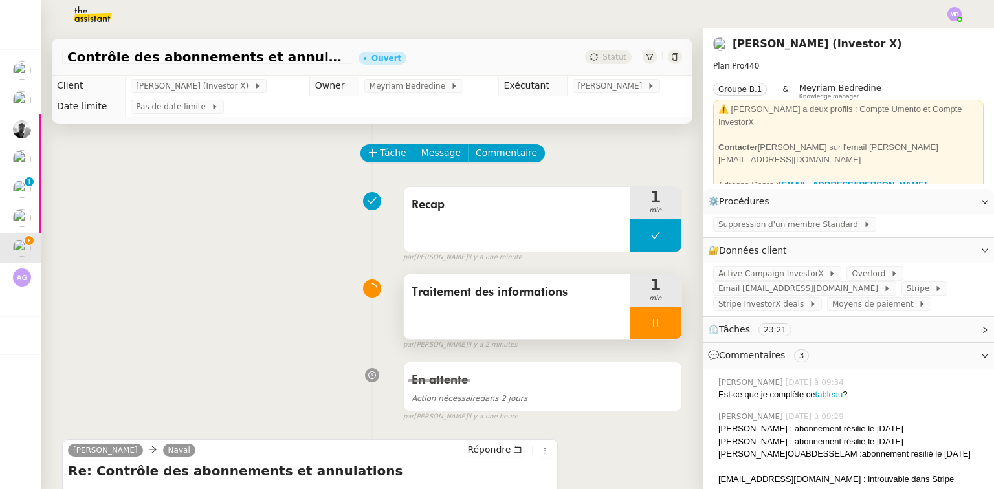
click at [650, 325] on icon at bounding box center [655, 323] width 10 height 10
click at [663, 319] on icon at bounding box center [668, 323] width 10 height 10
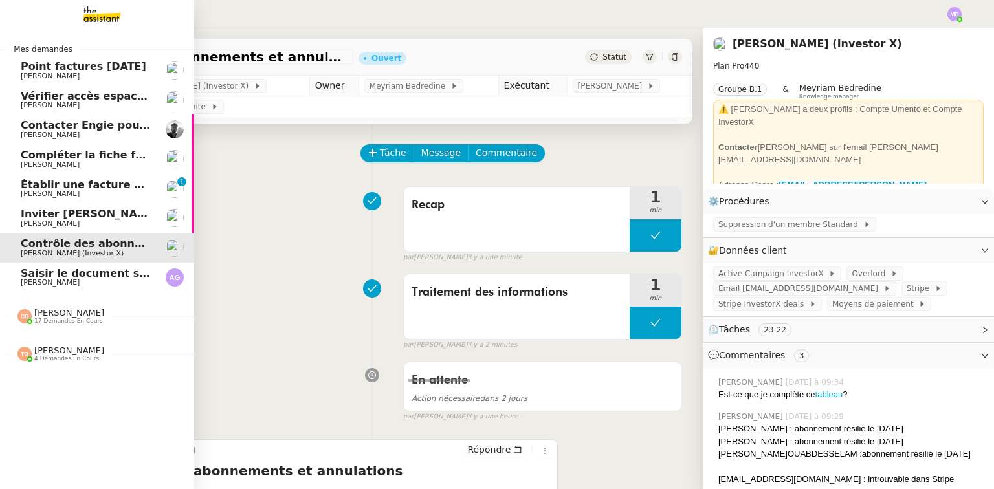
click at [66, 224] on span "[PERSON_NAME]" at bounding box center [50, 223] width 59 height 8
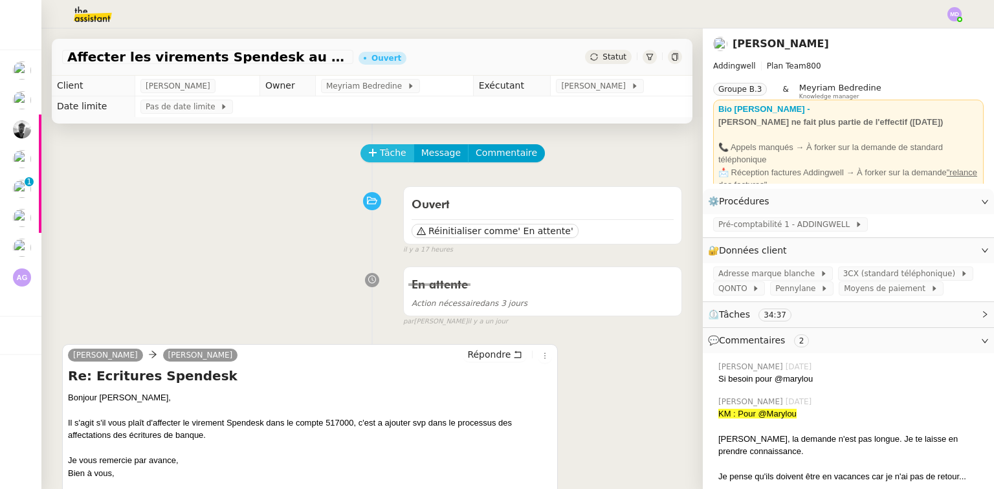
click at [390, 155] on span "Tâche" at bounding box center [393, 153] width 27 height 15
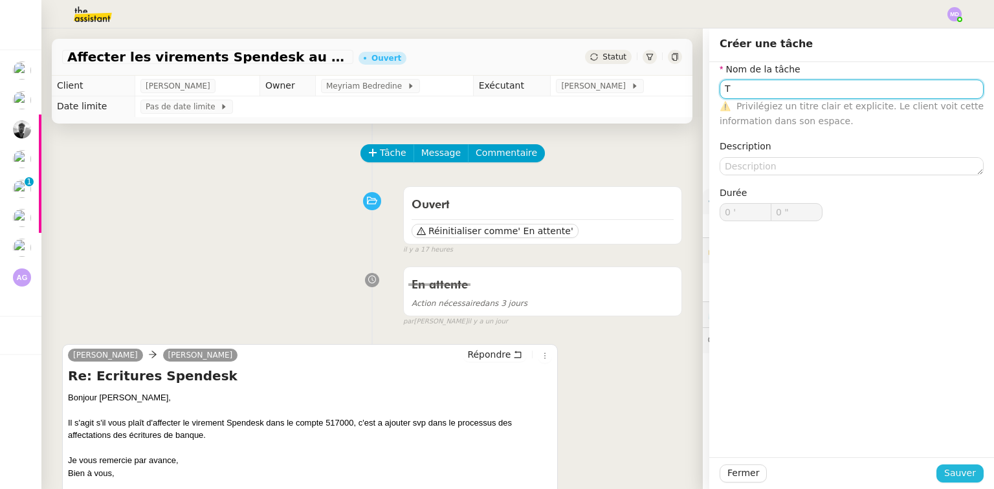
type input "T"
click at [947, 471] on span "Sauver" at bounding box center [960, 473] width 32 height 15
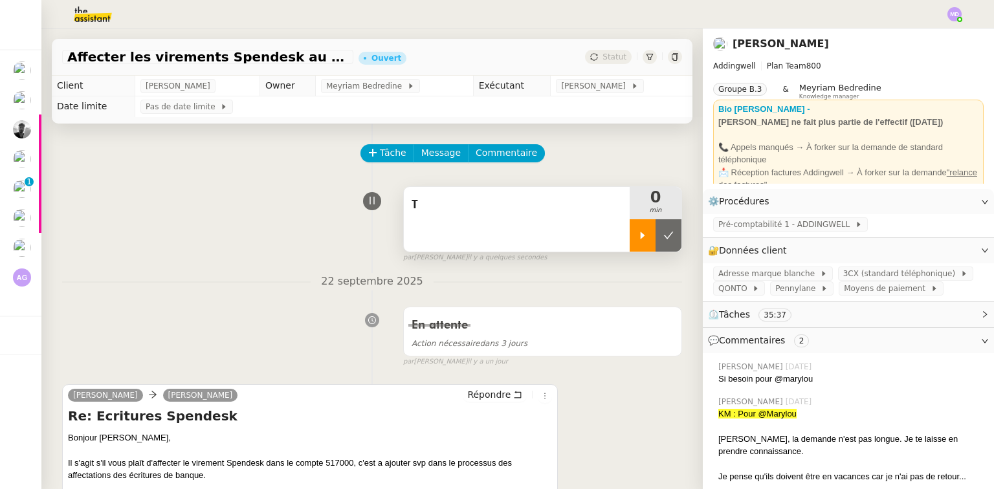
click at [638, 231] on div at bounding box center [643, 235] width 26 height 32
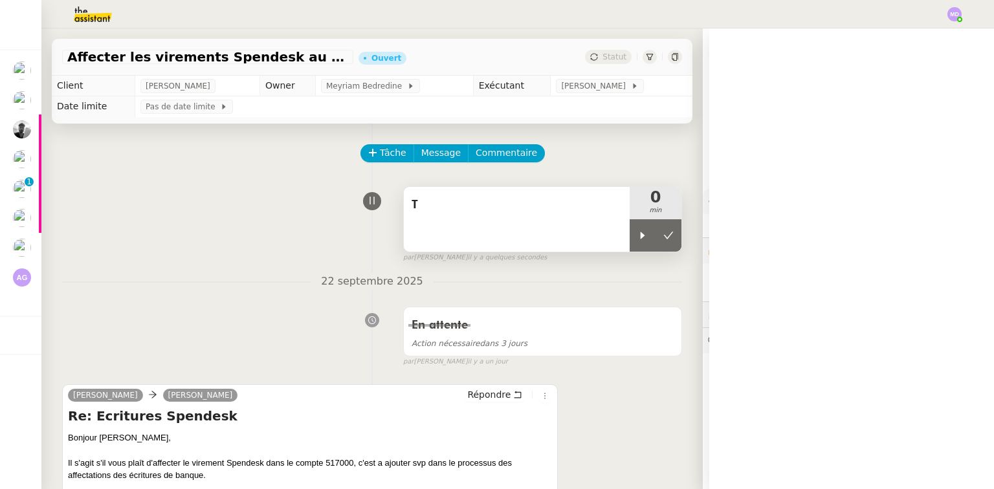
click at [613, 226] on div "T" at bounding box center [517, 219] width 226 height 65
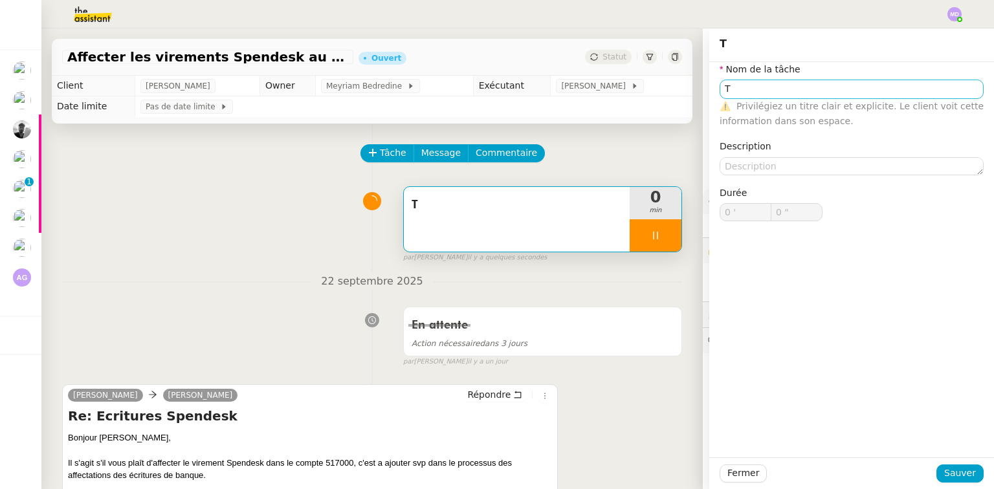
type input "1 ""
click at [789, 96] on input "T" at bounding box center [852, 89] width 264 height 19
type input "Trait"
type input "2 ""
type input "Traitement des ifn"
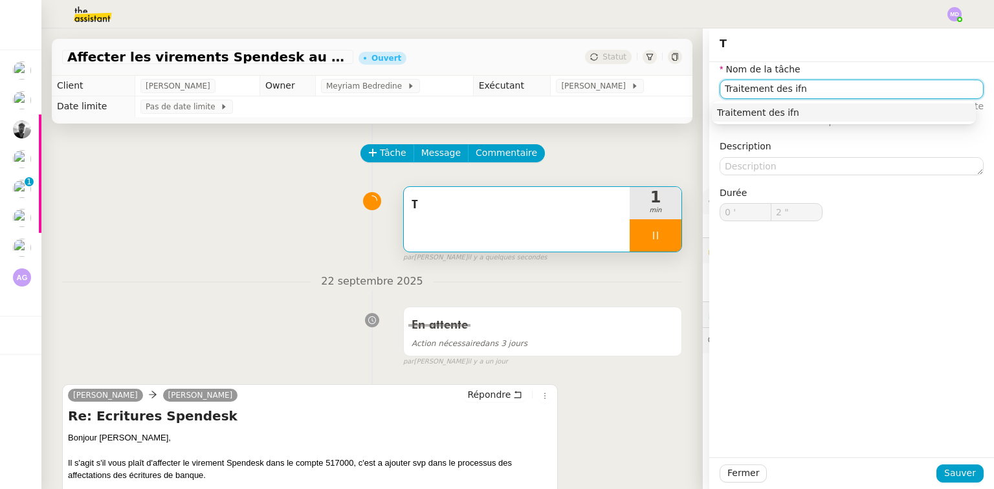
type input "3 ""
type input "Traitement des i"
type input "4 ""
type input "Traitement des informatio"
type input "5 ""
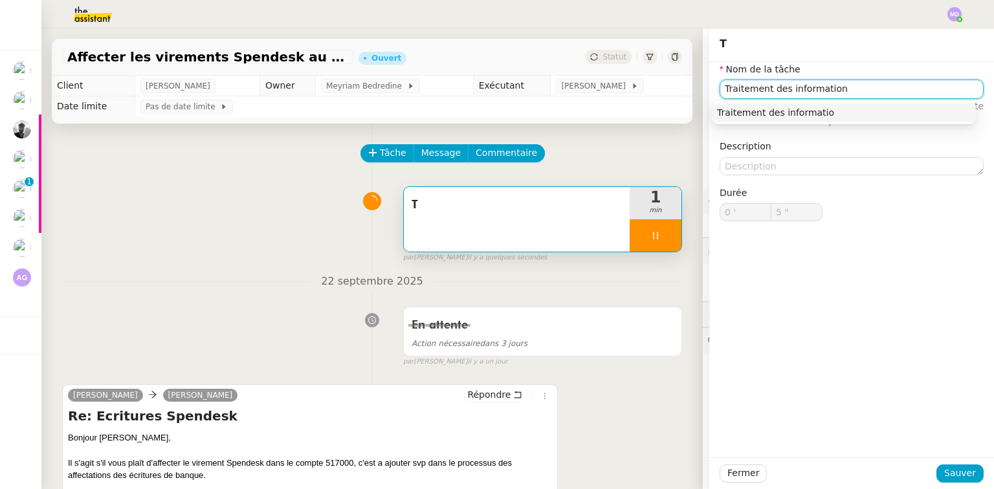
type input "Traitement des informations"
click at [826, 115] on div "Traitement des informations" at bounding box center [844, 113] width 254 height 12
type input "6 ""
type input "Traitement des informations"
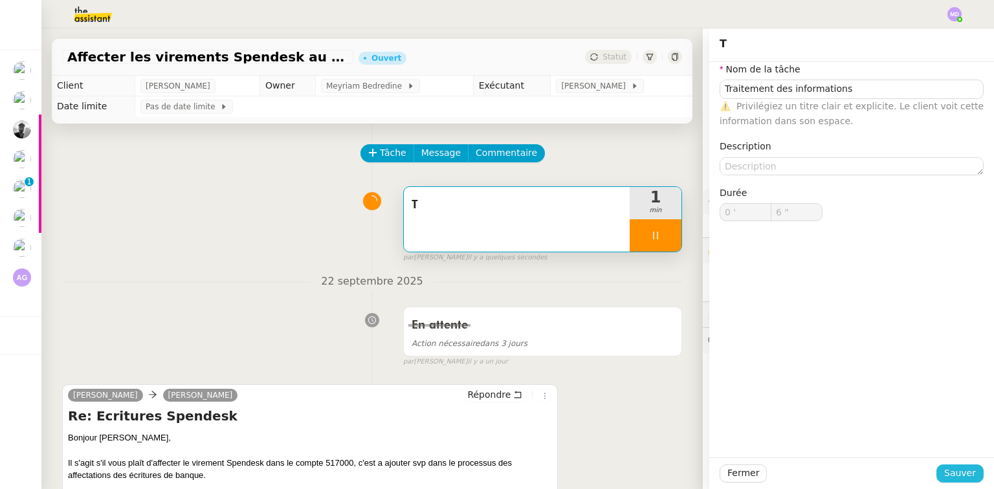
drag, startPoint x: 954, startPoint y: 481, endPoint x: 919, endPoint y: 467, distance: 37.7
click at [954, 478] on button "Sauver" at bounding box center [959, 474] width 47 height 18
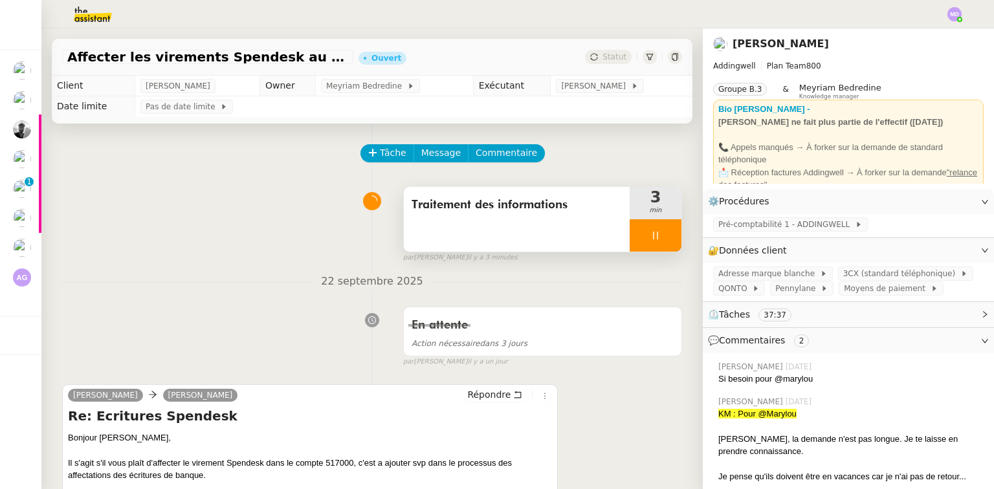
click at [650, 249] on div at bounding box center [656, 235] width 52 height 32
click at [655, 245] on button at bounding box center [668, 235] width 26 height 32
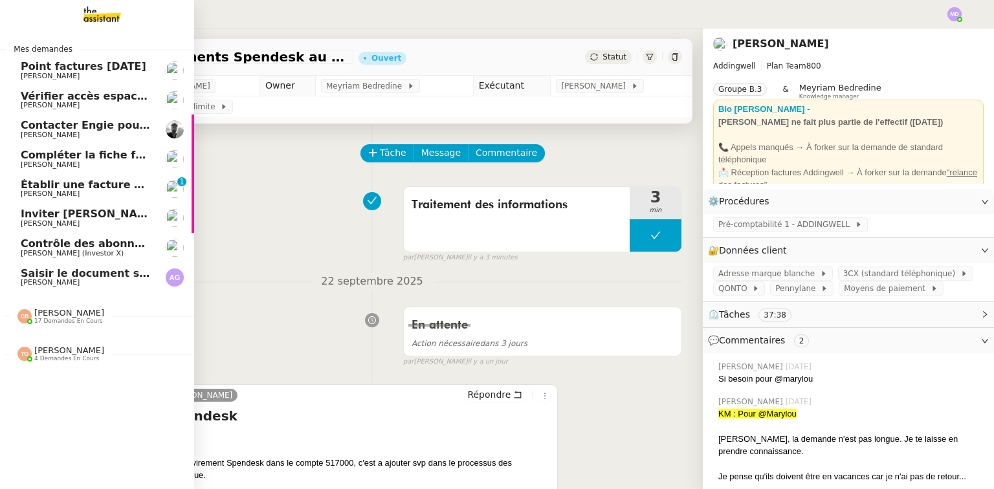
click at [79, 178] on link "Établir une facture pour SAS IMAGINE Cédric Tempestini 0 1 2 3 4 5 6 7 8 9" at bounding box center [97, 189] width 194 height 30
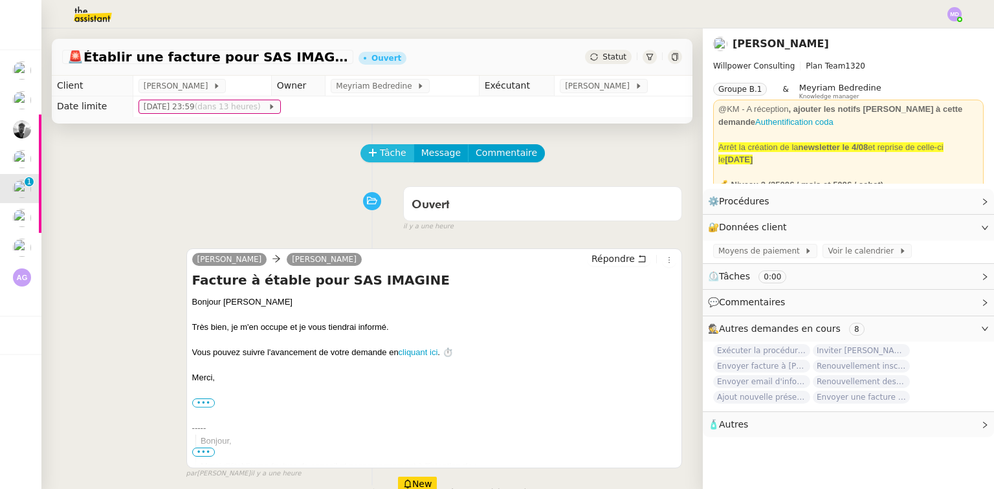
click at [380, 154] on span "Tâche" at bounding box center [393, 153] width 27 height 15
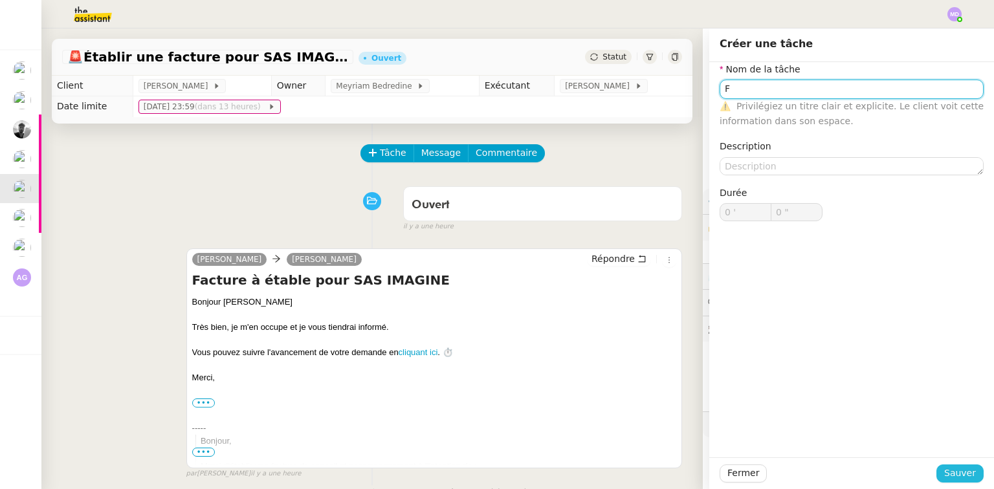
type input "F"
drag, startPoint x: 960, startPoint y: 479, endPoint x: 929, endPoint y: 461, distance: 35.7
click at [958, 479] on span "Sauver" at bounding box center [960, 473] width 32 height 15
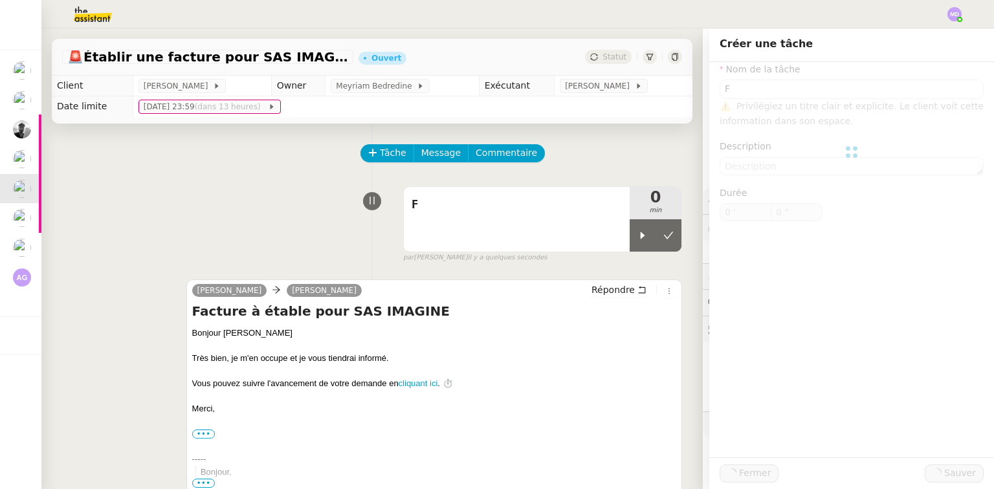
drag, startPoint x: 632, startPoint y: 237, endPoint x: 617, endPoint y: 254, distance: 22.0
click at [637, 237] on icon at bounding box center [642, 235] width 10 height 10
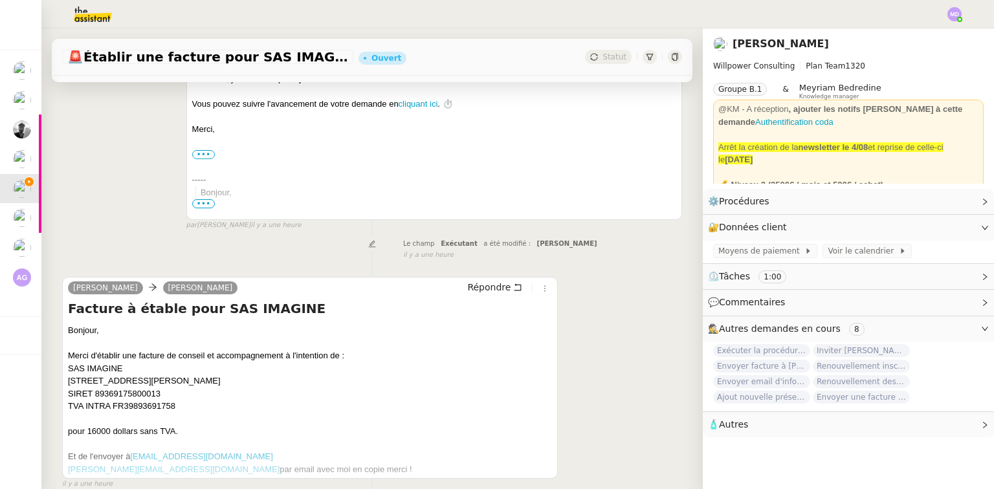
scroll to position [349, 0]
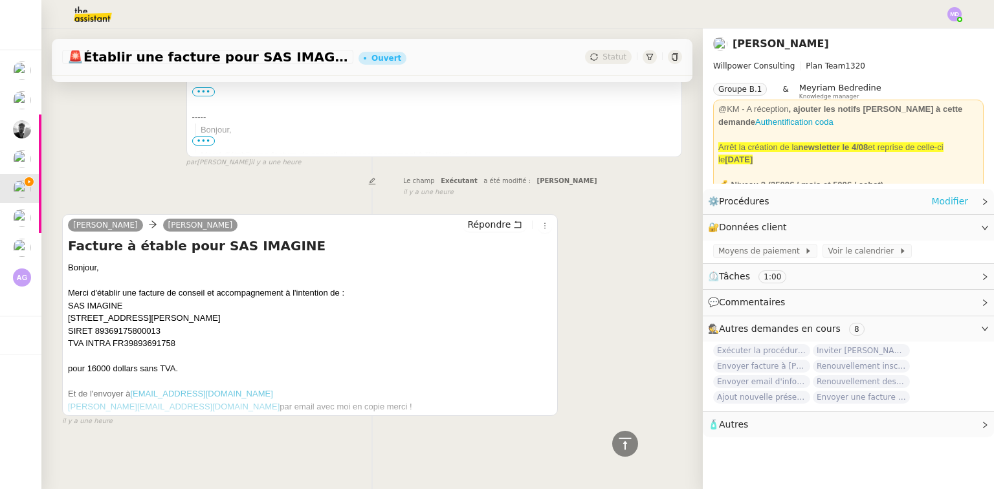
click at [934, 204] on link "Modifier" at bounding box center [949, 201] width 37 height 15
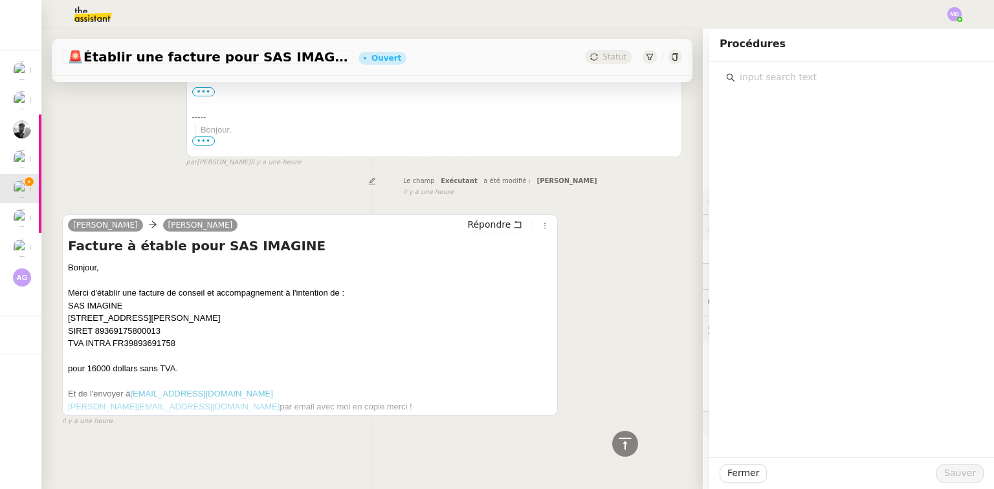
click at [815, 78] on input "text" at bounding box center [856, 77] width 242 height 17
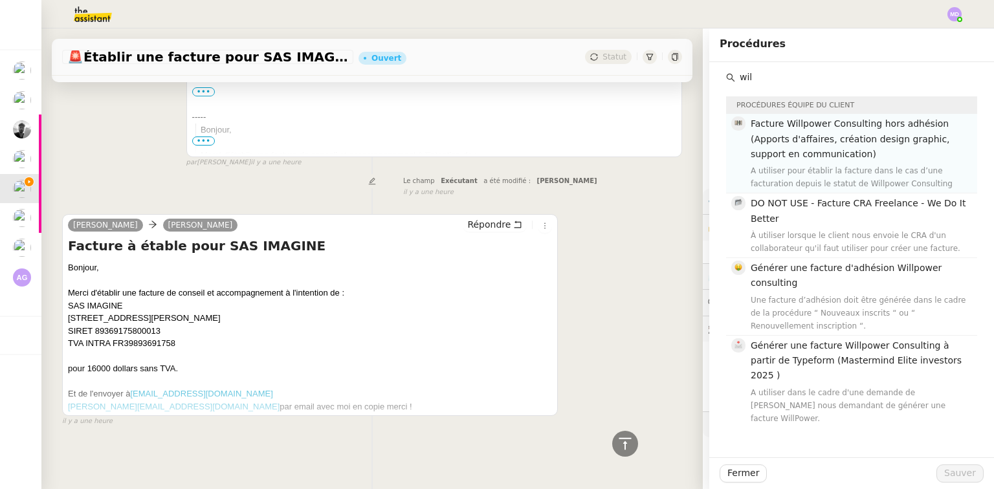
type input "wil"
click at [802, 118] on span "Facture Willpower Consulting hors adhésion (Apports d'affaires, création design…" at bounding box center [850, 138] width 199 height 41
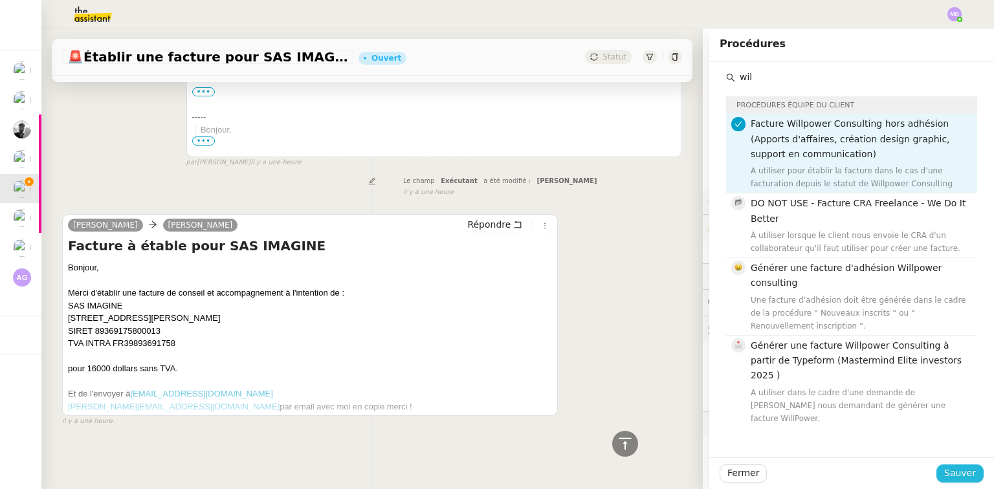
click at [960, 479] on span "Sauver" at bounding box center [960, 473] width 32 height 15
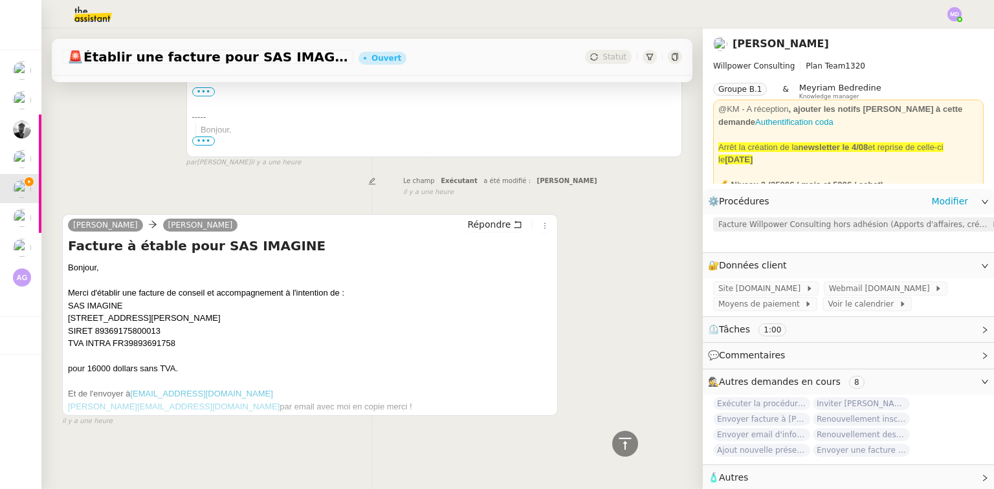
click at [795, 222] on span "Facture Willpower Consulting hors adhésion (Apports d'affaires, création design…" at bounding box center [854, 224] width 273 height 13
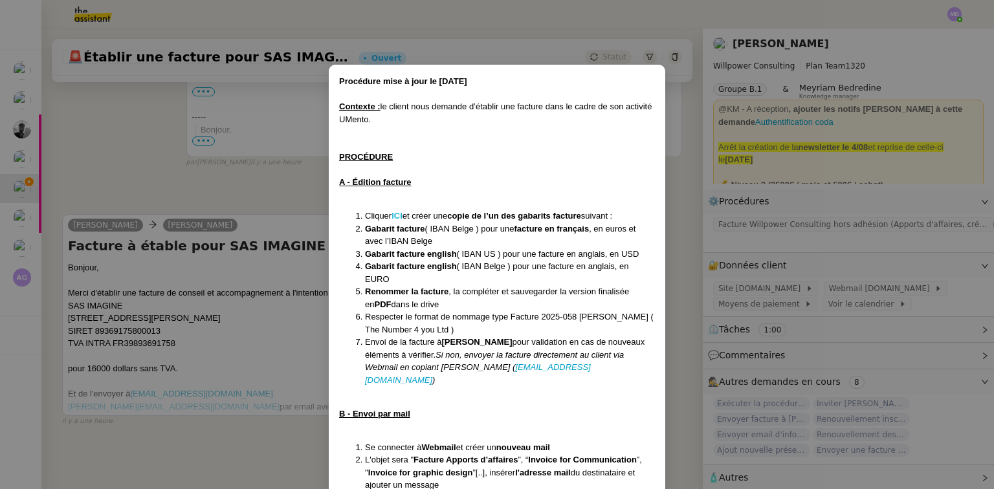
click at [397, 212] on strong "ICI" at bounding box center [396, 216] width 11 height 10
click at [219, 282] on nz-modal-container "Procédure mise à jour le 24/04/25 Contexte : le client nous demande d’établir u…" at bounding box center [497, 244] width 994 height 489
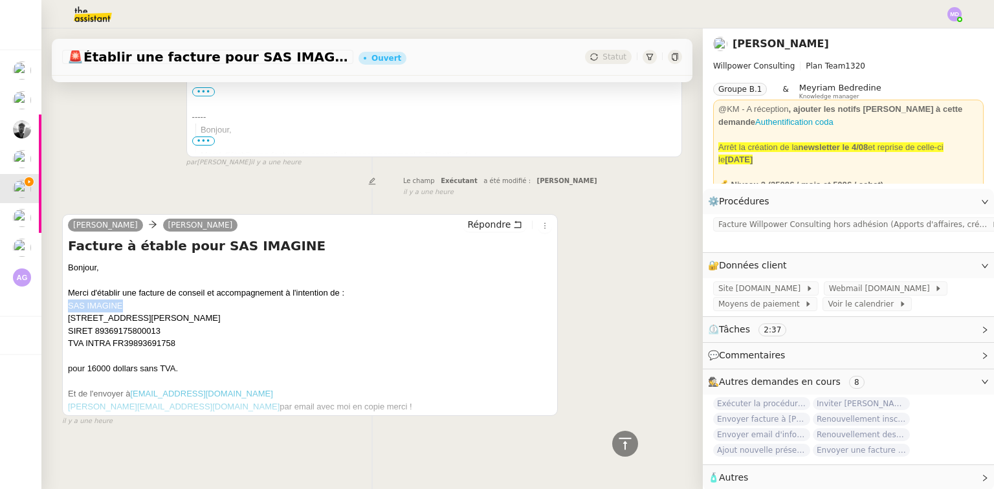
drag, startPoint x: 68, startPoint y: 300, endPoint x: 122, endPoint y: 298, distance: 54.4
click at [122, 300] on div "SAS IMAGINE 6 RUE LEONARD DE VINCI 53000 LAVAL SIRET 89369175800013 TVA INTRA F…" at bounding box center [310, 325] width 484 height 50
copy div "SAS IMAGINE"
click at [104, 300] on div "SAS IMAGINE 6 RUE LEONARD DE VINCI 53000 LAVAL SIRET 89369175800013 TVA INTRA F…" at bounding box center [310, 325] width 484 height 50
drag, startPoint x: 78, startPoint y: 305, endPoint x: 181, endPoint y: 344, distance: 110.6
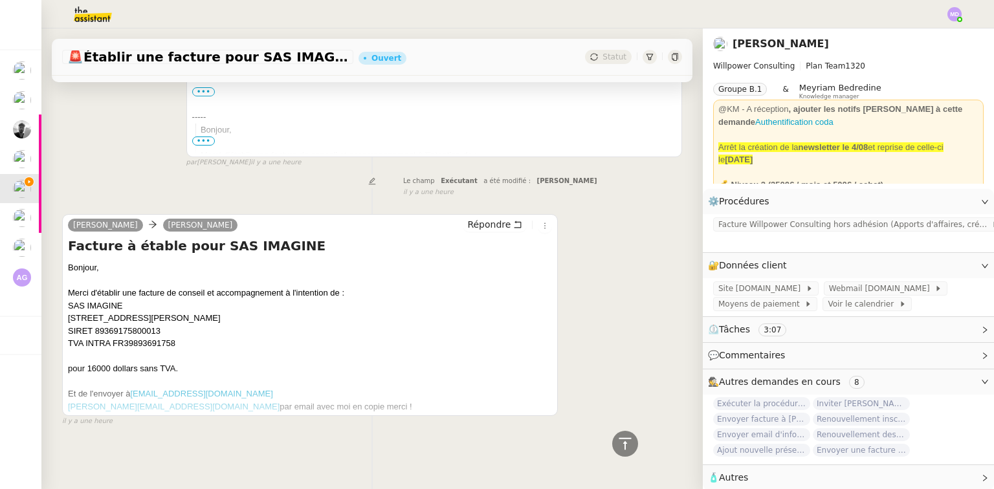
click at [181, 344] on div "SAS IMAGINE 6 RUE LEONARD DE VINCI 53000 LAVAL SIRET 89369175800013 TVA INTRA F…" at bounding box center [310, 325] width 484 height 50
copy div "SAS IMAGINE 6 RUE LEONARD DE VINCI 53000 LAVAL SIRET 89369175800013 TVA INTRA F…"
drag, startPoint x: 179, startPoint y: 287, endPoint x: 282, endPoint y: 289, distance: 103.5
click at [282, 289] on div "Merci d'établir une facture de conseil et accompagnement à l'intention de :" at bounding box center [310, 293] width 484 height 13
copy div "conseil et accompagnement"
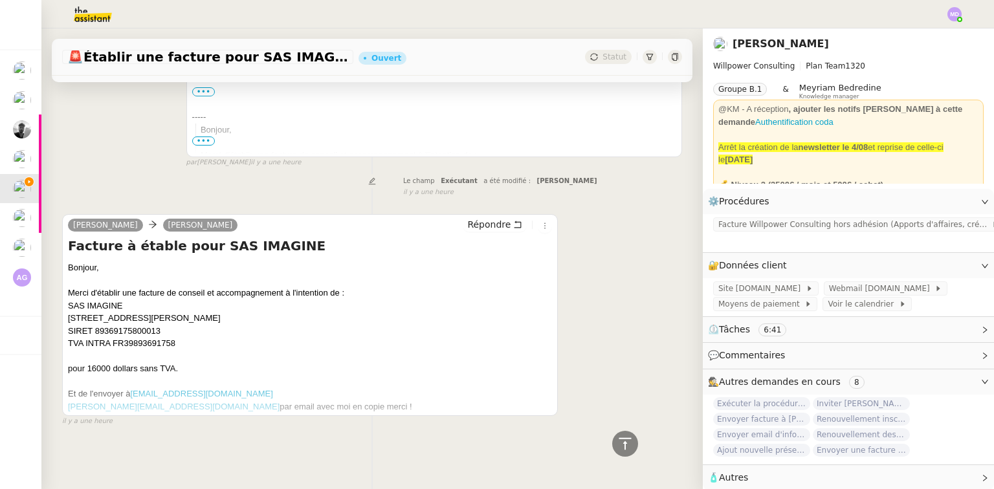
click at [267, 195] on div "Tâche Message Commentaire Veuillez patienter une erreur s'est produite 👌👌👌 mess…" at bounding box center [371, 114] width 661 height 666
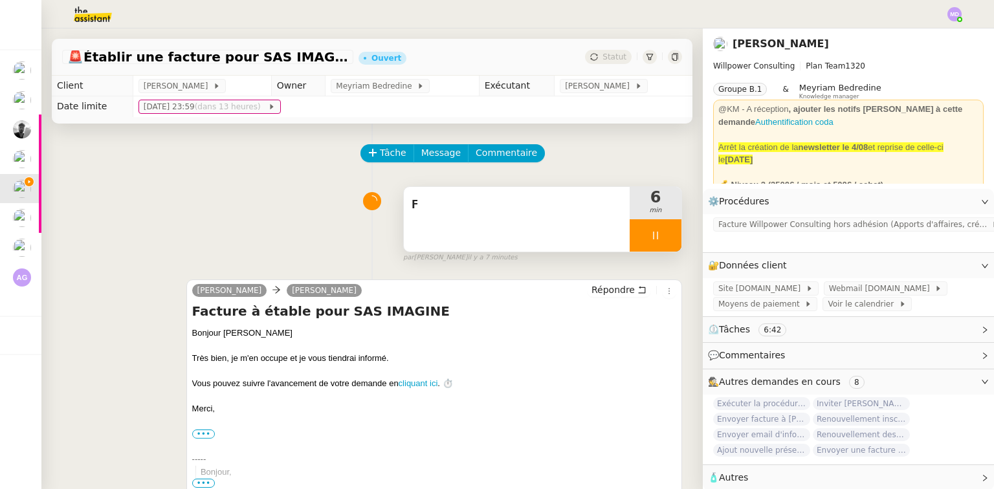
click at [642, 247] on div at bounding box center [656, 235] width 52 height 32
click at [655, 243] on button at bounding box center [668, 235] width 26 height 32
click at [659, 239] on button at bounding box center [656, 235] width 52 height 32
click at [634, 244] on div at bounding box center [643, 235] width 26 height 32
click at [529, 210] on span "F" at bounding box center [517, 204] width 210 height 19
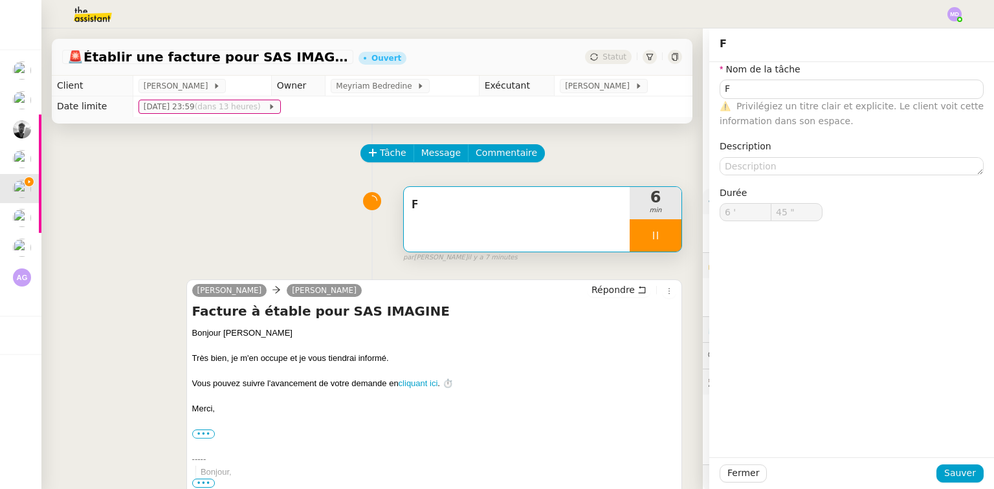
click at [637, 236] on div at bounding box center [656, 235] width 52 height 32
click at [663, 233] on icon at bounding box center [668, 235] width 10 height 10
type input "F"
type input "6 '"
type input "45 ""
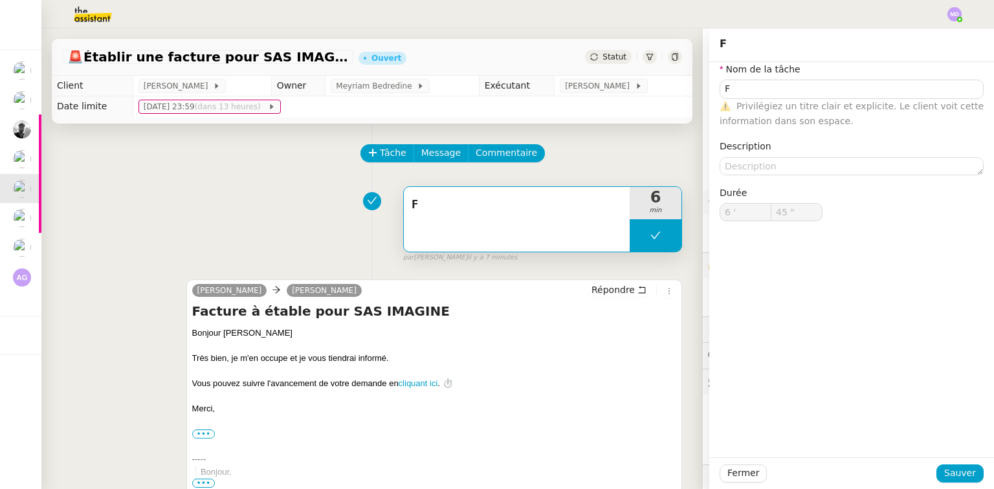
type input "F"
type input "6 '"
type input "45 ""
type input "F"
type input "6 '"
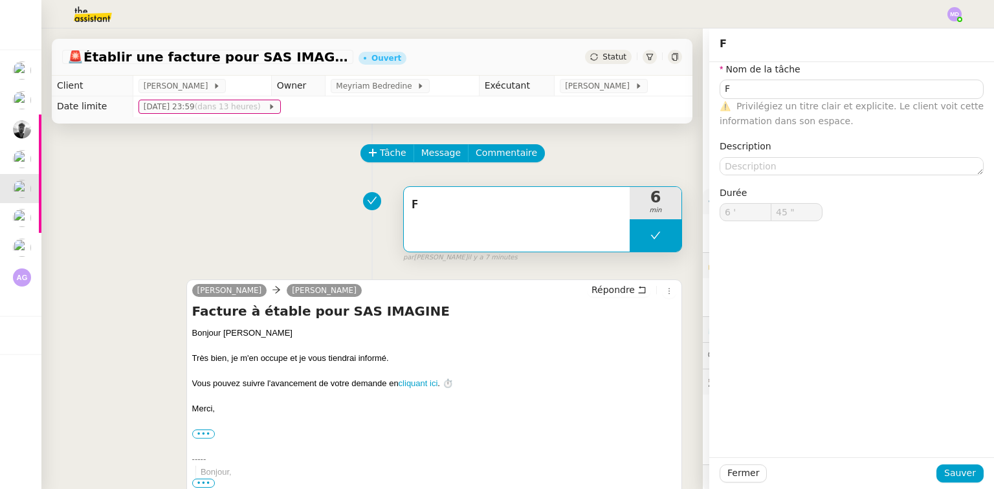
type input "45 ""
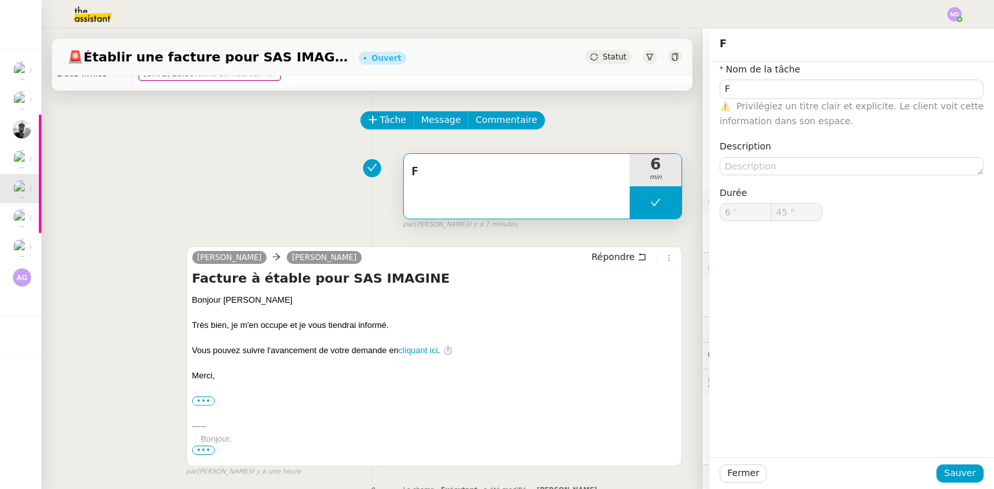
type input "F"
type input "6 '"
type input "45 ""
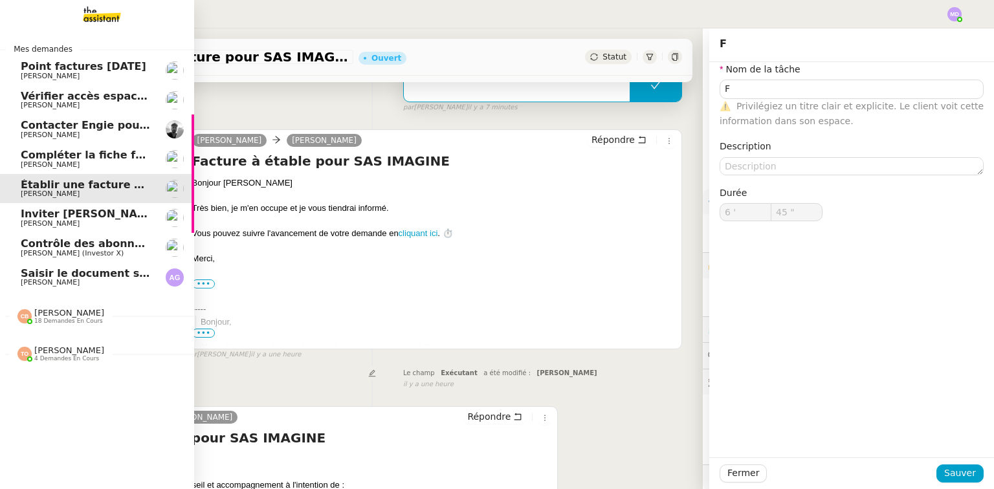
scroll to position [155, 0]
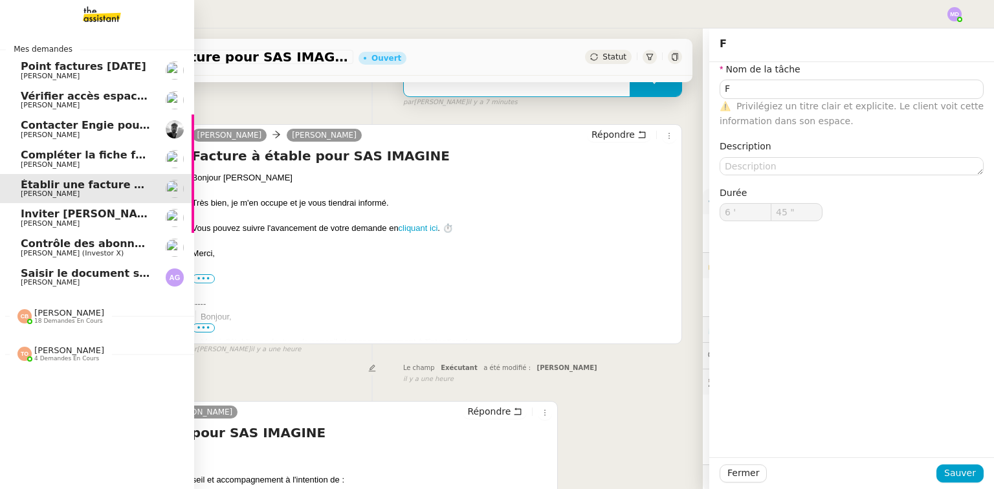
click at [39, 317] on span "[PERSON_NAME]" at bounding box center [69, 313] width 70 height 10
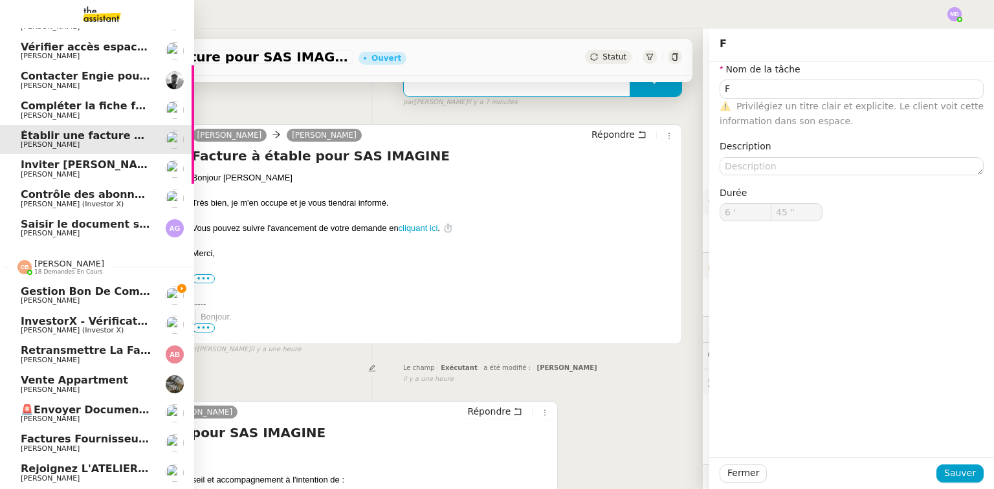
scroll to position [52, 0]
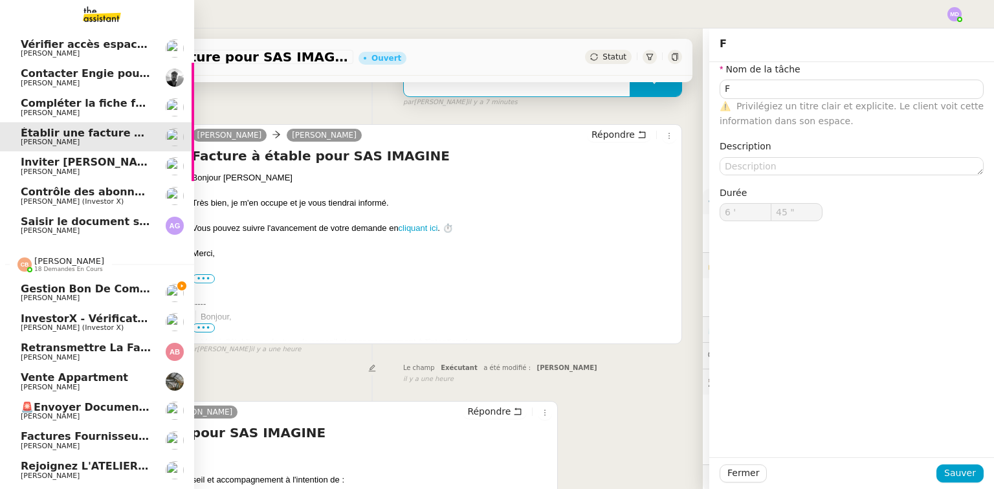
click at [69, 313] on span "InvestorX - Vérification des KYC" at bounding box center [114, 319] width 186 height 12
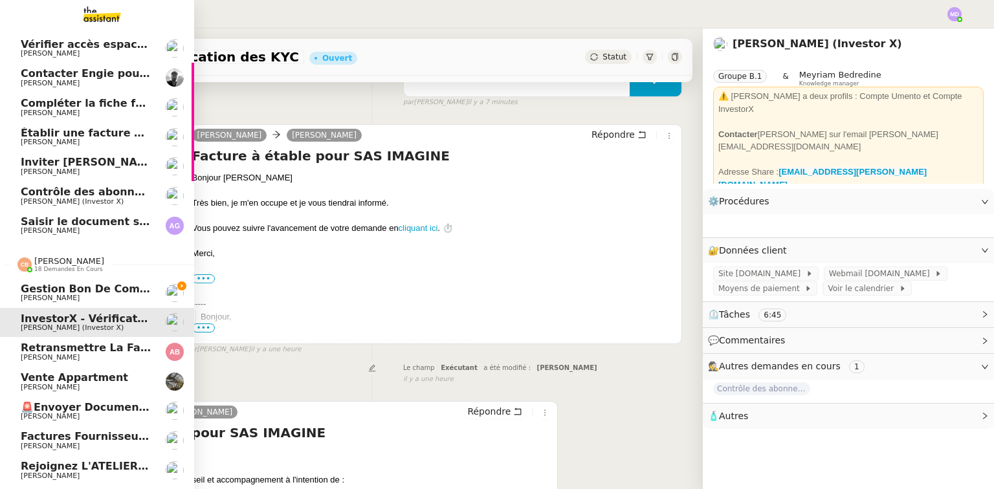
click at [74, 267] on span "18 demandes en cours" at bounding box center [68, 269] width 69 height 7
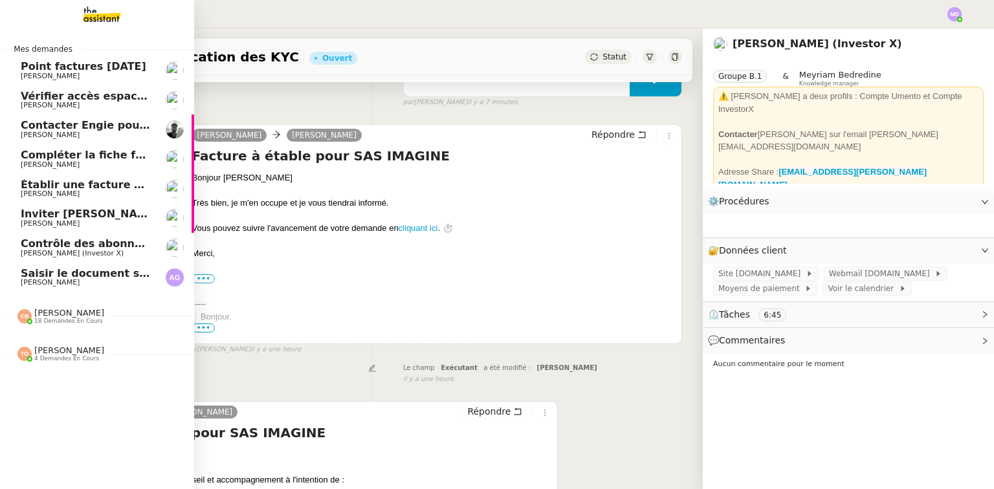
click at [67, 347] on span "[PERSON_NAME]" at bounding box center [69, 351] width 70 height 10
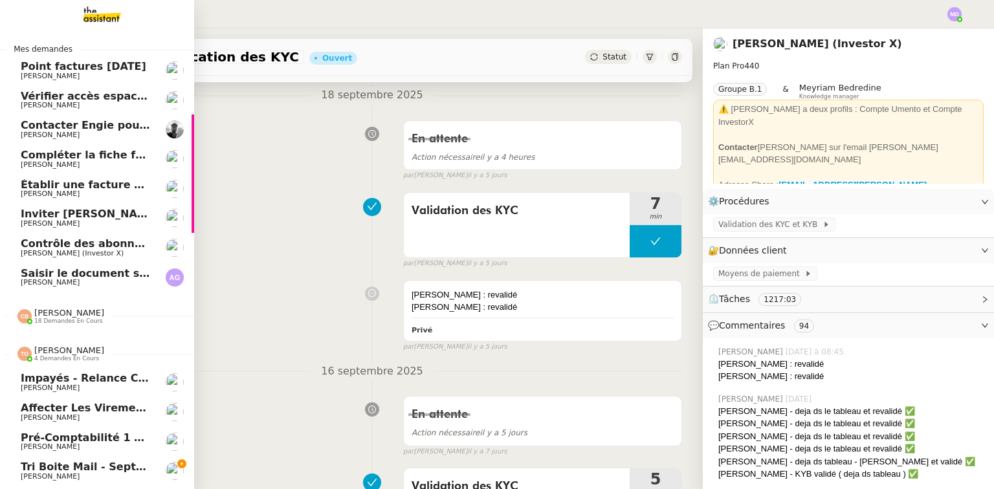
click at [72, 481] on link "Tri boite mail - septembre 2025 Genevieve Landsmann" at bounding box center [97, 471] width 194 height 30
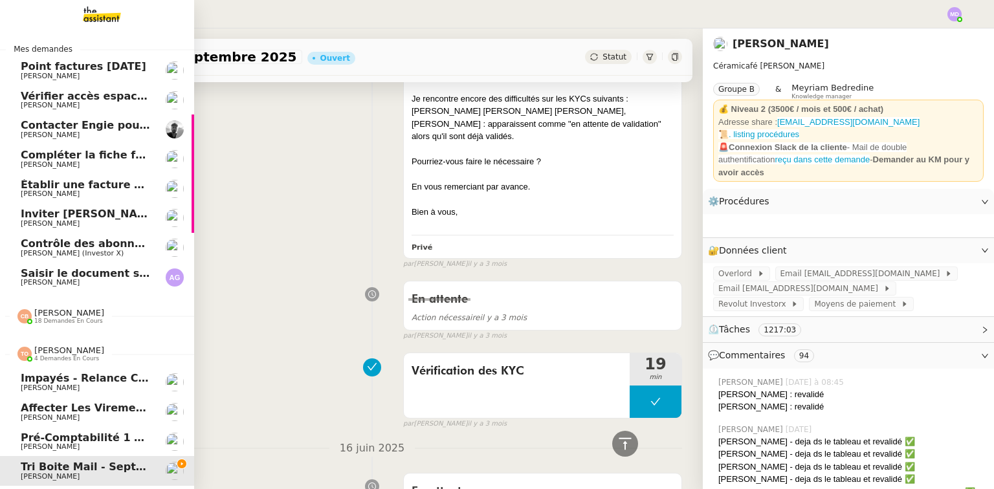
click at [111, 471] on span "Tri boite mail - septembre 2025" at bounding box center [113, 467] width 185 height 12
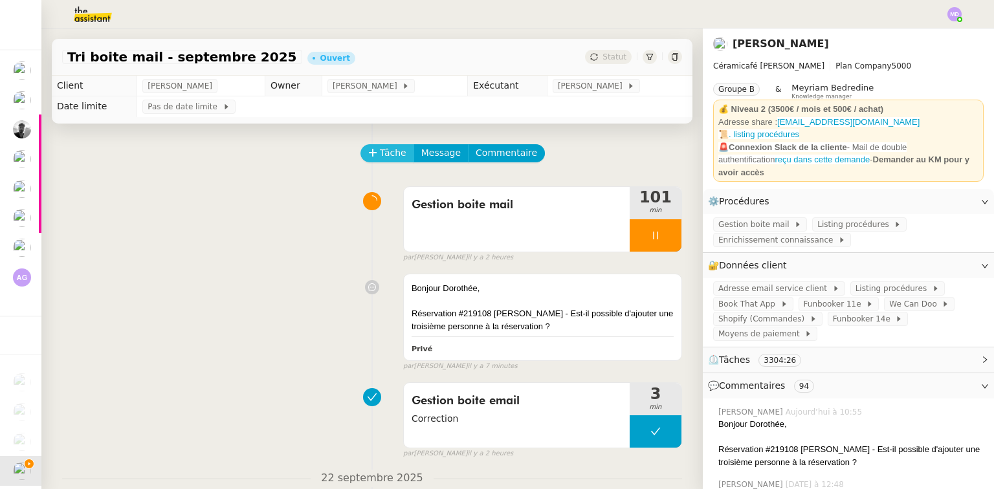
click at [380, 155] on span "Tâche" at bounding box center [393, 153] width 27 height 15
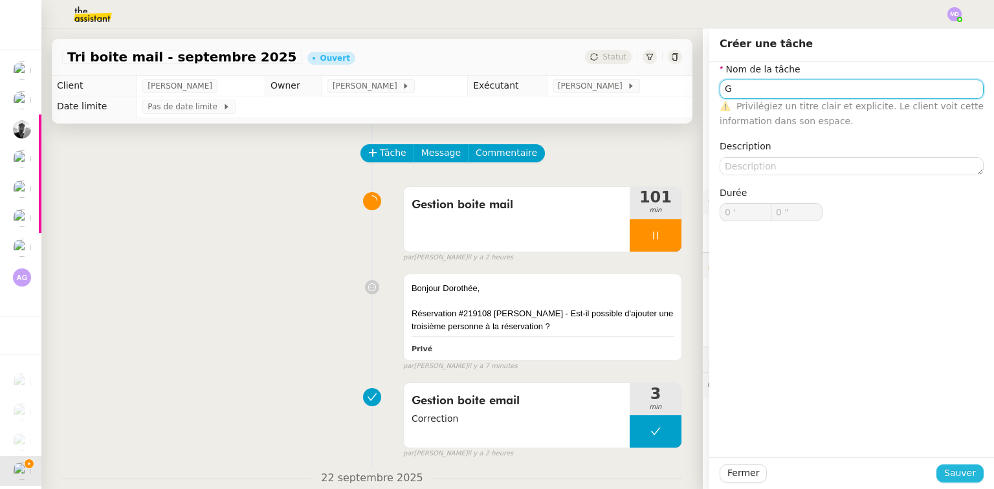
type input "G"
click at [951, 476] on span "Sauver" at bounding box center [960, 473] width 32 height 15
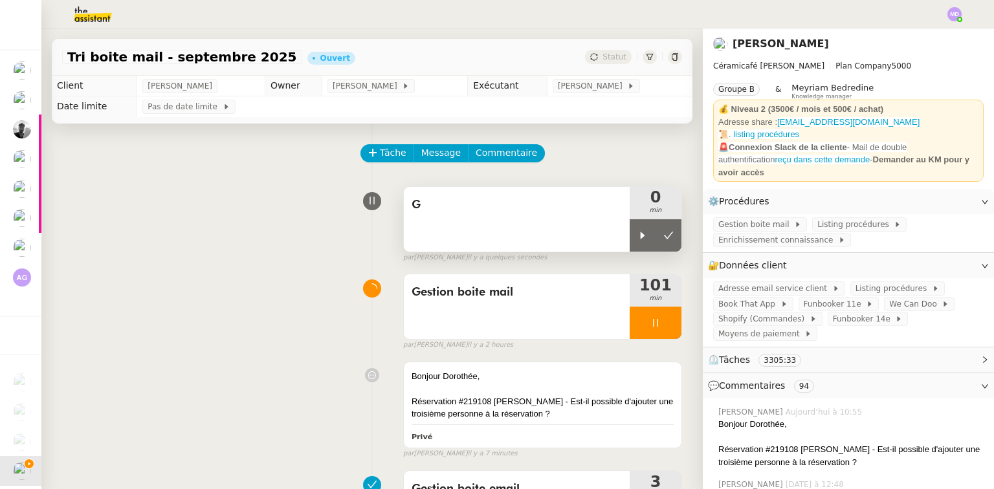
drag, startPoint x: 627, startPoint y: 229, endPoint x: 588, endPoint y: 225, distance: 39.1
click at [630, 230] on div at bounding box center [643, 235] width 26 height 32
click at [587, 224] on div "G" at bounding box center [517, 219] width 226 height 65
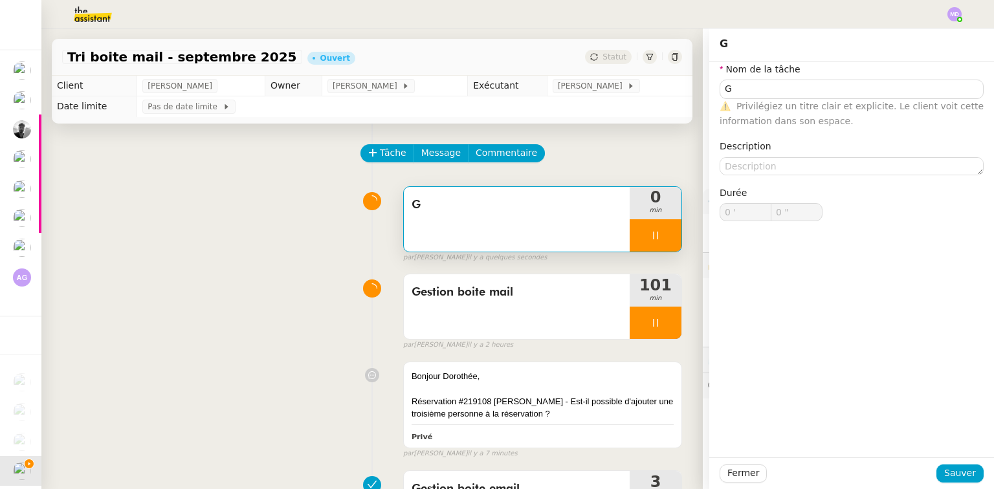
type input "G"
type input "0 '"
type input "1 ""
click at [777, 85] on input "G" at bounding box center [852, 89] width 264 height 19
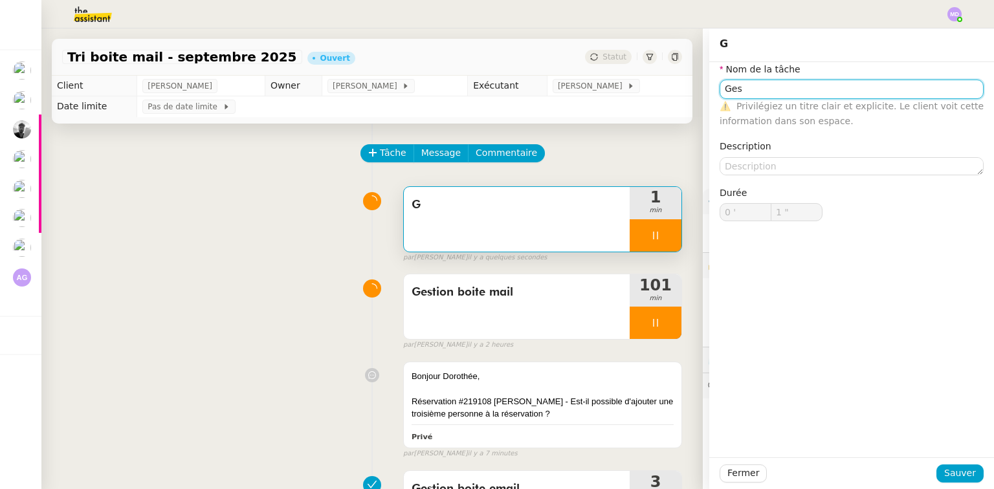
type input "Gest"
type input "2 ""
type input "Gestion boite"
type input "3 ""
type input "Gestion boite email"
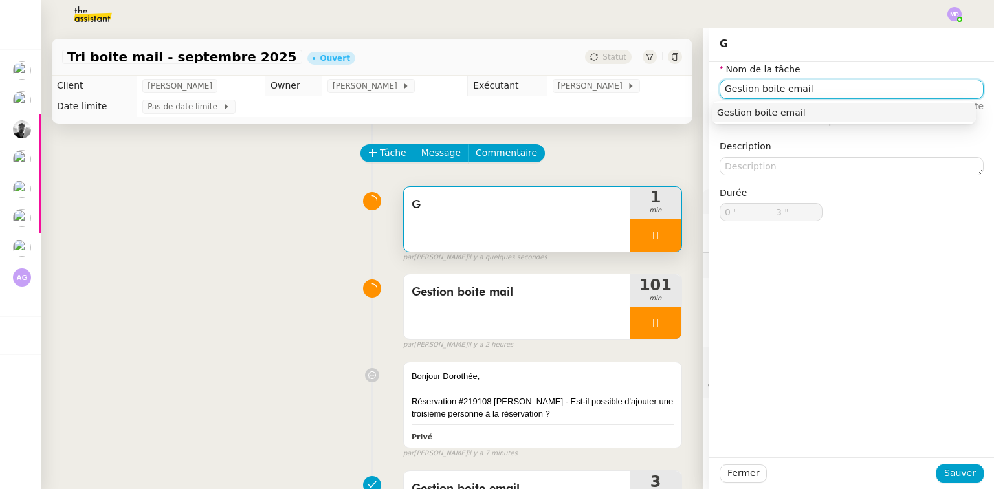
type input "4 ""
type input "Gestion boite email"
click at [949, 467] on span "Sauver" at bounding box center [960, 473] width 32 height 15
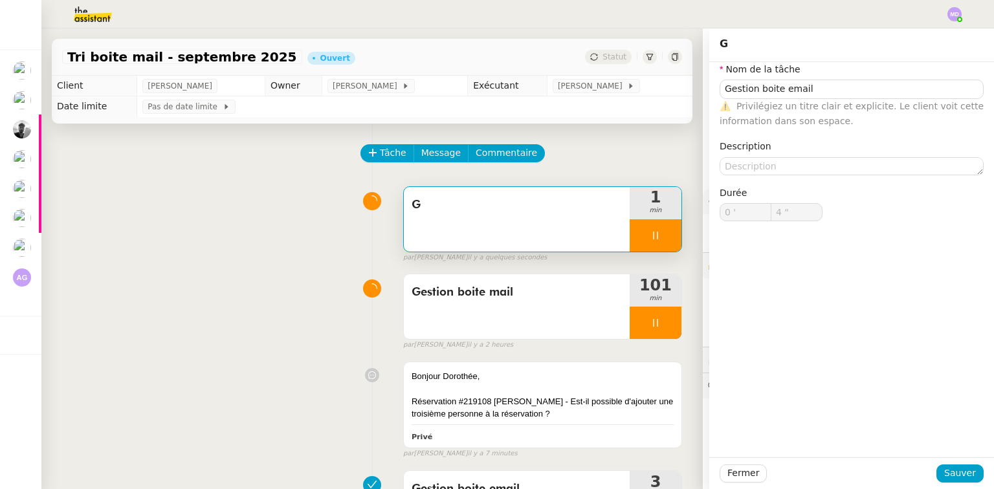
type input "5 ""
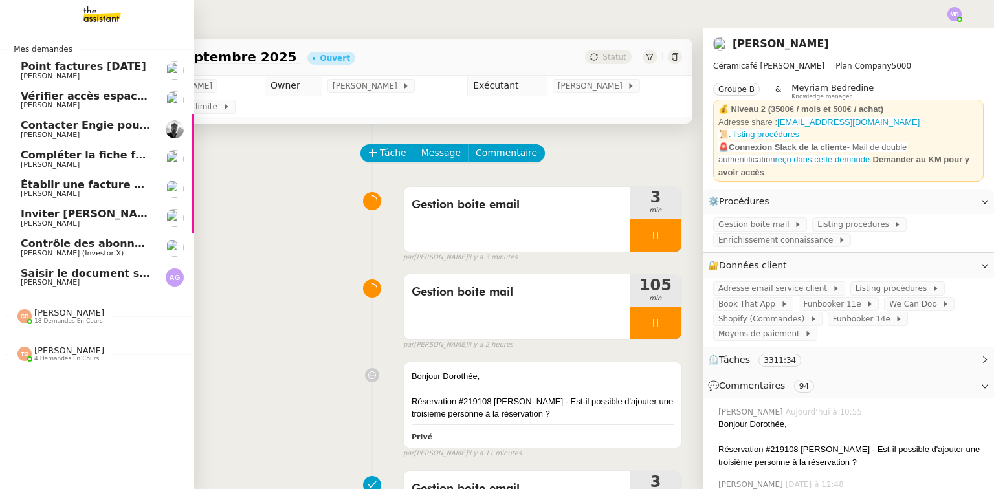
click at [64, 321] on span "18 demandes en cours" at bounding box center [68, 321] width 69 height 7
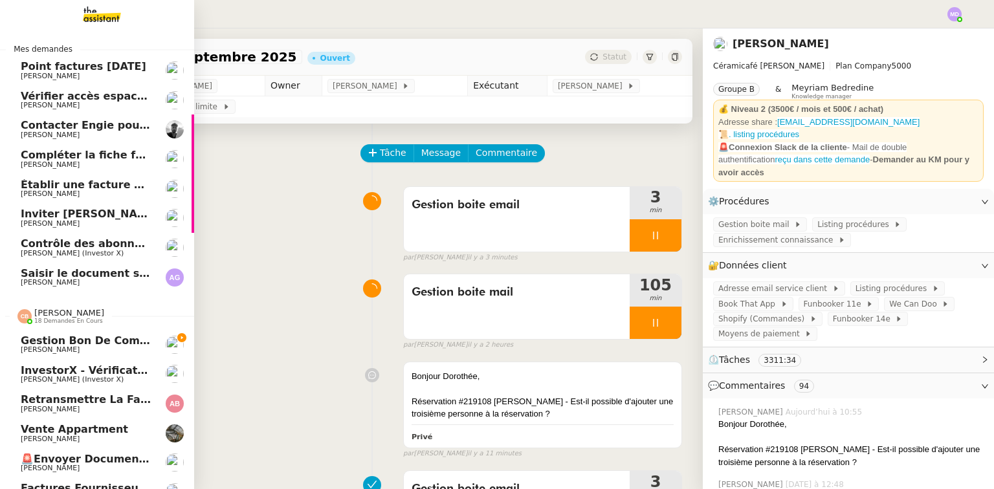
click at [45, 309] on span "[PERSON_NAME]" at bounding box center [69, 313] width 70 height 10
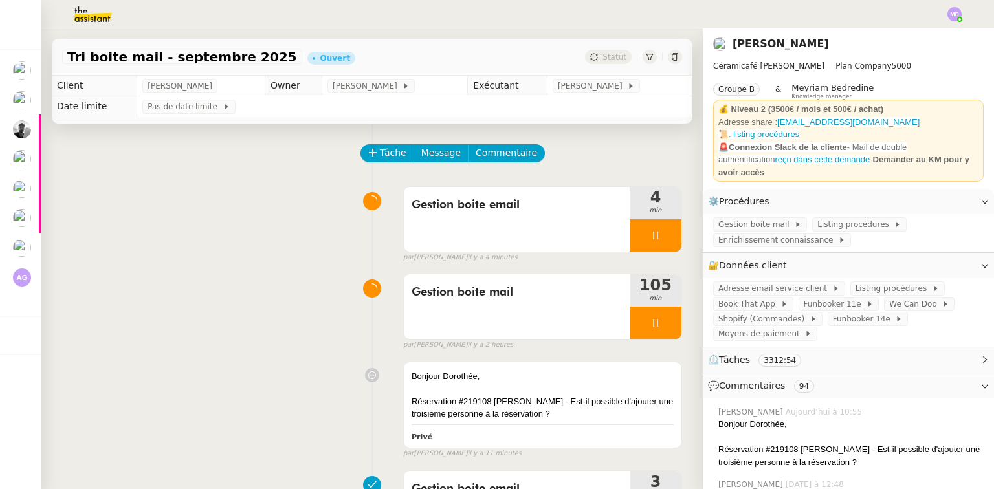
click at [951, 21] on div at bounding box center [496, 14] width 929 height 28
click at [952, 18] on img at bounding box center [954, 14] width 14 height 14
click at [934, 30] on li "Suivi" at bounding box center [919, 37] width 84 height 18
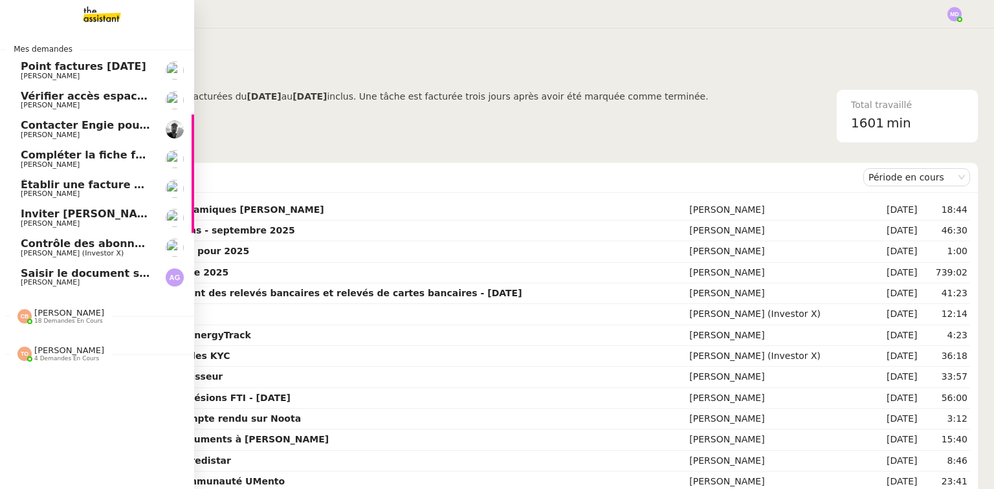
click at [34, 311] on span "[PERSON_NAME]" at bounding box center [69, 313] width 70 height 10
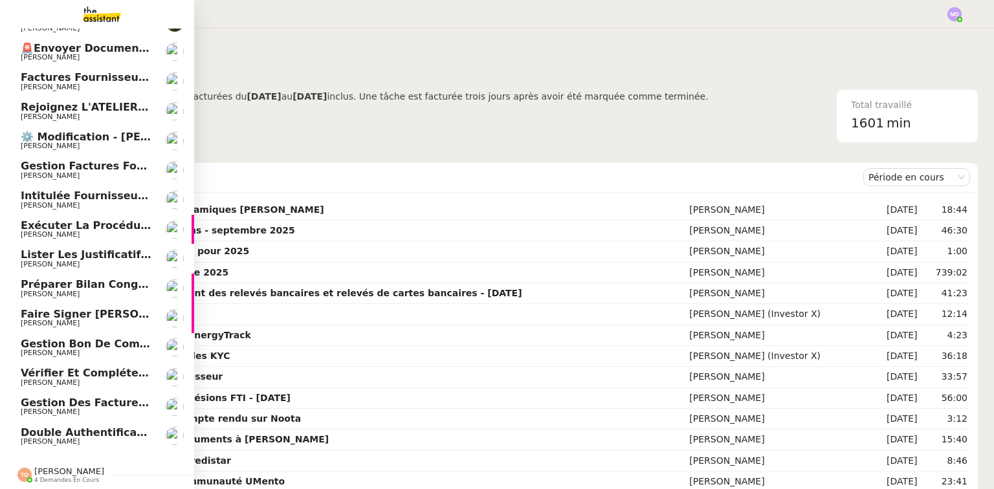
scroll to position [416, 0]
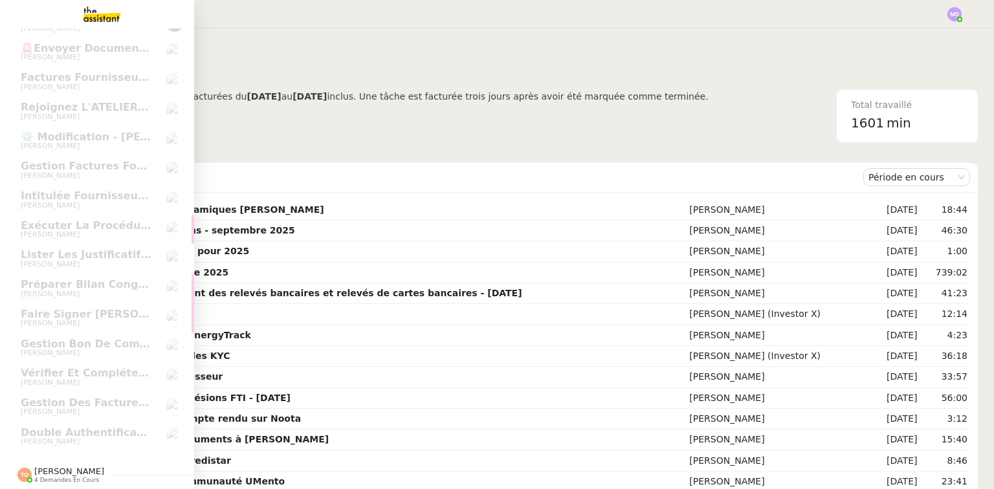
click at [69, 451] on div "Tatyana Orec 4 demandes en cours" at bounding box center [97, 470] width 194 height 38
click at [62, 463] on span "[PERSON_NAME]" at bounding box center [69, 466] width 70 height 10
click at [65, 467] on span "[PERSON_NAME]" at bounding box center [69, 472] width 70 height 10
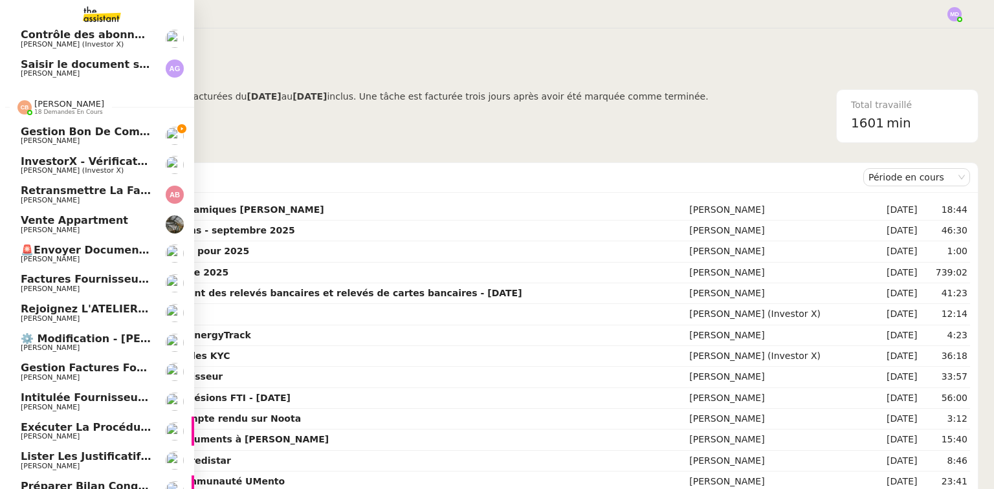
click at [84, 98] on span "Coralie Bordas 18 demandes en cours" at bounding box center [102, 102] width 194 height 27
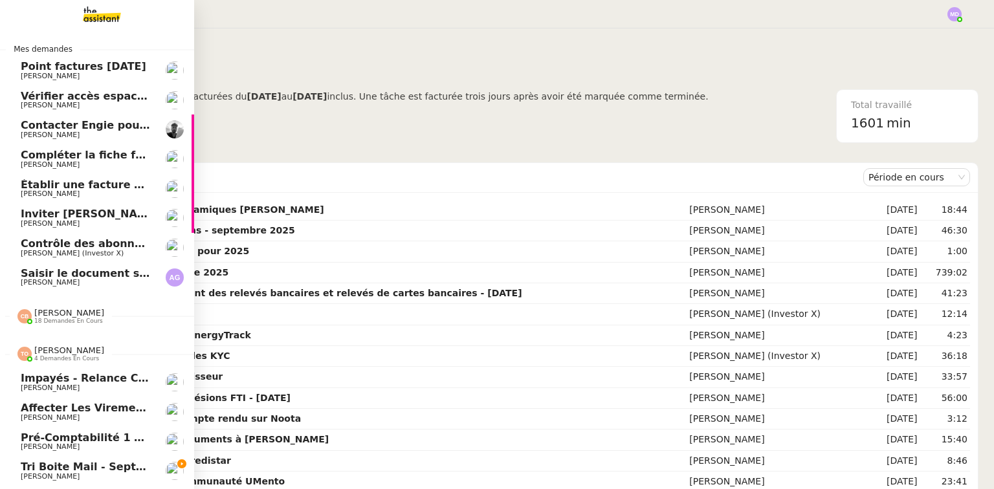
click at [93, 476] on span "[PERSON_NAME]" at bounding box center [86, 477] width 131 height 8
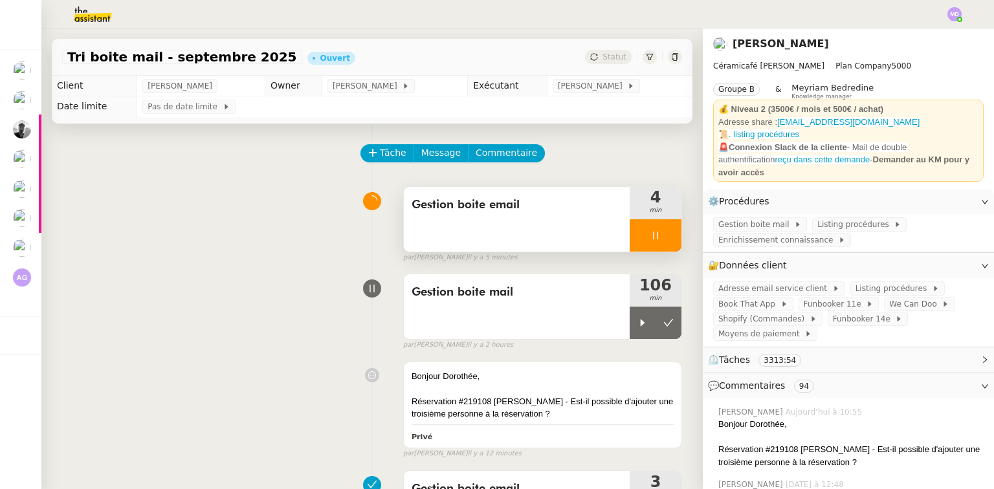
click at [656, 230] on div at bounding box center [656, 235] width 52 height 32
click at [663, 230] on button at bounding box center [668, 235] width 26 height 32
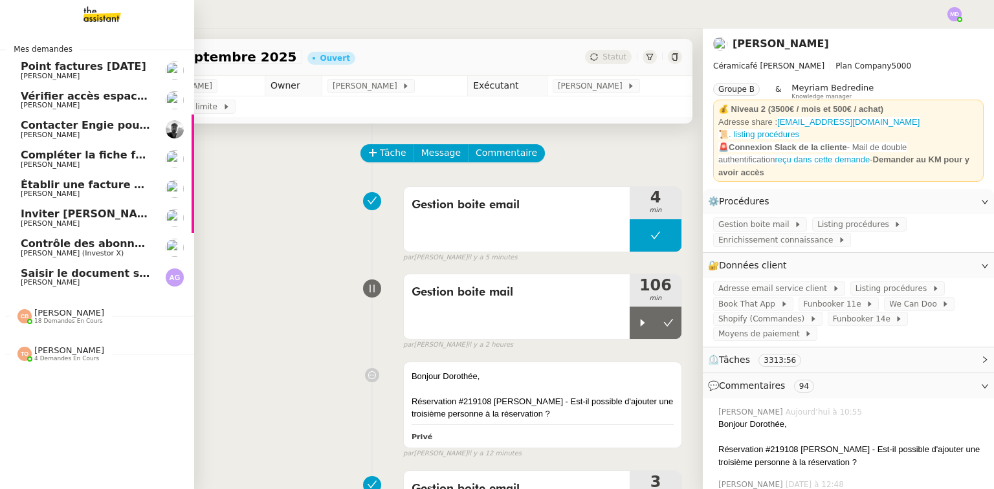
click at [26, 217] on span "Inviter [PERSON_NAME] à l'événement 2025" at bounding box center [149, 214] width 257 height 12
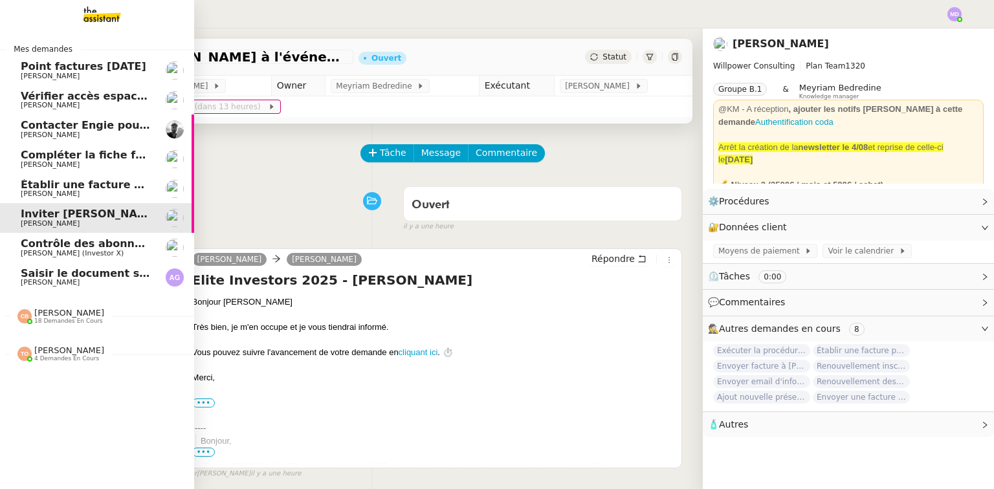
click at [27, 184] on span "Établir une facture pour SAS IMAGINE" at bounding box center [131, 185] width 221 height 12
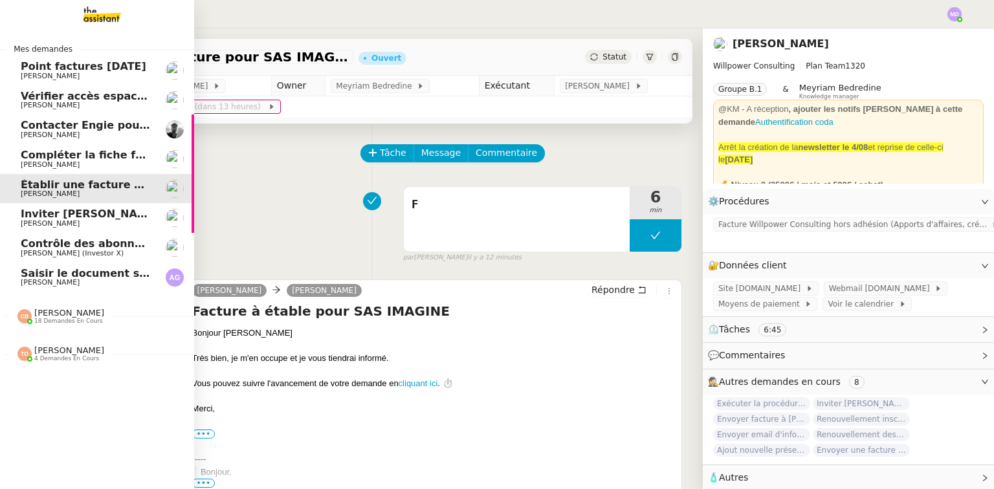
click at [37, 274] on span "Saisir le document sur Word" at bounding box center [103, 273] width 165 height 12
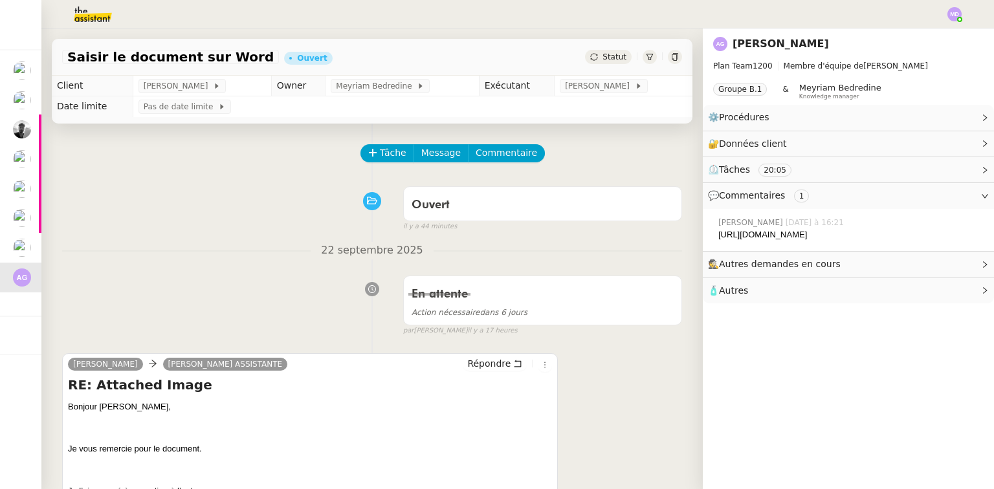
click at [355, 147] on div "Tâche Message Commentaire" at bounding box center [372, 159] width 620 height 31
click at [369, 160] on button "Tâche" at bounding box center [387, 153] width 54 height 18
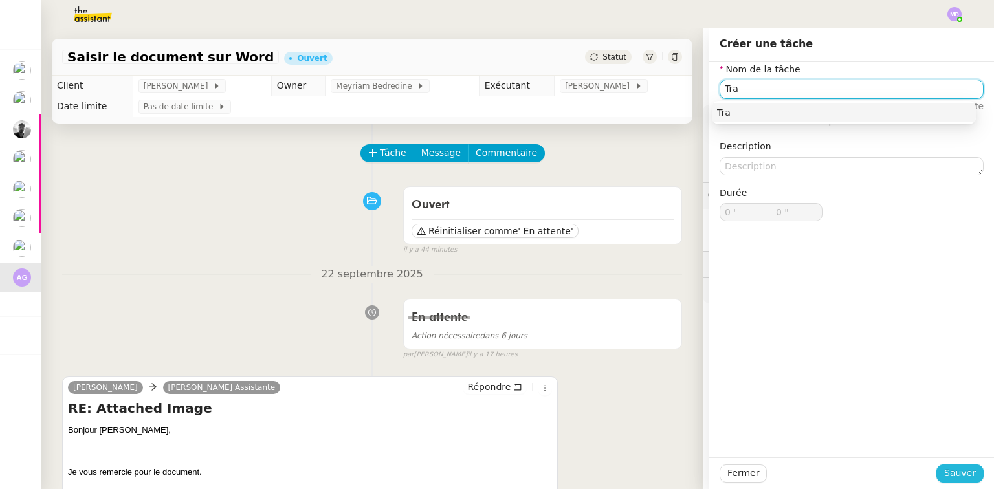
type input "Tra"
click at [952, 482] on button "Sauver" at bounding box center [959, 474] width 47 height 18
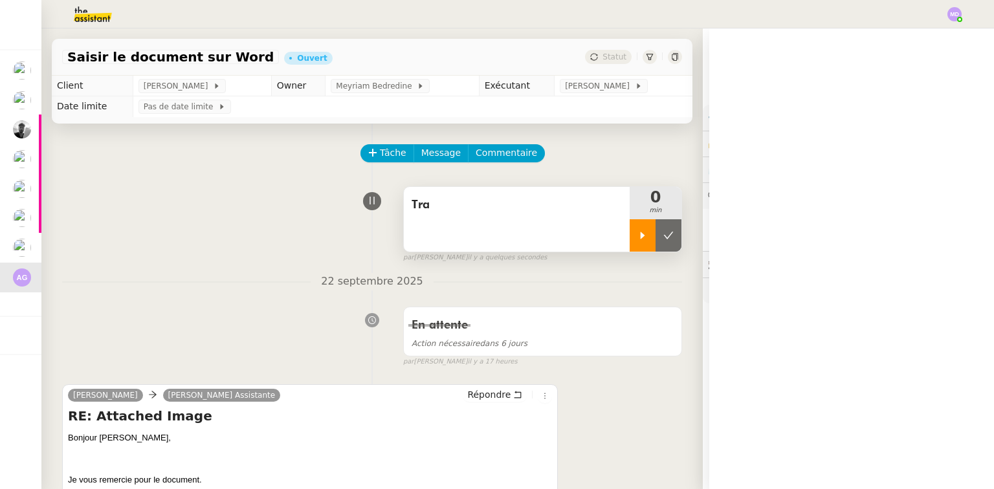
drag, startPoint x: 631, startPoint y: 233, endPoint x: 624, endPoint y: 235, distance: 7.4
click at [637, 233] on icon at bounding box center [642, 235] width 10 height 10
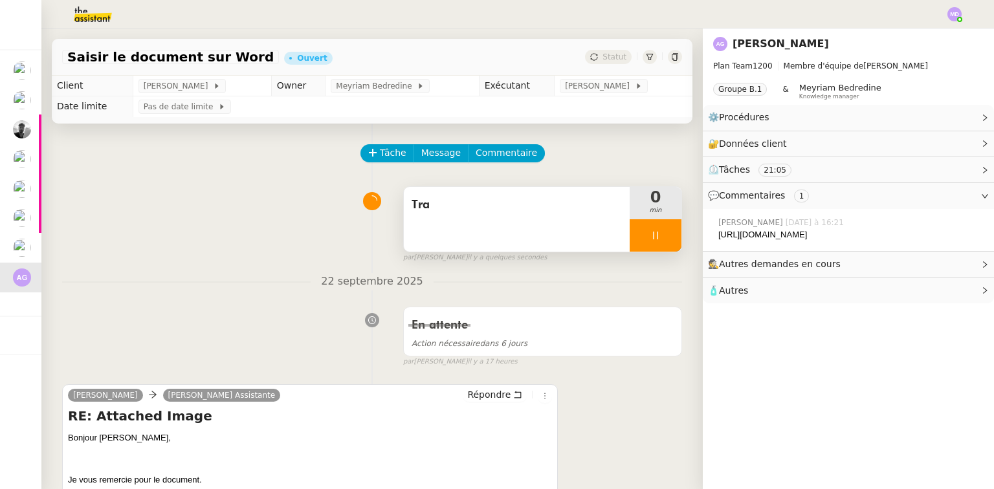
click at [593, 241] on div "Tra" at bounding box center [517, 219] width 226 height 65
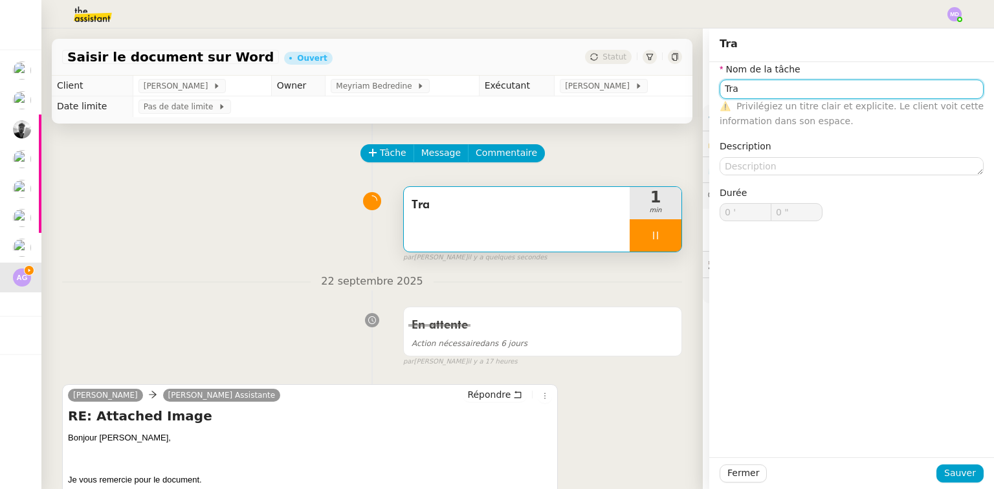
click at [765, 98] on input "Tra" at bounding box center [852, 89] width 264 height 19
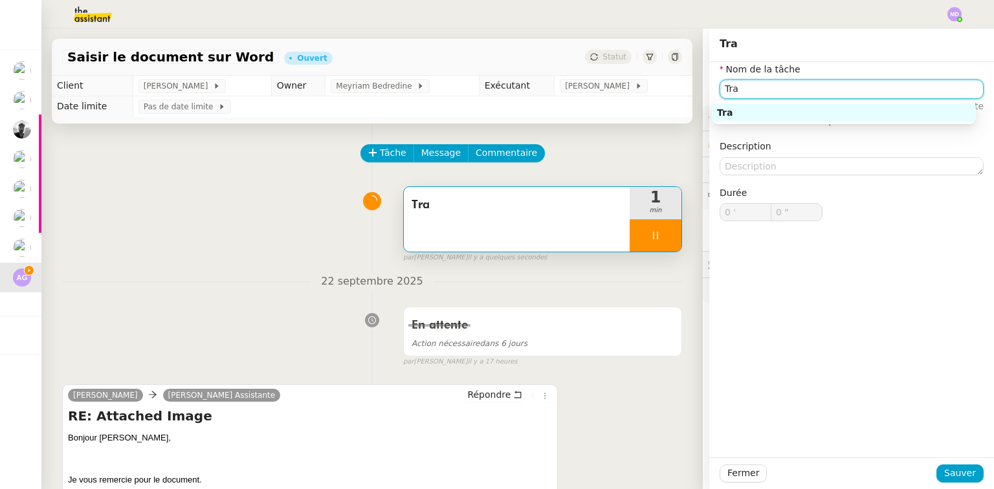
type input "1 ""
type input "Transmissio'n"
type input "2 ""
type input "Transmissio'"
type input "3 ""
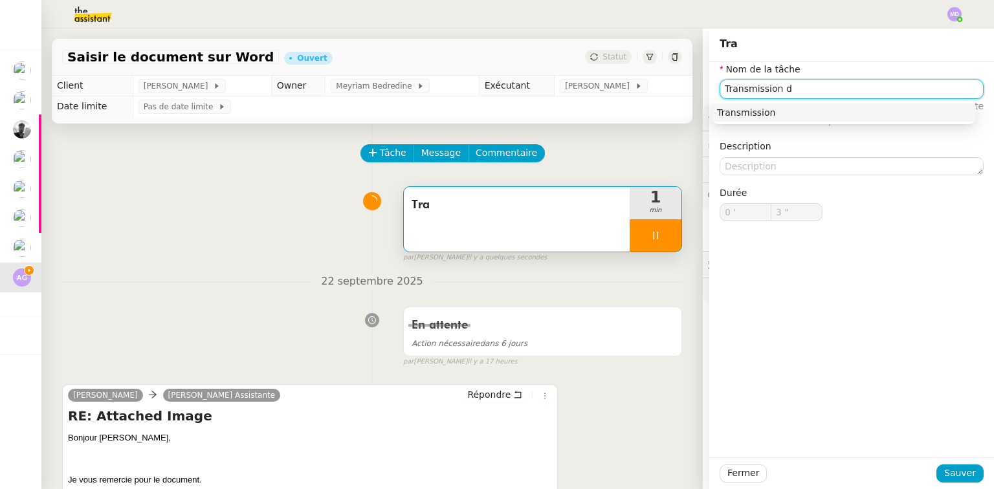
type input "Transmission d'"
type input "4 ""
type input "Transmission d'informations"
drag, startPoint x: 756, startPoint y: 110, endPoint x: 766, endPoint y: 163, distance: 53.9
click at [756, 111] on div "Transmission d'informations" at bounding box center [844, 113] width 254 height 12
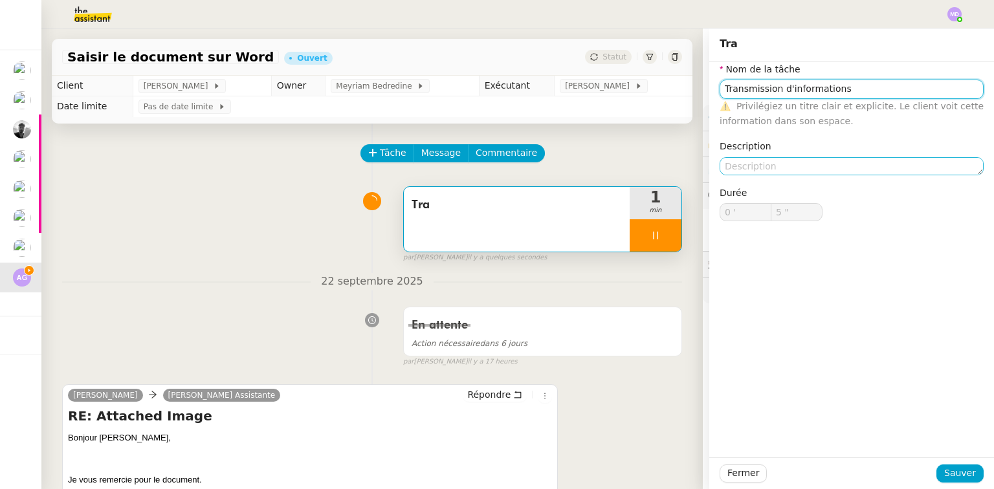
type input "6 ""
type input "Transmission d'informations"
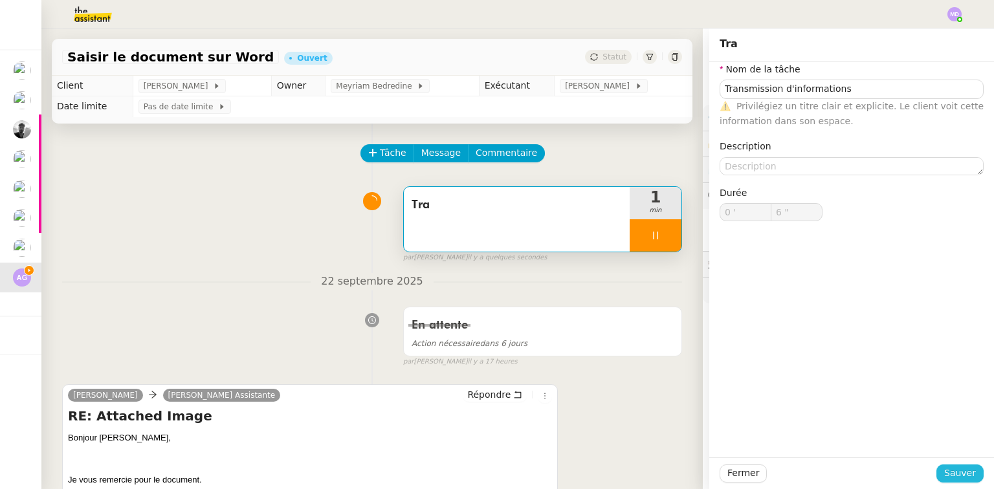
click at [952, 468] on span "Sauver" at bounding box center [960, 473] width 32 height 15
type input "7 ""
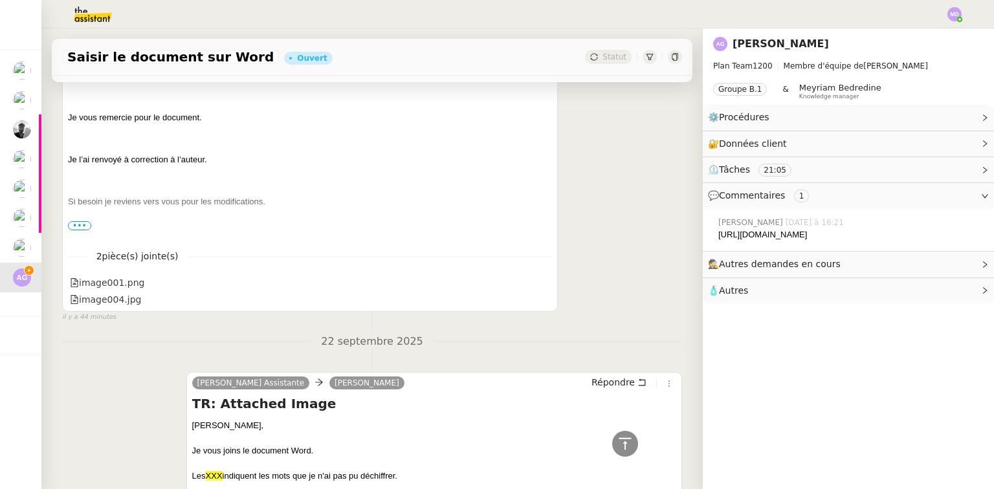
scroll to position [207, 0]
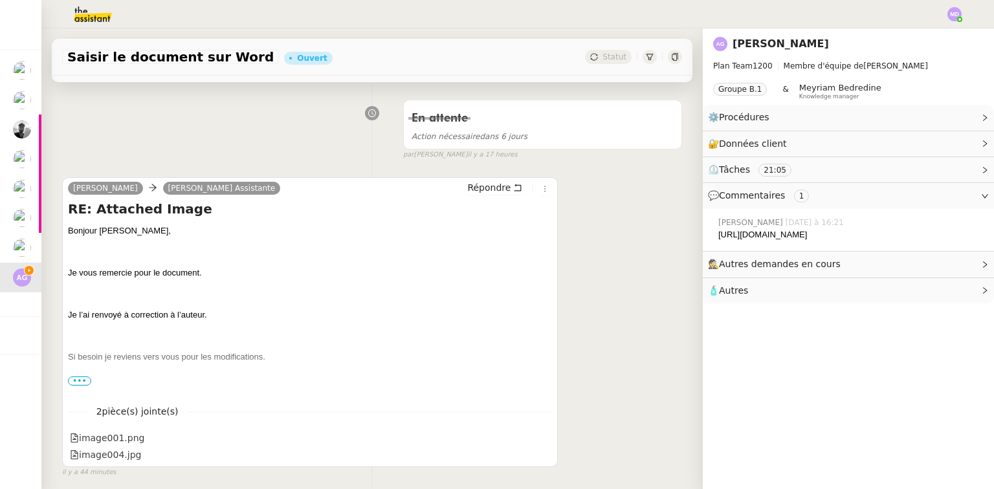
click at [75, 379] on span "•••" at bounding box center [79, 381] width 23 height 9
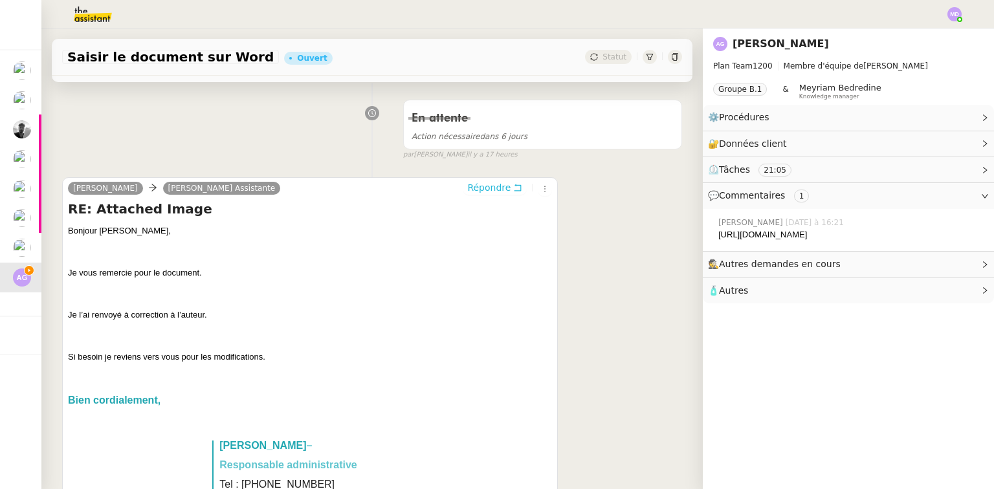
click at [489, 187] on span "Répondre" at bounding box center [488, 187] width 43 height 13
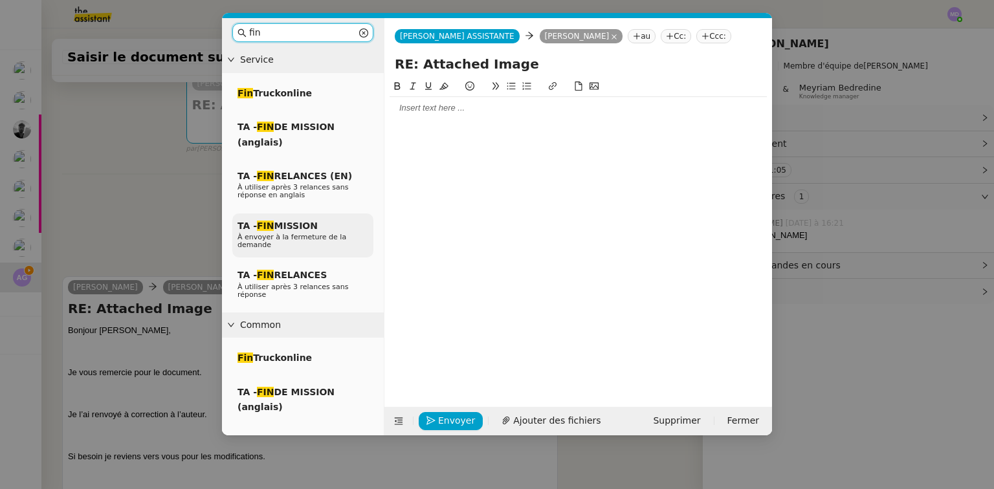
type input "fin"
click at [302, 225] on span "TA - FIN MISSION" at bounding box center [277, 226] width 80 height 10
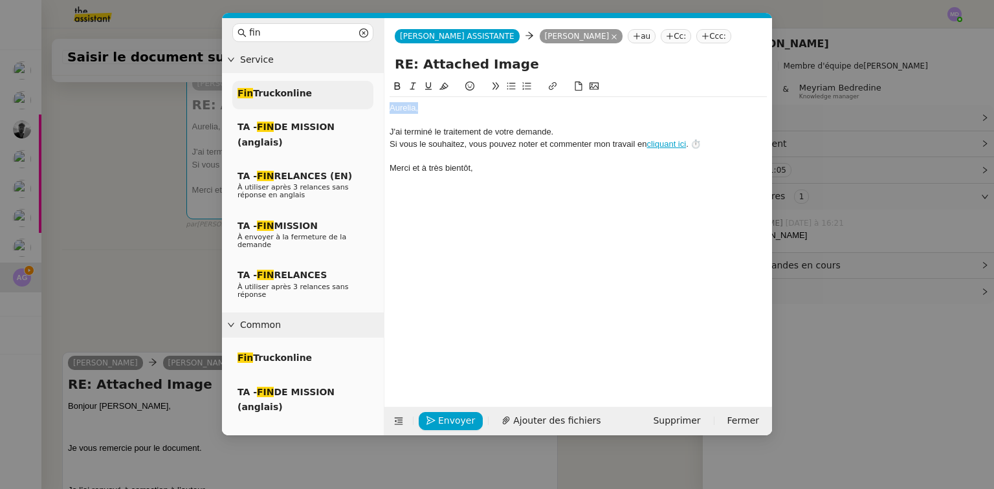
drag, startPoint x: 419, startPoint y: 111, endPoint x: 364, endPoint y: 107, distance: 55.8
click at [364, 107] on nz-layout "fin Service Fin Truckonline TA - FIN DE MISSION (anglais) TA - FIN RELANCES (EN…" at bounding box center [497, 226] width 550 height 417
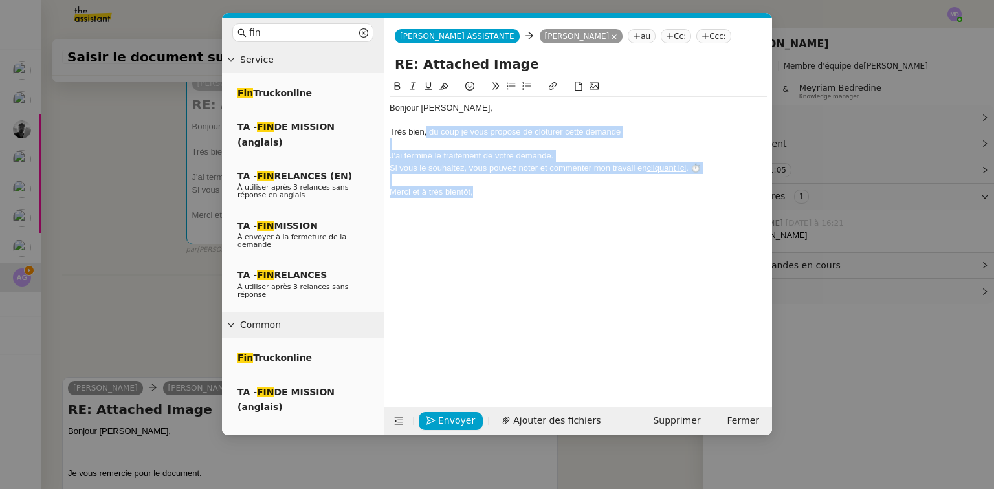
drag, startPoint x: 500, startPoint y: 195, endPoint x: 426, endPoint y: 135, distance: 95.2
click at [426, 135] on div "Bonjour Aurélia, Très bien, du coup je vous propose de clôturer cette demande J…" at bounding box center [578, 150] width 377 height 106
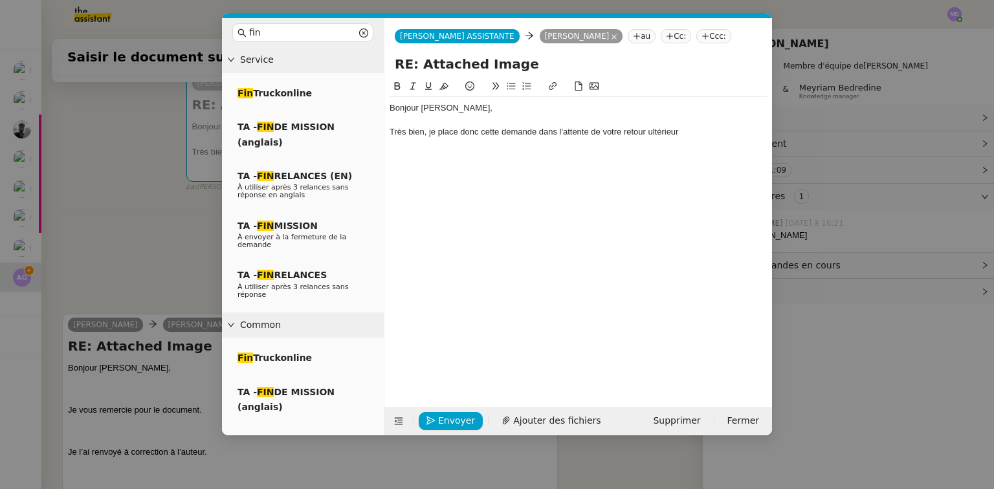
click at [146, 254] on nz-modal-container "fin Service Fin Truckonline TA - FIN DE MISSION (anglais) TA - FIN RELANCES (EN…" at bounding box center [497, 244] width 994 height 489
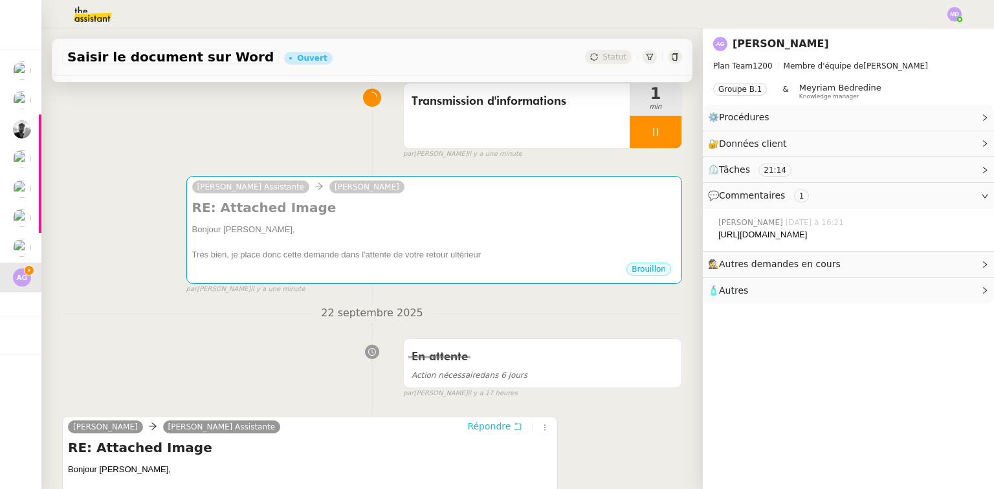
scroll to position [0, 0]
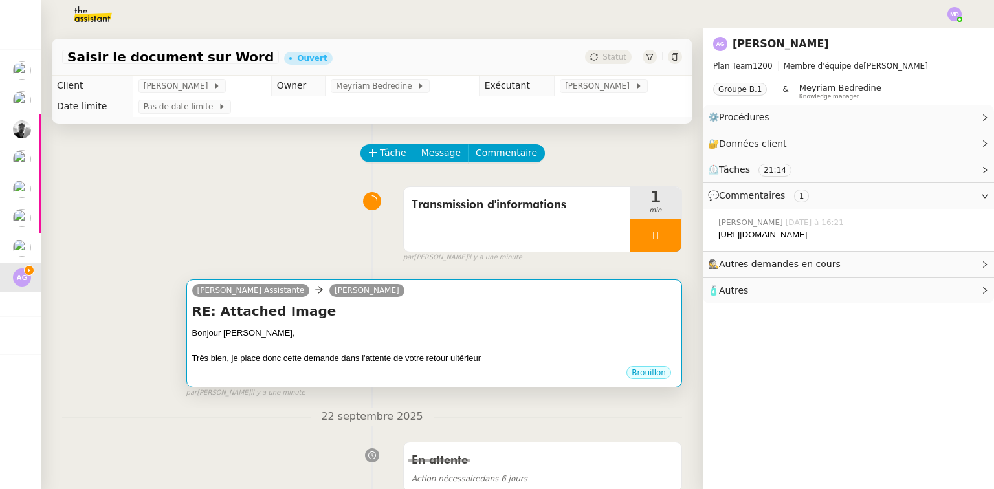
click at [442, 329] on div "Bonjour Aurélia," at bounding box center [434, 333] width 484 height 13
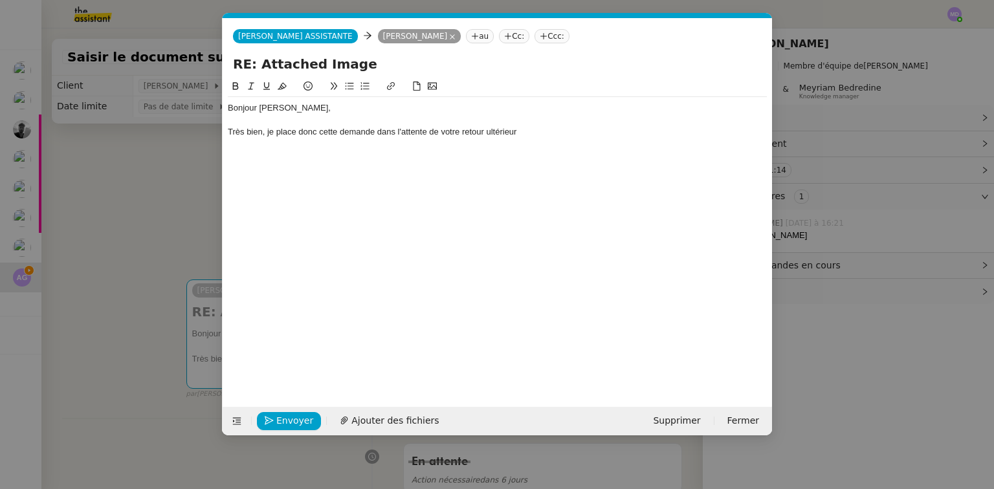
scroll to position [0, 37]
drag, startPoint x: 486, startPoint y: 131, endPoint x: 518, endPoint y: 135, distance: 32.6
click at [518, 135] on div "Très bien, je place donc cette demande dans l'attente de votre retour ultérieur" at bounding box center [497, 132] width 539 height 12
click at [114, 193] on nz-modal-container "fin Service Fin Truckonline TA - FIN DE MISSION (anglais) TA - FIN RELANCES (EN…" at bounding box center [497, 244] width 994 height 489
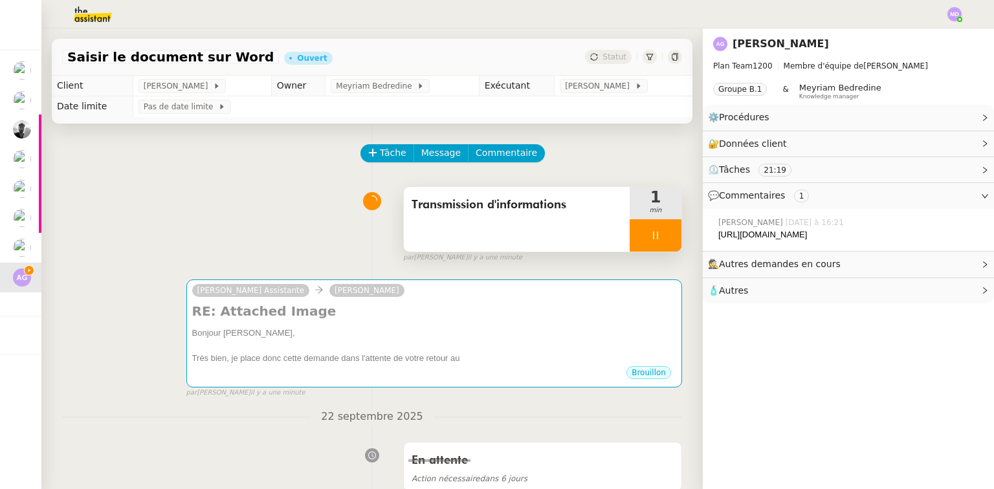
click at [650, 245] on div at bounding box center [656, 235] width 52 height 32
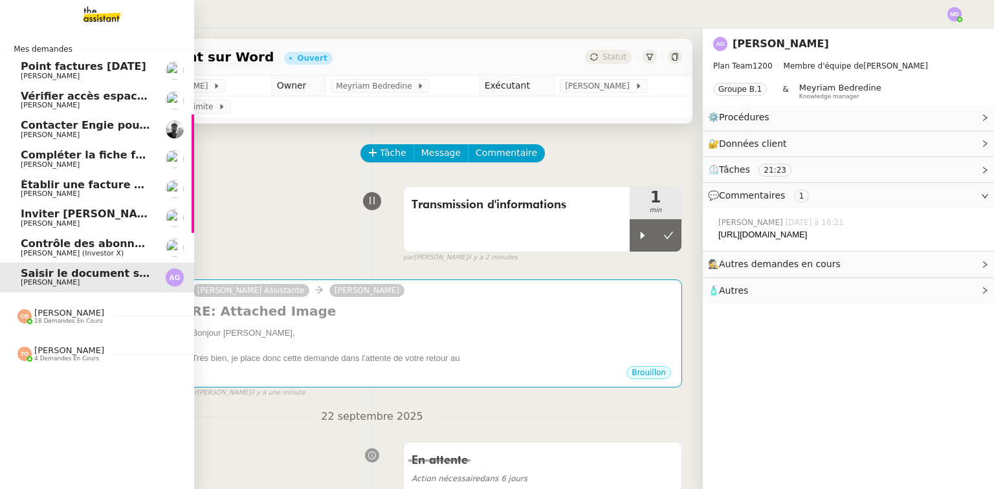
click at [51, 351] on span "[PERSON_NAME]" at bounding box center [69, 351] width 70 height 10
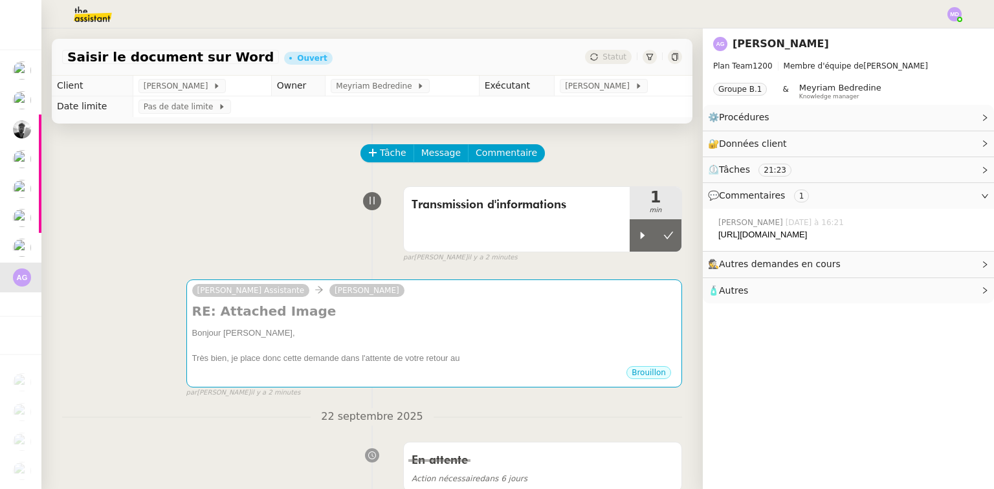
drag, startPoint x: 93, startPoint y: 204, endPoint x: 194, endPoint y: 218, distance: 101.9
click at [96, 203] on div "Transmission d'informations 1 min false par Marylou D. il y a 2 minutes" at bounding box center [372, 222] width 620 height 83
click at [641, 249] on div at bounding box center [643, 235] width 26 height 32
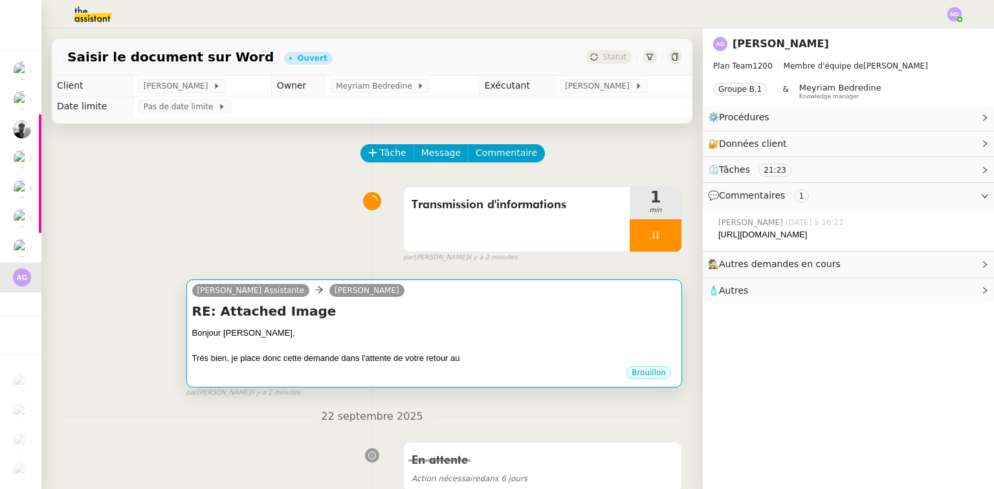
click at [474, 304] on div "Camille Assistante Aurelia Goncalves RE: Attached Image Bonjour Aurélia, Très b…" at bounding box center [434, 334] width 496 height 108
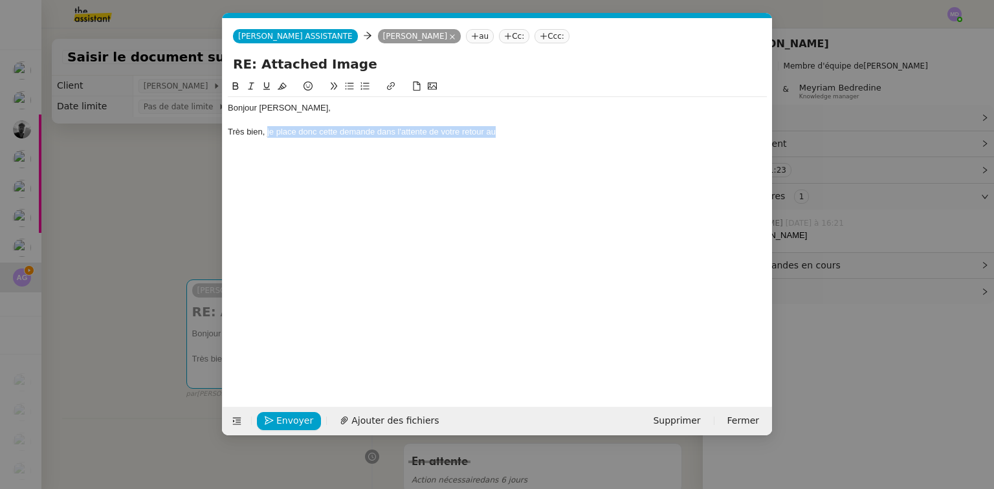
drag, startPoint x: 267, startPoint y: 134, endPoint x: 568, endPoint y: 120, distance: 301.8
click at [566, 153] on div "Bonjour Aurélia, Très bien, je place donc cette demande dans l'attente de votre…" at bounding box center [497, 233] width 539 height 308
click at [234, 419] on icon at bounding box center [236, 421] width 9 height 9
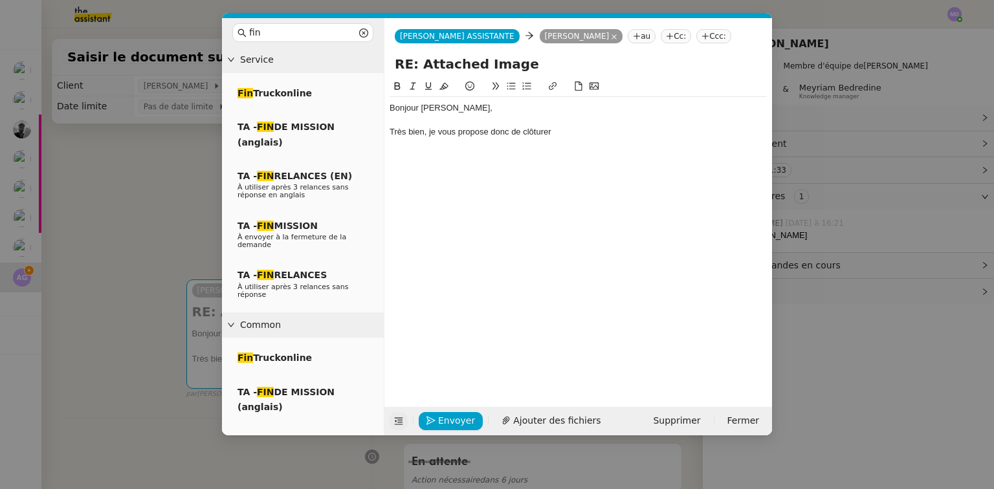
drag, startPoint x: 579, startPoint y: 132, endPoint x: 371, endPoint y: 109, distance: 209.0
click at [371, 109] on nz-layout "fin Service Fin Truckonline TA - FIN DE MISSION (anglais) TA - FIN RELANCES (EN…" at bounding box center [497, 226] width 550 height 417
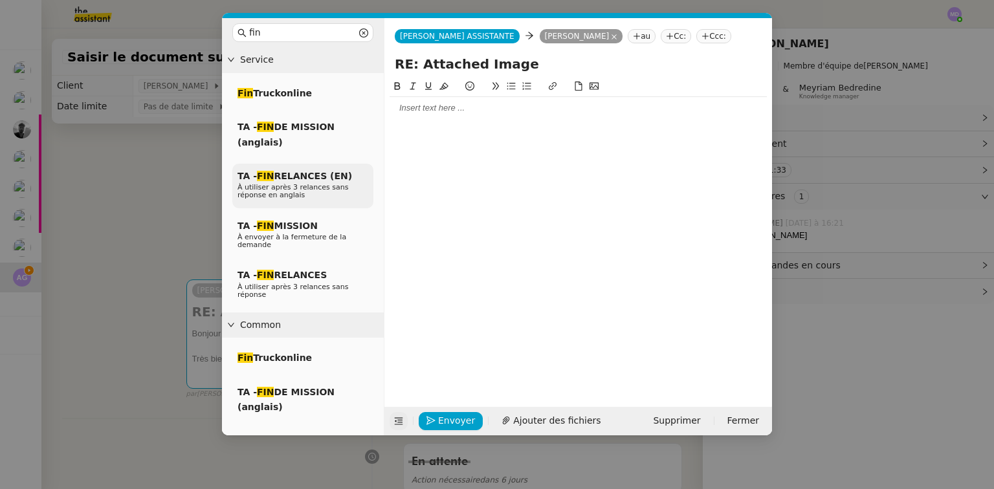
click at [322, 192] on span "À utiliser après 3 relances sans réponse en anglais" at bounding box center [292, 191] width 111 height 16
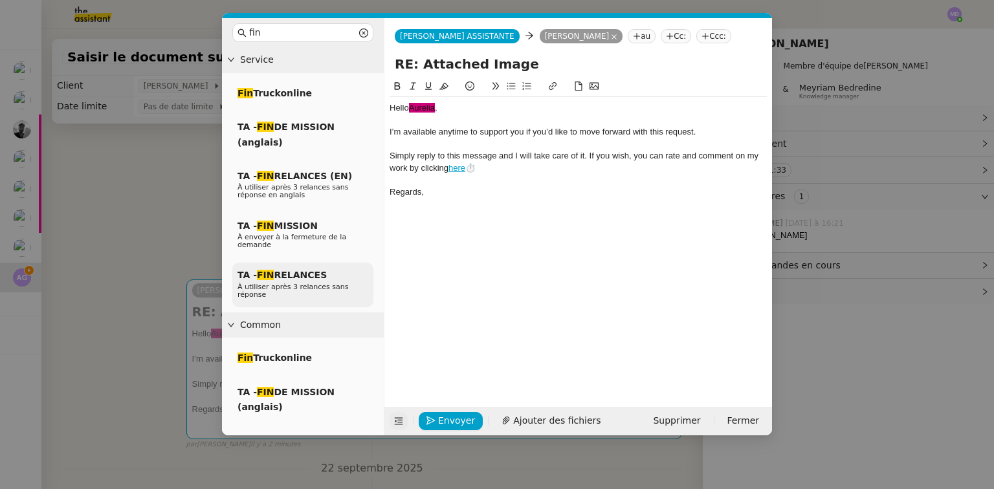
click at [318, 271] on span "TA - FIN RELANCES" at bounding box center [281, 275] width 89 height 10
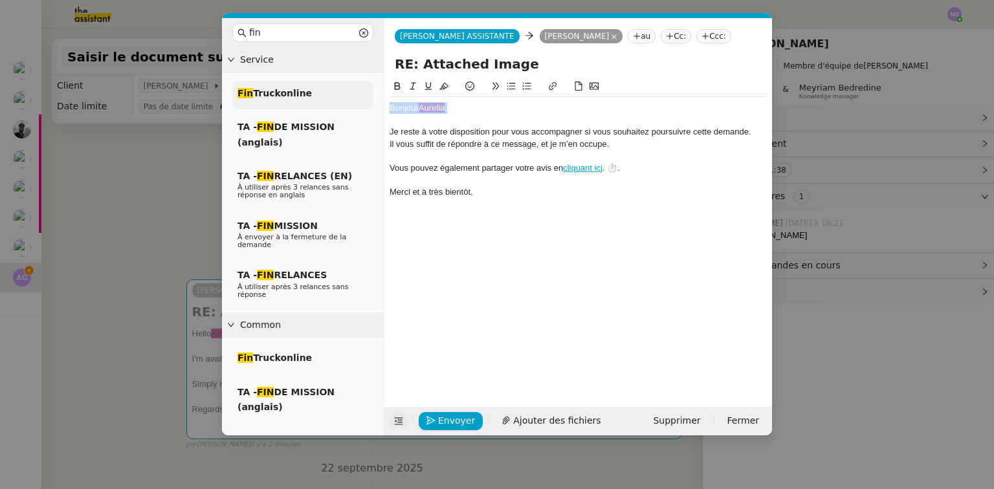
drag, startPoint x: 463, startPoint y: 109, endPoint x: 368, endPoint y: 104, distance: 95.9
click at [368, 104] on nz-layout "fin Service Fin Truckonline TA - FIN DE MISSION (anglais) TA - FIN RELANCES (EN…" at bounding box center [497, 226] width 550 height 417
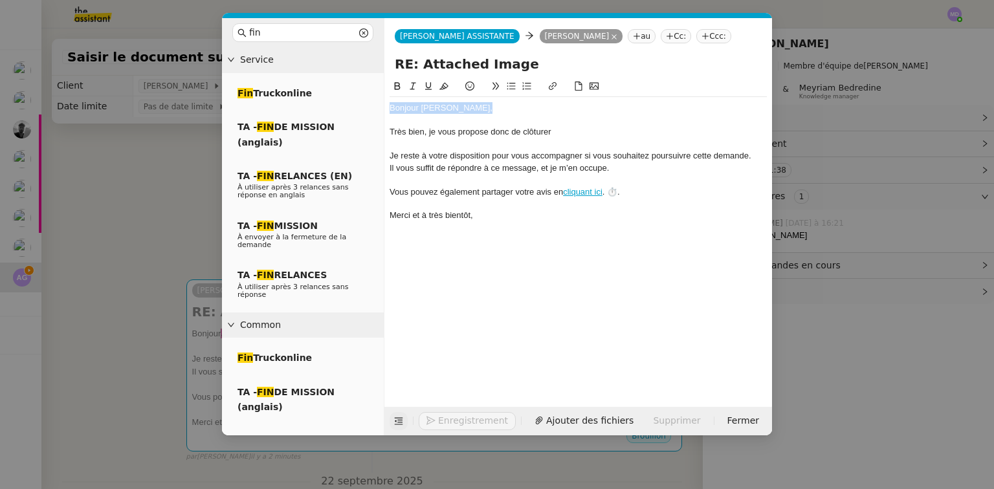
scroll to position [0, 0]
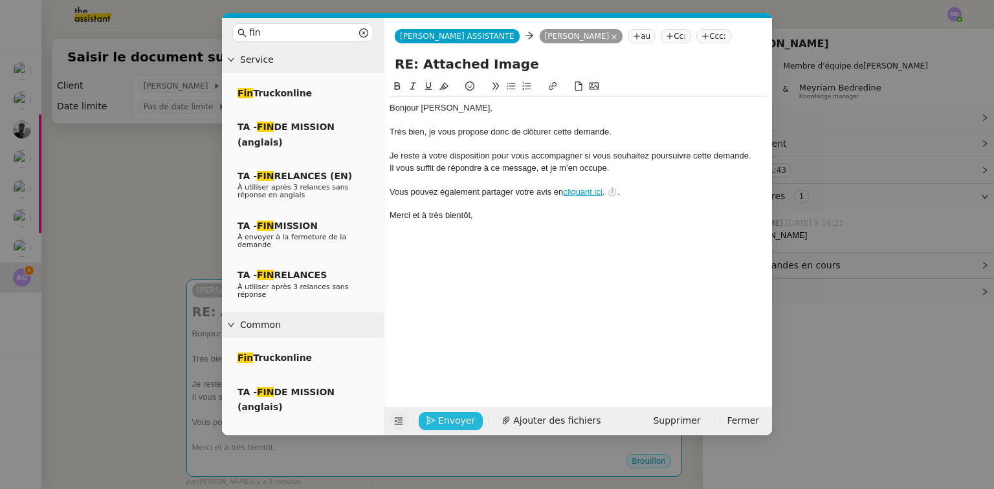
click at [454, 421] on span "Envoyer" at bounding box center [456, 420] width 37 height 15
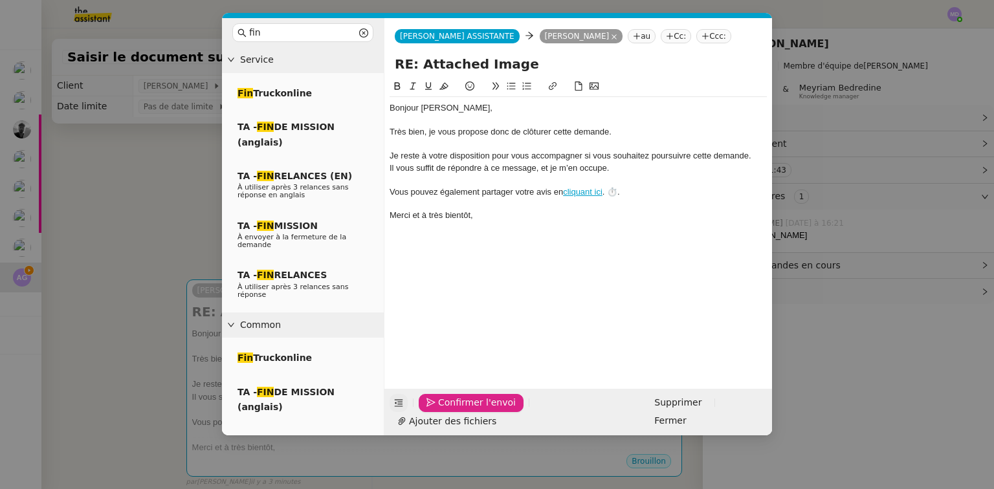
click at [454, 410] on span "Confirmer l'envoi" at bounding box center [477, 402] width 78 height 15
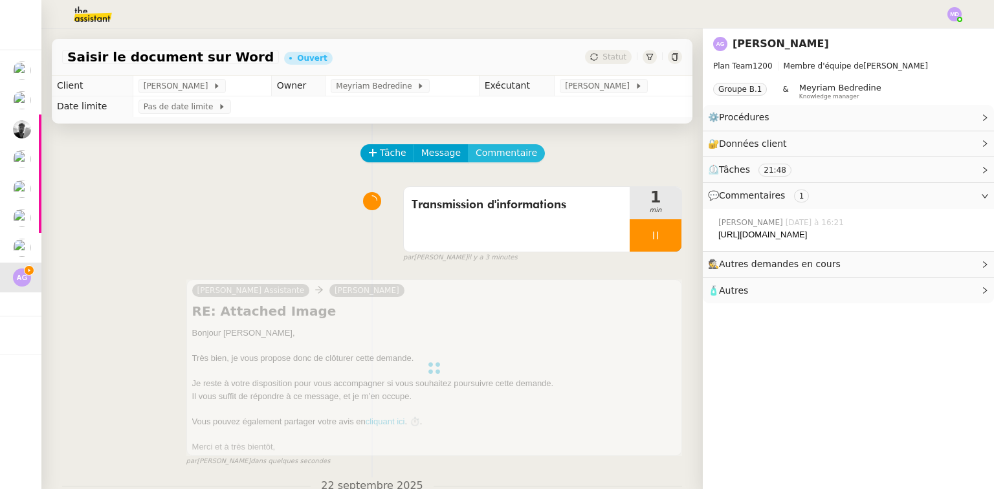
click at [500, 150] on span "Commentaire" at bounding box center [506, 153] width 61 height 15
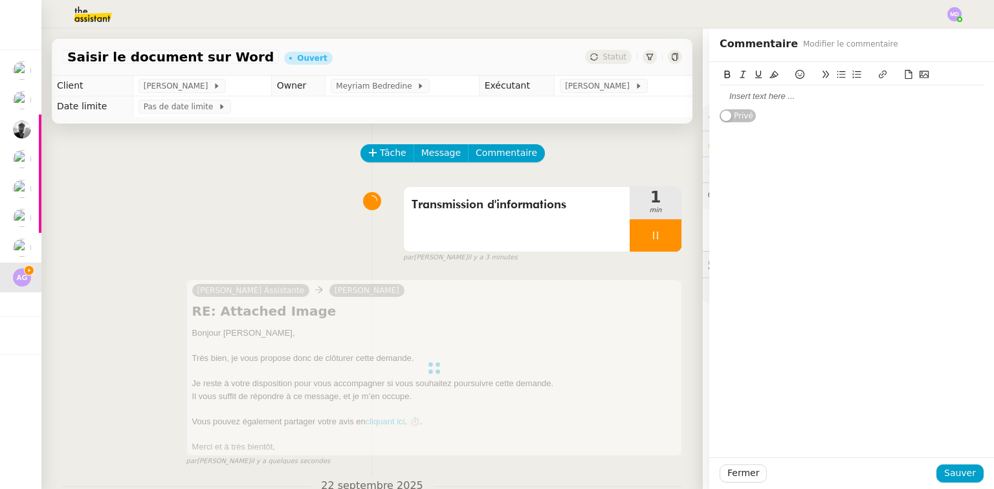
click at [776, 92] on div at bounding box center [852, 97] width 264 height 12
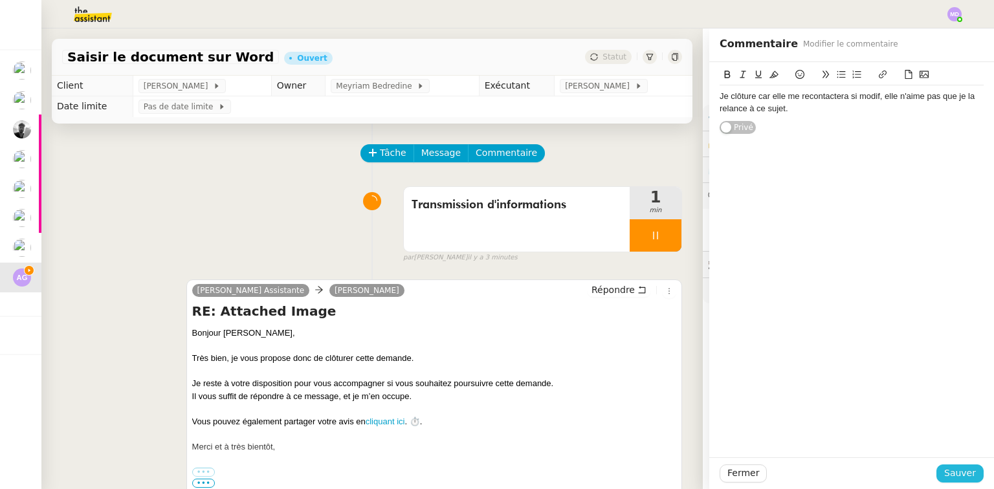
click at [973, 471] on button "Sauver" at bounding box center [959, 474] width 47 height 18
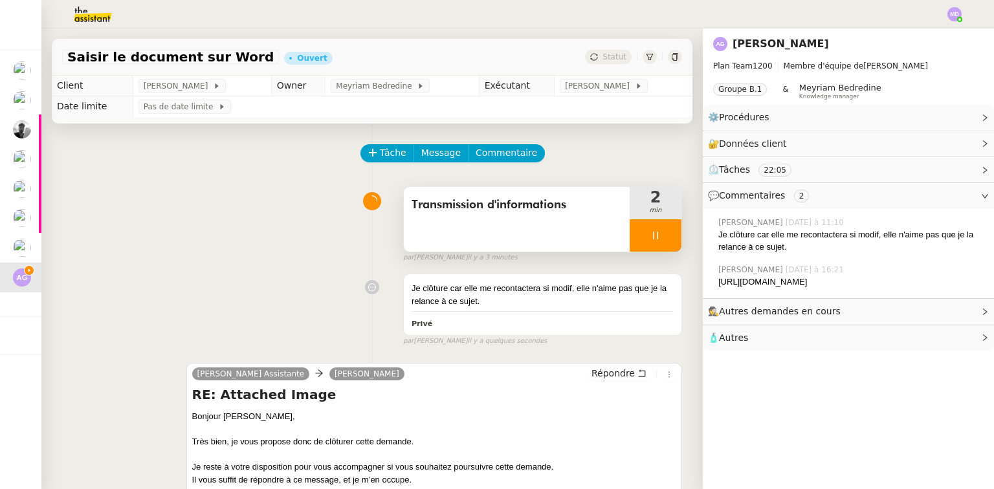
click at [639, 227] on div at bounding box center [656, 235] width 52 height 32
click at [663, 233] on icon at bounding box center [668, 235] width 10 height 10
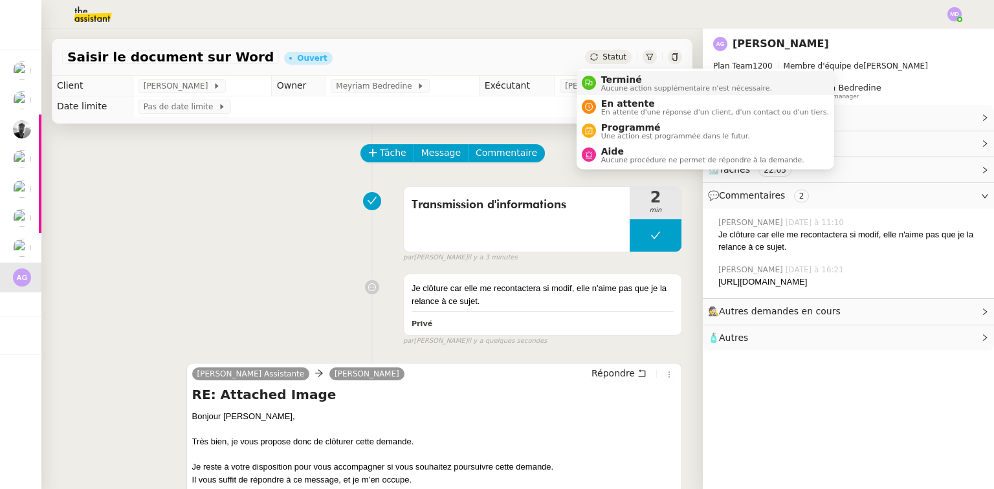
click at [612, 79] on span "Terminé" at bounding box center [686, 79] width 171 height 10
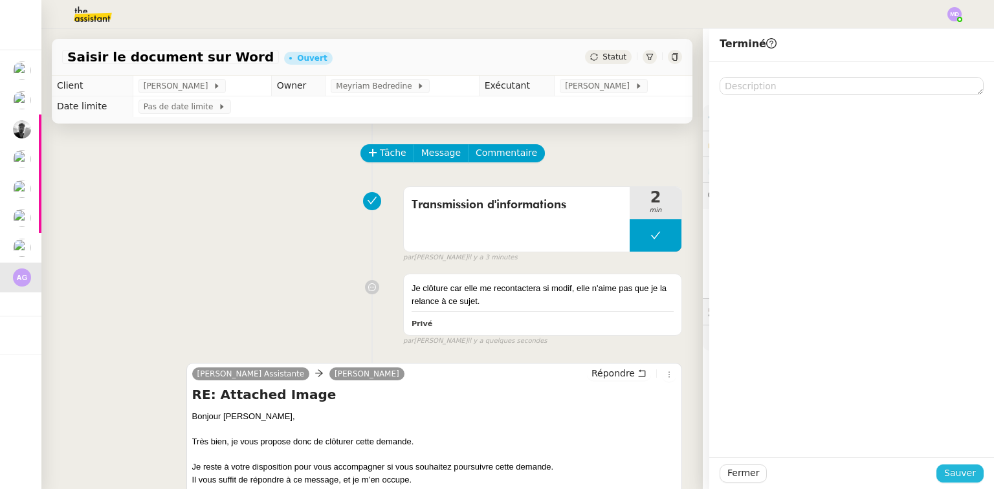
click at [952, 474] on span "Sauver" at bounding box center [960, 473] width 32 height 15
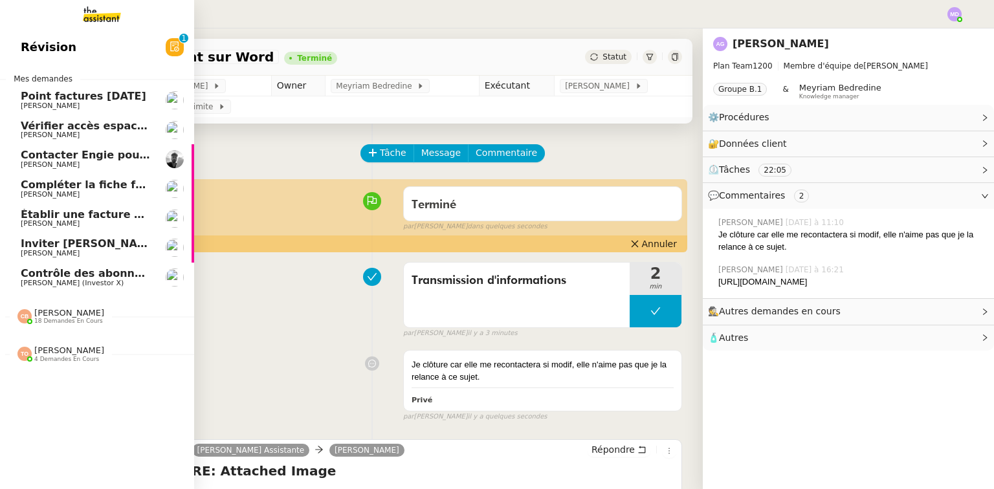
click at [27, 275] on span "Contrôle des abonnements et annulations" at bounding box center [143, 273] width 245 height 12
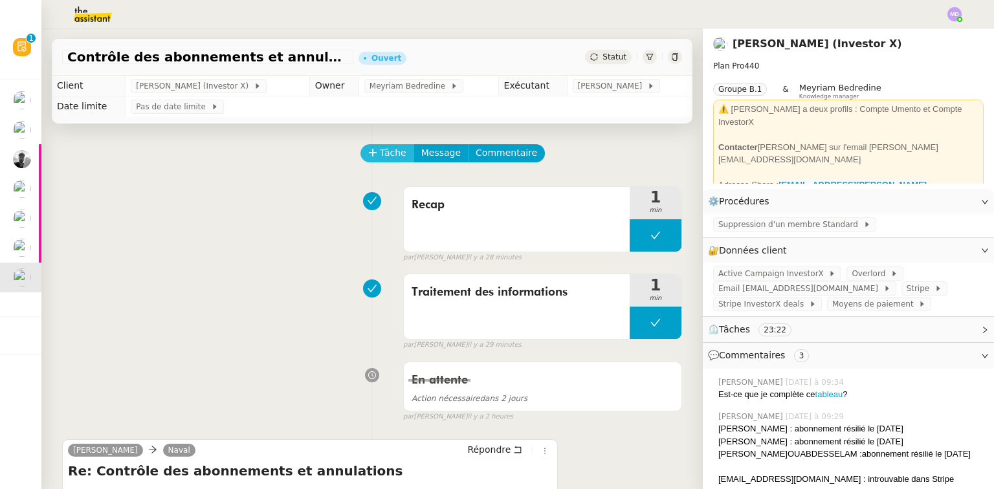
click at [380, 152] on span "Tâche" at bounding box center [393, 153] width 27 height 15
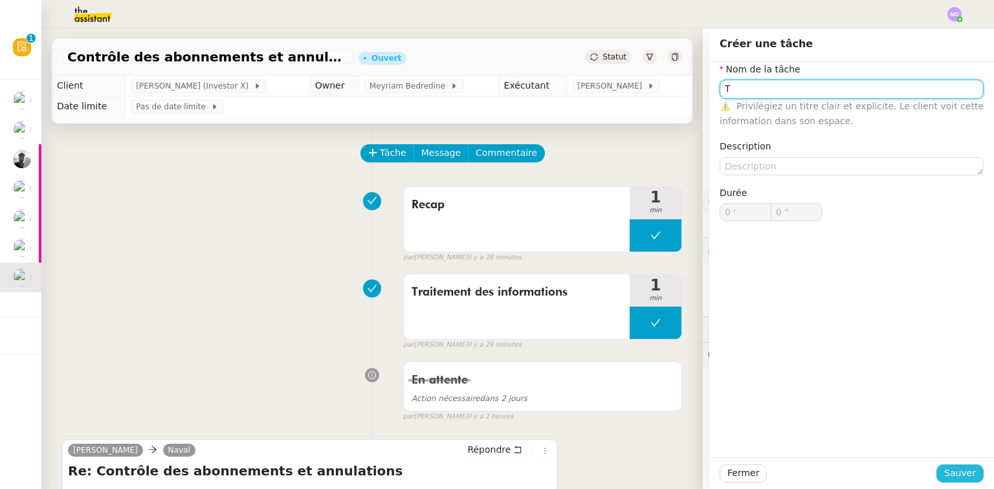
type input "T"
click at [959, 479] on span "Sauver" at bounding box center [960, 473] width 32 height 15
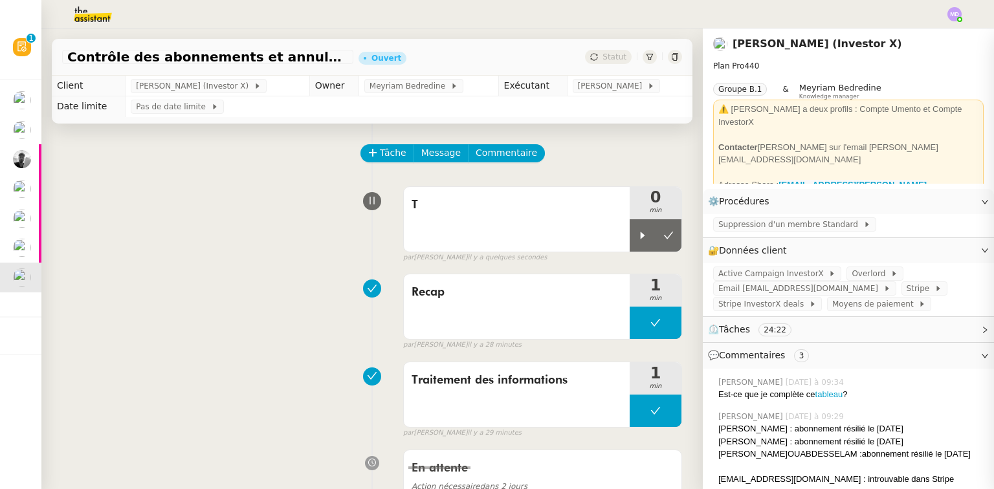
drag, startPoint x: 632, startPoint y: 242, endPoint x: 601, endPoint y: 272, distance: 43.0
click at [630, 243] on div at bounding box center [643, 235] width 26 height 32
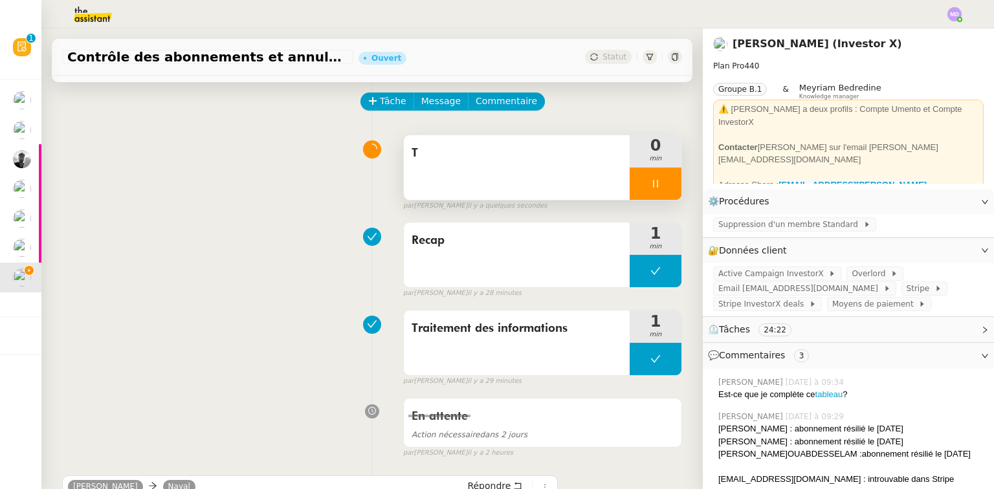
scroll to position [52, 0]
click at [531, 173] on div "T" at bounding box center [517, 167] width 226 height 65
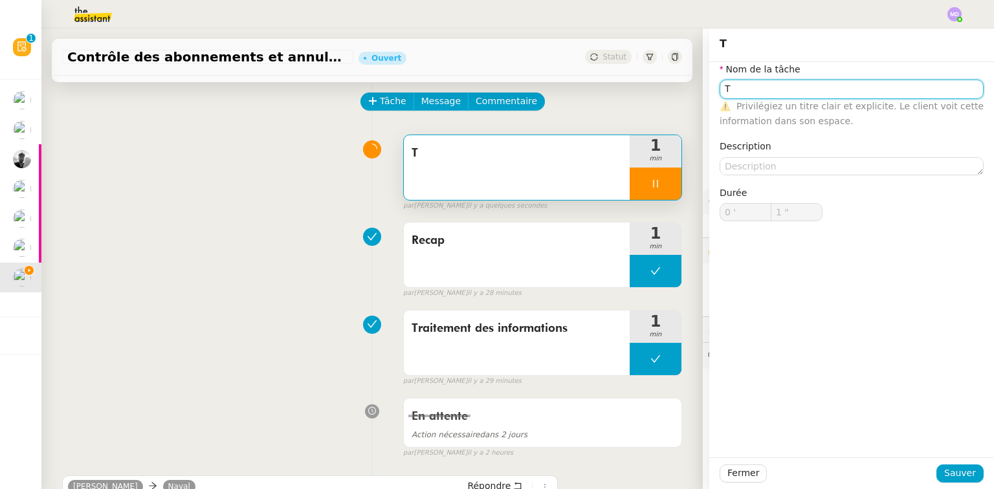
click at [788, 87] on input "T" at bounding box center [852, 89] width 264 height 19
type input "Trans"
type input "2 ""
type input "Transmission d"
type input "3 ""
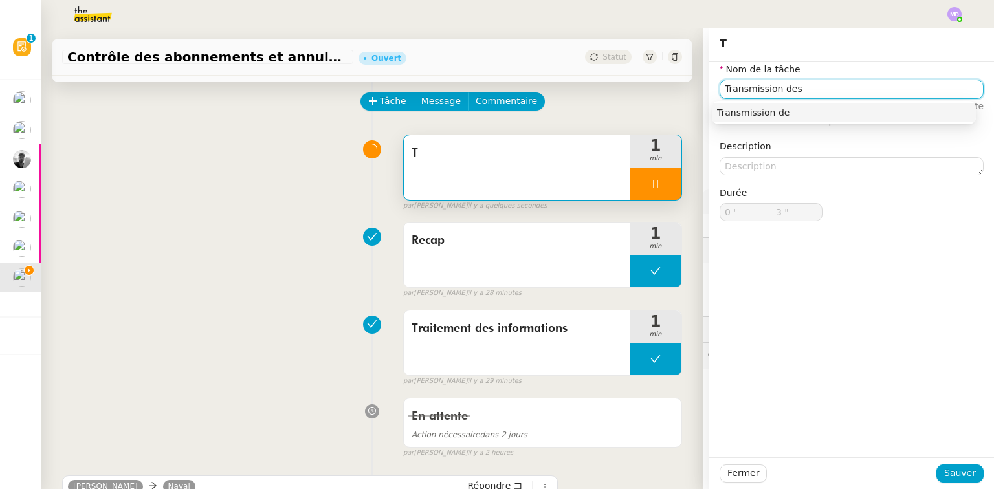
type input "Transmission des"
type input "4 ""
type input "Transmission des informatio"
type input "5 ""
type input "Transmission des informations"
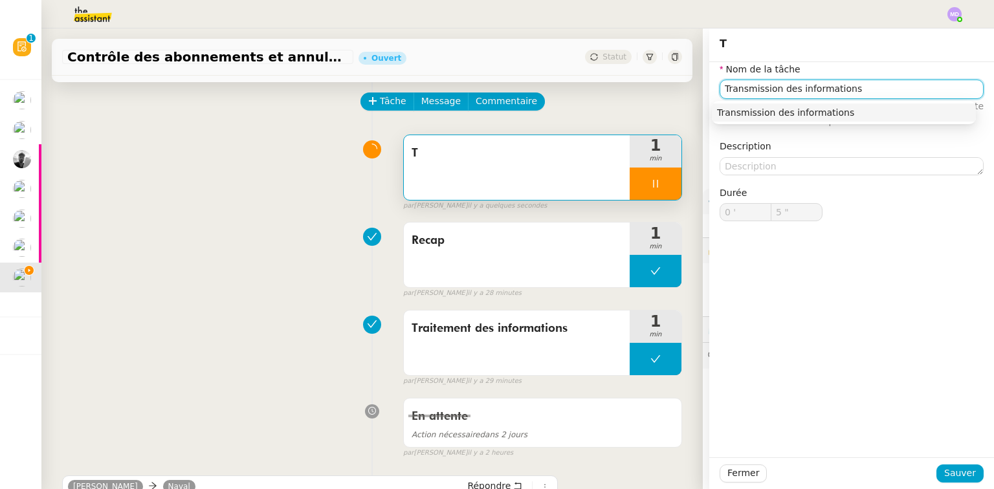
type input "6 ""
type input "Transmission des informations"
drag, startPoint x: 956, startPoint y: 476, endPoint x: 938, endPoint y: 476, distance: 17.5
click at [955, 476] on span "Sauver" at bounding box center [960, 473] width 32 height 15
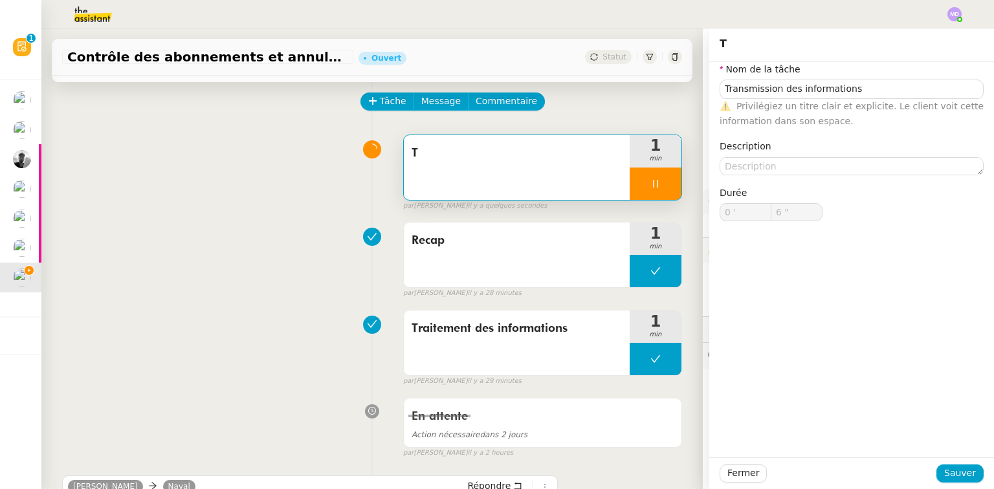
type input "7 ""
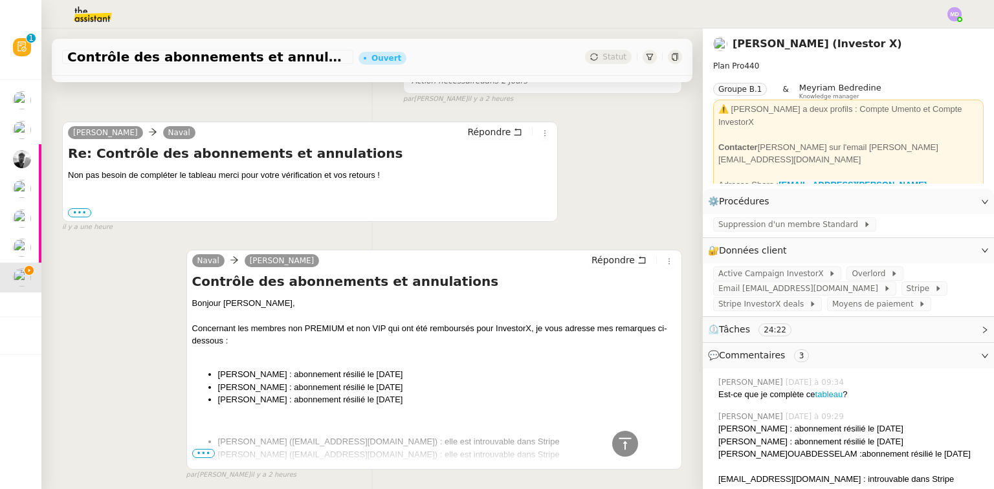
scroll to position [362, 0]
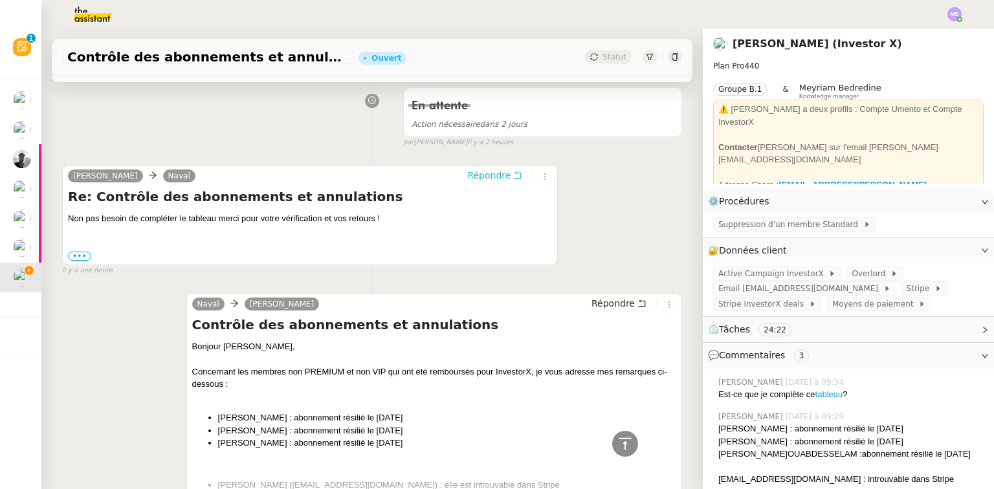
click at [502, 182] on div "Répondre" at bounding box center [507, 176] width 89 height 16
click at [478, 171] on span "Répondre" at bounding box center [488, 175] width 43 height 13
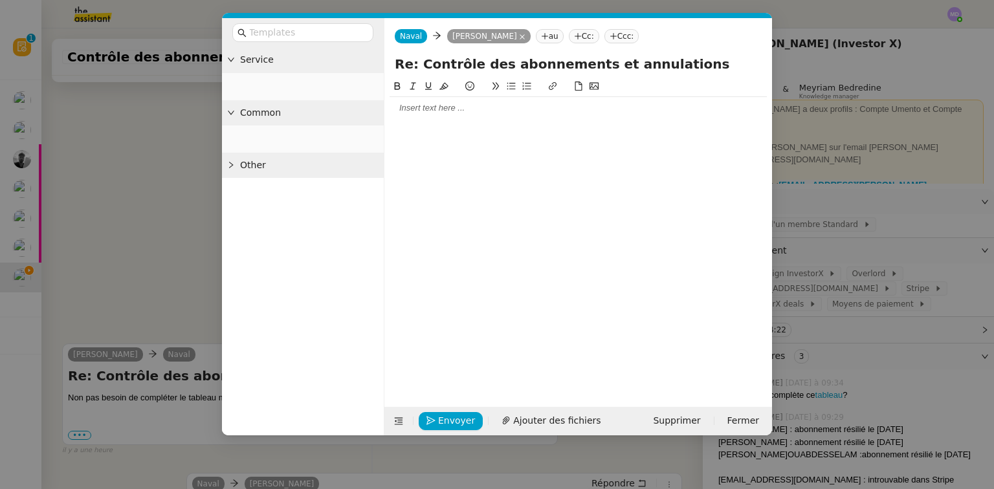
scroll to position [207, 0]
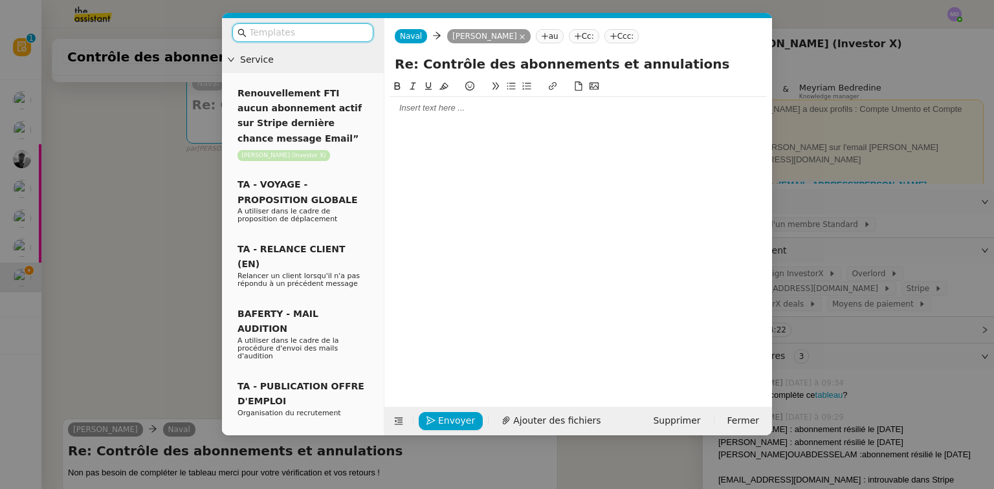
click at [289, 34] on input "text" at bounding box center [307, 32] width 116 height 15
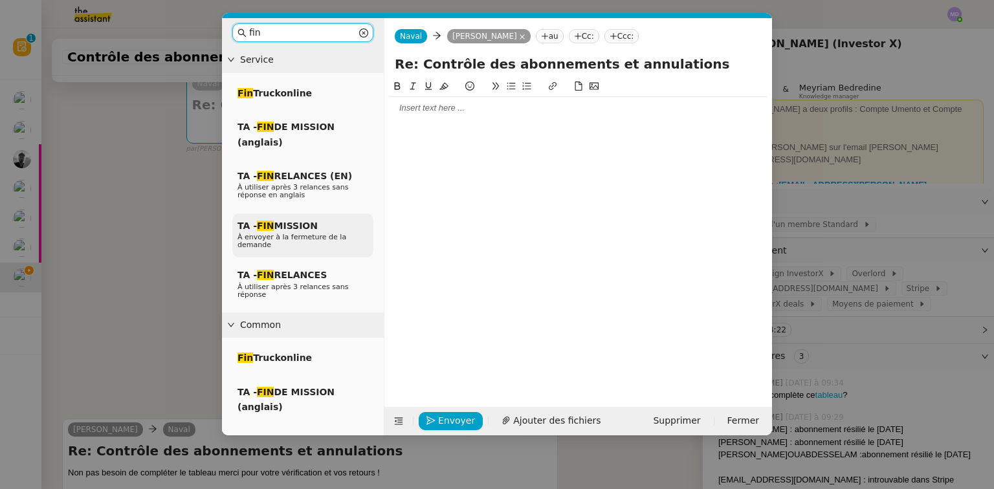
type input "fin"
click at [292, 236] on span "À envoyer à la fermeture de la demande" at bounding box center [291, 241] width 109 height 16
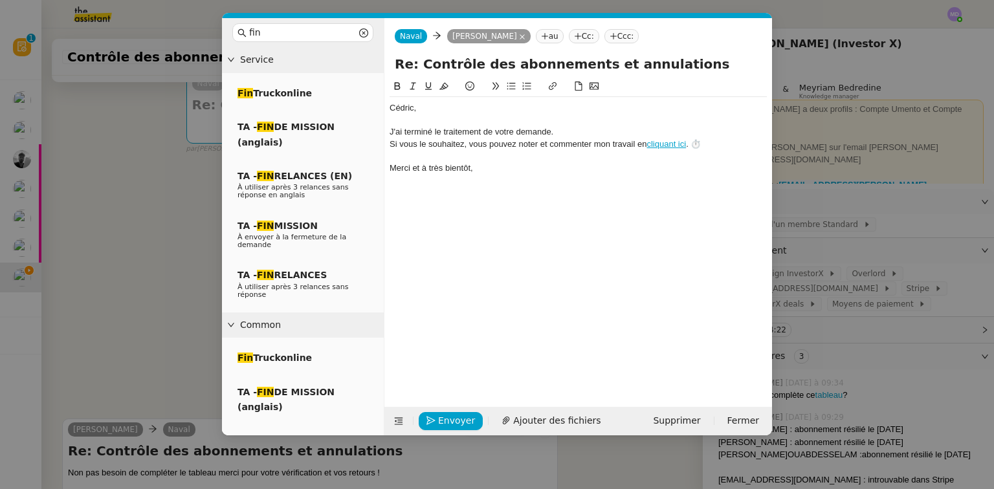
click at [419, 116] on div at bounding box center [578, 121] width 377 height 12
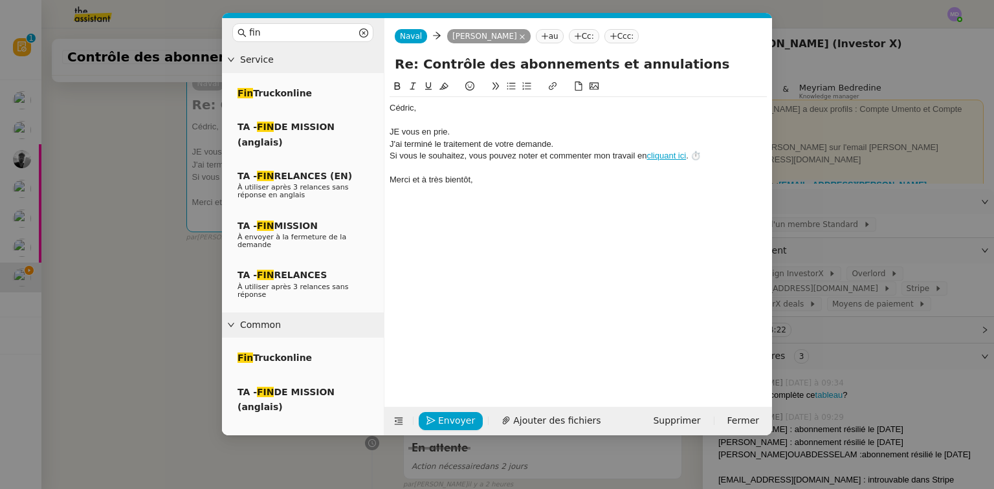
click at [393, 126] on div "JE vous en prie." at bounding box center [578, 132] width 377 height 12
click at [449, 129] on div "Je vous en prie." at bounding box center [578, 132] width 377 height 12
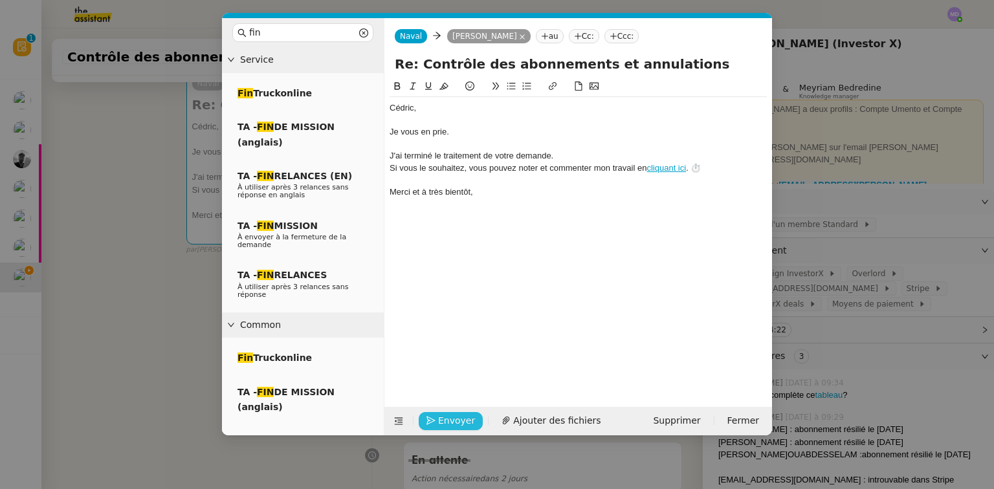
click at [447, 415] on span "Envoyer" at bounding box center [456, 420] width 37 height 15
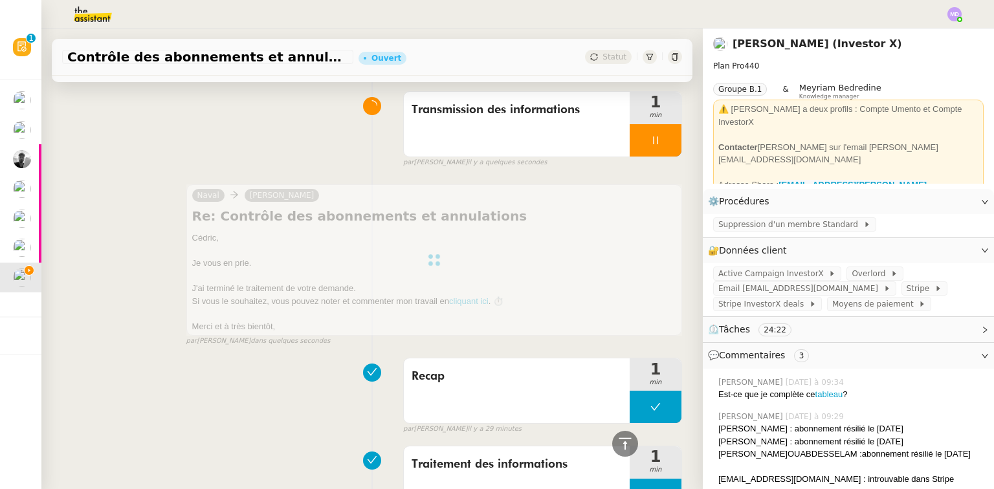
scroll to position [0, 0]
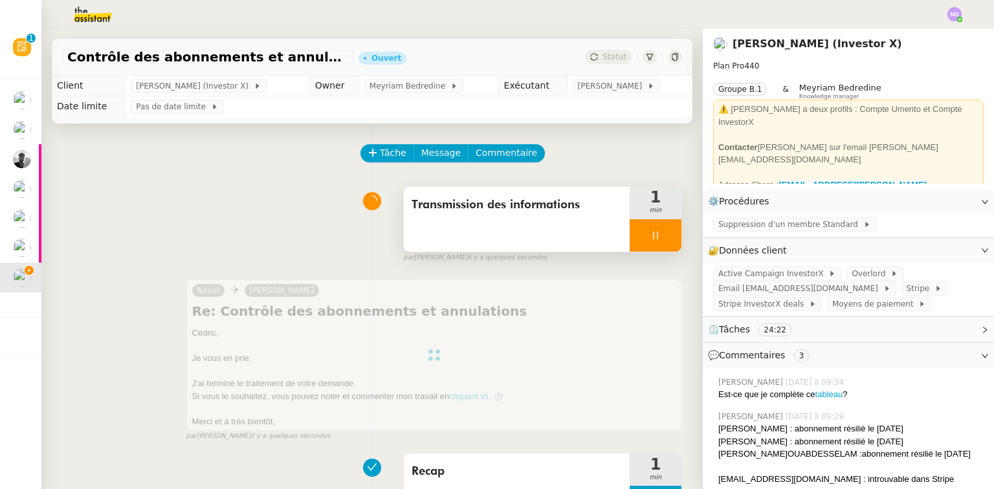
click at [668, 235] on div at bounding box center [656, 235] width 52 height 32
drag, startPoint x: 665, startPoint y: 236, endPoint x: 611, endPoint y: 83, distance: 162.1
click at [664, 236] on button at bounding box center [668, 235] width 26 height 32
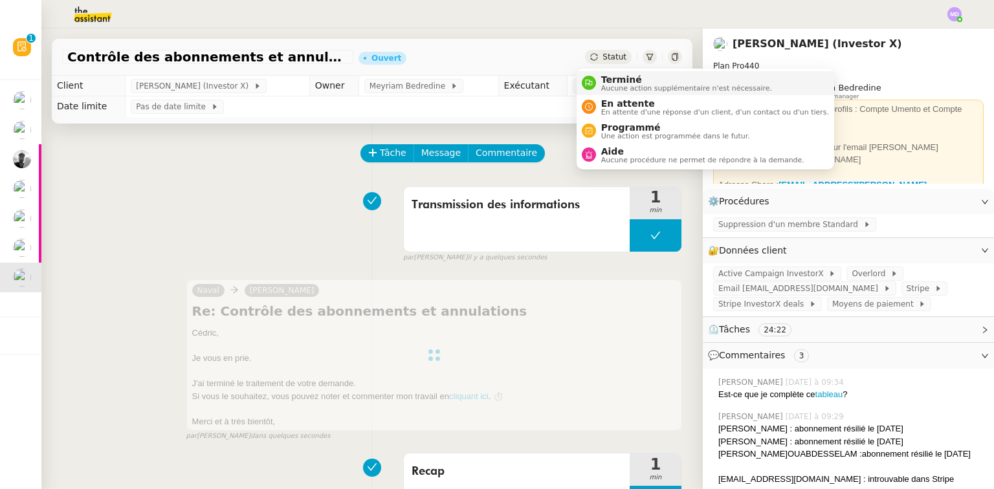
drag, startPoint x: 606, startPoint y: 81, endPoint x: 713, endPoint y: 181, distance: 146.5
click at [607, 82] on span "Terminé" at bounding box center [686, 79] width 171 height 10
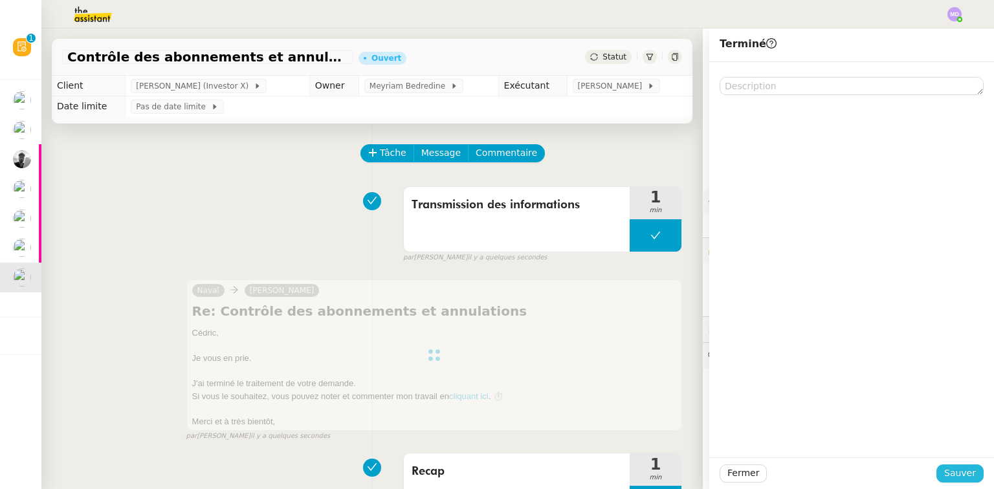
click at [945, 465] on button "Sauver" at bounding box center [959, 474] width 47 height 18
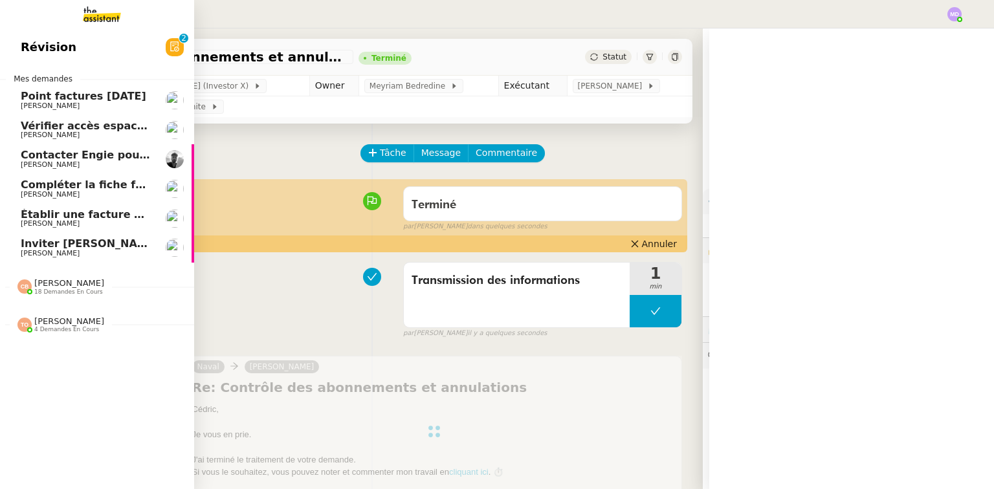
drag, startPoint x: 34, startPoint y: 254, endPoint x: 47, endPoint y: 249, distance: 13.9
click at [36, 254] on span "[PERSON_NAME]" at bounding box center [50, 253] width 59 height 8
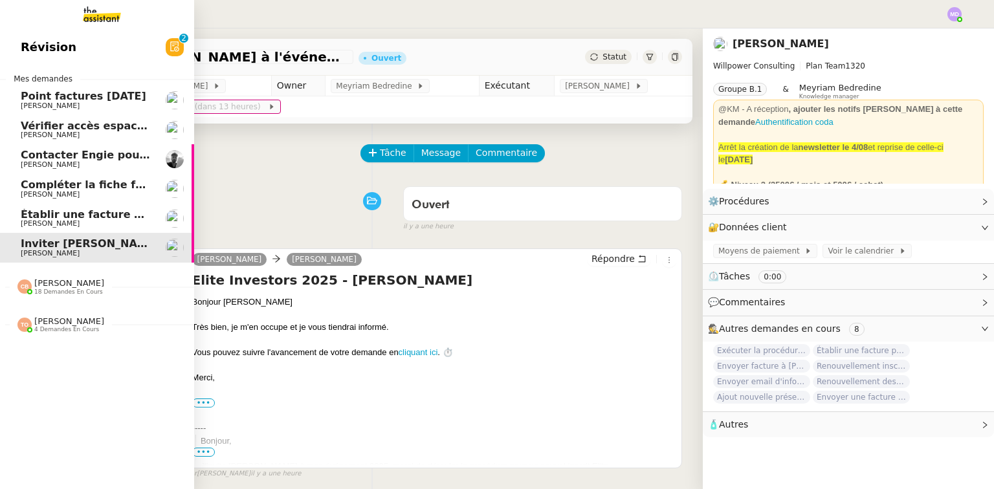
click at [21, 215] on span "Établir une facture pour SAS IMAGINE" at bounding box center [131, 214] width 221 height 12
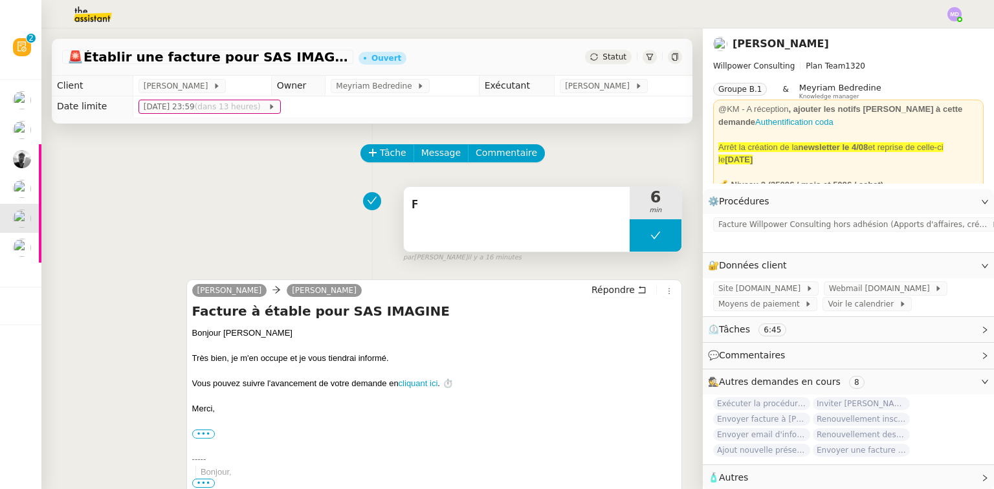
drag, startPoint x: 640, startPoint y: 228, endPoint x: 609, endPoint y: 235, distance: 31.7
click at [639, 229] on button at bounding box center [656, 235] width 52 height 32
click at [609, 235] on div "F" at bounding box center [517, 219] width 226 height 65
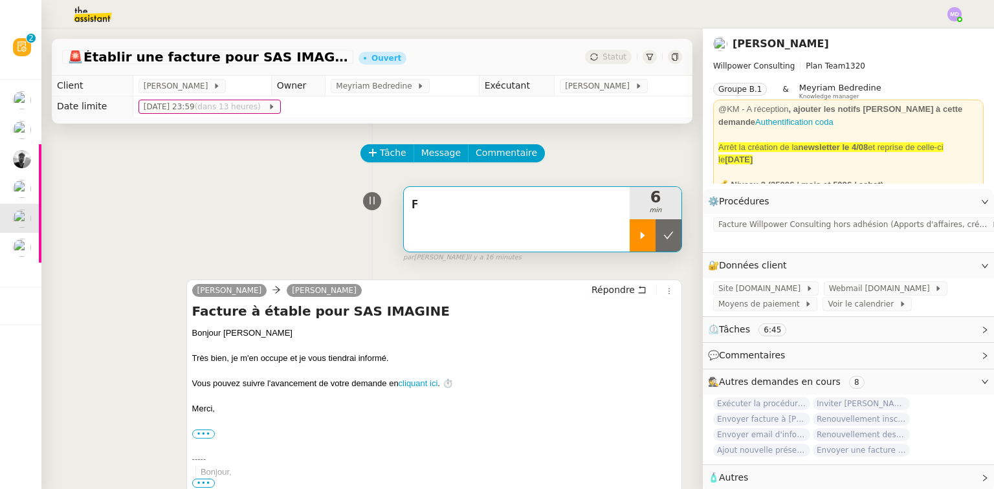
click at [630, 234] on div at bounding box center [643, 235] width 26 height 32
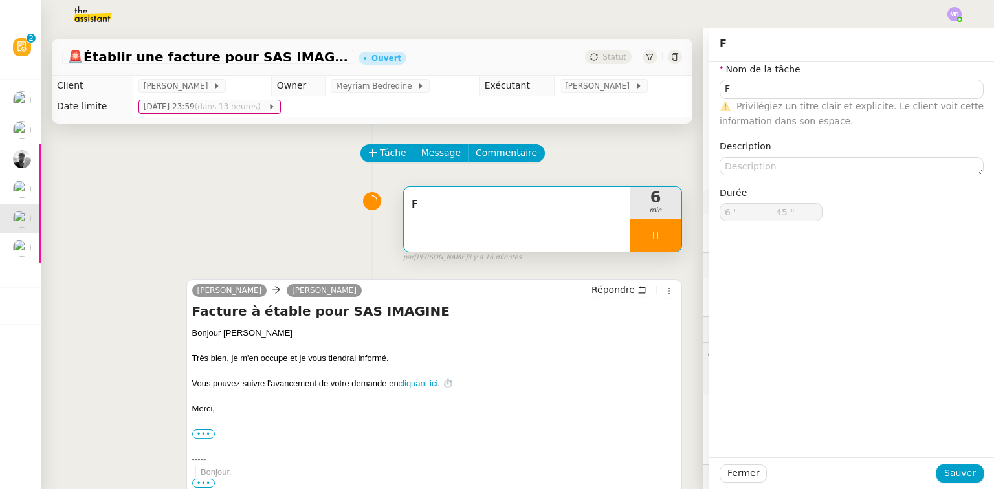
drag, startPoint x: 584, startPoint y: 220, endPoint x: 621, endPoint y: 177, distance: 56.4
click at [584, 220] on div "F" at bounding box center [517, 219] width 226 height 65
type input "F"
type input "6 '"
type input "45 ""
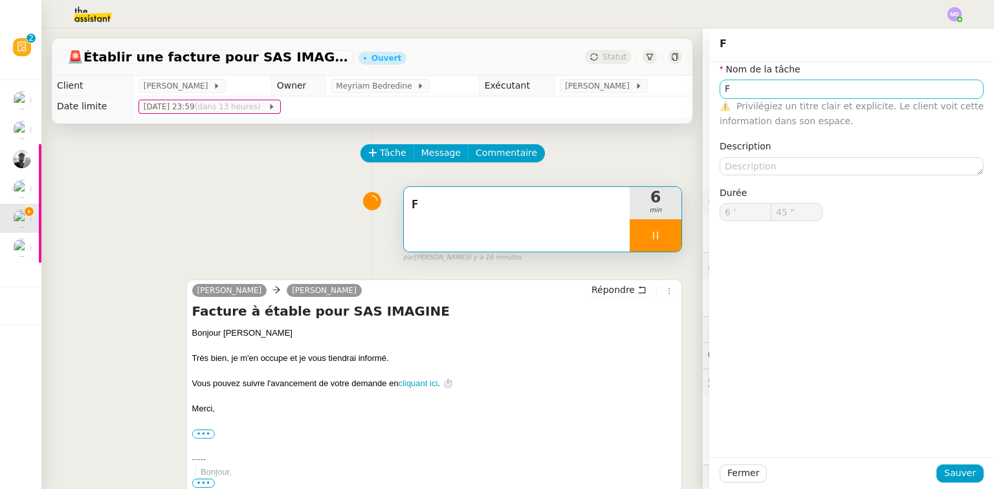
type input "F"
type input "6 '"
type input "45 ""
click at [764, 85] on input "F" at bounding box center [852, 89] width 264 height 19
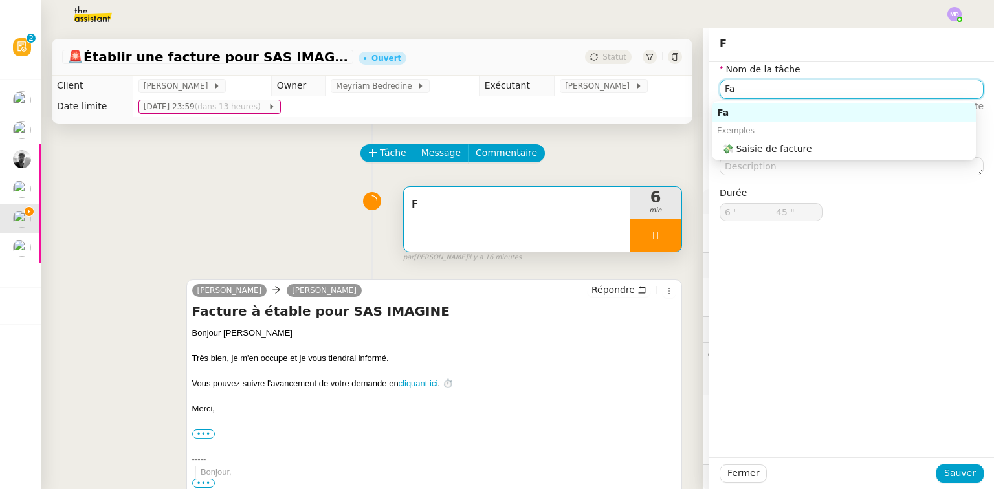
type input "Fav"
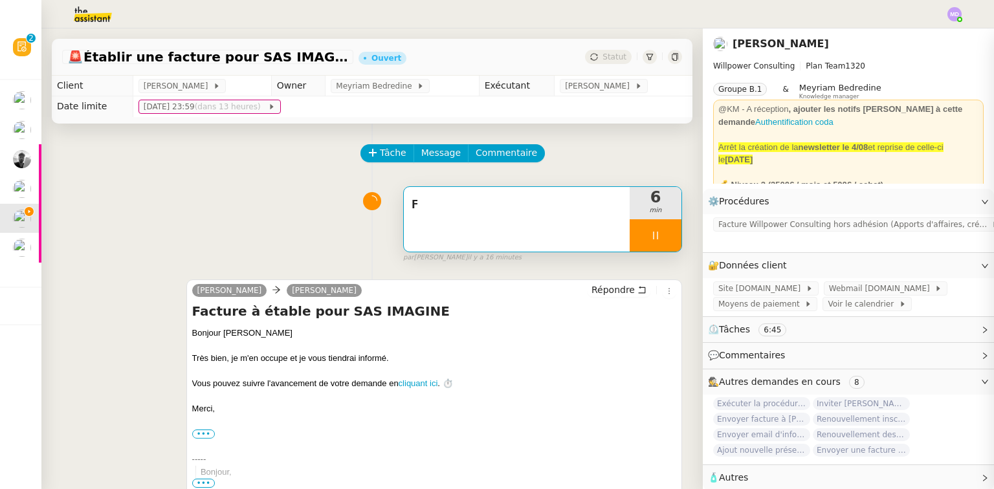
type input "46 ""
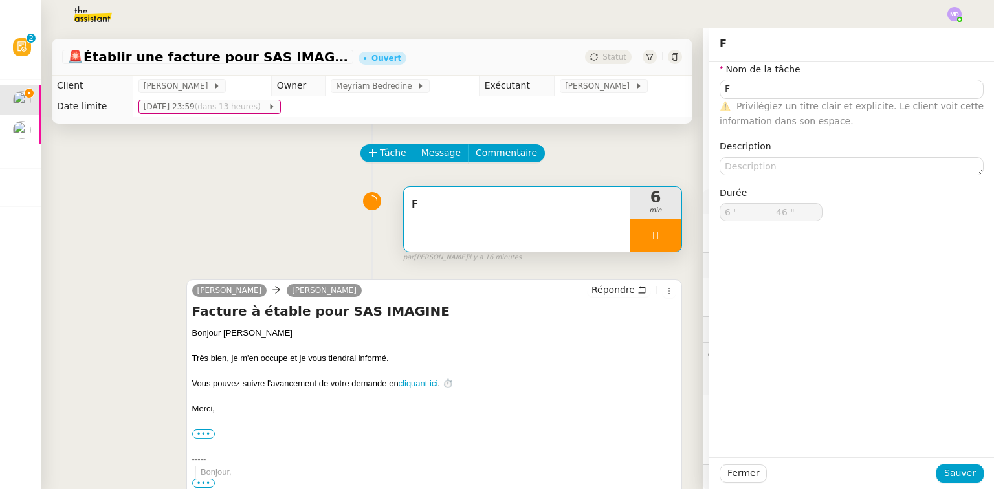
type input "47 ""
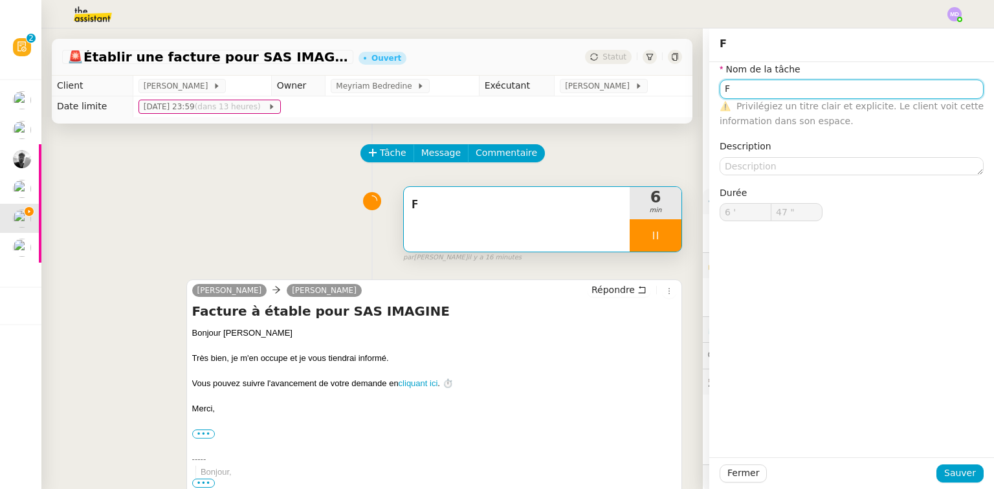
click at [764, 83] on input "F" at bounding box center [852, 89] width 264 height 19
type input "Fa"
type input "48 ""
type input "Facture"
type input "49 ""
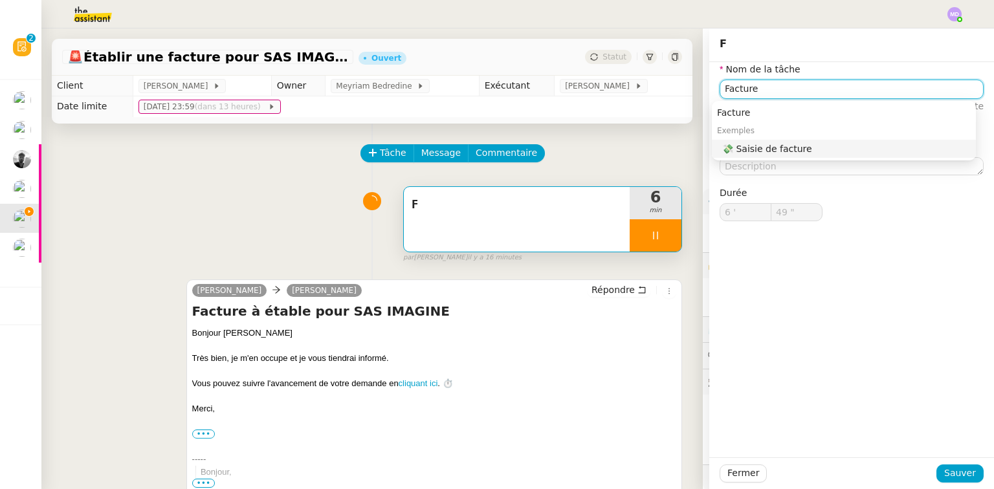
type input "Facture"
click at [957, 463] on div "Fermer Sauver" at bounding box center [851, 473] width 285 height 32
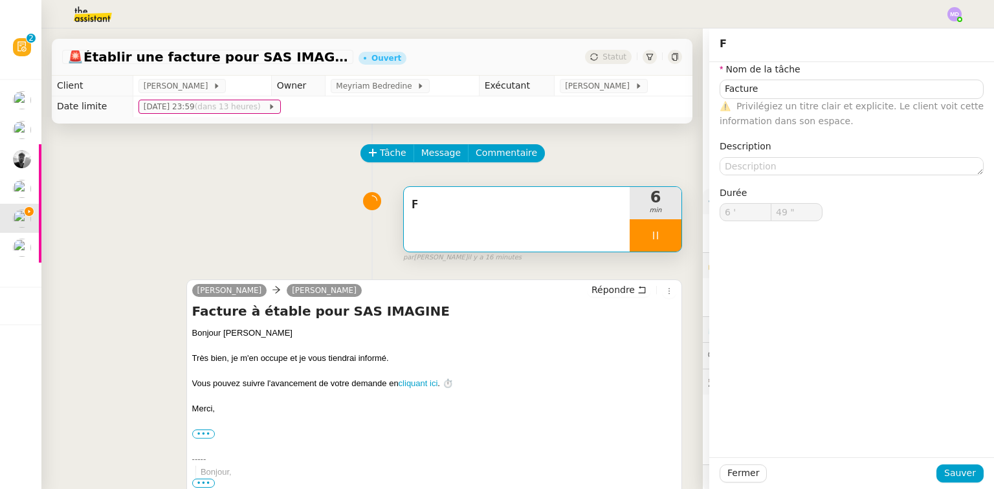
type input "50 ""
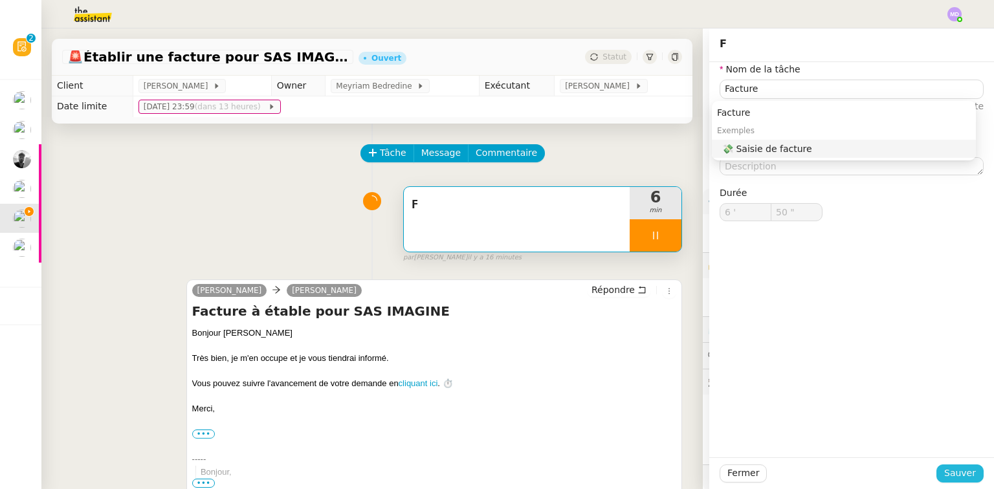
click at [954, 468] on span "Sauver" at bounding box center [960, 473] width 32 height 15
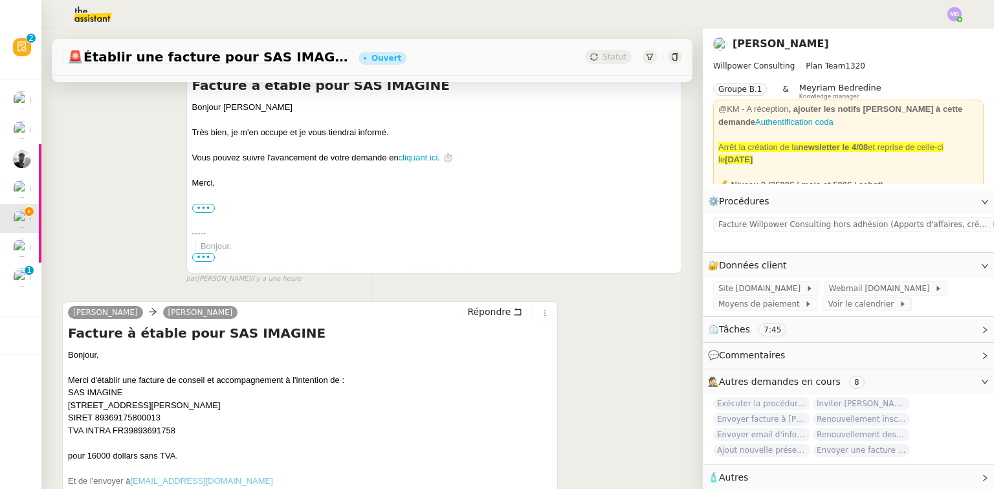
scroll to position [320, 0]
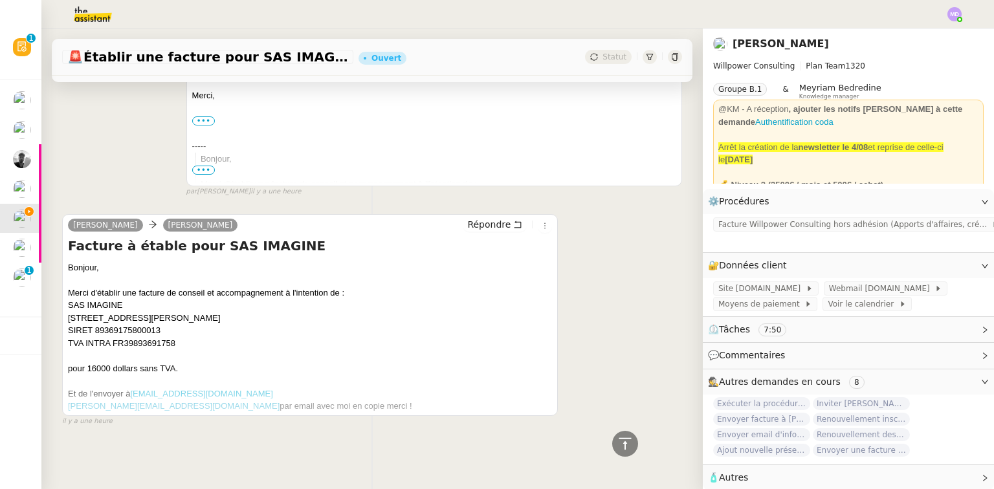
click at [152, 389] on link "remi@mylovelyplanet.org" at bounding box center [201, 394] width 142 height 10
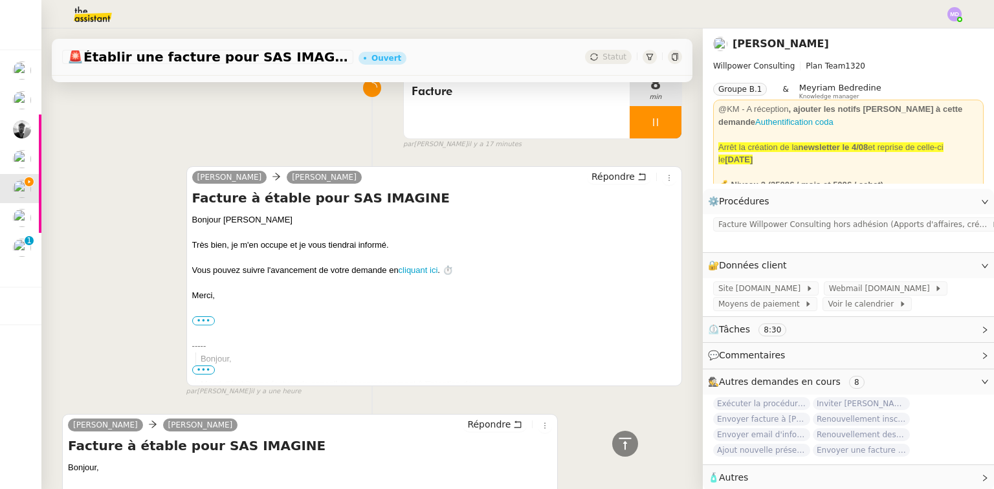
scroll to position [0, 0]
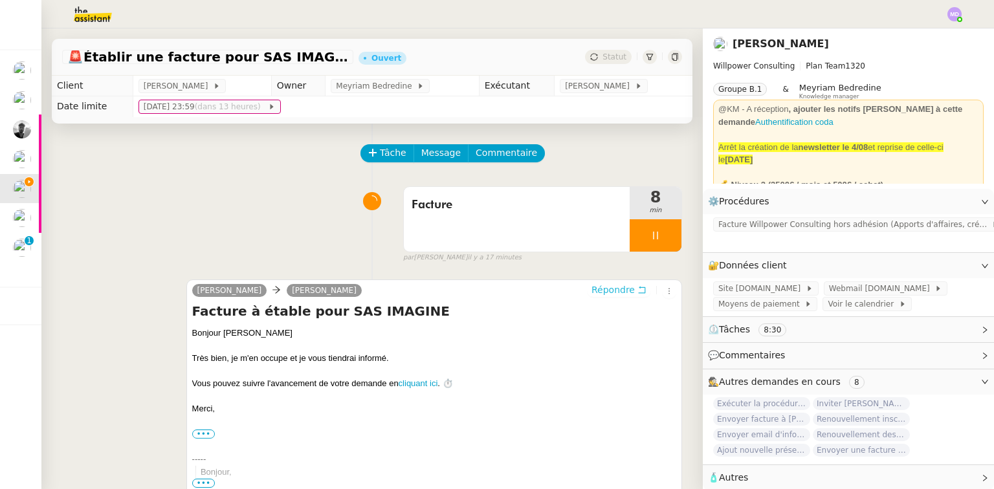
click at [596, 292] on span "Répondre" at bounding box center [612, 289] width 43 height 13
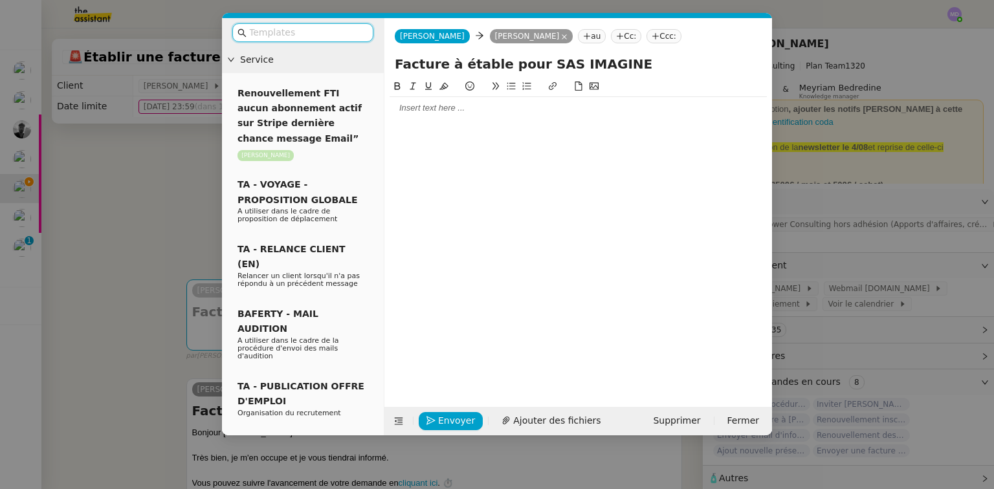
click at [477, 116] on div at bounding box center [578, 108] width 377 height 22
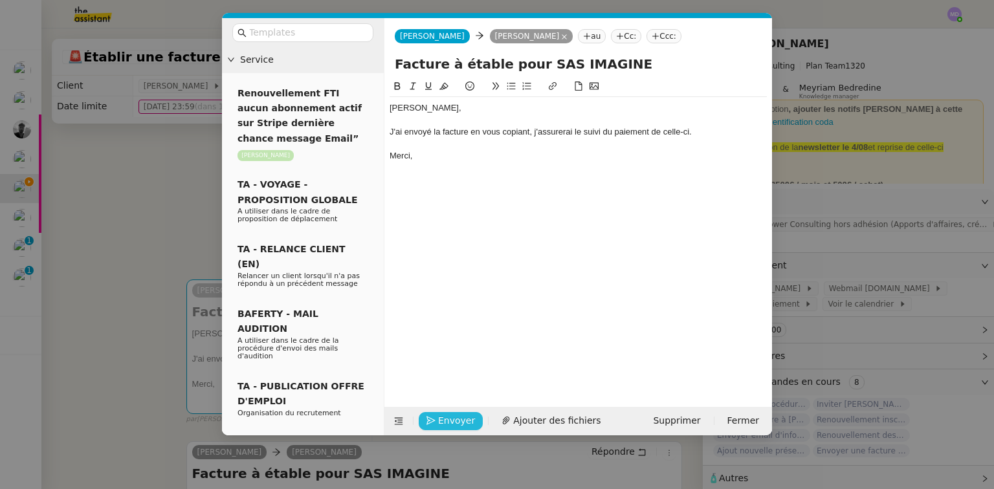
click at [438, 419] on span "Envoyer" at bounding box center [456, 420] width 37 height 15
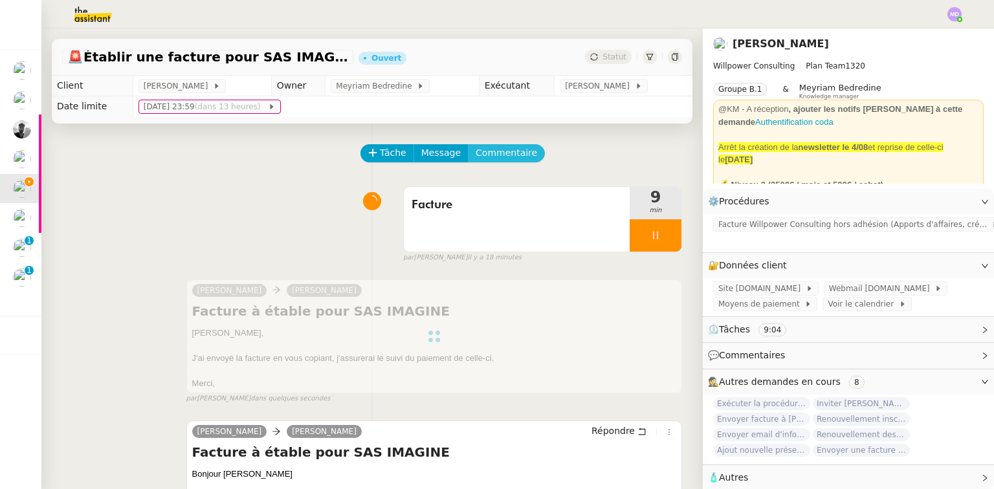
click at [503, 154] on span "Commentaire" at bounding box center [506, 153] width 61 height 15
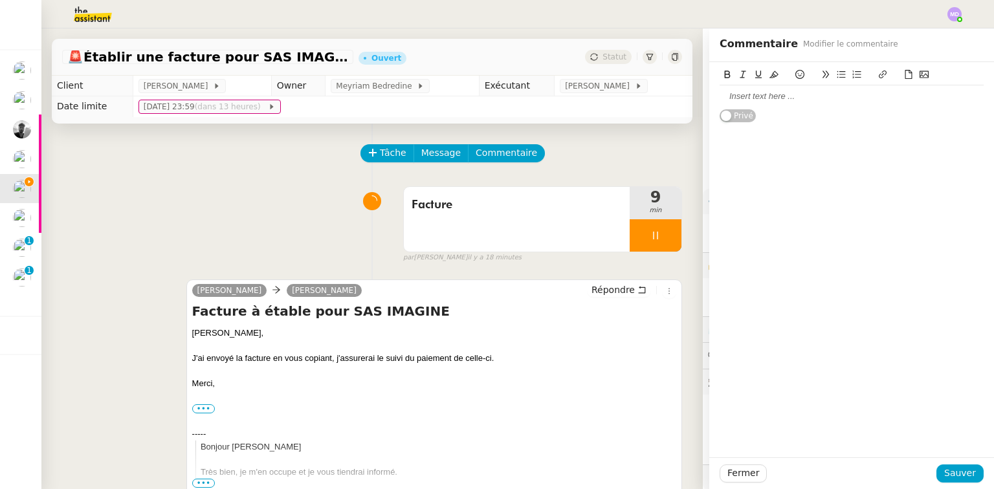
click at [904, 75] on icon at bounding box center [908, 74] width 9 height 9
click at [951, 469] on span "Sauver" at bounding box center [960, 473] width 32 height 15
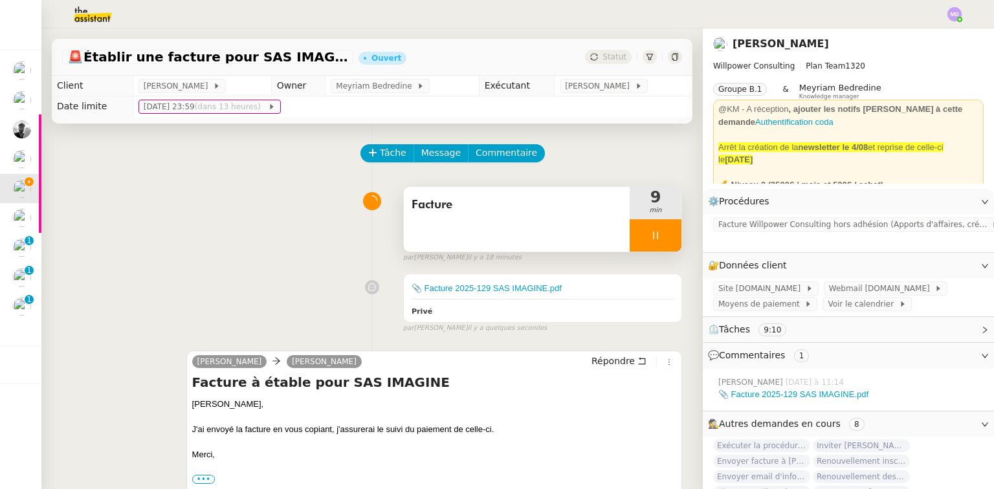
click at [644, 228] on div at bounding box center [656, 235] width 52 height 32
click at [661, 187] on div "Facture 9 min false par Marylou D. il y a 18 minutes" at bounding box center [372, 222] width 620 height 83
click at [663, 238] on icon at bounding box center [668, 235] width 10 height 10
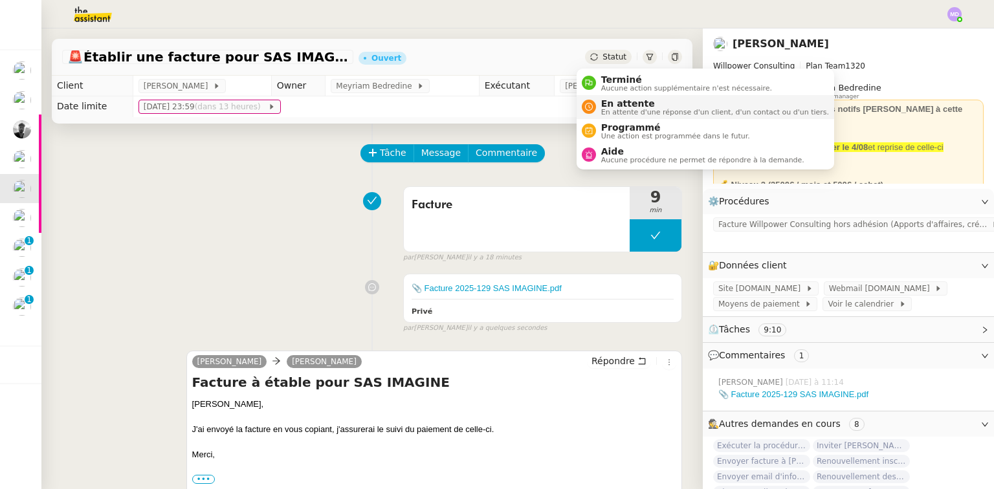
click at [611, 113] on span "En attente d'une réponse d'un client, d'un contact ou d'un tiers." at bounding box center [715, 112] width 228 height 7
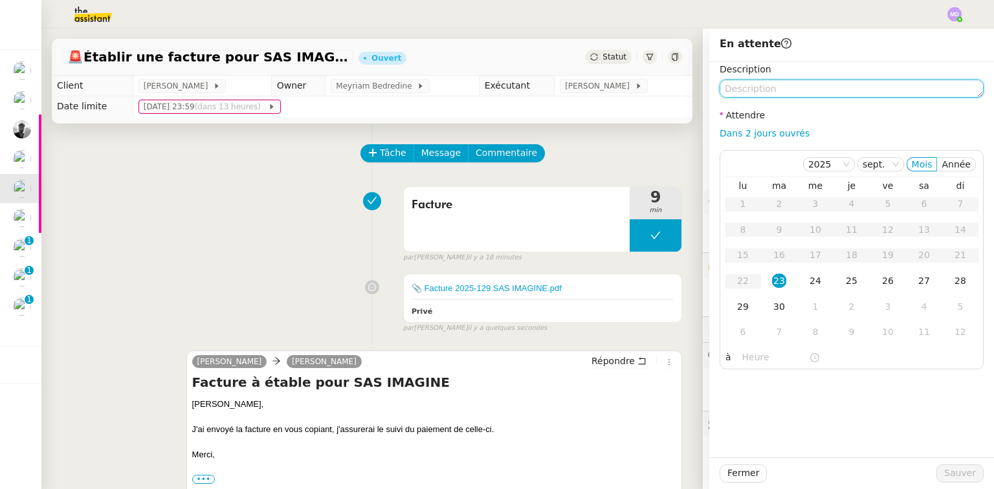
click at [753, 80] on textarea at bounding box center [852, 89] width 264 height 18
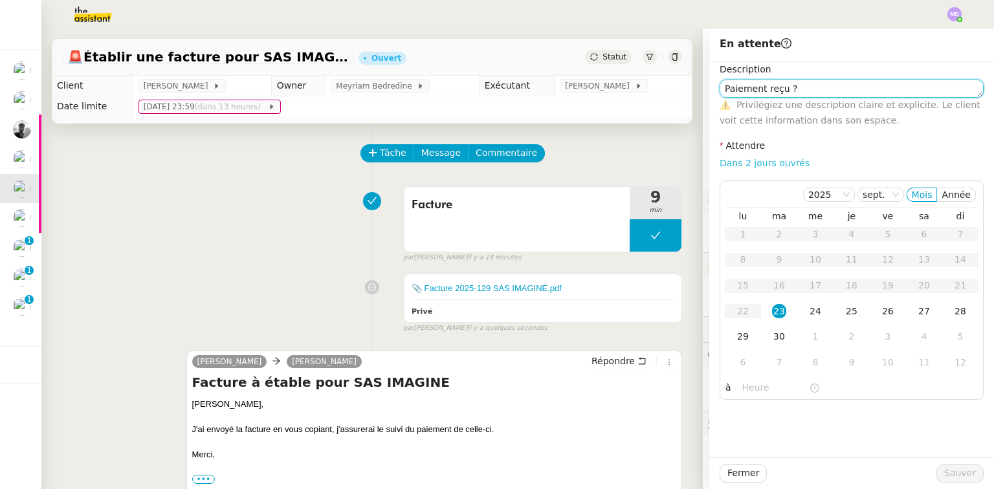
type textarea "Paiement reçu ?"
click at [776, 166] on link "Dans 2 jours ouvrés" at bounding box center [765, 163] width 90 height 10
type input "07:00"
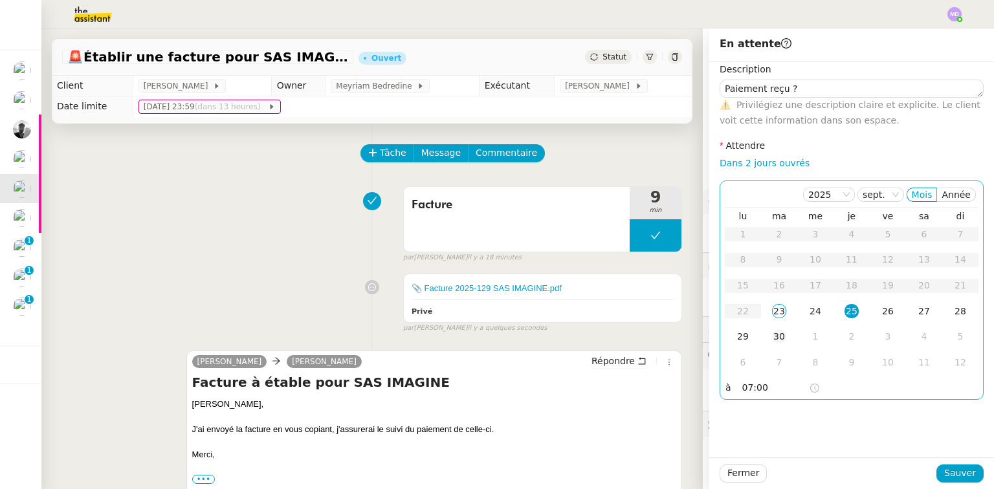
click at [772, 333] on div "30" at bounding box center [779, 336] width 14 height 14
click at [776, 373] on td "7" at bounding box center [779, 363] width 36 height 26
click at [776, 287] on div "14" at bounding box center [779, 285] width 14 height 14
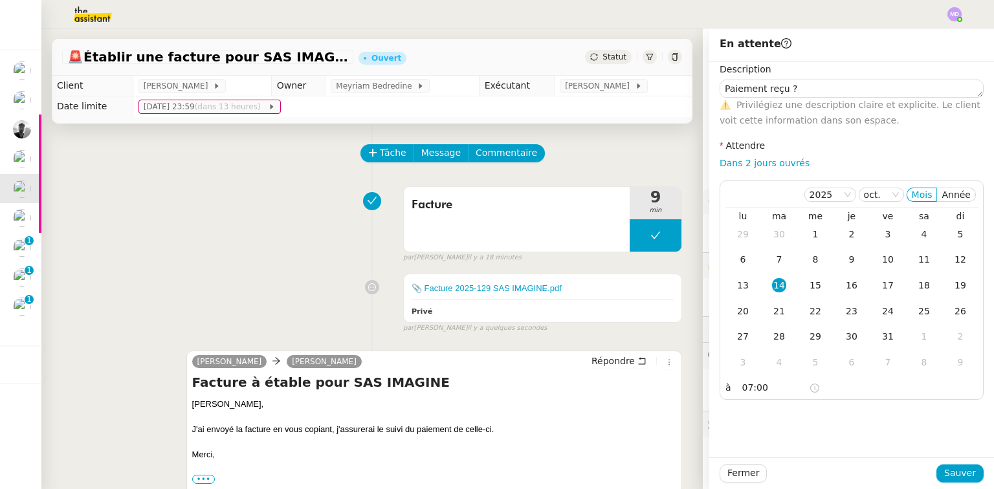
click at [943, 463] on div "Fermer Sauver" at bounding box center [851, 473] width 285 height 32
drag, startPoint x: 944, startPoint y: 468, endPoint x: 743, endPoint y: 369, distance: 224.3
click at [944, 468] on span "Sauver" at bounding box center [960, 473] width 32 height 15
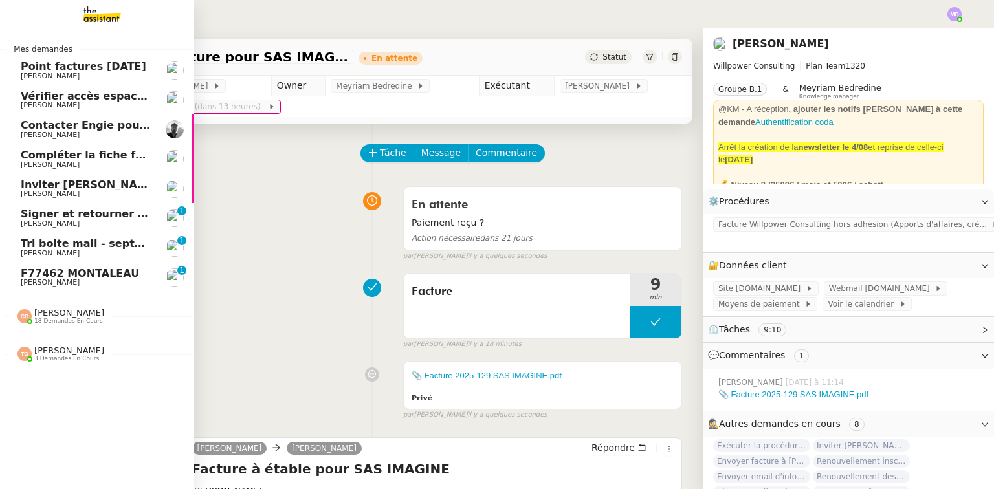
click at [44, 217] on span "Signer et retourner le bilan P3" at bounding box center [110, 214] width 179 height 12
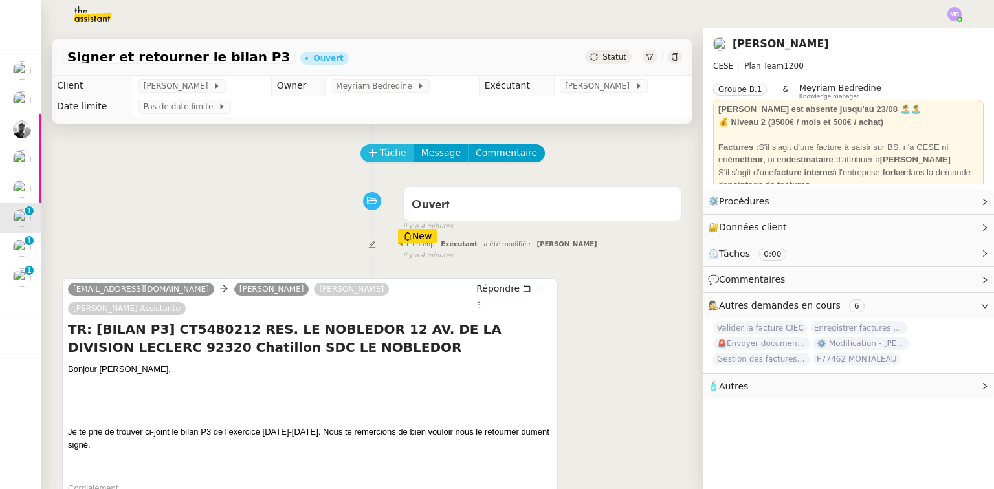
click at [371, 151] on button "Tâche" at bounding box center [387, 153] width 54 height 18
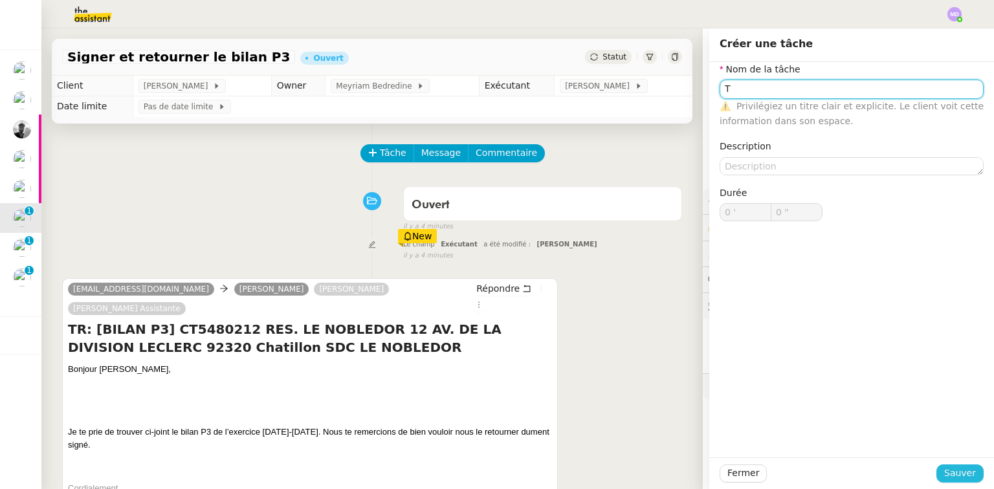
type input "T"
click at [958, 470] on span "Sauver" at bounding box center [960, 473] width 32 height 15
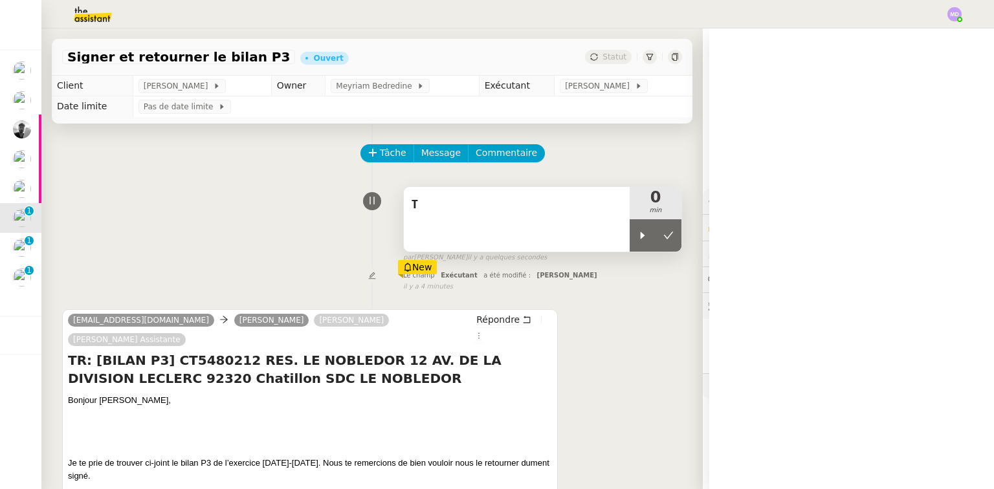
click at [637, 233] on icon at bounding box center [642, 235] width 10 height 10
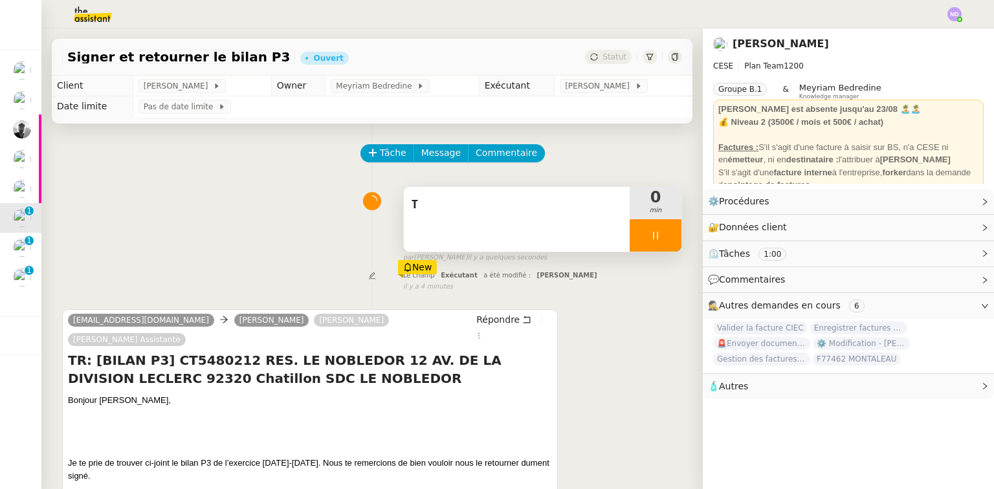
click at [574, 220] on div "T" at bounding box center [517, 219] width 226 height 65
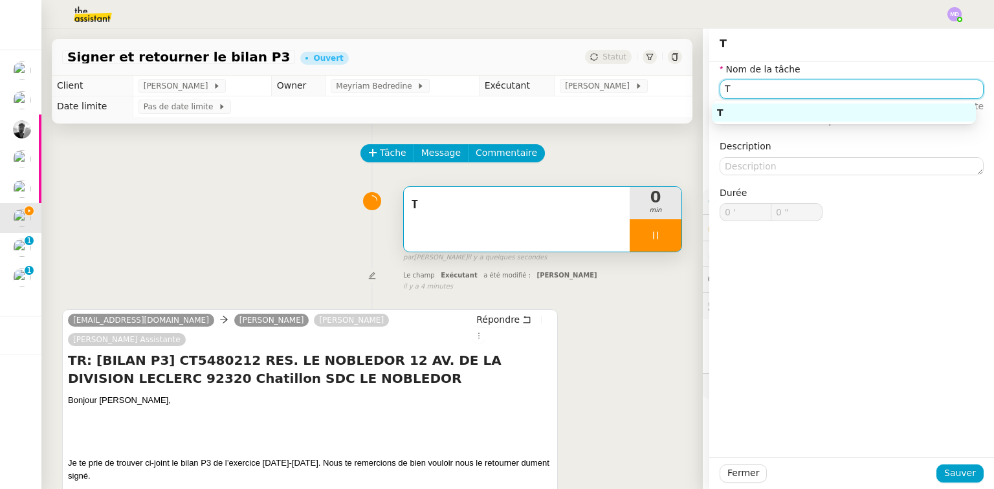
drag, startPoint x: 709, startPoint y: 83, endPoint x: 632, endPoint y: 80, distance: 77.7
click at [636, 83] on app-ticket "Signer et retourner le bilan P3 Ouvert Statut Client Charles Da Conceicao Owner…" at bounding box center [517, 258] width 952 height 461
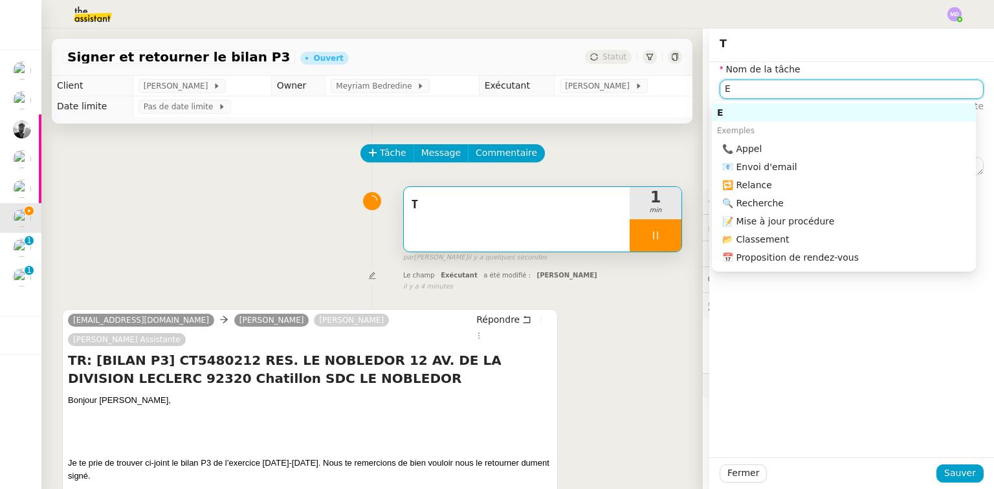
type input "Et"
type input "1 ""
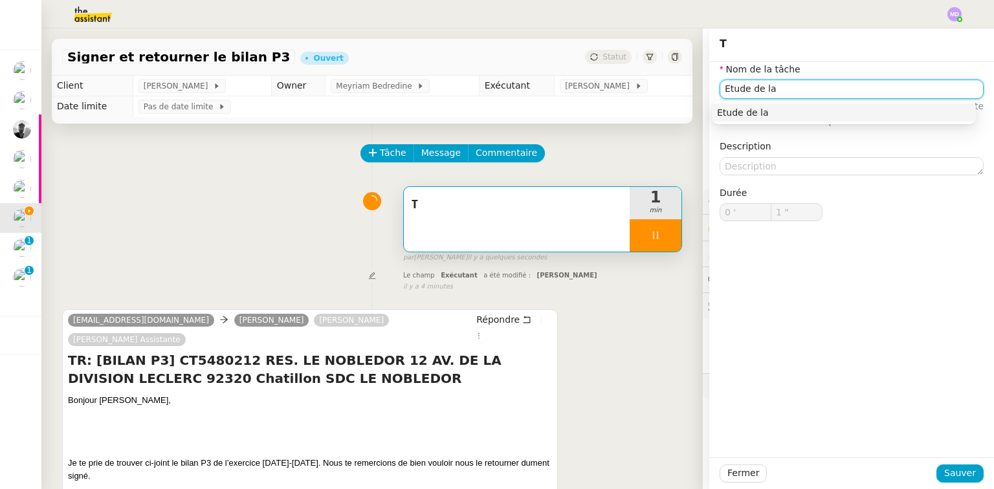
type input "Etude de la d"
type input "2 ""
type input "Etude de la demande"
drag, startPoint x: 728, startPoint y: 112, endPoint x: 804, endPoint y: 261, distance: 167.8
click at [731, 115] on div "Etude de la demande" at bounding box center [844, 113] width 254 height 12
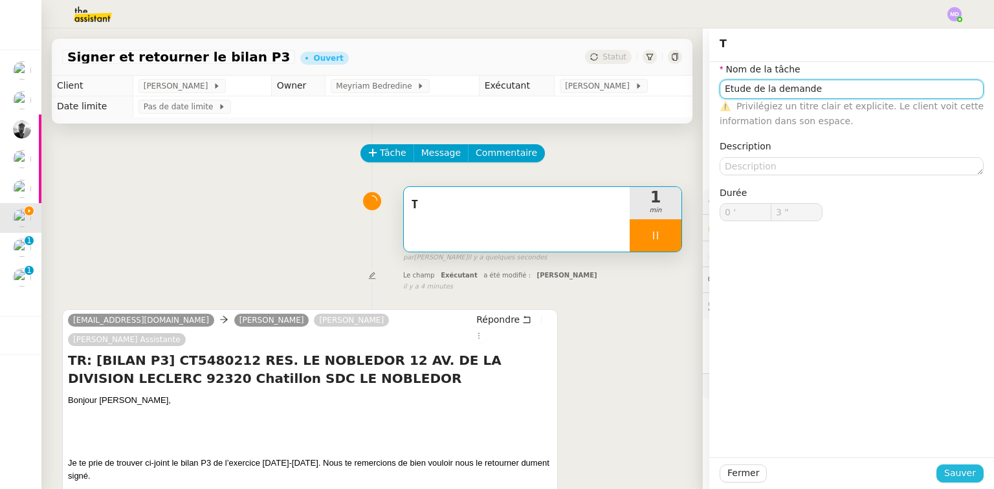
type input "4 ""
type input "Etude de la demande"
click at [962, 480] on span "Sauver" at bounding box center [960, 473] width 32 height 15
type input "5 ""
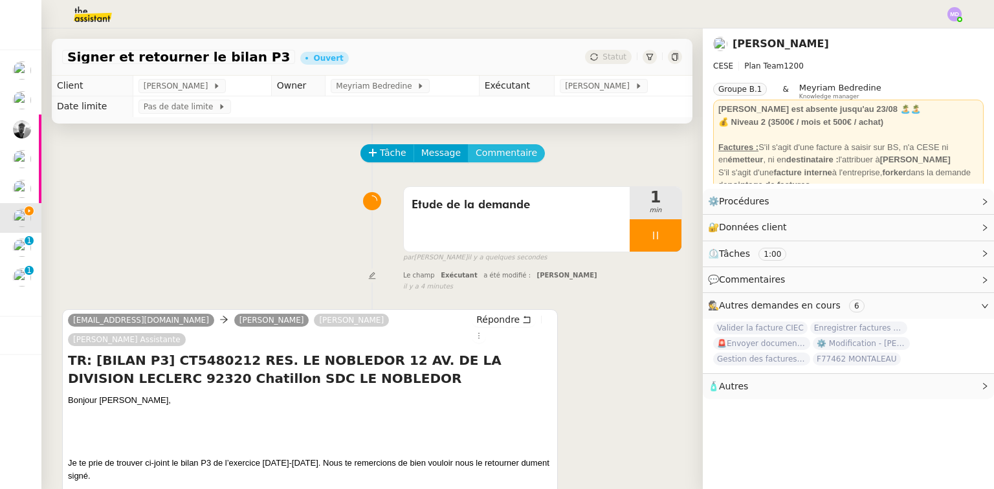
click at [476, 154] on span "Commentaire" at bounding box center [506, 153] width 61 height 15
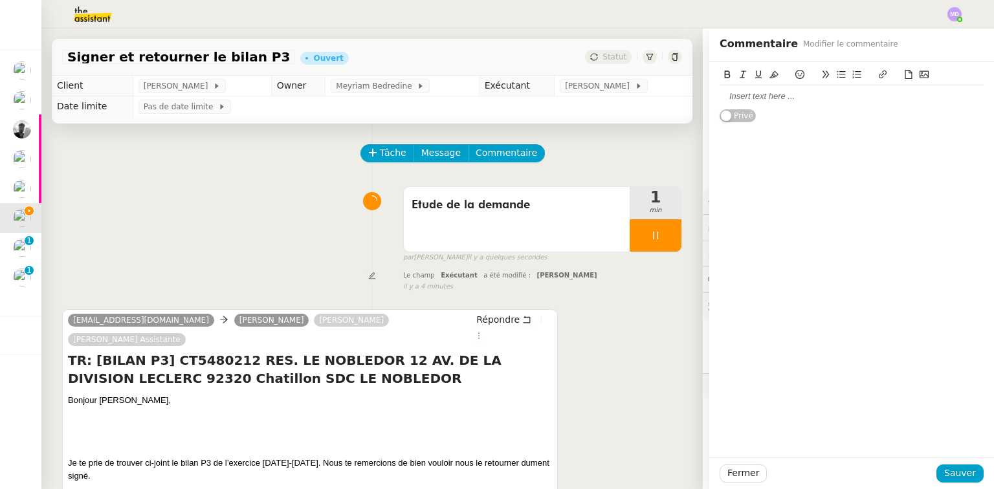
click at [771, 96] on div at bounding box center [852, 97] width 264 height 12
click at [947, 474] on span "Sauver" at bounding box center [960, 473] width 32 height 15
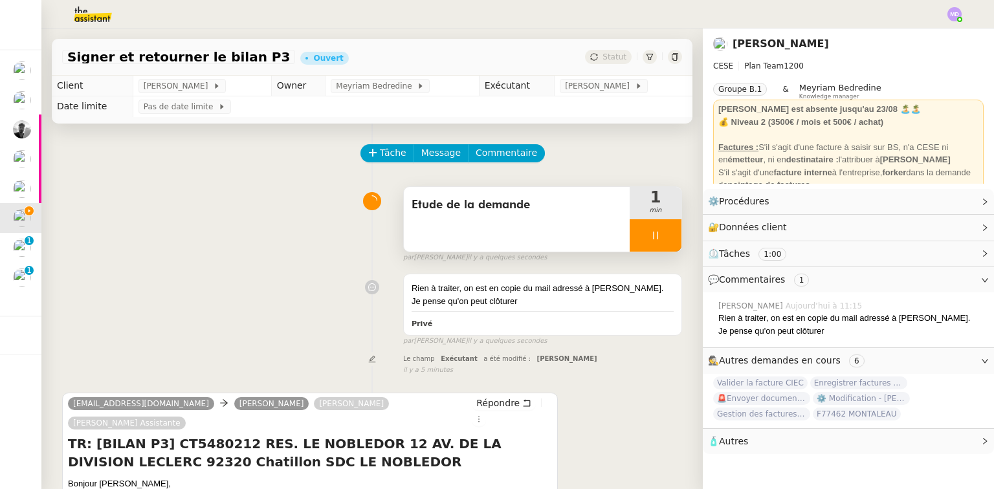
click at [644, 245] on div at bounding box center [656, 235] width 52 height 32
click at [655, 243] on button at bounding box center [668, 235] width 26 height 32
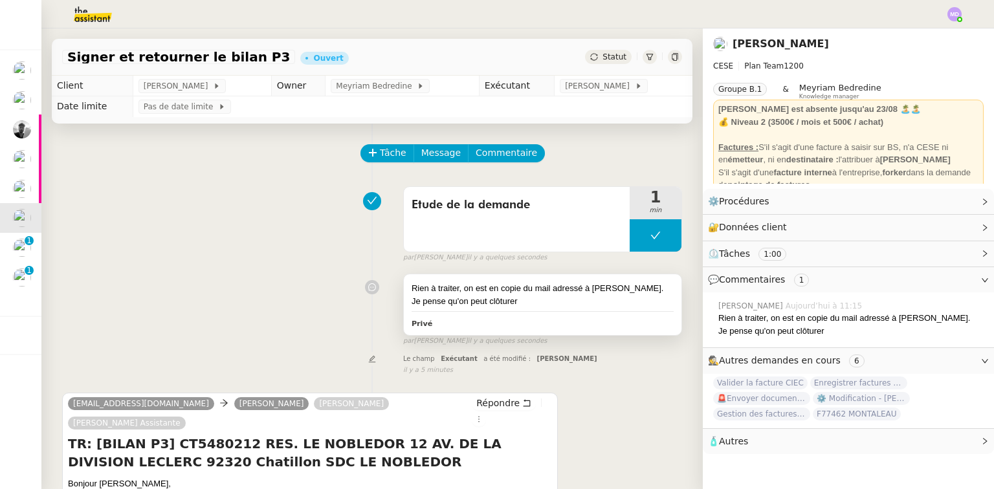
click at [560, 277] on div "Rien à traiter, on est en copie du mail adressé à Anthony. Je pense qu'on peut …" at bounding box center [543, 304] width 278 height 60
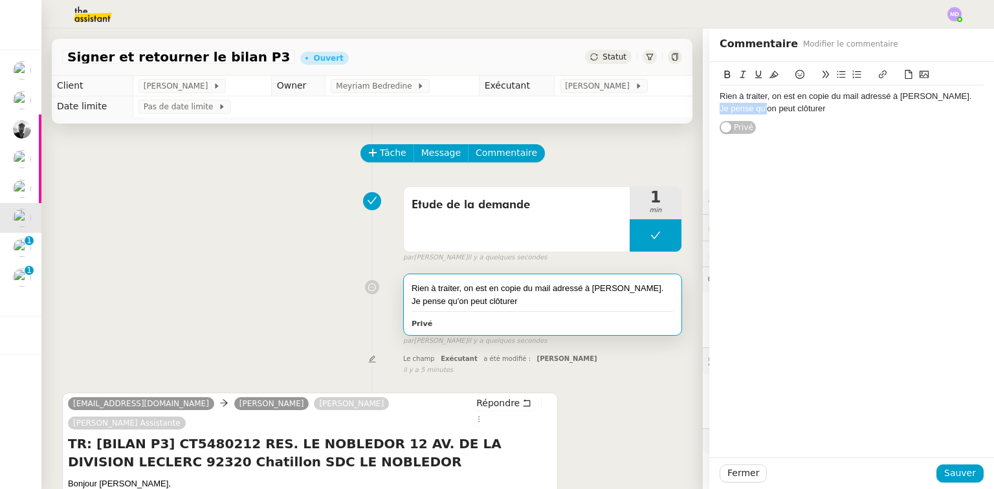
drag, startPoint x: 758, startPoint y: 109, endPoint x: 685, endPoint y: 108, distance: 72.5
click at [685, 108] on app-ticket "Signer et retourner le bilan P3 Ouvert Statut Client Charles Da Conceicao Owner…" at bounding box center [517, 258] width 952 height 461
click at [968, 485] on div "Fermer Sauver" at bounding box center [851, 473] width 285 height 32
click at [960, 471] on span "Sauver" at bounding box center [960, 473] width 32 height 15
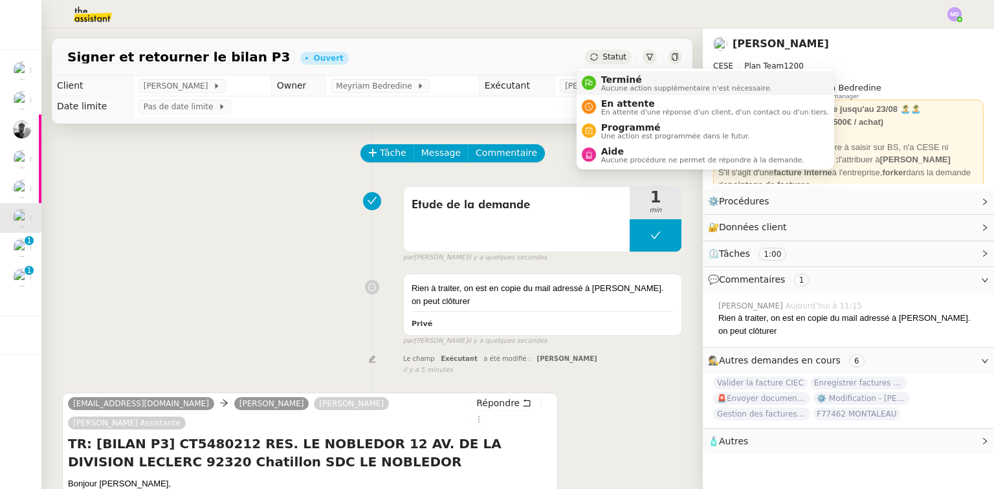
click at [615, 72] on li "Terminé Aucune action supplémentaire n'est nécessaire." at bounding box center [706, 83] width 258 height 24
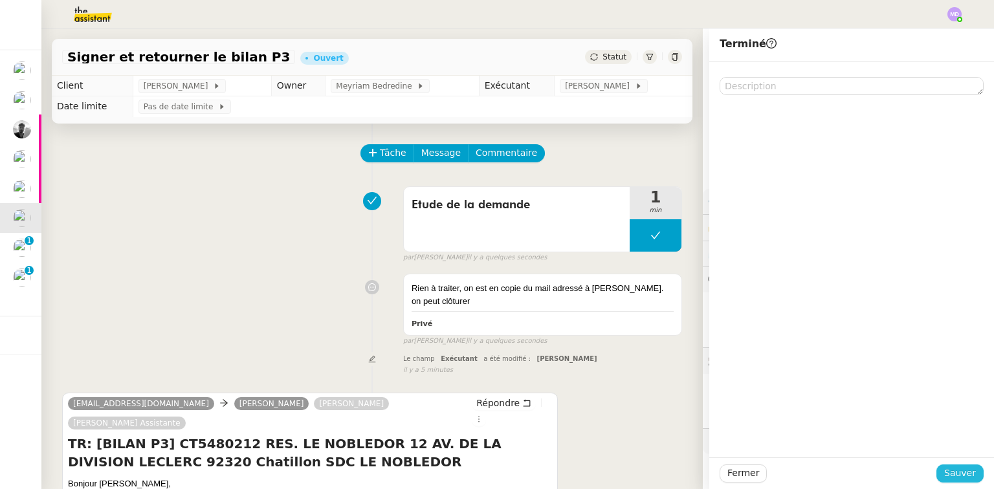
click at [951, 479] on span "Sauver" at bounding box center [960, 473] width 32 height 15
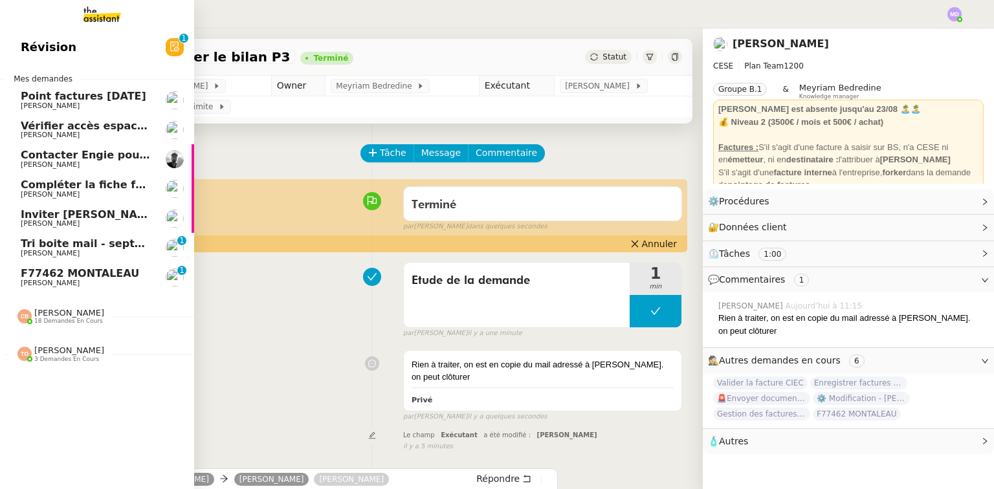
click at [59, 241] on span "Tri boite mail - septembre 2025" at bounding box center [113, 243] width 184 height 12
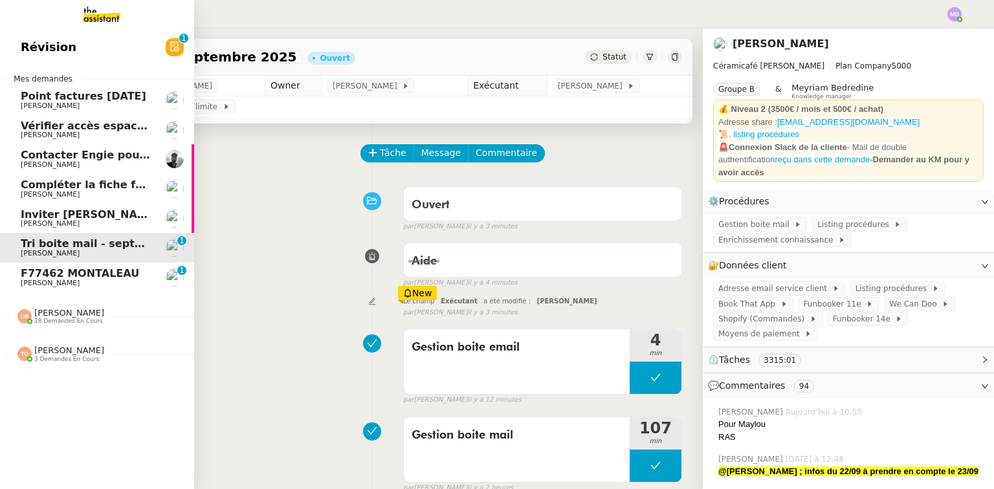
click at [91, 277] on span "F77462 MONTALEAU" at bounding box center [80, 273] width 118 height 12
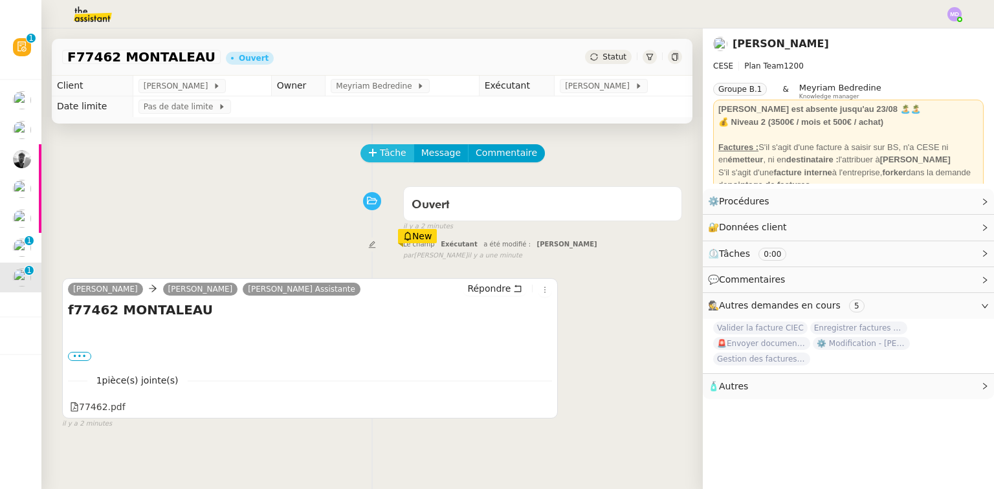
click at [380, 156] on span "Tâche" at bounding box center [393, 153] width 27 height 15
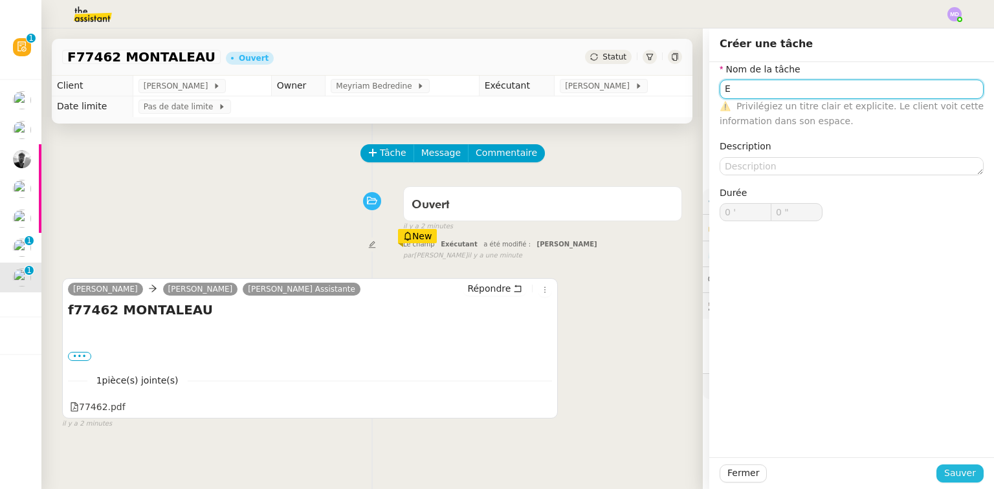
type input "E"
drag, startPoint x: 955, startPoint y: 474, endPoint x: 784, endPoint y: 406, distance: 184.4
click at [954, 474] on span "Sauver" at bounding box center [960, 473] width 32 height 15
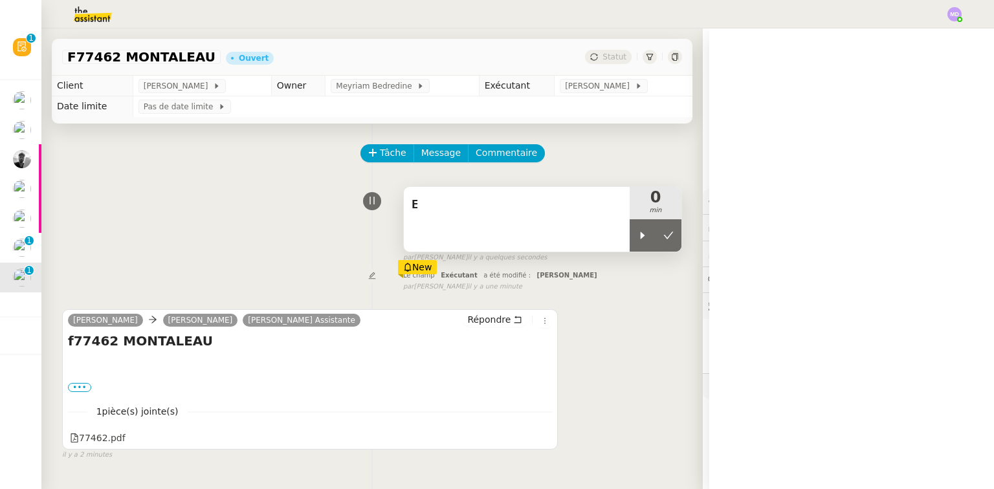
drag, startPoint x: 626, startPoint y: 230, endPoint x: 587, endPoint y: 224, distance: 40.0
click at [630, 226] on div at bounding box center [643, 235] width 26 height 32
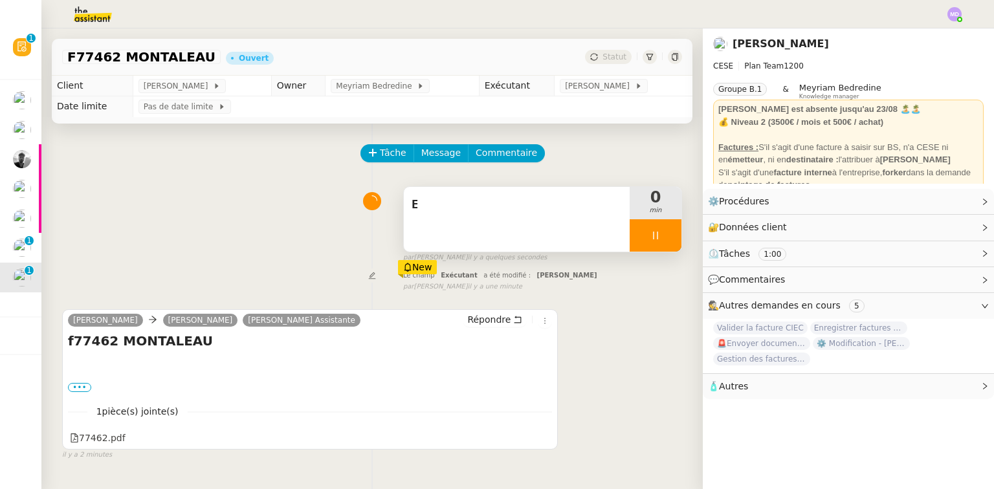
click at [586, 224] on div "E" at bounding box center [517, 219] width 226 height 65
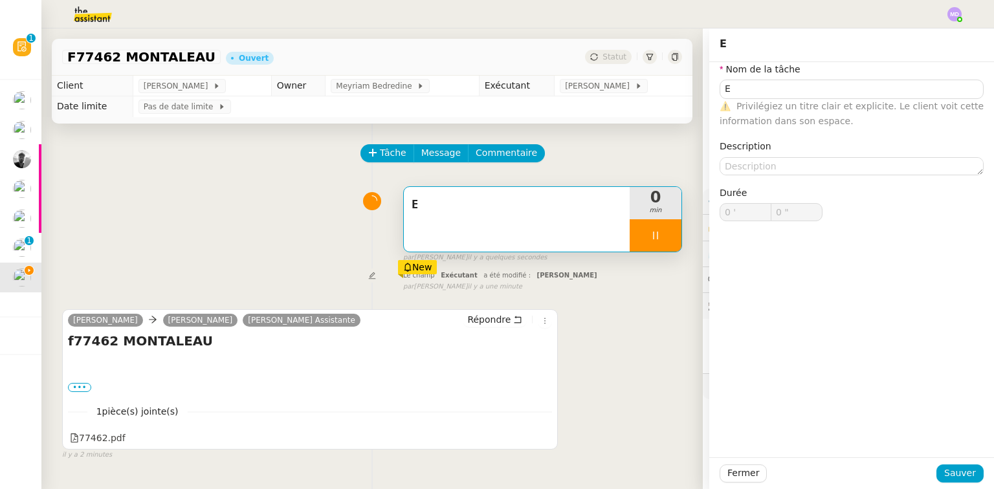
type input "E"
type input "0 '"
click at [766, 79] on nz-form-label "Nom de la tâche" at bounding box center [760, 70] width 81 height 17
click at [725, 102] on div "⚠️ Privilégiez un titre clair et explicite. Le client voit cette information da…" at bounding box center [852, 114] width 264 height 30
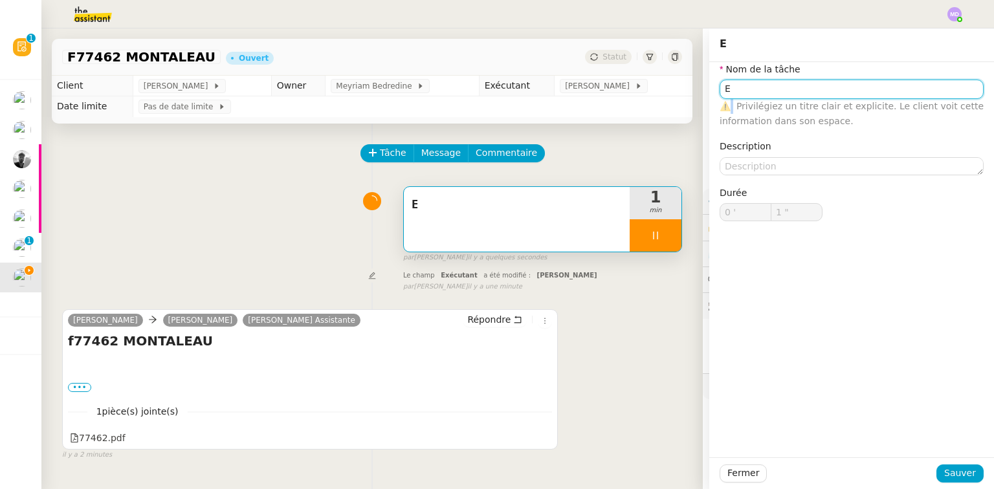
click at [727, 93] on input "E" at bounding box center [852, 89] width 264 height 19
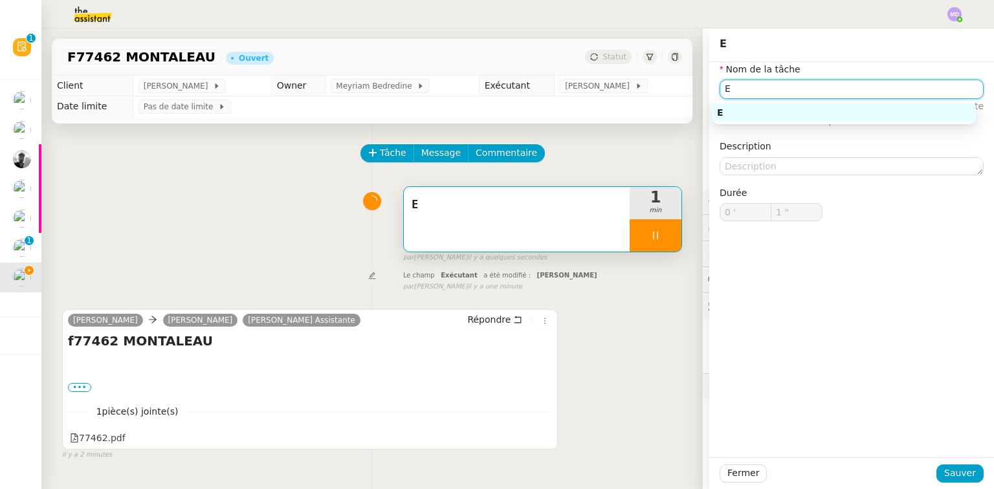
type input "2 ""
type input "Etud"
type input "3 ""
type input "Etude de la d"
type input "4 ""
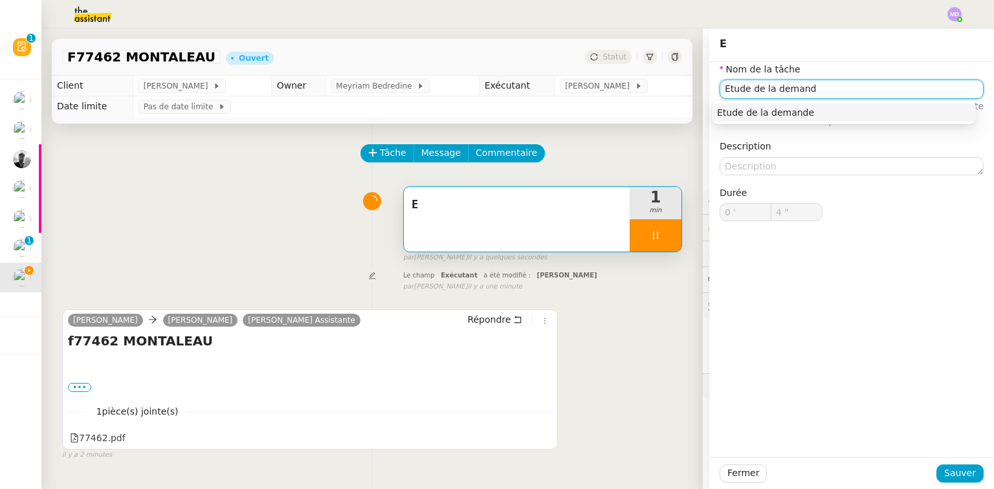
type input "Etude de la demande"
type input "5 ""
type input "Etude de la demande"
click at [947, 471] on span "Sauver" at bounding box center [960, 473] width 32 height 15
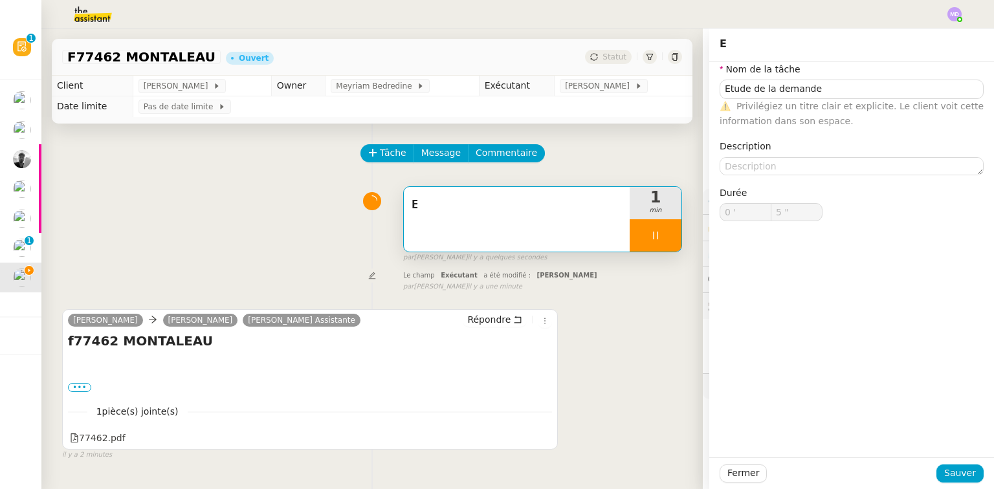
type input "6 ""
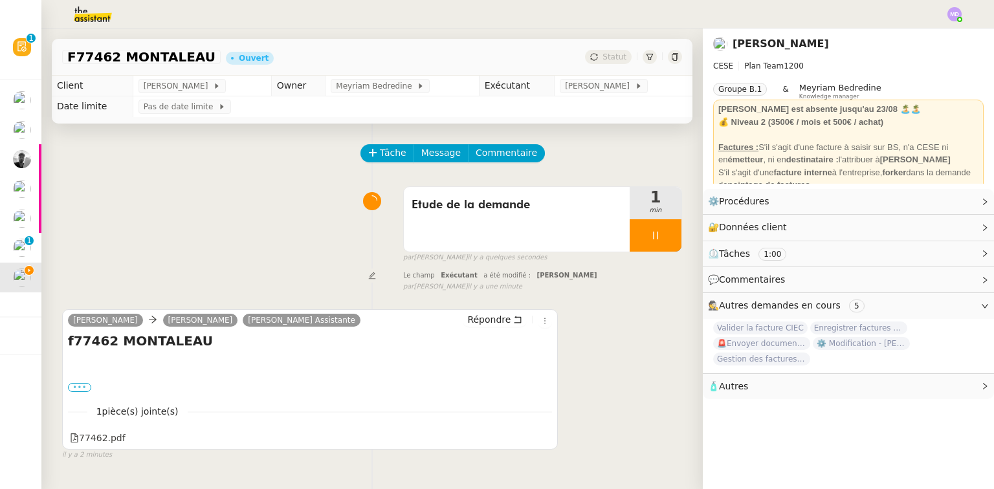
click at [69, 392] on label "•••" at bounding box center [79, 387] width 23 height 9
click at [0, 0] on input "•••" at bounding box center [0, 0] width 0 height 0
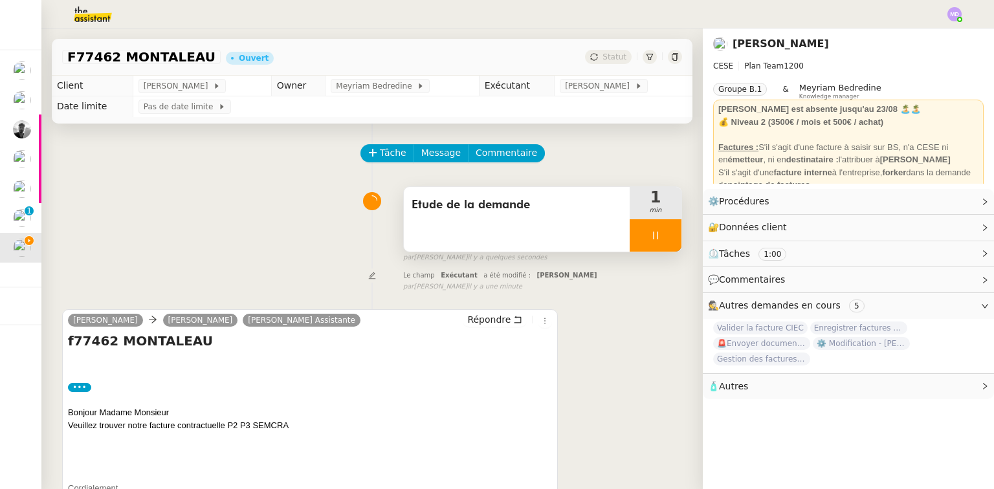
click at [637, 242] on div at bounding box center [656, 235] width 52 height 32
click at [655, 241] on button at bounding box center [668, 235] width 26 height 32
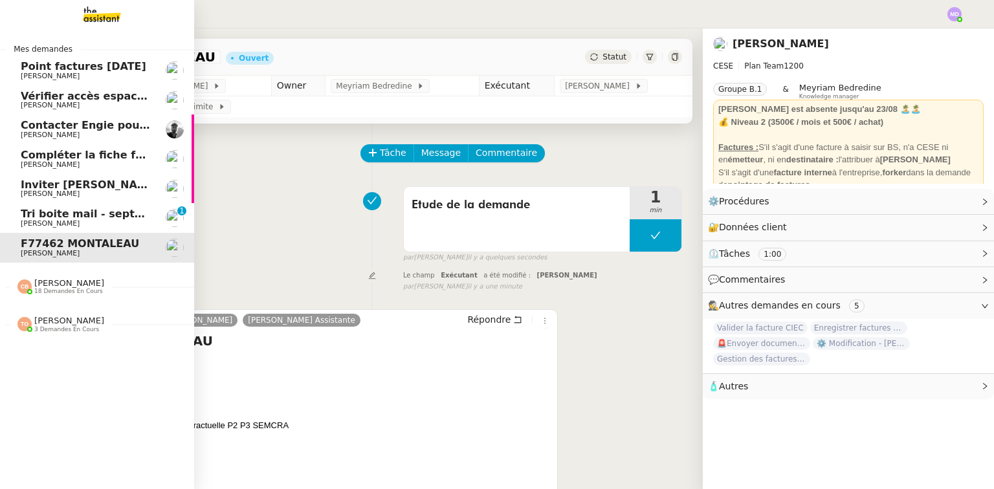
click at [65, 181] on span "Inviter [PERSON_NAME] à l'événement 2025" at bounding box center [149, 185] width 257 height 12
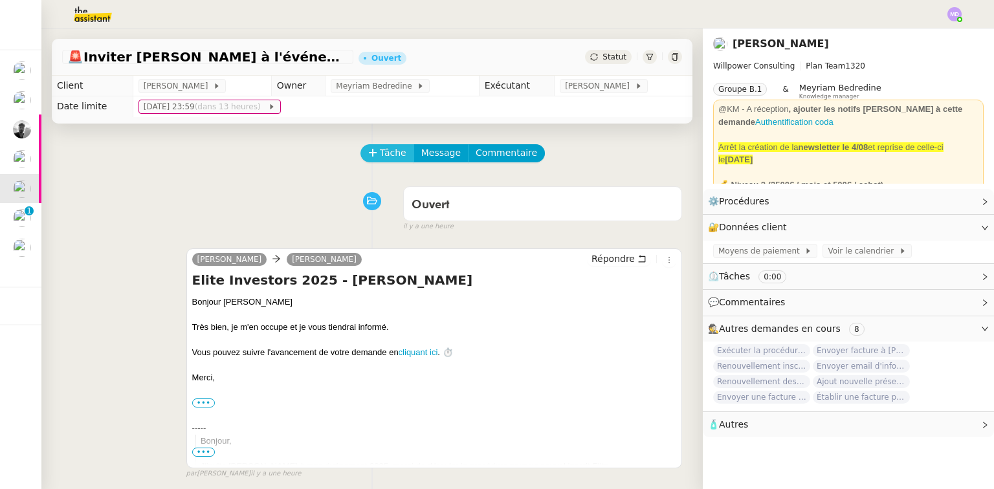
click at [380, 155] on span "Tâche" at bounding box center [393, 153] width 27 height 15
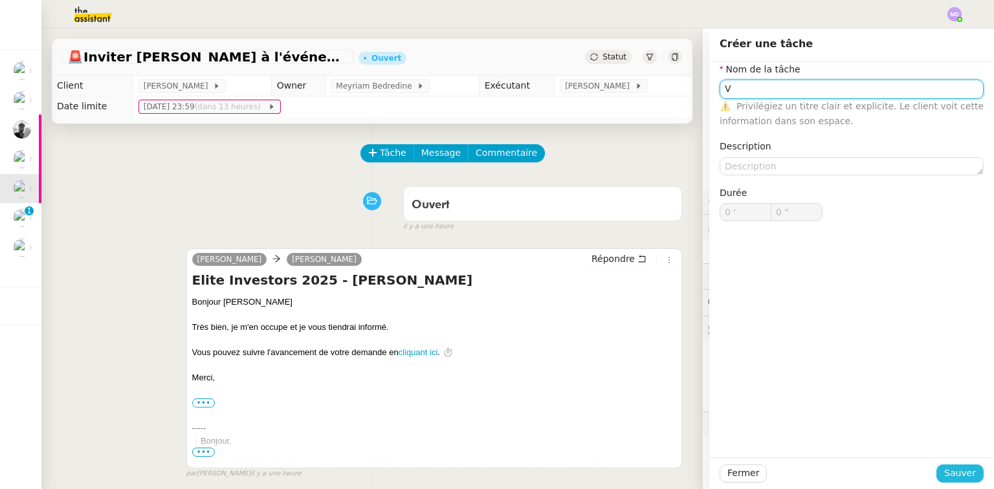
type input "V"
drag, startPoint x: 964, startPoint y: 474, endPoint x: 880, endPoint y: 443, distance: 89.7
click at [961, 474] on span "Sauver" at bounding box center [960, 473] width 32 height 15
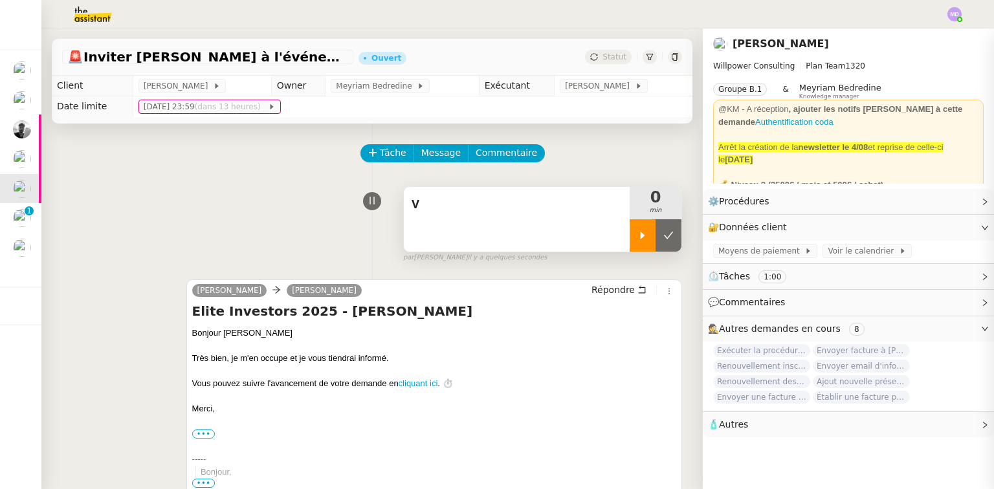
click at [630, 239] on div at bounding box center [643, 235] width 26 height 32
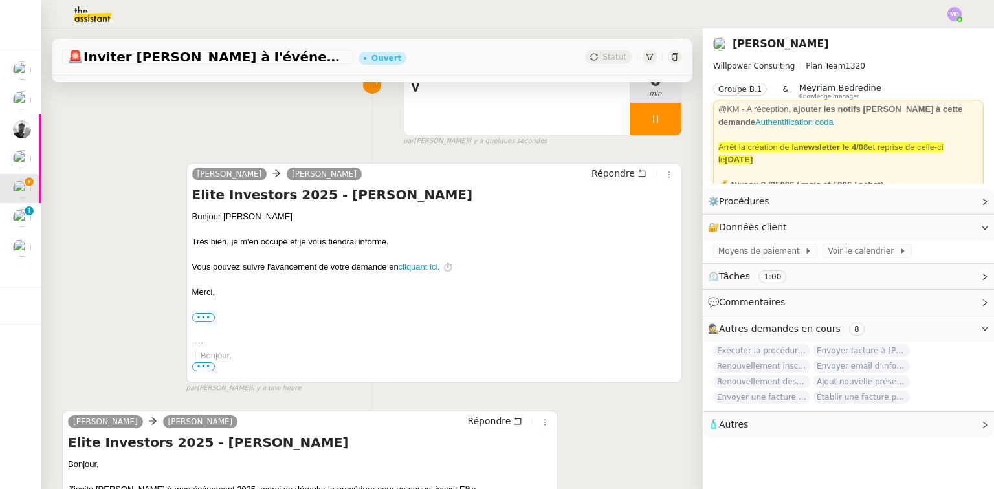
scroll to position [219, 0]
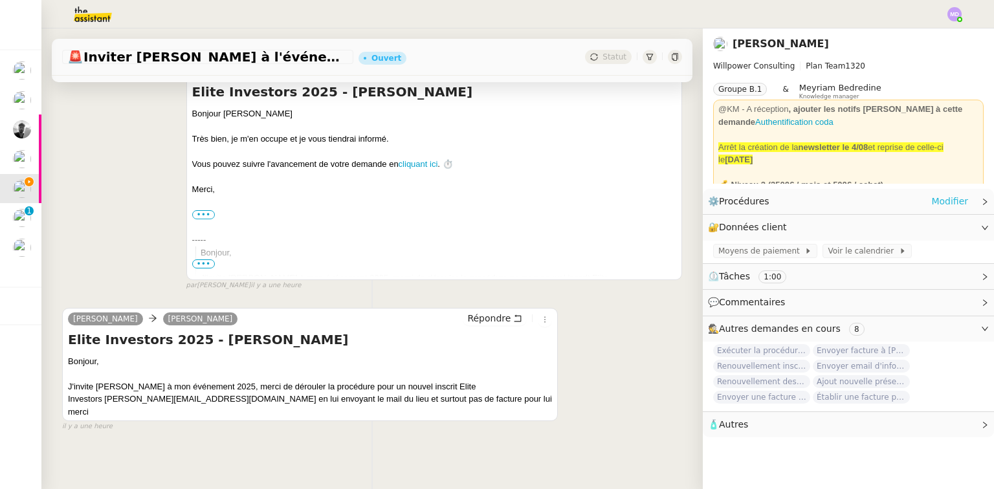
click at [947, 199] on link "Modifier" at bounding box center [949, 201] width 37 height 15
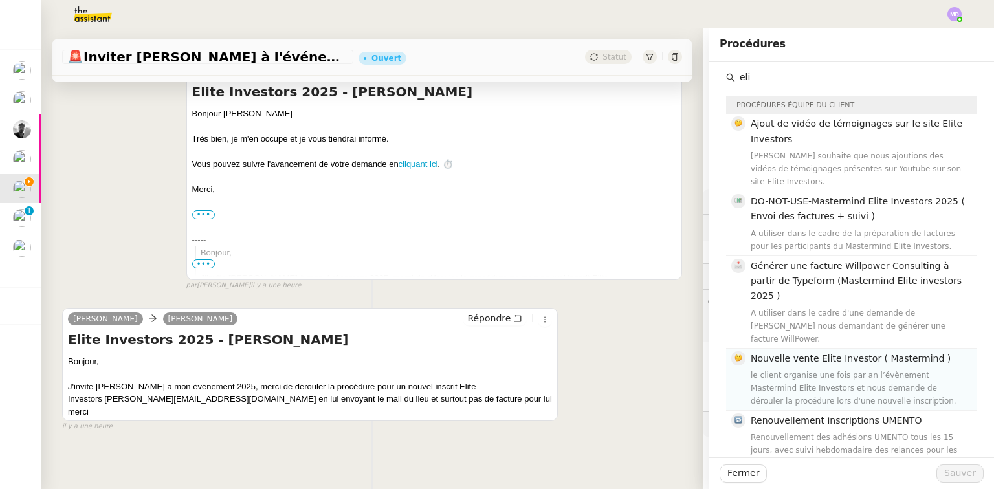
type input "eli"
click at [821, 351] on div "Nouvelle vente Elite Investor ( Mastermind ) le client organise une fois par an…" at bounding box center [860, 379] width 219 height 56
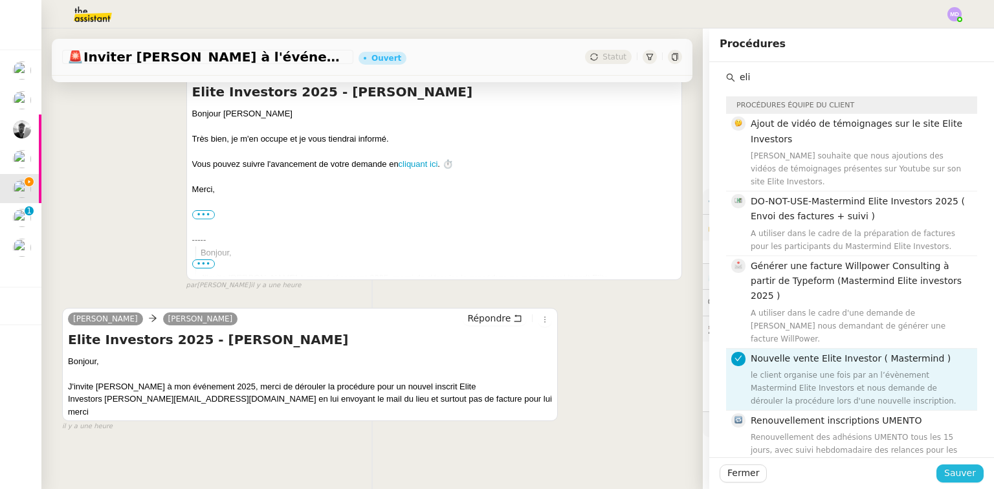
click at [937, 468] on button "Sauver" at bounding box center [959, 474] width 47 height 18
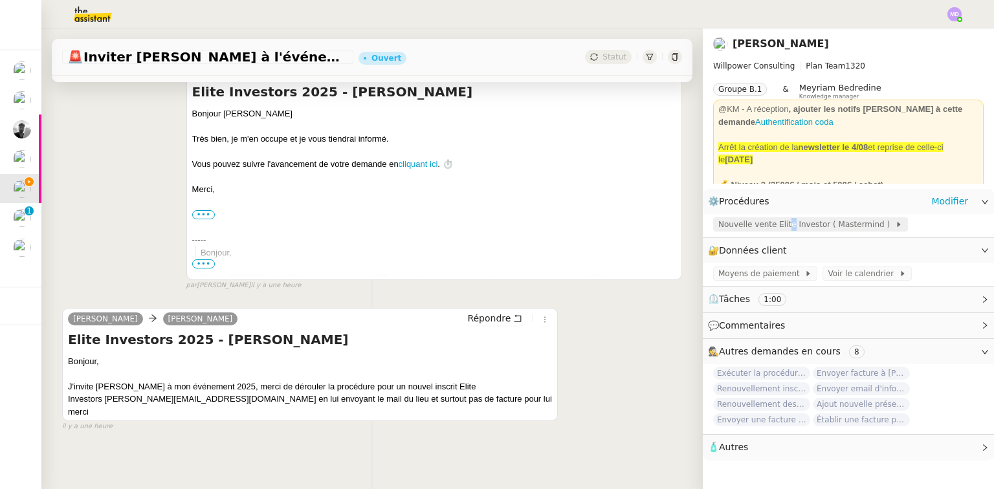
click at [775, 223] on span "Nouvelle vente Elite Investor ( Mastermind )" at bounding box center [806, 224] width 177 height 13
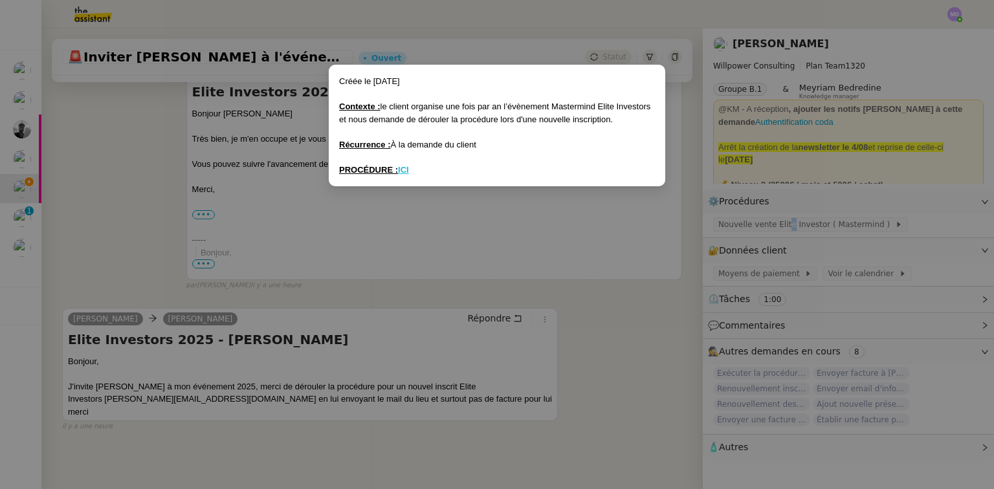
click at [403, 171] on u "ICI" at bounding box center [403, 170] width 11 height 10
click at [583, 248] on nz-modal-container "Créée le 1/07/25 Contexte : le client organise une fois par an l’évènement Mast…" at bounding box center [497, 244] width 994 height 489
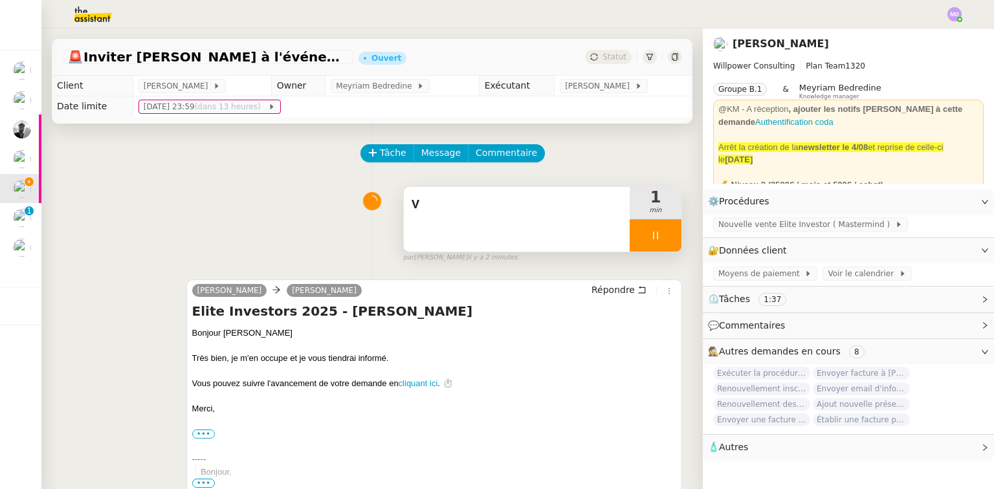
click at [577, 210] on span "V" at bounding box center [517, 204] width 210 height 19
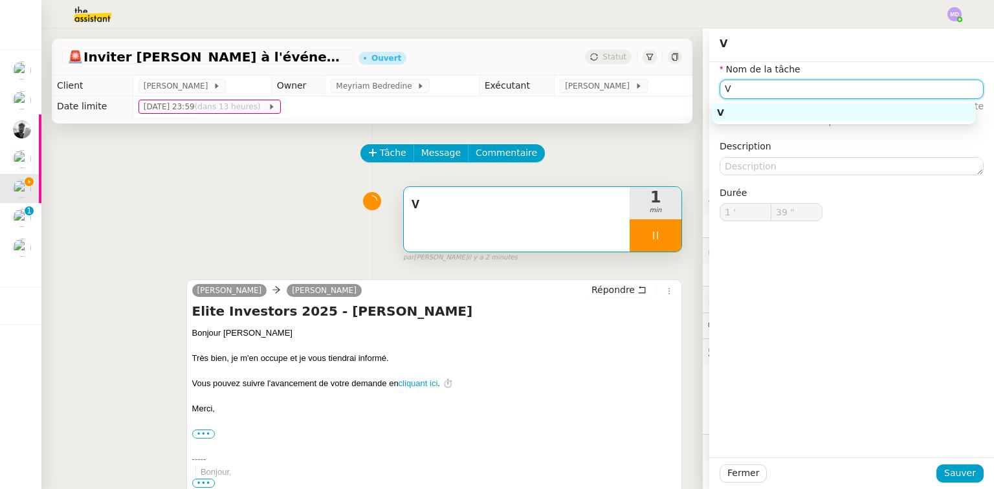
drag, startPoint x: 616, startPoint y: 63, endPoint x: 603, endPoint y: 63, distance: 12.9
click at [603, 63] on app-ticket "🚨 Inviter Steve Levy à l'événement 2025 Ouvert Statut Client Cédric Tempestini …" at bounding box center [517, 258] width 952 height 461
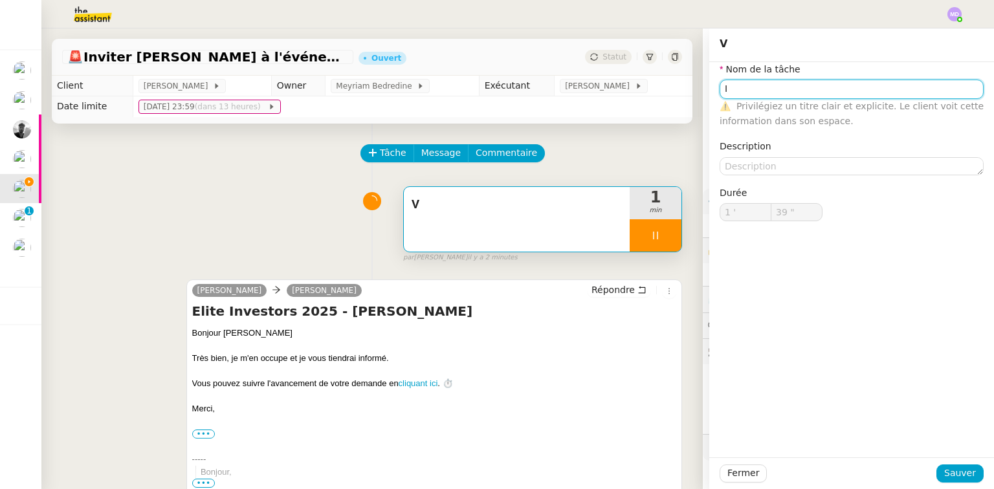
type input "In"
type input "40 ""
type input "Invi"
type input "41 ""
type input "Invitation"
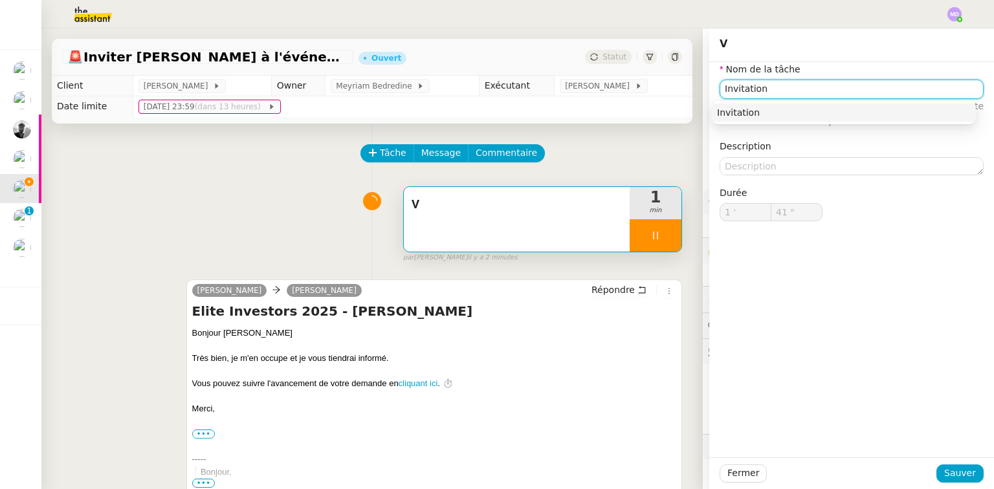
type input "42 ""
type input "Invitat"
type input "43 ""
type input "I"
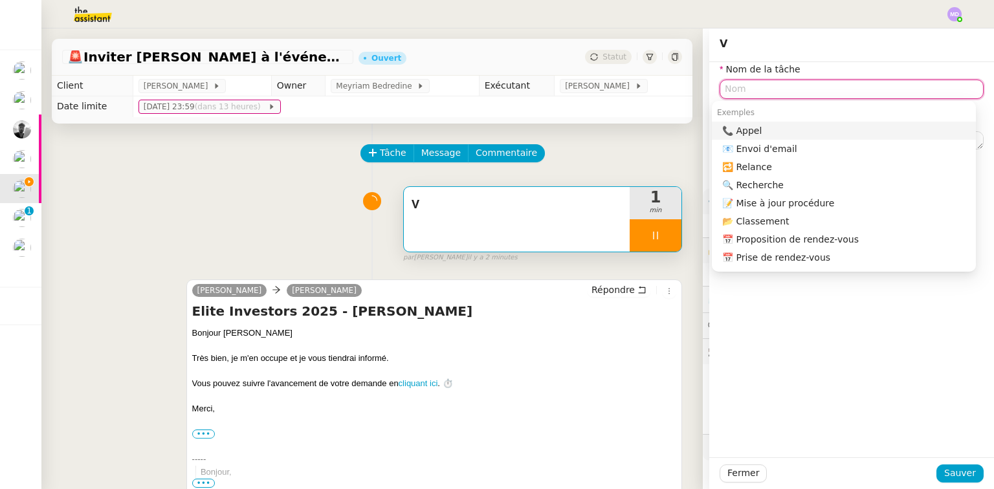
type input "44 ""
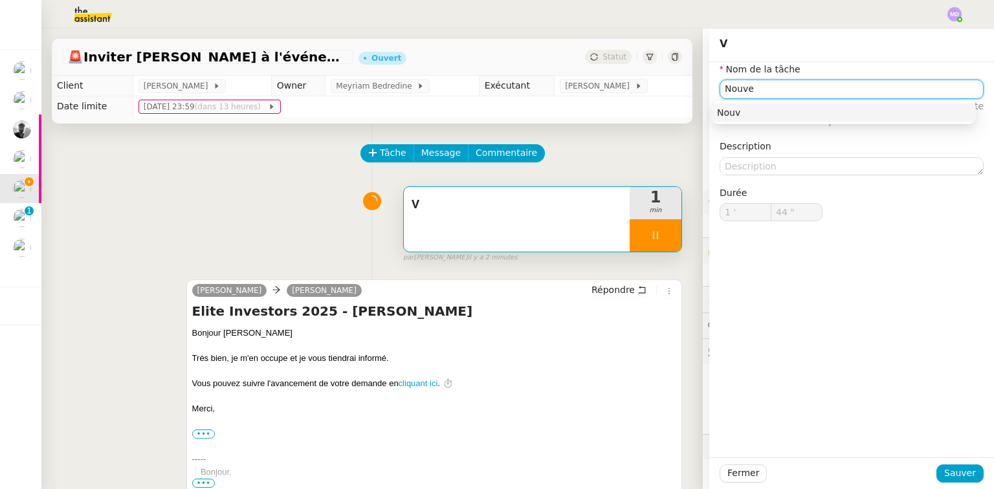
type input "Nouvea"
type input "46 ""
type input "Nouveau"
type input "47 ""
type input "Nouveau membre"
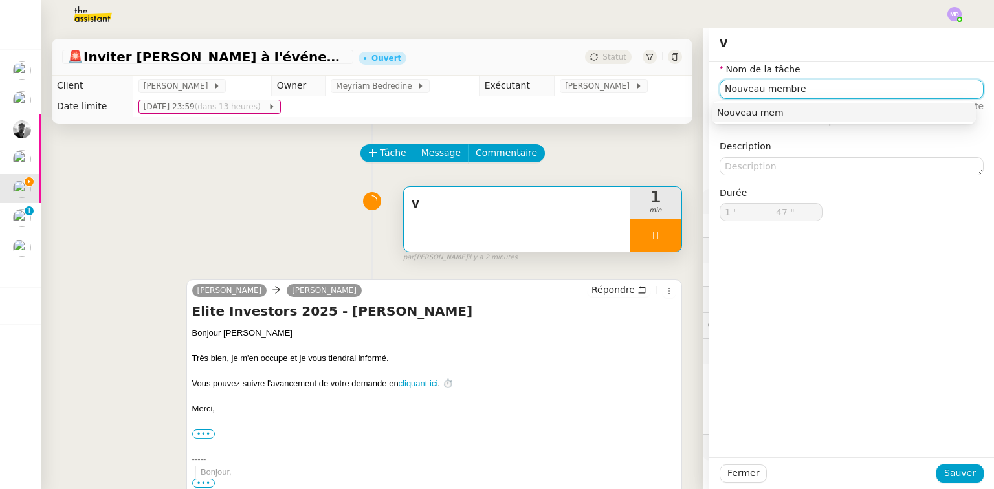
type input "48 ""
type input "Nouveau membre Investo"
type input "49 ""
type input "Nouveau membre Investor X"
type input "51 ""
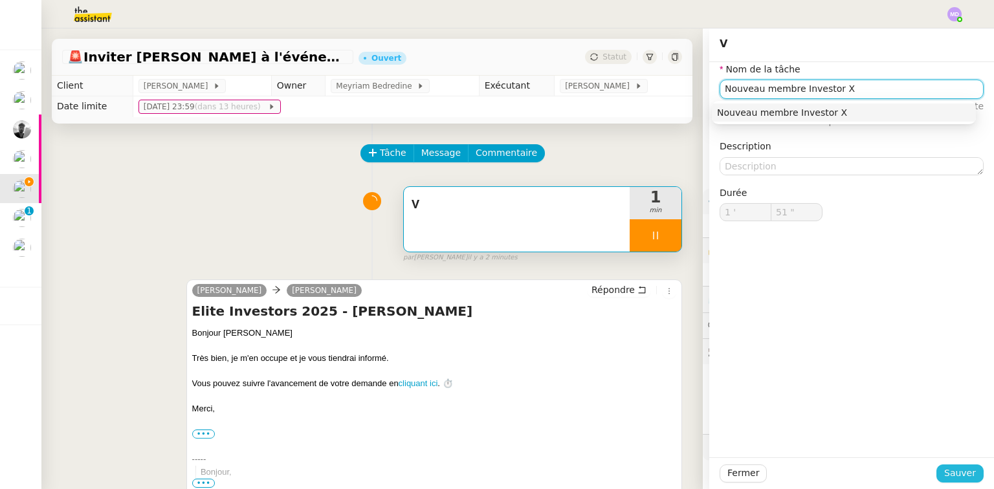
type input "Nouveau membre Investor X"
click at [959, 472] on span "Sauver" at bounding box center [960, 473] width 32 height 15
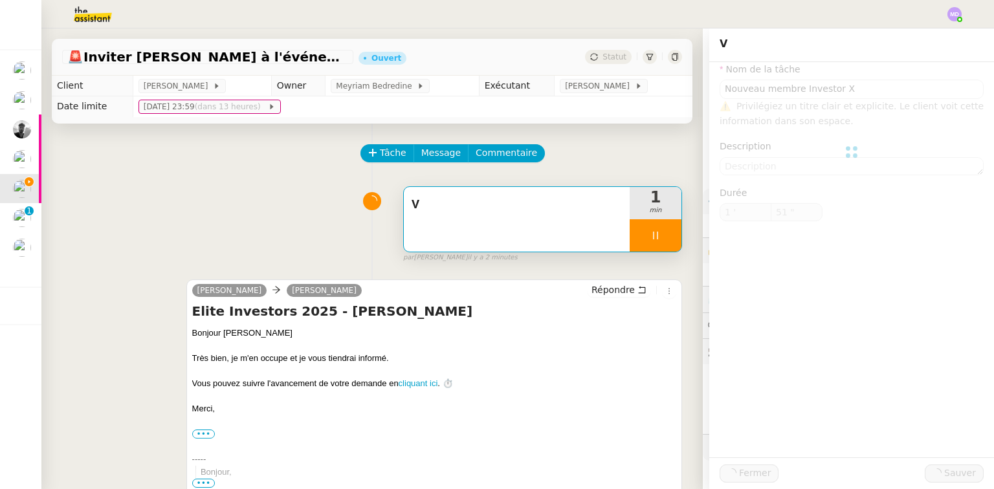
type input "52 ""
type input "Nouveau membre Investor X"
type input "1 '"
type input "52 ""
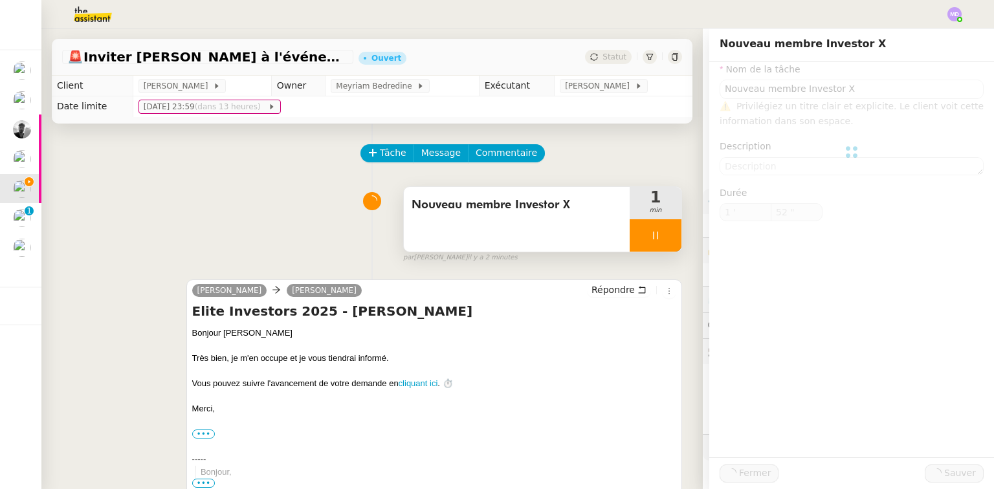
click at [569, 215] on span "Nouveau membre Investor X" at bounding box center [517, 204] width 210 height 19
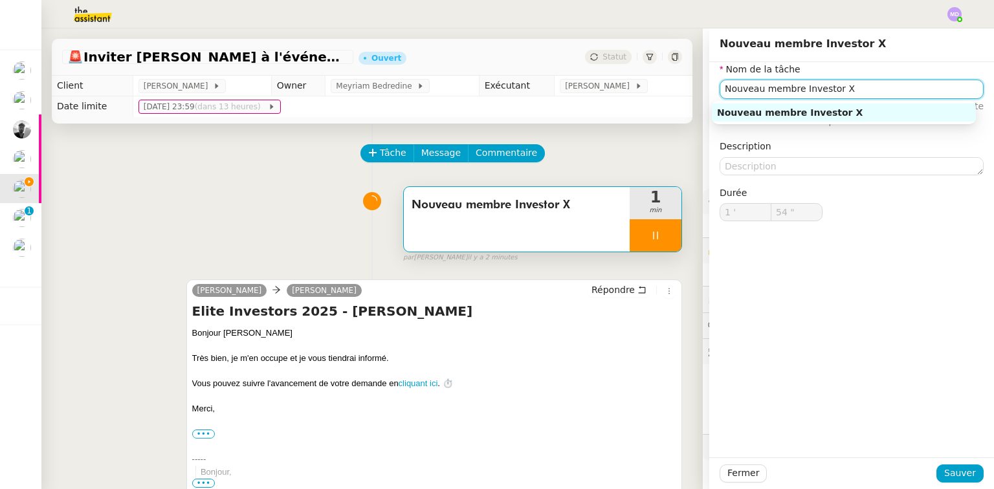
drag, startPoint x: 789, startPoint y: 91, endPoint x: 895, endPoint y: 96, distance: 105.6
click at [895, 96] on input "Nouveau membre Investor X" at bounding box center [852, 89] width 264 height 19
type input "55 ""
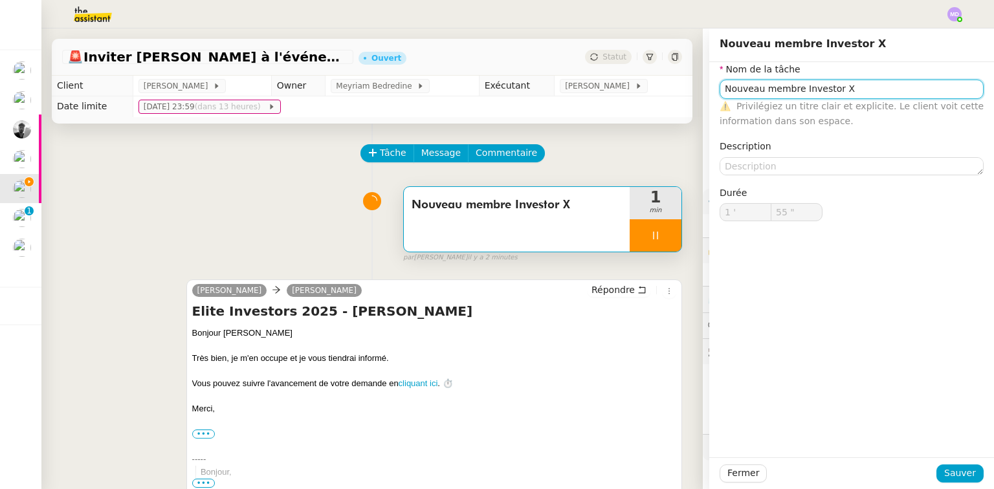
type input "Nouveau membre"
type input "56 ""
type input "Nouveau membre"
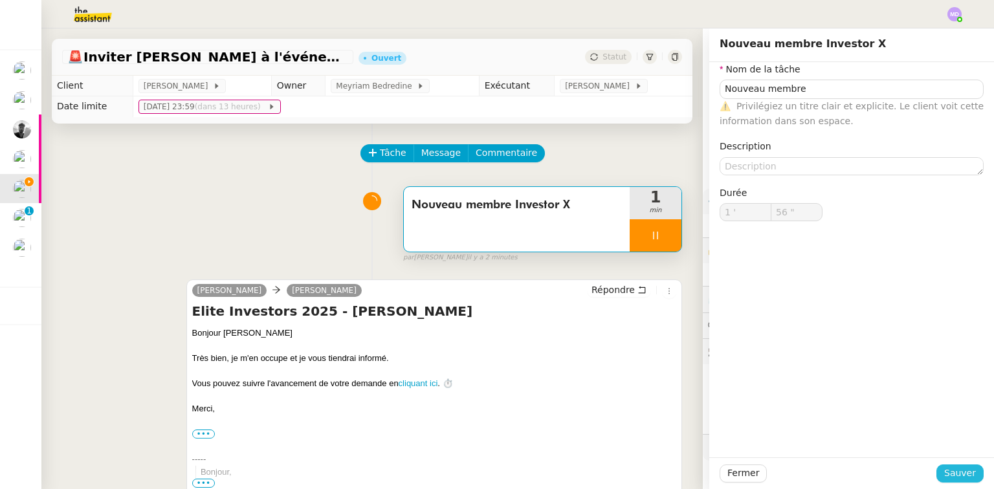
drag, startPoint x: 955, startPoint y: 478, endPoint x: 721, endPoint y: 321, distance: 281.8
click at [952, 475] on span "Sauver" at bounding box center [960, 473] width 32 height 15
type input "57 ""
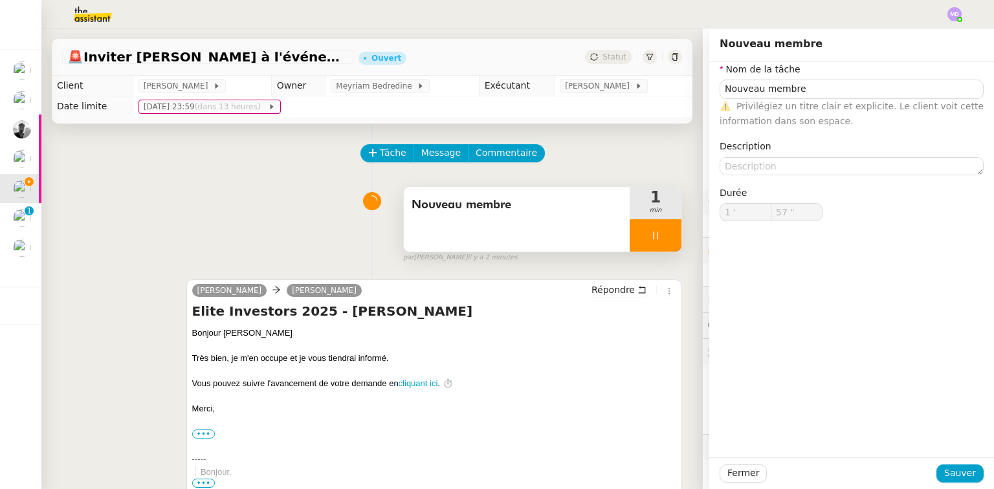
click at [650, 252] on div at bounding box center [656, 235] width 52 height 32
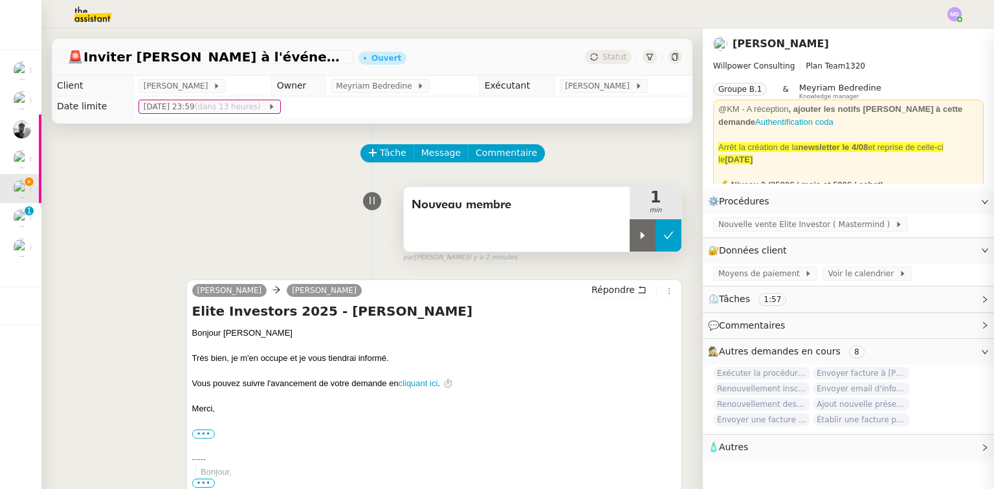
click at [662, 243] on button at bounding box center [668, 235] width 26 height 32
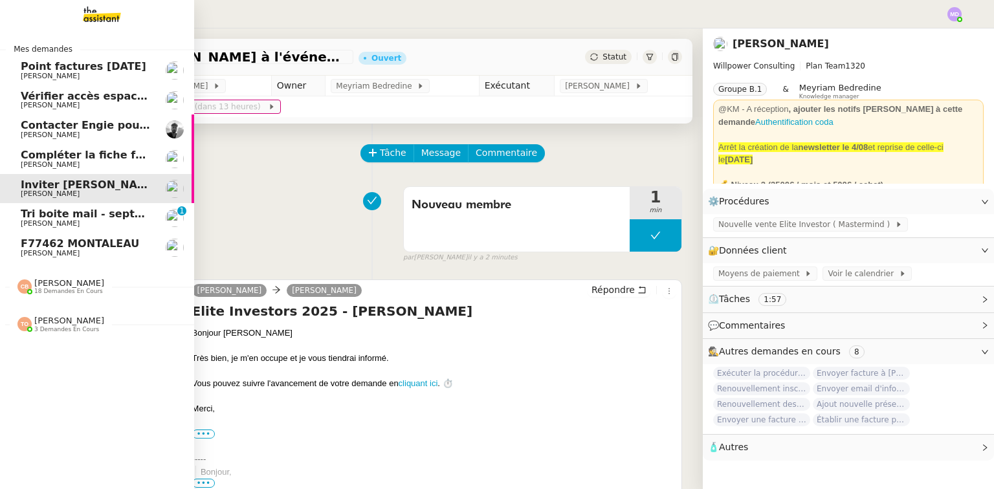
click at [21, 217] on span "Tri boite mail - septembre 2025" at bounding box center [113, 214] width 184 height 12
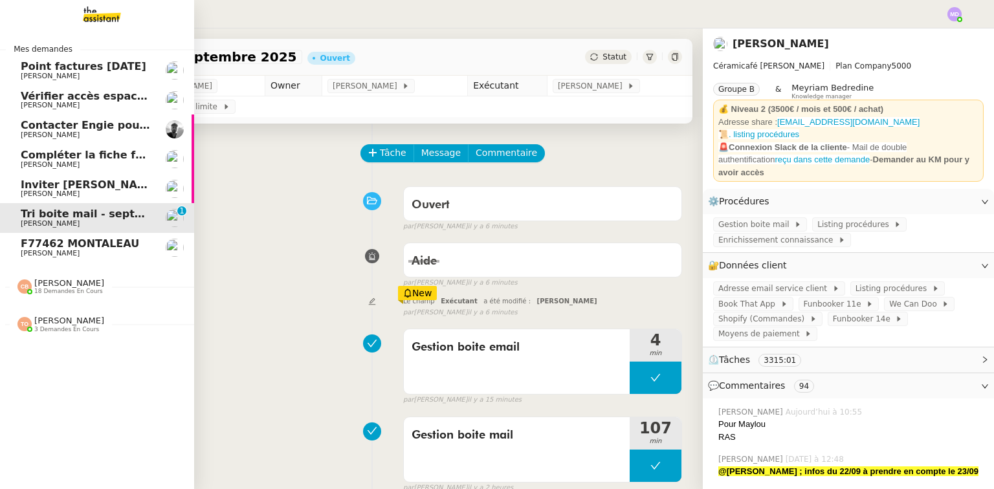
click at [96, 76] on span "[PERSON_NAME]" at bounding box center [86, 76] width 131 height 8
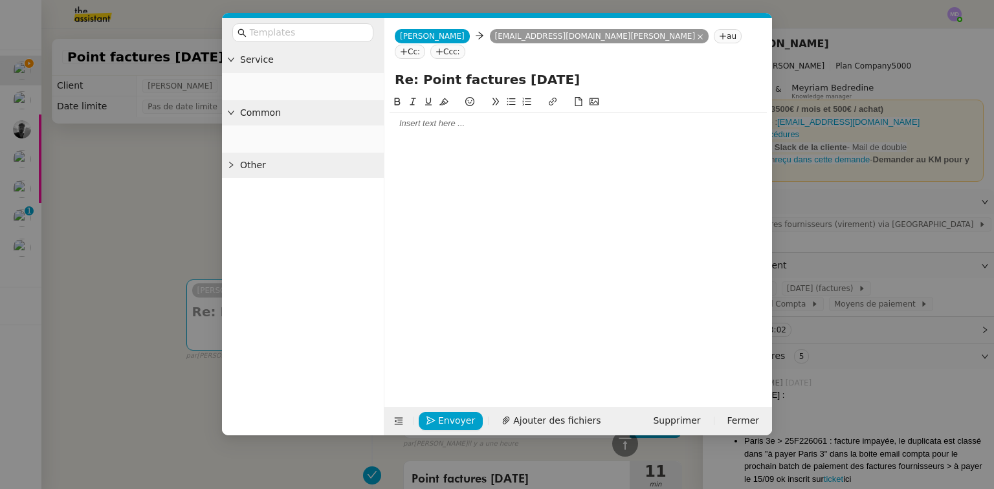
scroll to position [461, 0]
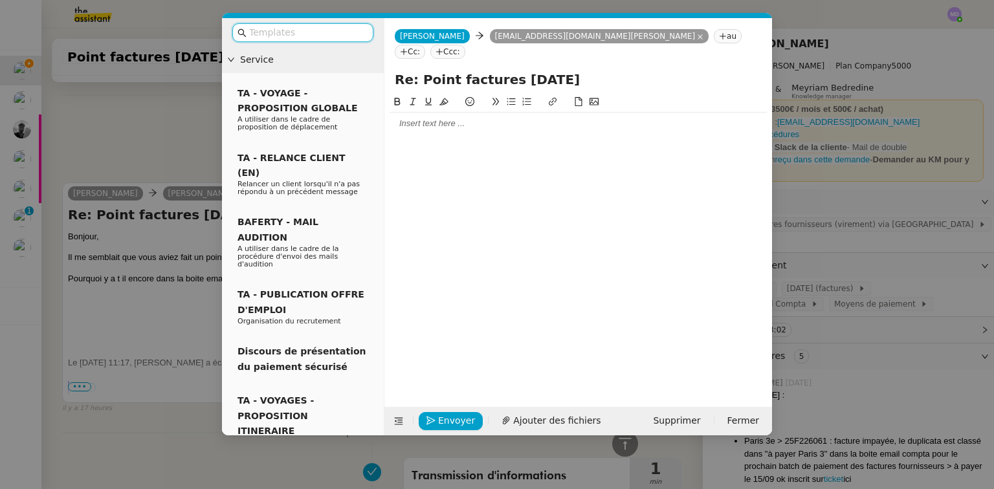
click at [433, 118] on div at bounding box center [578, 124] width 377 height 12
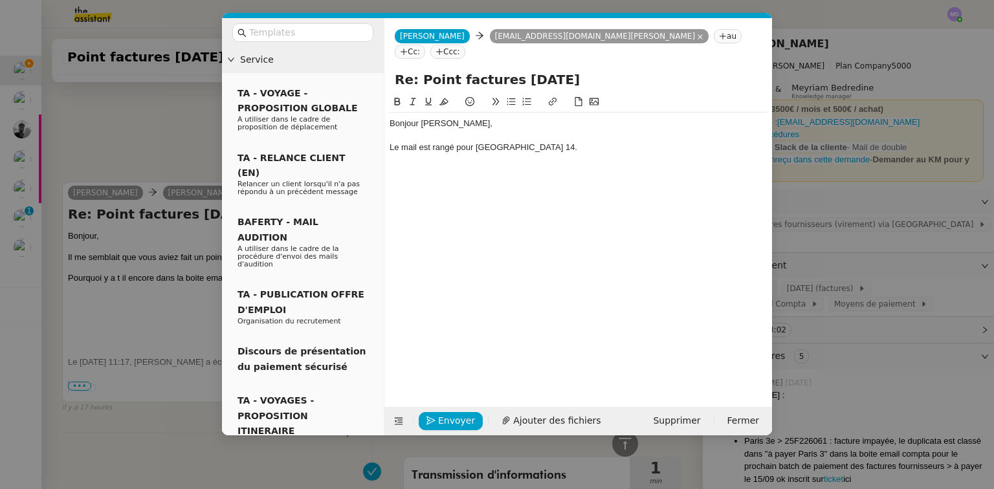
click at [856, 371] on nz-modal-container "Service TA - VOYAGE - PROPOSITION GLOBALE A utiliser dans le cadre de propositi…" at bounding box center [497, 244] width 994 height 489
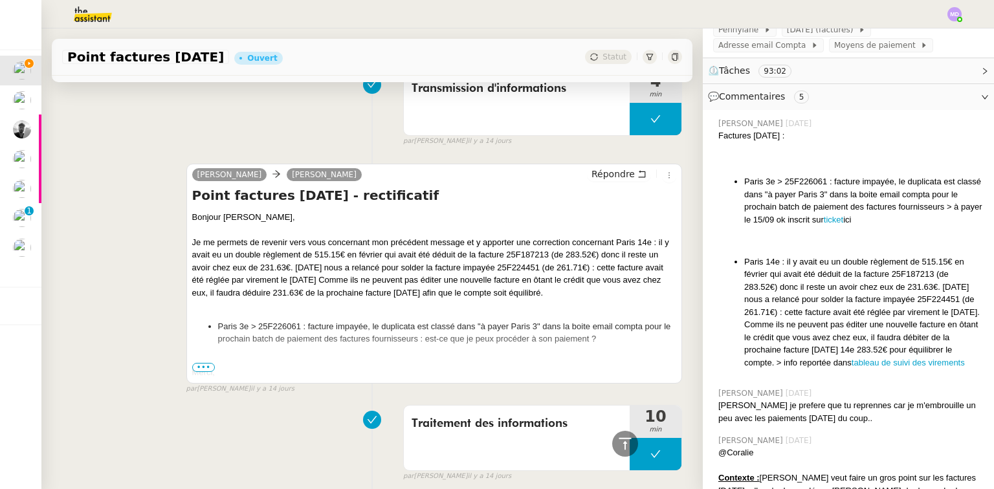
scroll to position [1689, 0]
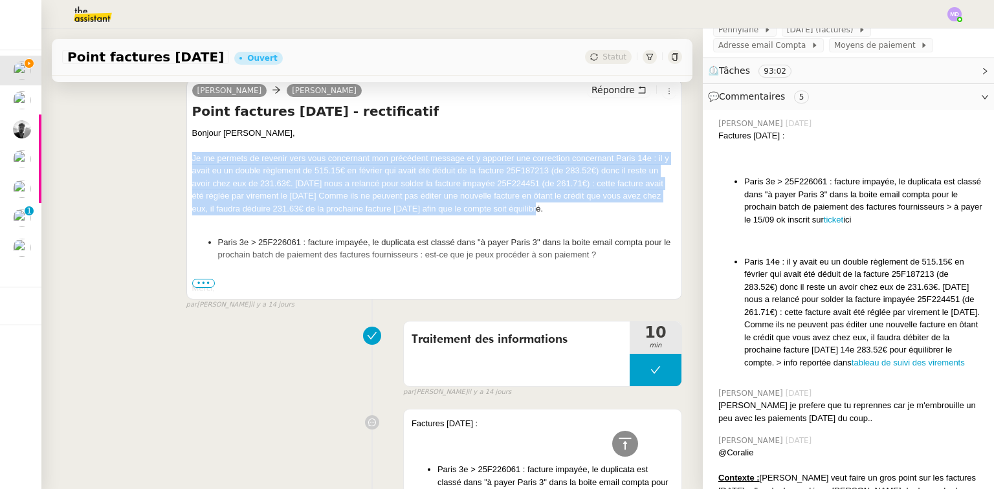
drag, startPoint x: 189, startPoint y: 155, endPoint x: 577, endPoint y: 212, distance: 392.5
click at [577, 212] on div "Je me permets de revenir vers vous concernant mon précédent message et y apport…" at bounding box center [434, 183] width 484 height 63
copy div "Je me permets de revenir vers vous concernant mon précédent message et y apport…"
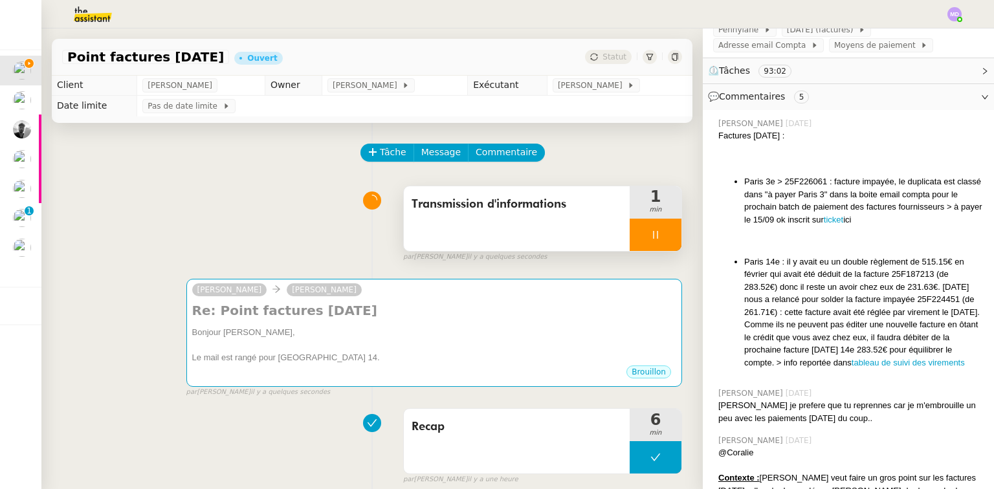
scroll to position [0, 0]
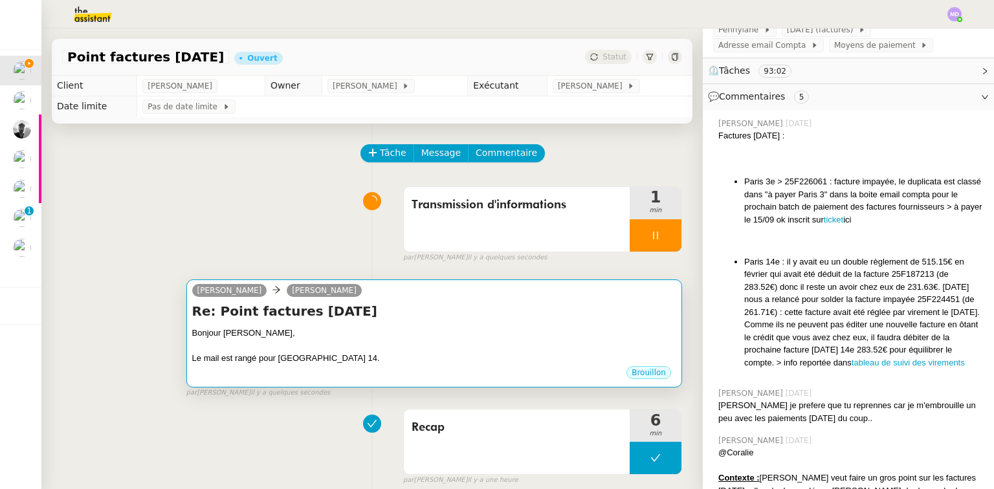
click at [429, 320] on h4 "Re: Point factures [DATE]" at bounding box center [434, 311] width 484 height 18
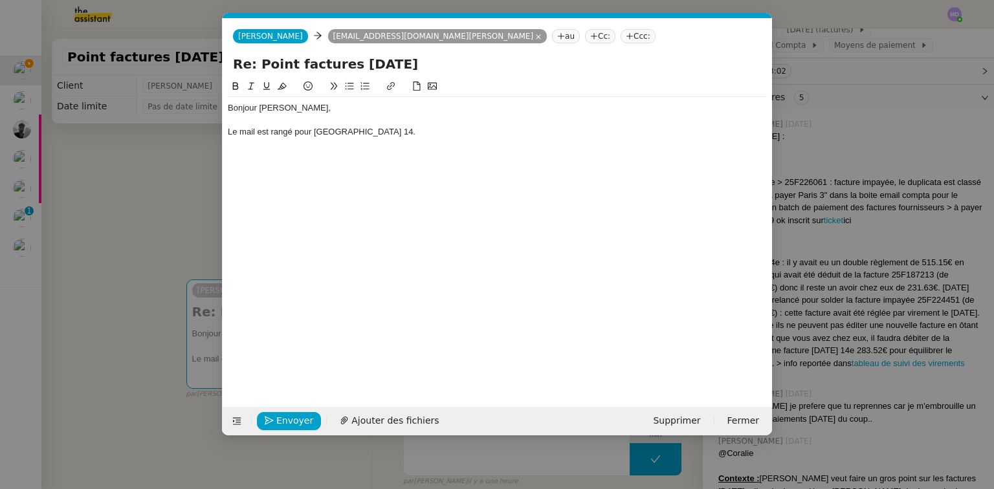
scroll to position [0, 27]
click at [430, 135] on div "Le mail est rangé pour [GEOGRAPHIC_DATA] 14." at bounding box center [497, 132] width 539 height 12
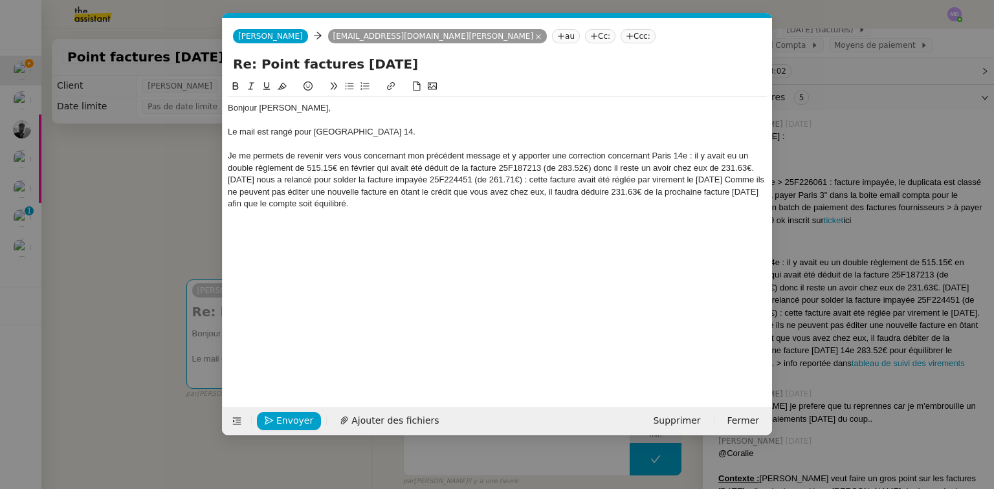
scroll to position [0, 0]
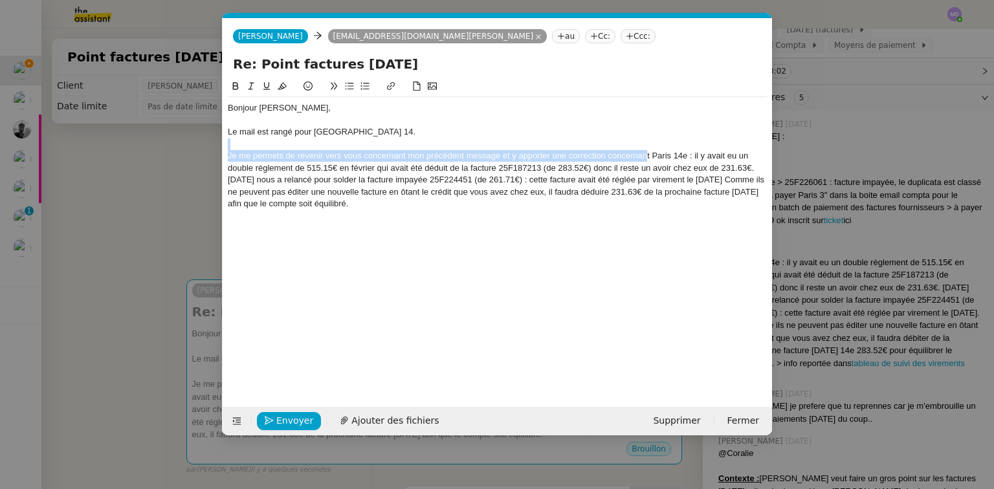
drag, startPoint x: 646, startPoint y: 153, endPoint x: 237, endPoint y: 143, distance: 409.7
click at [237, 143] on div "Bonjour [PERSON_NAME], Le mail est rangé pour [GEOGRAPHIC_DATA] 14. Je me perme…" at bounding box center [497, 156] width 539 height 118
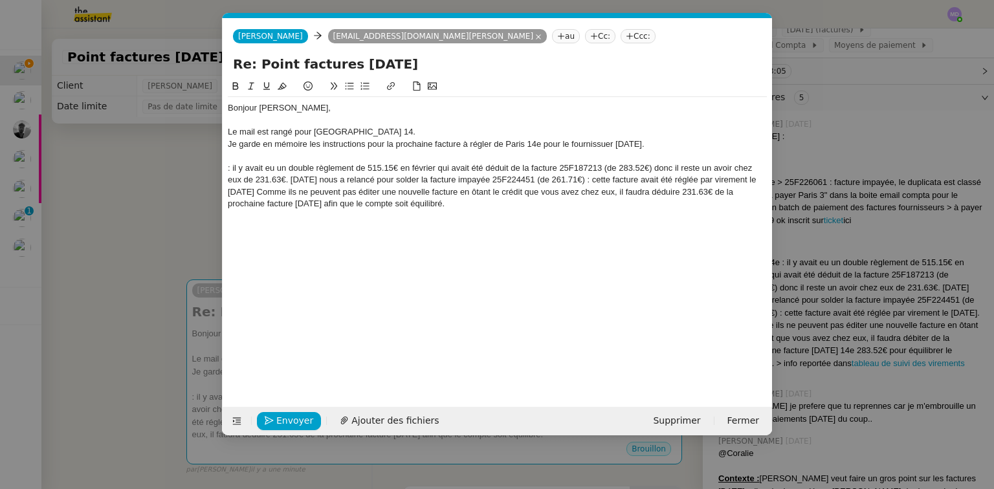
click at [595, 146] on div "Je garde en mémoire les instructions pour la prochaine facture à régler de Pari…" at bounding box center [497, 144] width 539 height 12
click at [0, 0] on lt-span "fourniss eu r" at bounding box center [0, 0] width 0 height 0
click at [644, 140] on div "Je garde en mémoire les instructions pour la prochaine facture à régler de Pari…" at bounding box center [497, 144] width 539 height 12
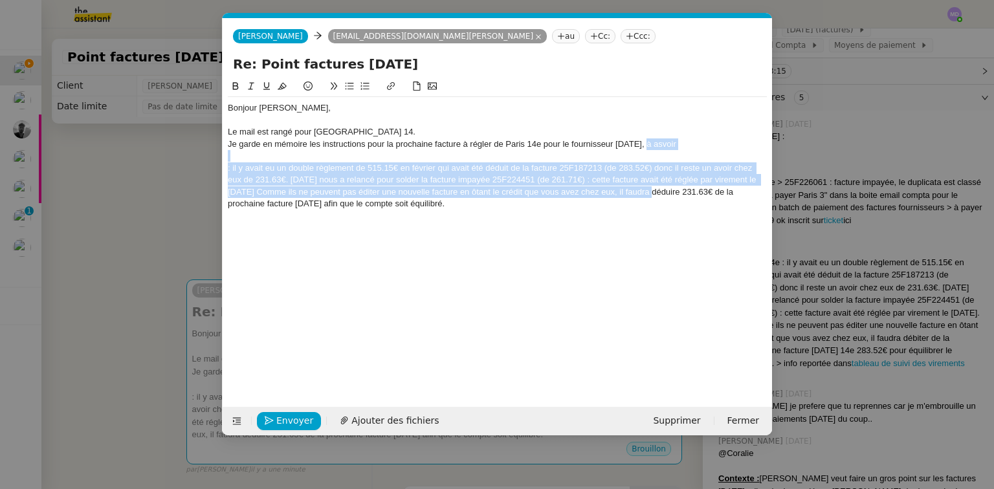
drag, startPoint x: 644, startPoint y: 190, endPoint x: 644, endPoint y: 146, distance: 44.0
click at [644, 146] on div "Bonjour [PERSON_NAME], Le mail est rangé pour [GEOGRAPHIC_DATA] 14. Je garde en…" at bounding box center [497, 156] width 539 height 118
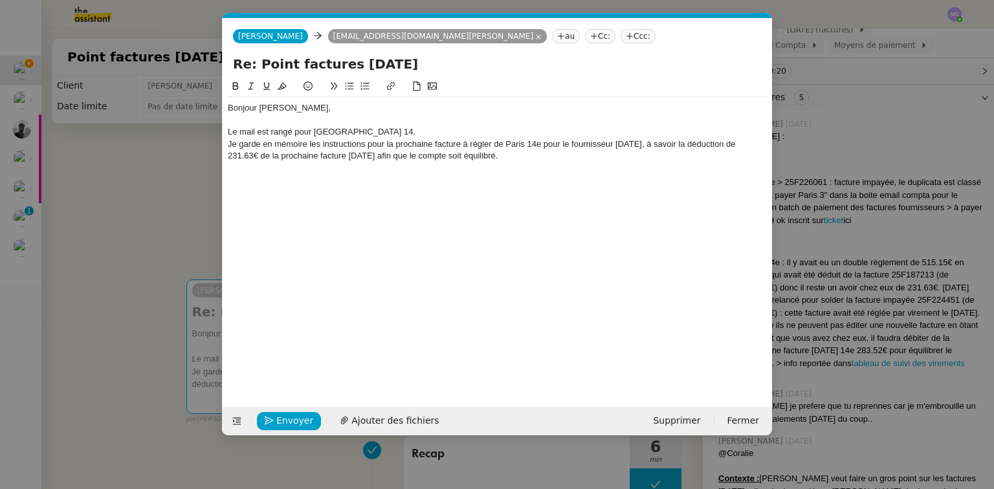
click at [471, 158] on div "Je garde en mémoire les instructions pour la prochaine facture à régler de Pari…" at bounding box center [497, 150] width 539 height 24
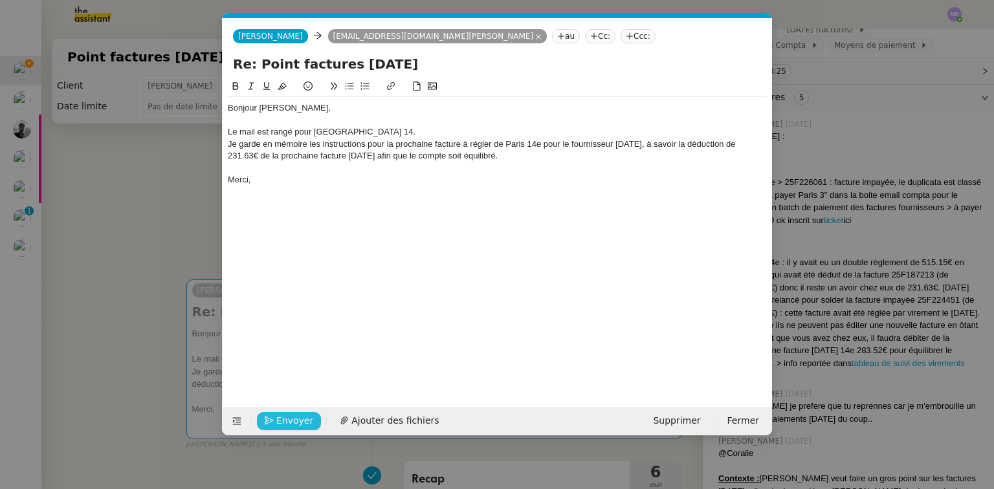
click at [299, 422] on span "Envoyer" at bounding box center [294, 420] width 37 height 15
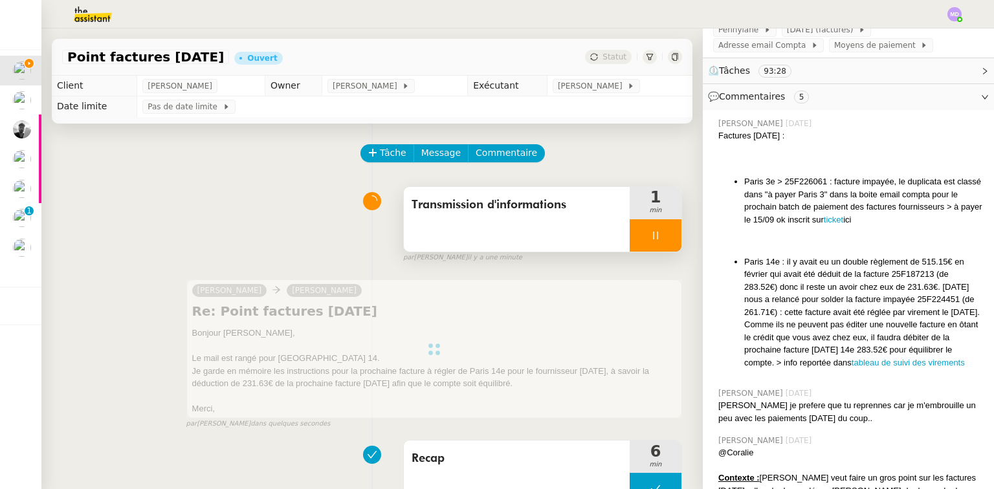
click at [644, 249] on div at bounding box center [656, 235] width 52 height 32
drag, startPoint x: 655, startPoint y: 241, endPoint x: 638, endPoint y: 177, distance: 66.9
click at [663, 237] on icon at bounding box center [668, 235] width 10 height 10
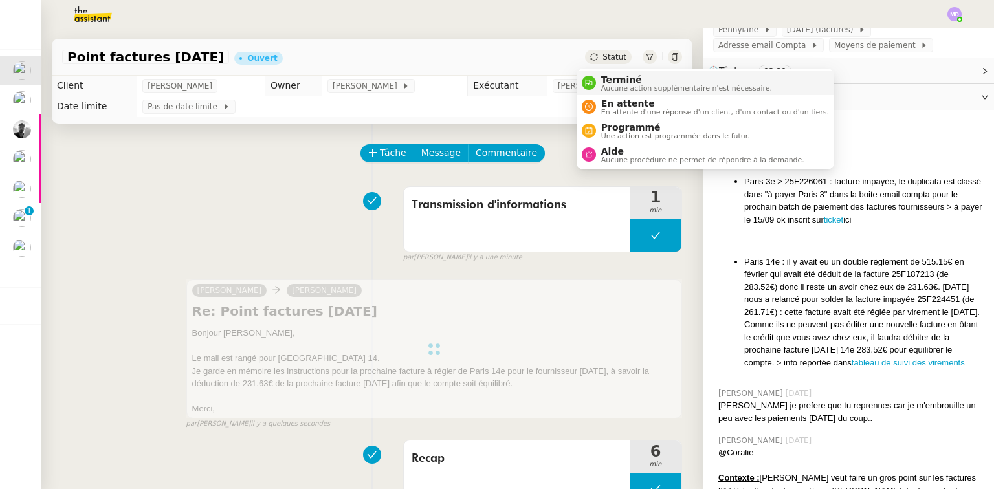
click at [608, 87] on span "Aucune action supplémentaire n'est nécessaire." at bounding box center [686, 88] width 171 height 7
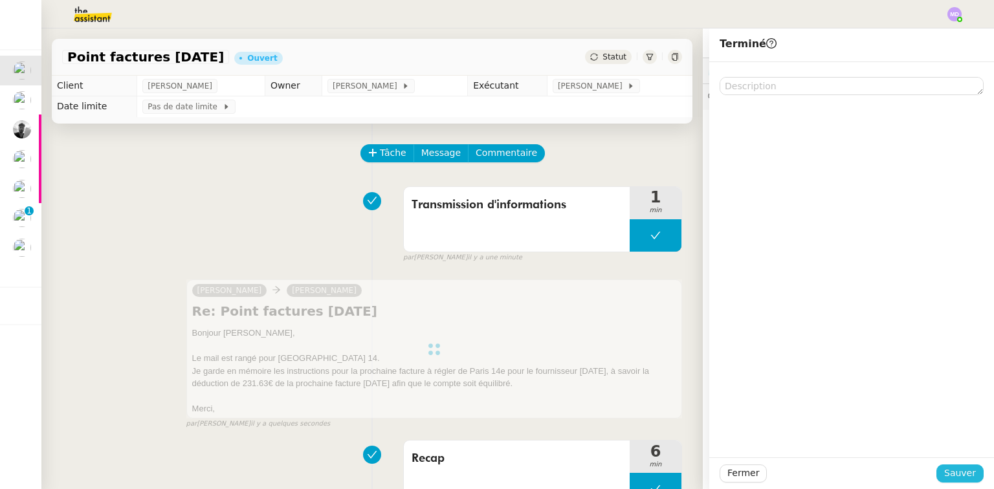
click at [949, 476] on span "Sauver" at bounding box center [960, 473] width 32 height 15
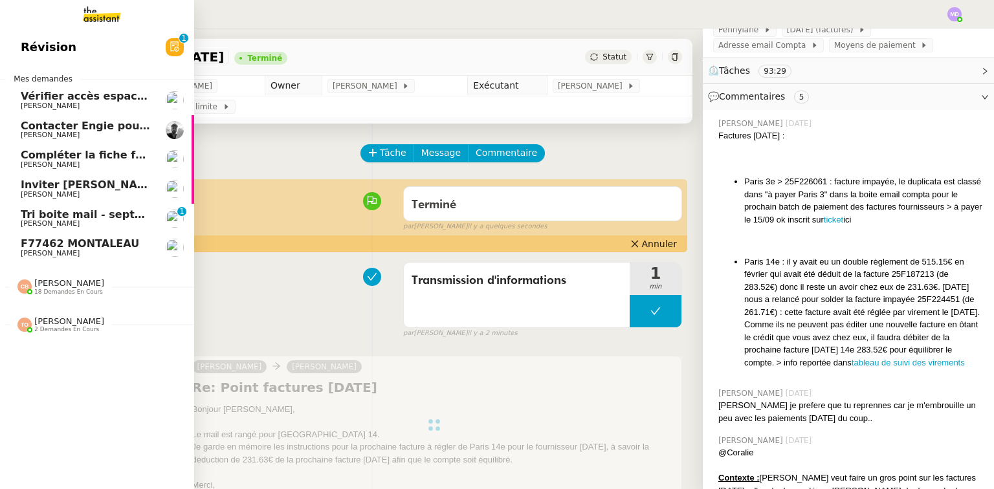
click at [72, 95] on span "Vérifier accès espace EDF" at bounding box center [95, 96] width 149 height 12
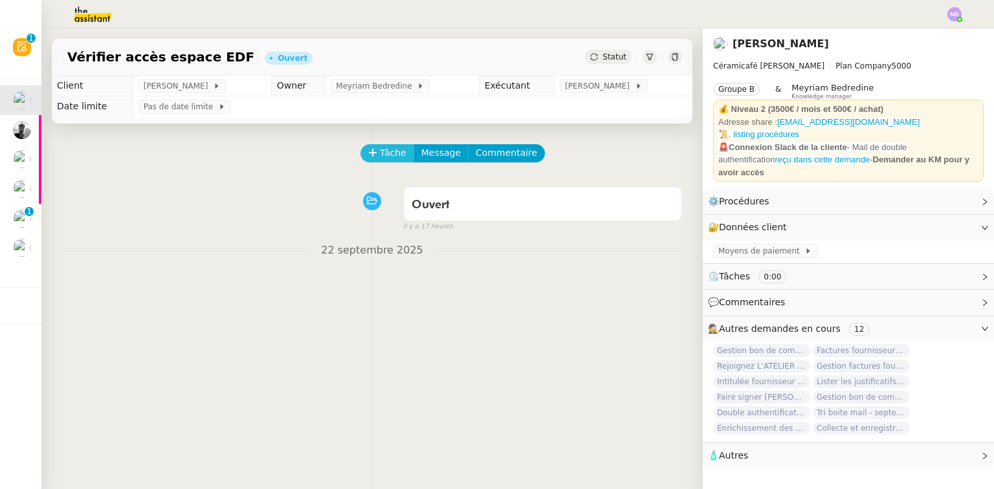
click at [391, 156] on span "Tâche" at bounding box center [393, 153] width 27 height 15
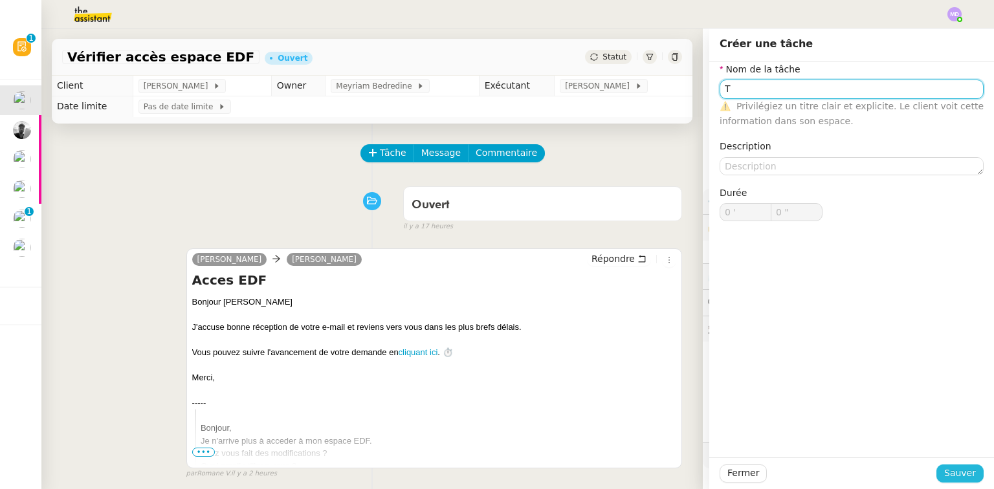
type input "T"
drag, startPoint x: 967, startPoint y: 475, endPoint x: 788, endPoint y: 402, distance: 193.0
click at [963, 474] on span "Sauver" at bounding box center [960, 473] width 32 height 15
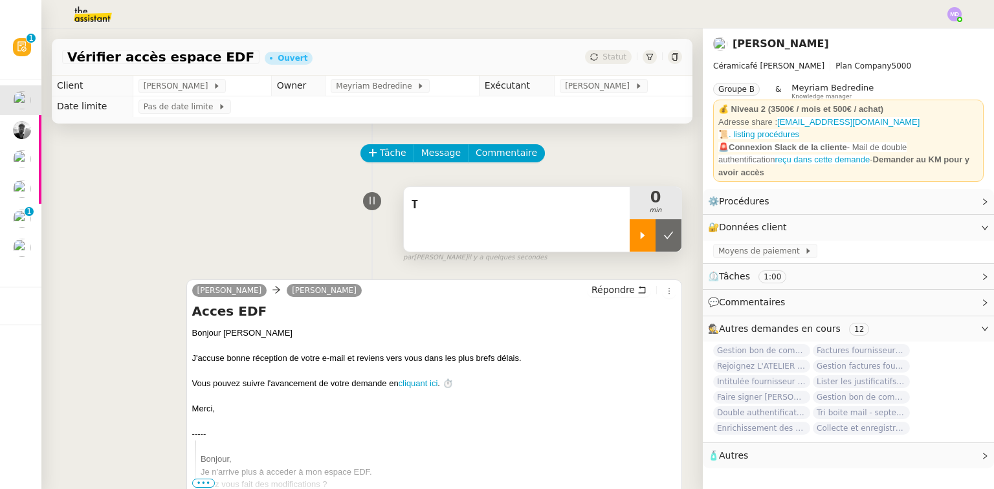
click at [633, 246] on div at bounding box center [643, 235] width 26 height 32
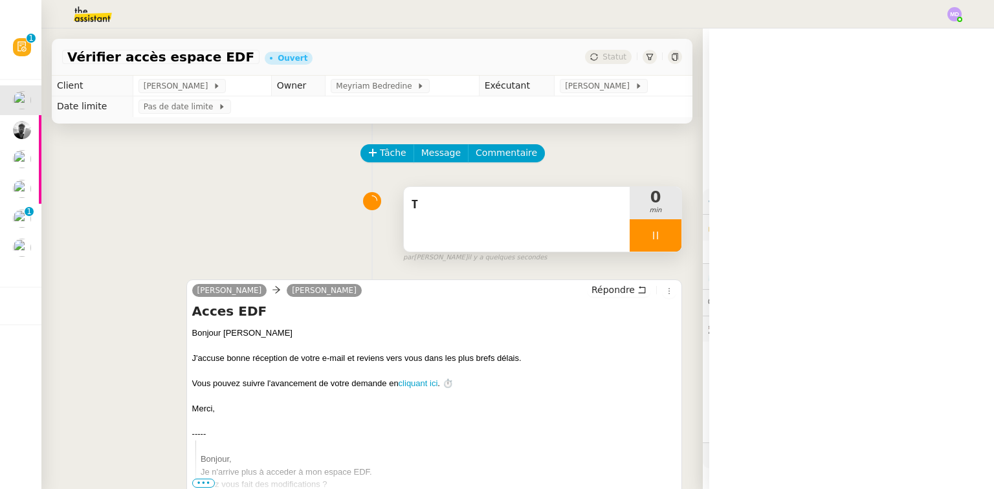
click at [551, 228] on div "T" at bounding box center [517, 219] width 226 height 65
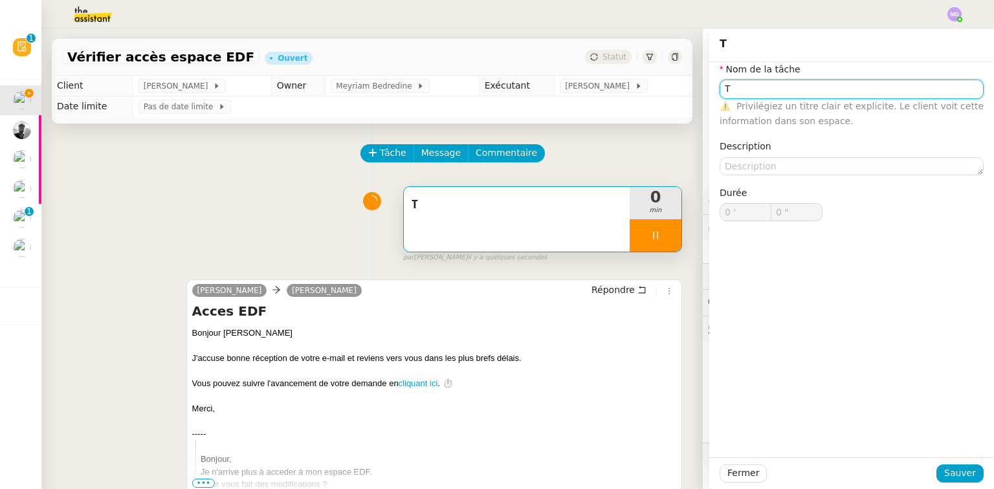
click at [752, 94] on input "T" at bounding box center [852, 89] width 264 height 19
type input "Trait"
type input "1 ""
type input "Traitement des"
type input "2 ""
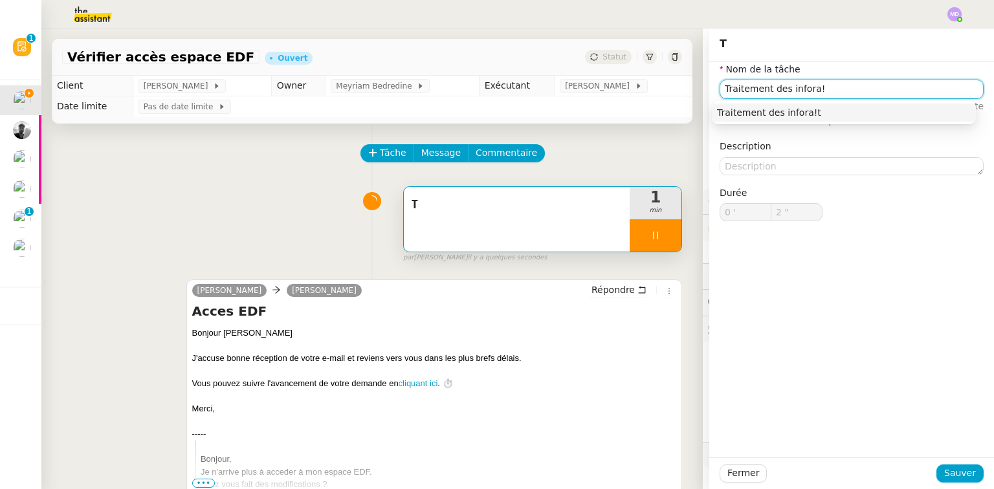
type input "Traitement des infora"
type input "3 ""
type input "Traitement des informations"
click at [767, 109] on div "Traitement des informations" at bounding box center [844, 113] width 254 height 12
type input "5 ""
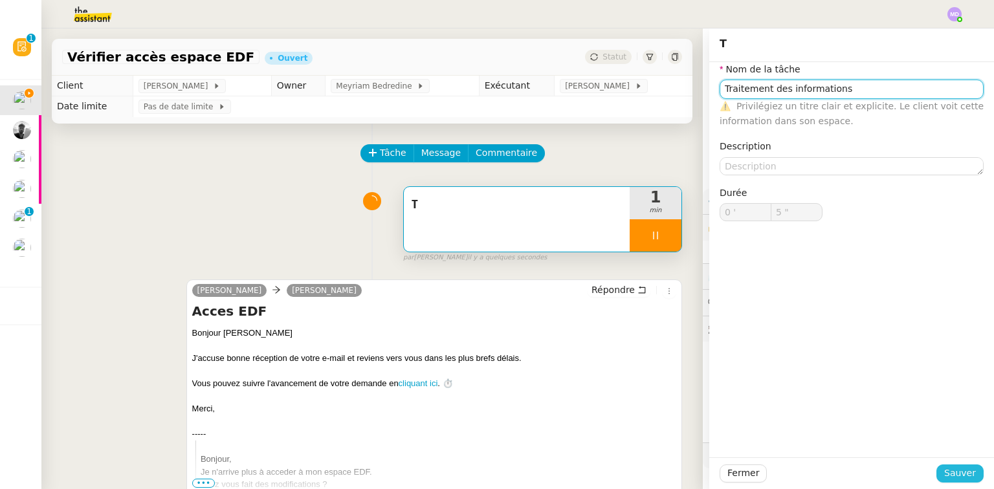
type input "Traitement des informations"
click at [956, 471] on span "Sauver" at bounding box center [960, 473] width 32 height 15
type input "6 ""
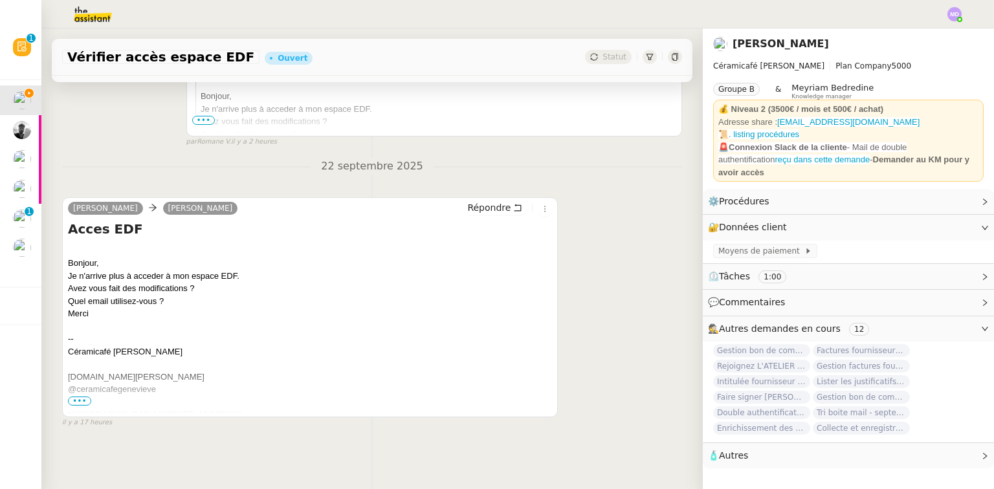
scroll to position [371, 0]
click at [931, 221] on link "Modifier" at bounding box center [949, 227] width 37 height 15
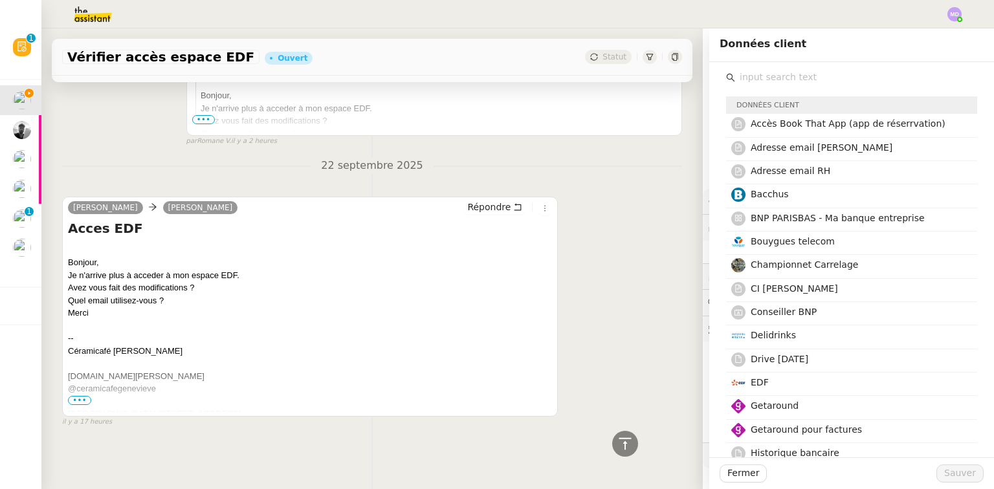
click at [782, 82] on input "text" at bounding box center [856, 77] width 242 height 17
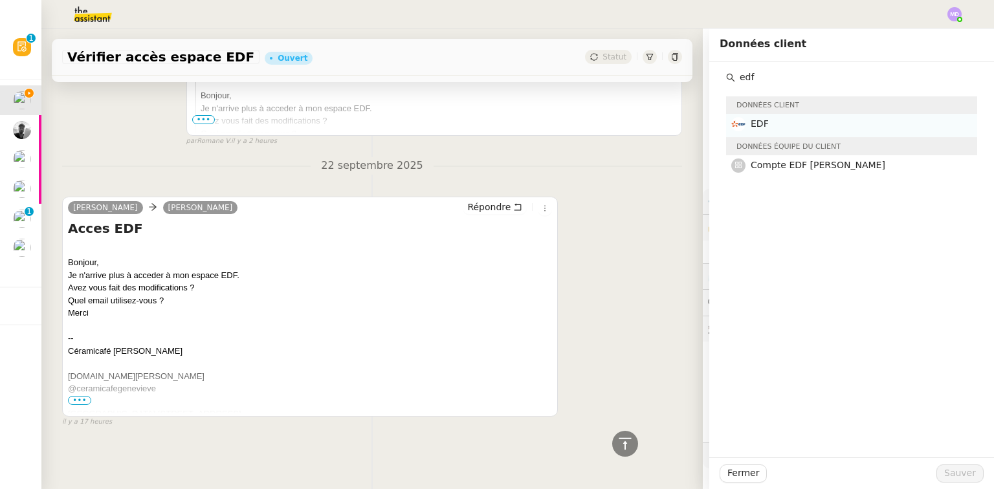
type input "edf"
click at [770, 127] on h4 "EDF" at bounding box center [860, 123] width 219 height 15
click at [817, 166] on span "Compte EDF [PERSON_NAME]" at bounding box center [818, 165] width 135 height 10
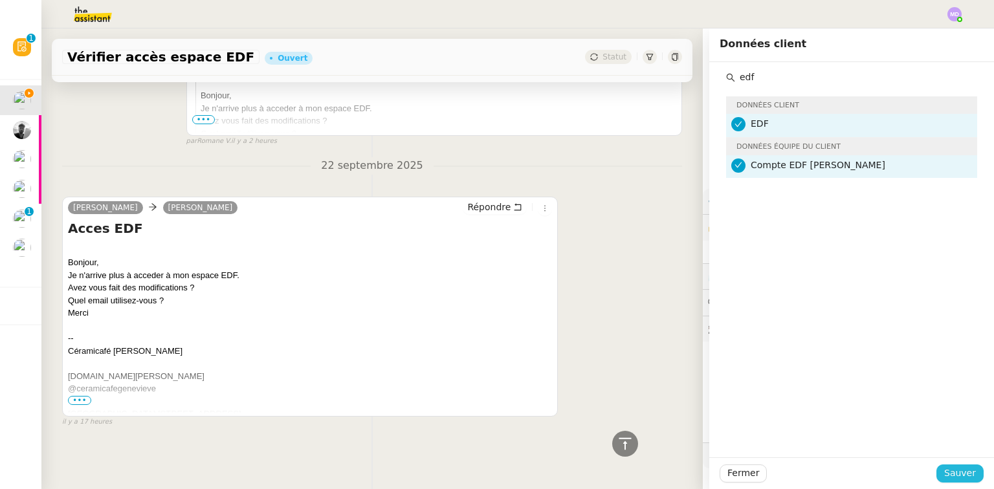
click at [952, 471] on span "Sauver" at bounding box center [960, 473] width 32 height 15
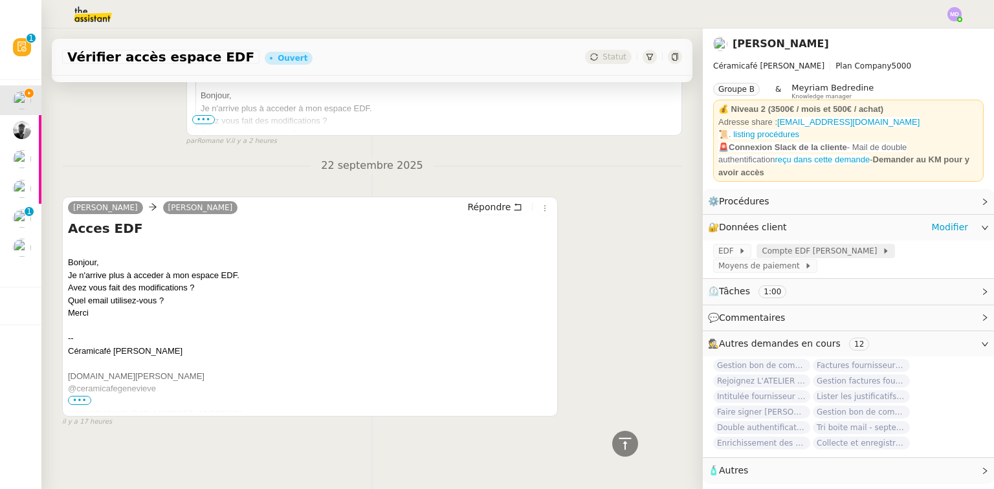
click at [805, 245] on span "Compte EDF [PERSON_NAME]" at bounding box center [822, 251] width 120 height 13
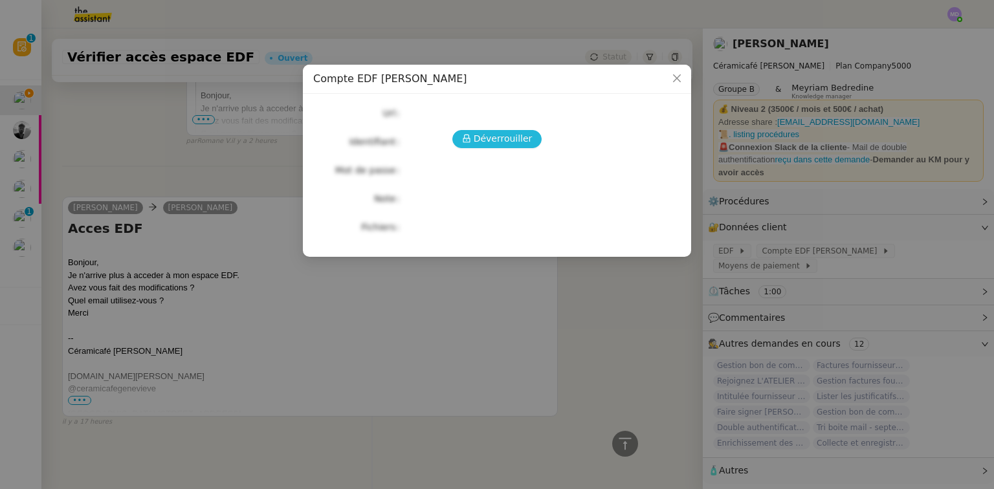
click at [500, 140] on span "Déverrouiller" at bounding box center [503, 138] width 59 height 15
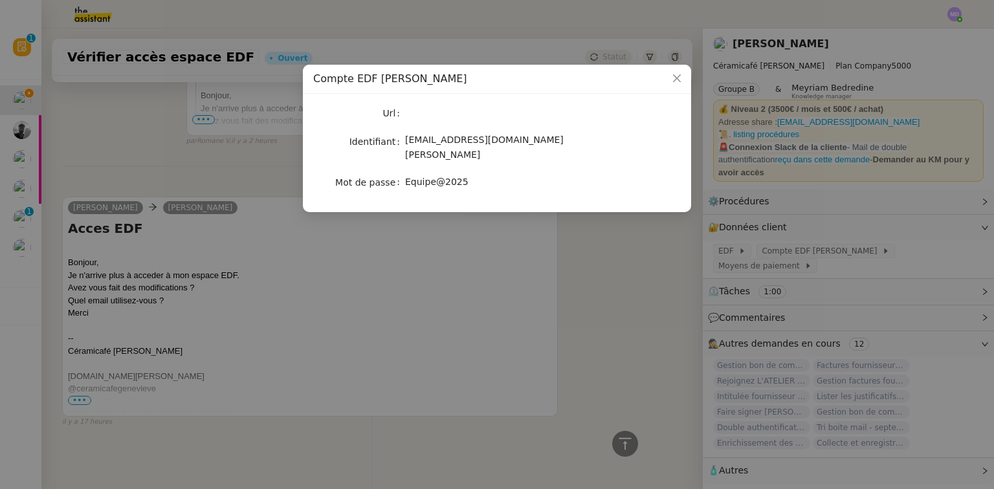
click at [434, 140] on span "[EMAIL_ADDRESS][DOMAIN_NAME][PERSON_NAME]" at bounding box center [484, 147] width 159 height 25
copy span "[EMAIL_ADDRESS][DOMAIN_NAME][PERSON_NAME]"
click at [875, 208] on nz-modal-container "Compte EDF [PERSON_NAME] Identifiant [EMAIL_ADDRESS][DOMAIN_NAME][PERSON_NAME] …" at bounding box center [497, 244] width 994 height 489
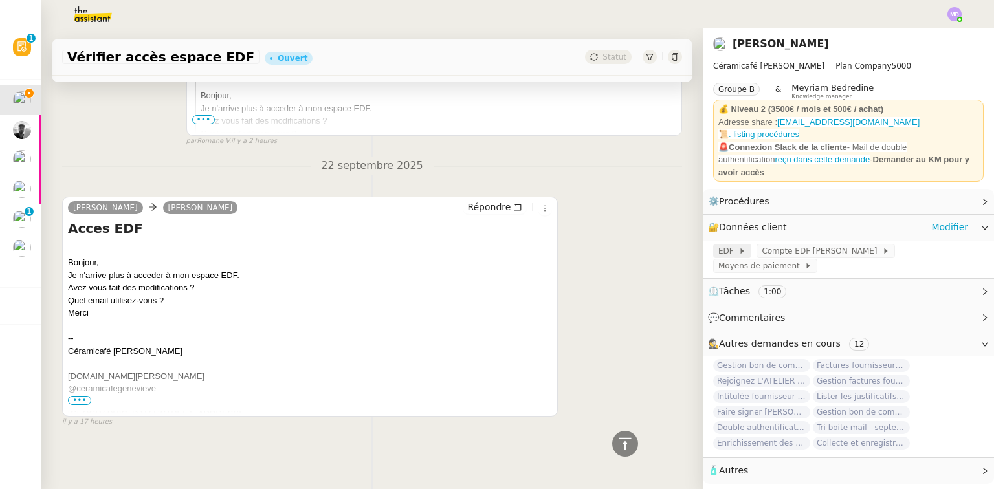
click at [718, 245] on span "EDF" at bounding box center [728, 251] width 20 height 13
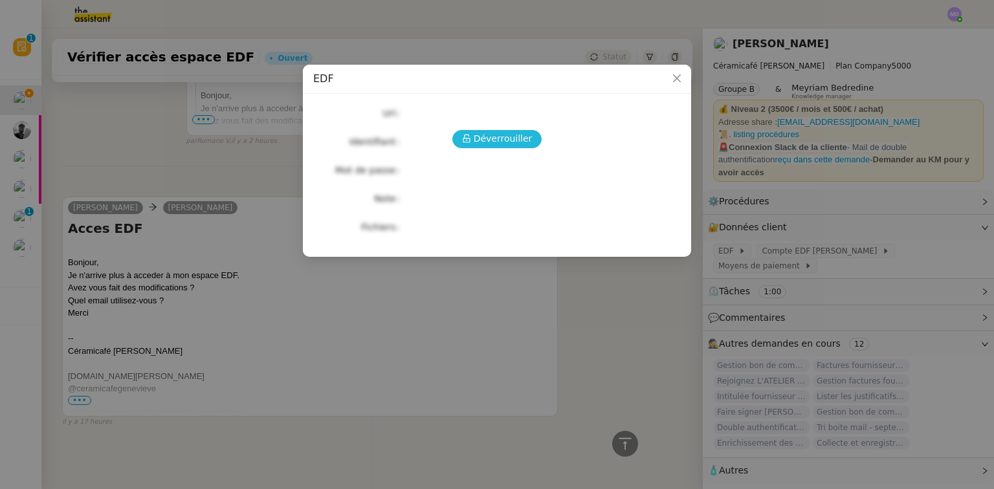
drag, startPoint x: 512, startPoint y: 138, endPoint x: 500, endPoint y: 139, distance: 12.4
click at [511, 138] on span "Déverrouiller" at bounding box center [503, 138] width 59 height 15
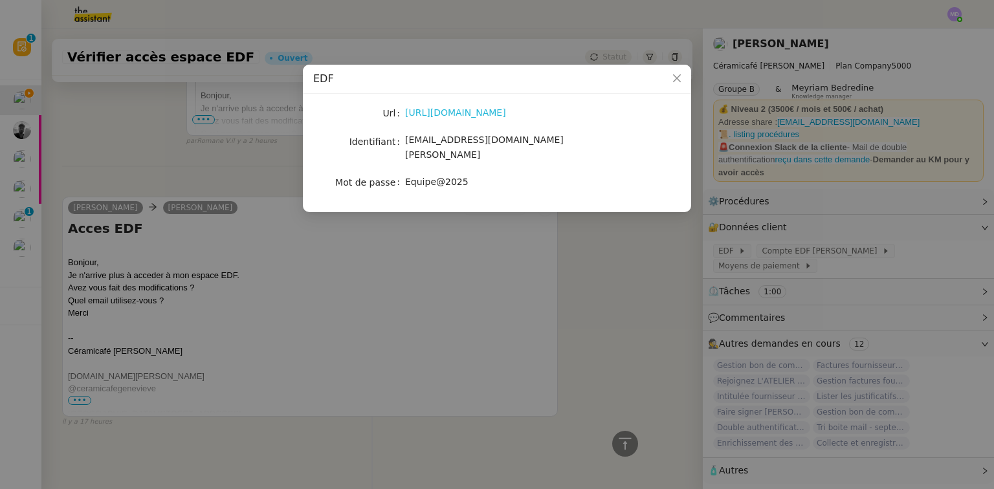
click at [452, 115] on link "[URL][DOMAIN_NAME]" at bounding box center [455, 112] width 101 height 10
click at [432, 177] on span "Equipe@2025" at bounding box center [436, 182] width 63 height 10
drag, startPoint x: 597, startPoint y: 259, endPoint x: 630, endPoint y: 246, distance: 34.8
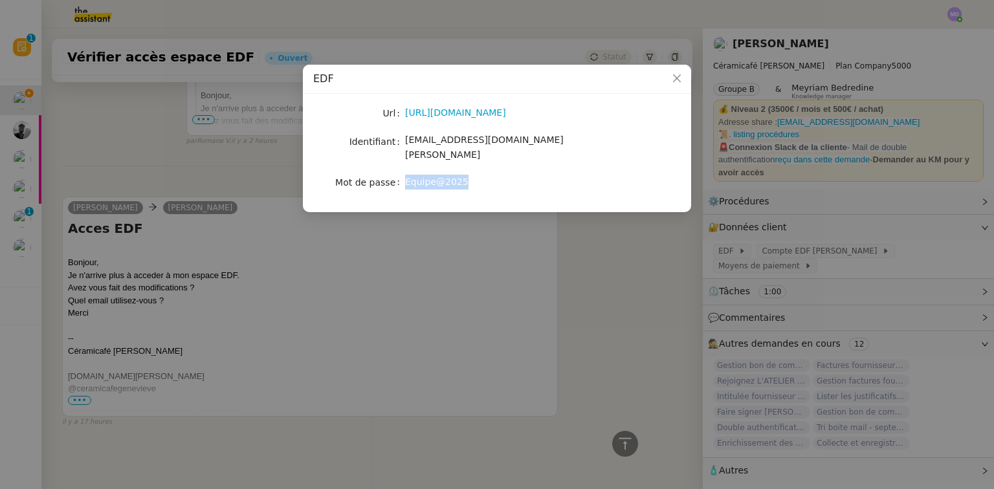
click at [599, 258] on nz-modal-container "EDF Url [URL][DOMAIN_NAME] Identifiant [EMAIL_ADDRESS][DOMAIN_NAME][PERSON_NAME…" at bounding box center [497, 244] width 994 height 489
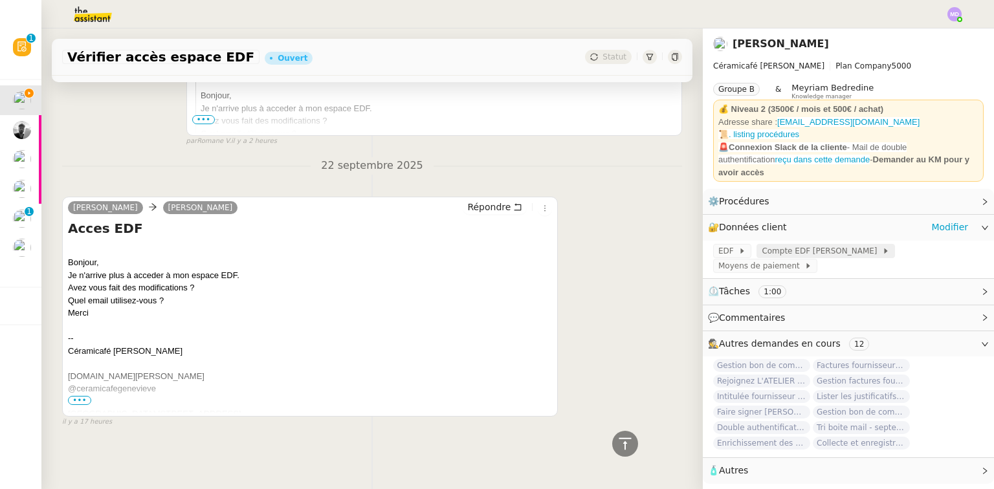
click at [812, 245] on span "Compte EDF [PERSON_NAME]" at bounding box center [822, 251] width 120 height 13
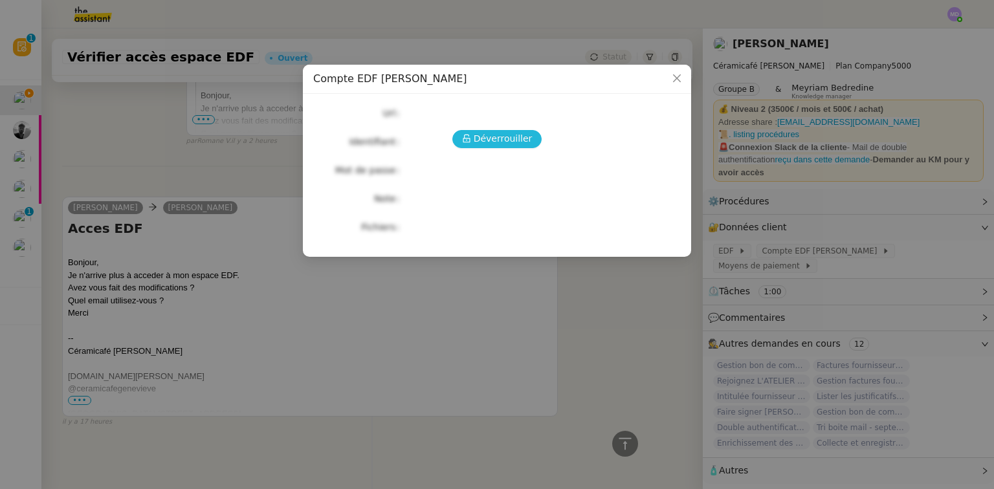
click at [485, 142] on span "Déverrouiller" at bounding box center [503, 138] width 59 height 15
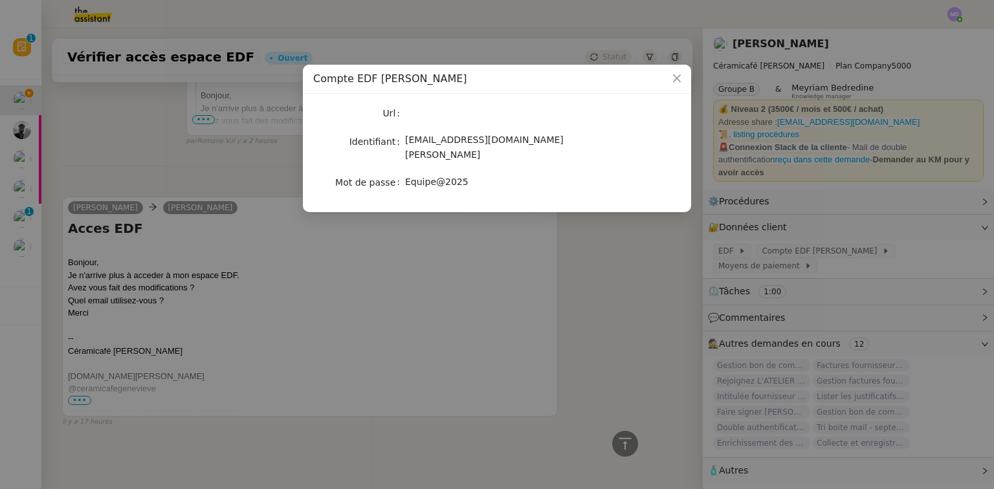
click at [441, 177] on span "Equipe@2025" at bounding box center [436, 182] width 63 height 10
copy span "Equipe@2025"
click at [544, 321] on nz-modal-container "Compte EDF [PERSON_NAME] Identifiant [EMAIL_ADDRESS][DOMAIN_NAME][PERSON_NAME] …" at bounding box center [497, 244] width 994 height 489
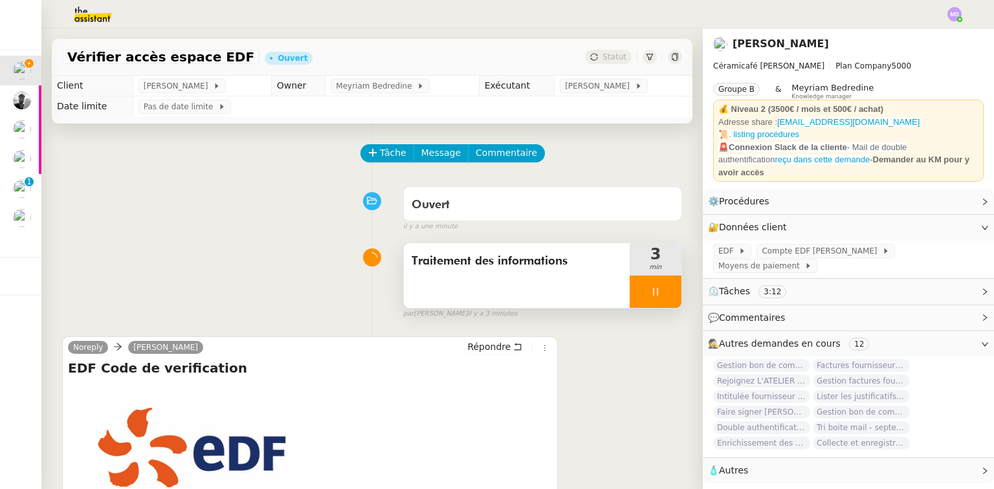
drag, startPoint x: 637, startPoint y: 285, endPoint x: 640, endPoint y: 291, distance: 6.7
click at [637, 285] on div at bounding box center [656, 292] width 52 height 32
click at [663, 291] on icon at bounding box center [668, 292] width 10 height 10
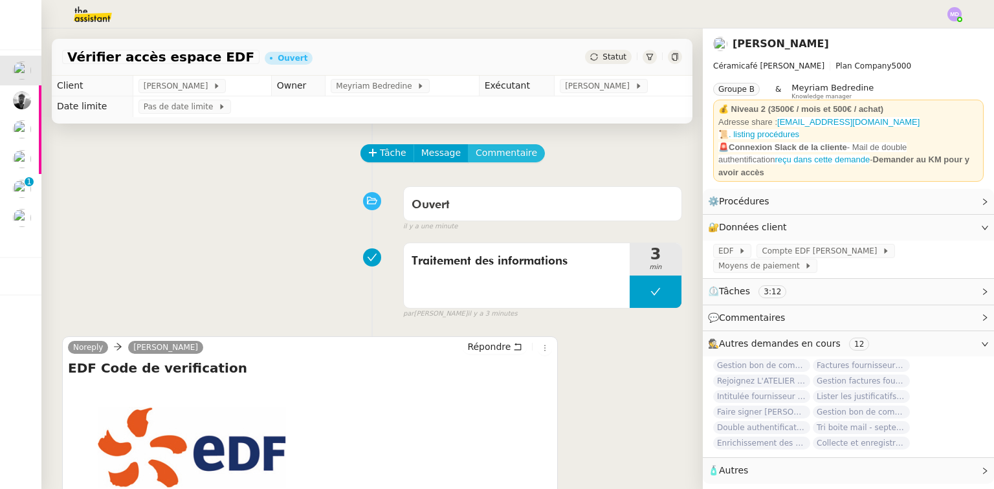
click at [494, 152] on span "Commentaire" at bounding box center [506, 153] width 61 height 15
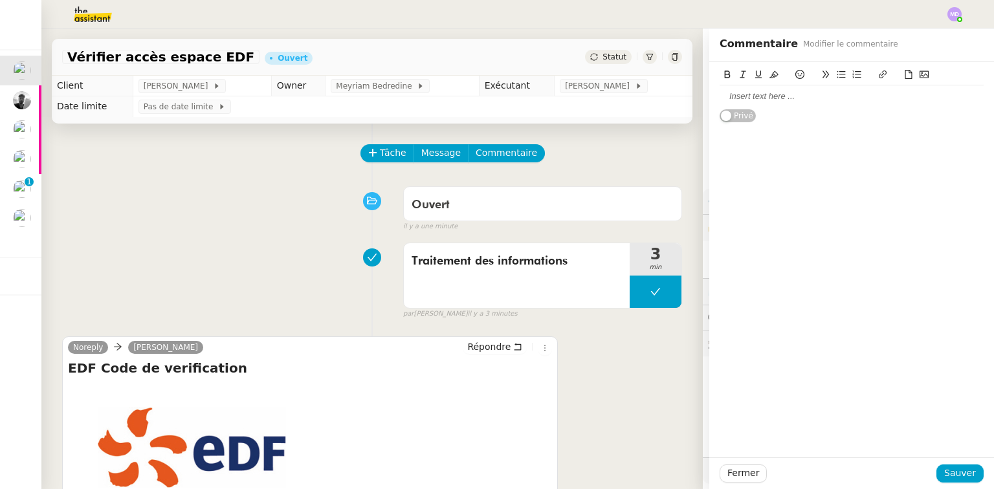
click at [919, 76] on icon at bounding box center [923, 74] width 9 height 9
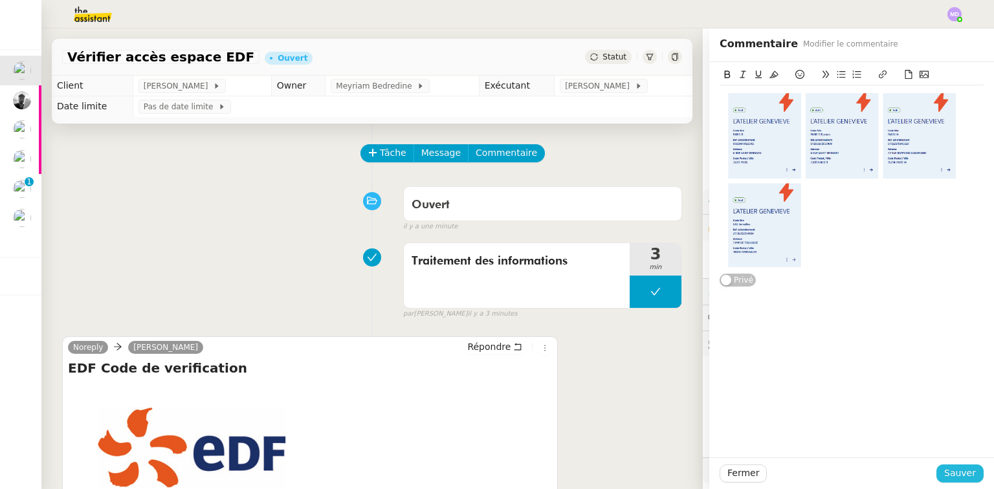
click at [957, 472] on span "Sauver" at bounding box center [960, 473] width 32 height 15
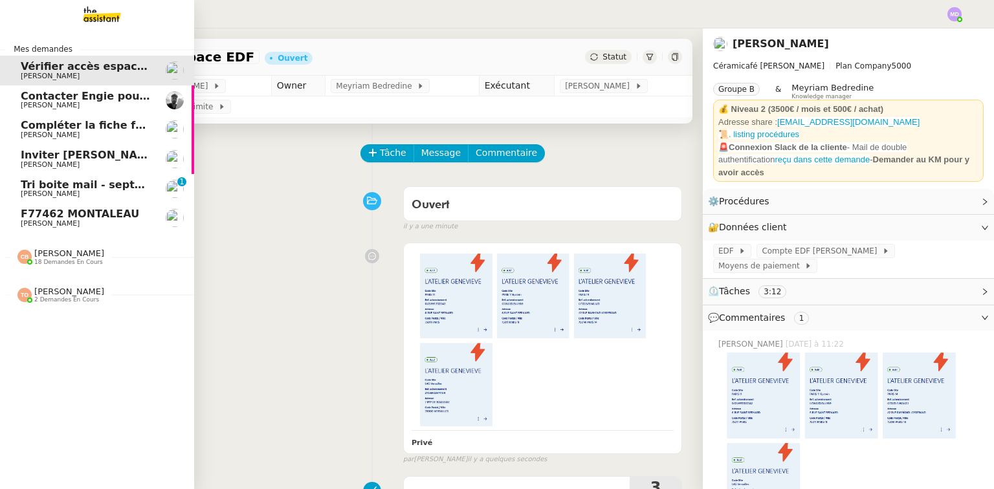
click at [63, 161] on span "[PERSON_NAME]" at bounding box center [50, 164] width 59 height 8
